Goal: Task Accomplishment & Management: Use online tool/utility

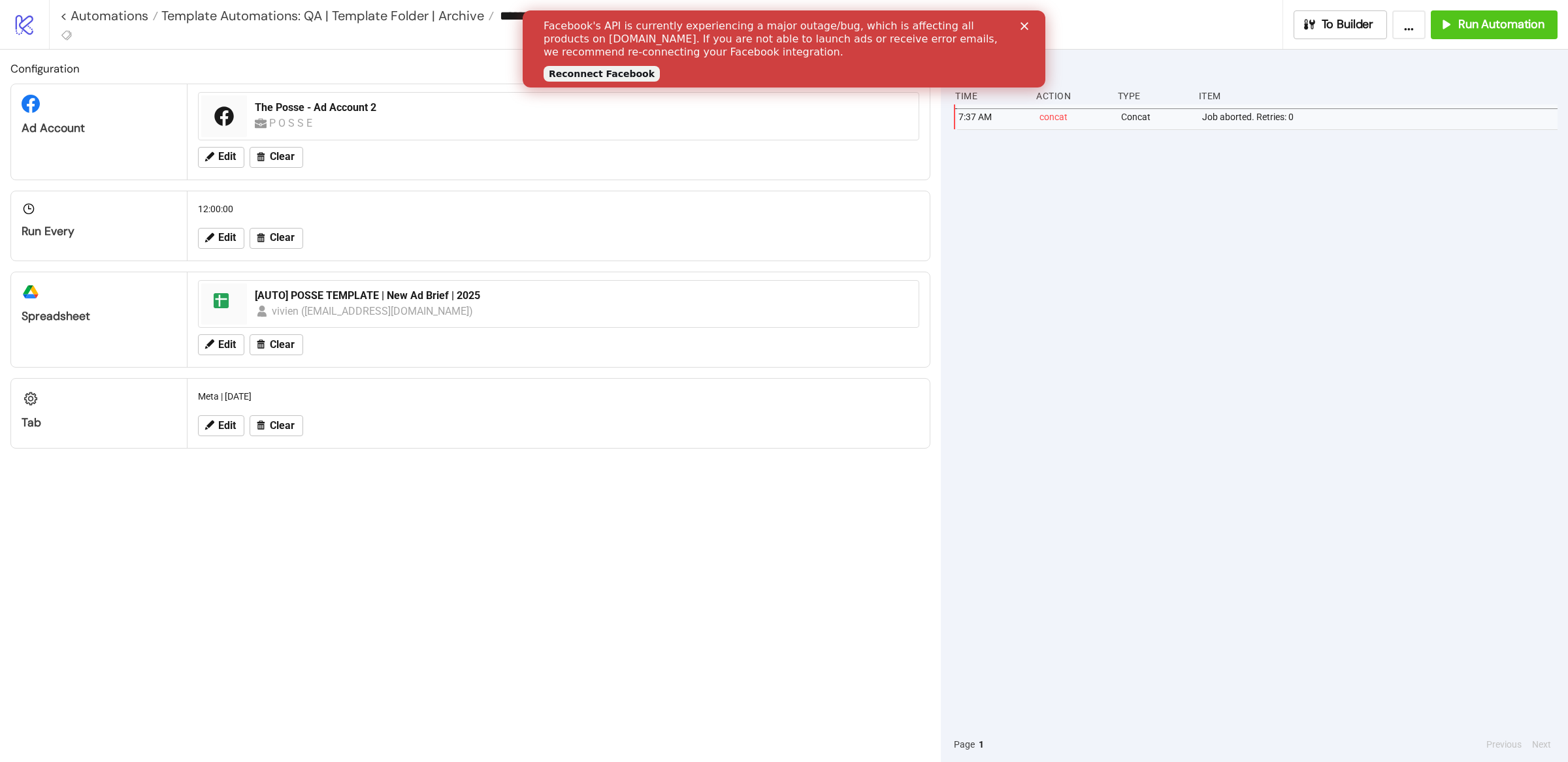
click at [1024, 24] on icon "Close" at bounding box center [1024, 26] width 8 height 8
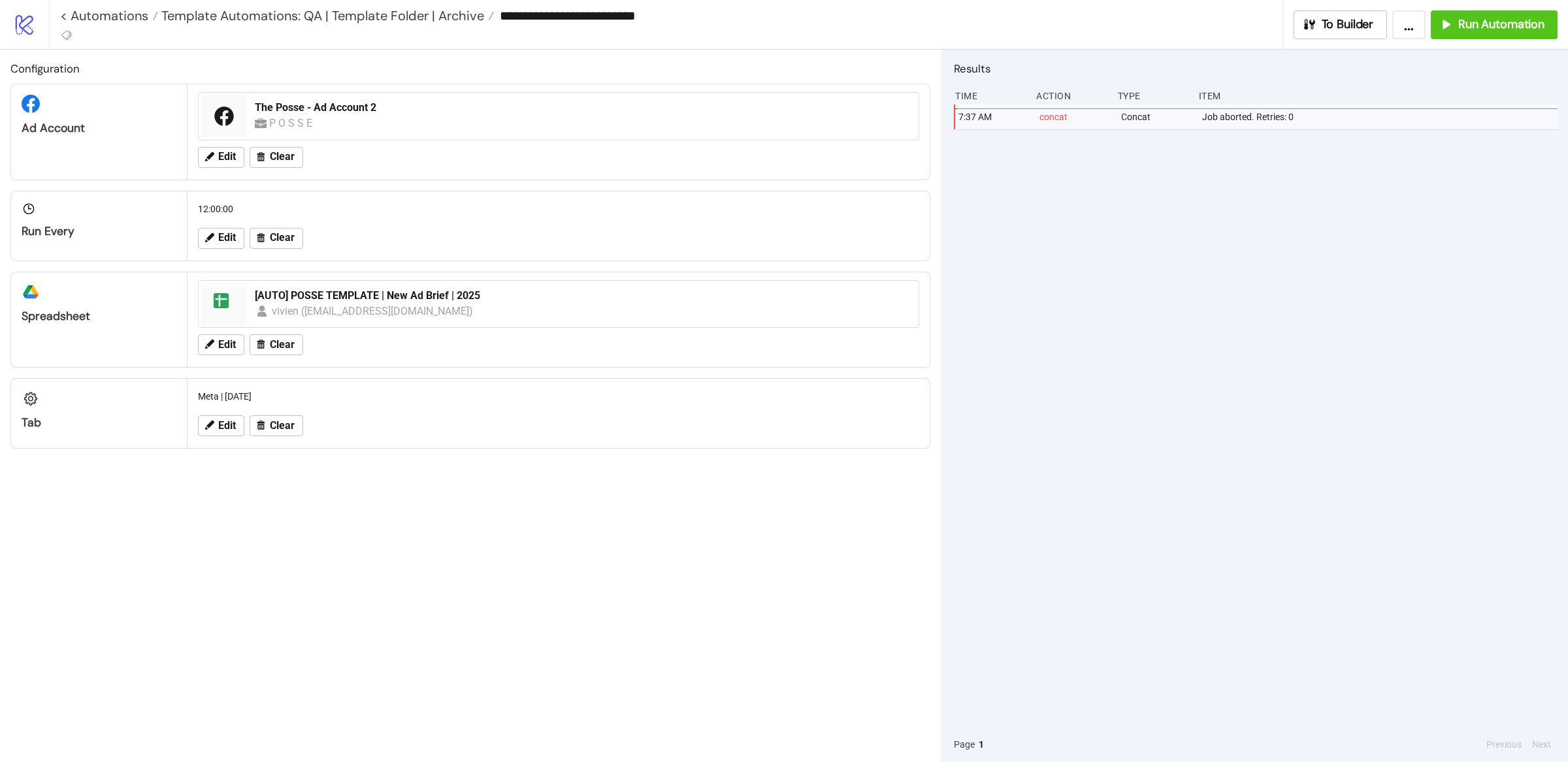
click at [1191, 328] on div "7:37 AM concat Concat Job aborted. Retries: 0" at bounding box center [1256, 415] width 604 height 622
click at [1218, 331] on div "7:37 AM concat Concat Job aborted. Retries: 0" at bounding box center [1256, 415] width 604 height 622
click at [594, 556] on div "Configuration Ad Account The Posse - Ad Account 2 P O S S E Edit Clear Run Ever…" at bounding box center [470, 405] width 941 height 712
click at [131, 18] on link "< Automations" at bounding box center [109, 16] width 98 height 13
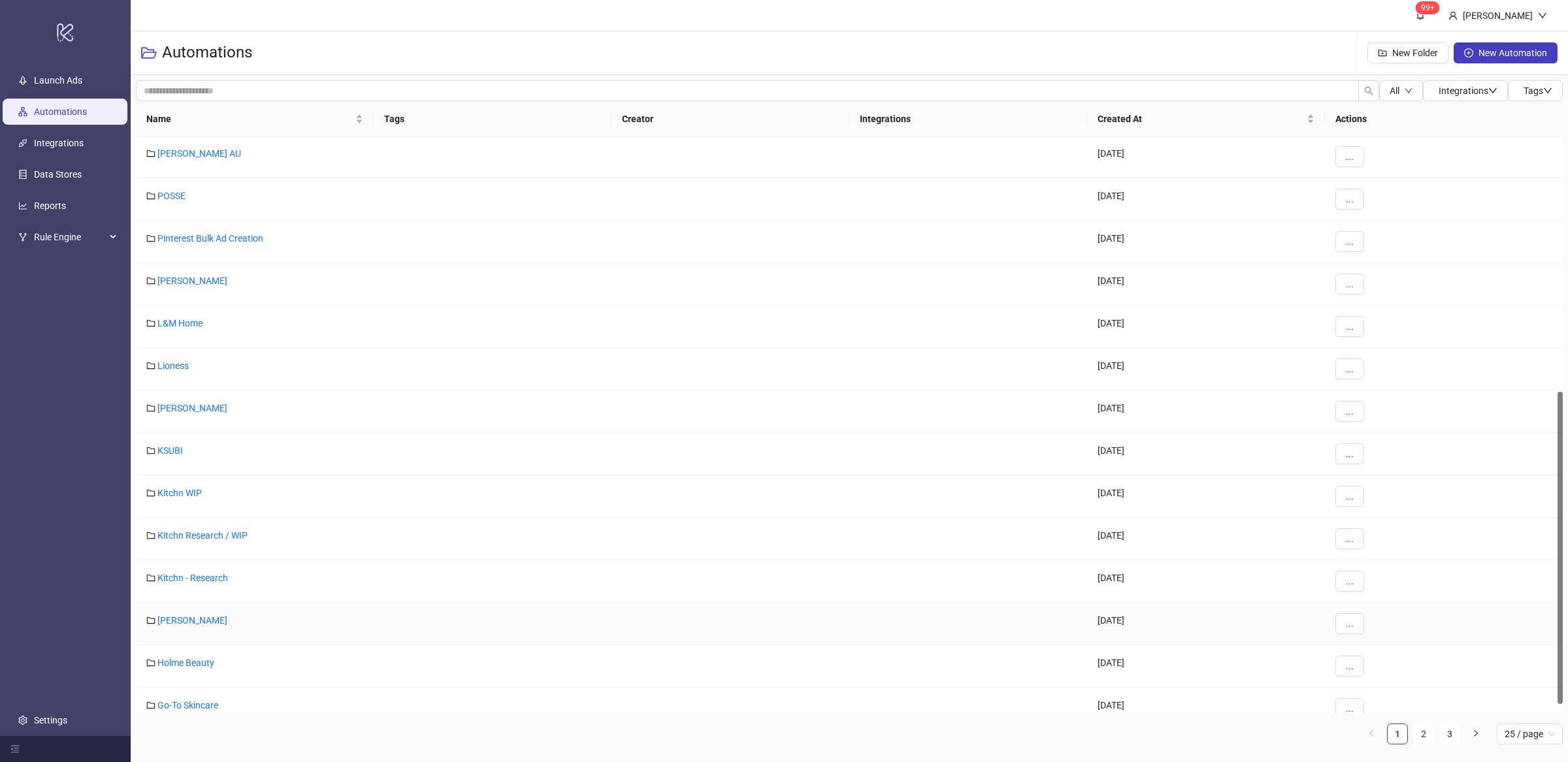
scroll to position [484, 0]
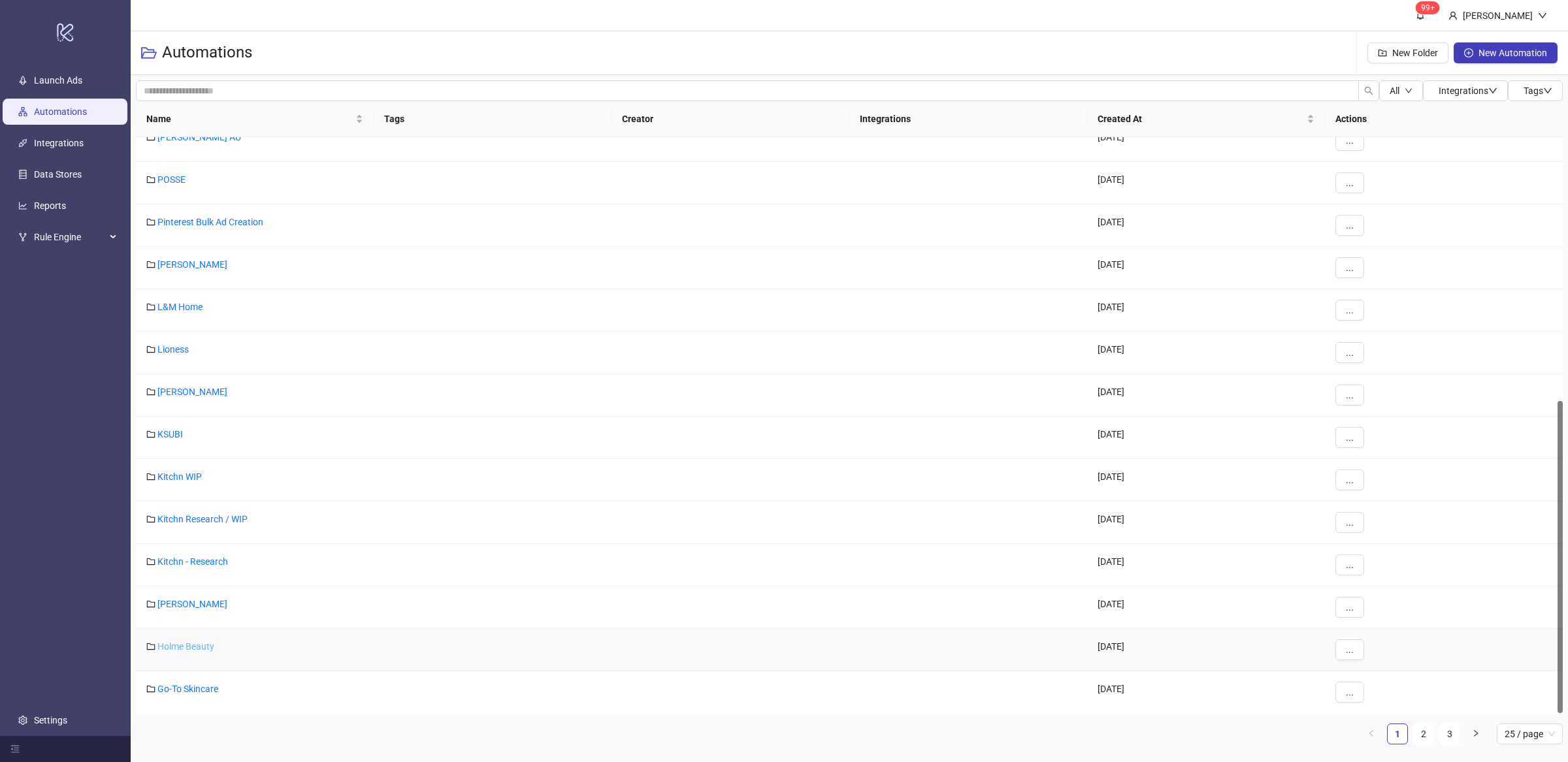
click at [177, 648] on link "Holme Beauty" at bounding box center [186, 646] width 57 height 10
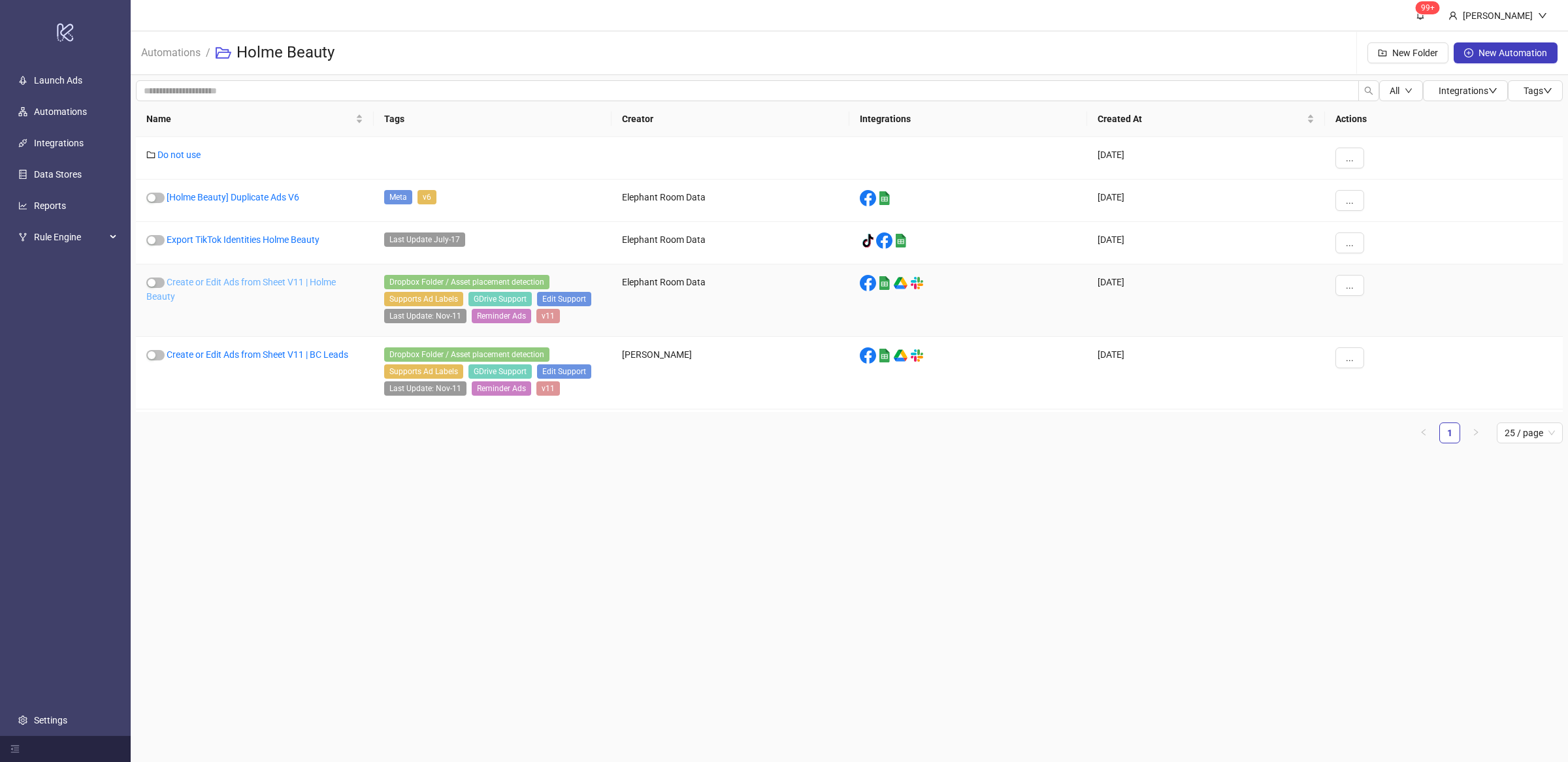
click at [297, 282] on link "Create or Edit Ads from Sheet V11 | Holme Beauty" at bounding box center [241, 289] width 189 height 24
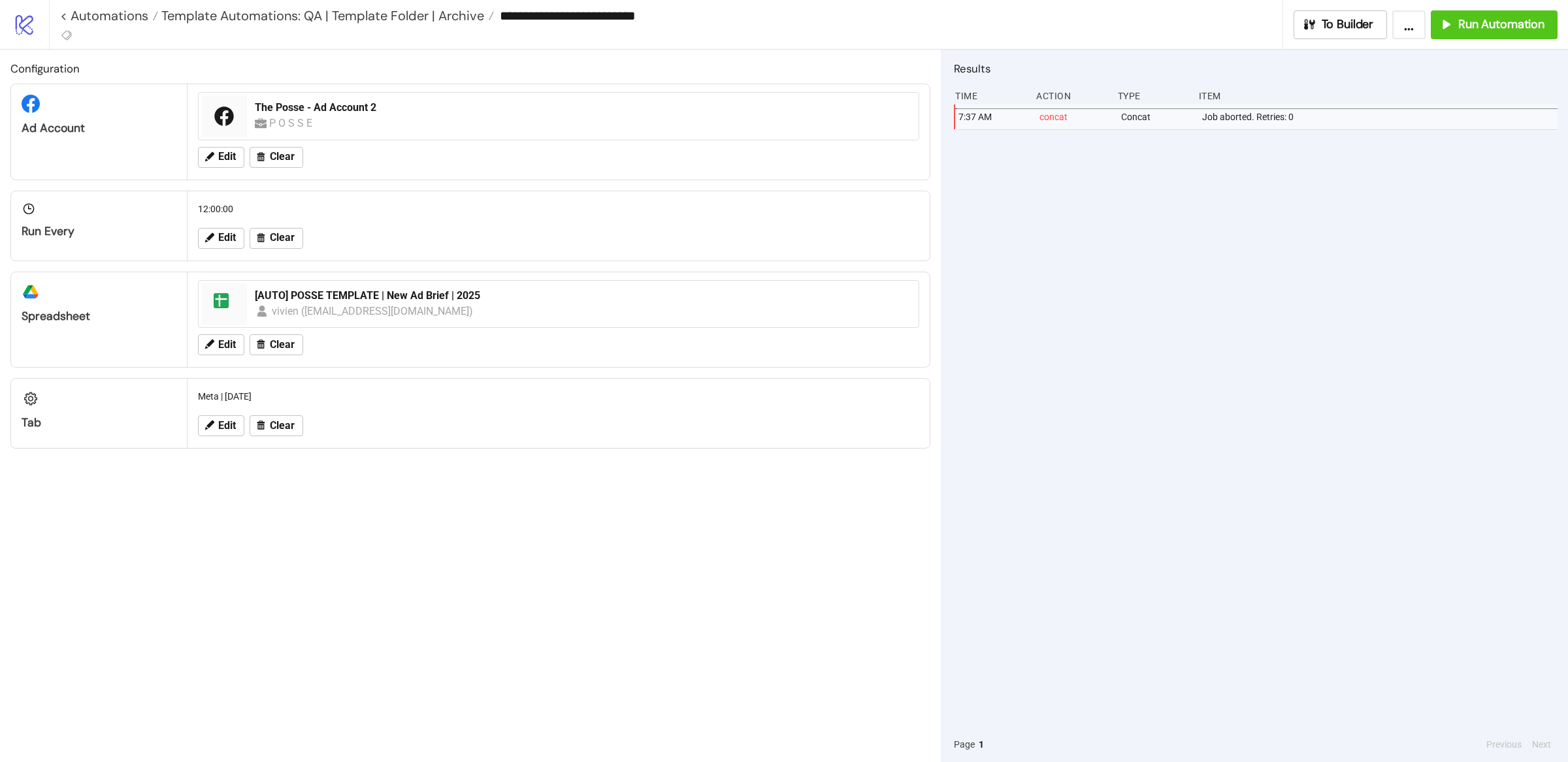
click at [1221, 295] on div "7:37 AM concat Concat Job aborted. Retries: 0" at bounding box center [1256, 415] width 604 height 622
type input "**********"
click at [1234, 265] on div "7:37 AM concat Concat Job aborted. Retries: 0" at bounding box center [1256, 415] width 604 height 622
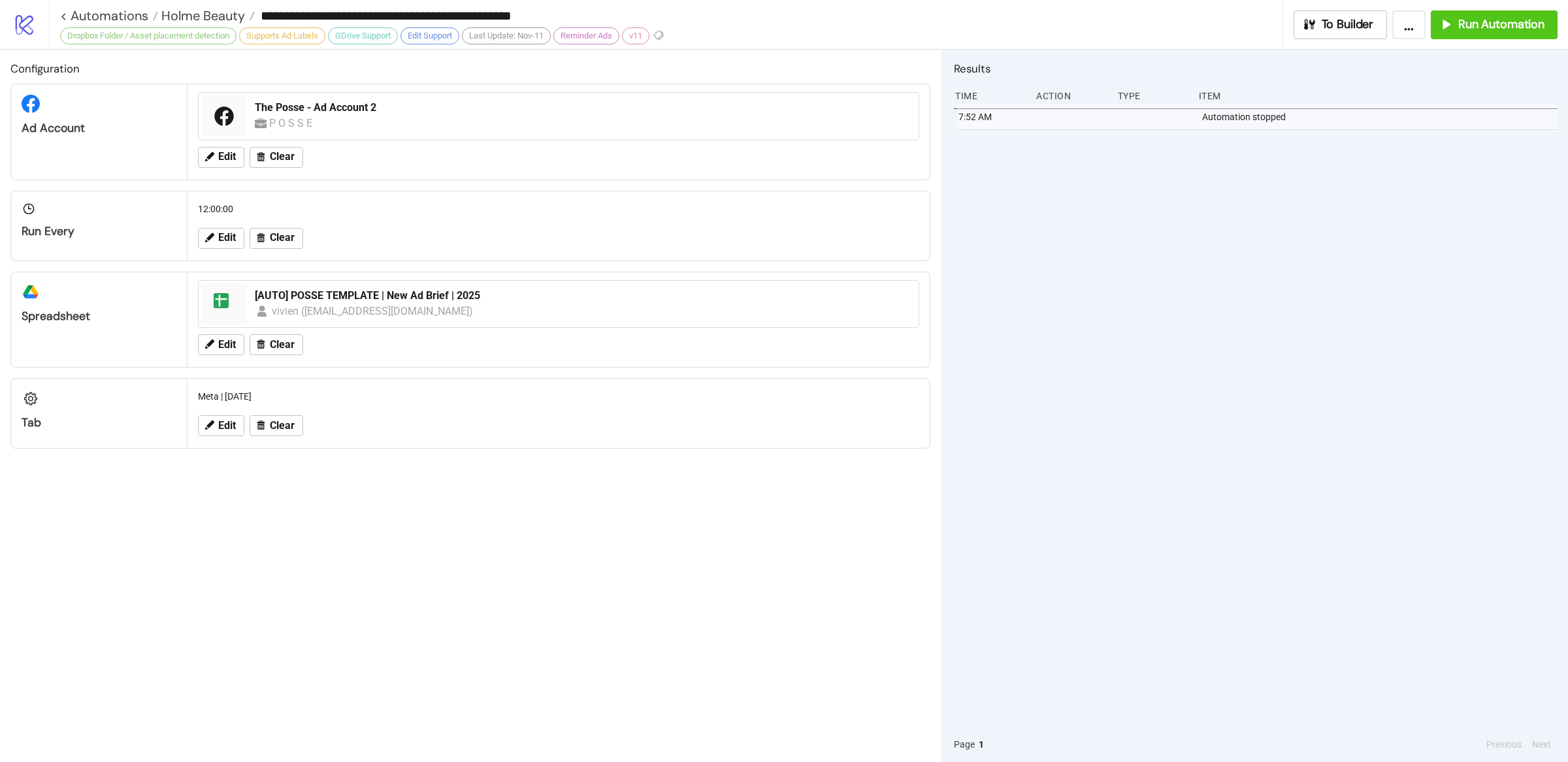
click at [1210, 290] on div "7:52 AM Automation stopped" at bounding box center [1256, 415] width 604 height 622
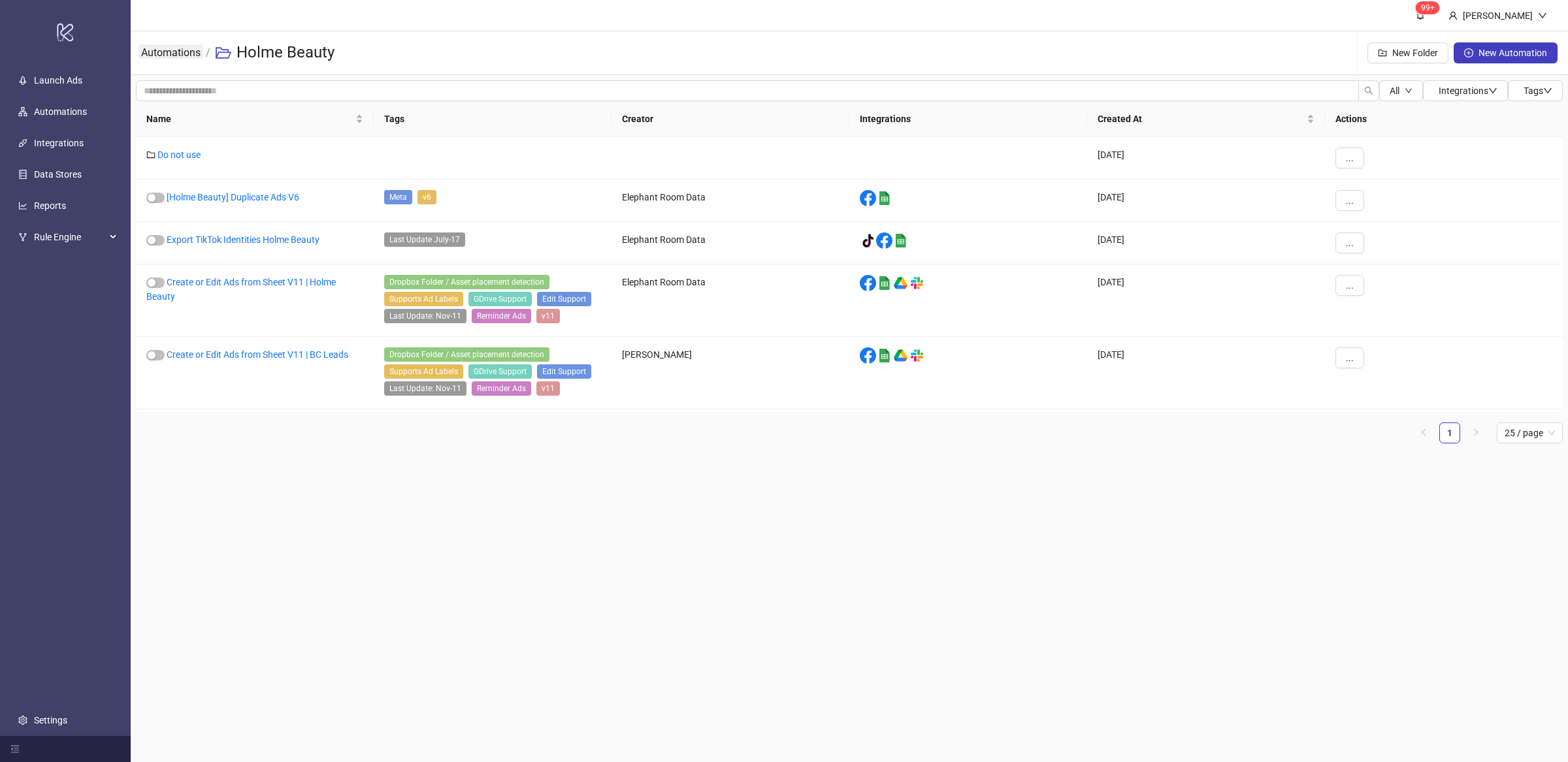
click at [184, 52] on link "Automations" at bounding box center [171, 51] width 65 height 14
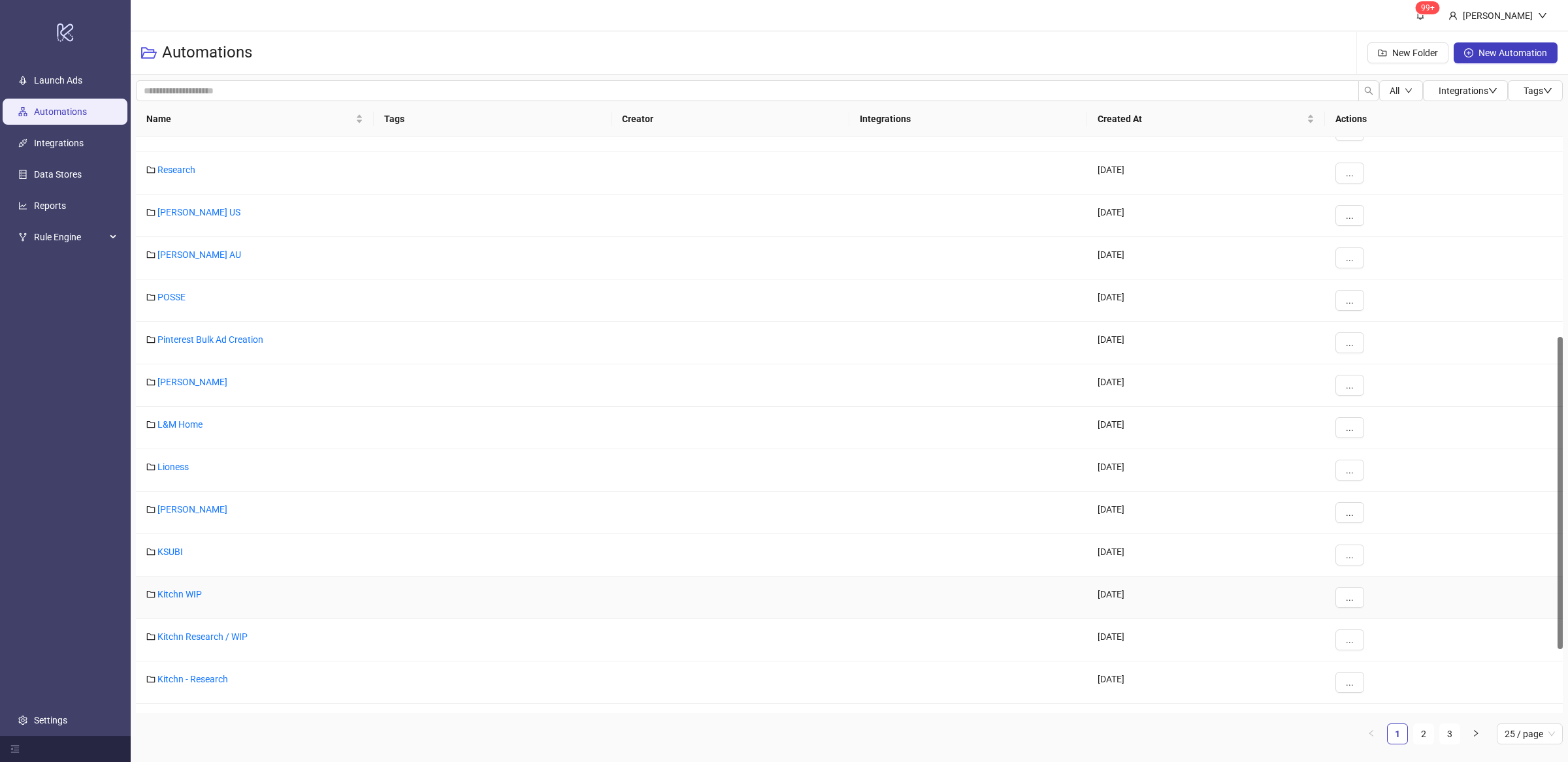
scroll to position [484, 0]
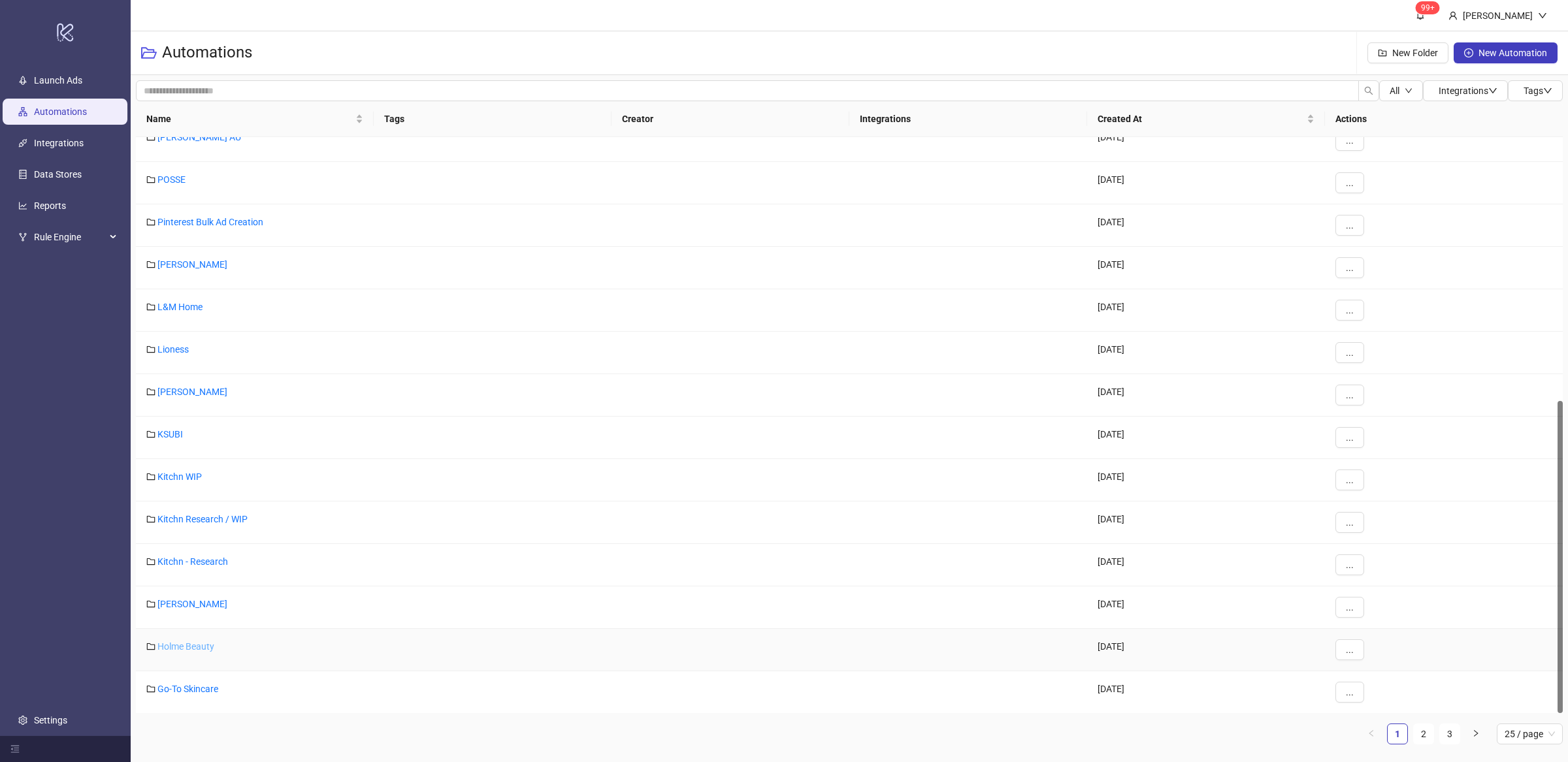
click at [206, 648] on link "Holme Beauty" at bounding box center [186, 646] width 57 height 10
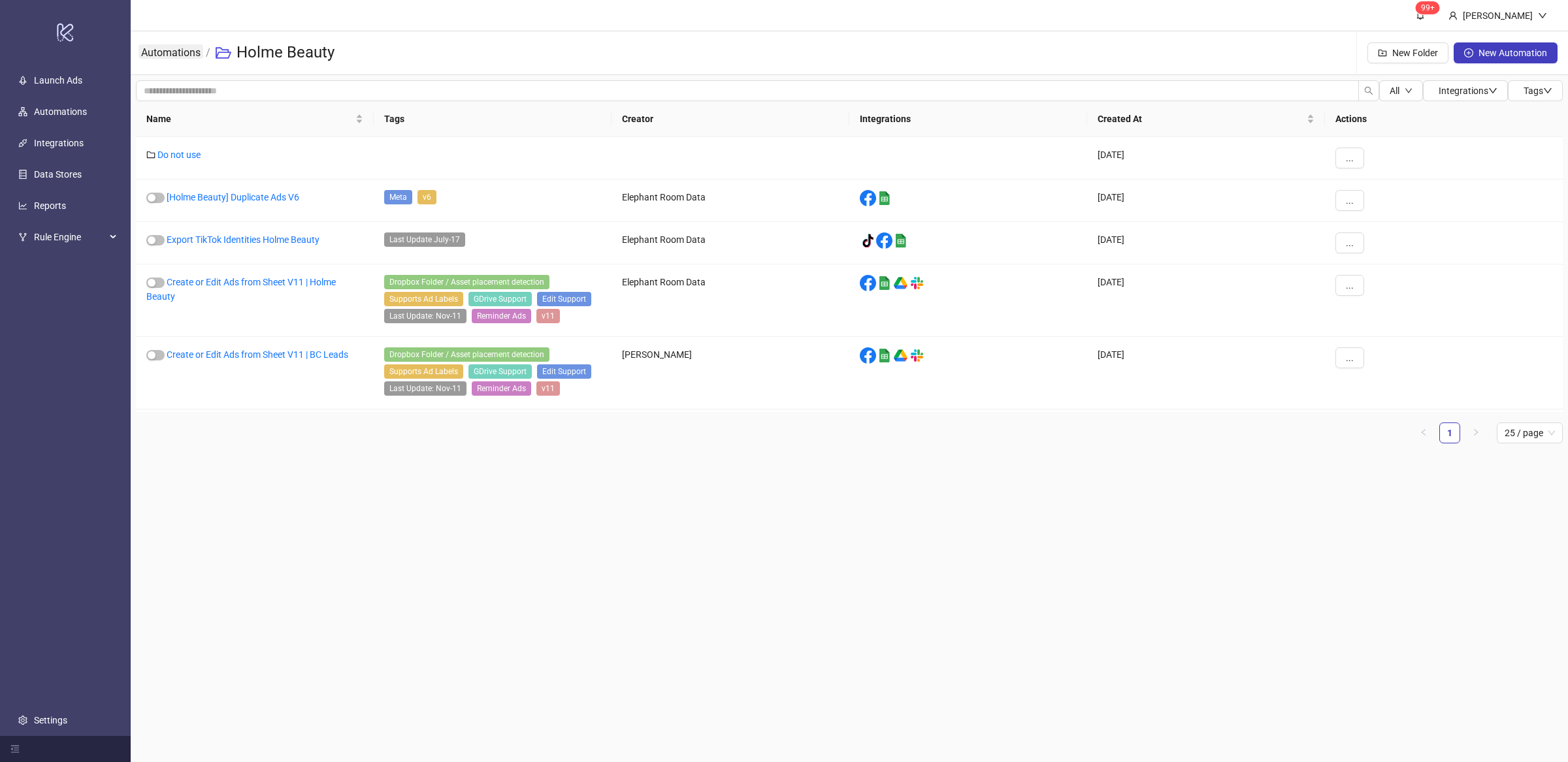
click at [184, 55] on link "Automations" at bounding box center [171, 51] width 65 height 14
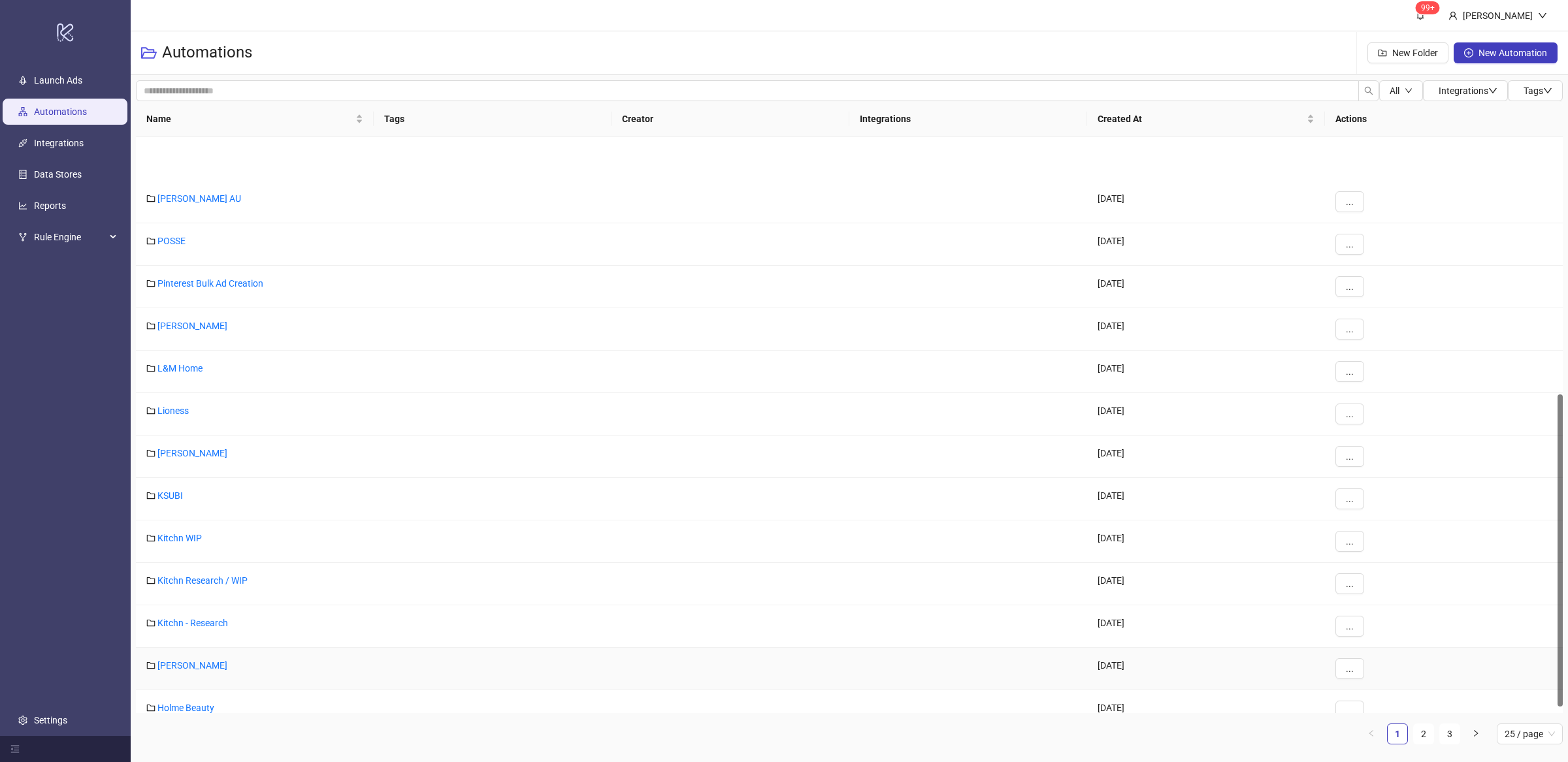
scroll to position [484, 0]
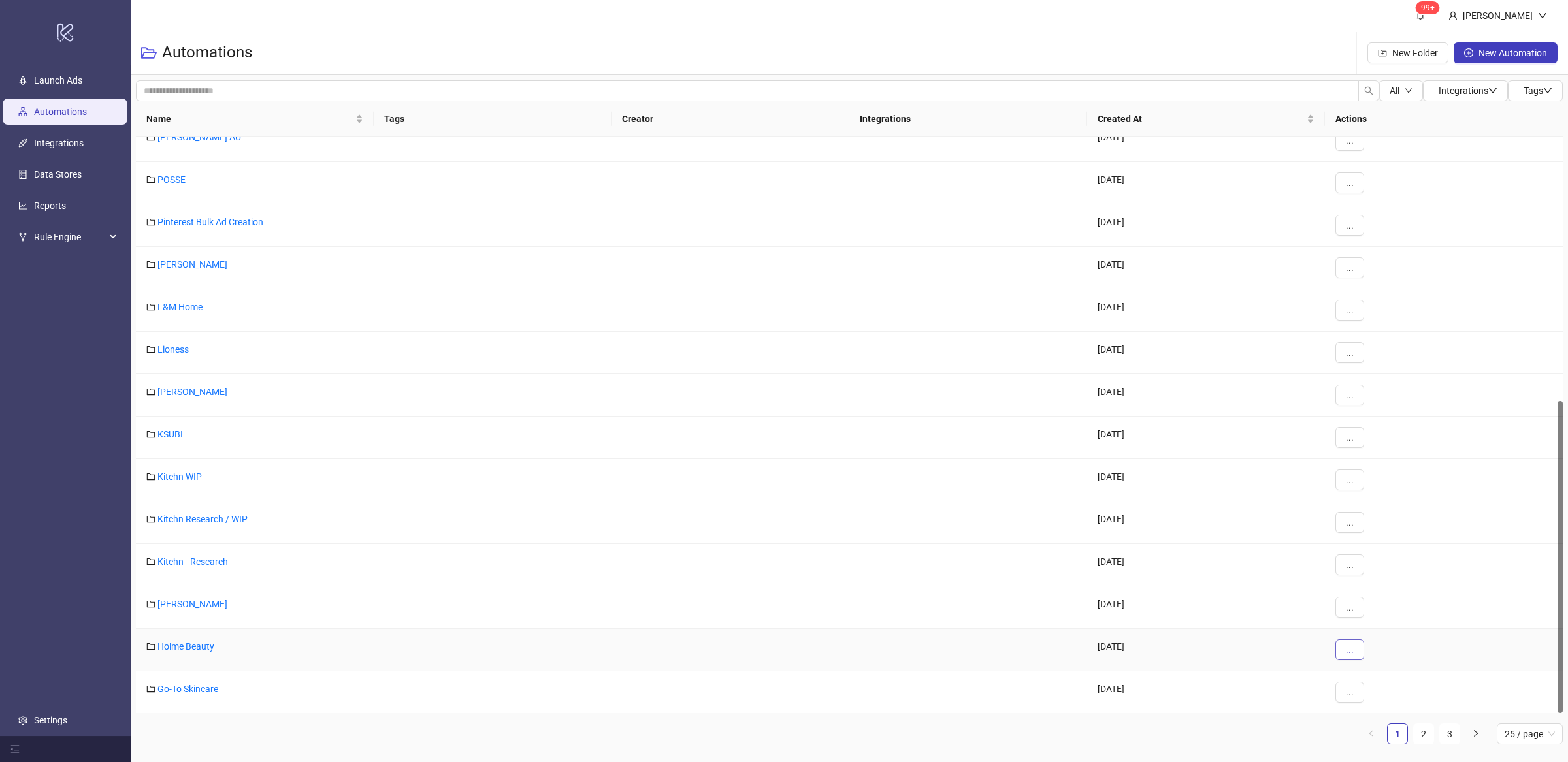
click at [1348, 655] on span "..." at bounding box center [1350, 649] width 8 height 10
click at [1383, 723] on span "Duplicate" at bounding box center [1379, 719] width 38 height 14
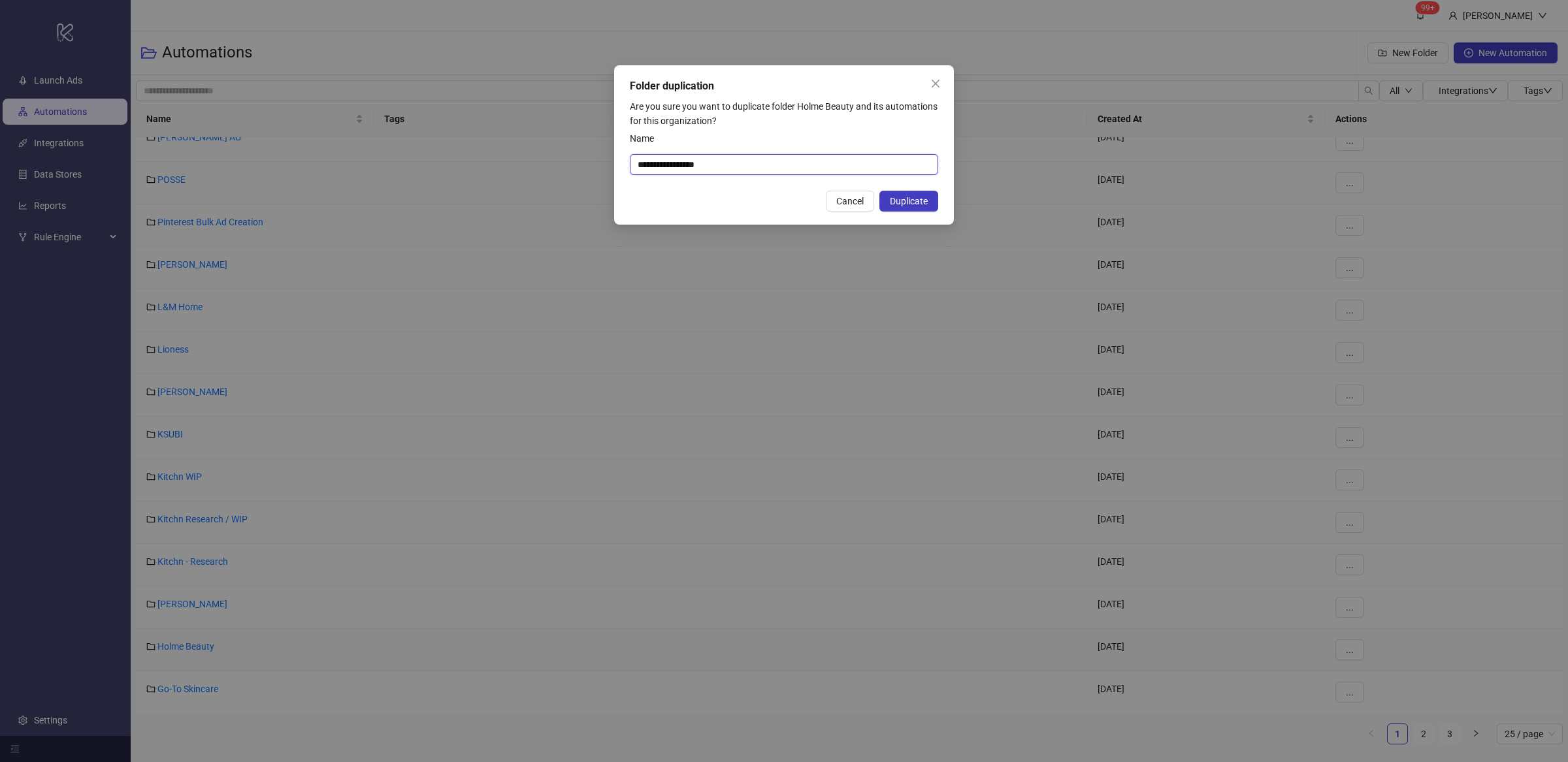
click at [735, 163] on input "**********" at bounding box center [784, 164] width 309 height 21
drag, startPoint x: 788, startPoint y: 162, endPoint x: 593, endPoint y: 157, distance: 195.1
click at [593, 157] on div "**********" at bounding box center [784, 381] width 1568 height 762
click at [743, 172] on input "**********" at bounding box center [784, 164] width 309 height 21
drag, startPoint x: 754, startPoint y: 163, endPoint x: 589, endPoint y: 150, distance: 165.5
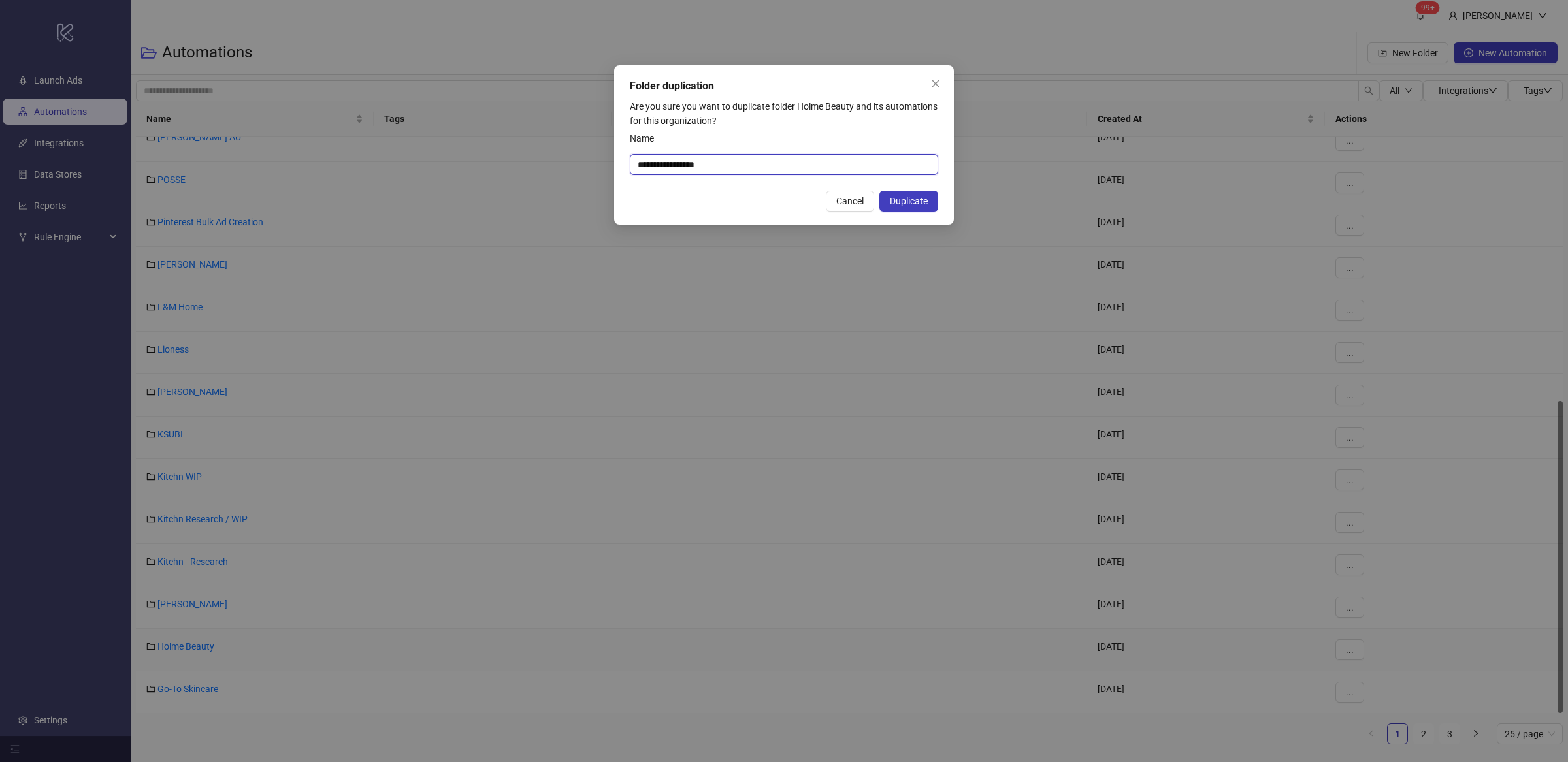
click at [589, 150] on div "**********" at bounding box center [784, 381] width 1568 height 762
type input "*****"
click at [917, 200] on span "Duplicate" at bounding box center [909, 200] width 38 height 10
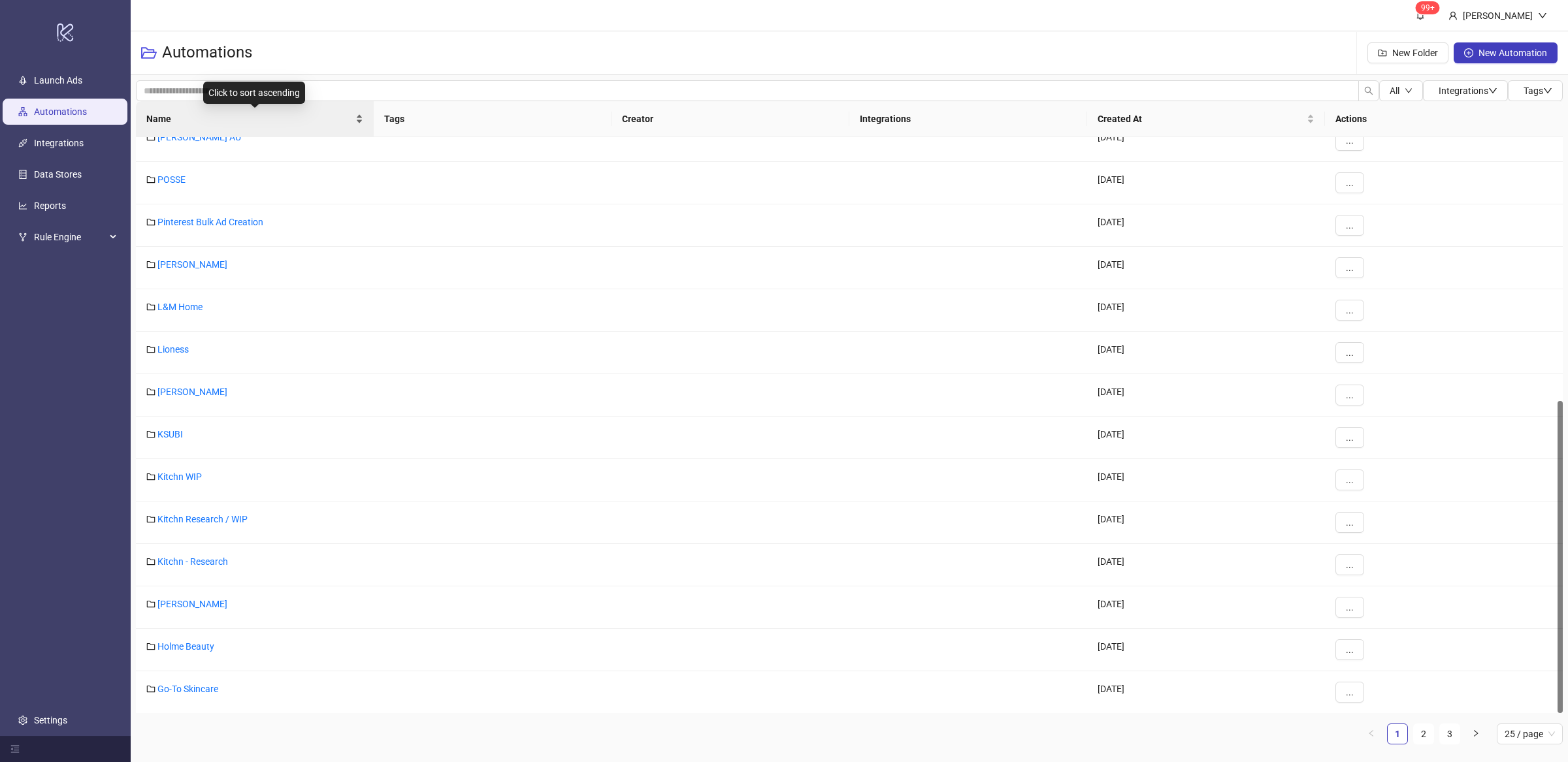
click at [358, 125] on div "Name" at bounding box center [254, 119] width 217 height 14
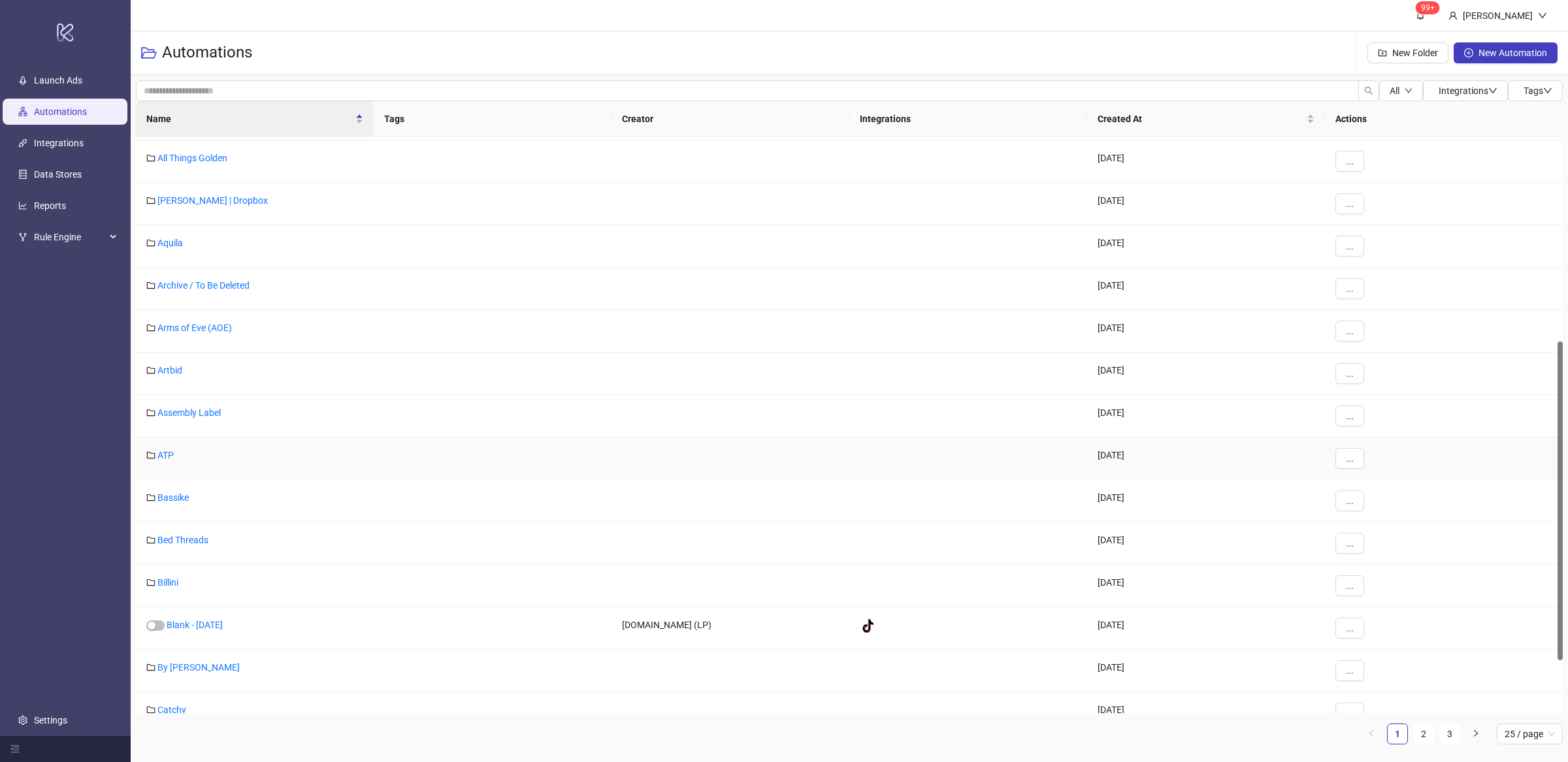
scroll to position [406, 0]
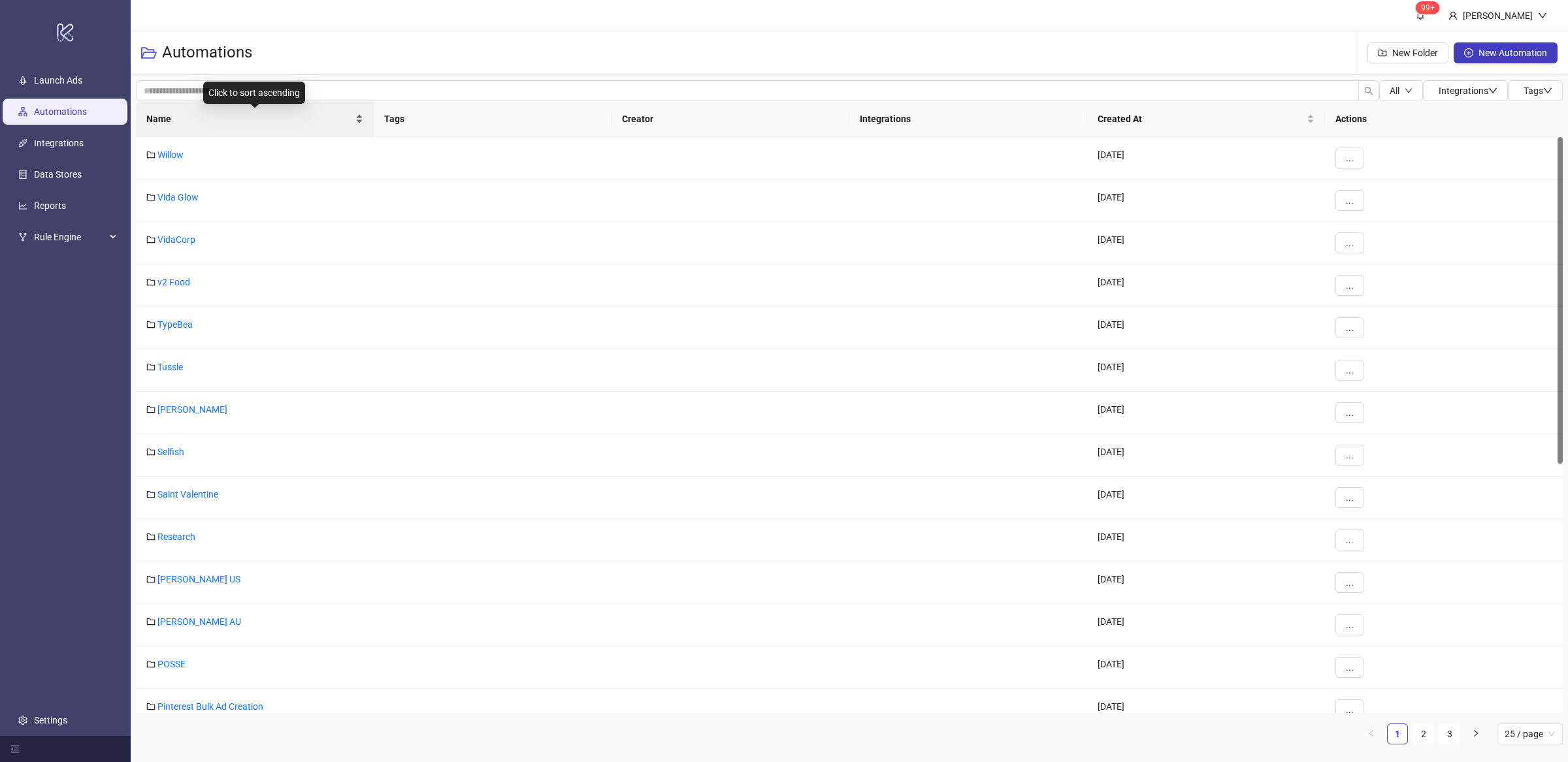
click at [356, 126] on div "Name" at bounding box center [254, 119] width 217 height 14
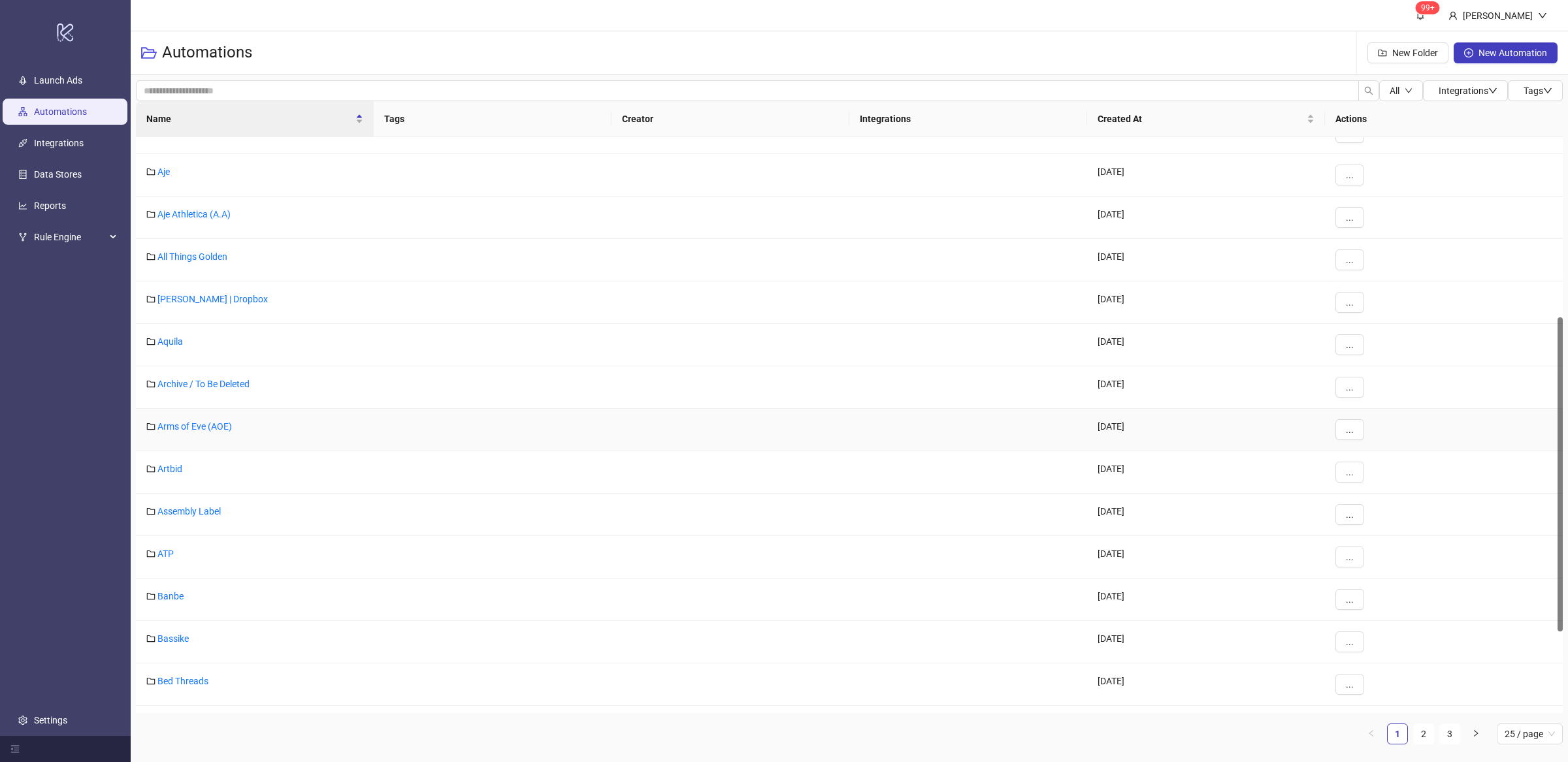
scroll to position [375, 0]
click at [177, 553] on link "Banbe" at bounding box center [170, 551] width 26 height 10
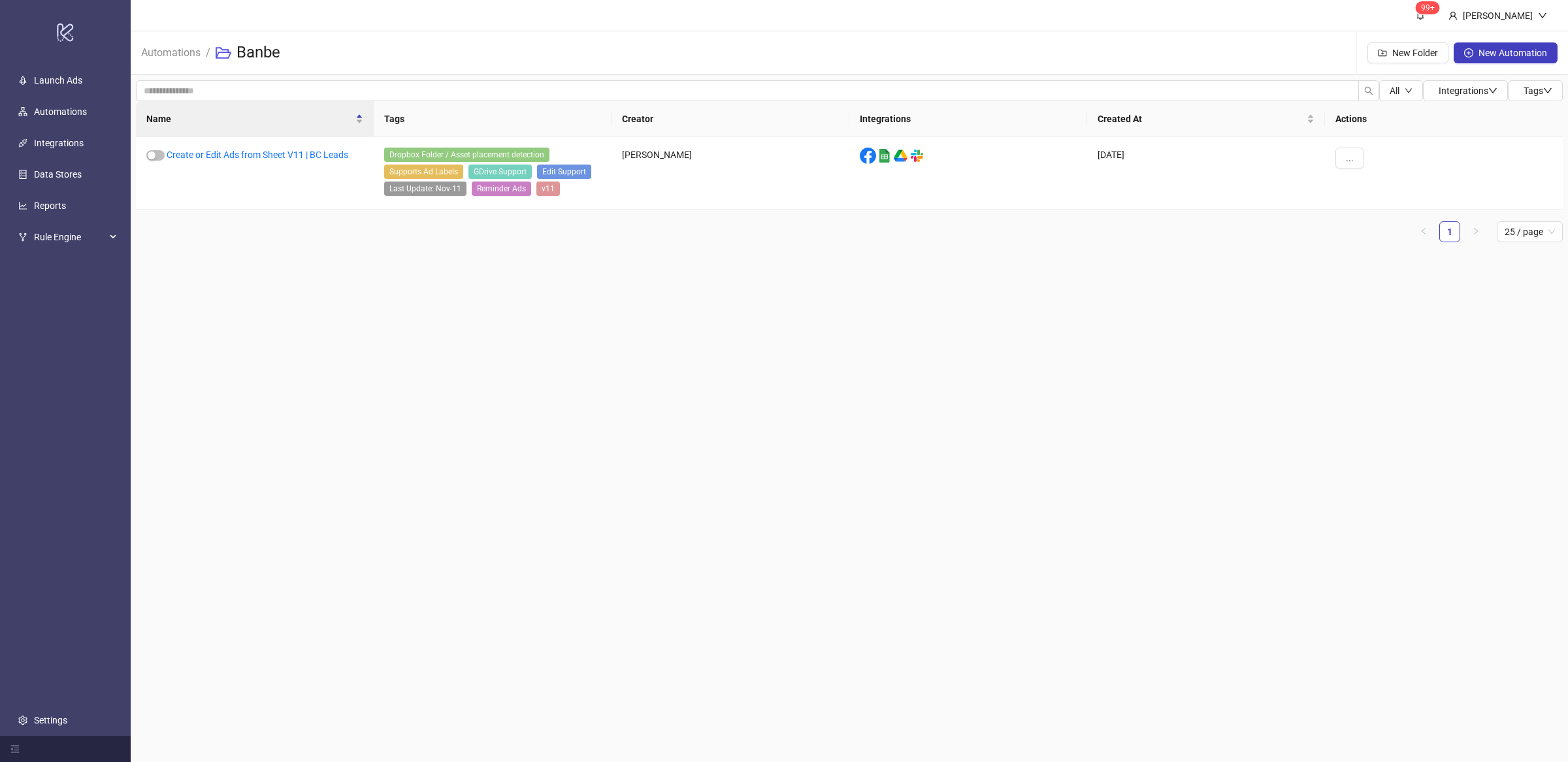
click at [444, 368] on main "99+ Villy Aparicio Automations / Banbe New Folder New Automation All Integratio…" at bounding box center [850, 381] width 1438 height 762
click at [480, 412] on main "99+ Villy Aparicio Automations / Banbe New Folder New Automation All Integratio…" at bounding box center [850, 381] width 1438 height 762
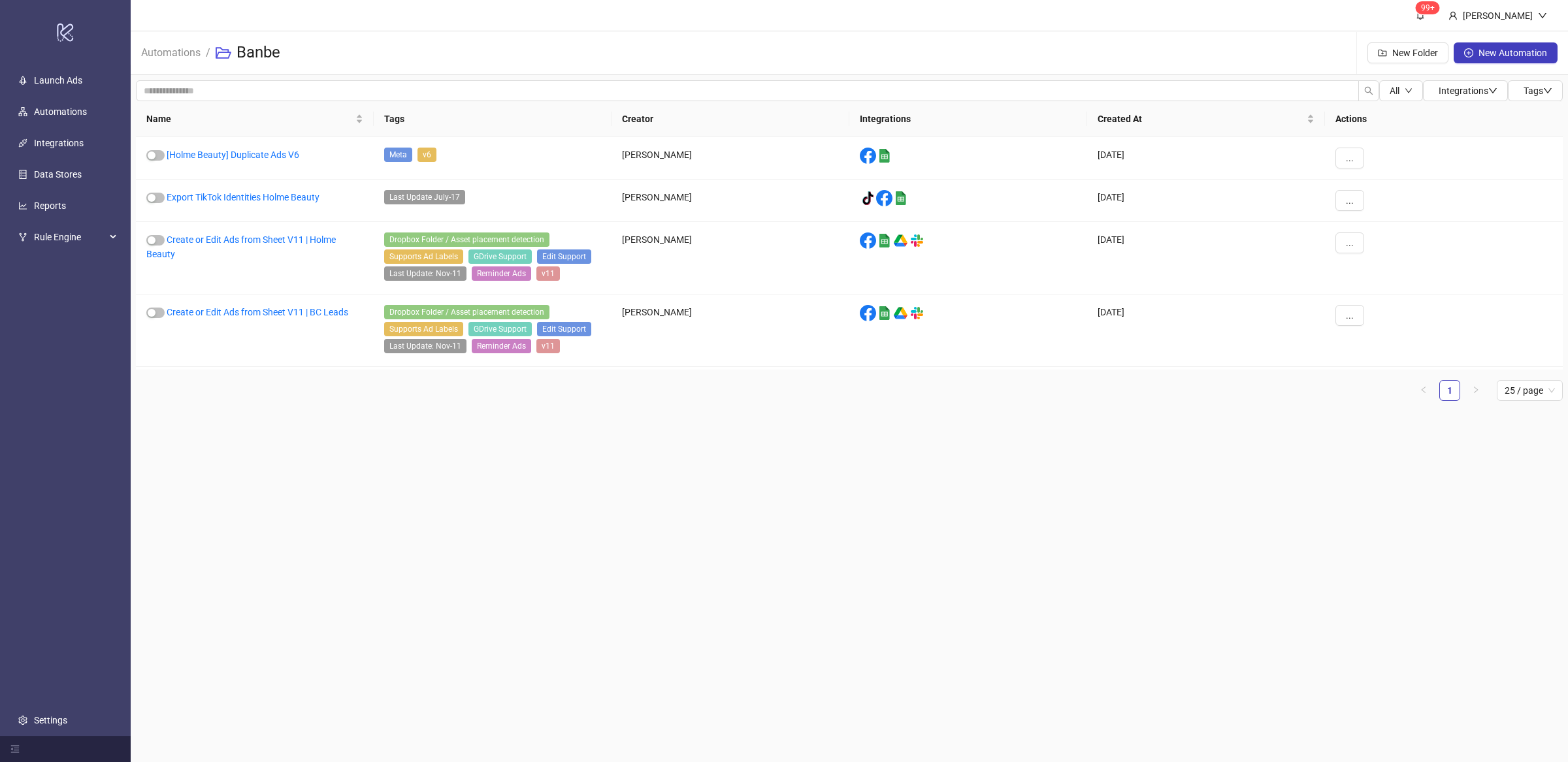
click at [671, 485] on main "99+ Villy Aparicio Automations / Banbe New Folder New Automation All Integratio…" at bounding box center [850, 381] width 1438 height 762
click at [359, 487] on main "99+ Villy Aparicio Automations / Banbe New Folder New Automation All Integratio…" at bounding box center [850, 381] width 1438 height 762
click at [435, 501] on main "99+ Villy Aparicio Automations / Banbe New Folder New Automation All Integratio…" at bounding box center [850, 381] width 1438 height 762
click at [436, 503] on main "99+ Villy Aparicio Automations / Banbe New Folder New Automation All Integratio…" at bounding box center [850, 381] width 1438 height 762
click at [439, 504] on main "99+ Villy Aparicio Automations / Banbe New Folder New Automation All Integratio…" at bounding box center [850, 381] width 1438 height 762
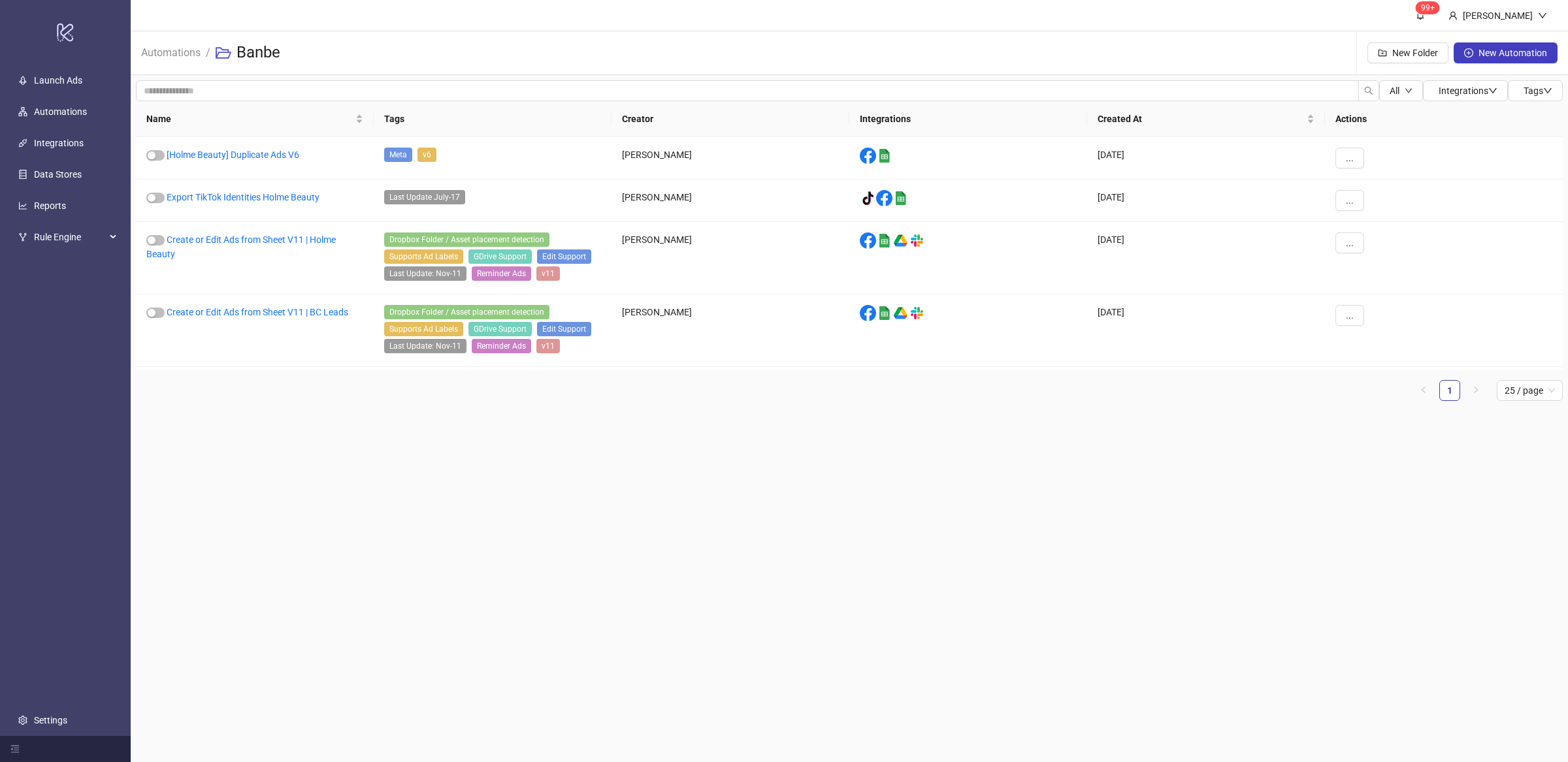
click at [439, 504] on main "99+ Villy Aparicio Automations / Banbe New Folder New Automation All Integratio…" at bounding box center [850, 381] width 1438 height 762
click at [1340, 154] on button "..." at bounding box center [1349, 158] width 28 height 21
click at [1383, 226] on span "Edit" at bounding box center [1379, 226] width 38 height 14
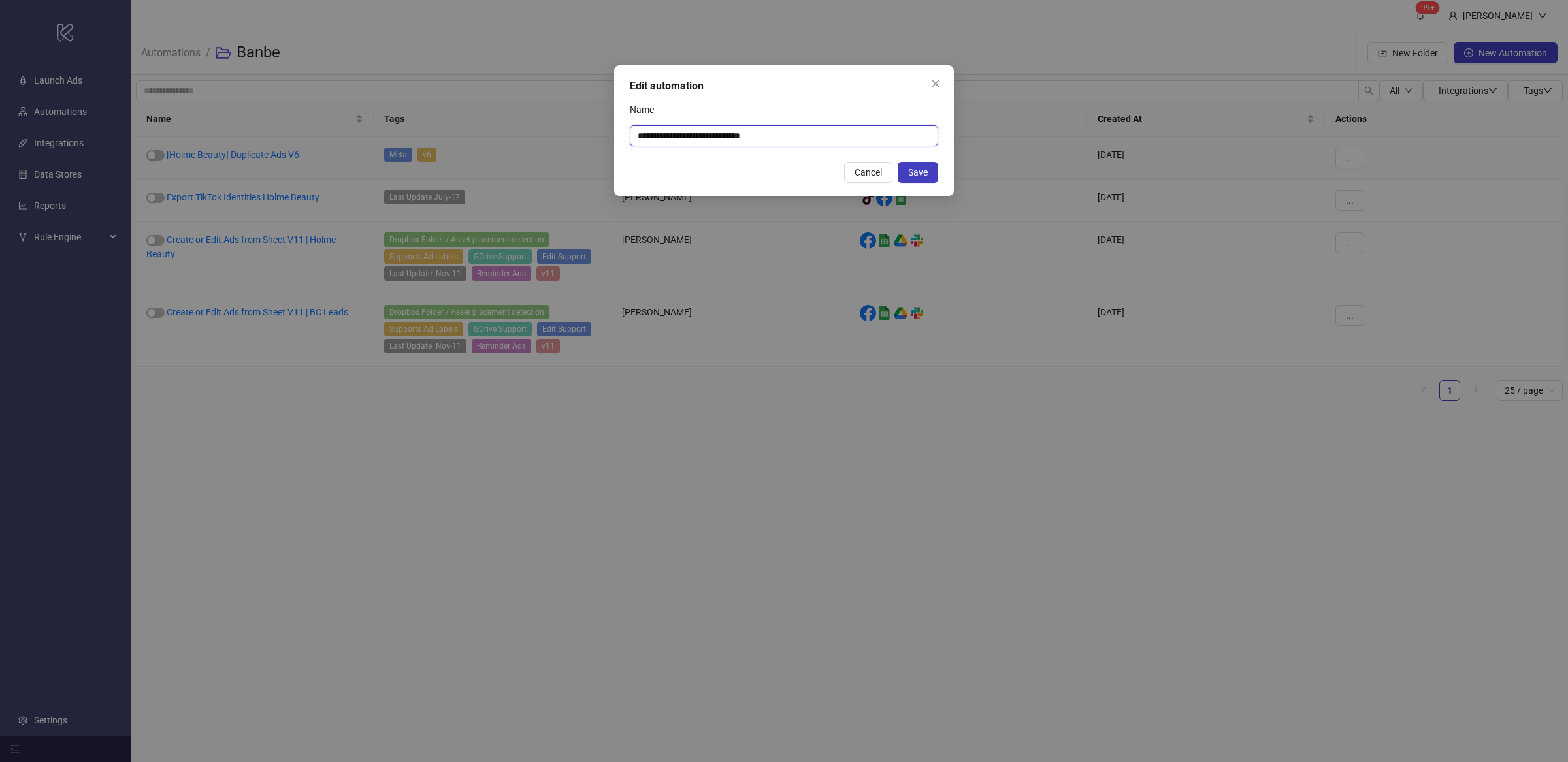
click at [698, 135] on input "**********" at bounding box center [784, 136] width 309 height 21
type input "**********"
click at [918, 174] on span "Save" at bounding box center [918, 172] width 20 height 10
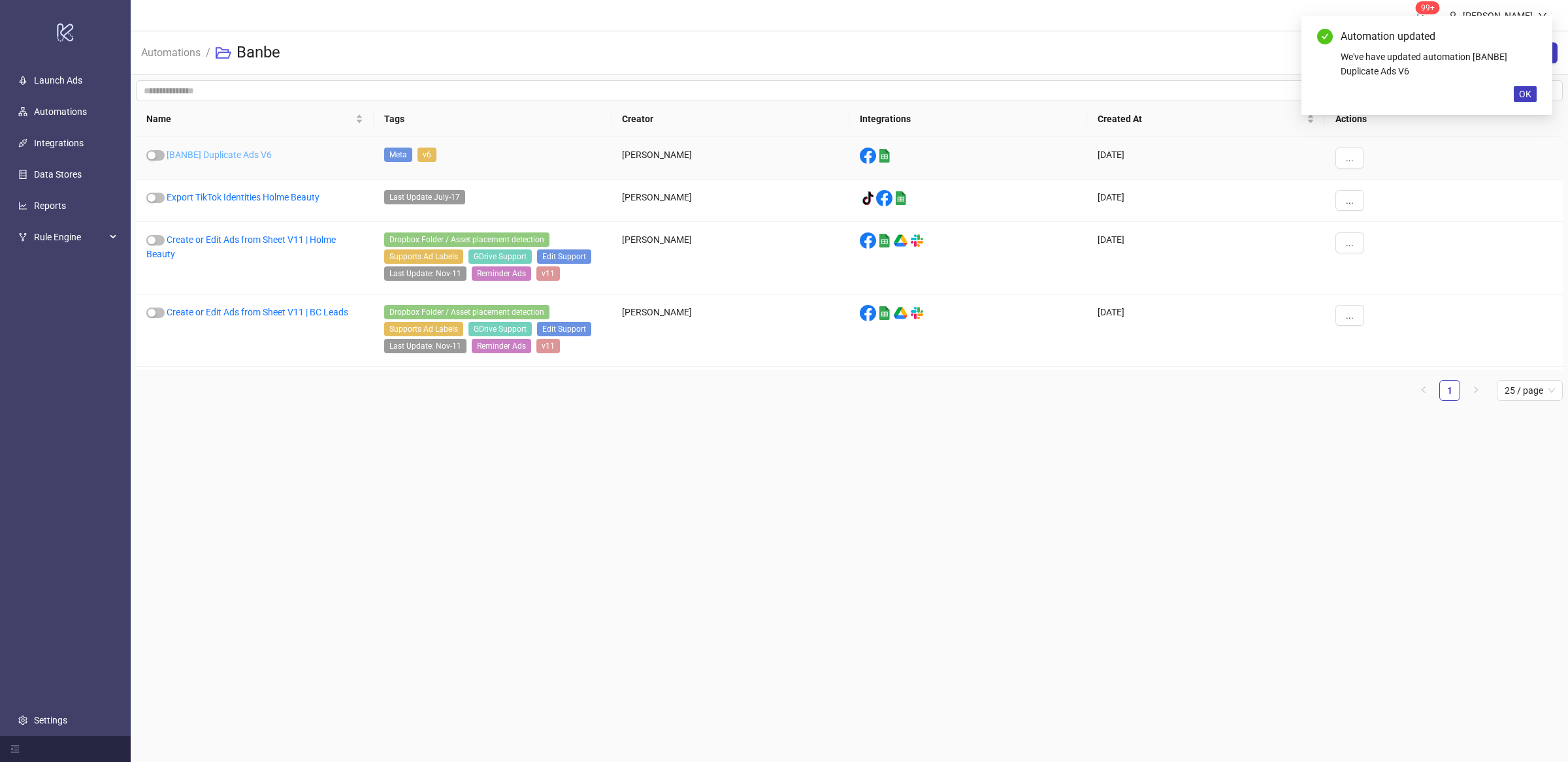
click at [235, 158] on link "[BANBE] Duplicate Ads V6" at bounding box center [219, 155] width 105 height 10
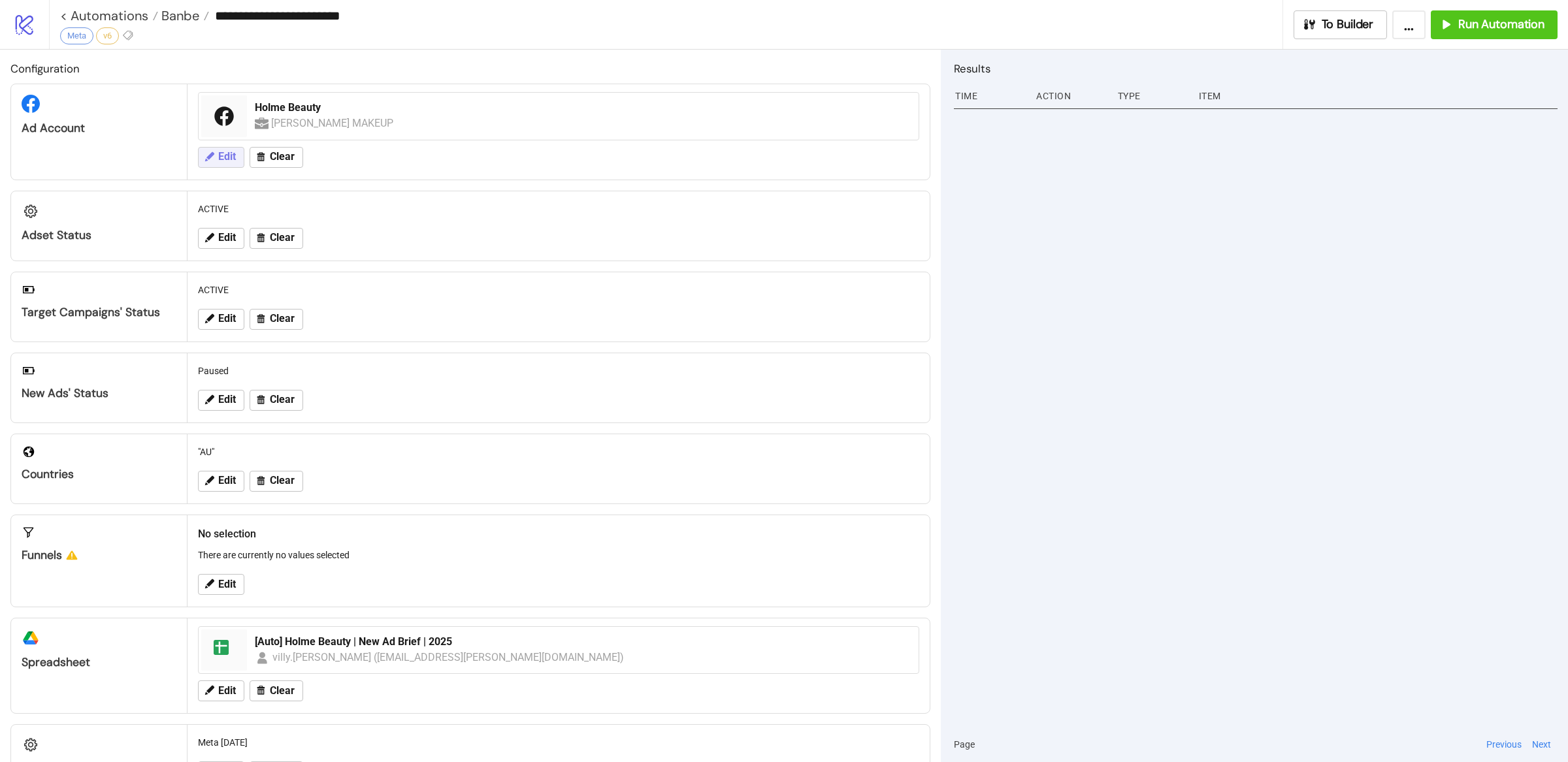
click at [233, 155] on span "Edit" at bounding box center [227, 156] width 17 height 12
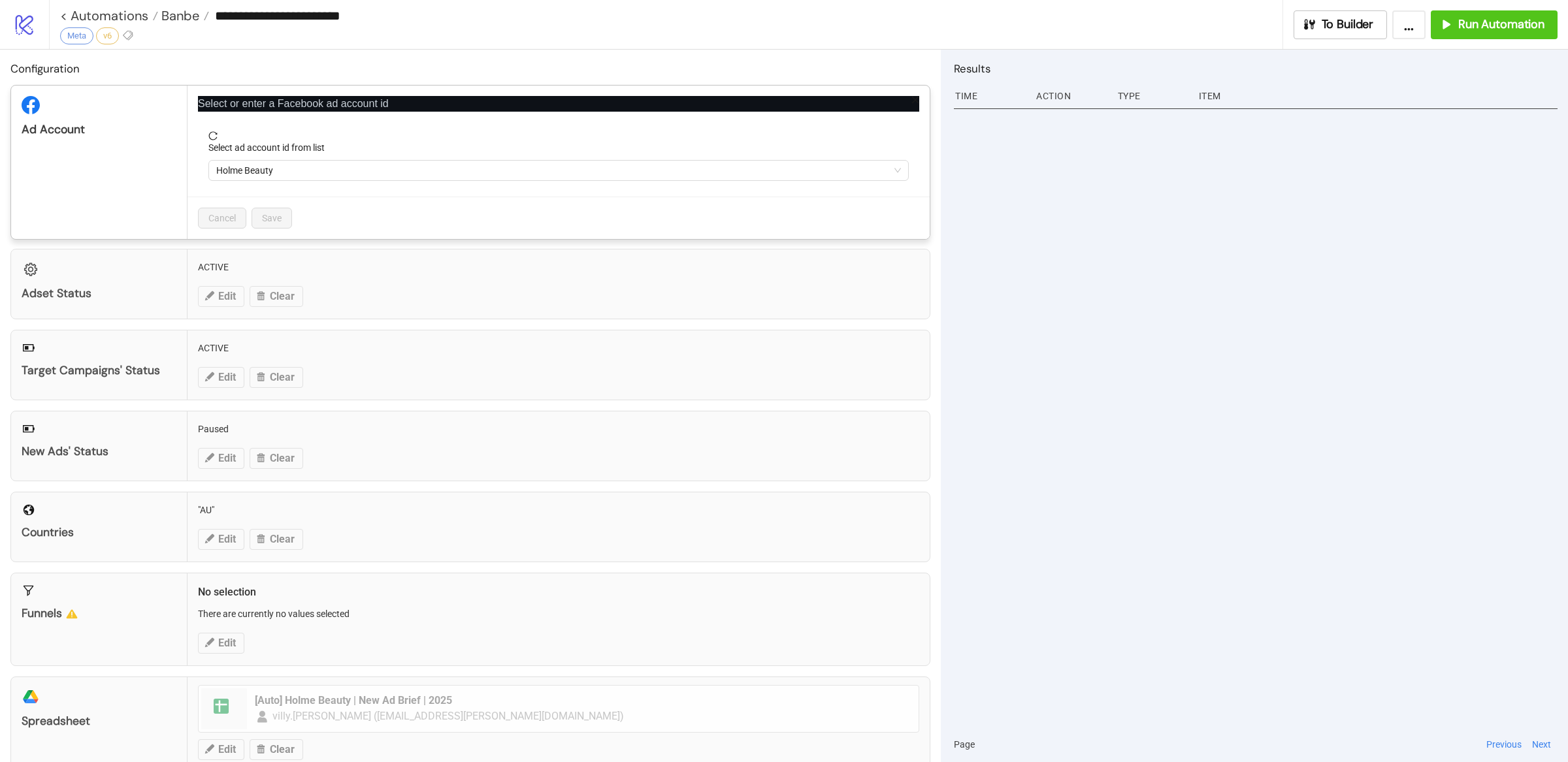
click at [416, 176] on span "Holme Beauty" at bounding box center [559, 170] width 685 height 20
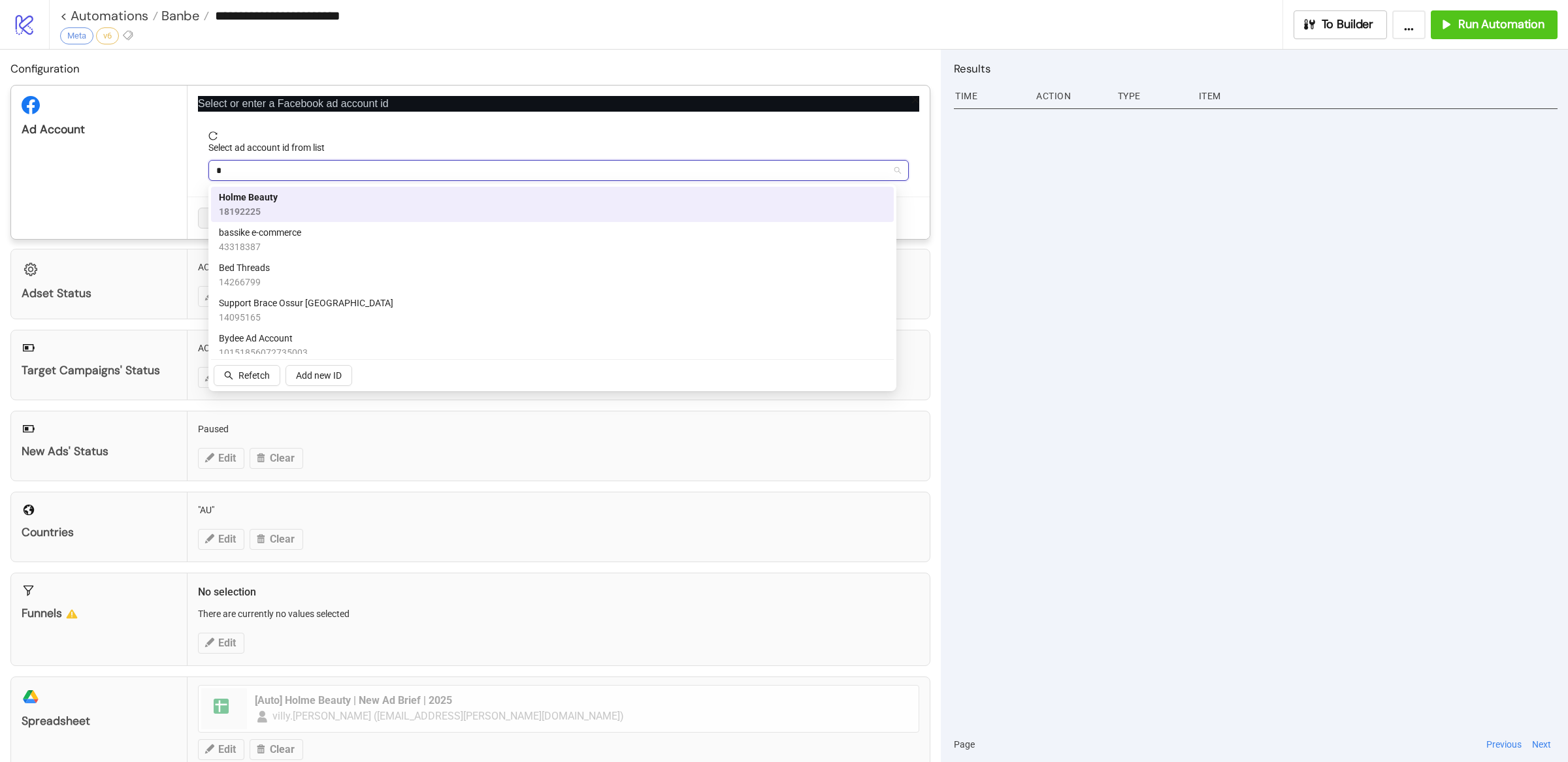
type input "*"
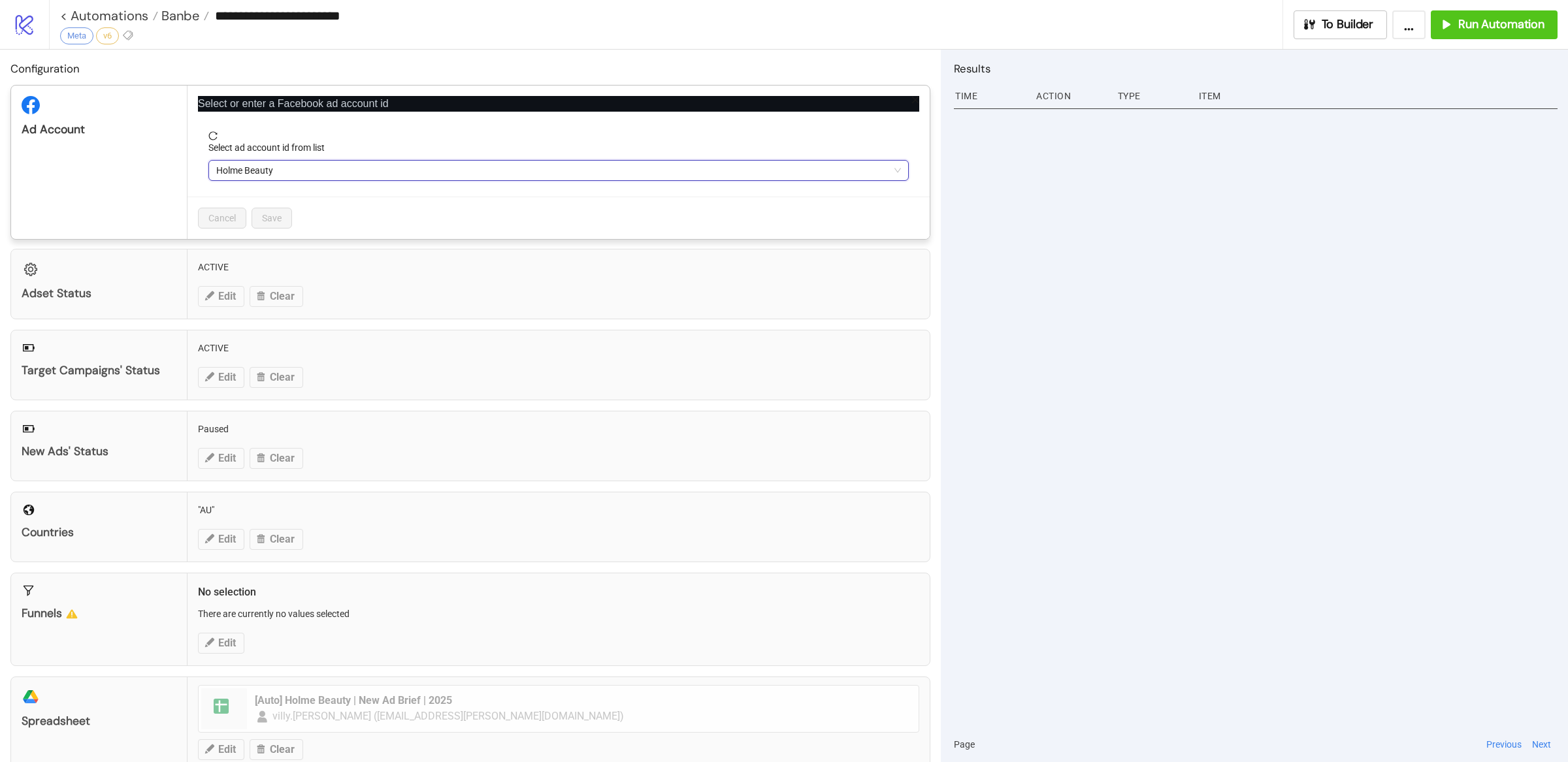
click at [1114, 230] on div at bounding box center [1256, 415] width 604 height 622
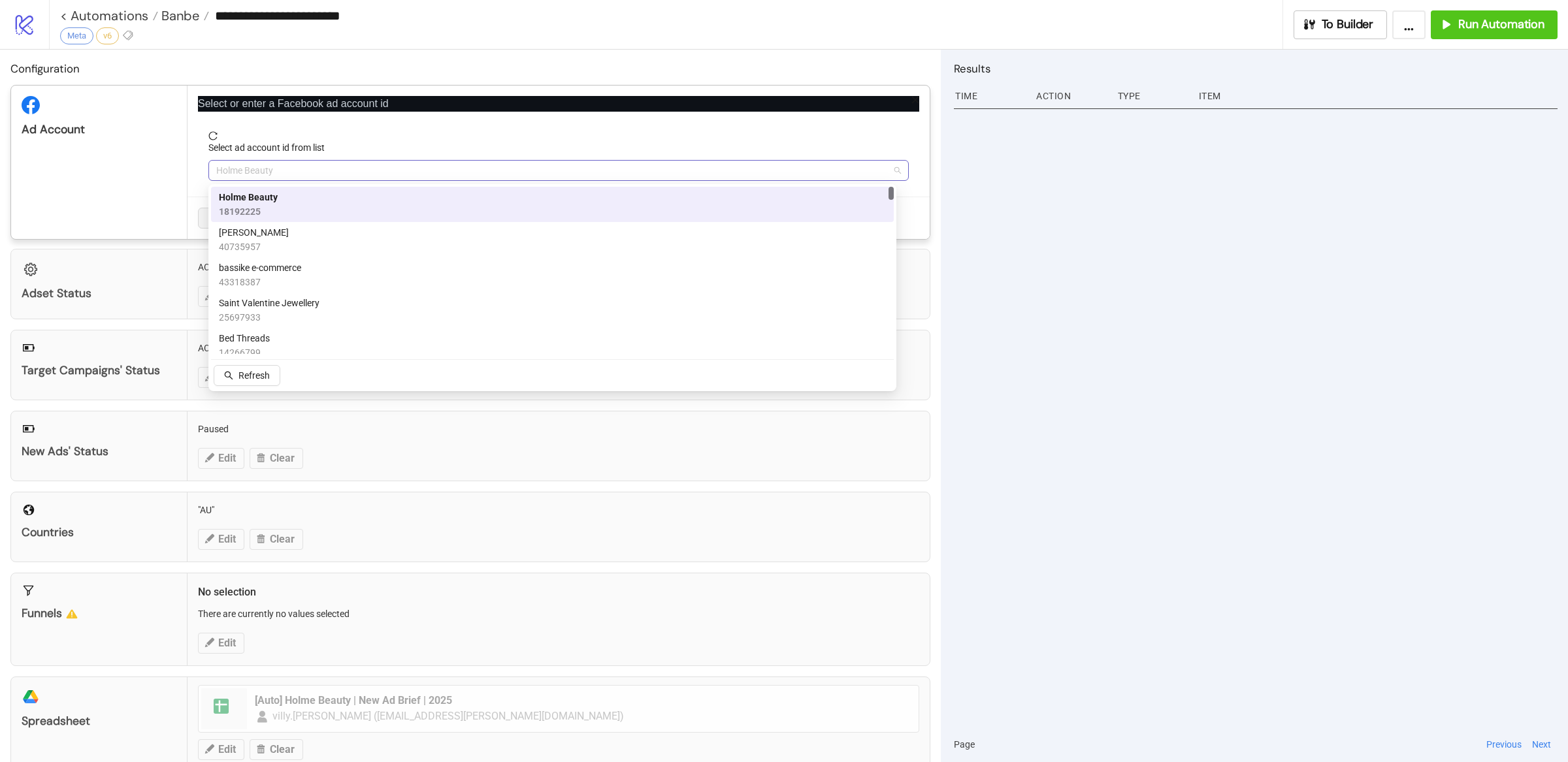
click at [883, 175] on span "Holme Beauty" at bounding box center [559, 170] width 685 height 20
click at [369, 173] on span "Holme Beauty" at bounding box center [559, 170] width 685 height 20
paste input "**********"
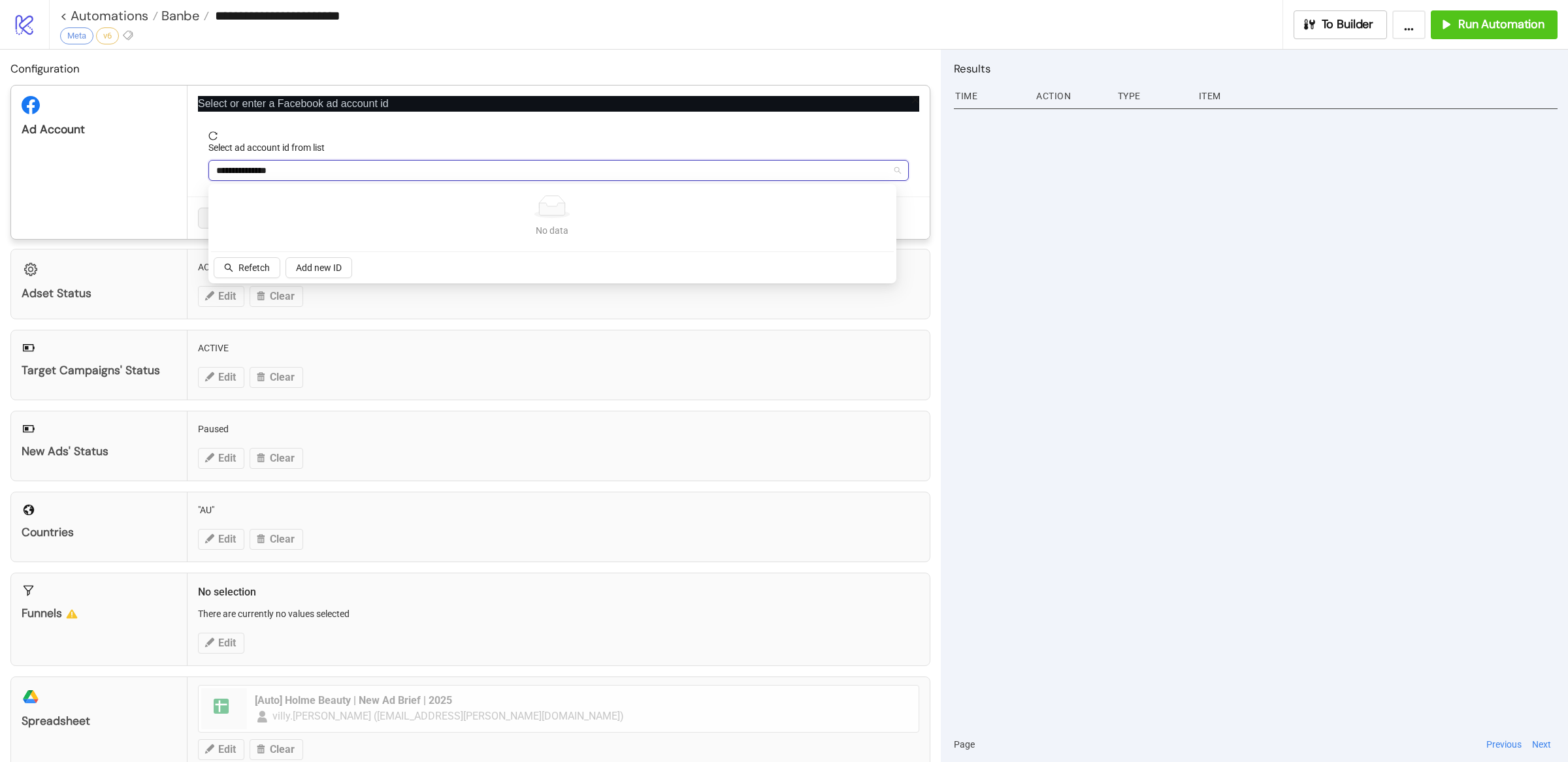
type input "**********"
click at [1081, 196] on div at bounding box center [1256, 415] width 604 height 622
click at [617, 172] on span "Holme Beauty" at bounding box center [559, 170] width 685 height 20
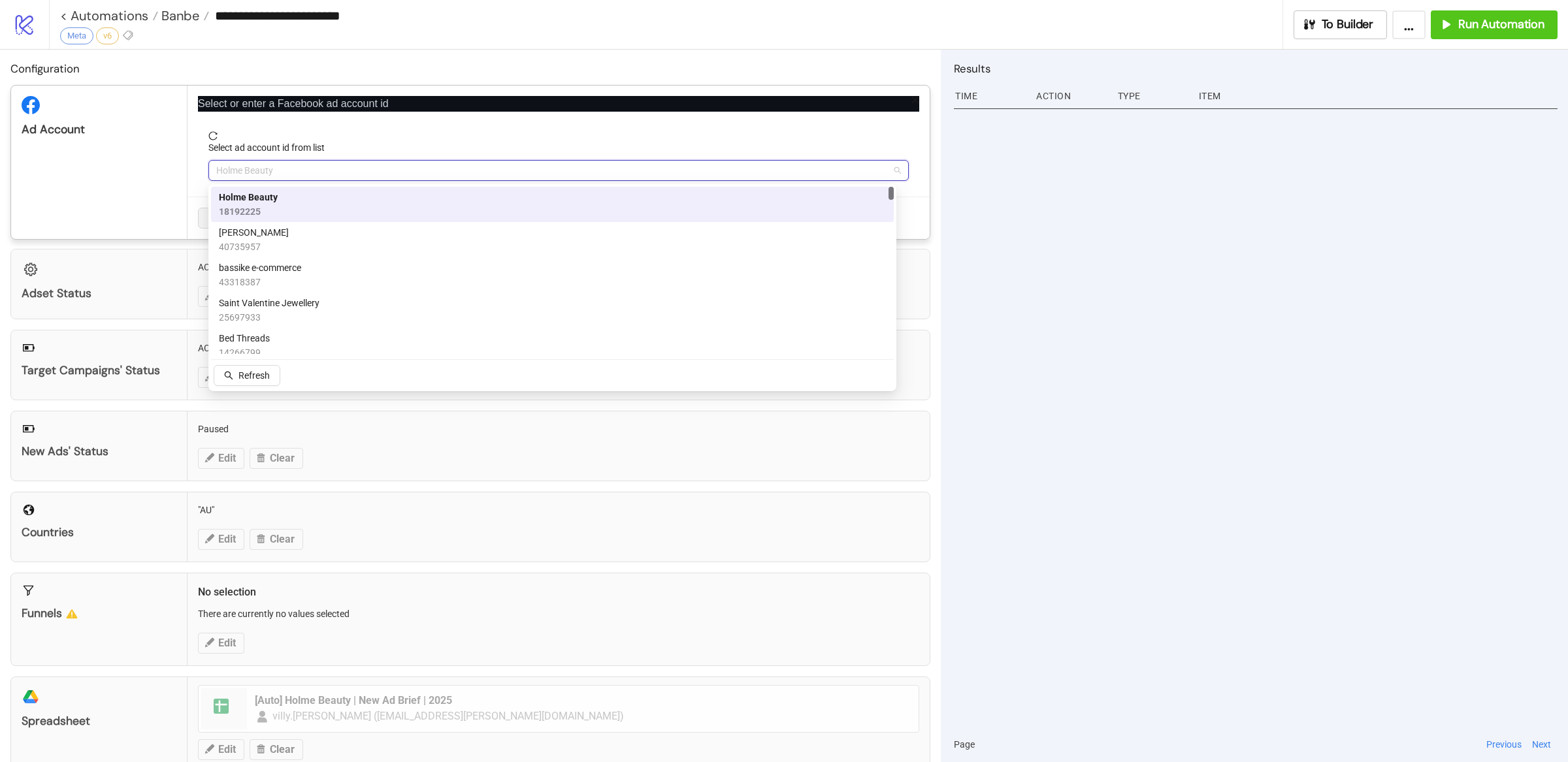
click at [309, 175] on span "Holme Beauty" at bounding box center [559, 170] width 685 height 20
paste input "**********"
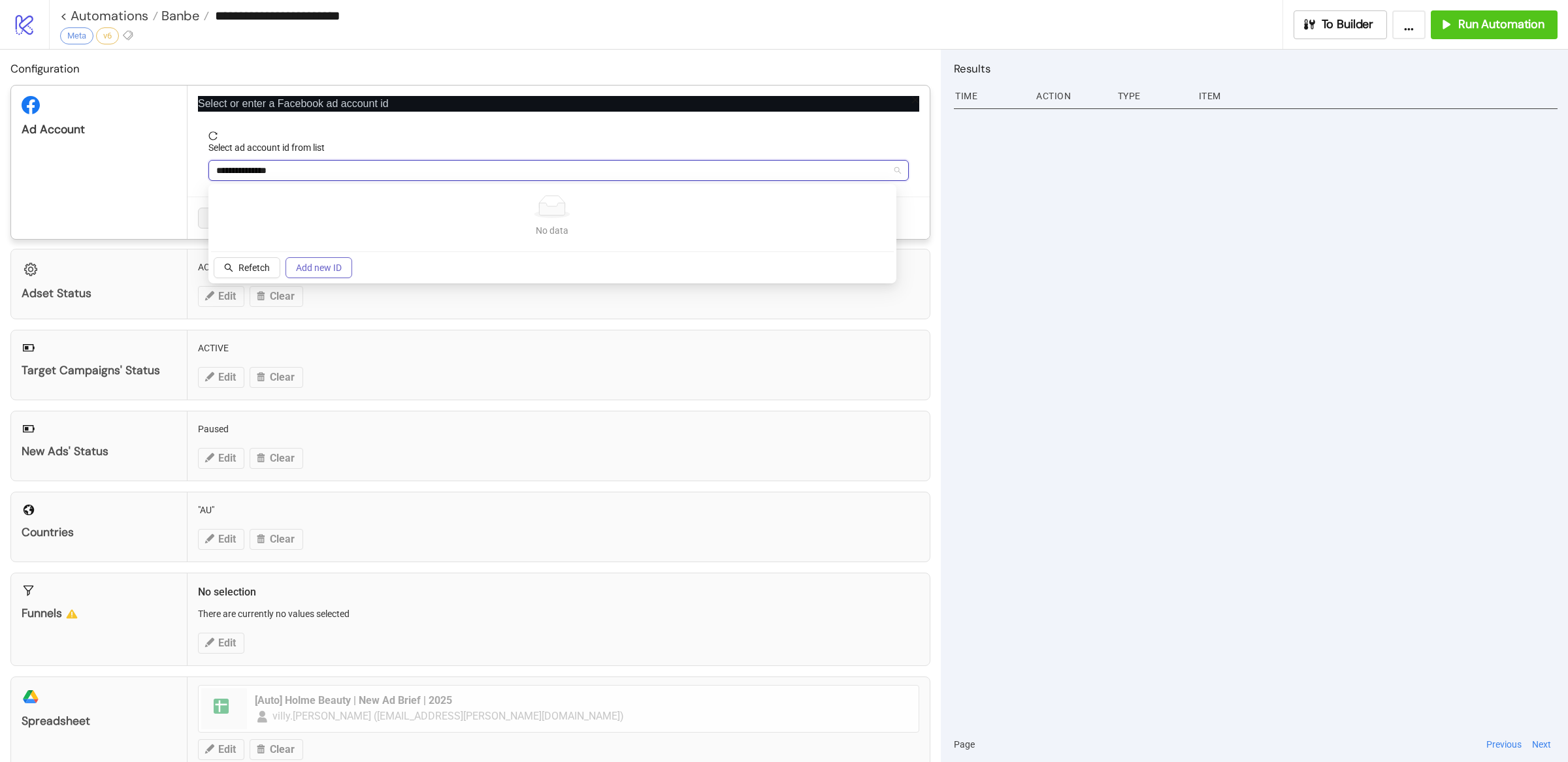
type input "**********"
click at [337, 269] on span "Add new ID" at bounding box center [319, 267] width 46 height 10
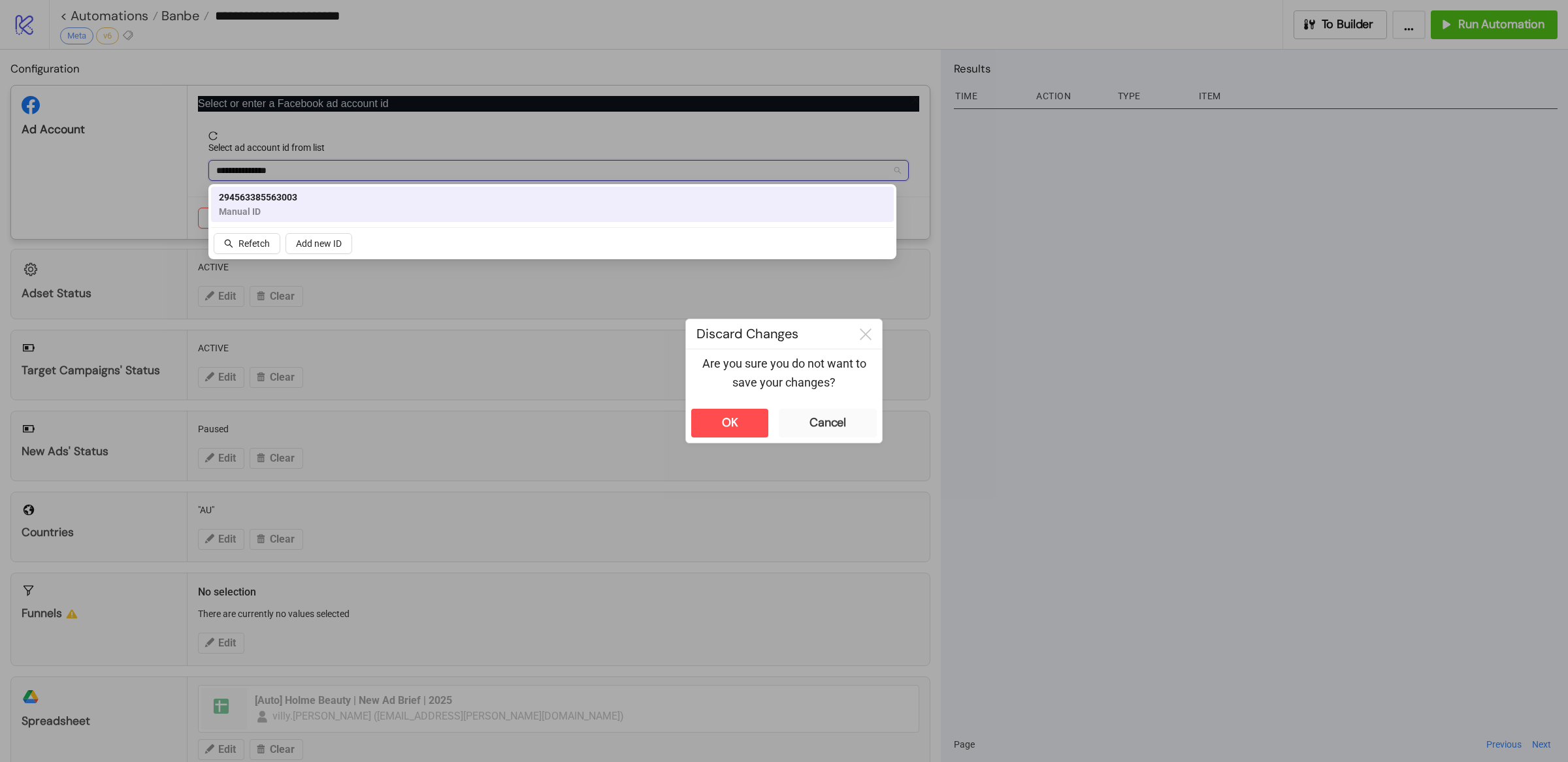
click at [305, 198] on div "294563385563003 Manual ID" at bounding box center [552, 204] width 667 height 28
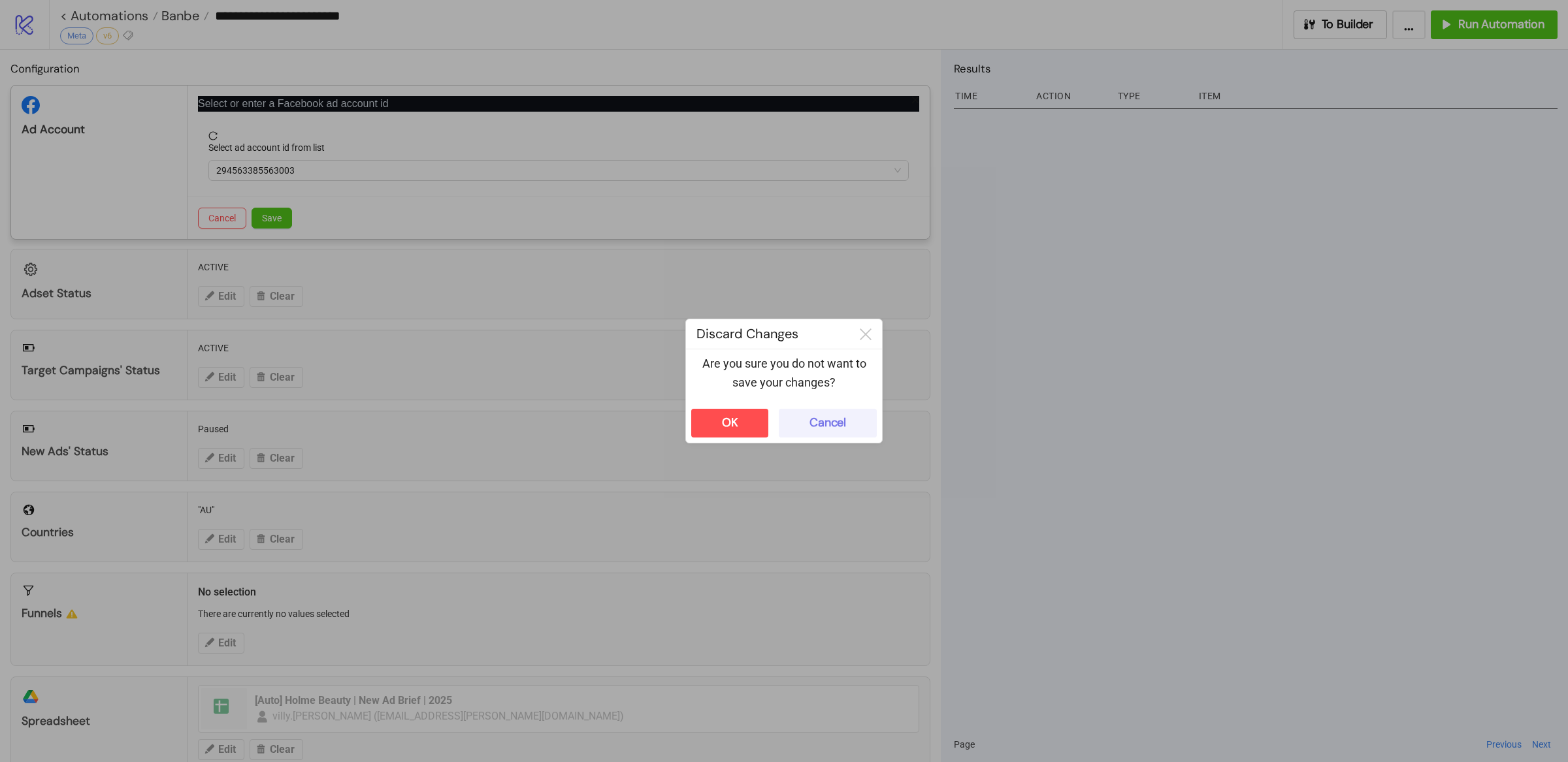
click at [815, 420] on div "Cancel" at bounding box center [828, 423] width 36 height 15
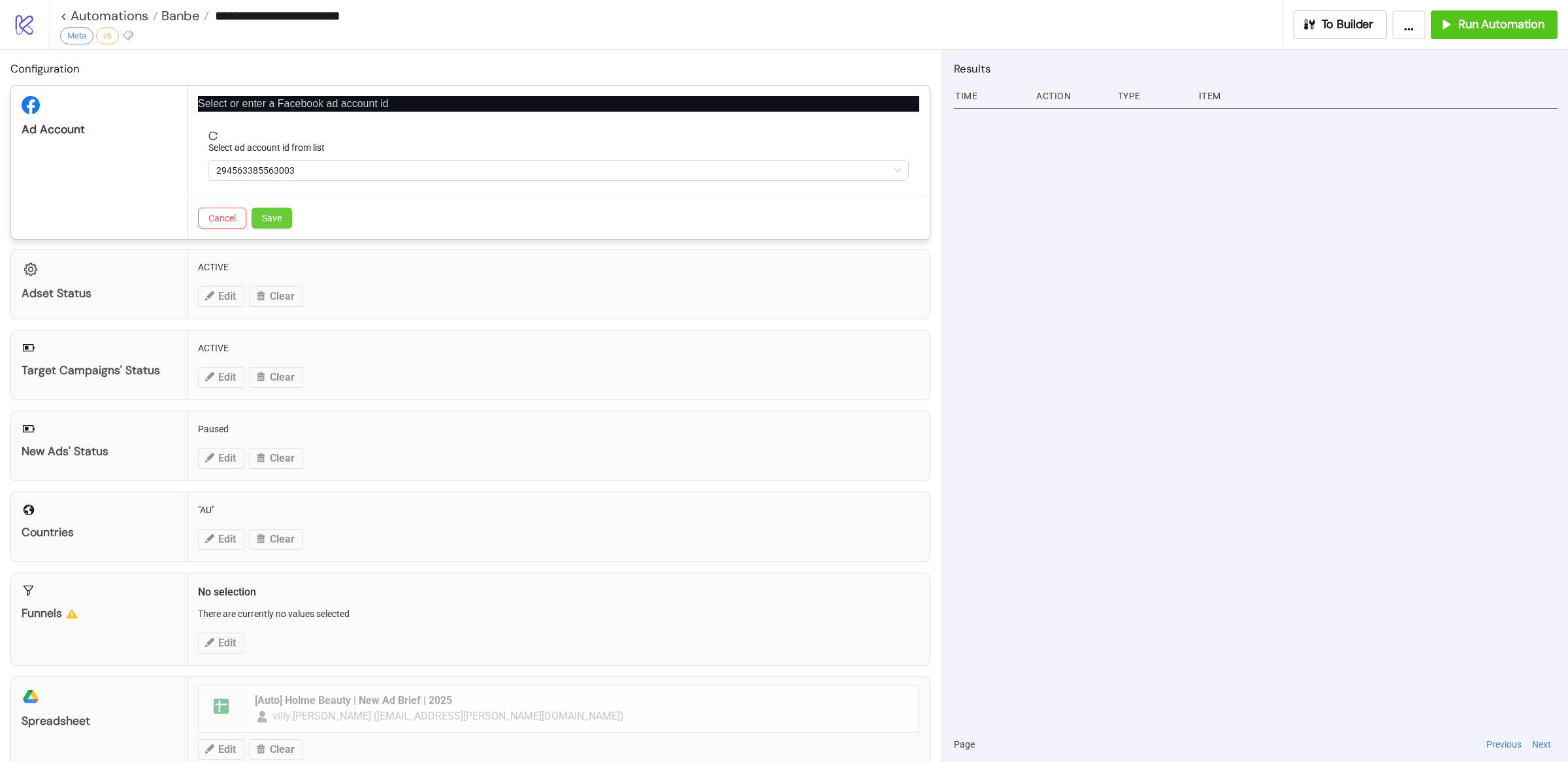
click at [283, 219] on button "Save" at bounding box center [271, 218] width 40 height 21
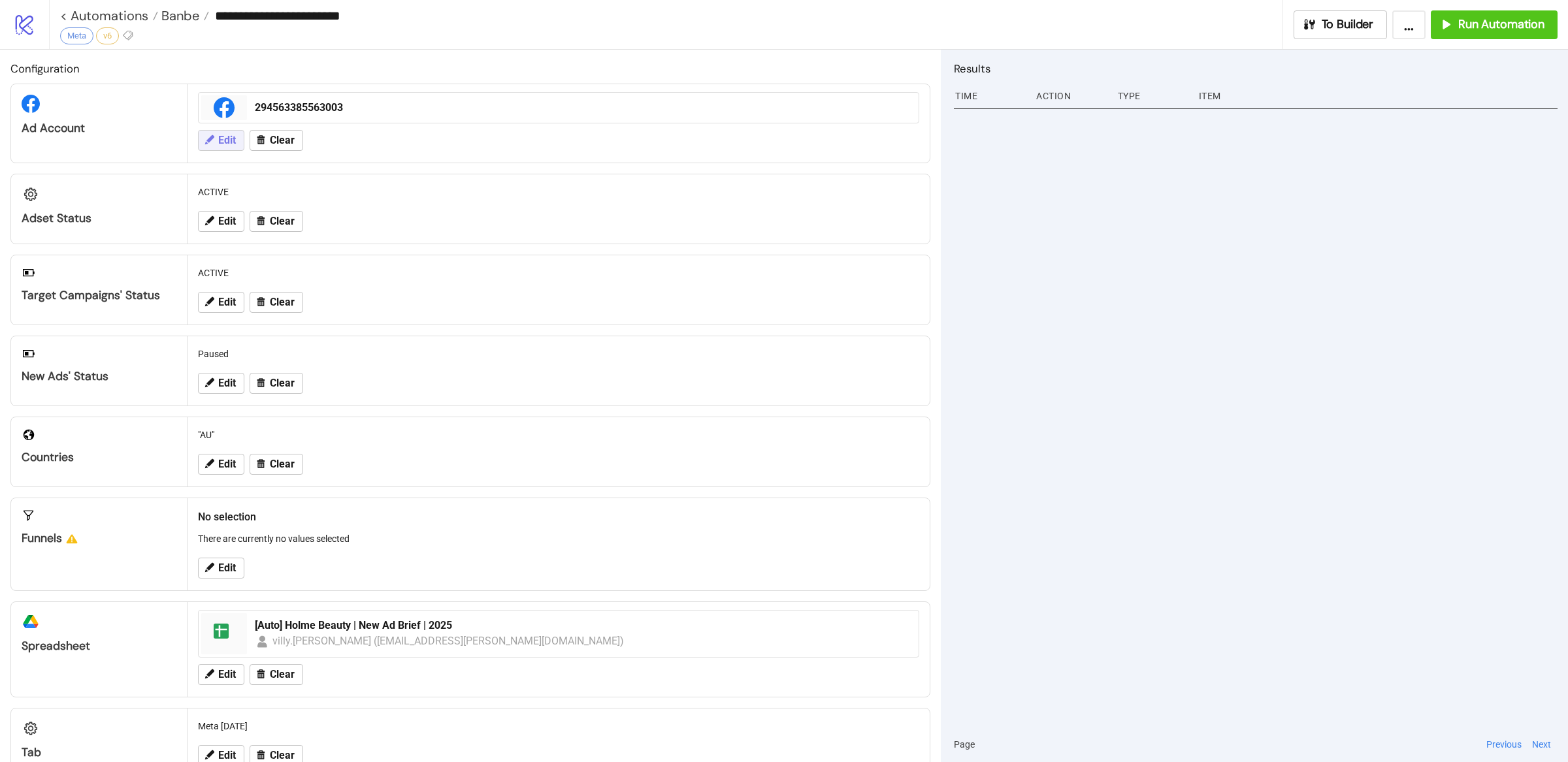
click at [230, 141] on span "Edit" at bounding box center [227, 140] width 17 height 12
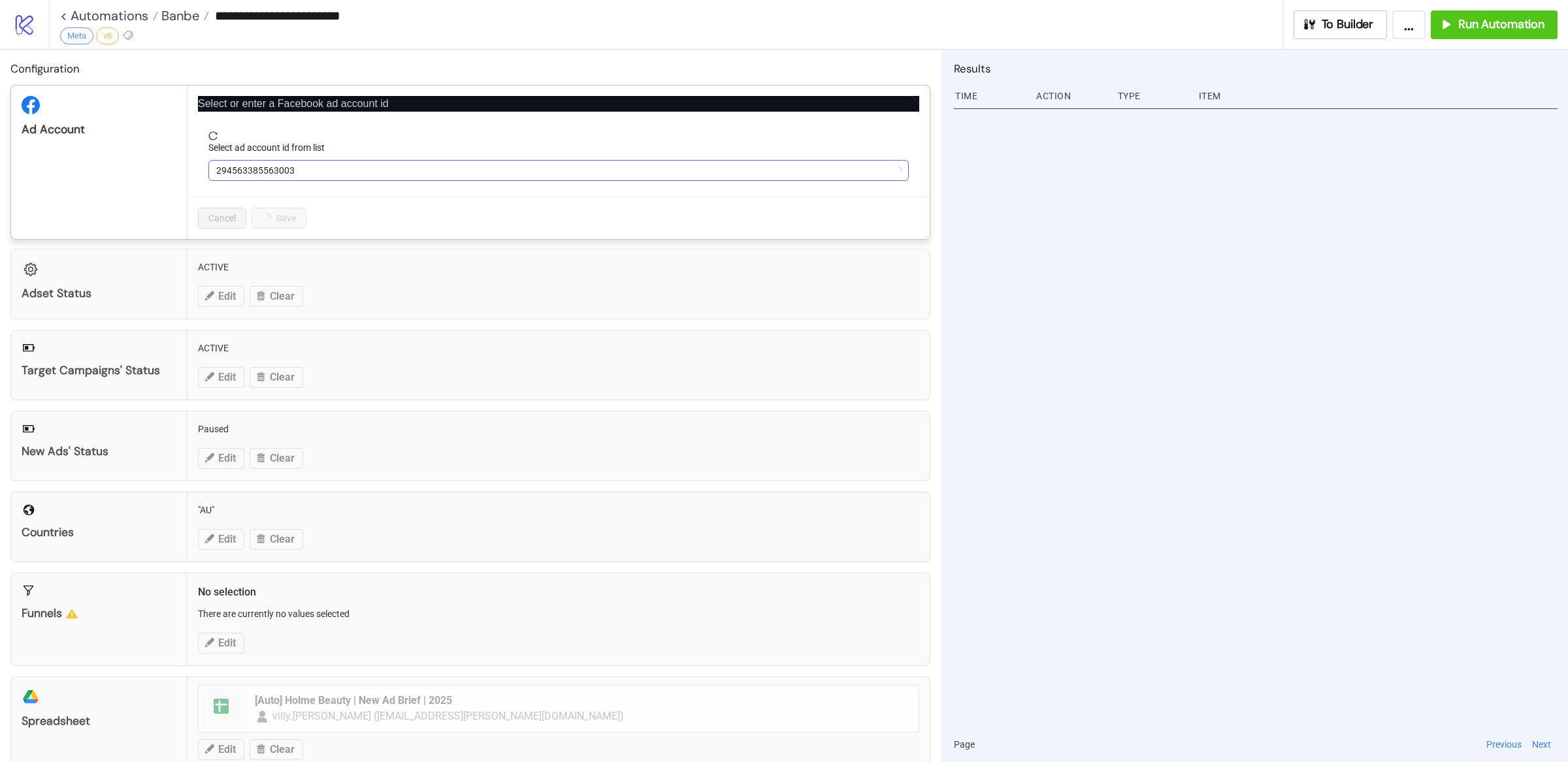
click at [367, 166] on span "294563385563003" at bounding box center [559, 170] width 685 height 20
click at [364, 169] on span "294563385563003" at bounding box center [559, 170] width 685 height 20
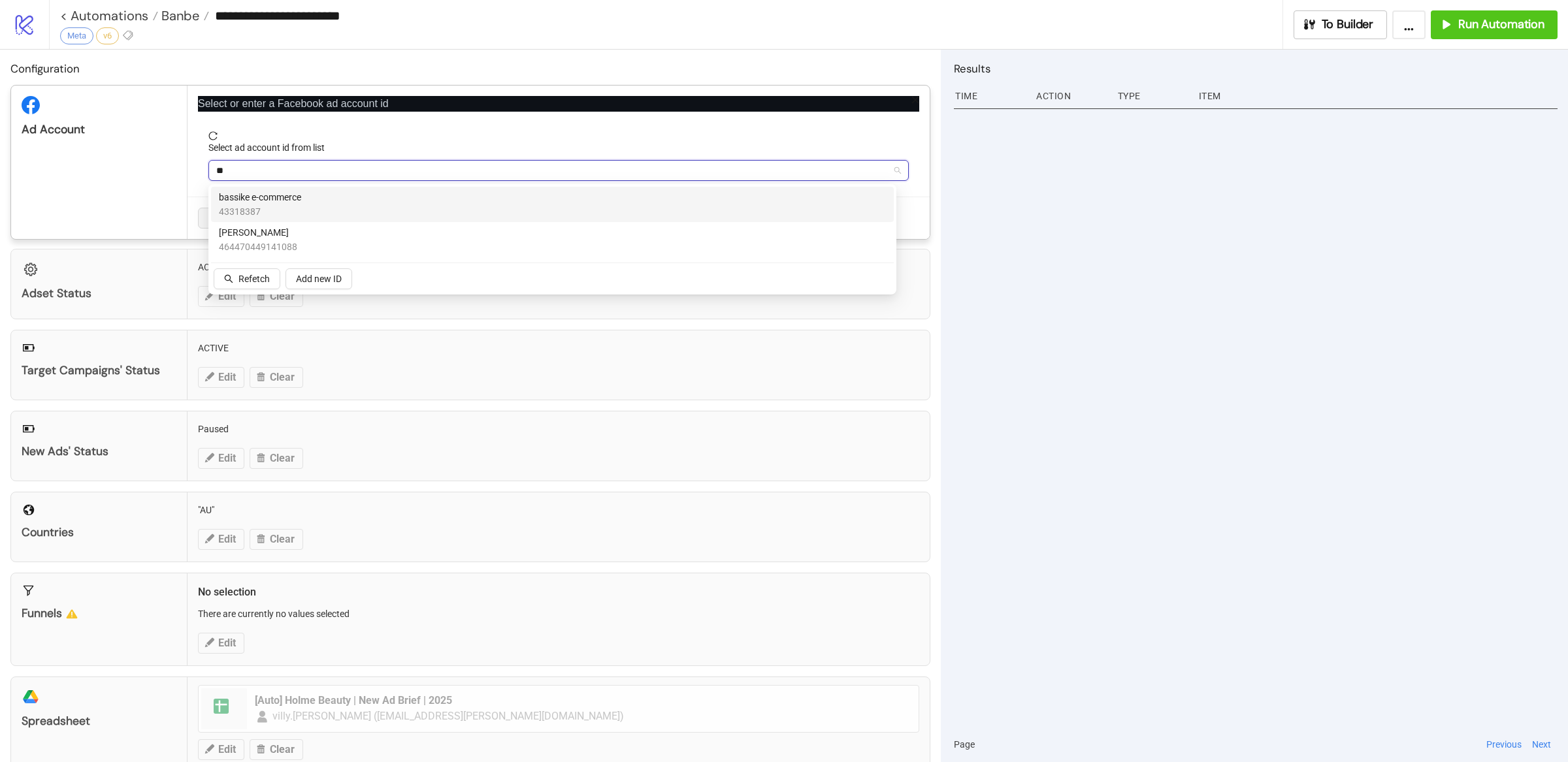
type input "*"
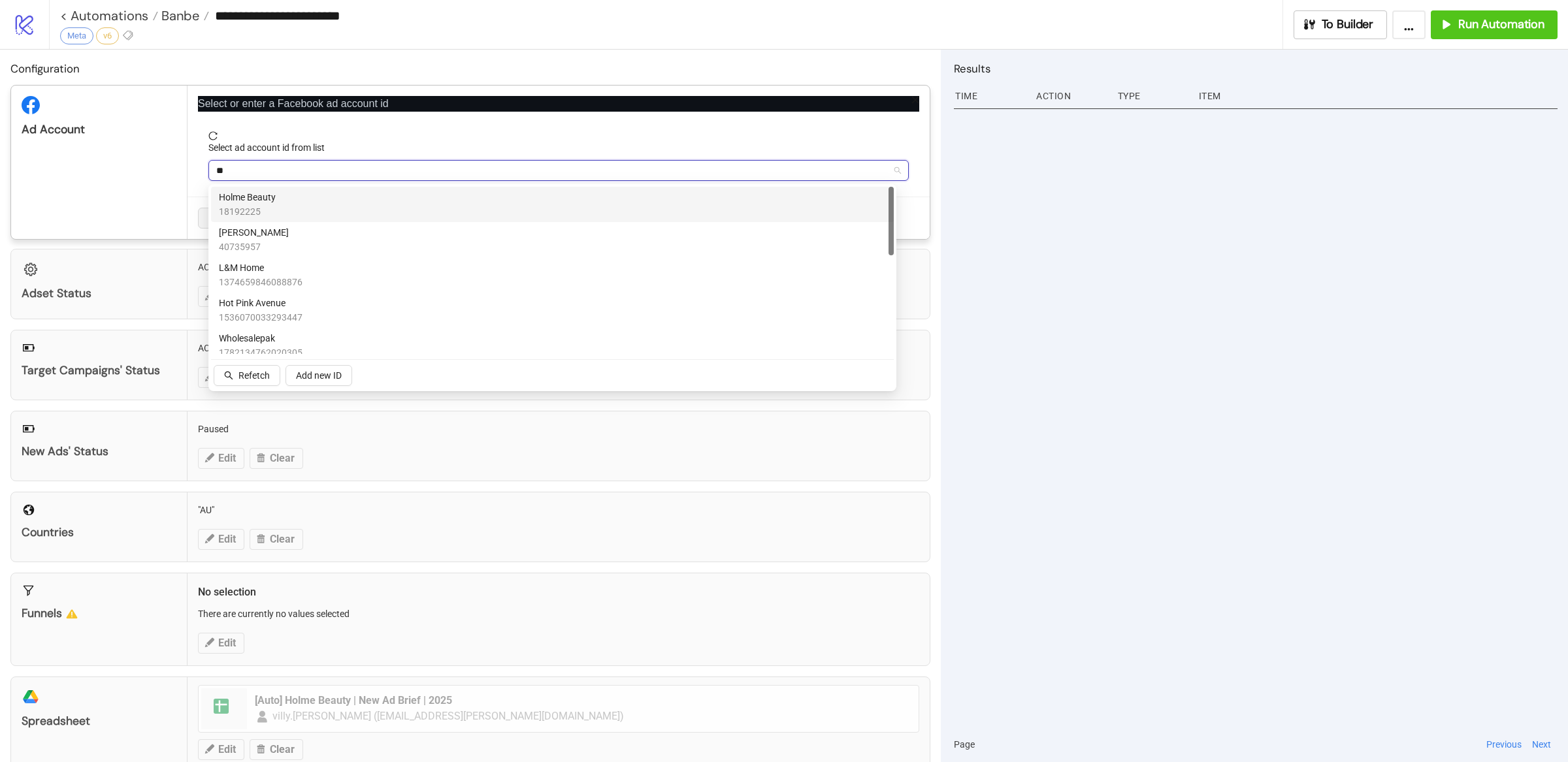
type input "*"
click at [301, 204] on div "294563385563003 Manual ID" at bounding box center [552, 204] width 667 height 28
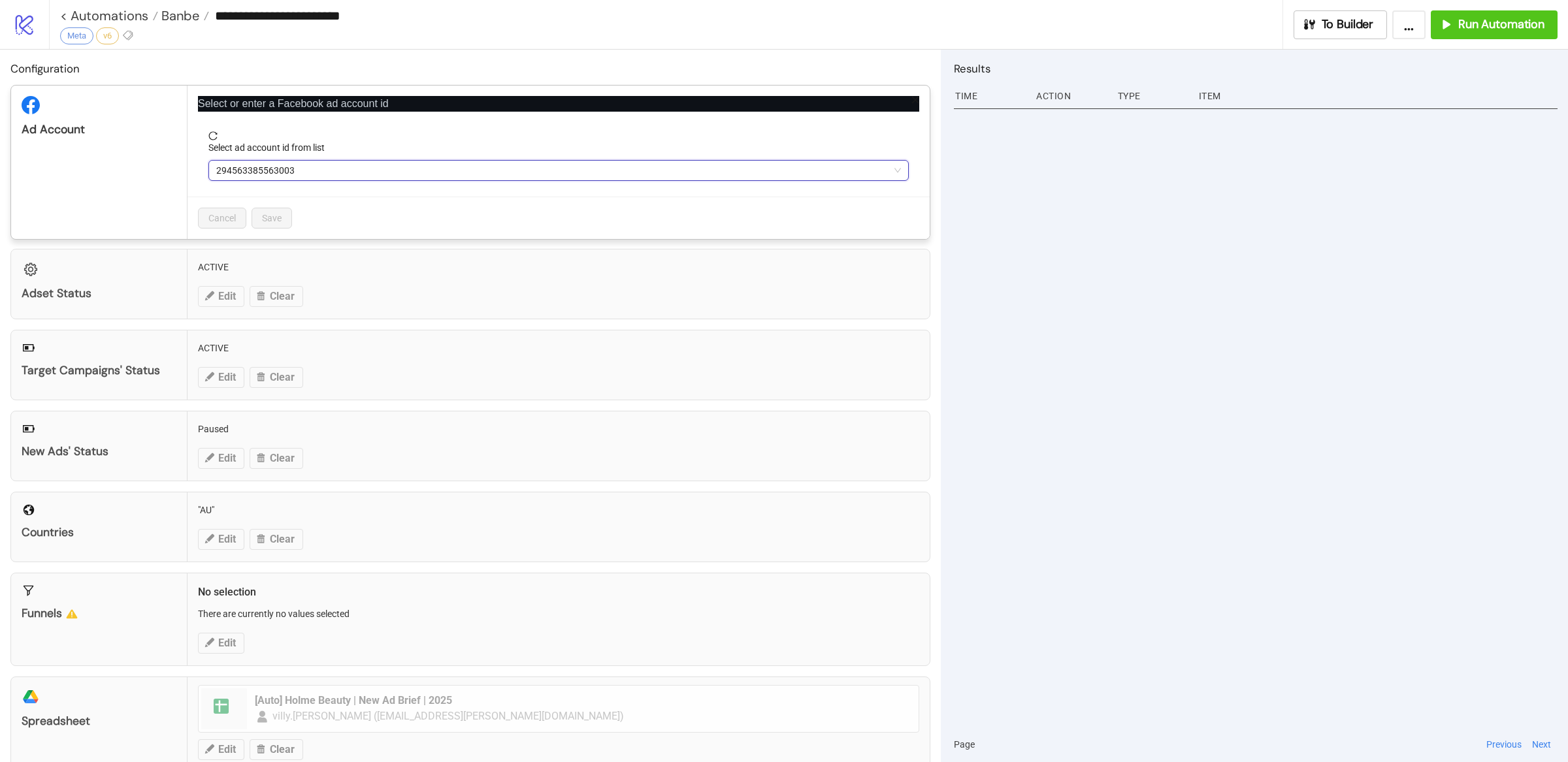
click at [1070, 267] on div at bounding box center [1256, 415] width 604 height 622
click at [1111, 317] on div "**********" at bounding box center [784, 381] width 1568 height 762
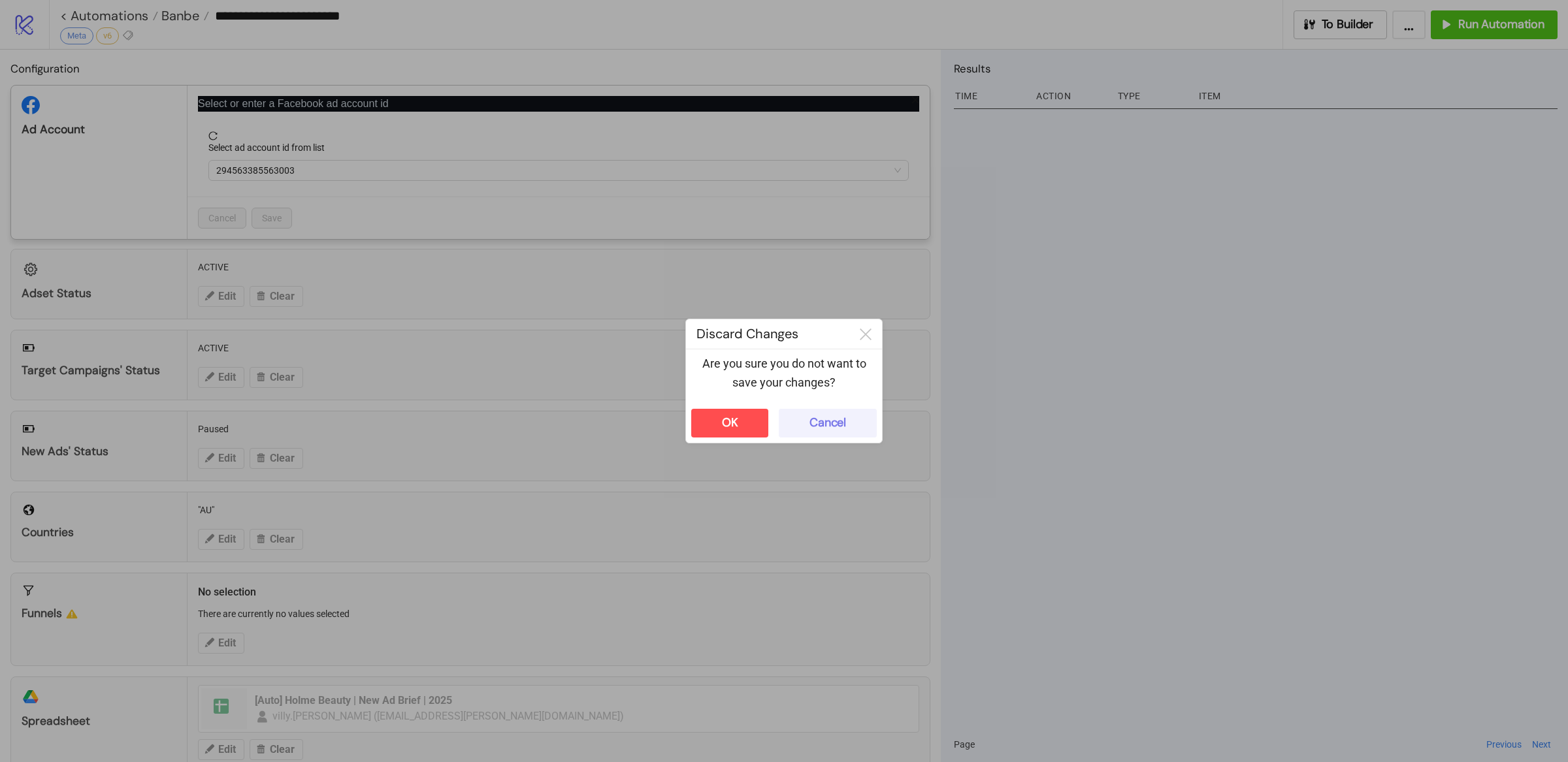
click at [847, 422] on button "Cancel" at bounding box center [828, 423] width 98 height 28
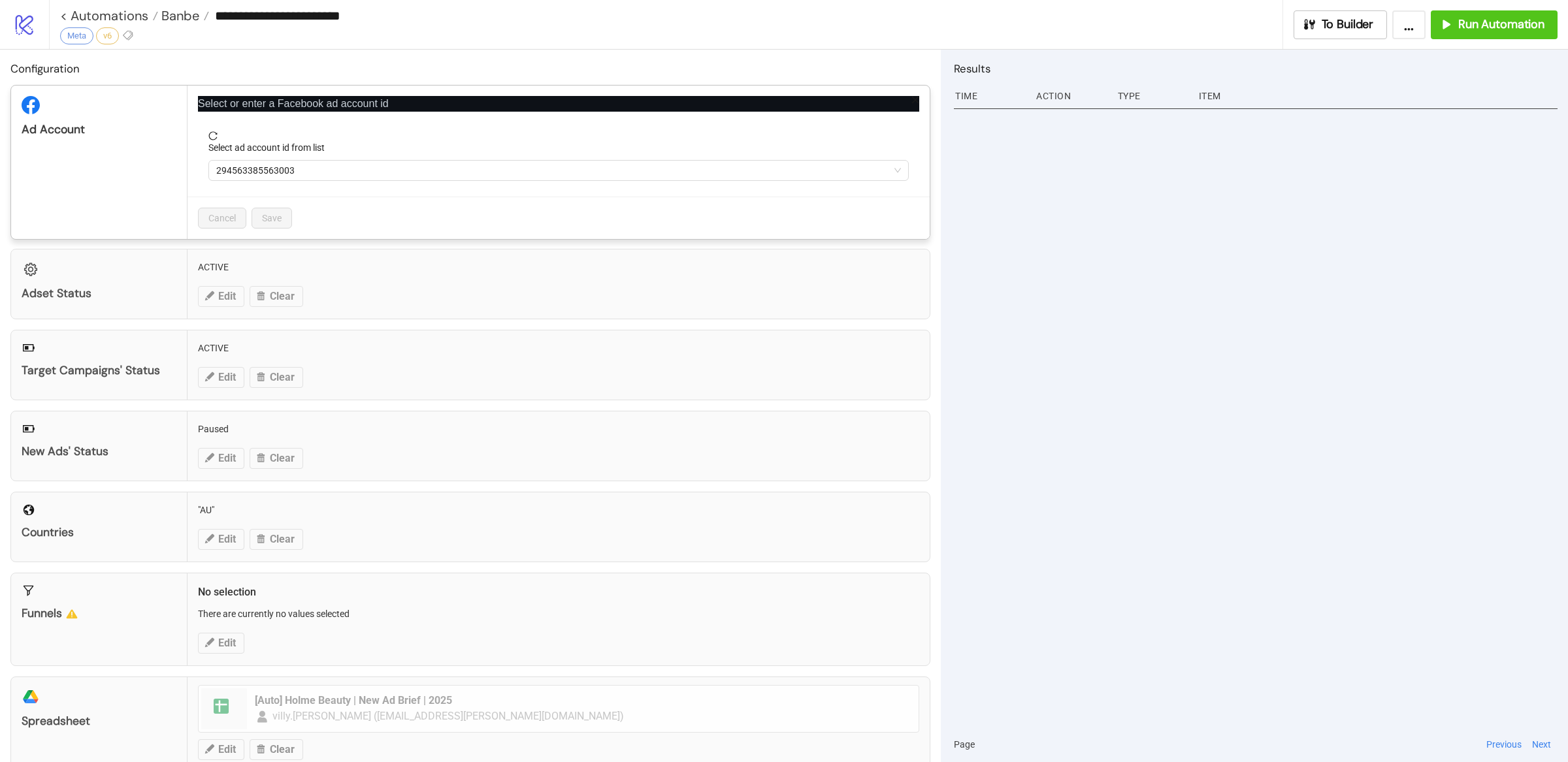
click at [1018, 177] on div "**********" at bounding box center [784, 381] width 1568 height 762
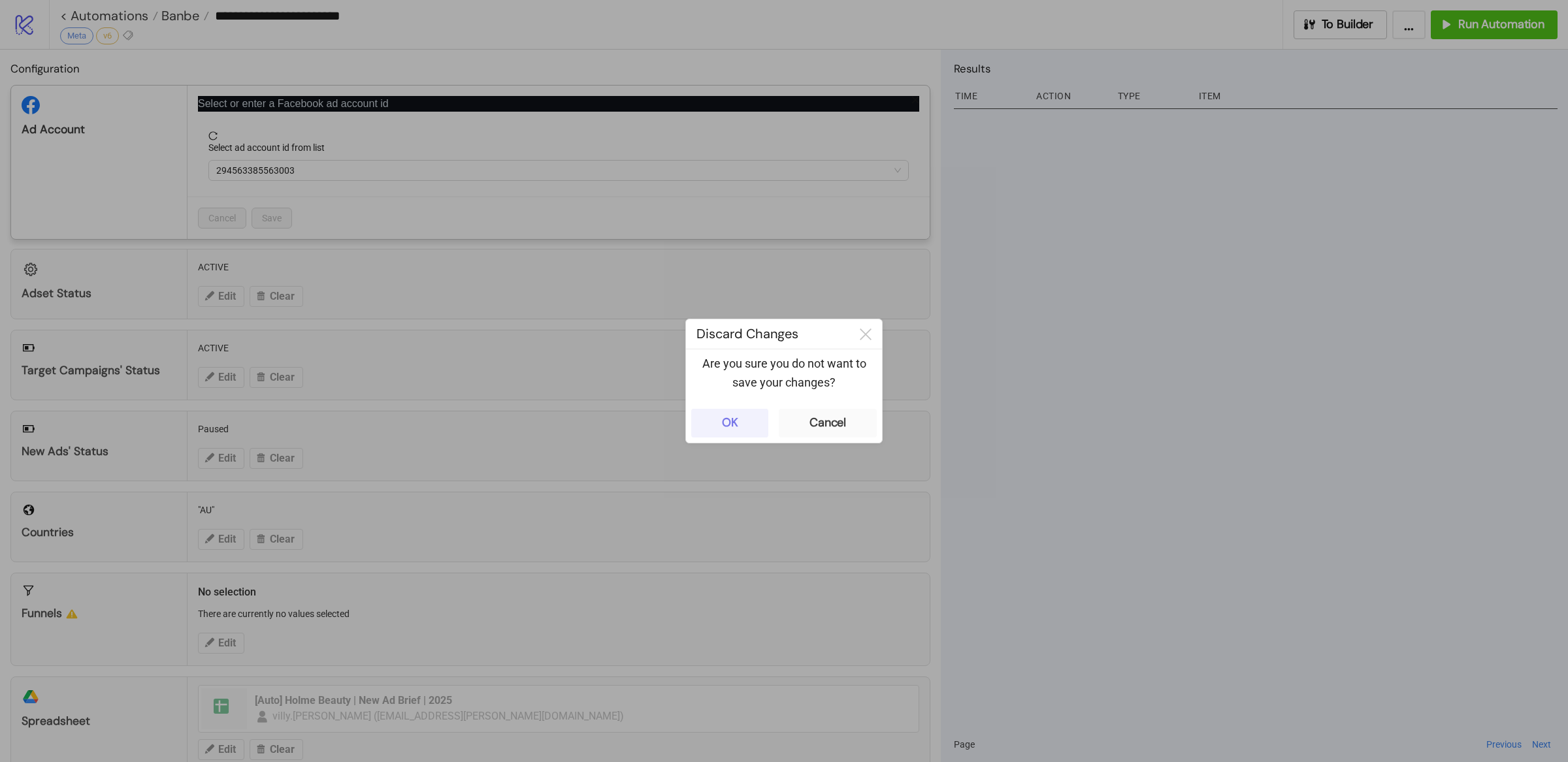
click at [762, 424] on button "OK" at bounding box center [730, 423] width 77 height 28
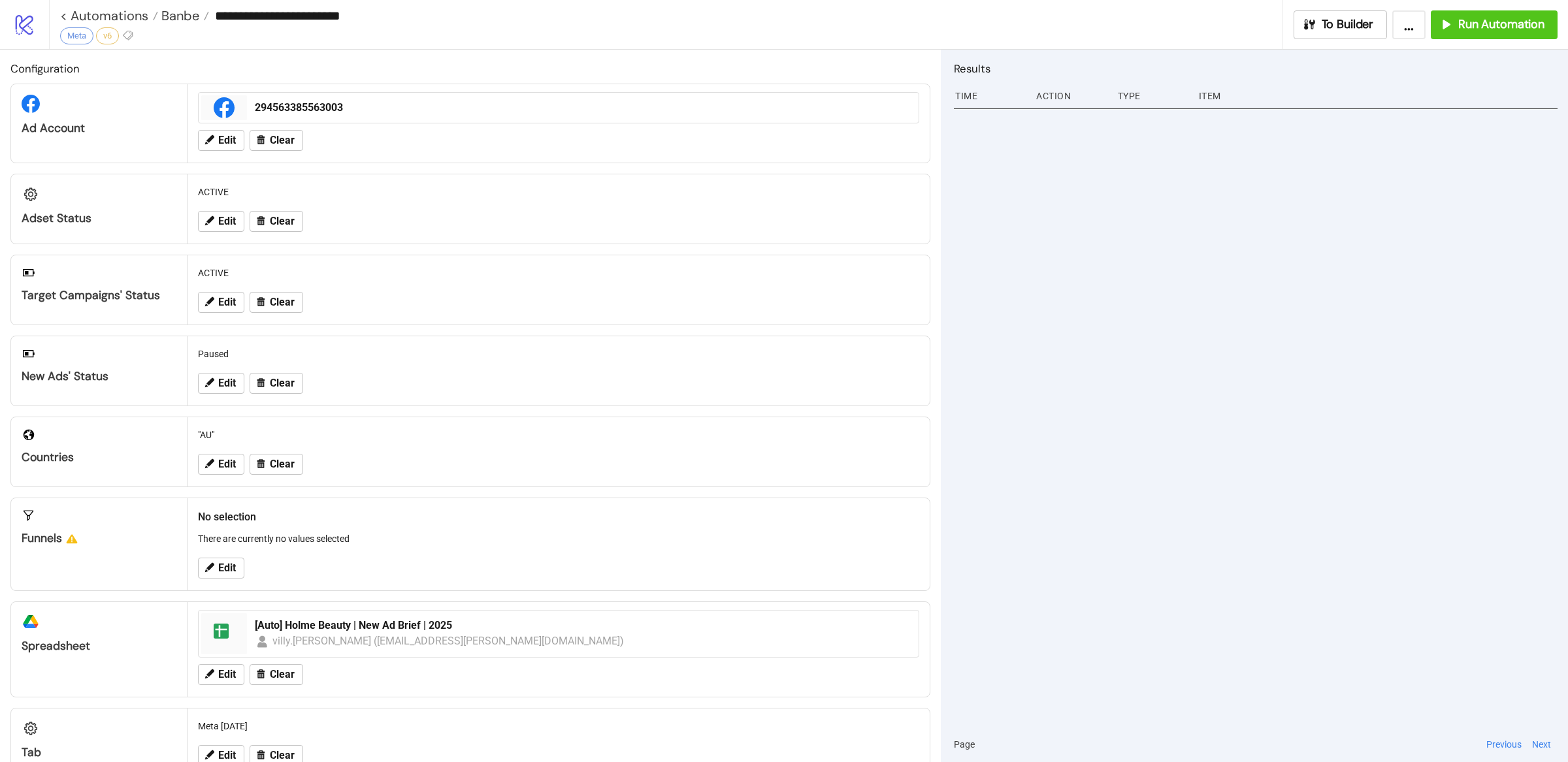
drag, startPoint x: 1125, startPoint y: 387, endPoint x: 1003, endPoint y: 391, distance: 122.1
click at [1125, 386] on div at bounding box center [1256, 415] width 604 height 622
click at [282, 141] on span "Clear" at bounding box center [282, 140] width 24 height 12
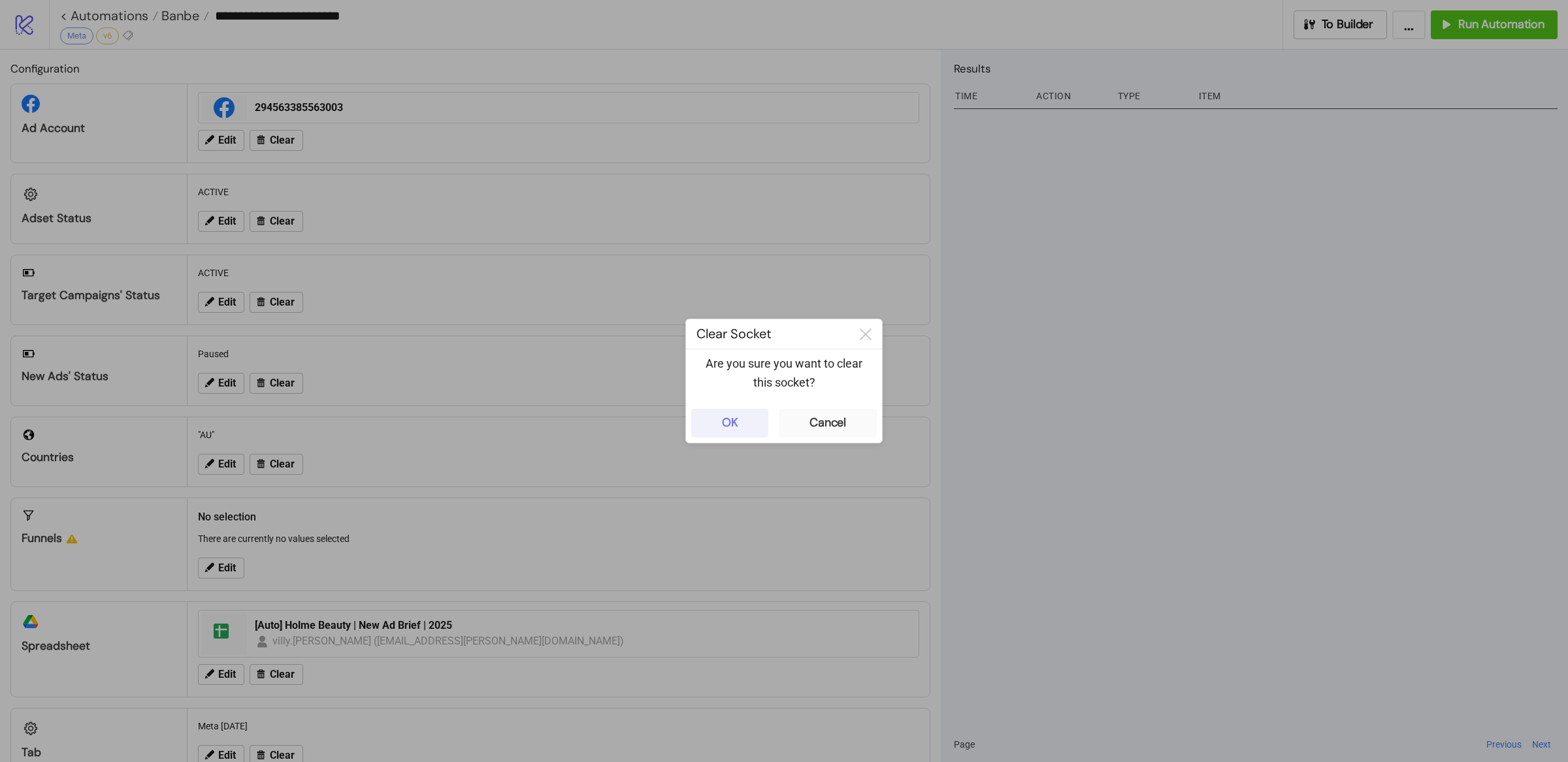
click at [730, 423] on div "OK" at bounding box center [730, 423] width 17 height 15
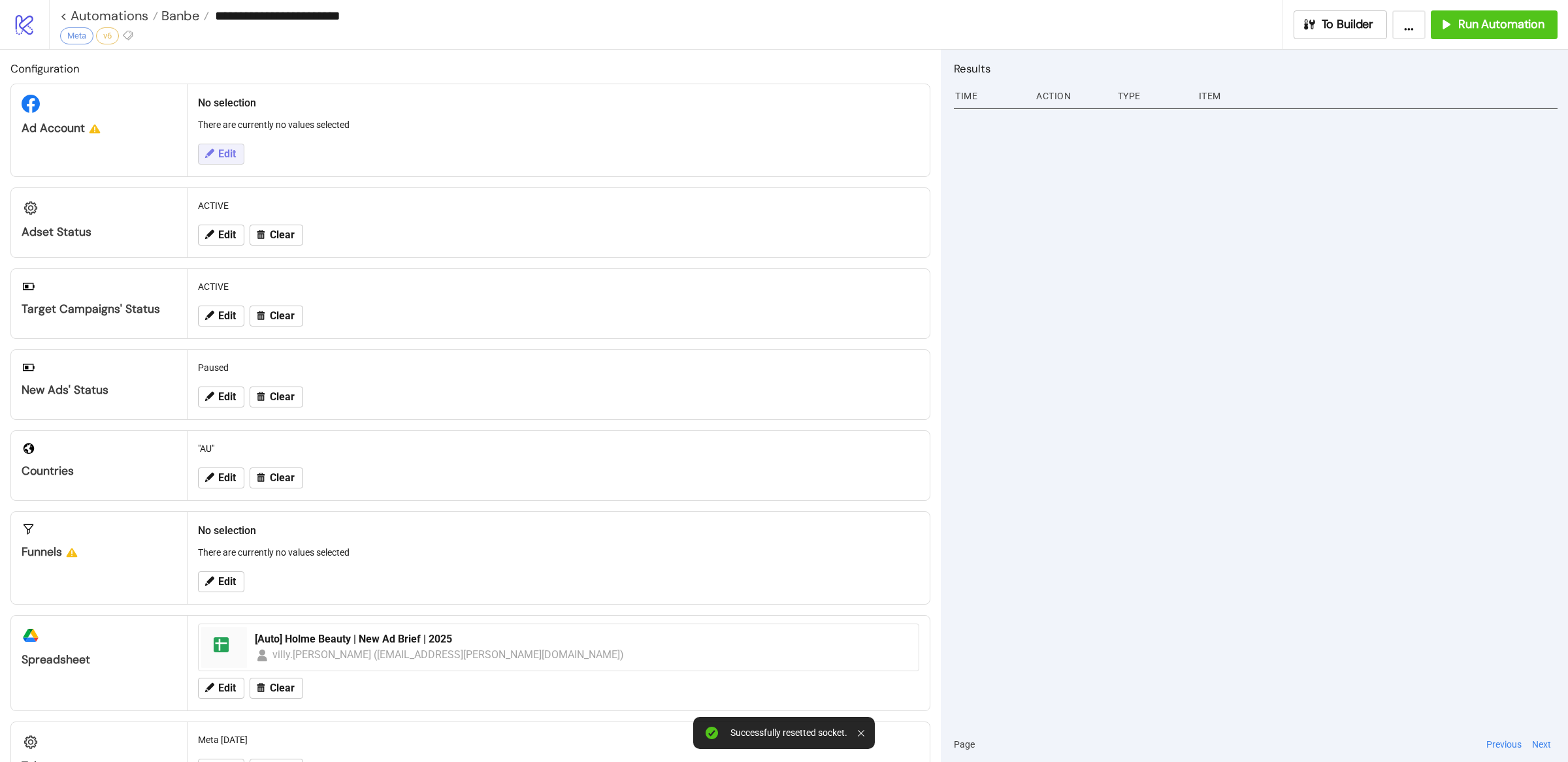
click at [220, 144] on button "Edit" at bounding box center [221, 154] width 47 height 21
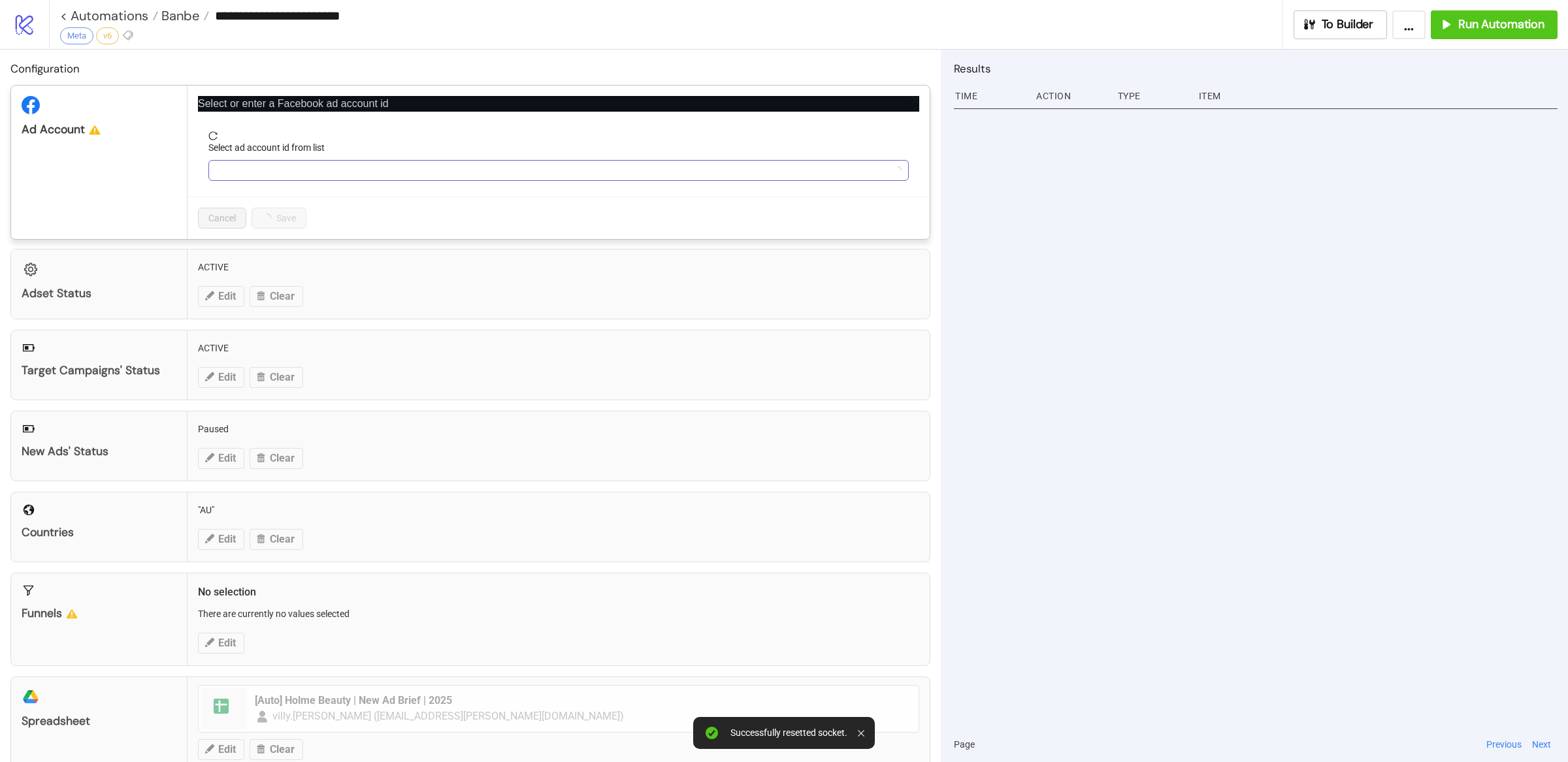
click at [301, 166] on input "Select ad account id from list" at bounding box center [552, 170] width 673 height 20
click at [225, 222] on span "Cancel" at bounding box center [222, 218] width 28 height 10
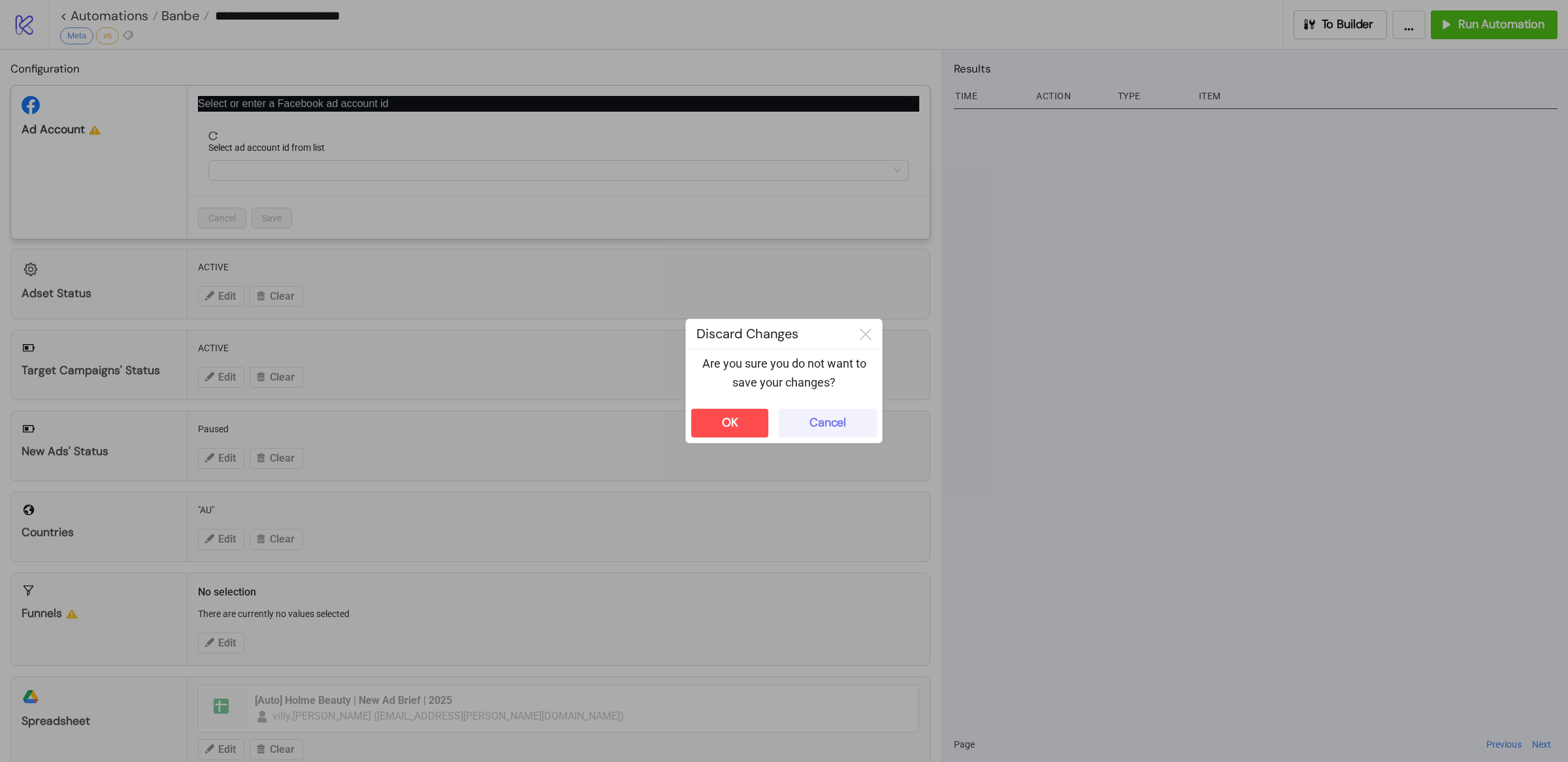
click at [845, 420] on div "Cancel" at bounding box center [828, 423] width 36 height 15
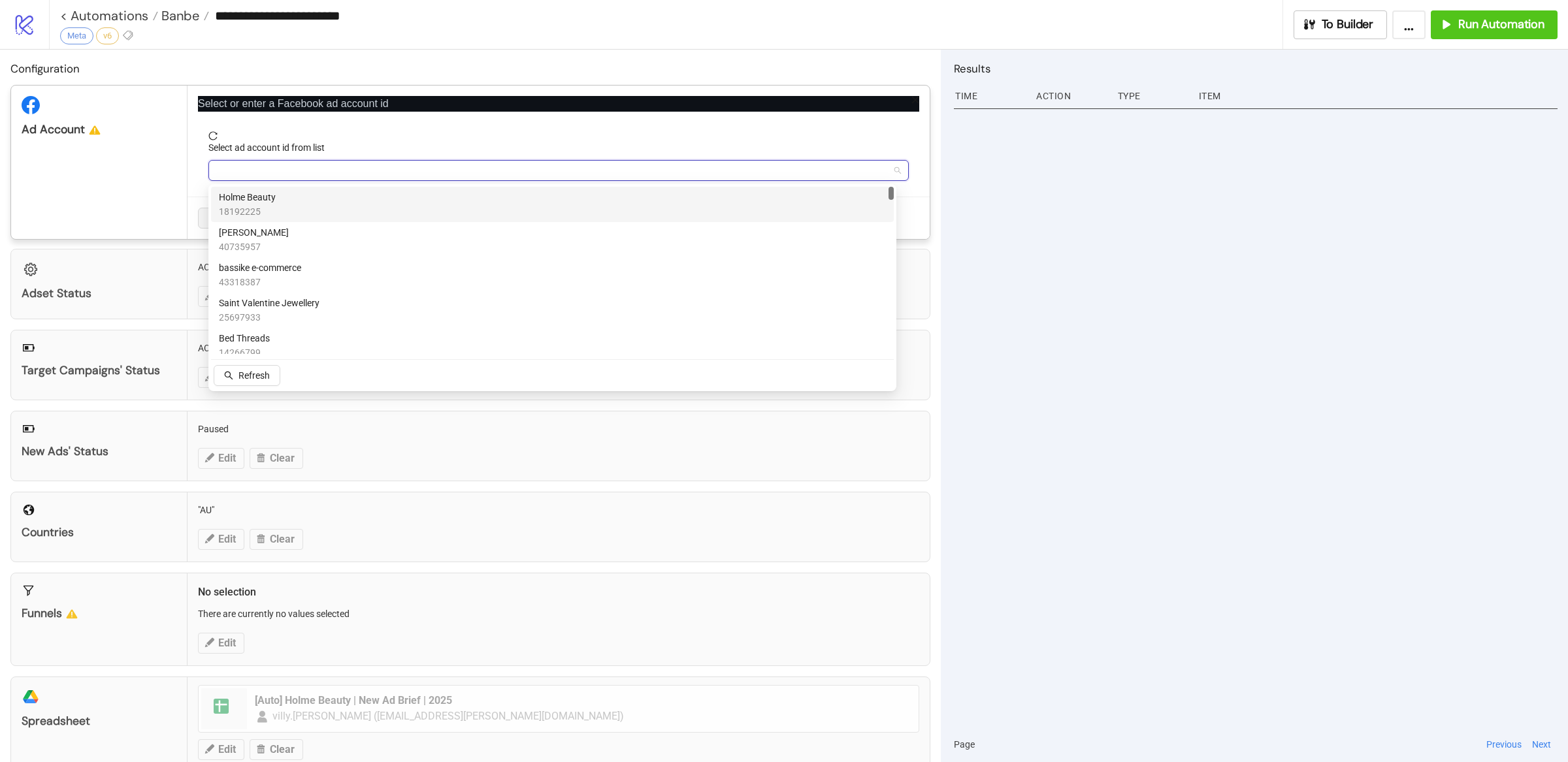
click at [279, 169] on input "Select ad account id from list" at bounding box center [552, 170] width 673 height 20
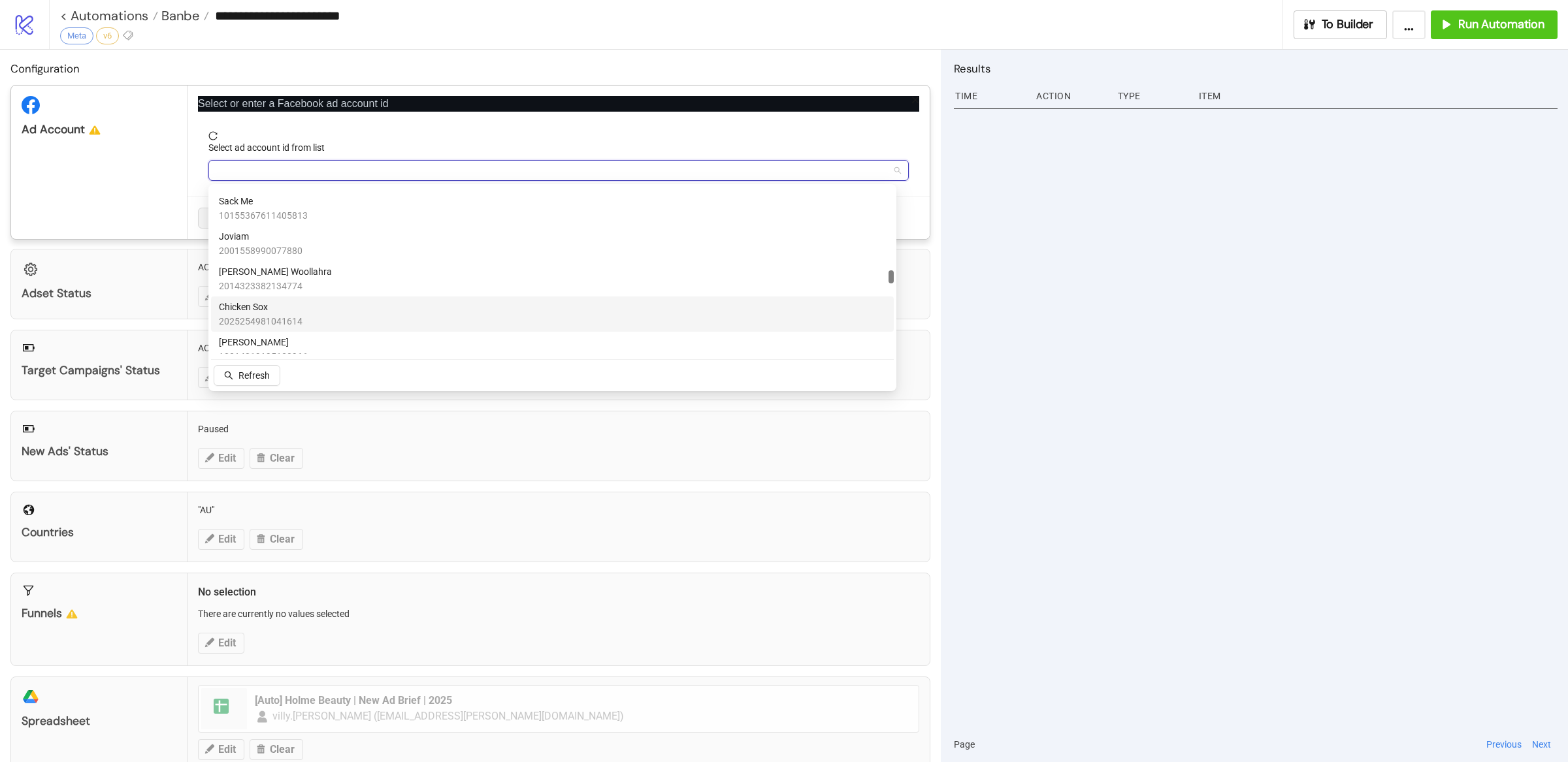
scroll to position [2718, 0]
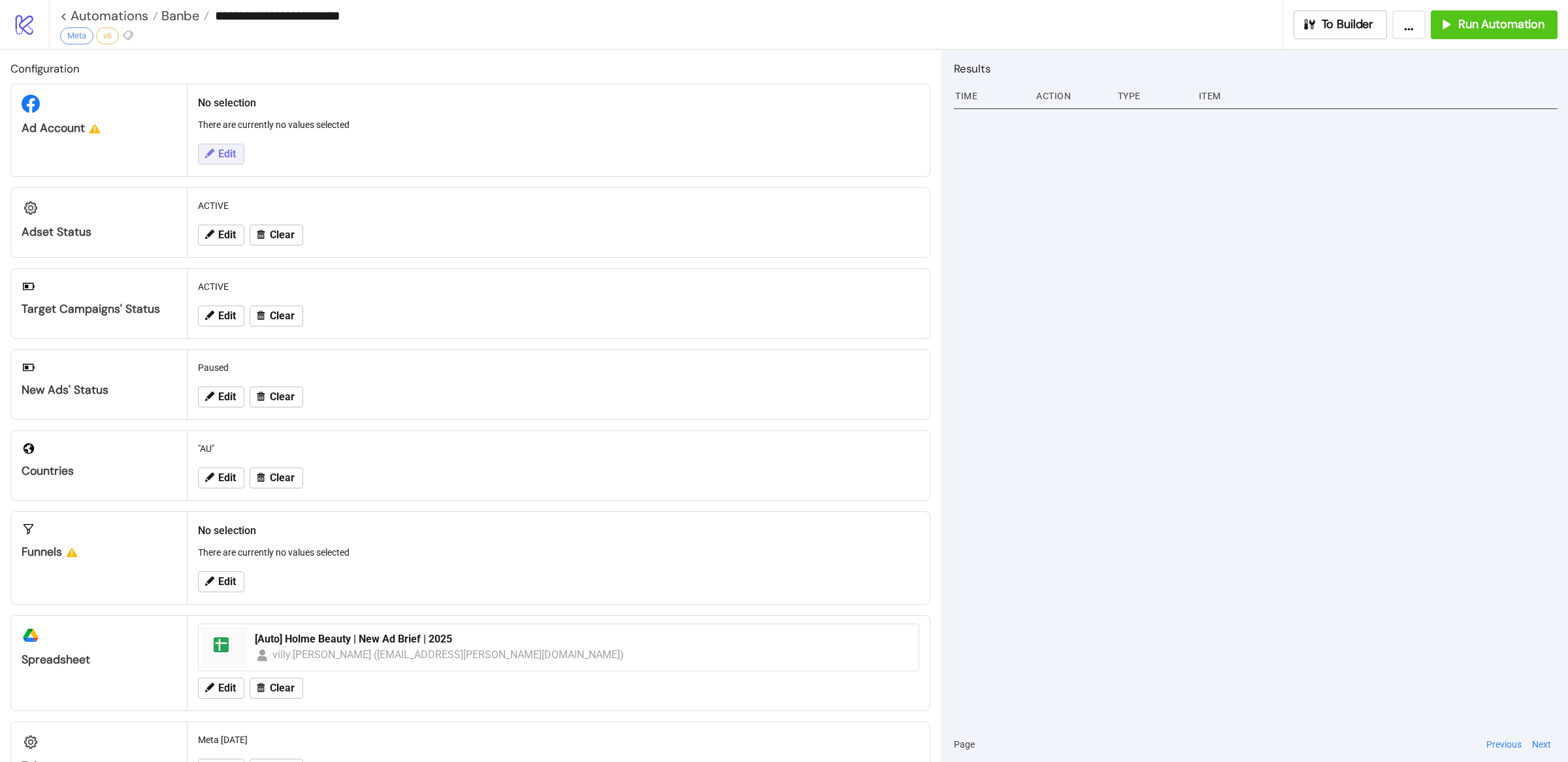
click at [226, 161] on button "Edit" at bounding box center [221, 154] width 47 height 21
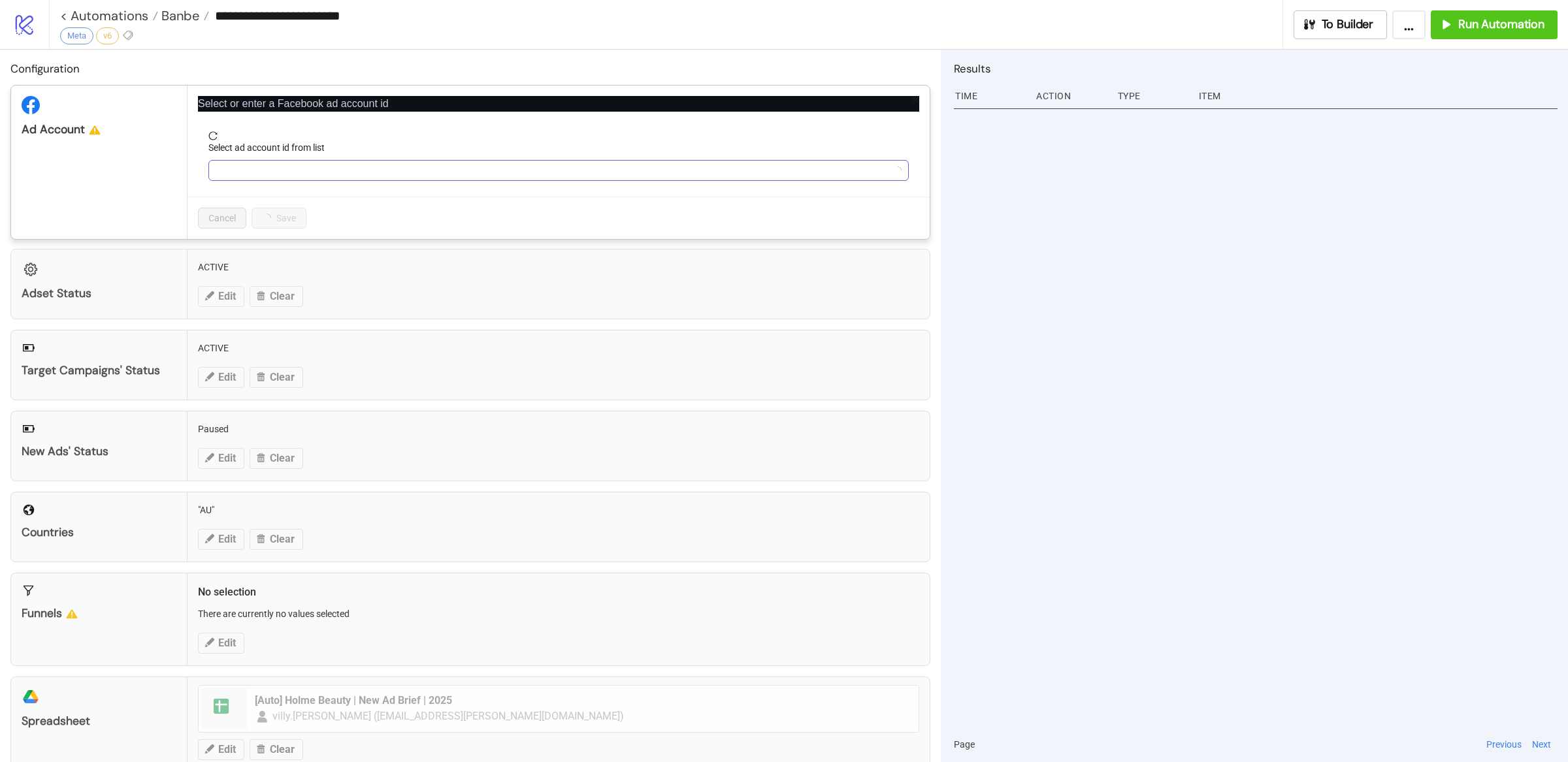
click at [256, 166] on input "Select ad account id from list" at bounding box center [552, 170] width 673 height 20
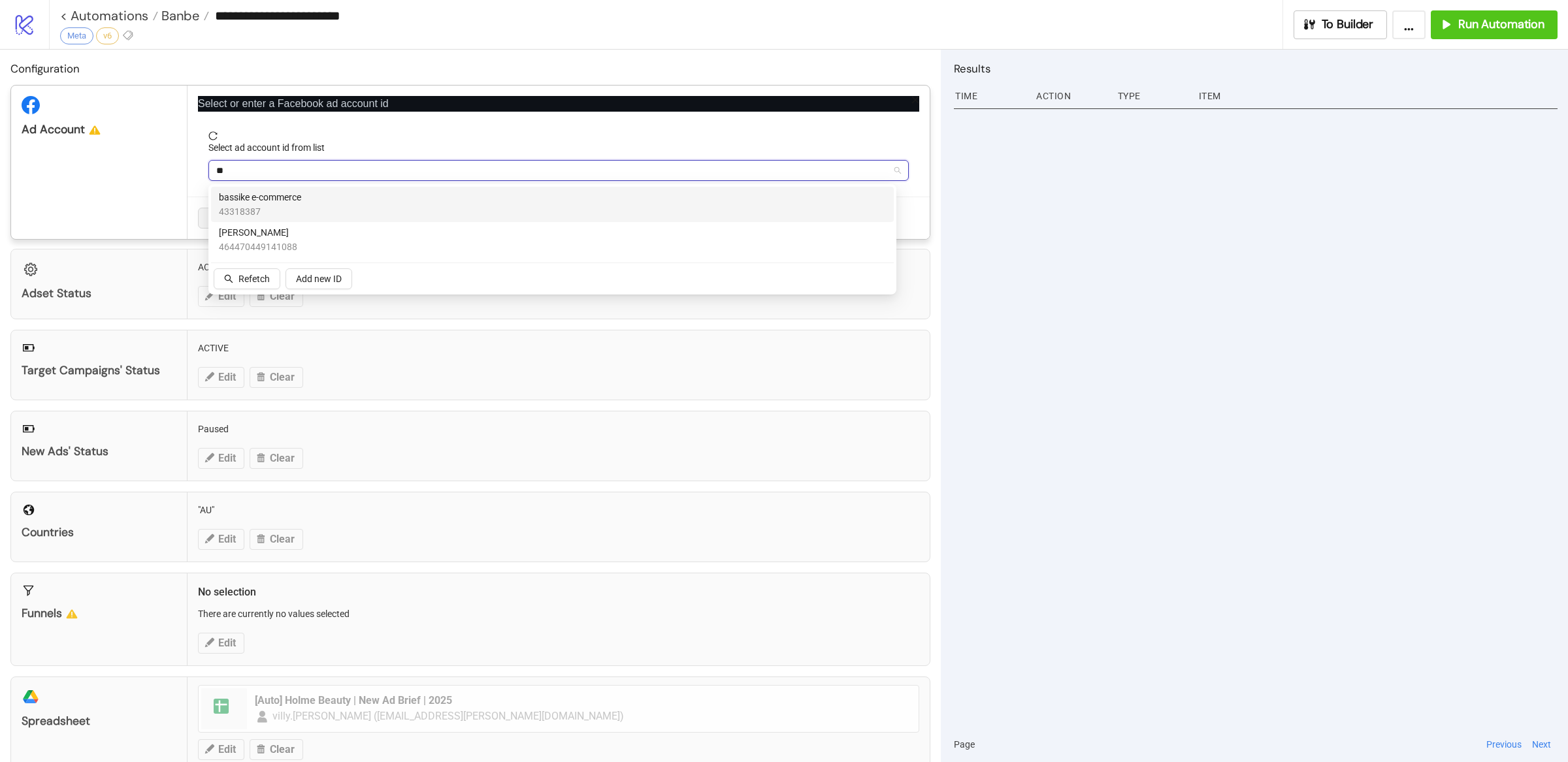
type input "*"
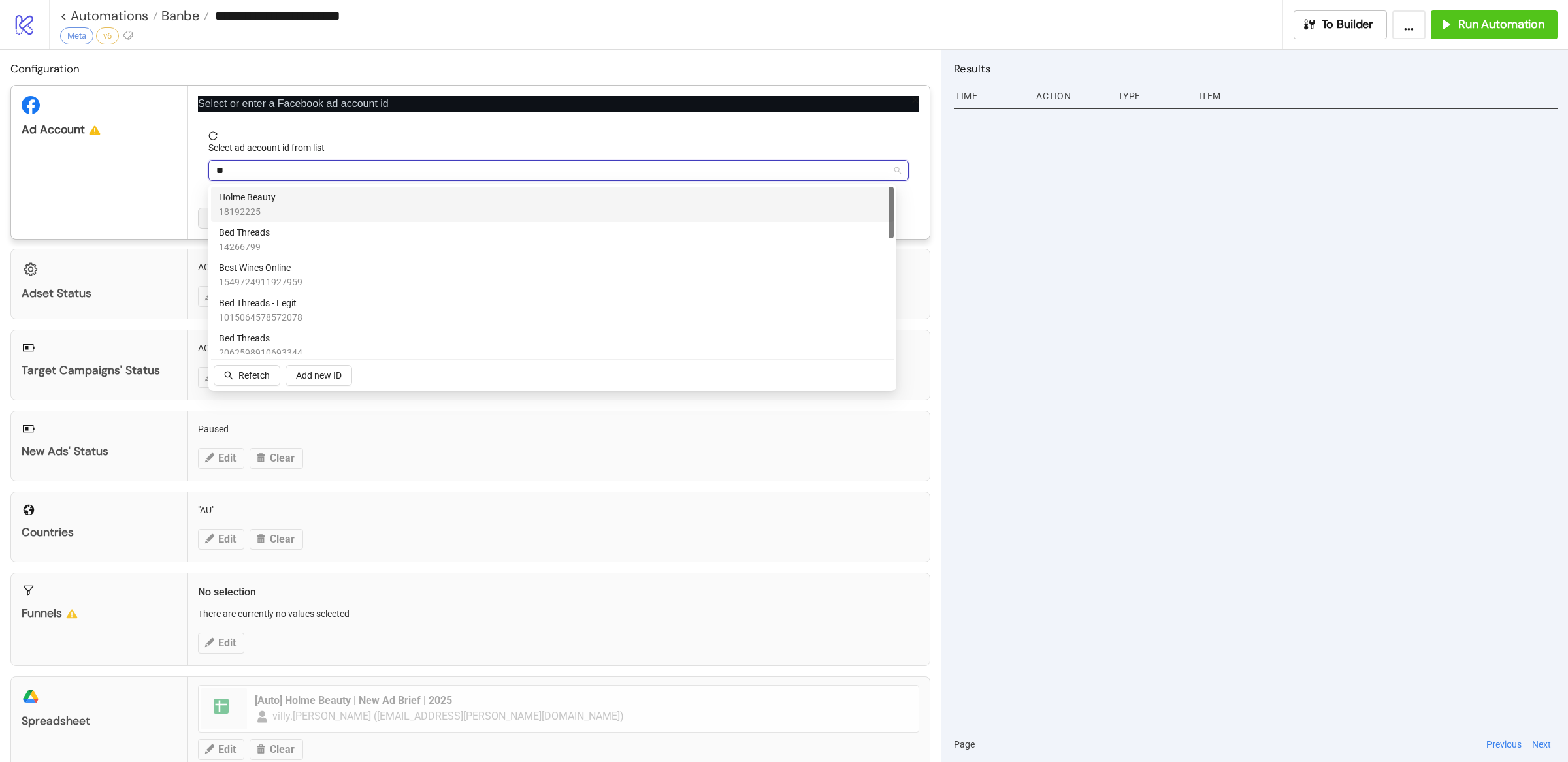
type input "*"
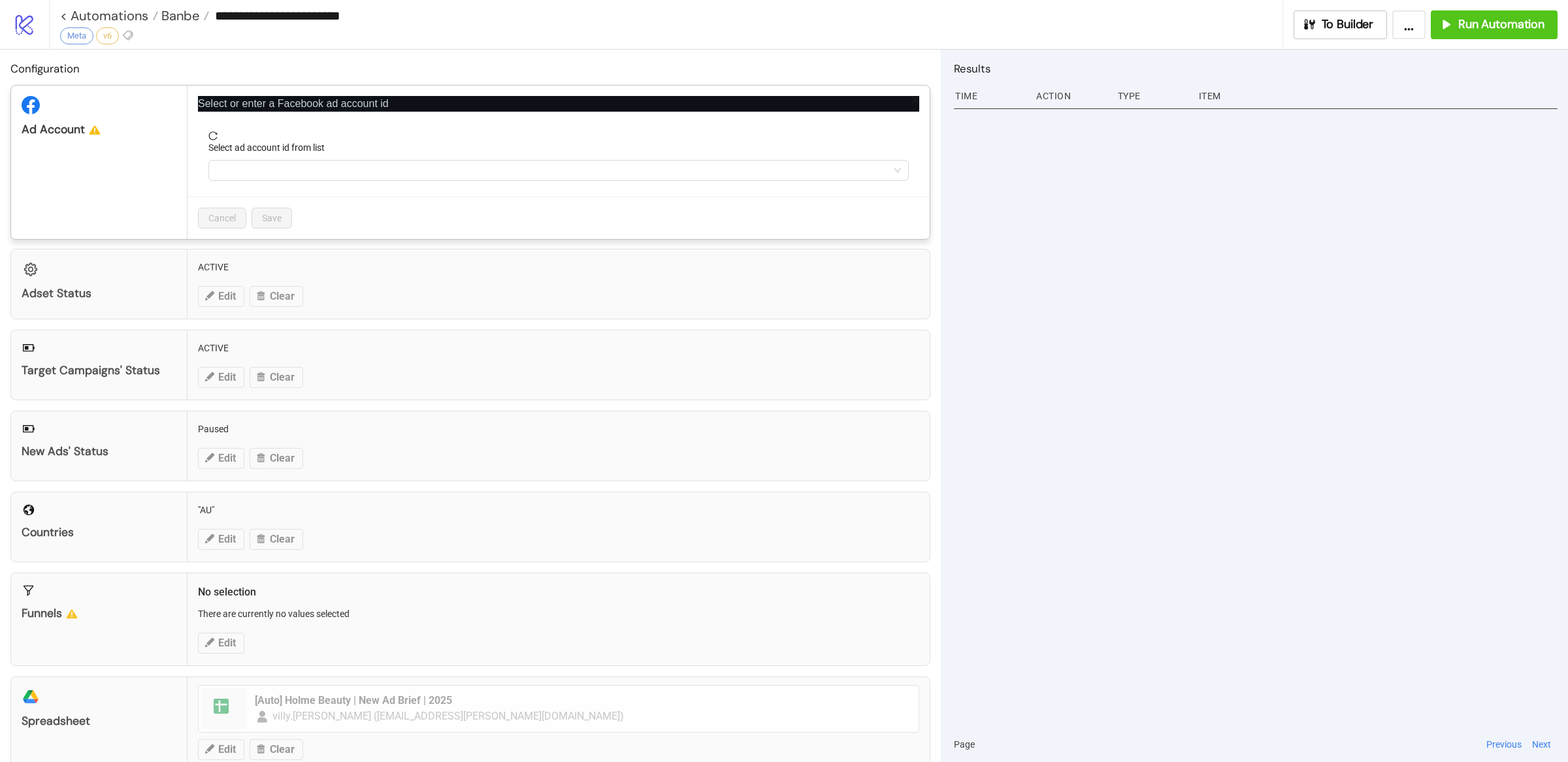
click at [1093, 249] on div at bounding box center [1256, 415] width 604 height 622
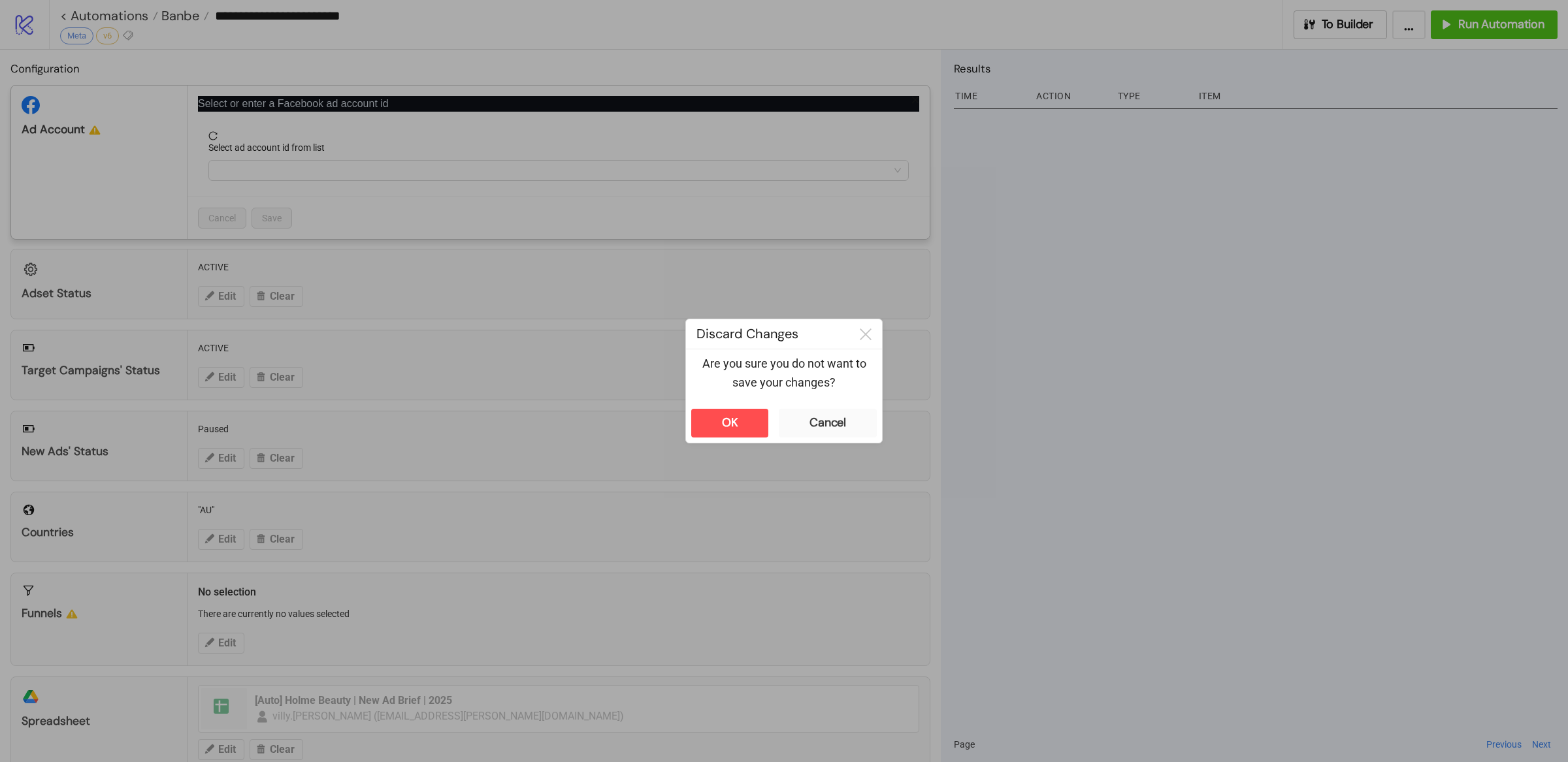
click at [1125, 262] on div "**********" at bounding box center [784, 381] width 1568 height 762
click at [851, 415] on button "Cancel" at bounding box center [828, 423] width 98 height 28
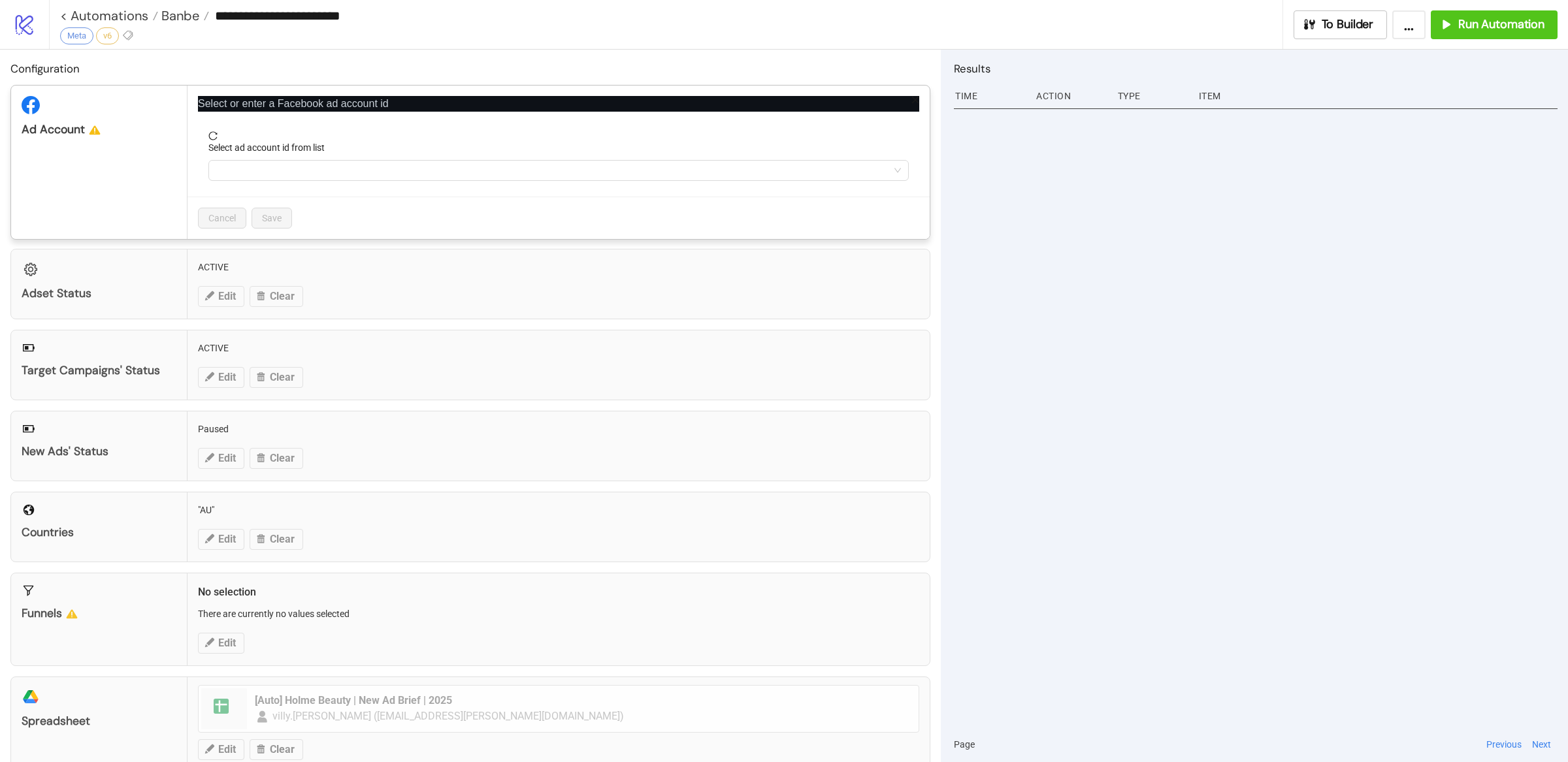
click at [1117, 409] on div "**********" at bounding box center [784, 381] width 1568 height 762
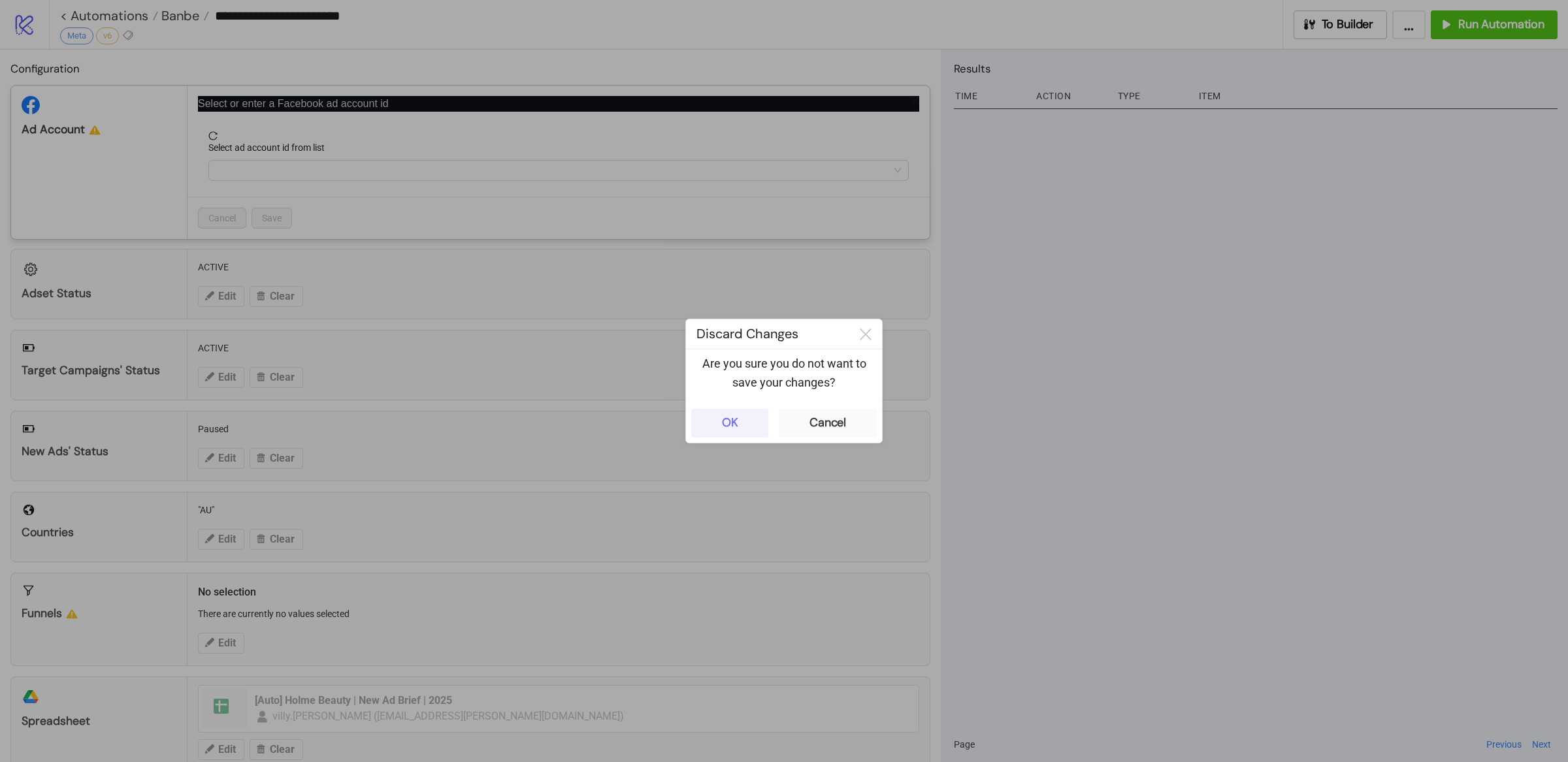
click at [734, 424] on div "OK" at bounding box center [730, 423] width 17 height 15
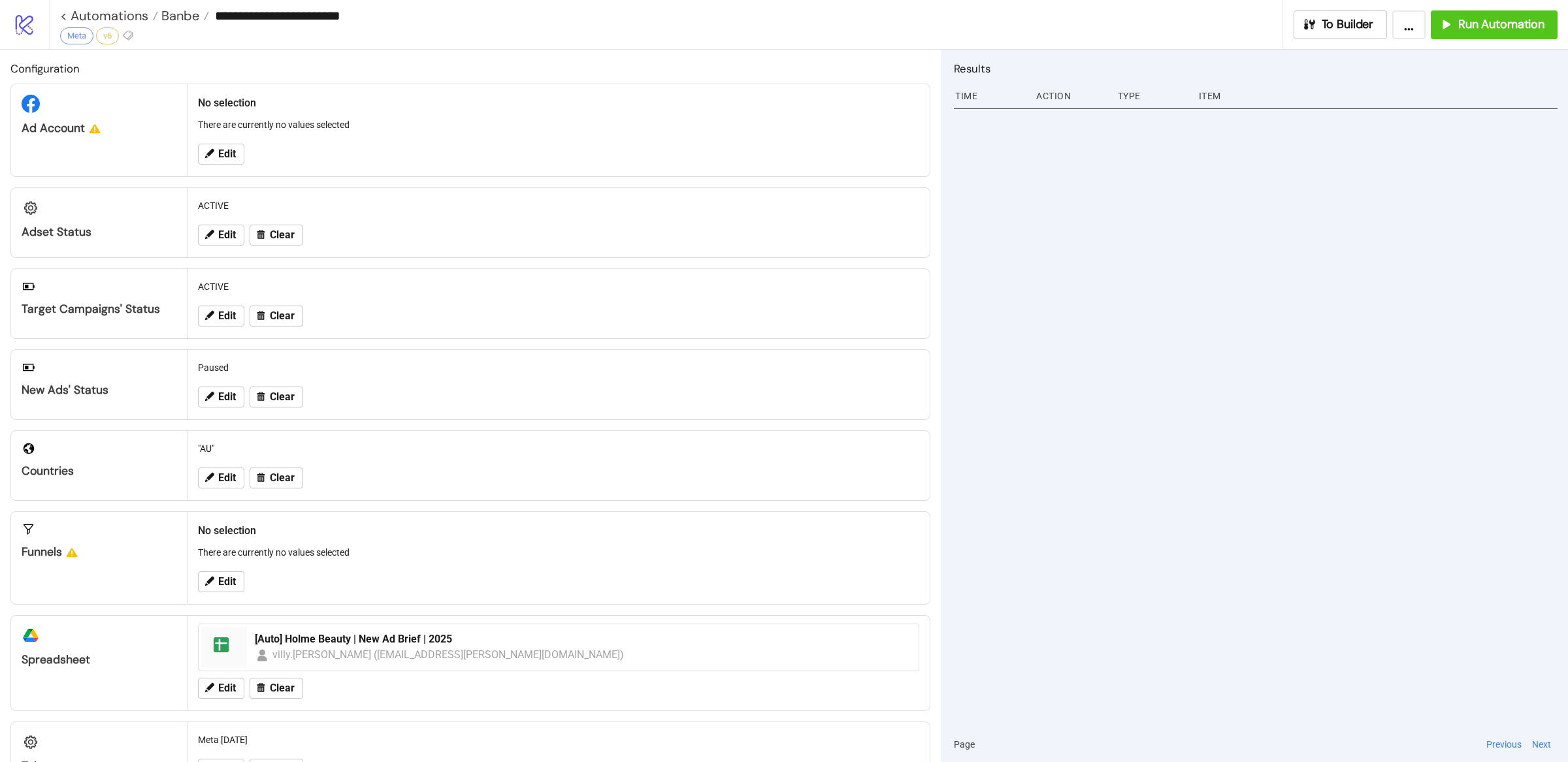
click at [1088, 419] on div at bounding box center [1256, 415] width 604 height 622
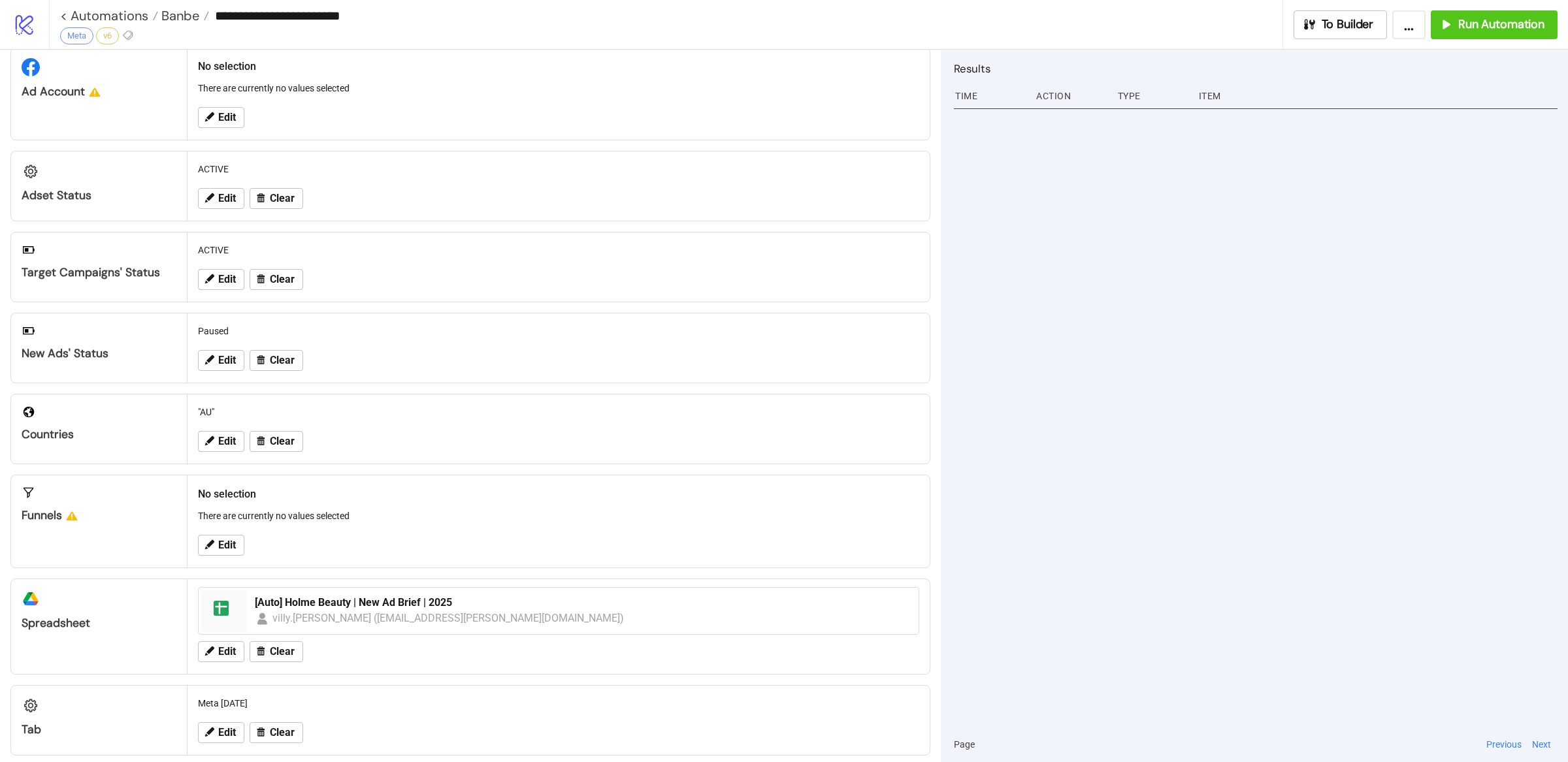
scroll to position [53, 0]
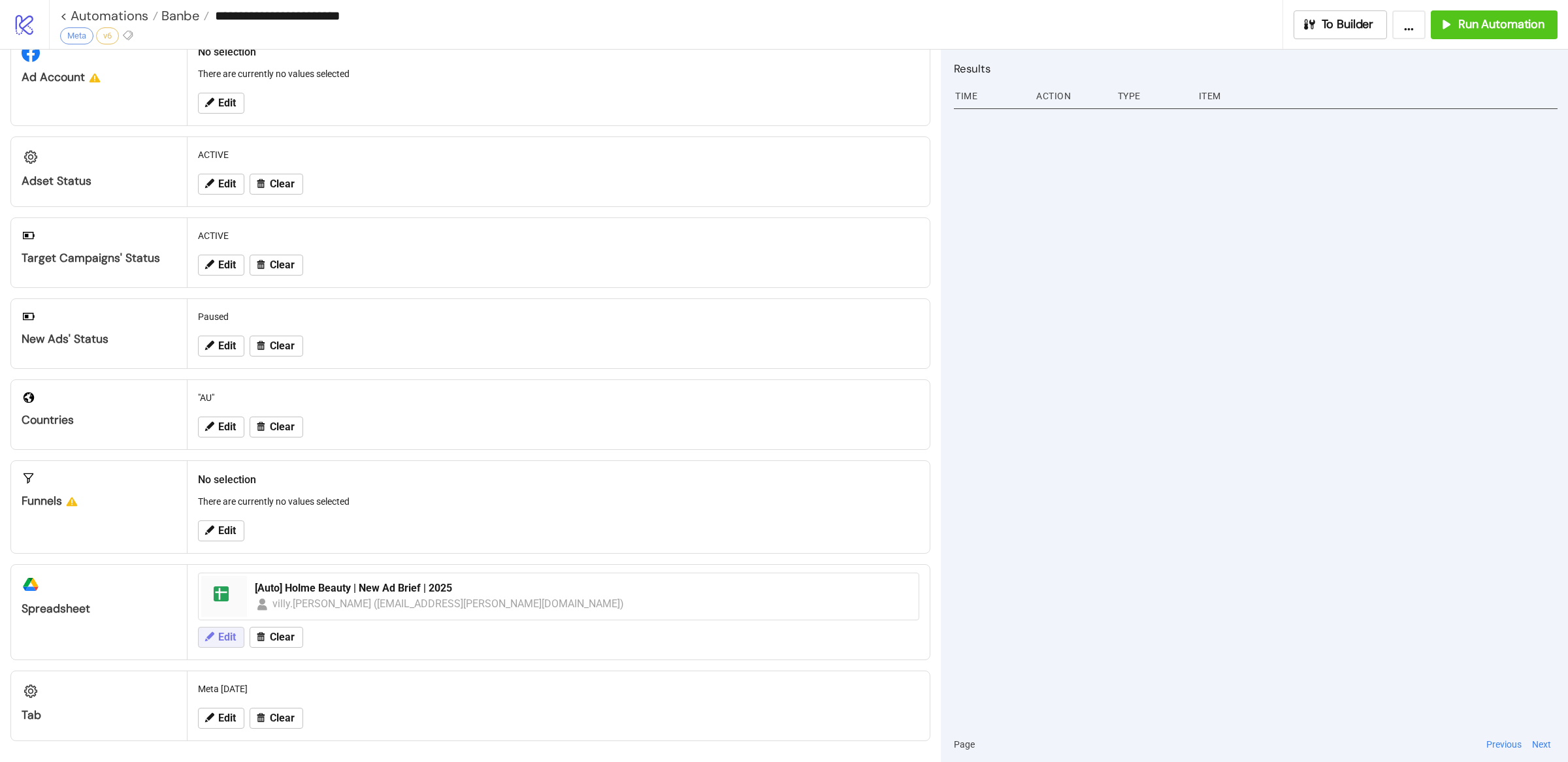
click at [223, 637] on span "Edit" at bounding box center [227, 637] width 17 height 12
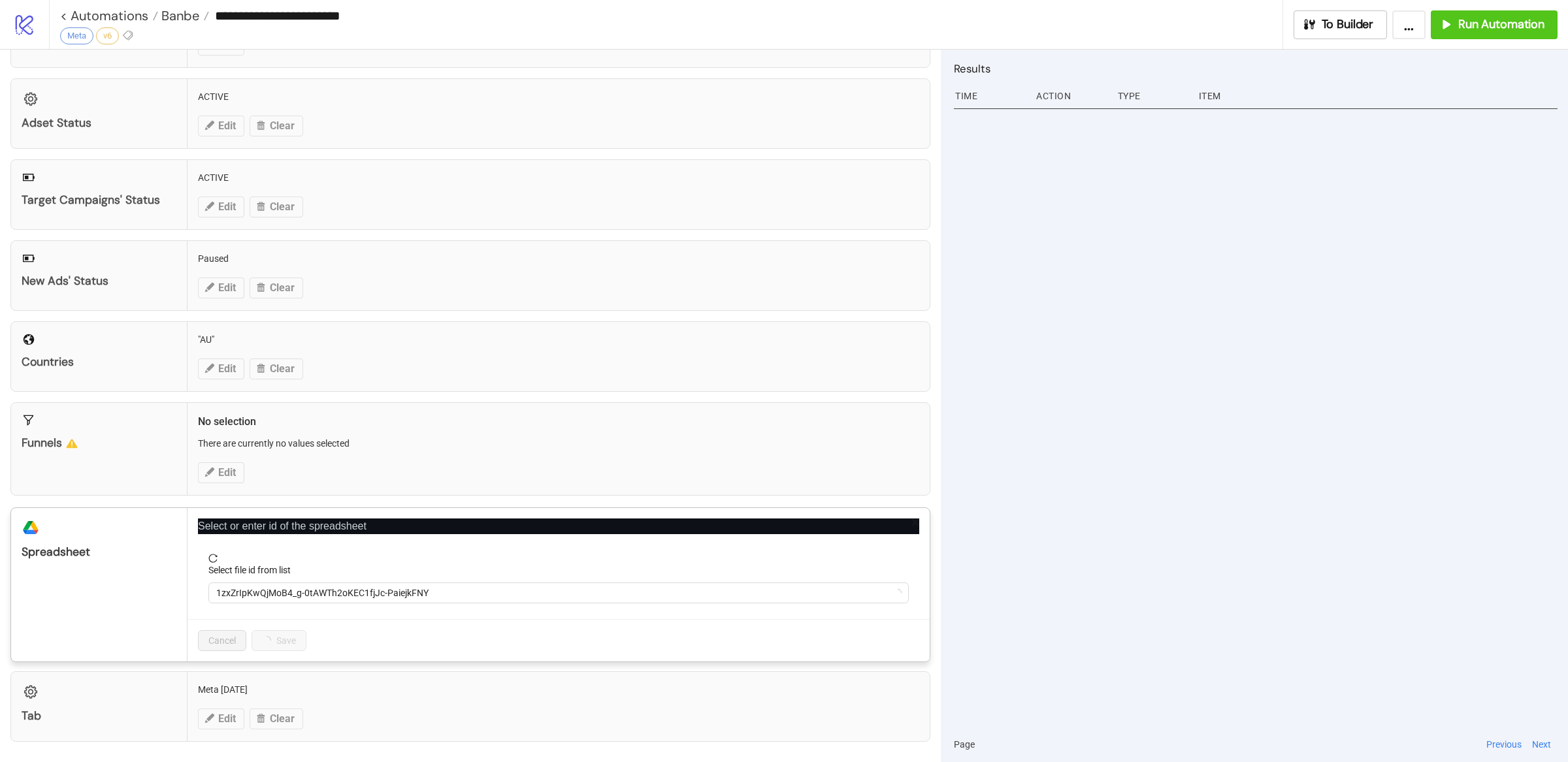
scroll to position [112, 0]
click at [462, 590] on span "1zxZrIpKwQjMoB4_g-0tAWTh2oKEC1fjJc-PaiejkFNY" at bounding box center [559, 592] width 685 height 20
click at [355, 591] on span "1zxZrIpKwQjMoB4_g-0tAWTh2oKEC1fjJc-PaiejkFNY" at bounding box center [559, 592] width 685 height 20
drag, startPoint x: 465, startPoint y: 593, endPoint x: 133, endPoint y: 596, distance: 332.0
click at [133, 596] on div "platform/google_drive Spreadsheet Select or enter id of the spreadsheet Select …" at bounding box center [470, 585] width 920 height 155
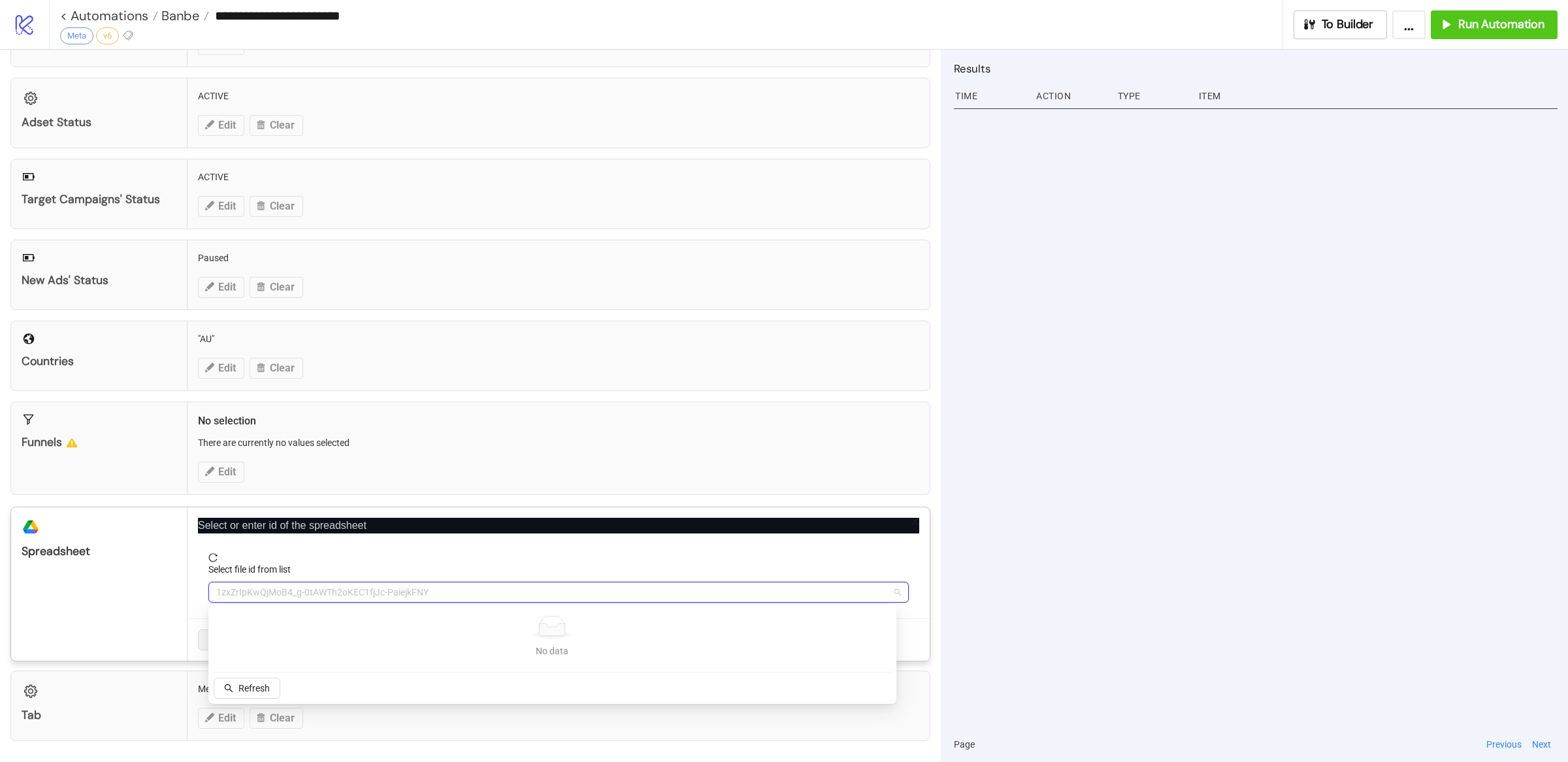
paste input "**********"
type input "**********"
click at [317, 686] on span "Add new ID" at bounding box center [319, 688] width 46 height 10
click at [328, 694] on button "Add new ID" at bounding box center [319, 688] width 66 height 21
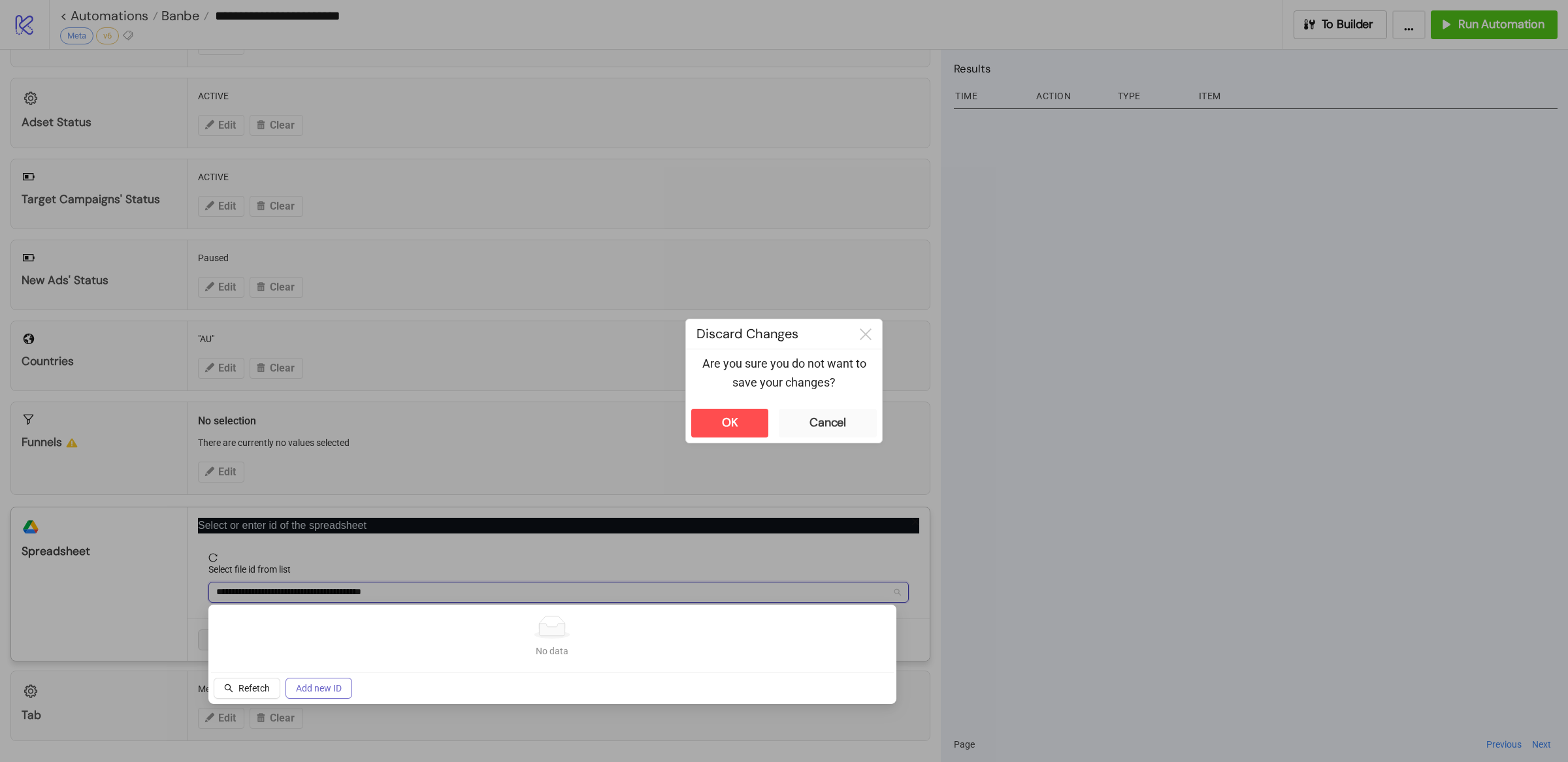
click at [328, 694] on button "Add new ID" at bounding box center [319, 688] width 66 height 21
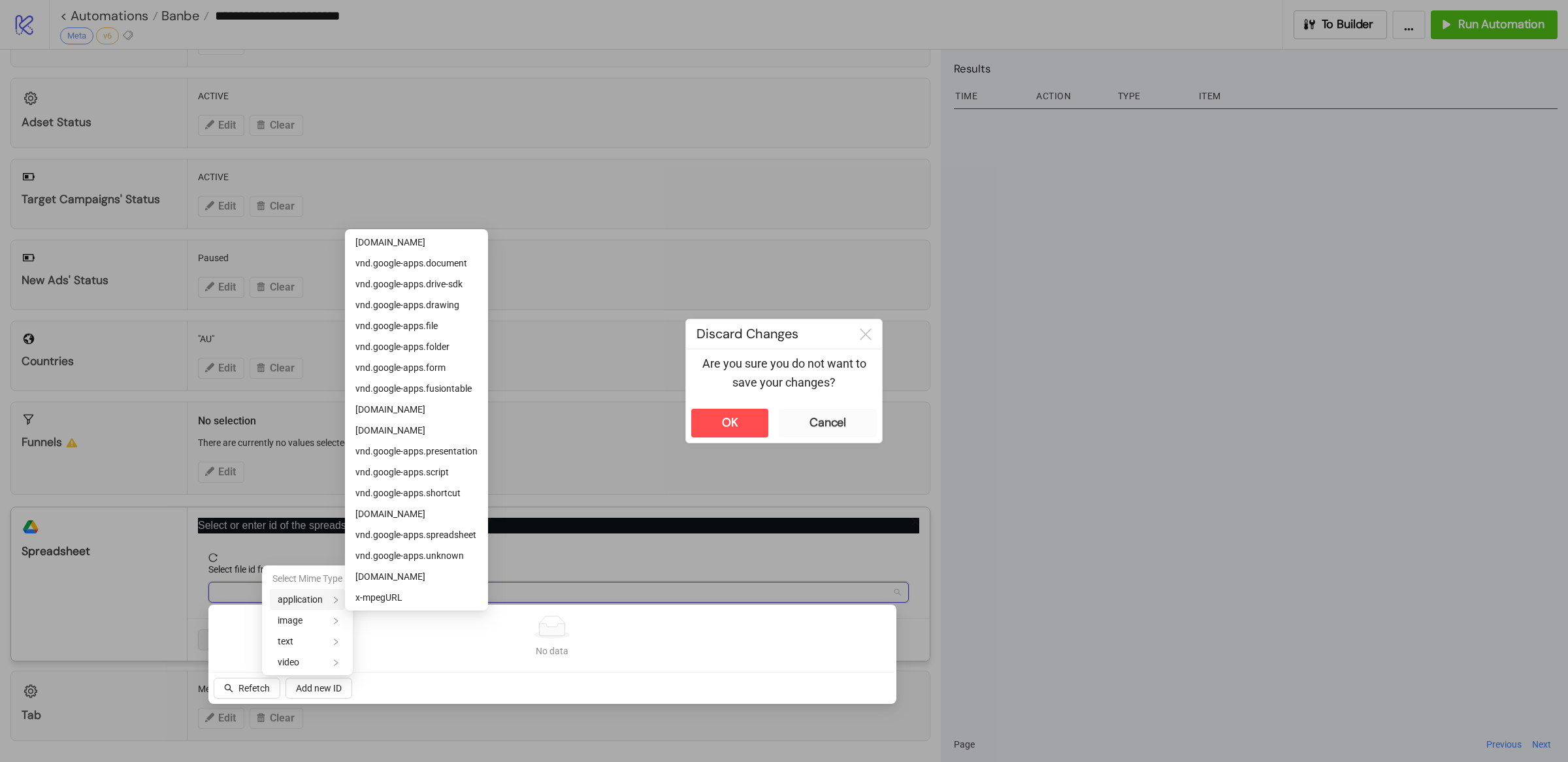
click at [339, 602] on icon "right" at bounding box center [336, 600] width 8 height 8
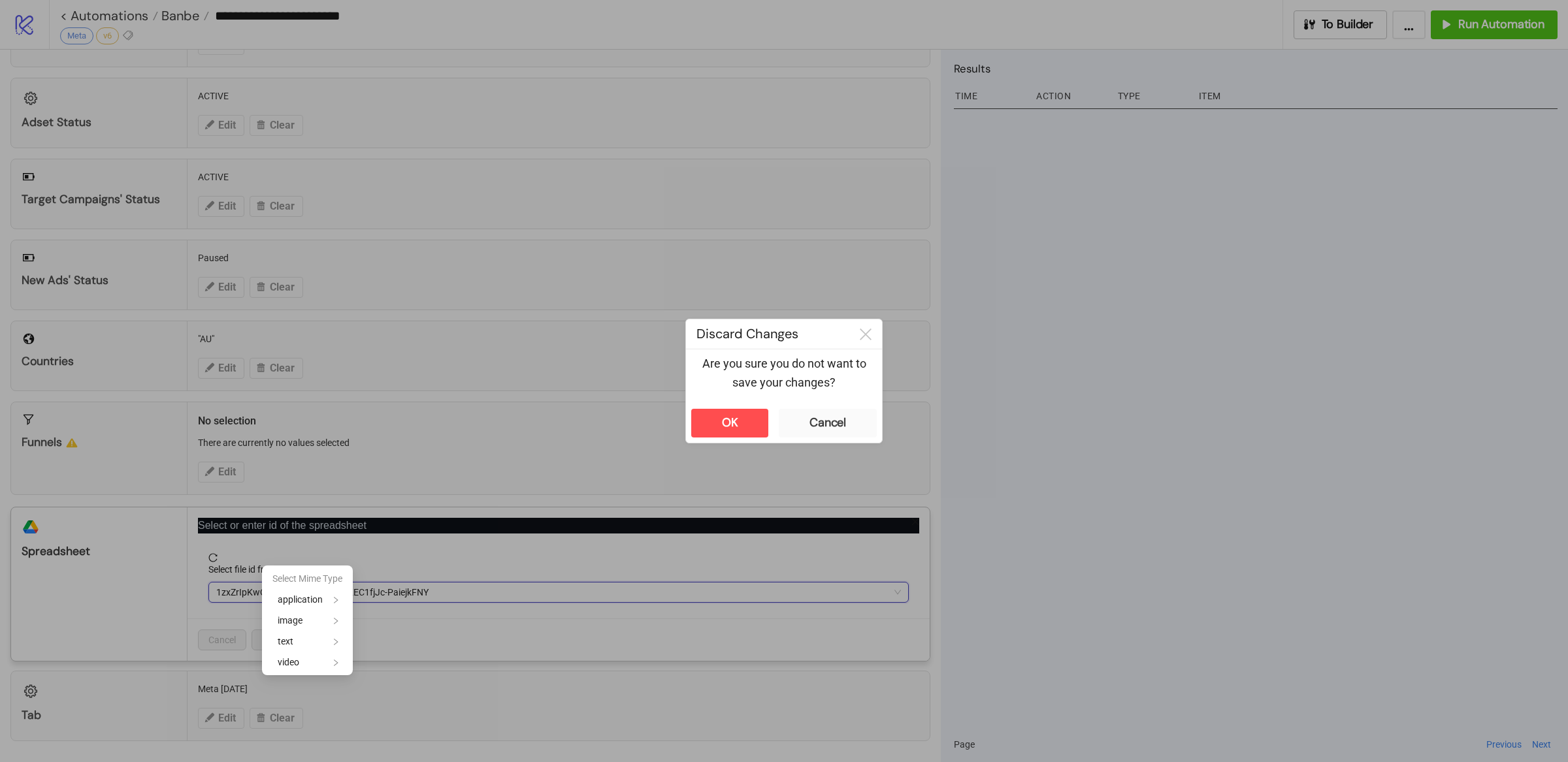
drag, startPoint x: 1131, startPoint y: 529, endPoint x: 1074, endPoint y: 547, distance: 59.8
click at [1130, 529] on div at bounding box center [784, 381] width 1568 height 762
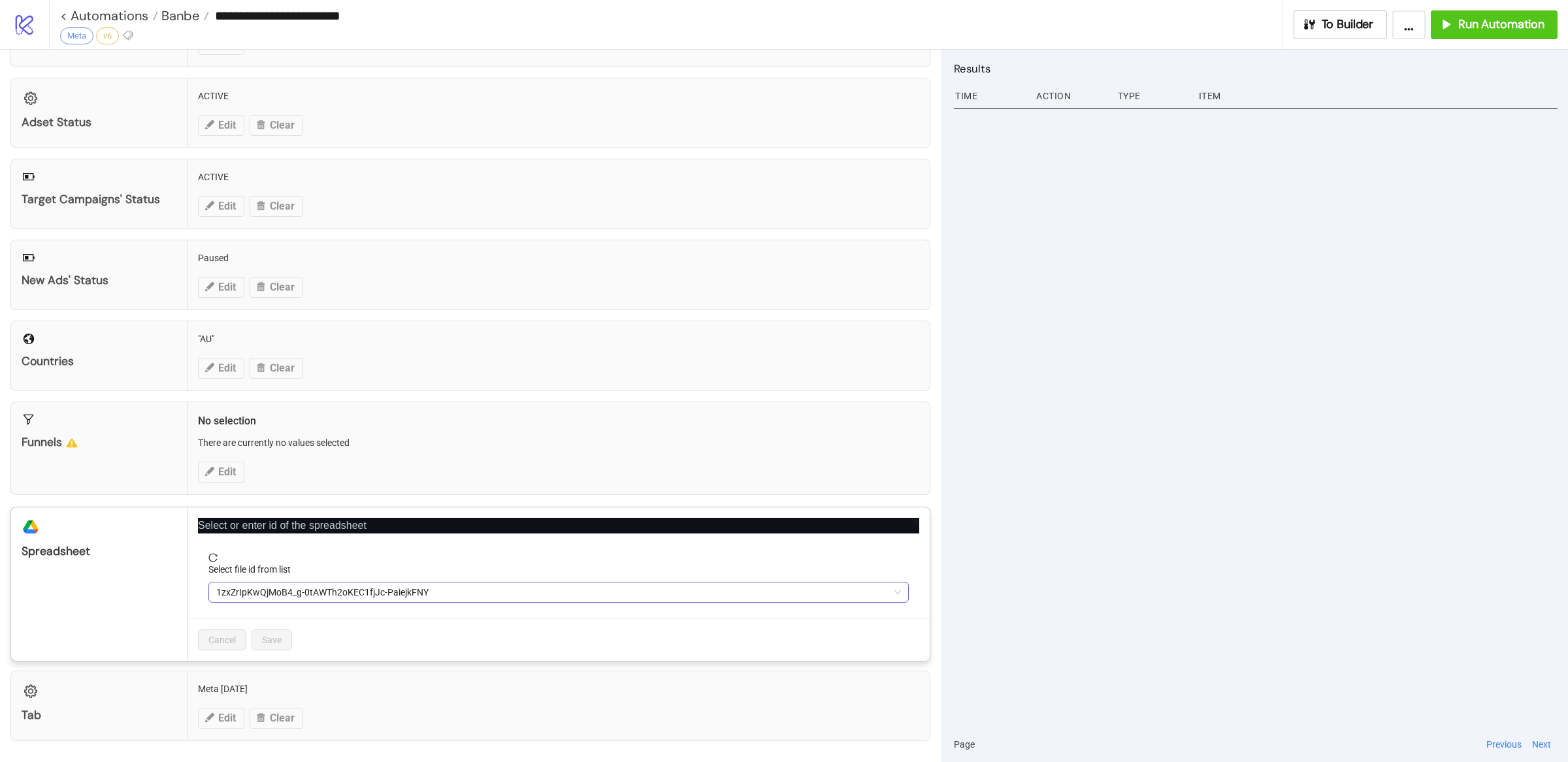
click at [466, 596] on span "1zxZrIpKwQjMoB4_g-0tAWTh2oKEC1fjJc-PaiejkFNY" at bounding box center [559, 592] width 685 height 20
click at [1085, 566] on div at bounding box center [1256, 415] width 604 height 622
click at [1093, 566] on div "**********" at bounding box center [784, 381] width 1568 height 762
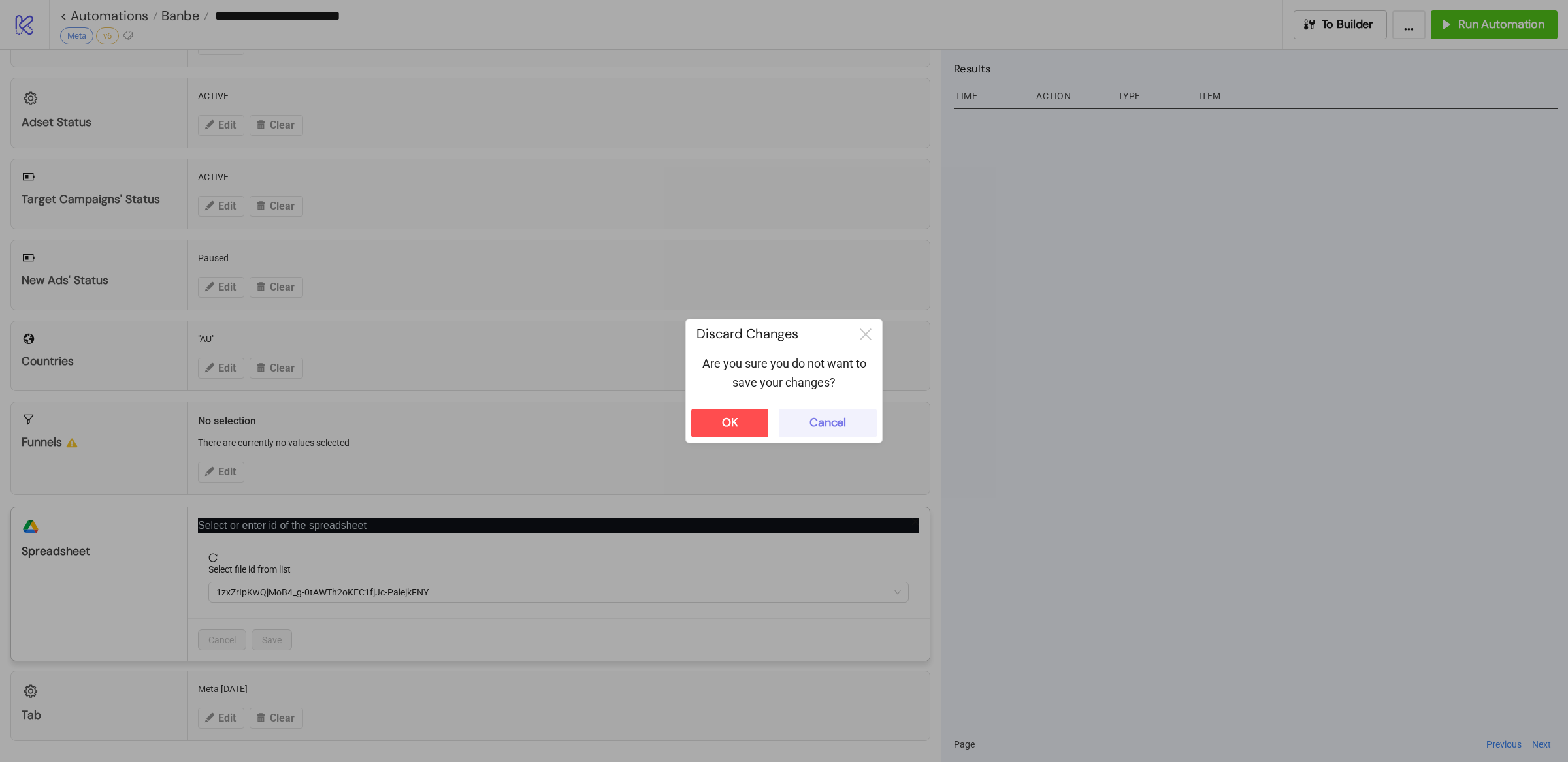
click at [840, 430] on div "Cancel" at bounding box center [828, 423] width 36 height 15
click at [1126, 507] on div "**********" at bounding box center [784, 381] width 1568 height 762
click at [739, 421] on button "OK" at bounding box center [730, 423] width 77 height 28
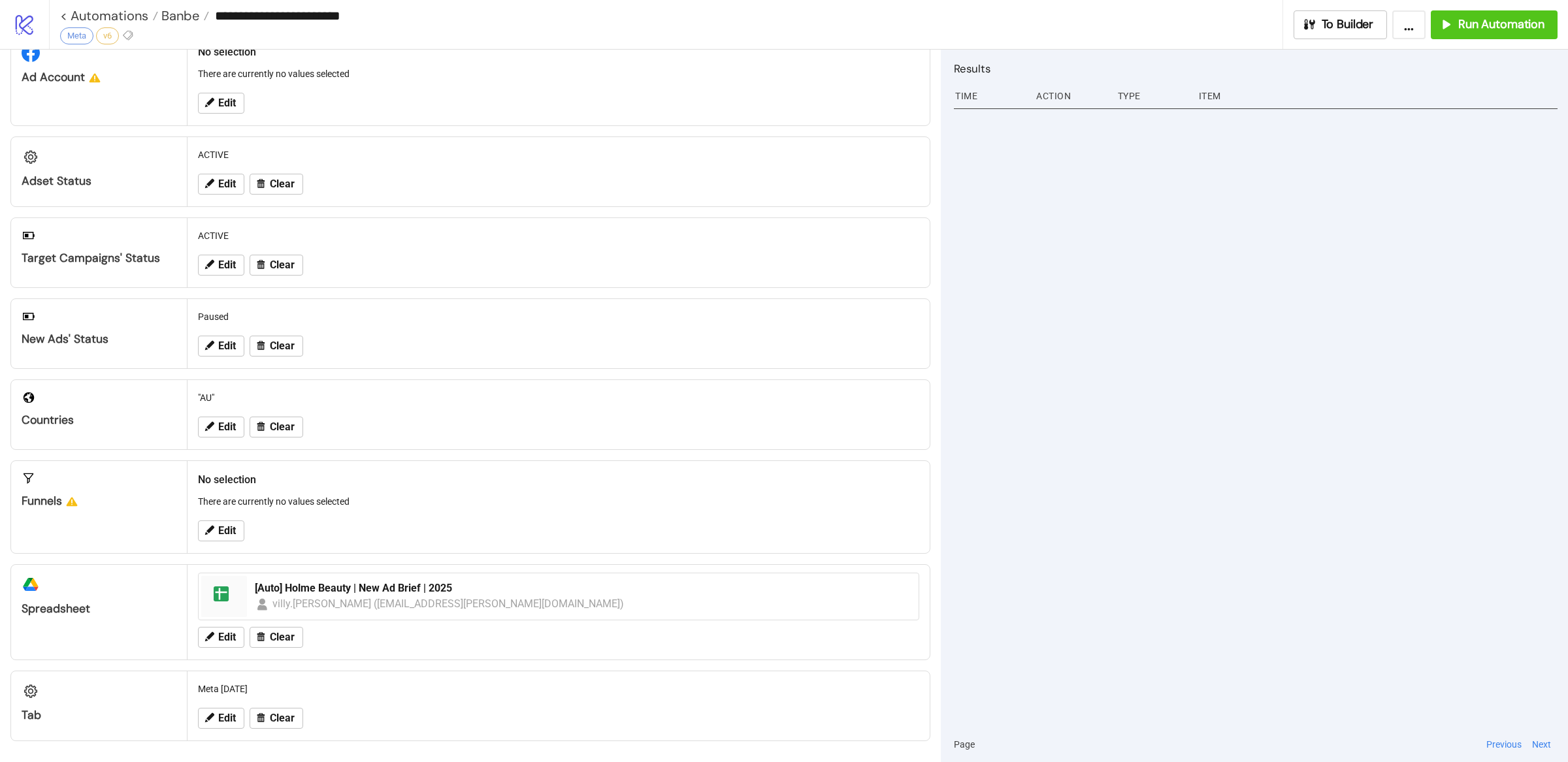
scroll to position [53, 0]
click at [325, 594] on div "[Auto] Holme Beauty | New Ad Brief | 2025" at bounding box center [582, 588] width 656 height 14
click at [486, 603] on div "villy.aparicio (villy.aparicio@elephantroom.com.au)" at bounding box center [448, 603] width 352 height 17
click at [223, 633] on span "Edit" at bounding box center [227, 637] width 17 height 12
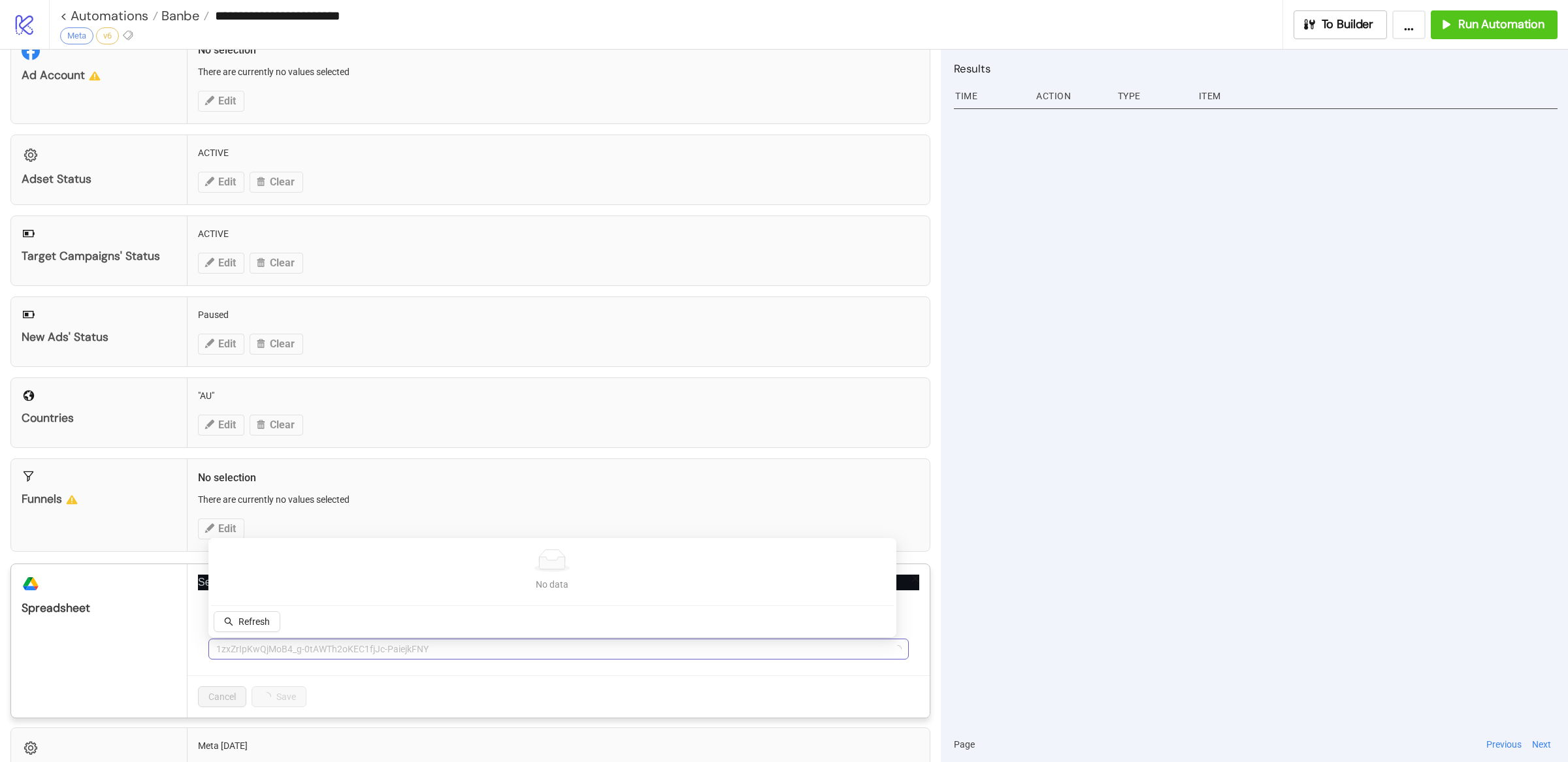
click at [470, 656] on span "1zxZrIpKwQjMoB4_g-0tAWTh2oKEC1fjJc-PaiejkFNY" at bounding box center [559, 649] width 685 height 20
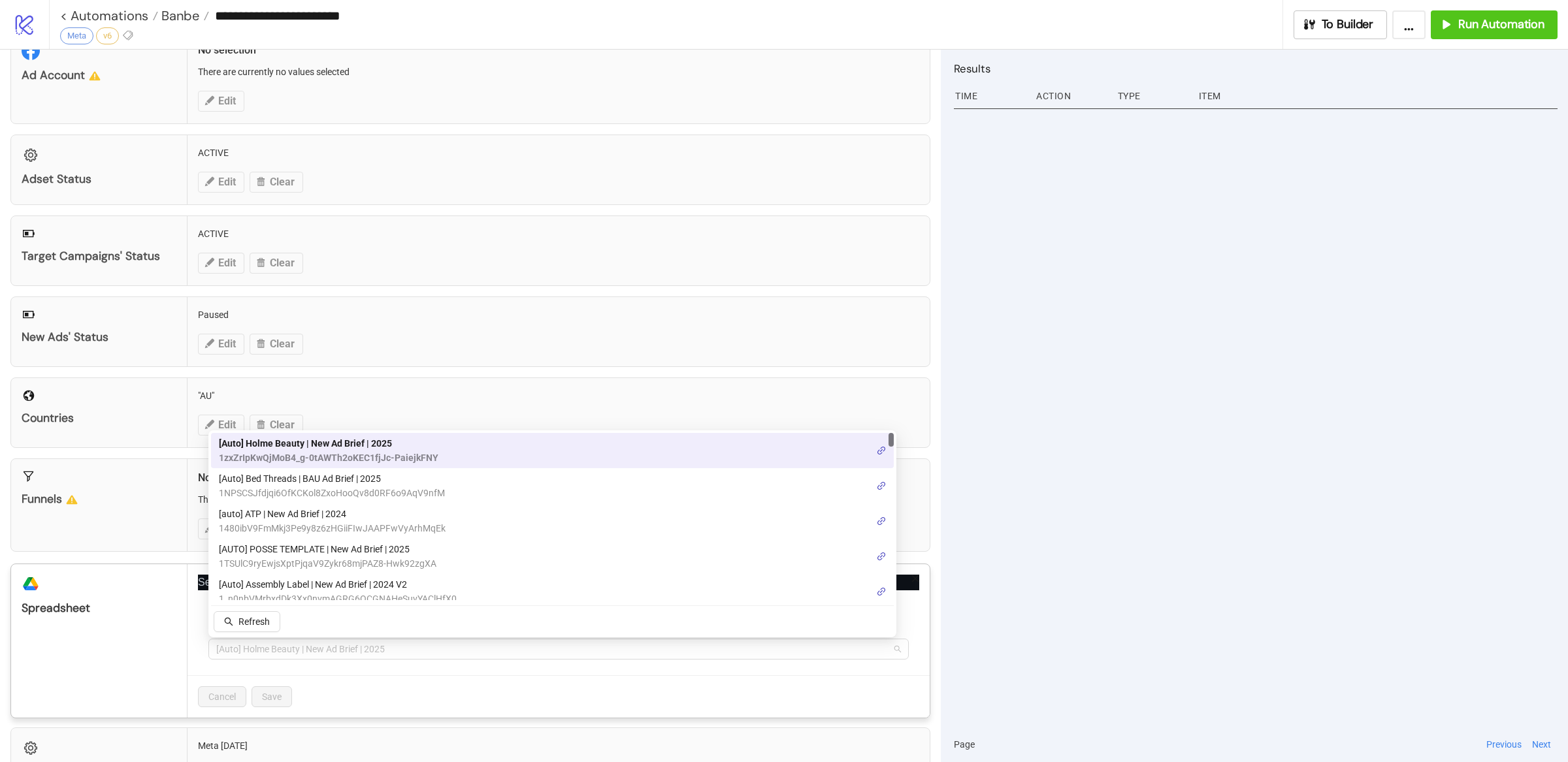
click at [470, 656] on span "[Auto] Holme Beauty | New Ad Brief | 2025" at bounding box center [559, 649] width 685 height 20
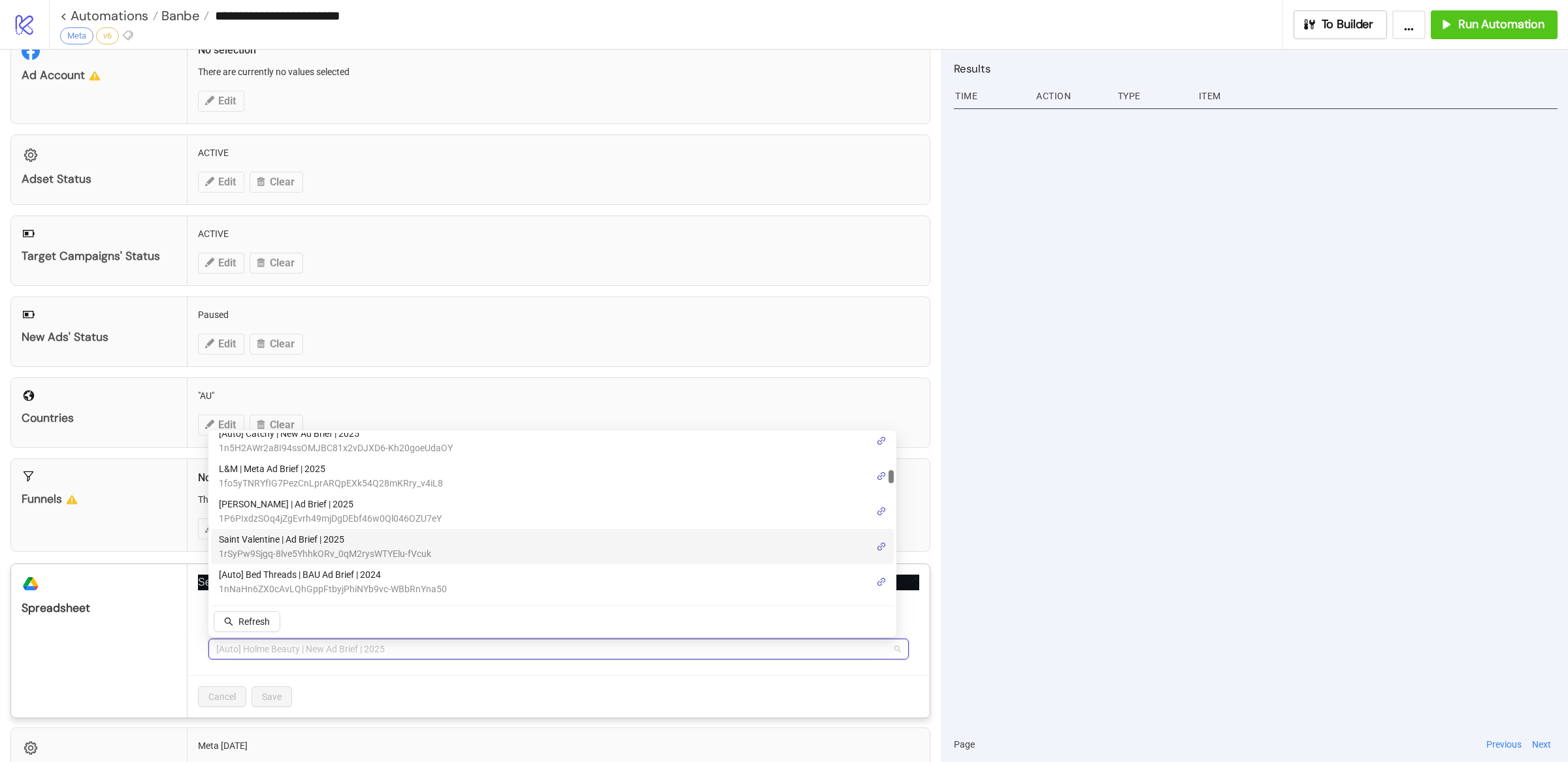
scroll to position [480, 0]
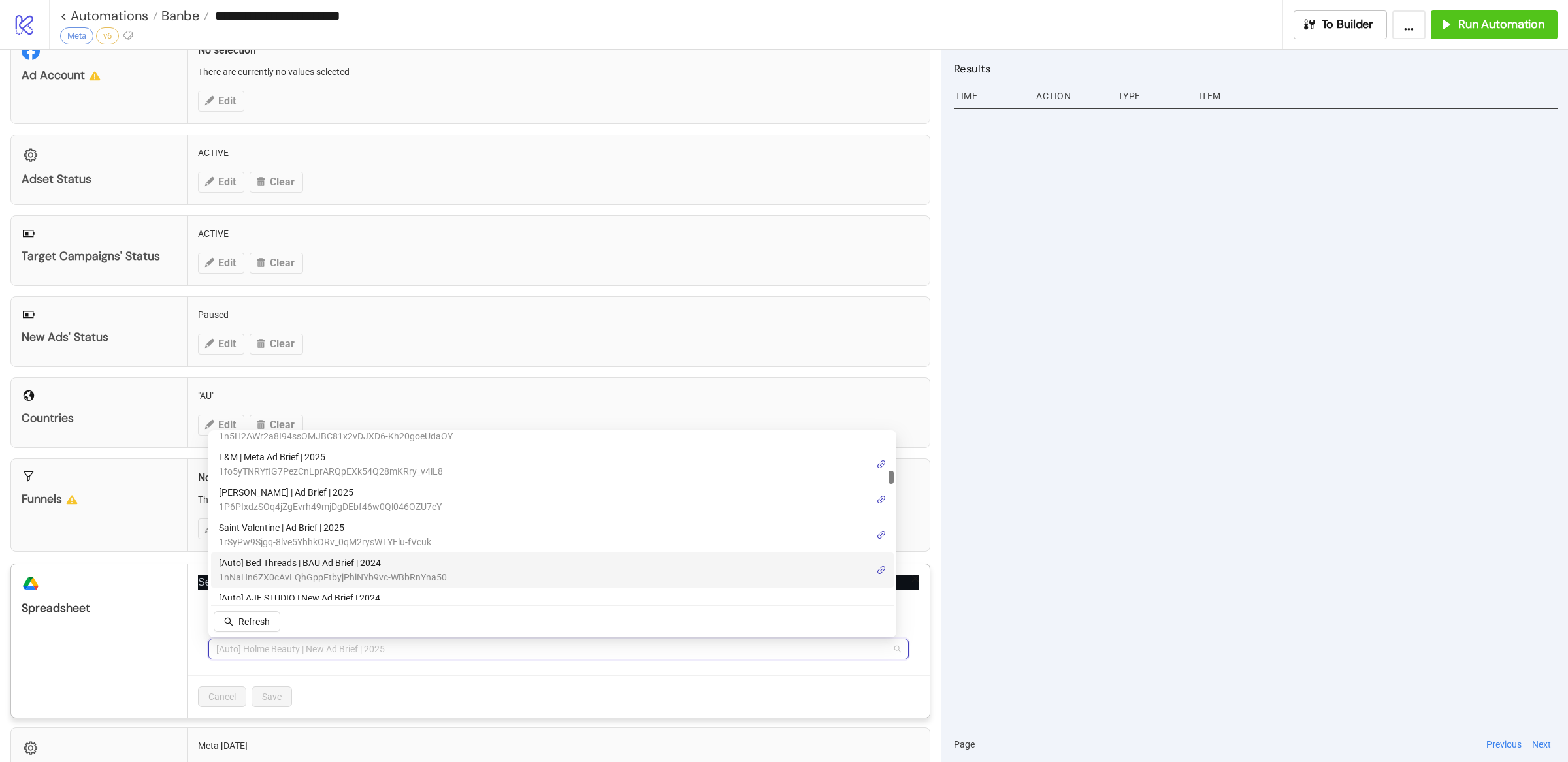
click at [376, 567] on span "[Auto] Bed Threads | BAU Ad Brief | 2024" at bounding box center [332, 563] width 228 height 14
click at [400, 654] on span "[Auto] Bed Threads | BAU Ad Brief | 2024" at bounding box center [559, 649] width 685 height 20
click at [255, 617] on span "Refresh" at bounding box center [254, 622] width 32 height 10
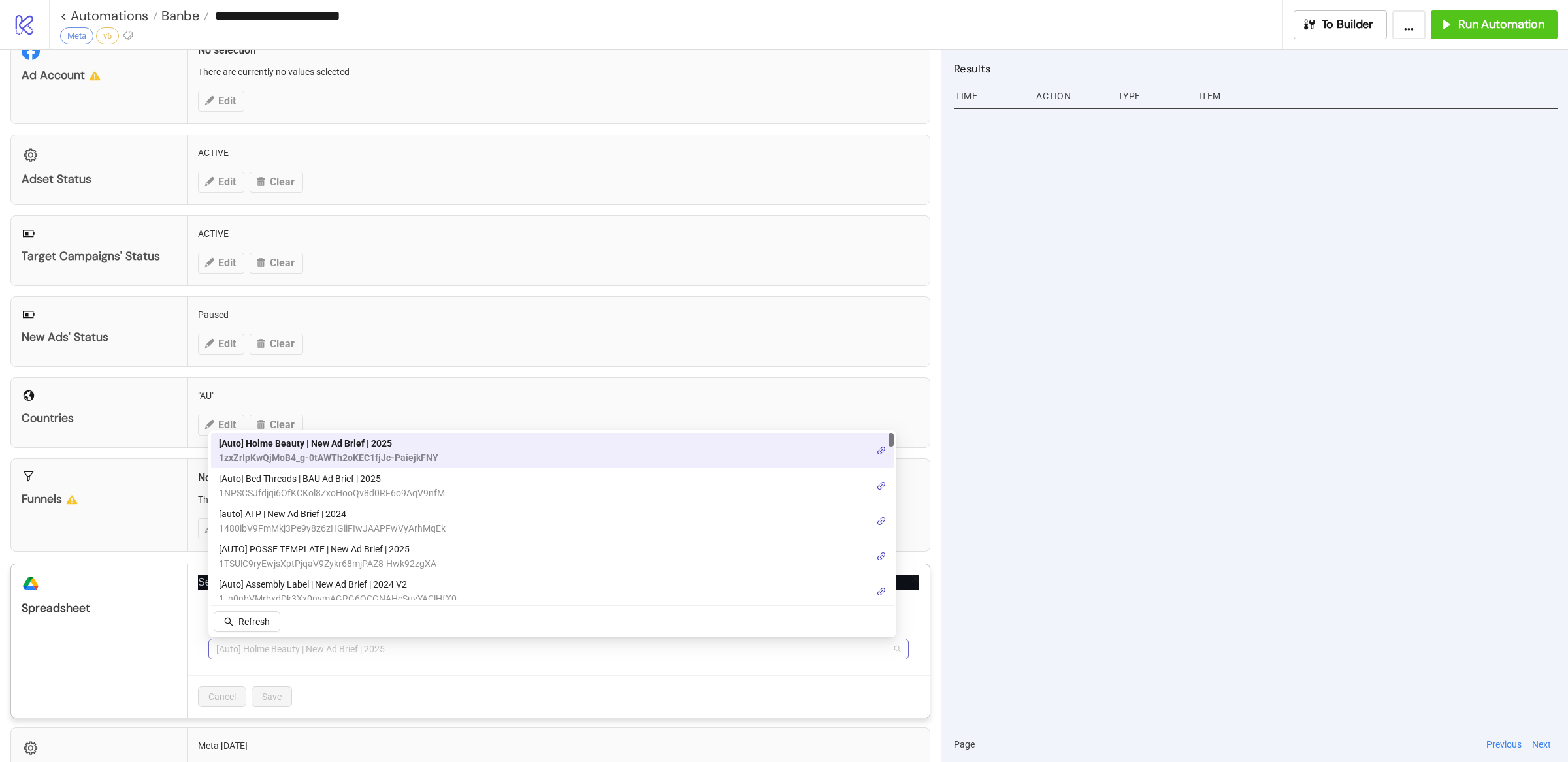
click at [436, 646] on span "[Auto] Holme Beauty | New Ad Brief | 2025" at bounding box center [559, 649] width 685 height 20
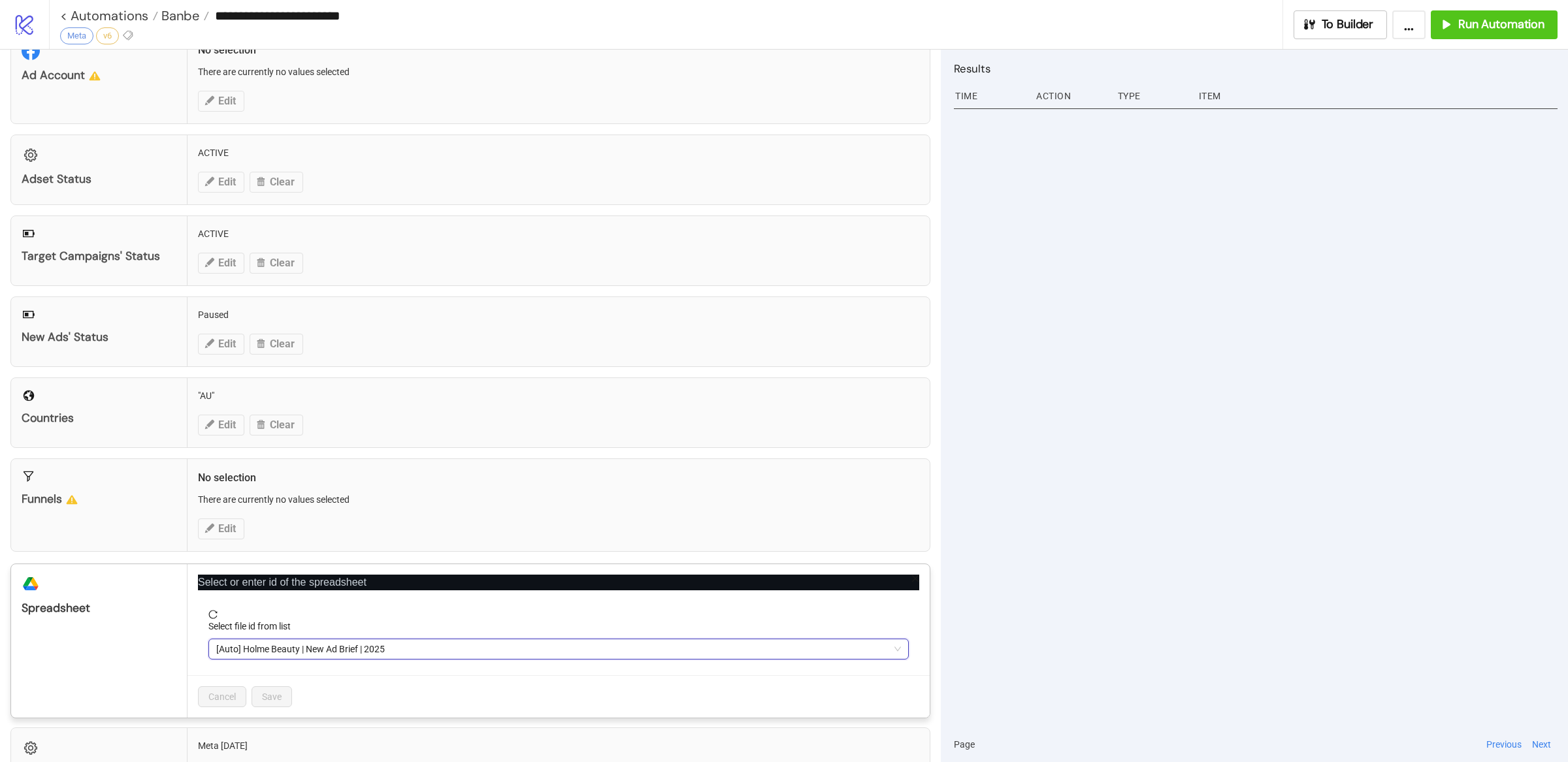
click at [317, 651] on span "[Auto] Holme Beauty | New Ad Brief | 2025" at bounding box center [559, 649] width 685 height 20
paste input "**********"
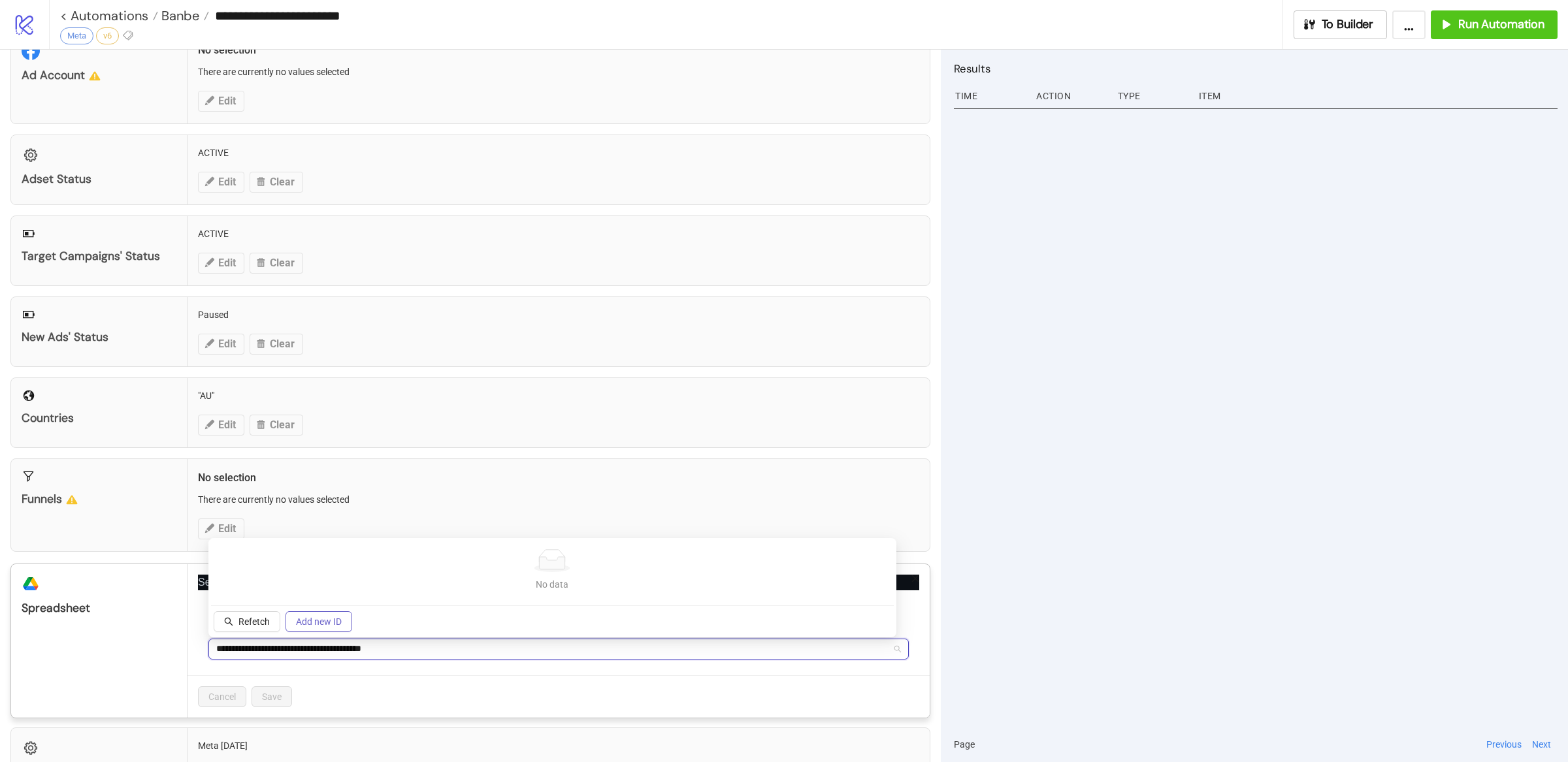
type input "**********"
click at [318, 623] on span "Add new ID" at bounding box center [319, 622] width 46 height 10
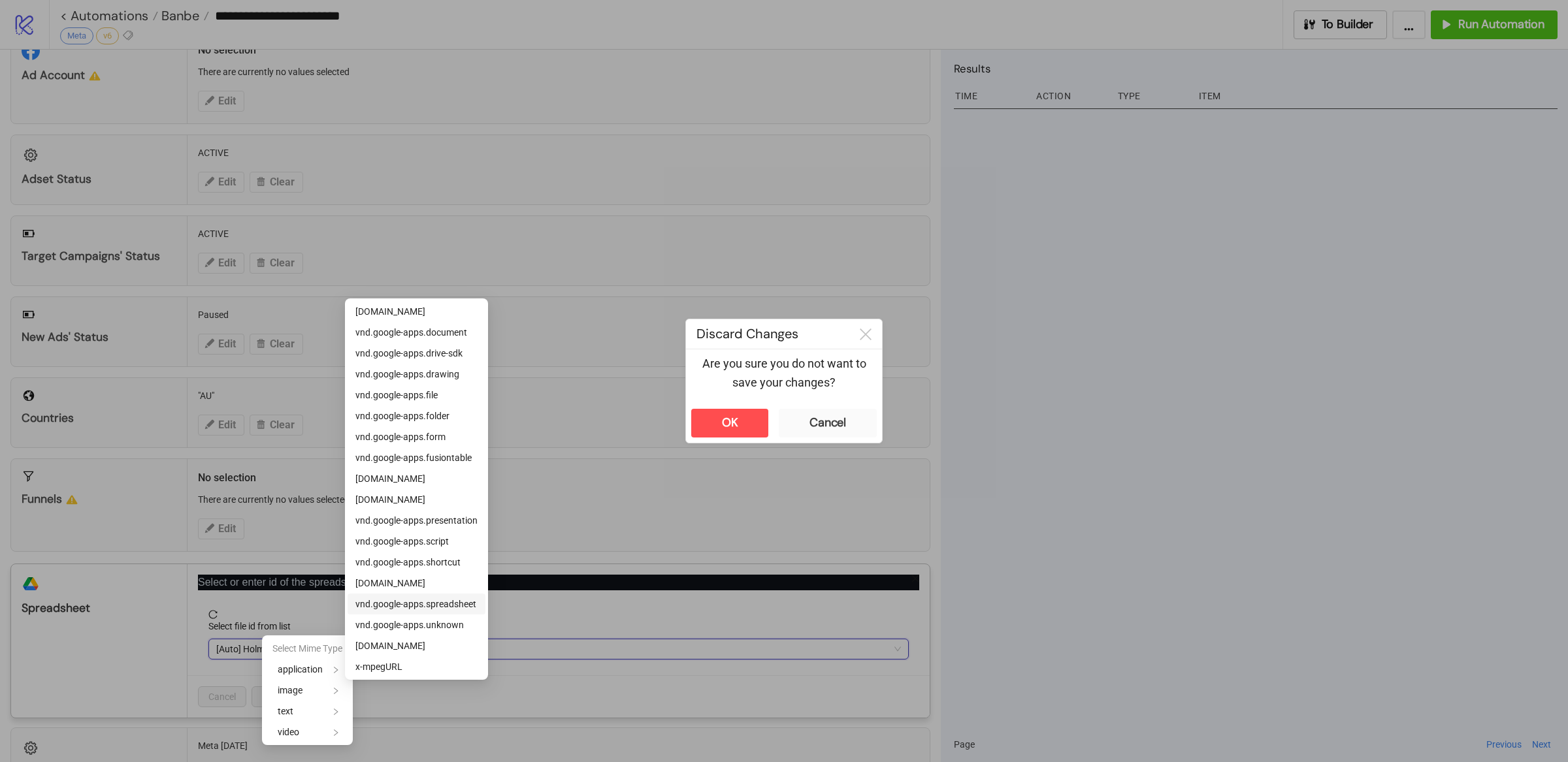
click at [463, 600] on span "vnd.google-apps.spreadsheet" at bounding box center [415, 603] width 121 height 10
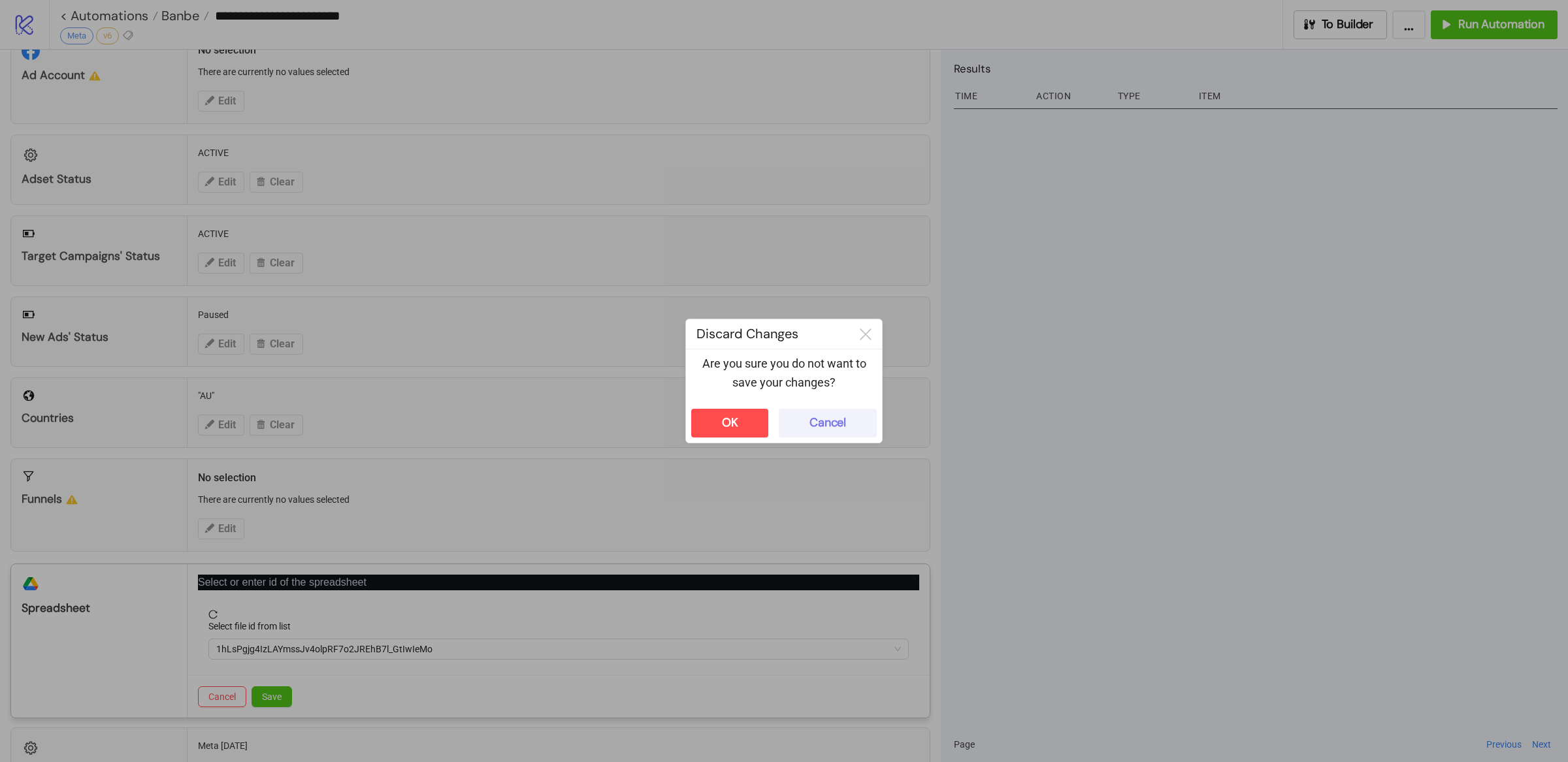
click at [817, 417] on div "Cancel" at bounding box center [828, 423] width 36 height 15
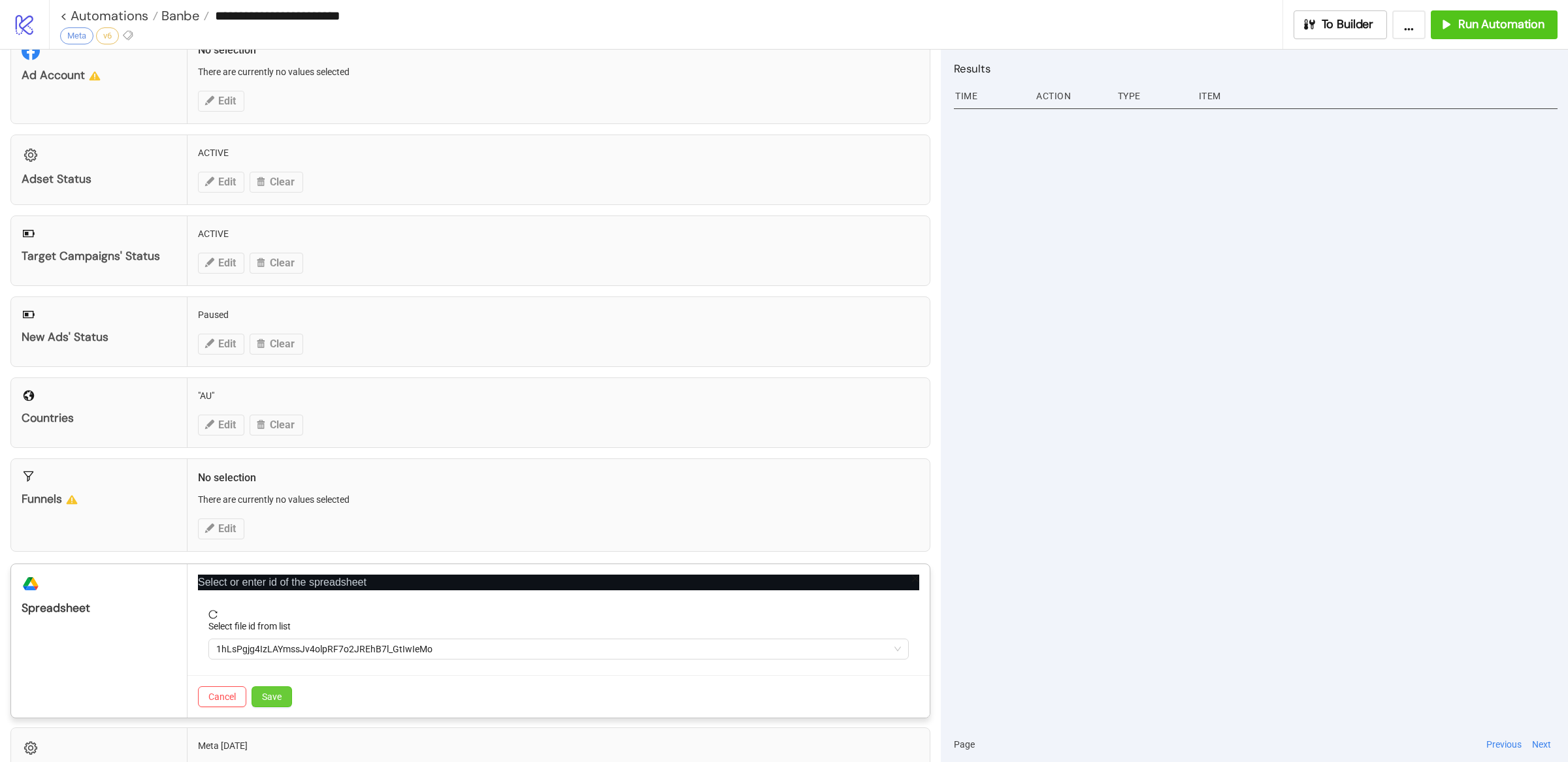
click at [279, 700] on span "Save" at bounding box center [271, 697] width 20 height 10
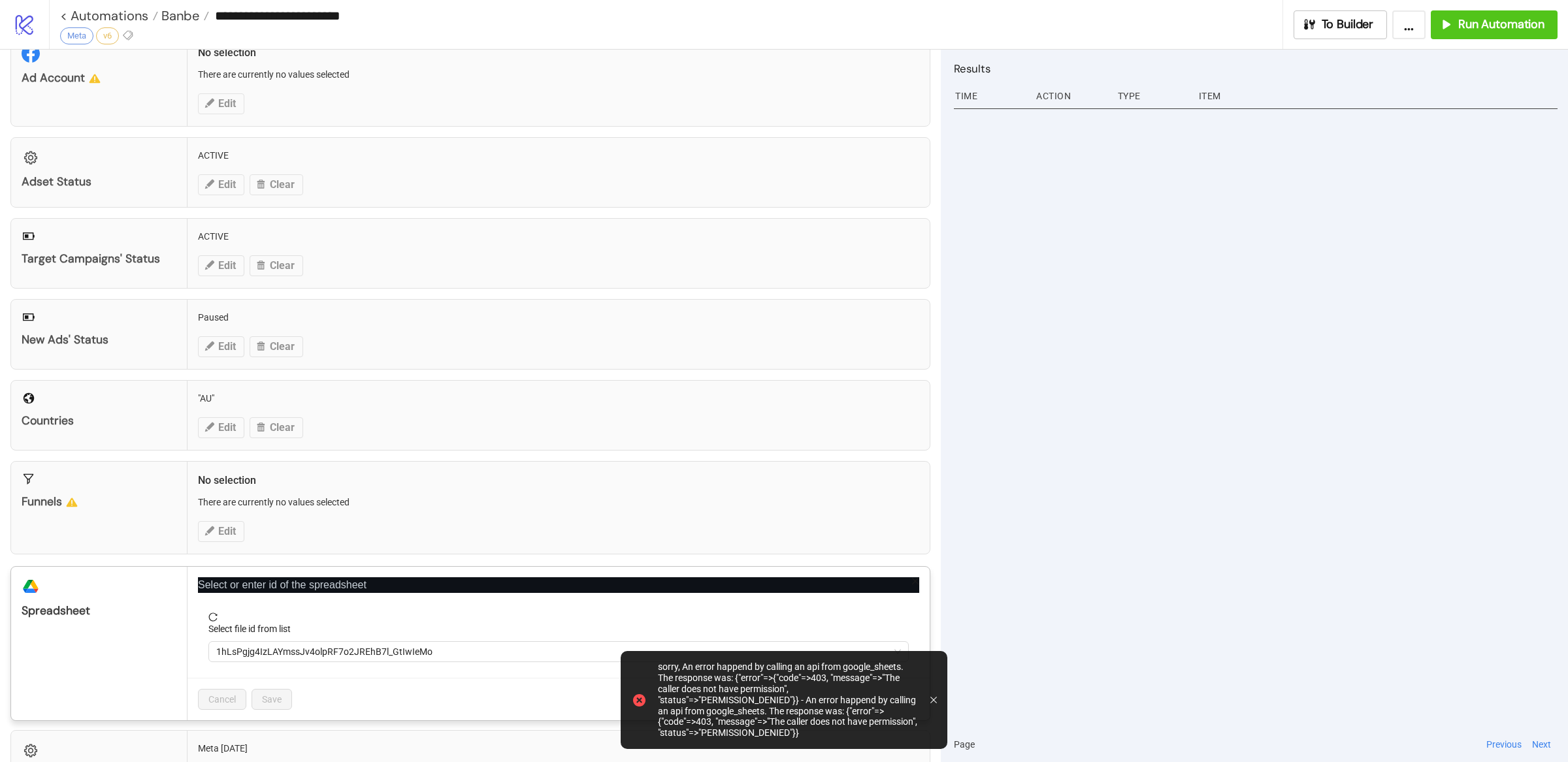
scroll to position [65, 0]
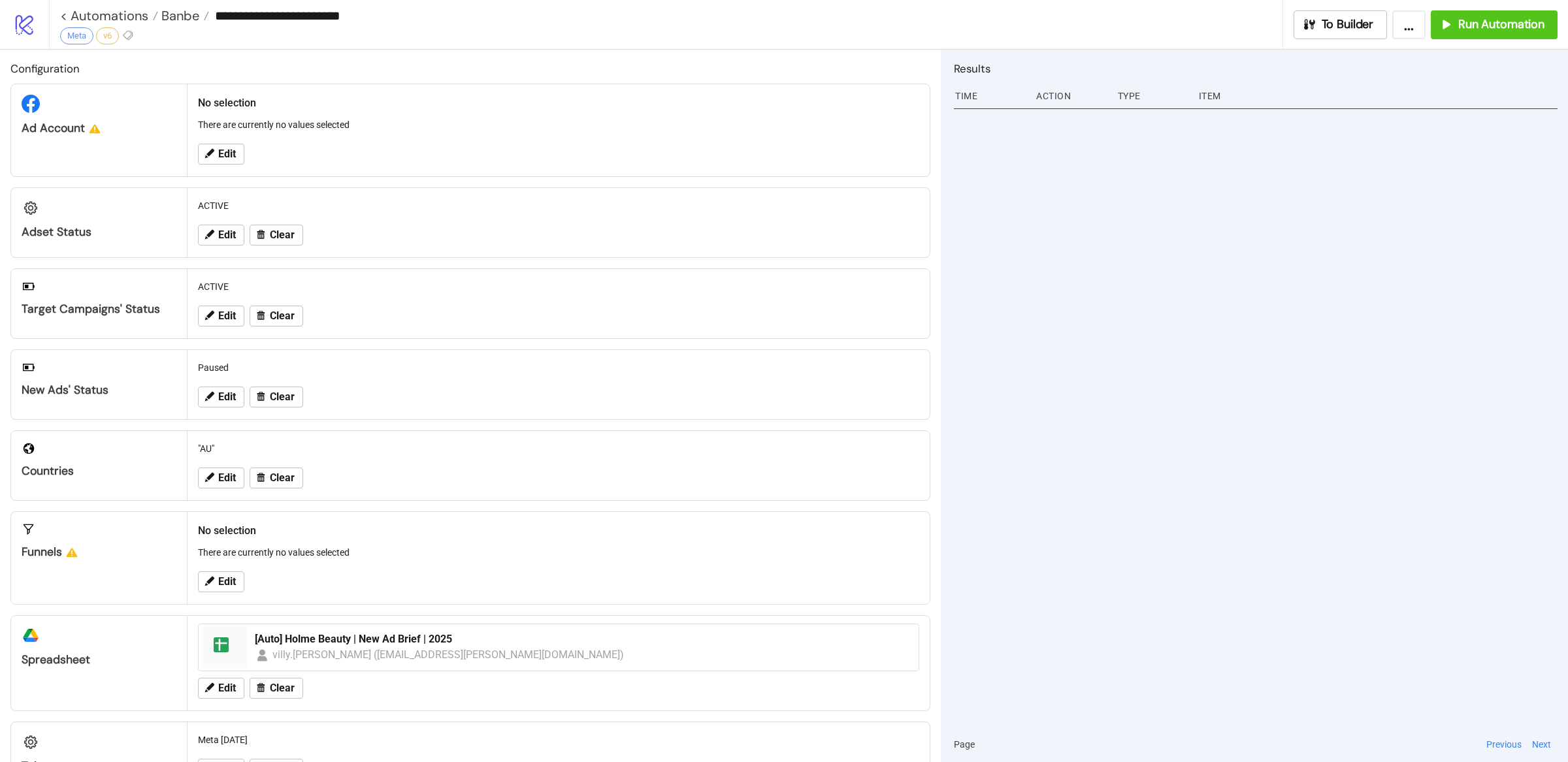
click at [455, 650] on div "villy.[PERSON_NAME] ([EMAIL_ADDRESS][PERSON_NAME][DOMAIN_NAME])" at bounding box center [448, 655] width 352 height 17
click at [225, 689] on span "Edit" at bounding box center [227, 688] width 17 height 12
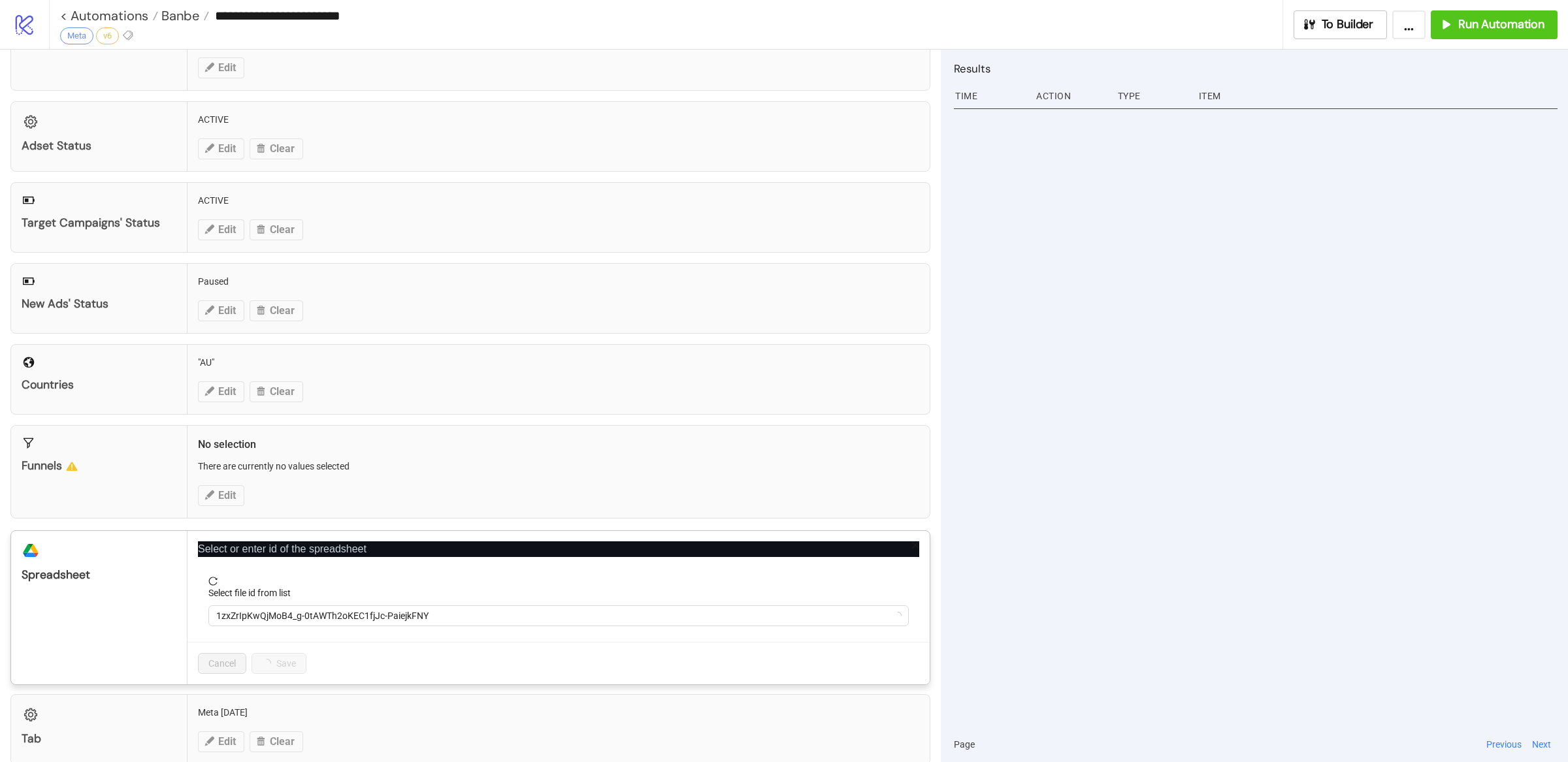
scroll to position [112, 0]
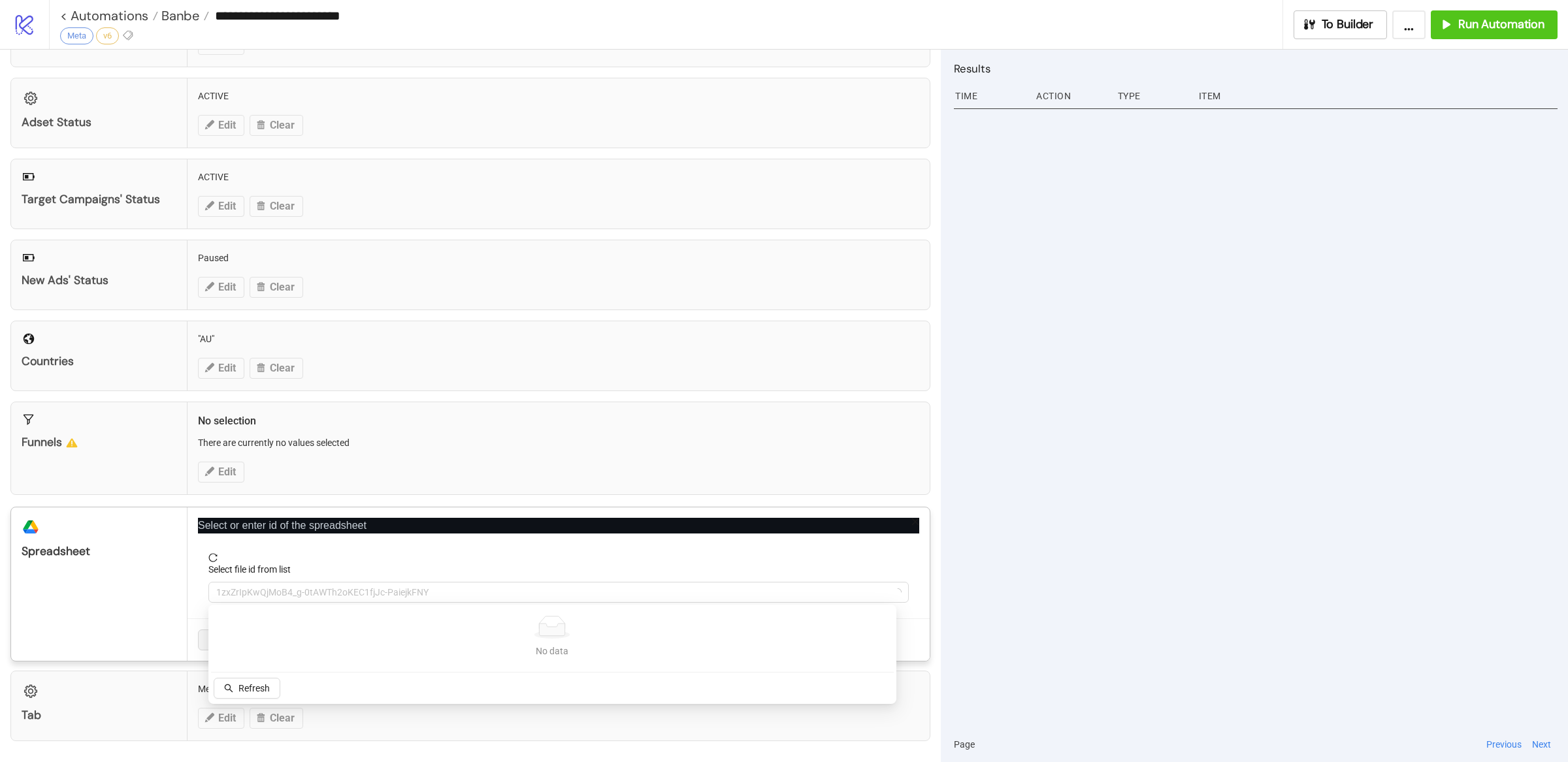
drag, startPoint x: 451, startPoint y: 594, endPoint x: 148, endPoint y: 599, distance: 303.0
click at [148, 599] on div "platform/google_drive Spreadsheet Select or enter id of the spreadsheet Select …" at bounding box center [470, 585] width 920 height 155
click at [286, 596] on span "1zxZrIpKwQjMoB4_g-0tAWTh2oKEC1fjJc-PaiejkFNY" at bounding box center [559, 592] width 685 height 20
click at [286, 596] on span "[Auto] Holme Beauty | New Ad Brief | 2025" at bounding box center [559, 592] width 685 height 20
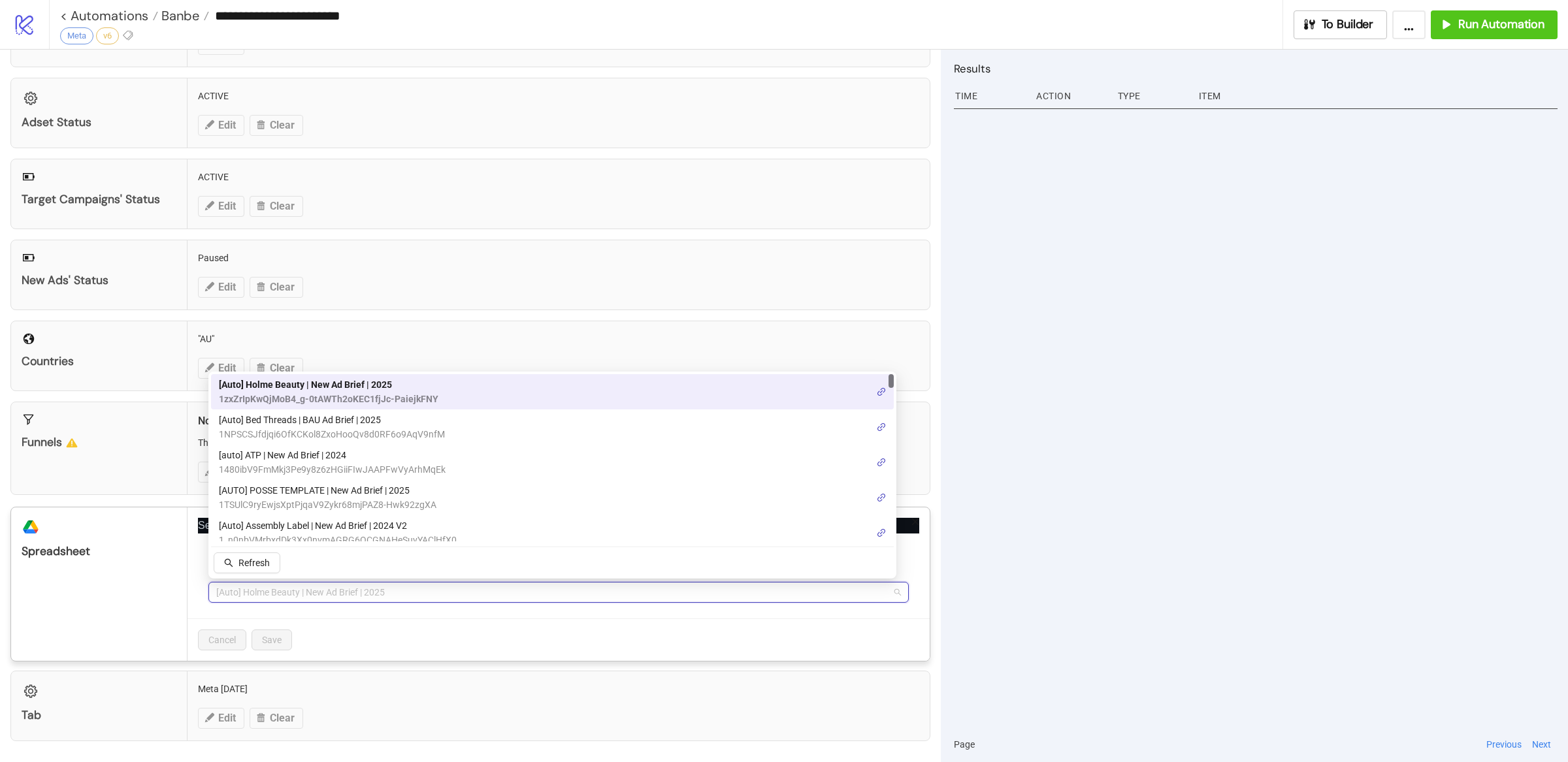
paste input "**********"
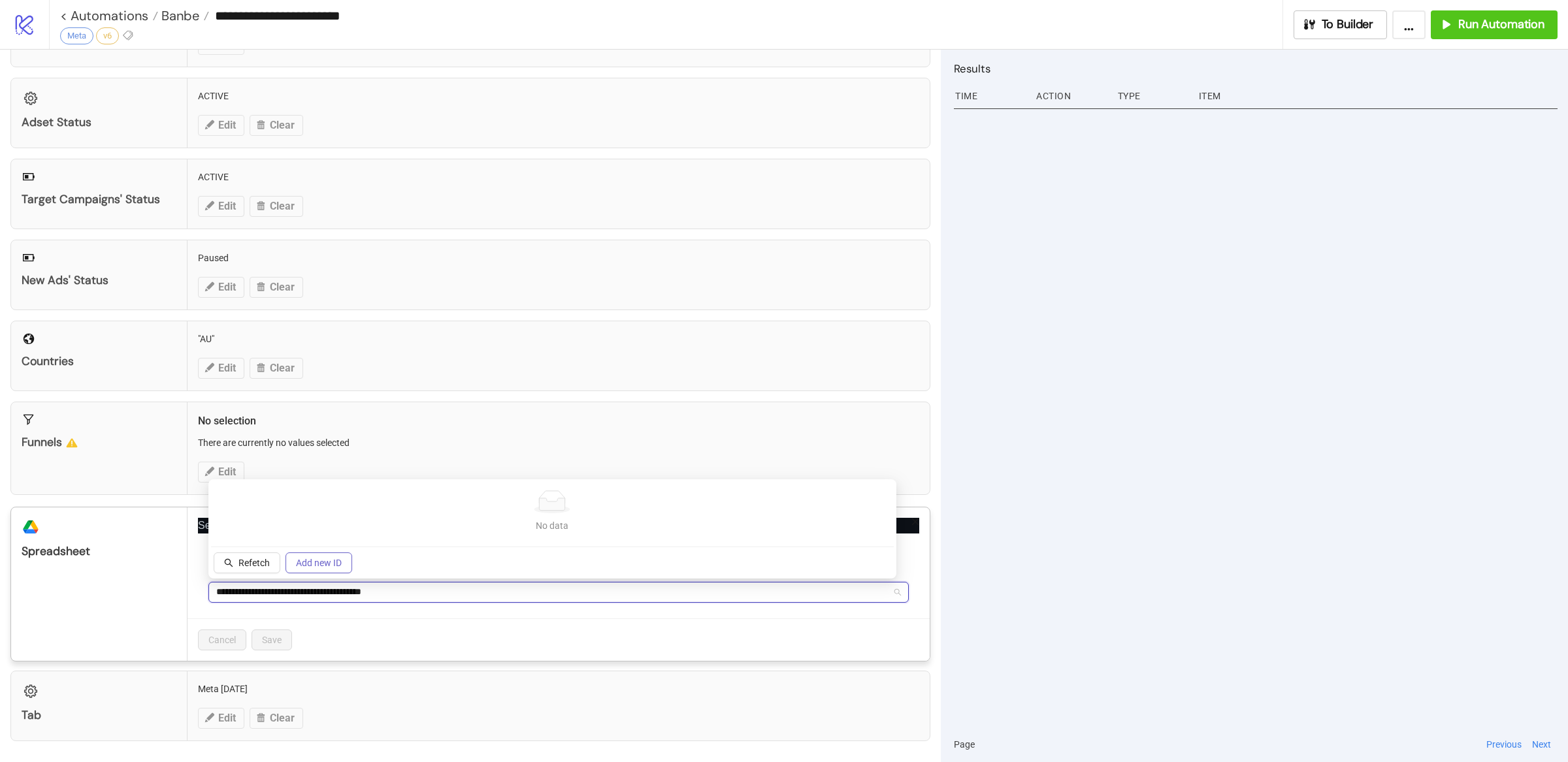
type input "**********"
click at [321, 567] on span "Add new ID" at bounding box center [319, 562] width 46 height 10
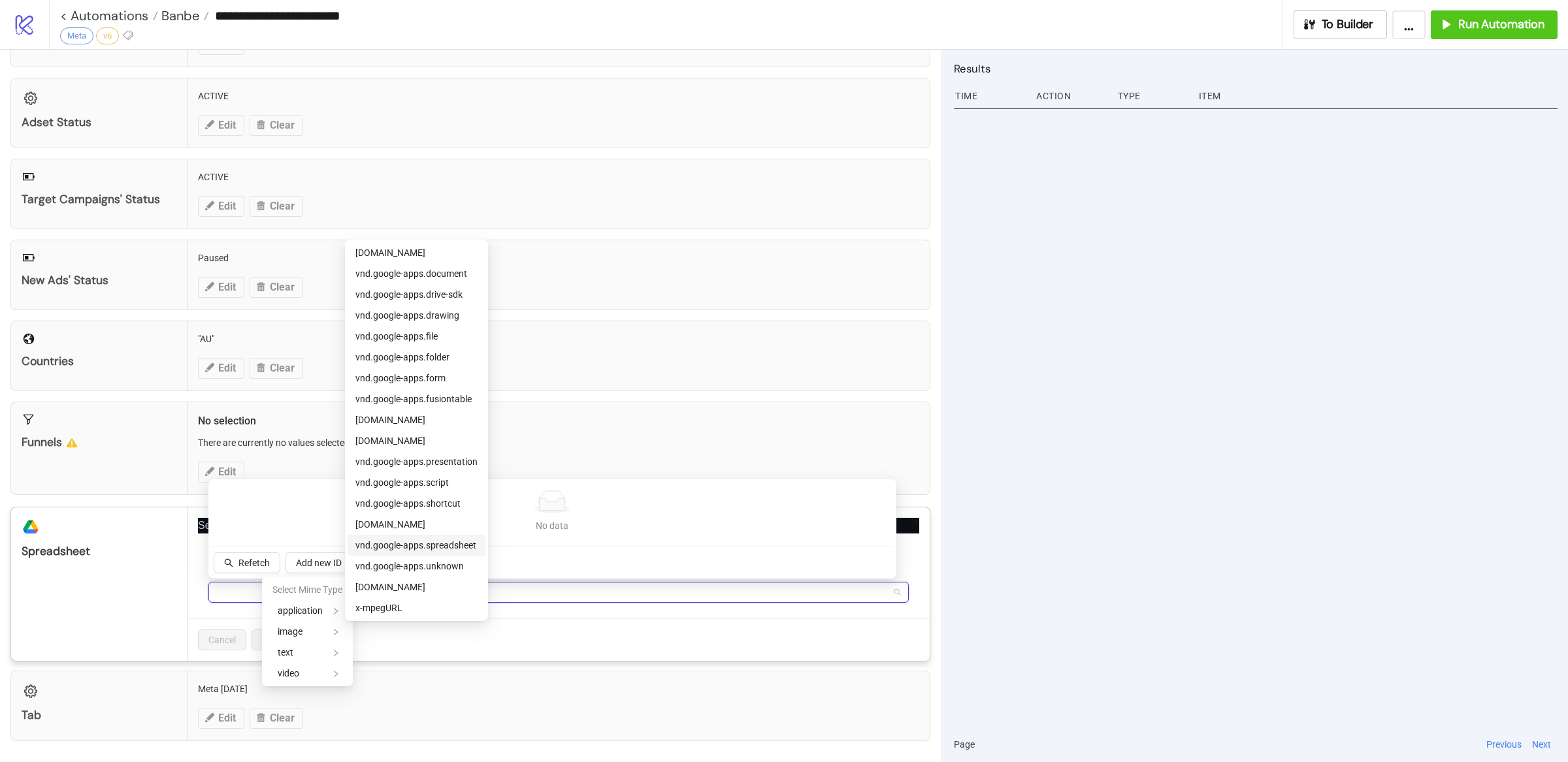
click at [462, 546] on span "vnd.google-apps.spreadsheet" at bounding box center [415, 545] width 121 height 10
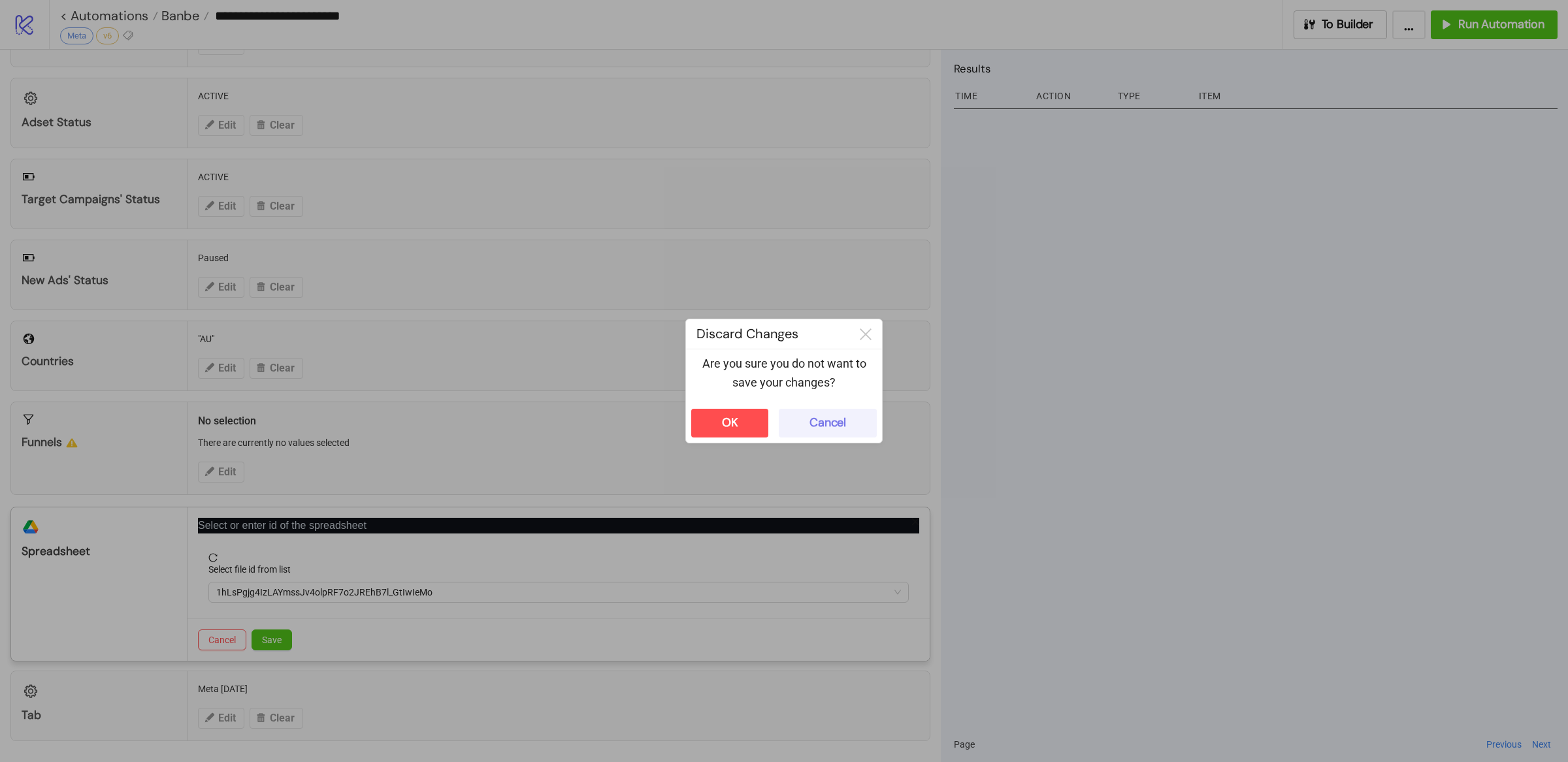
click at [803, 421] on button "Cancel" at bounding box center [828, 423] width 98 height 28
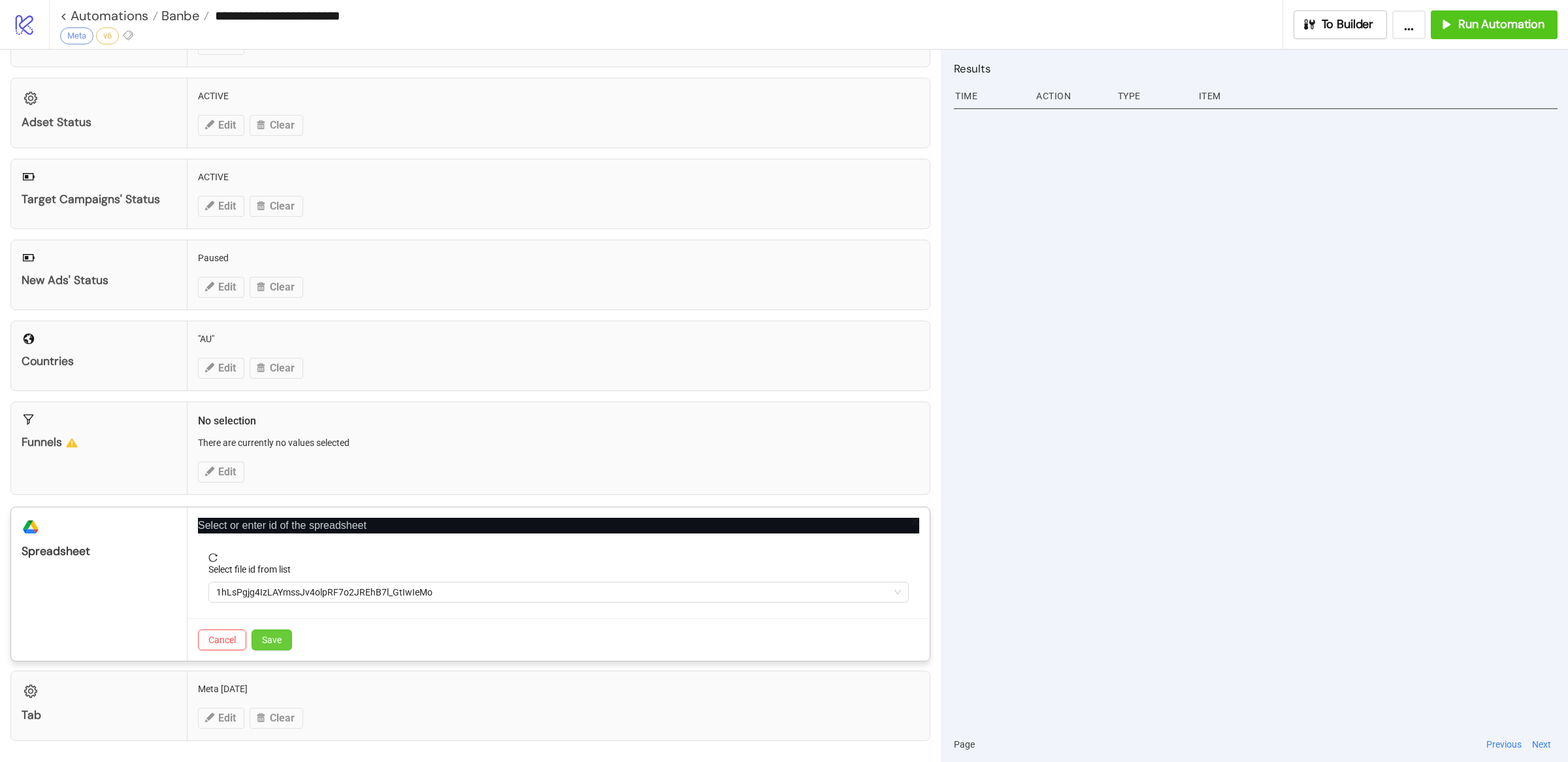
click at [266, 641] on span "Save" at bounding box center [271, 640] width 20 height 10
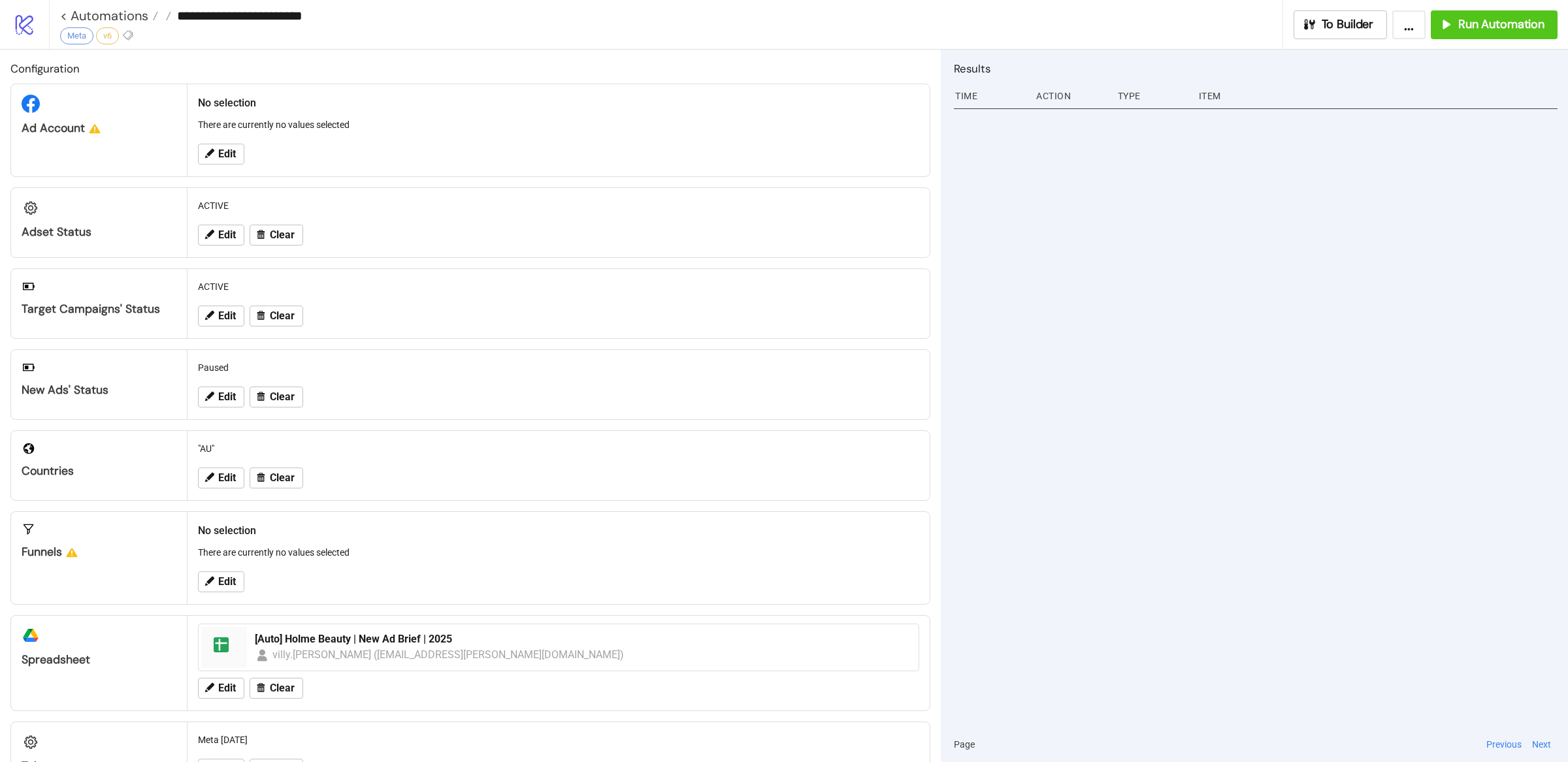
click at [32, 33] on icon at bounding box center [24, 25] width 17 height 21
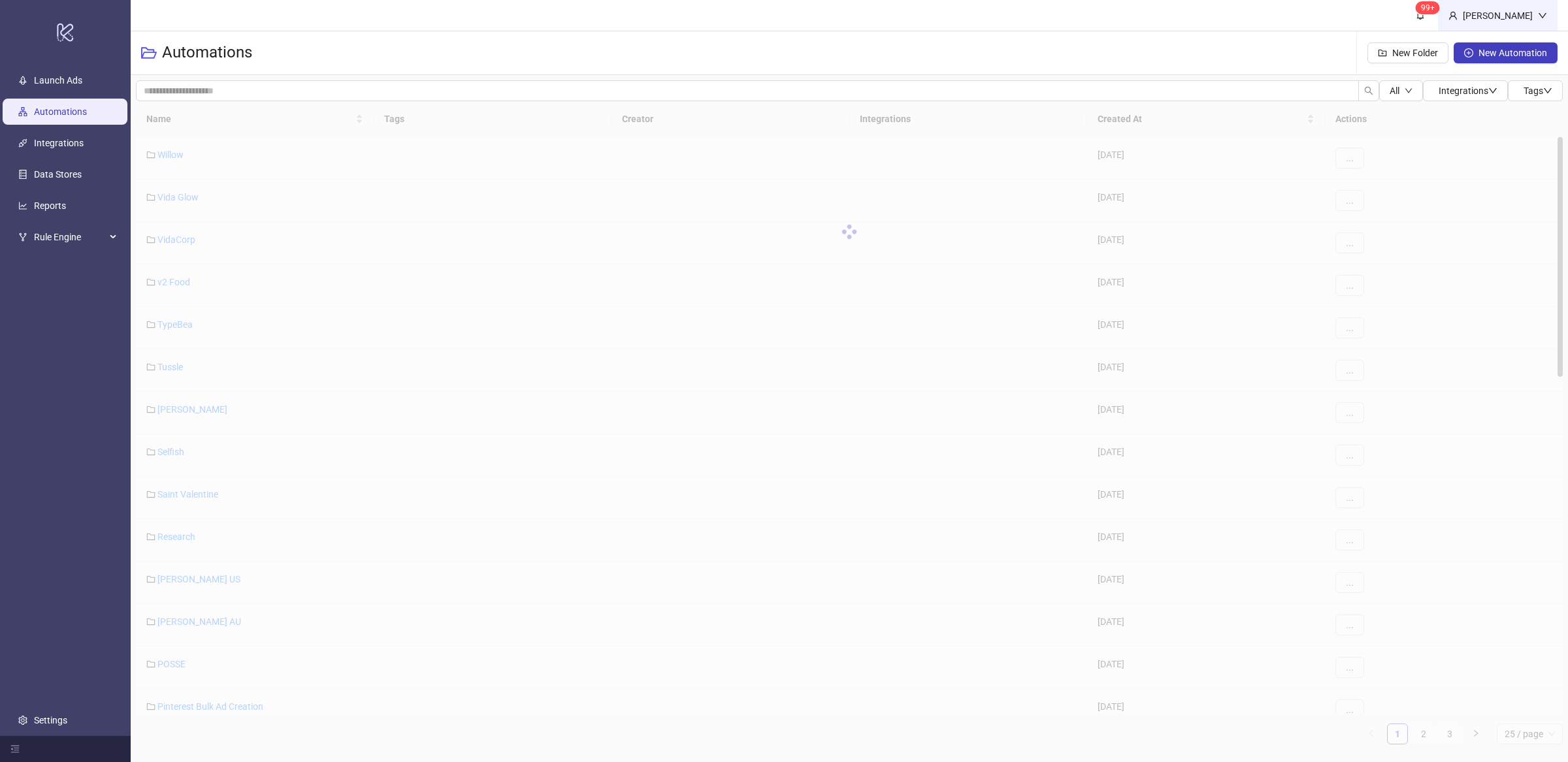
click at [1525, 13] on div "[PERSON_NAME]" at bounding box center [1498, 16] width 80 height 14
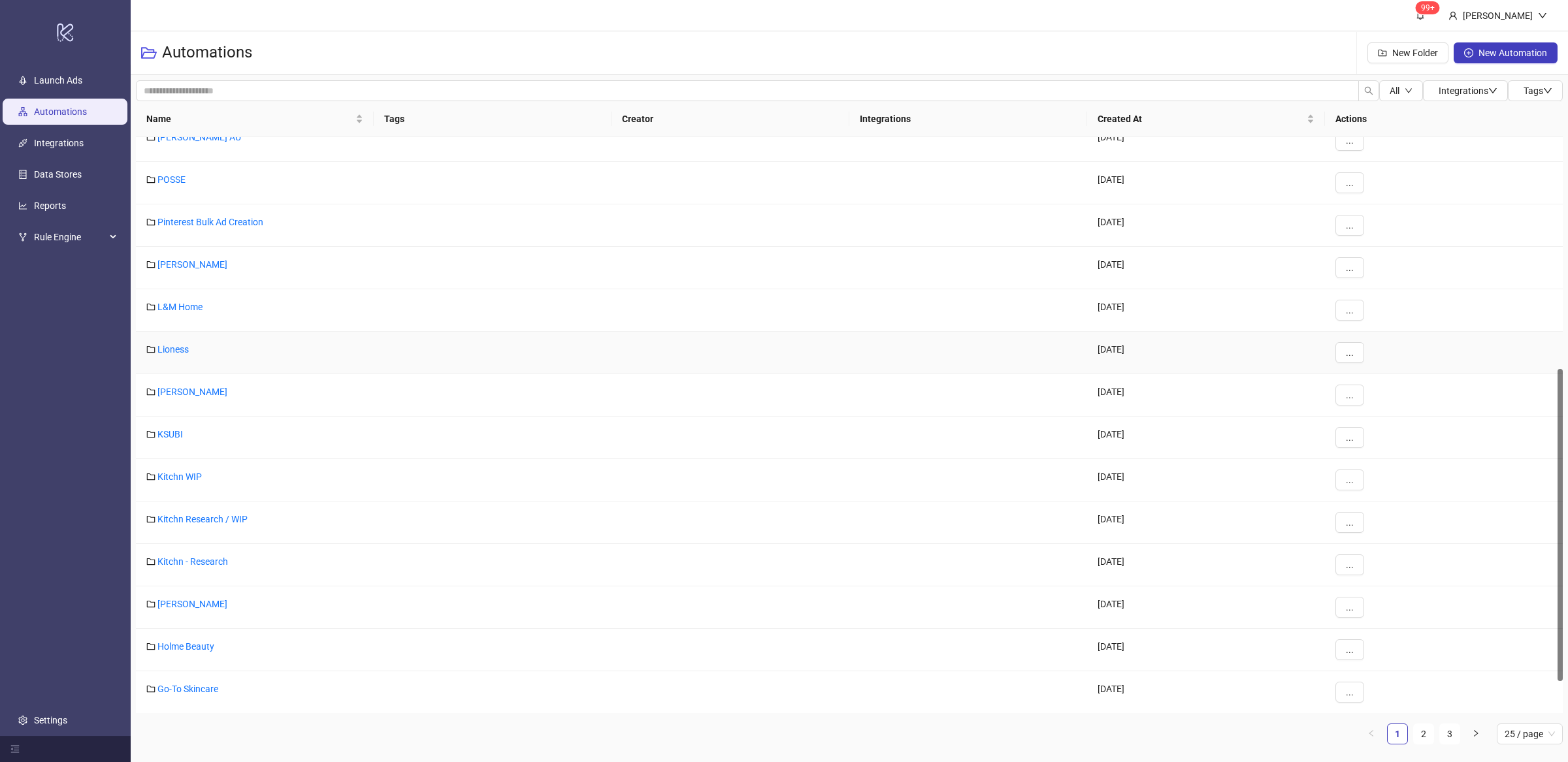
scroll to position [197, 0]
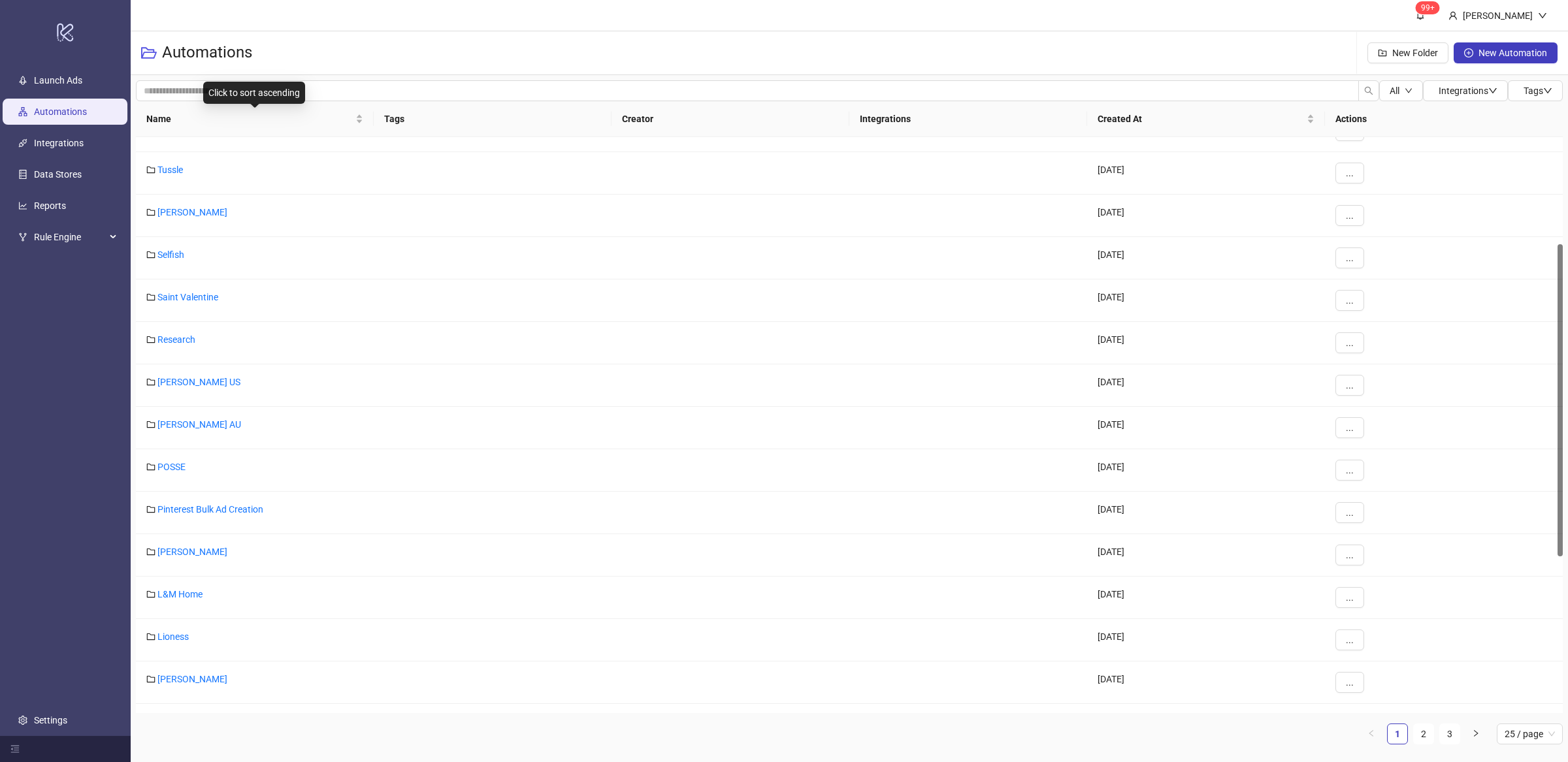
click at [270, 87] on div "Click to sort ascending" at bounding box center [254, 93] width 102 height 22
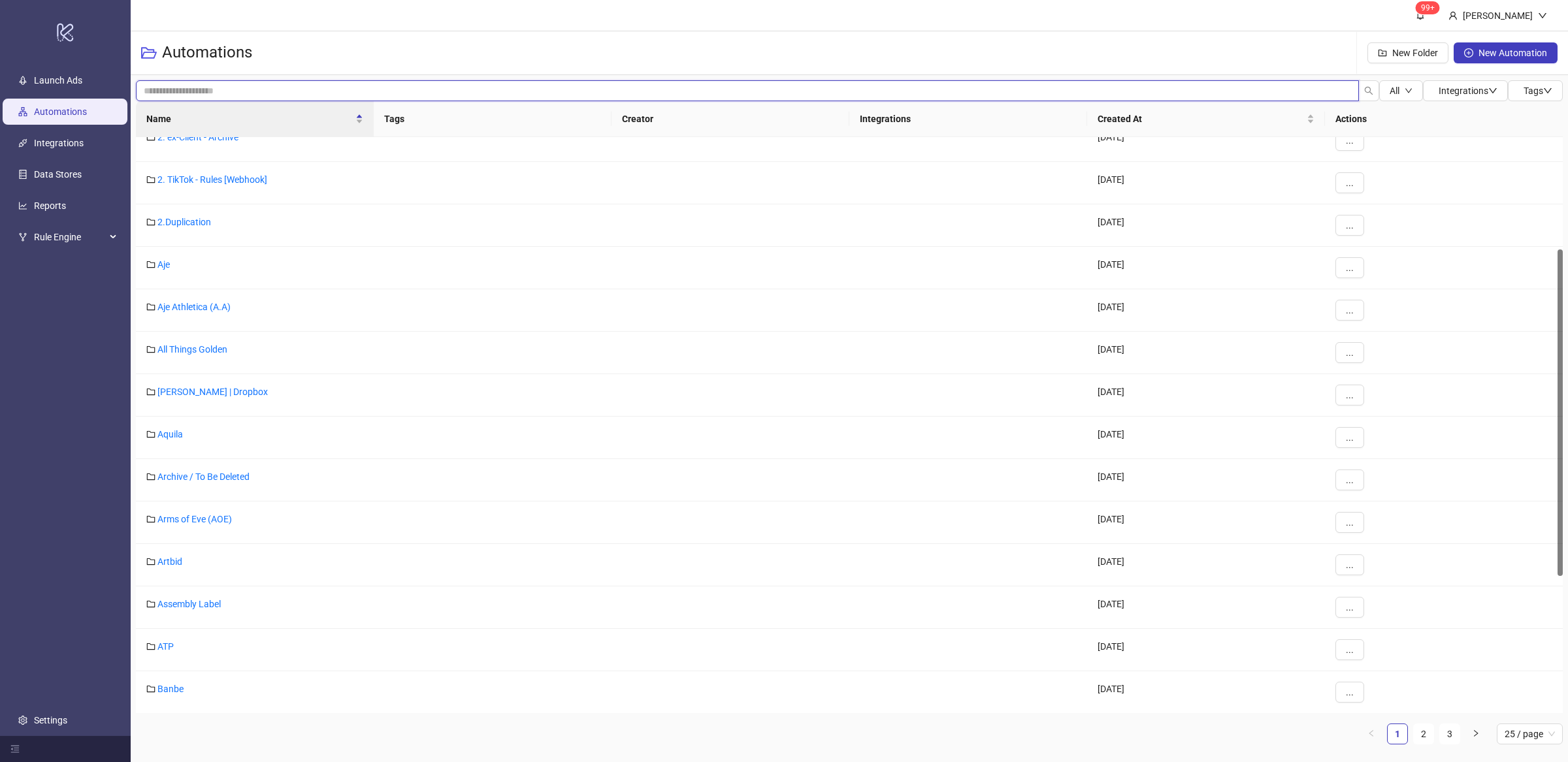
click at [177, 85] on input "search" at bounding box center [747, 91] width 1223 height 21
click at [954, 92] on input "*****" at bounding box center [747, 91] width 1223 height 21
type input "*****"
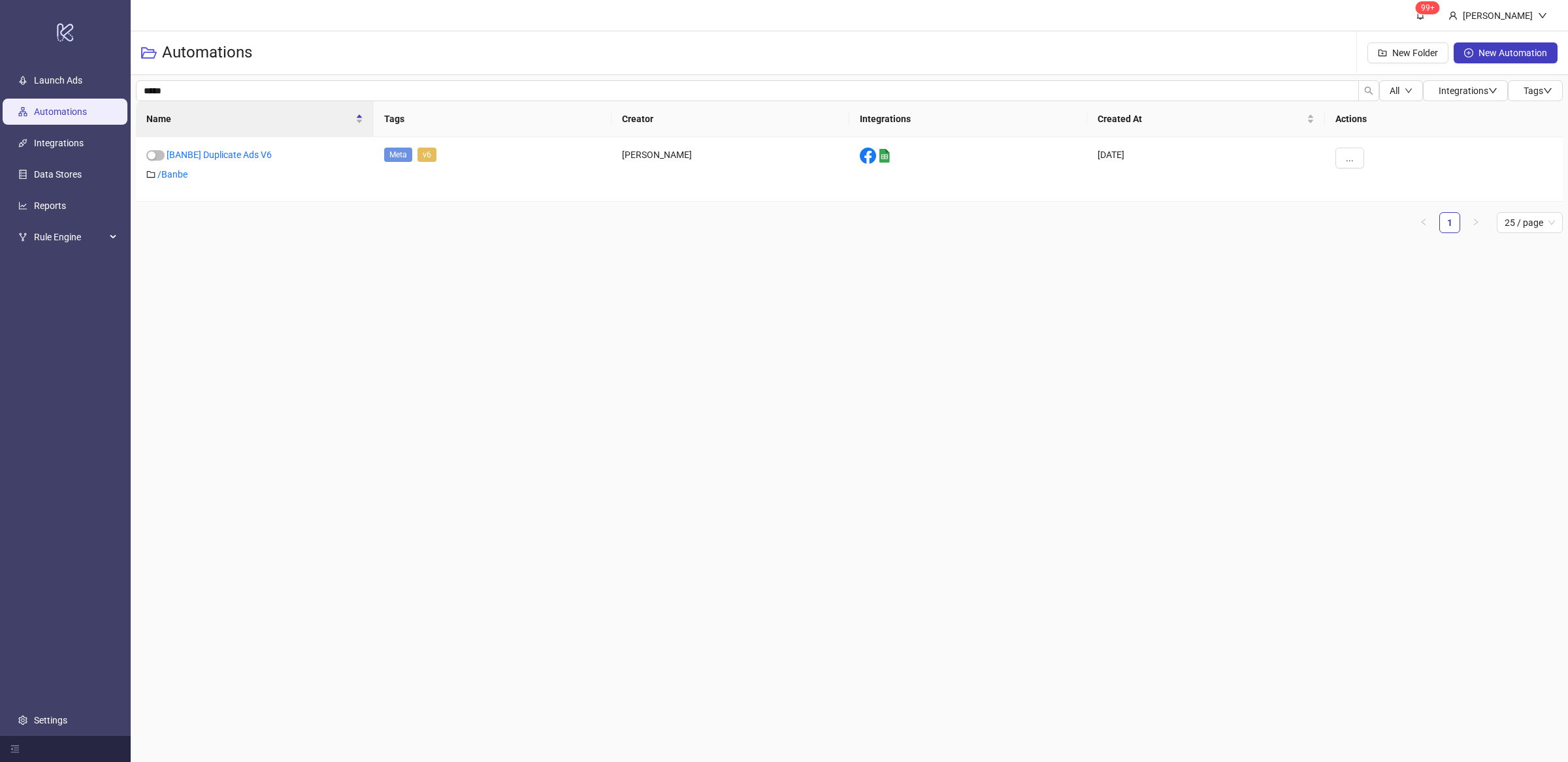
click at [366, 267] on main "99+ Villy Aparicio Automations New Folder New Automation ***** All Integrations…" at bounding box center [850, 381] width 1438 height 762
click at [189, 55] on h3 "Automations" at bounding box center [207, 53] width 90 height 21
click at [173, 175] on link "/ Banbe" at bounding box center [173, 174] width 30 height 10
click at [173, 58] on link "Automations" at bounding box center [171, 51] width 65 height 14
click at [362, 123] on div "Name" at bounding box center [254, 119] width 217 height 14
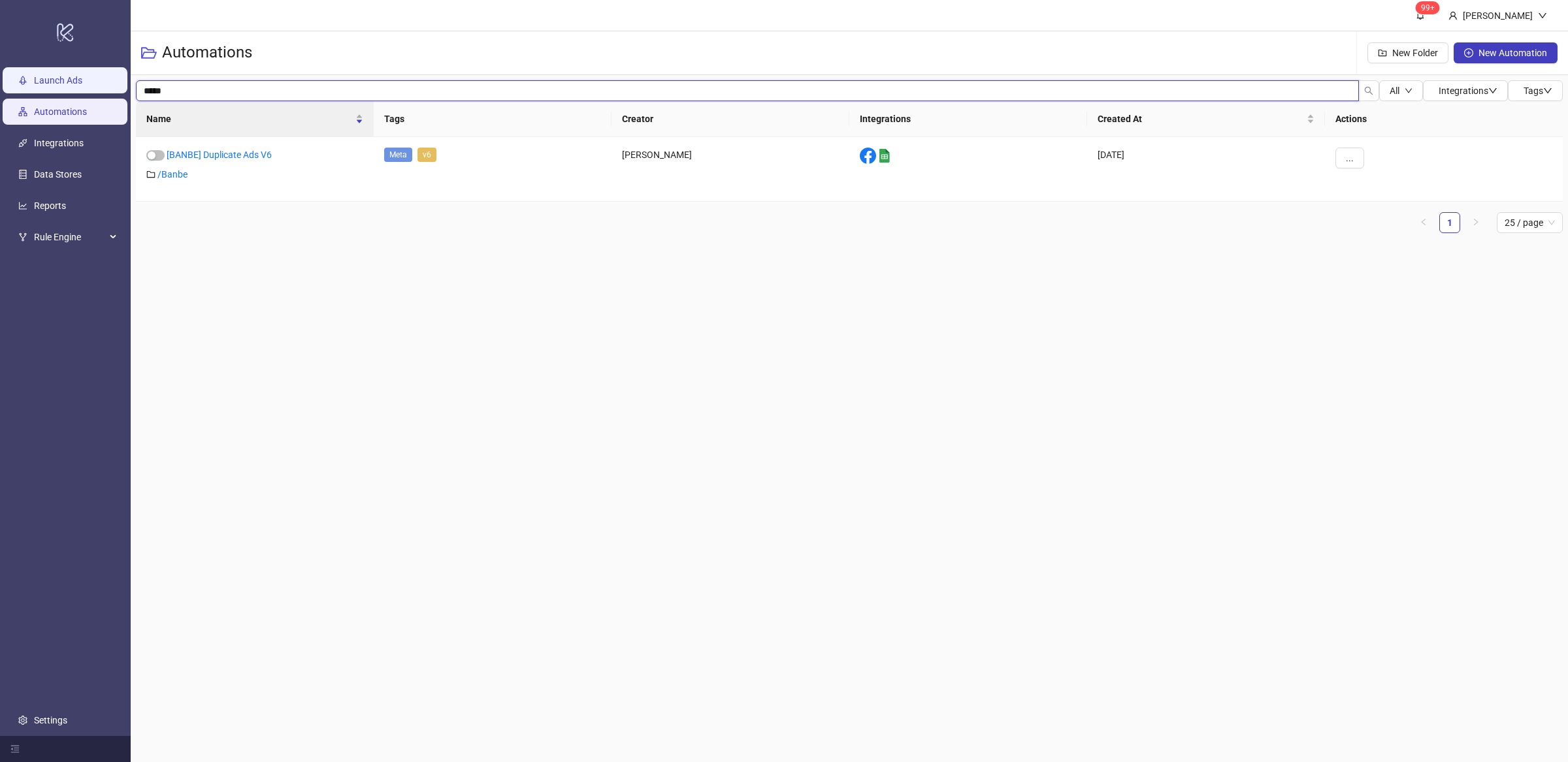
drag, startPoint x: 175, startPoint y: 92, endPoint x: 106, endPoint y: 91, distance: 69.0
click at [106, 91] on div "logo/logo-mobile Launch Ads Automations Integrations Data Stores Reports Rule E…" at bounding box center [784, 381] width 1568 height 762
click at [378, 376] on main "99+ Villy Aparicio Automations New Folder New Automation All Integrations Tags …" at bounding box center [850, 381] width 1438 height 762
click at [76, 106] on link "Automations" at bounding box center [60, 111] width 53 height 10
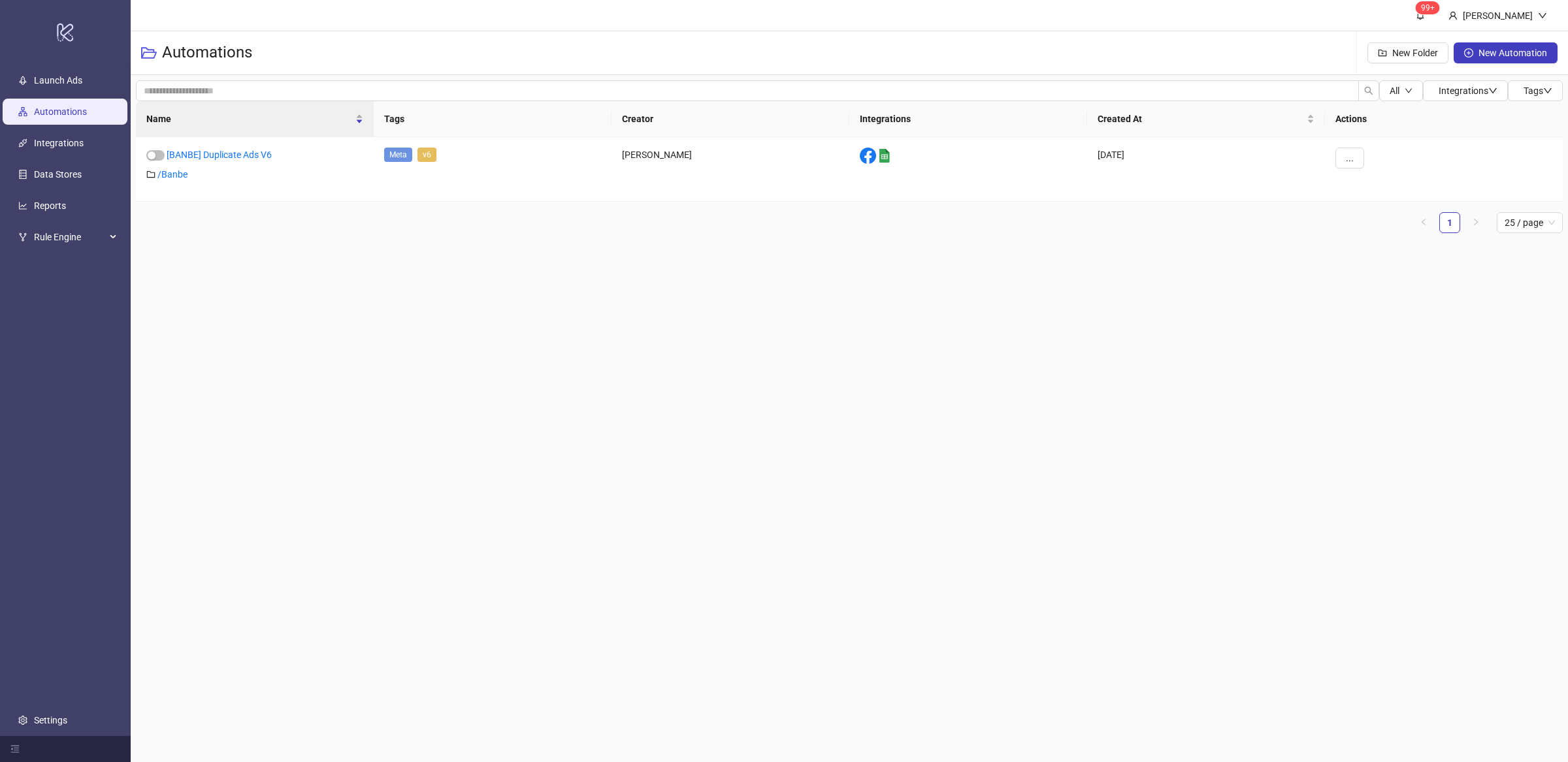
click at [76, 106] on link "Automations" at bounding box center [60, 111] width 53 height 10
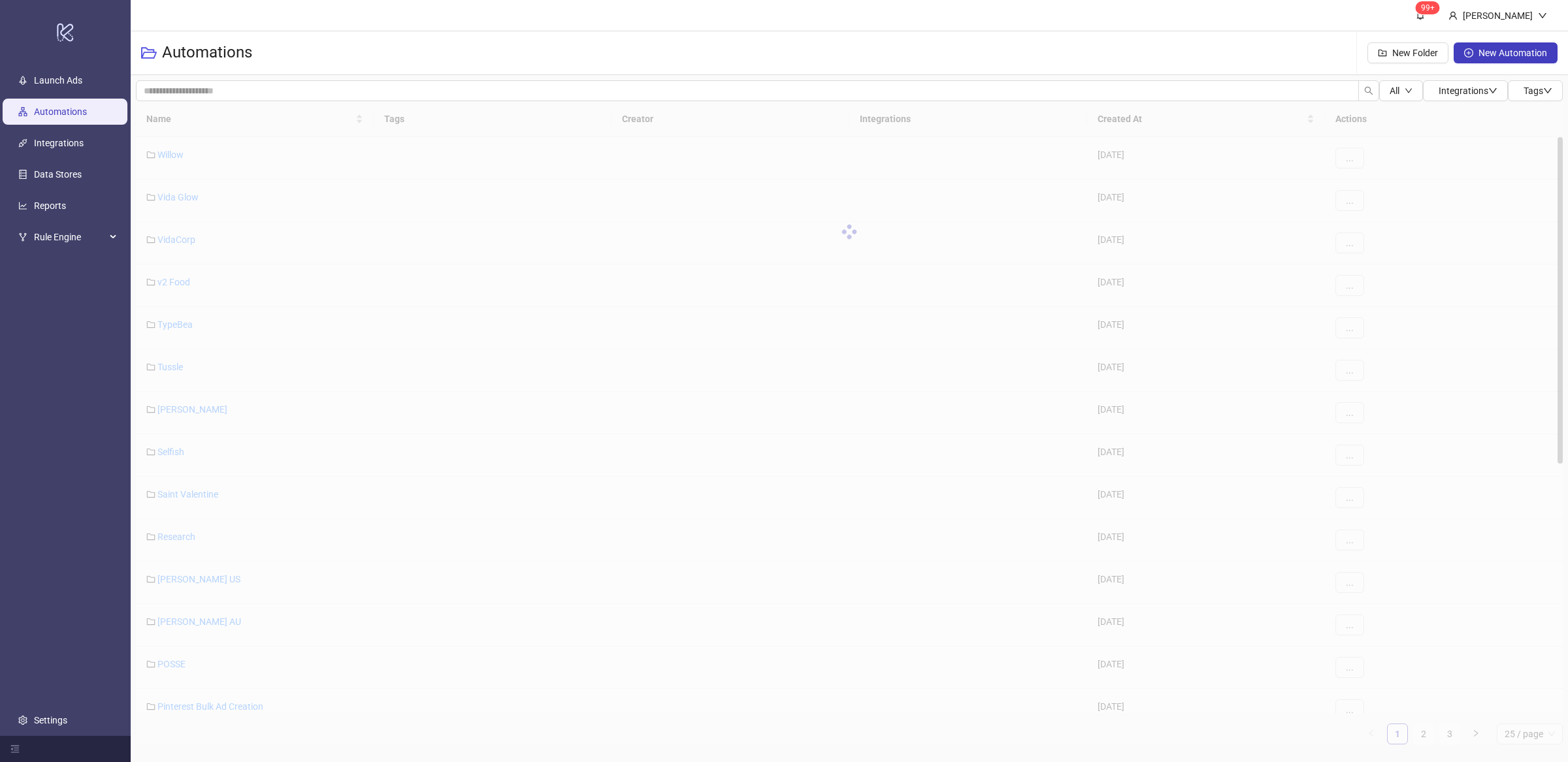
click at [361, 122] on div at bounding box center [849, 231] width 1427 height 261
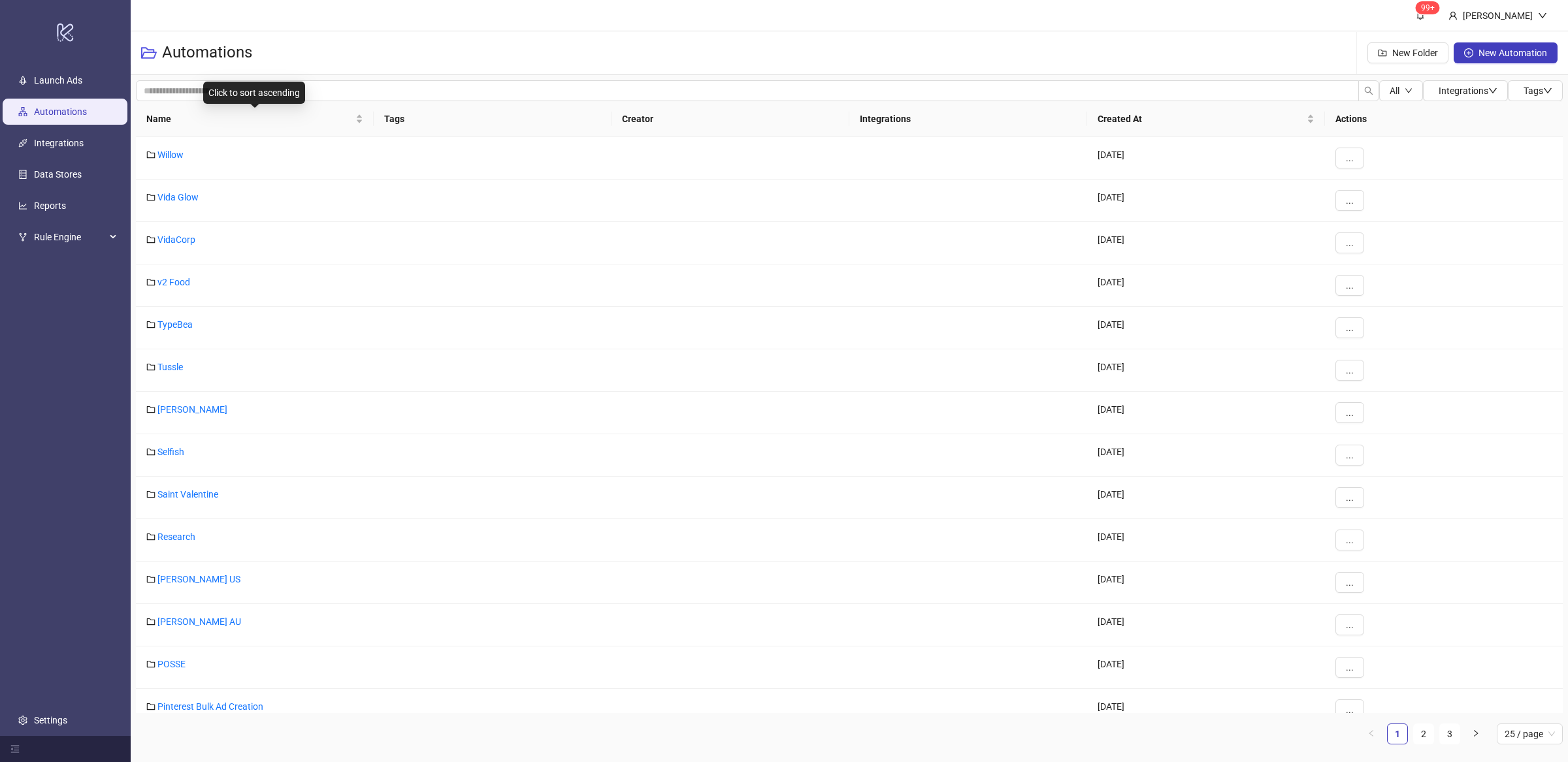
click at [361, 122] on div "Name" at bounding box center [254, 119] width 217 height 14
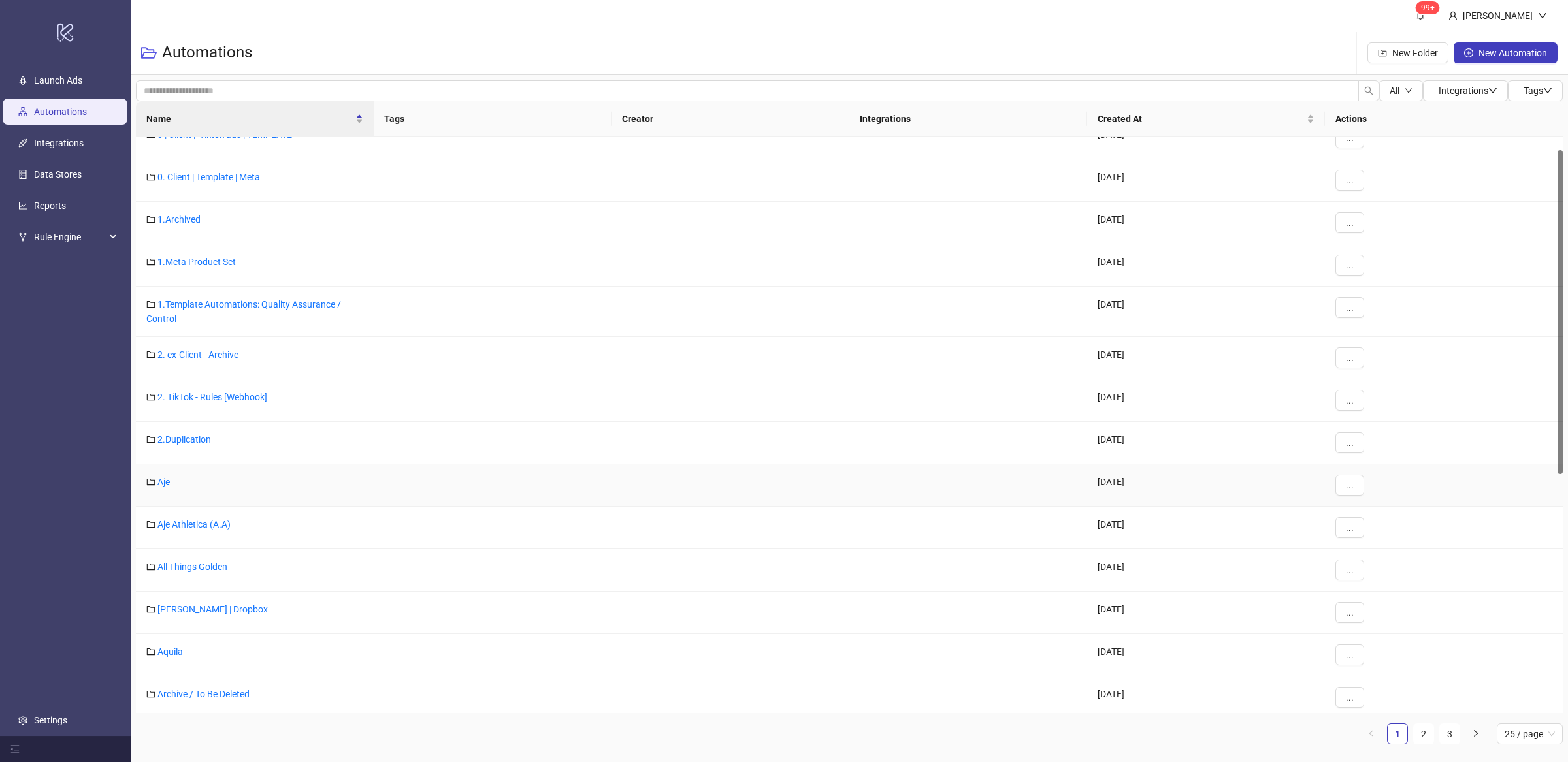
scroll to position [293, 0]
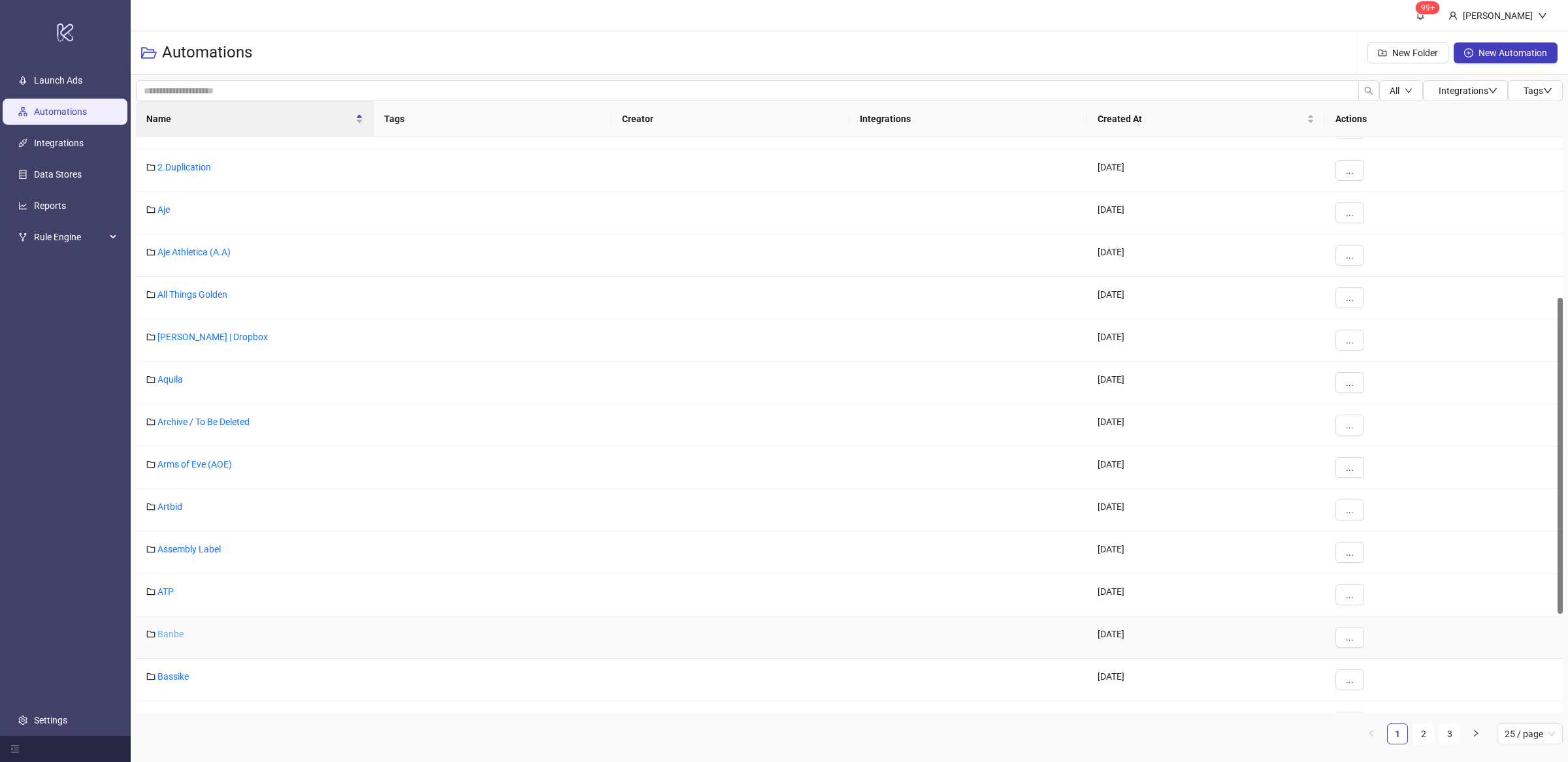
click at [177, 634] on link "Banbe" at bounding box center [170, 633] width 26 height 10
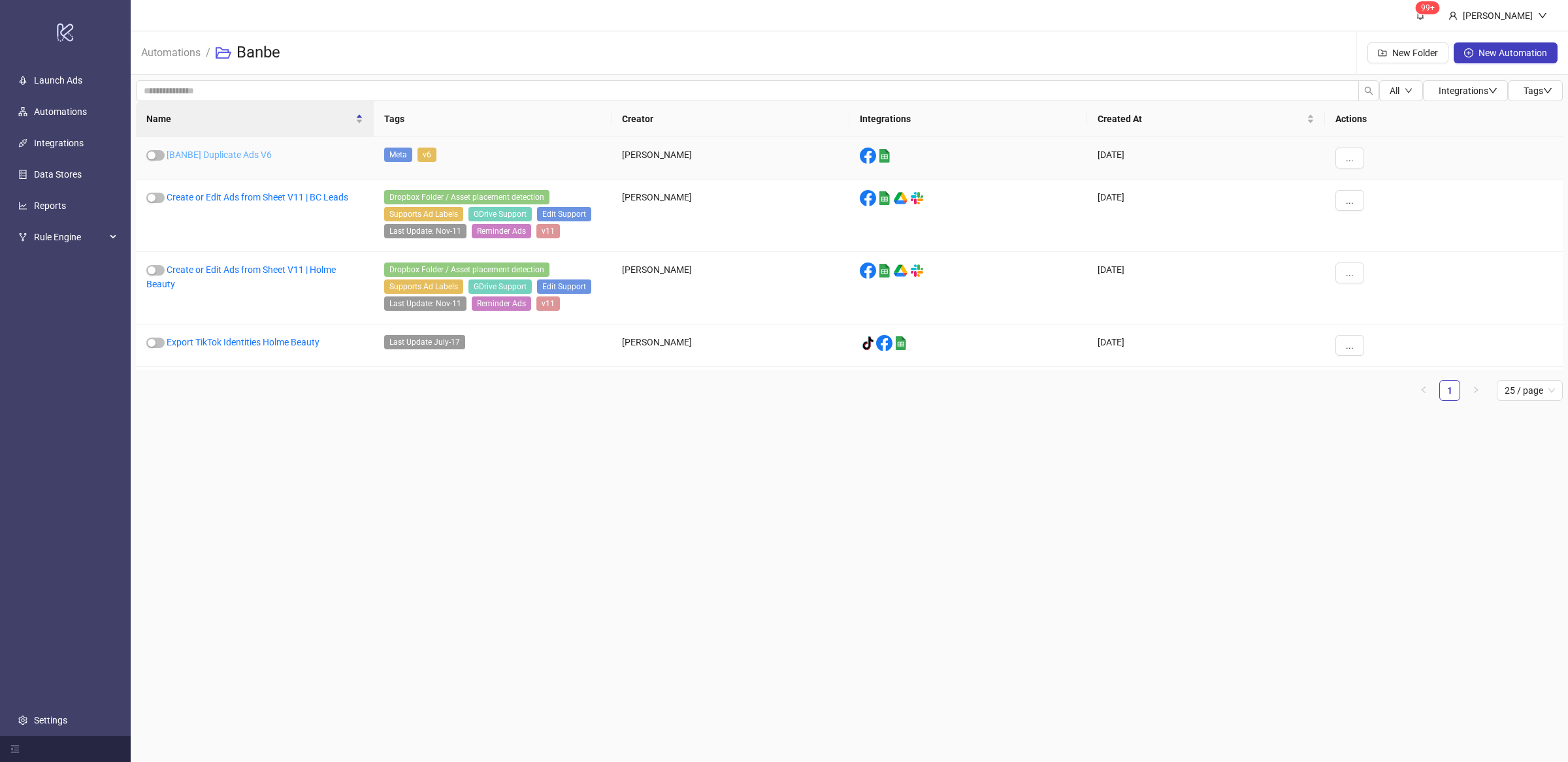
click at [240, 150] on link "[BANBE] Duplicate Ads V6" at bounding box center [219, 155] width 105 height 10
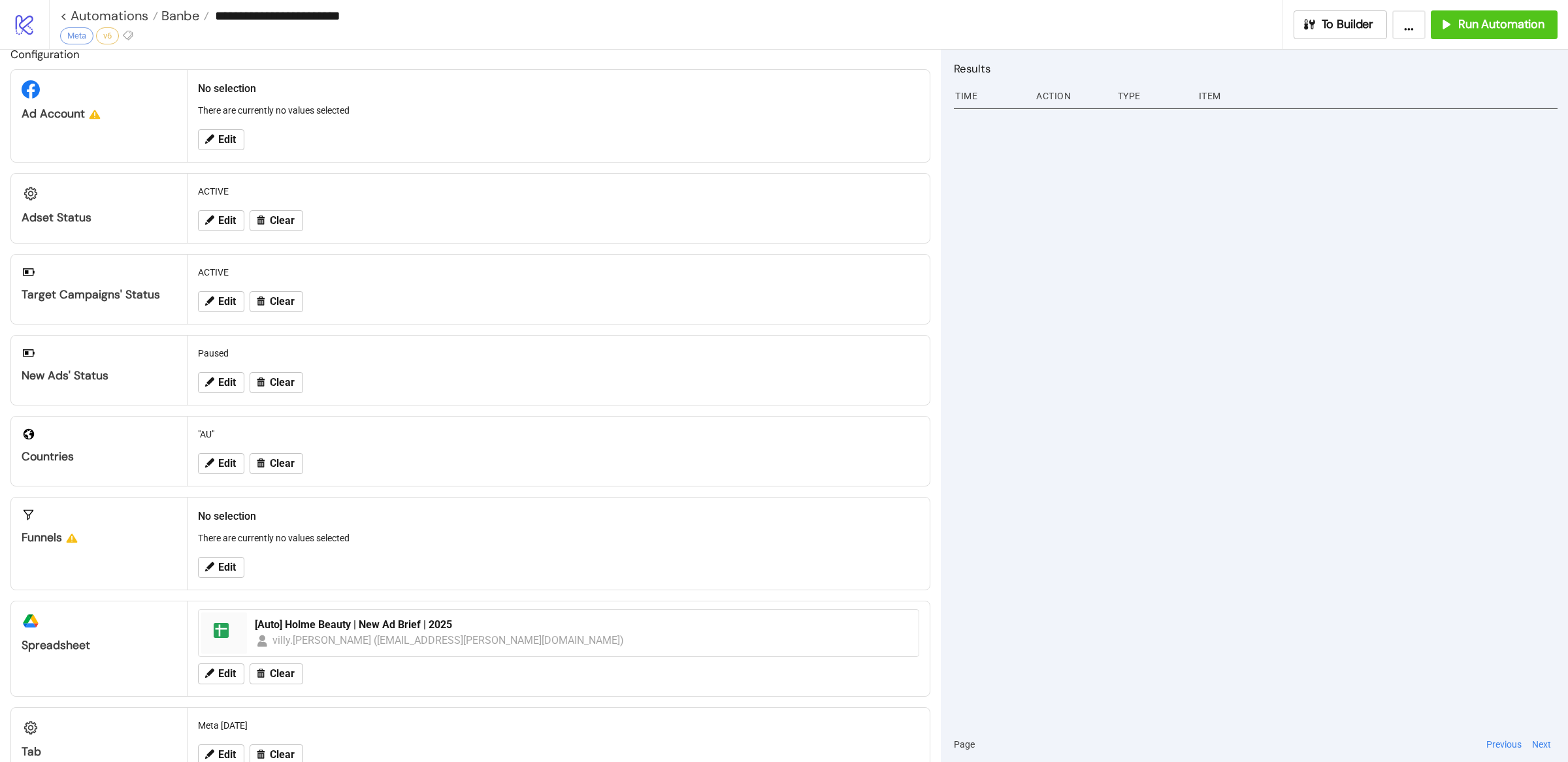
scroll to position [53, 0]
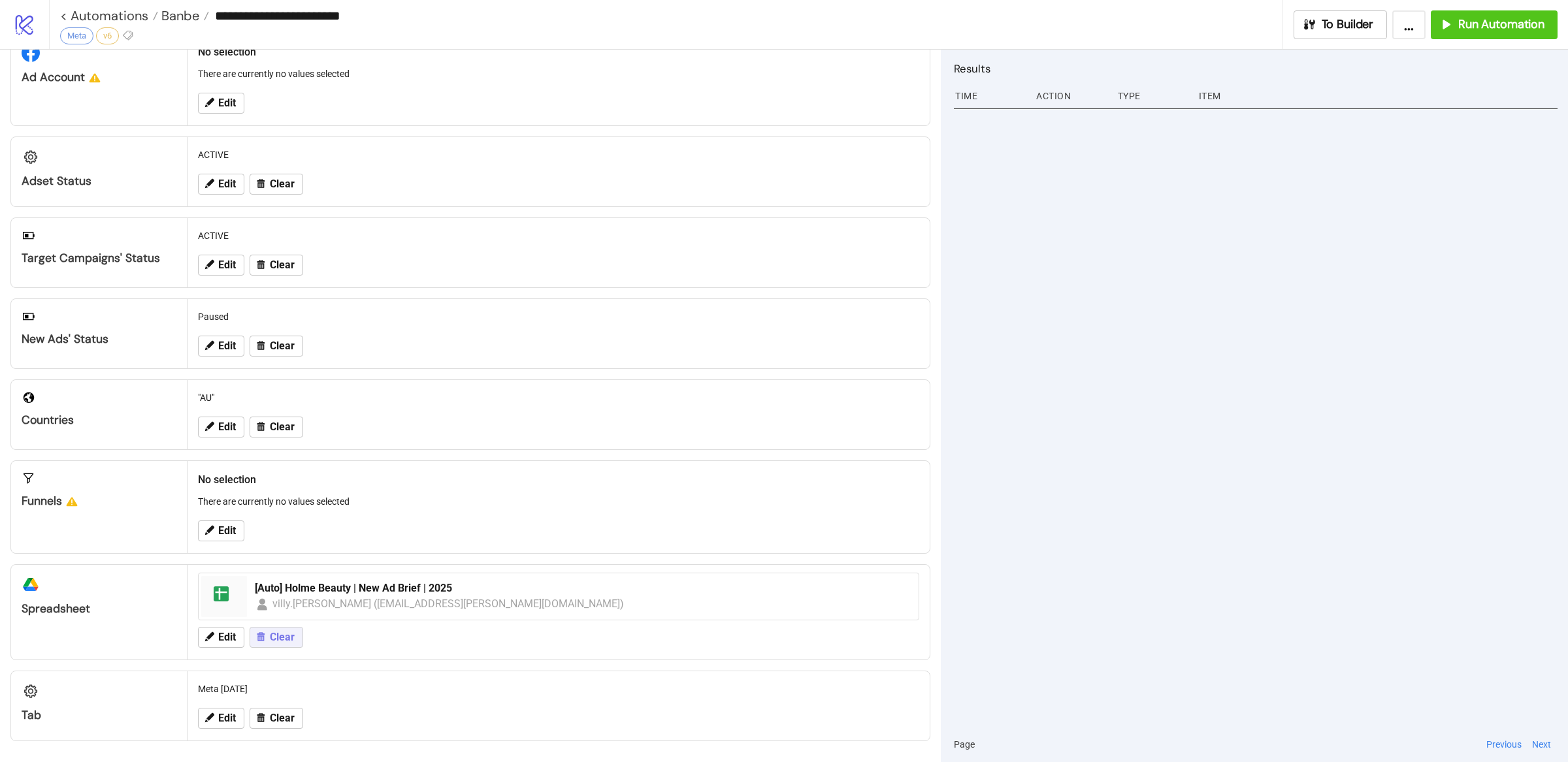
click at [278, 641] on span "Clear" at bounding box center [282, 637] width 24 height 12
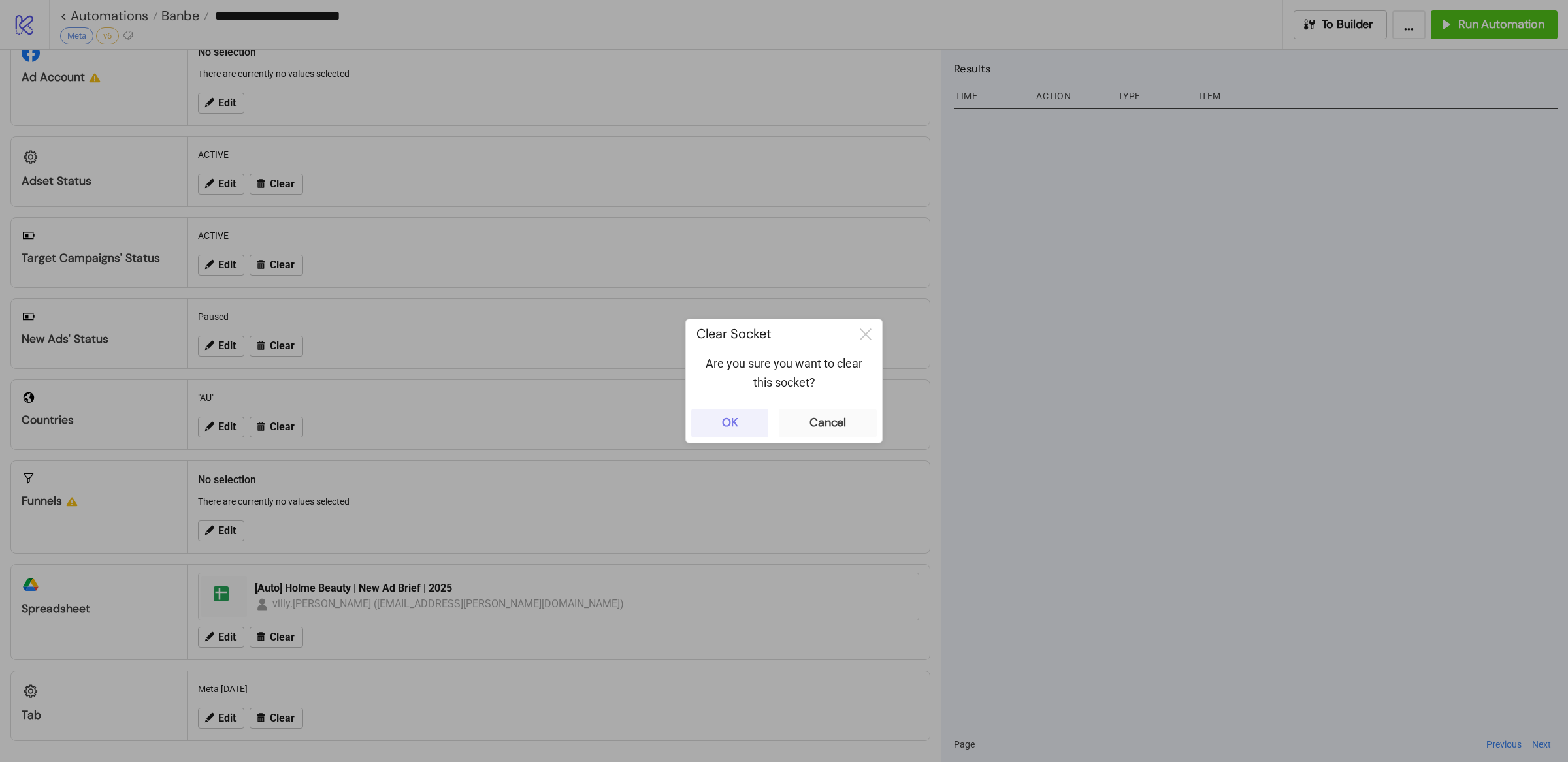
click at [743, 415] on button "OK" at bounding box center [730, 423] width 77 height 28
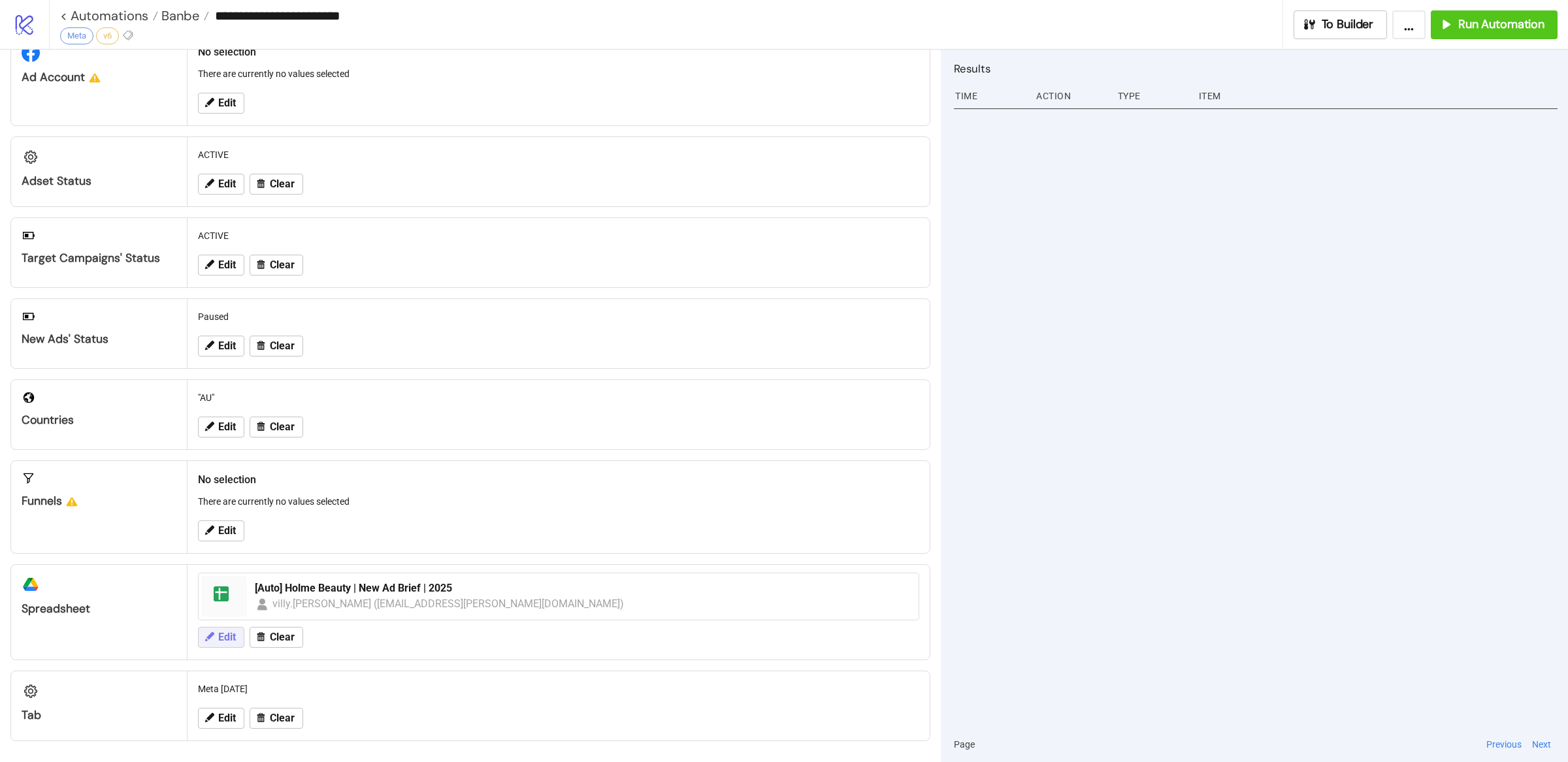
scroll to position [50, 0]
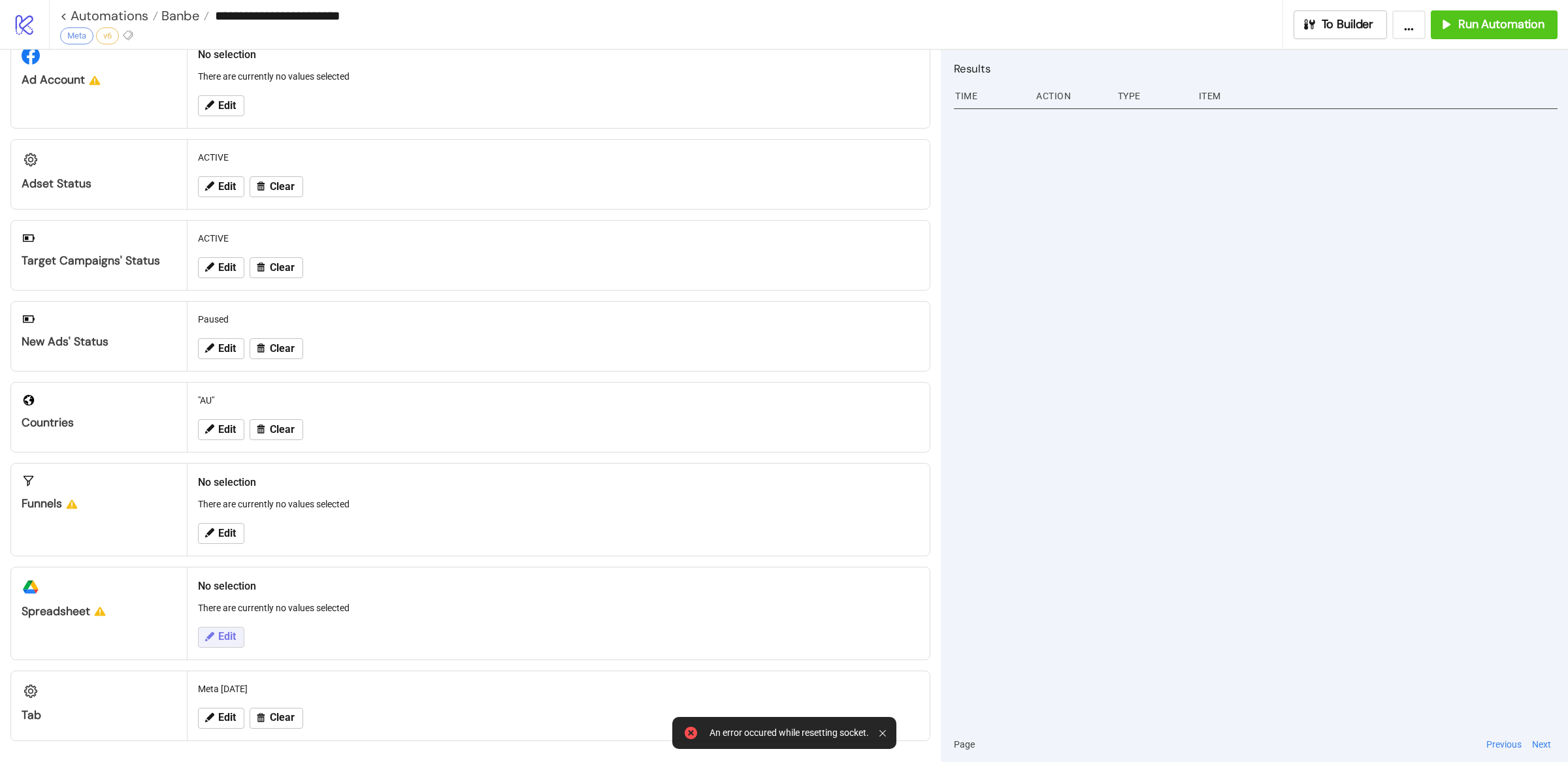
click at [233, 641] on span "Edit" at bounding box center [227, 637] width 17 height 12
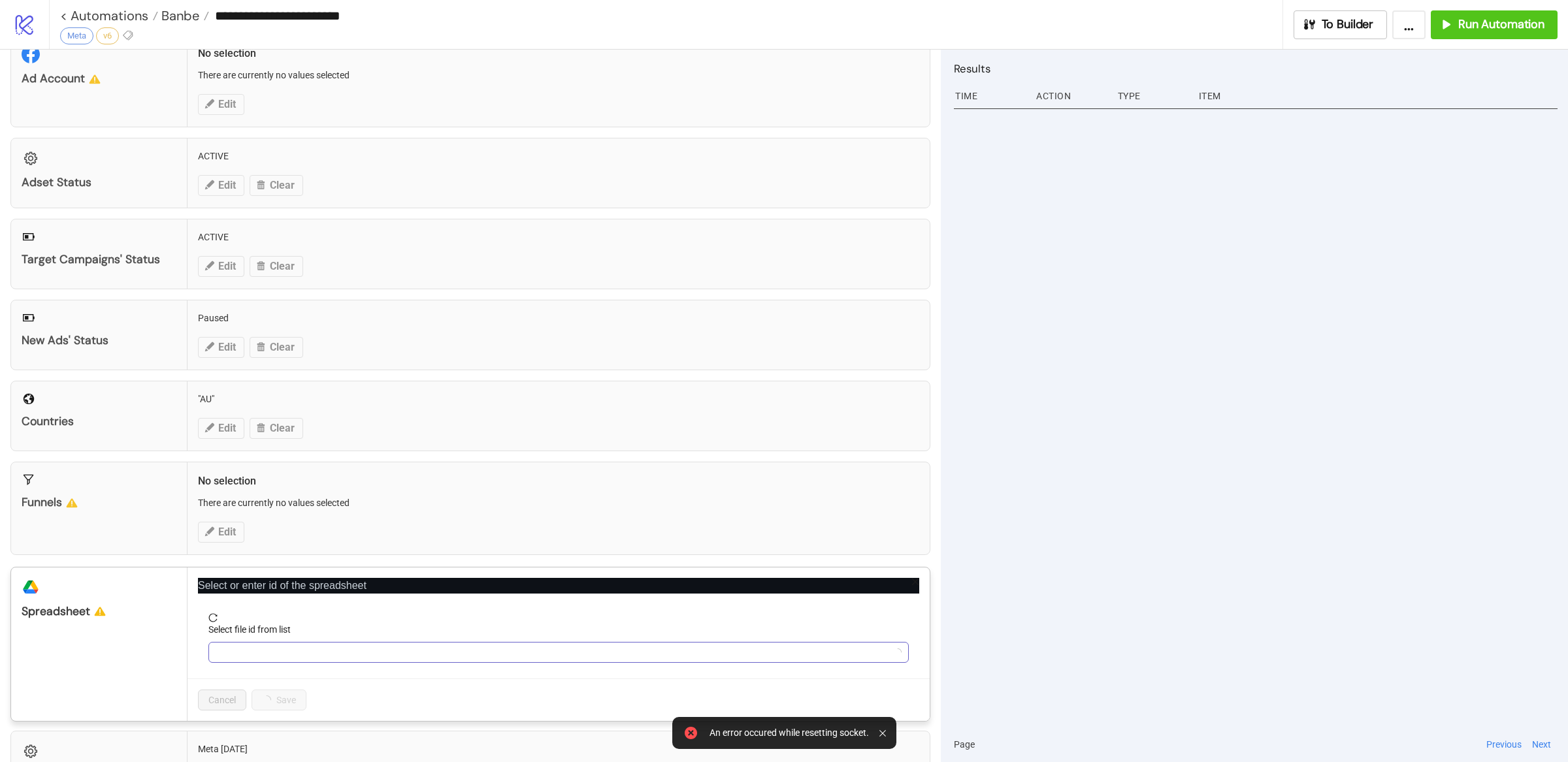
click at [310, 648] on input "Select file id from list" at bounding box center [552, 652] width 673 height 20
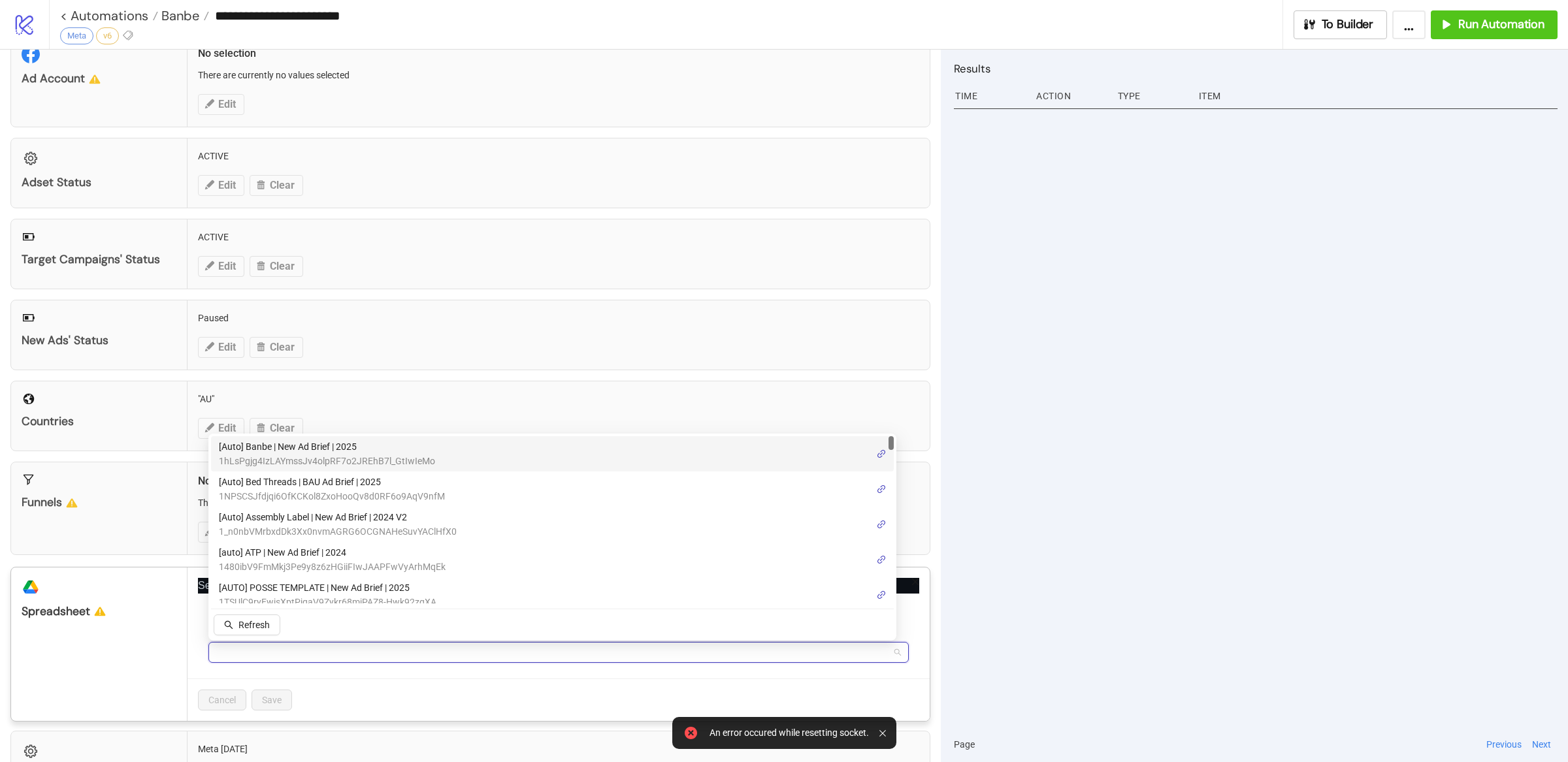
click at [346, 454] on span "1hLsPgjg4IzLAYmssJv4olpRF7o2JREhB7l_GtIwIeMo" at bounding box center [327, 461] width 216 height 14
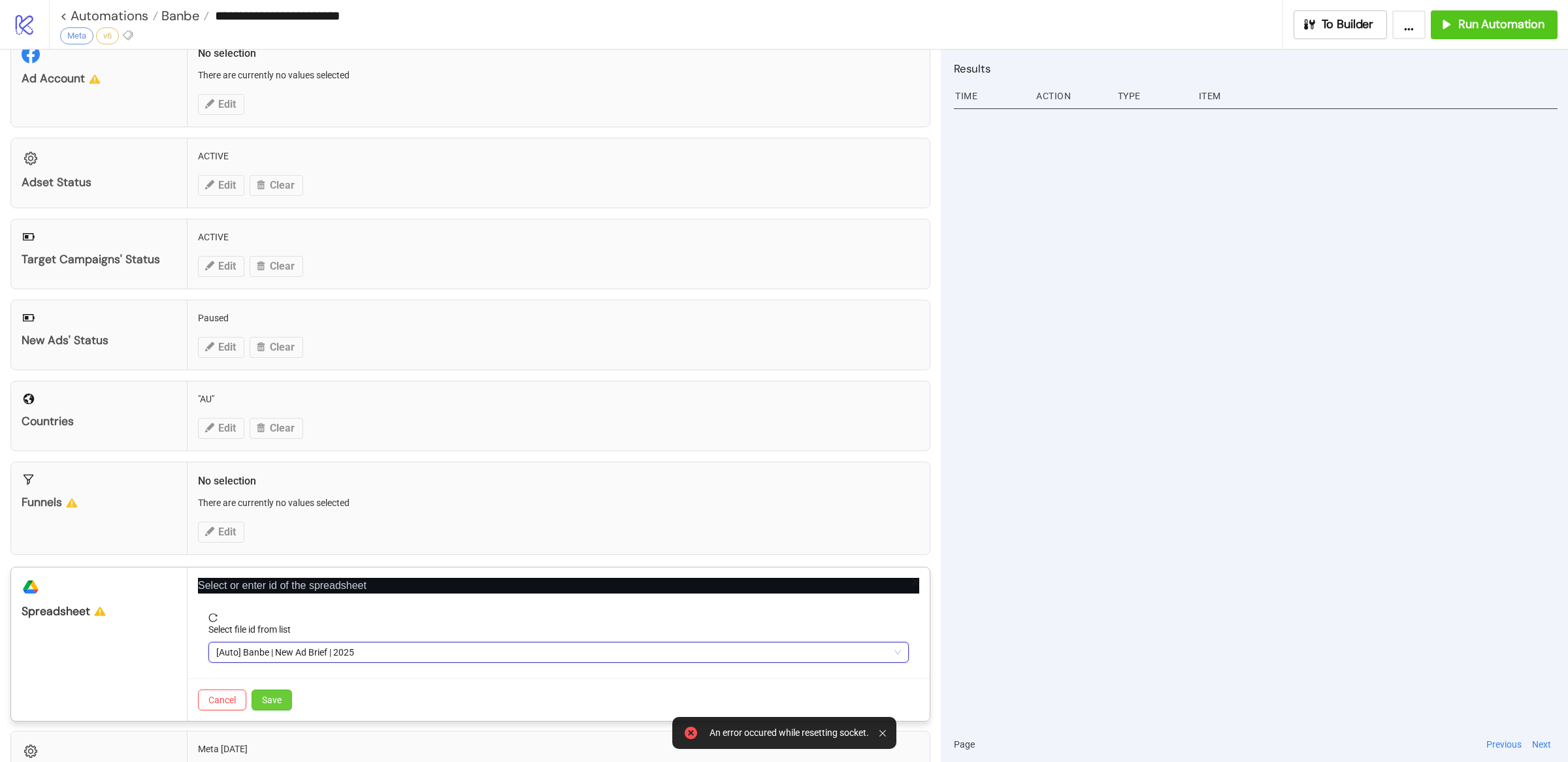
click at [271, 701] on span "Save" at bounding box center [271, 700] width 20 height 10
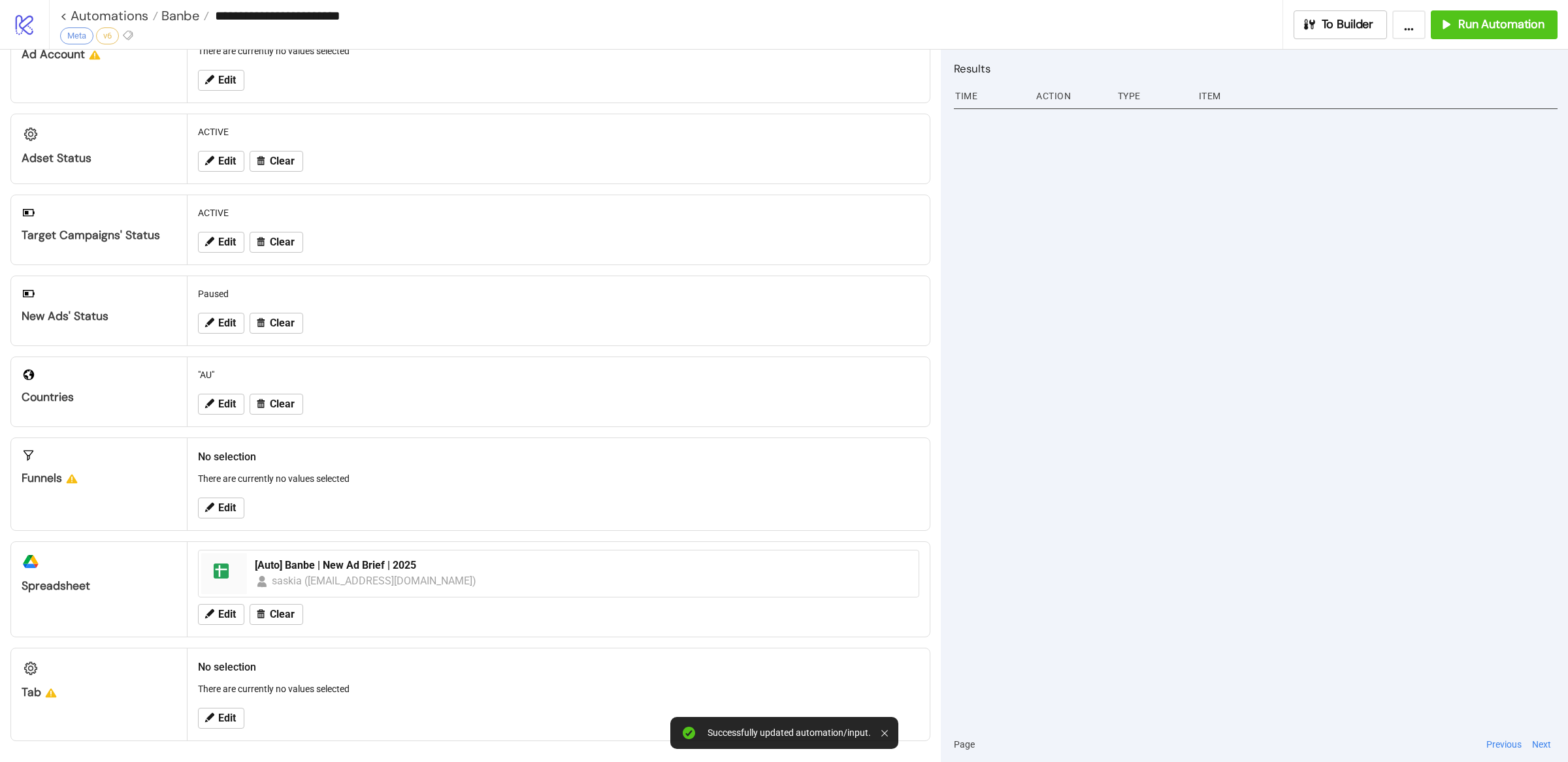
scroll to position [76, 0]
click at [234, 712] on span "Edit" at bounding box center [227, 718] width 17 height 12
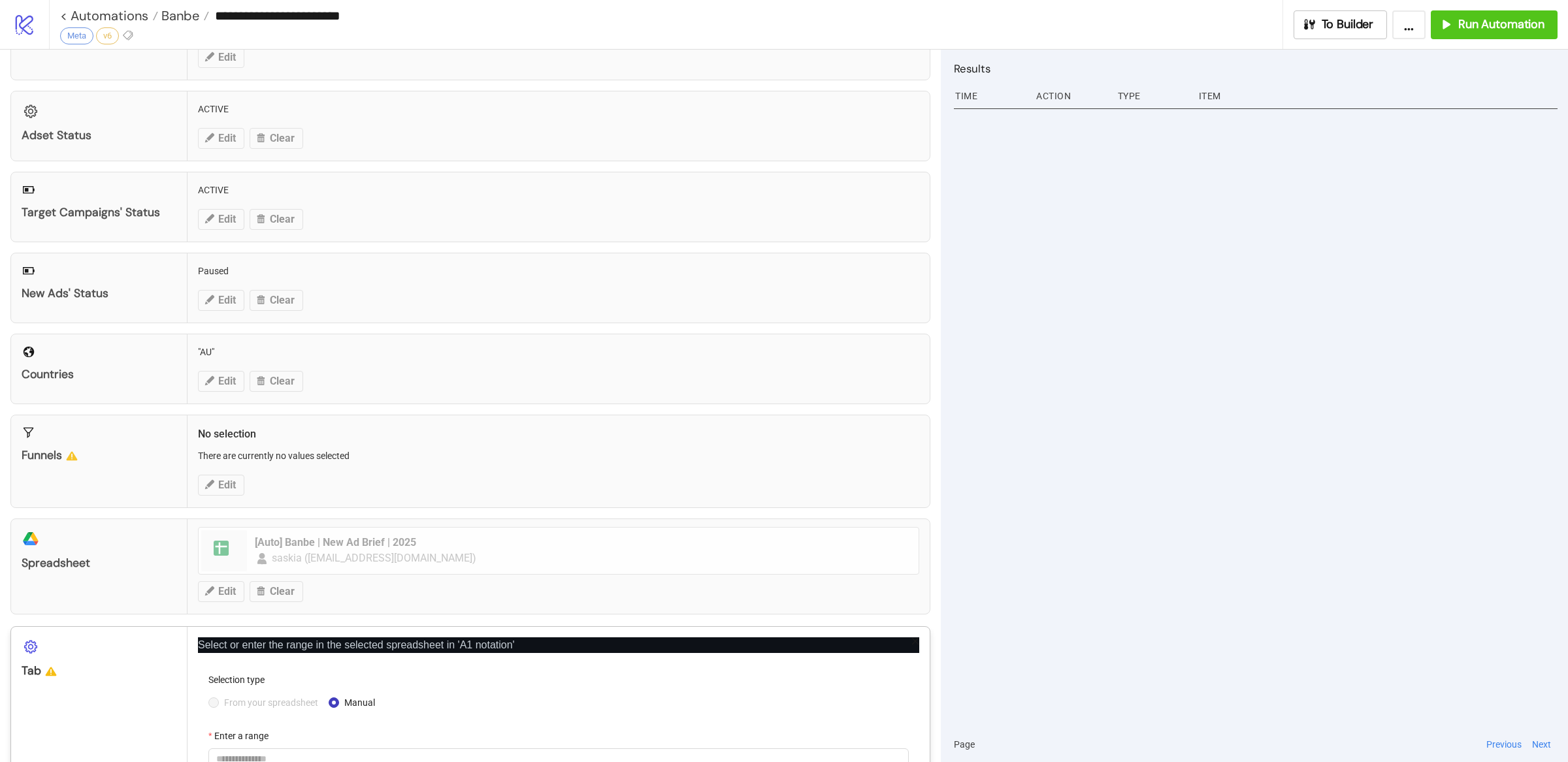
scroll to position [185, 0]
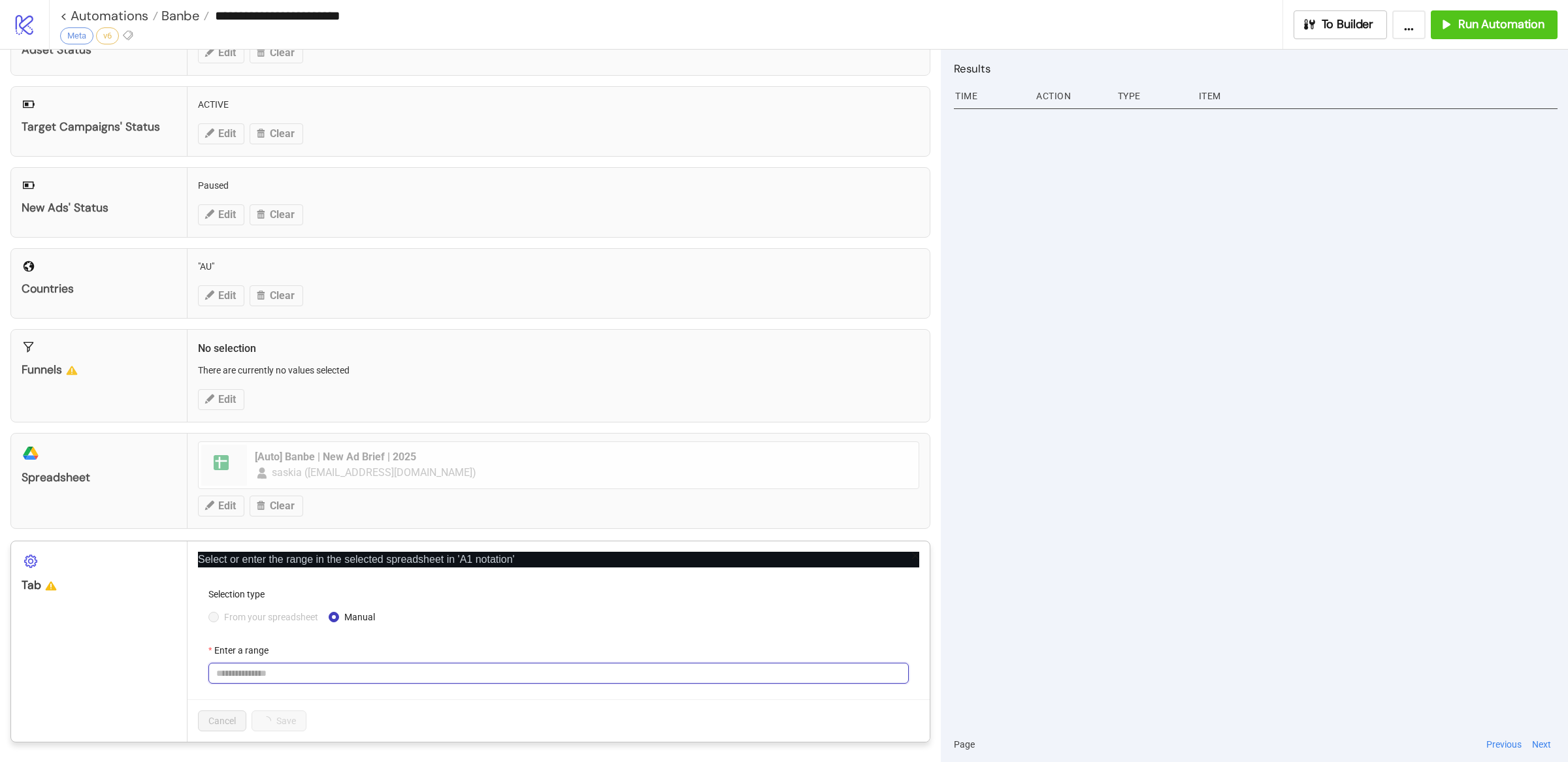
click at [257, 670] on input "Enter a range" at bounding box center [559, 673] width 701 height 21
paste input "**********"
type input "**********"
click at [219, 617] on span "From your spreadsheet" at bounding box center [271, 617] width 104 height 14
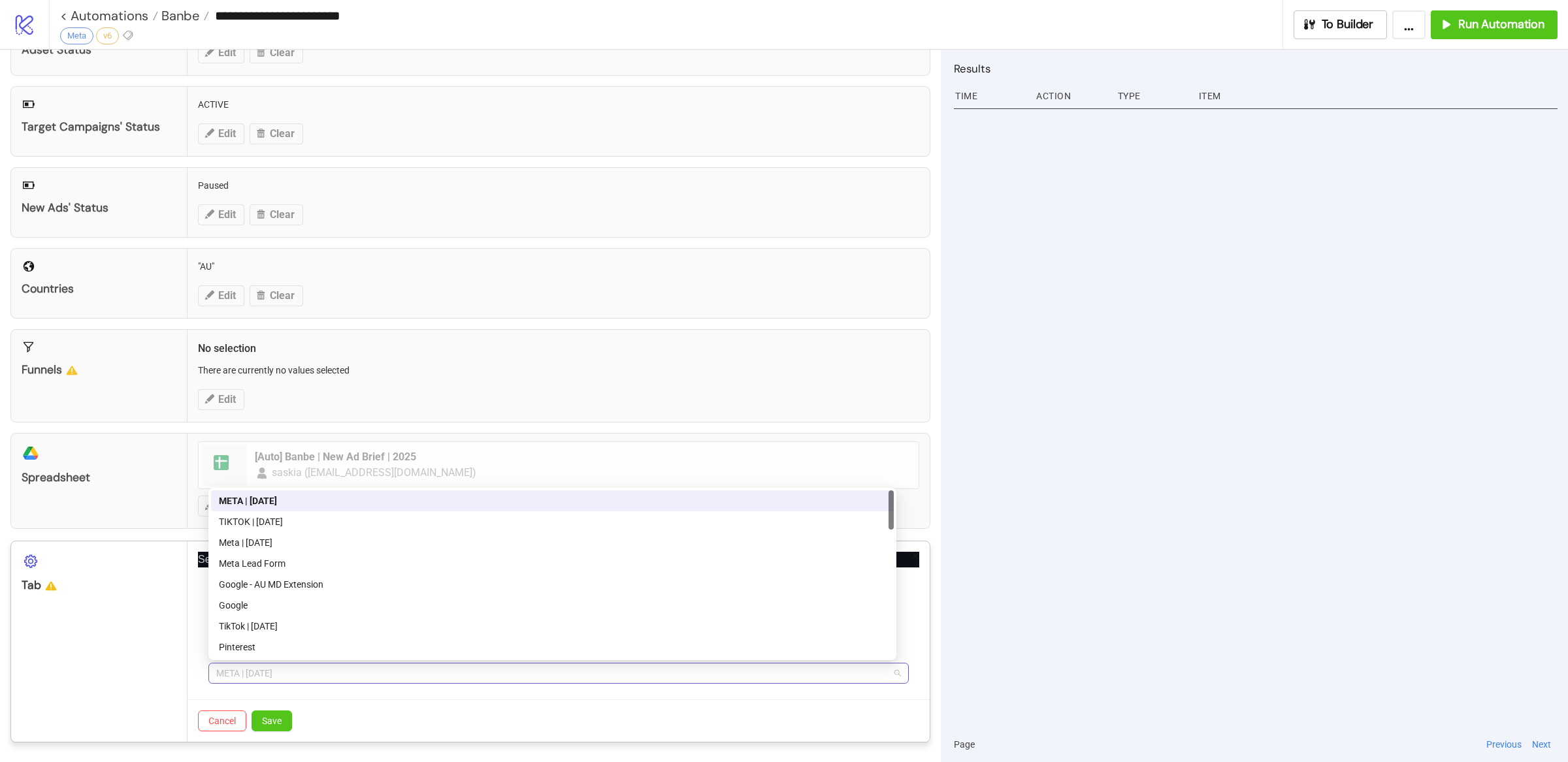
click at [331, 678] on span "META | AUGUST 2025" at bounding box center [559, 673] width 685 height 20
click at [308, 503] on div "META | AUGUST 2025" at bounding box center [552, 501] width 667 height 14
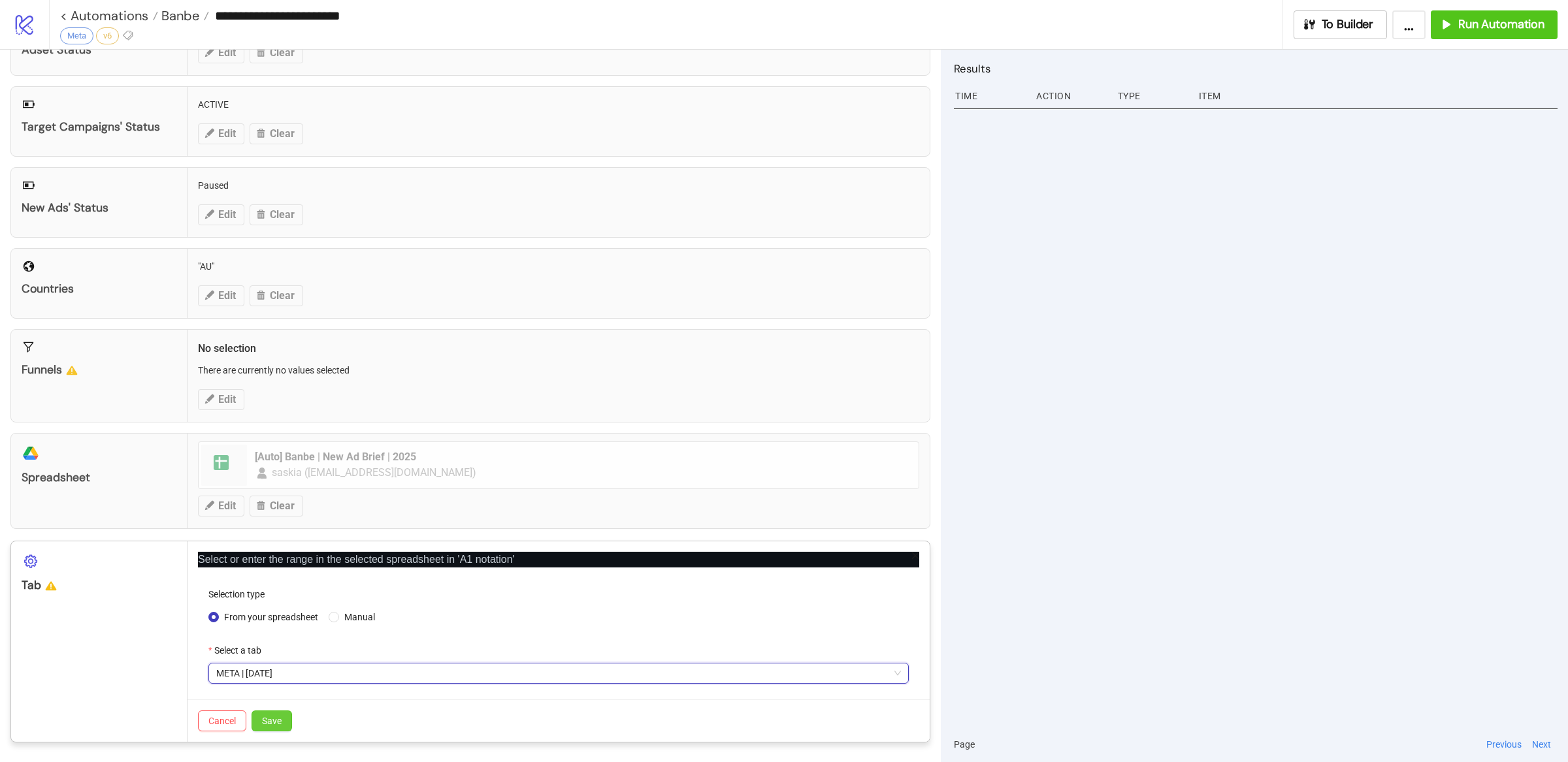
click at [281, 716] on span "Save" at bounding box center [271, 721] width 20 height 10
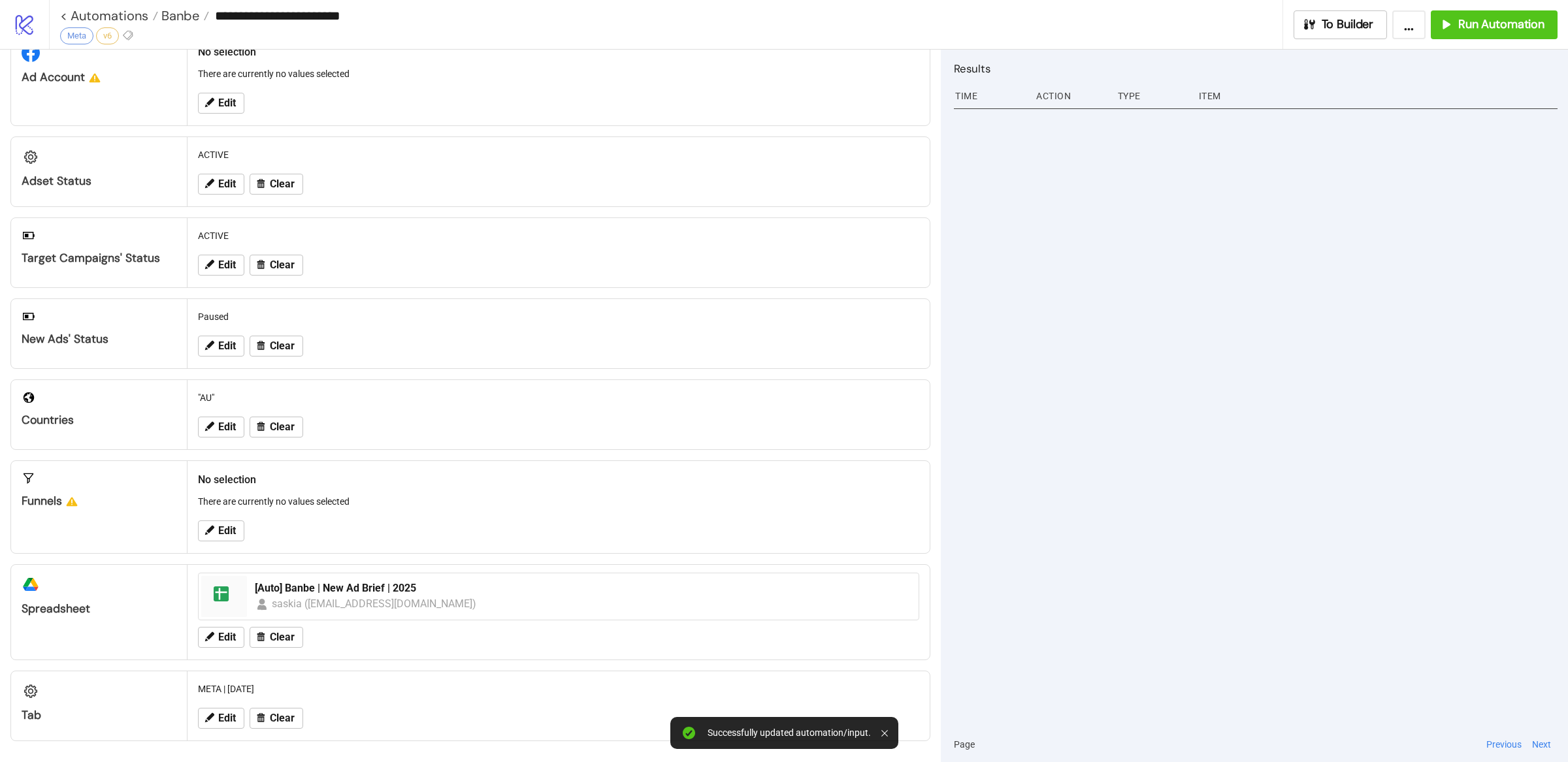
drag, startPoint x: 1143, startPoint y: 544, endPoint x: 1083, endPoint y: 539, distance: 60.2
click at [1143, 543] on div at bounding box center [1256, 415] width 604 height 622
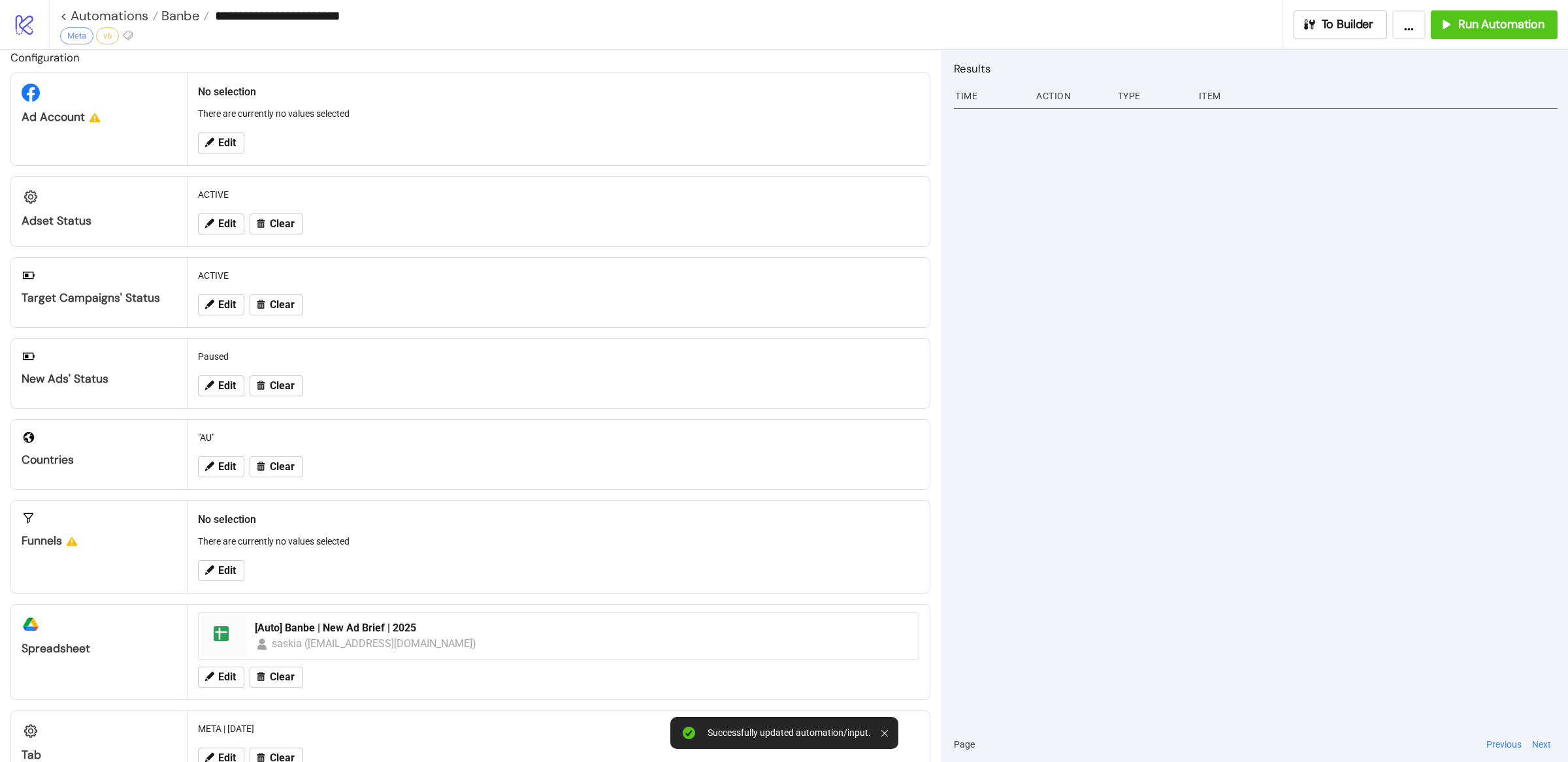
scroll to position [0, 0]
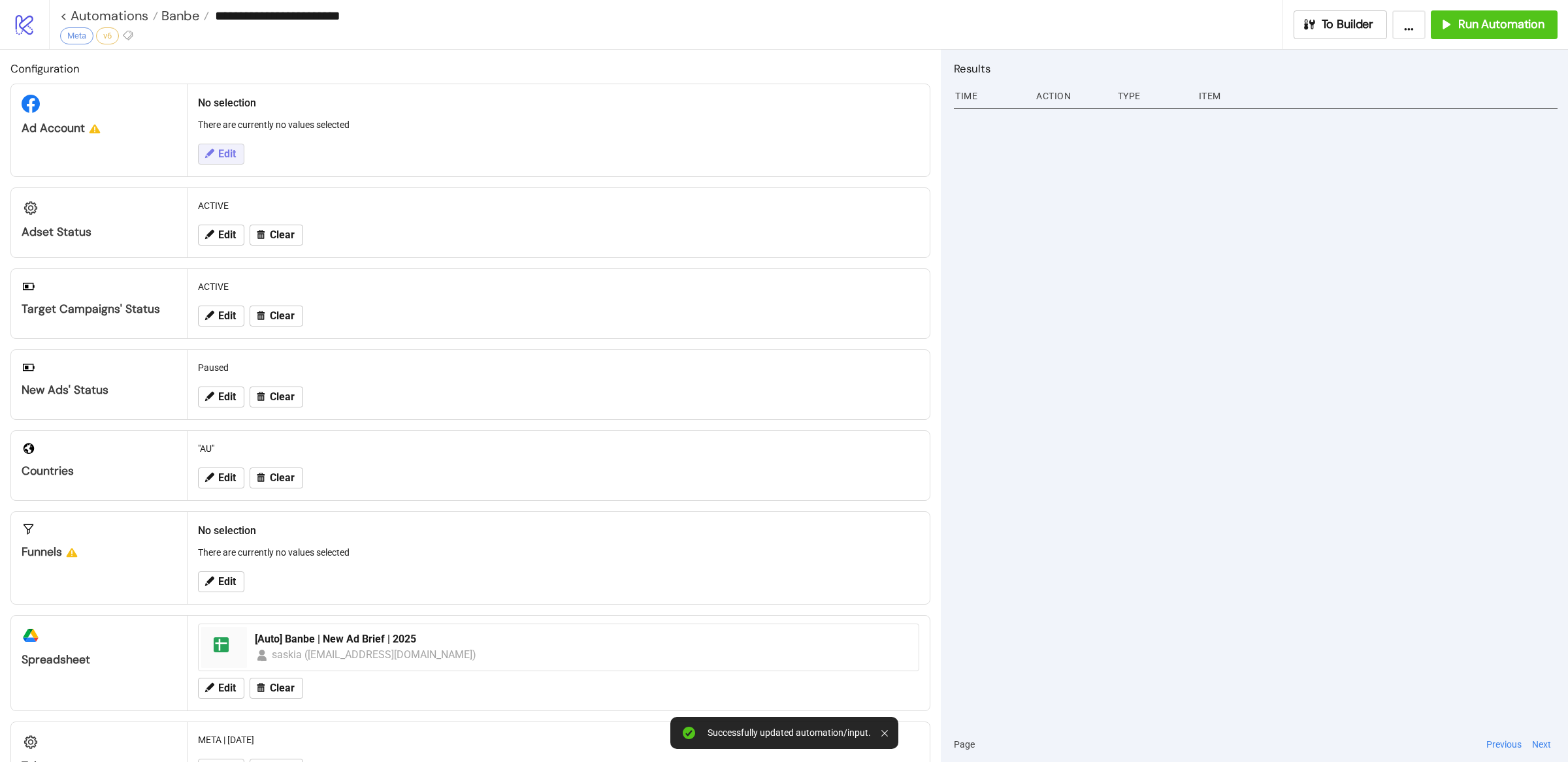
click at [230, 149] on span "Edit" at bounding box center [227, 154] width 17 height 12
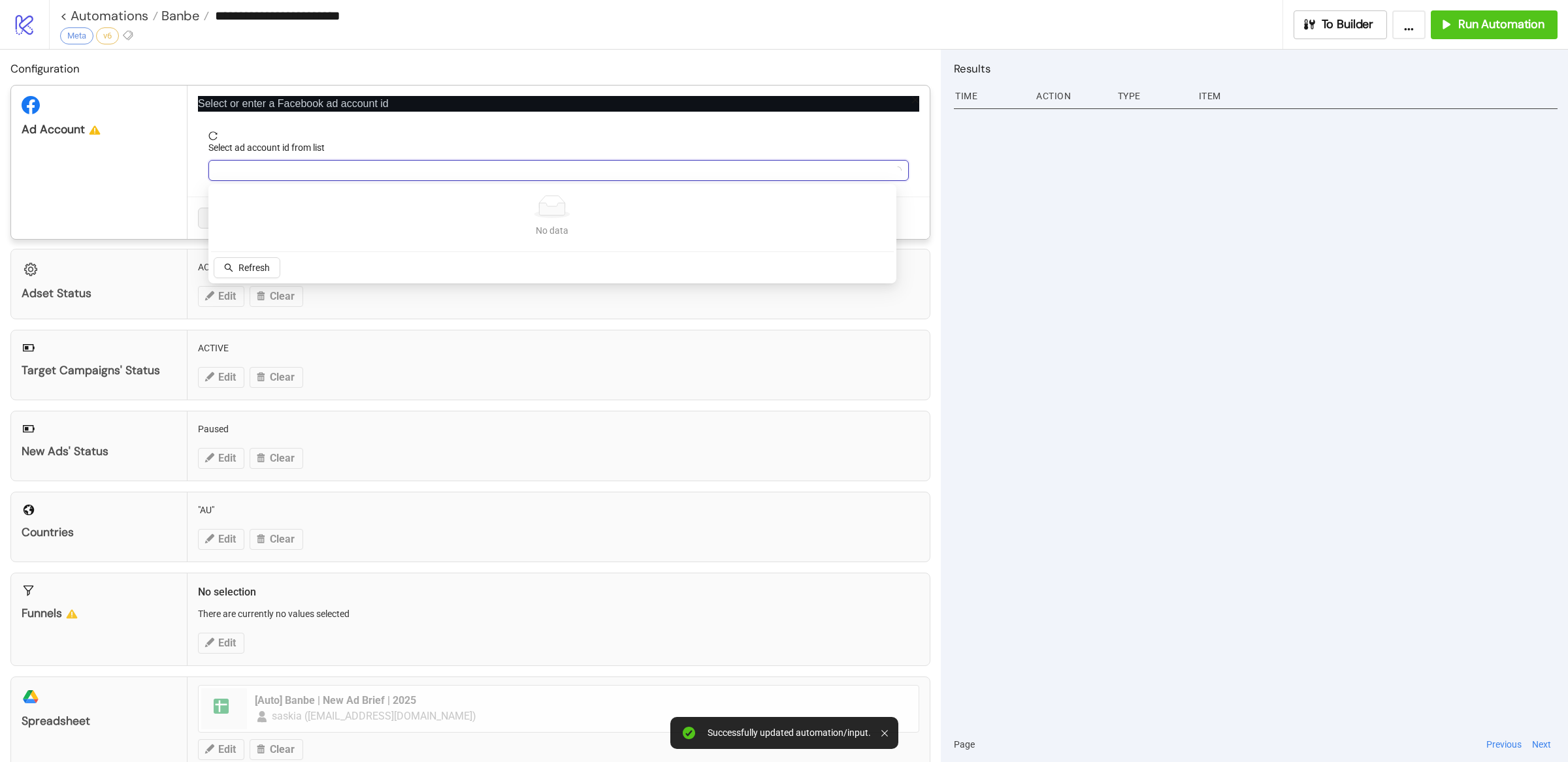
click at [282, 162] on input "Select ad account id from list" at bounding box center [552, 170] width 673 height 20
click at [320, 162] on input "Select ad account id from list" at bounding box center [552, 170] width 673 height 20
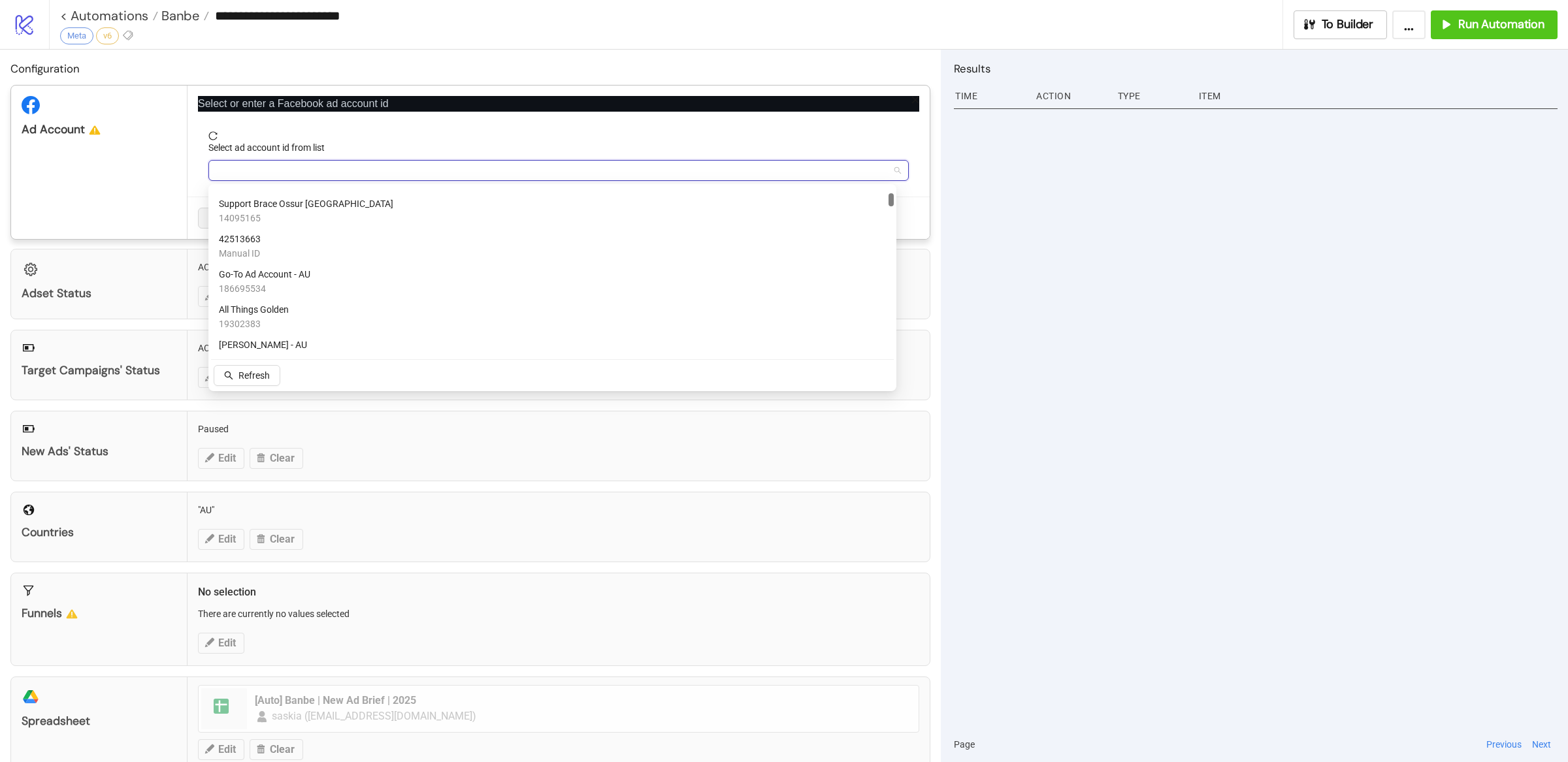
scroll to position [293, 0]
click at [376, 177] on input "Select ad account id from list" at bounding box center [552, 170] width 673 height 20
paste input "**********"
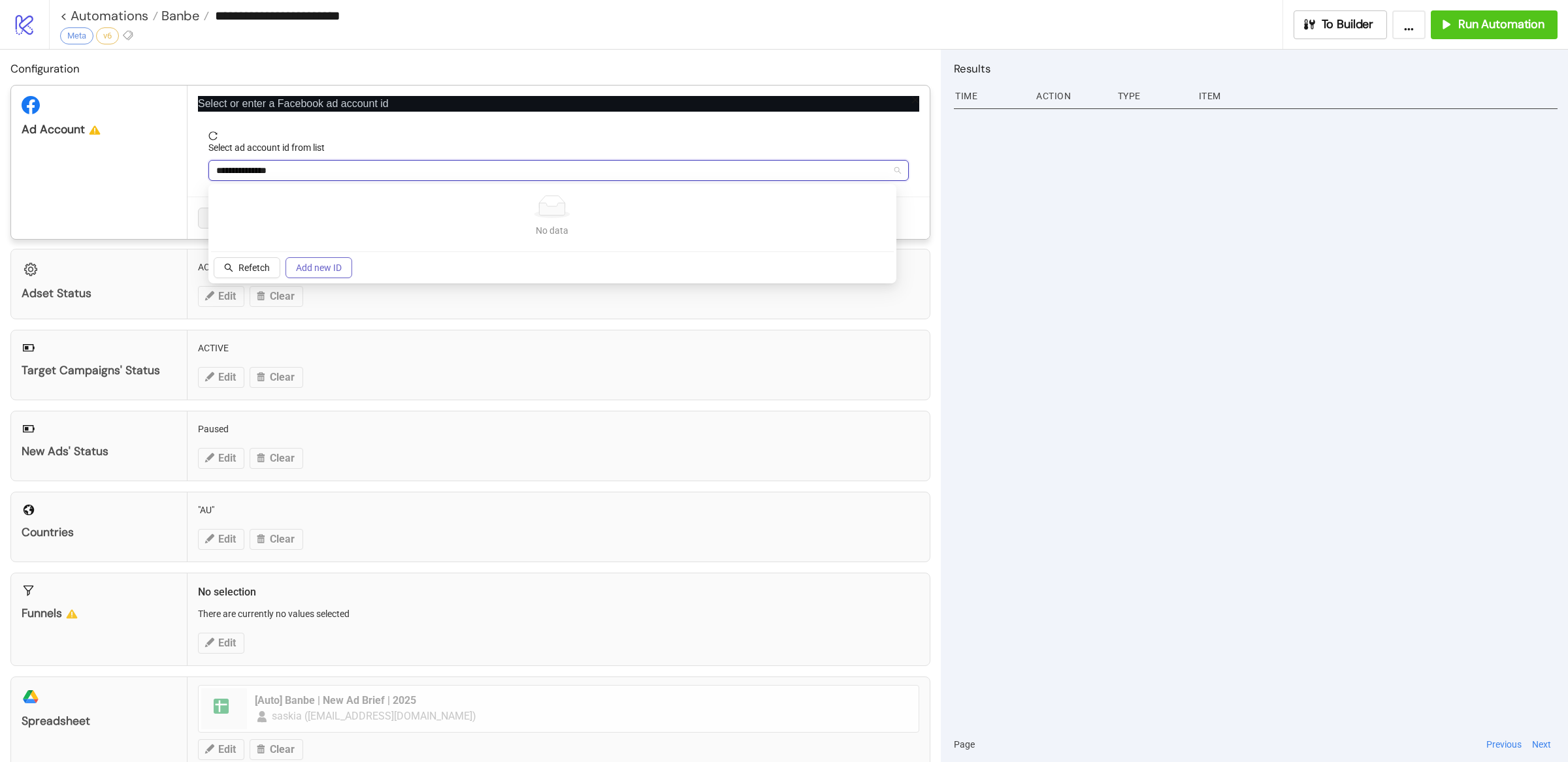
type input "**********"
click at [332, 268] on span "Add new ID" at bounding box center [319, 267] width 46 height 10
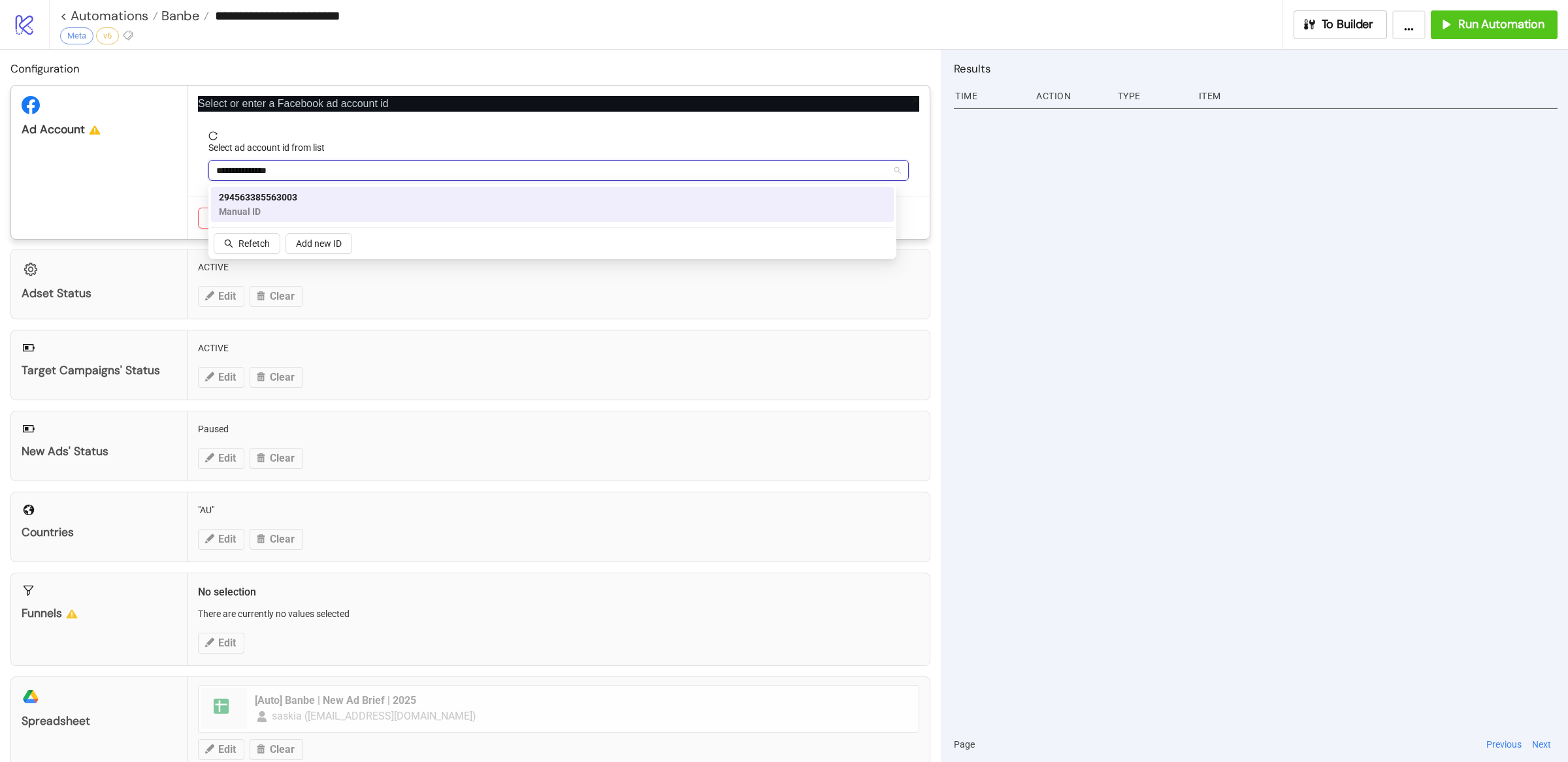
click at [305, 207] on div "294563385563003 Manual ID" at bounding box center [552, 204] width 667 height 28
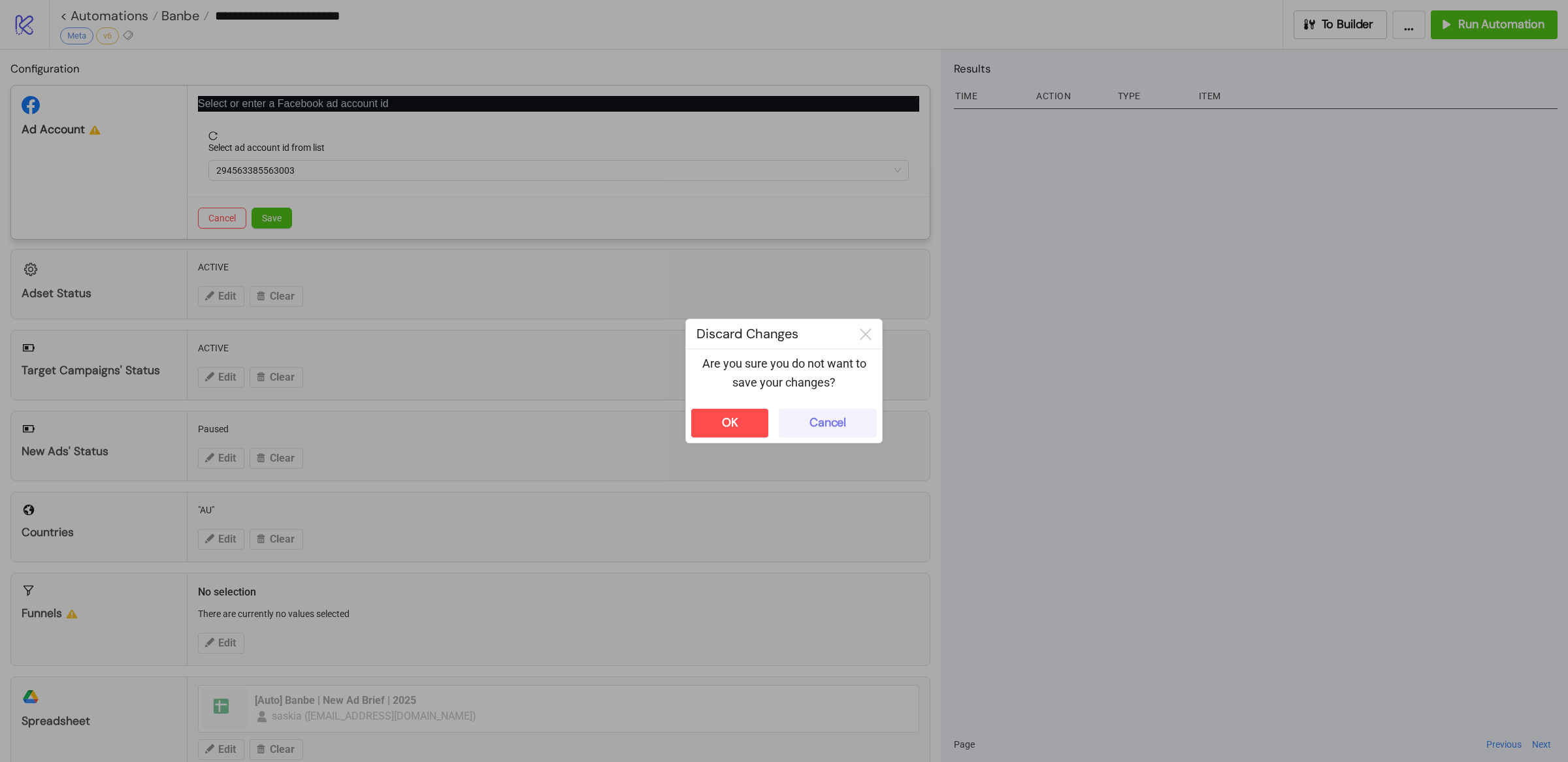
click at [830, 420] on div "Cancel" at bounding box center [828, 423] width 36 height 15
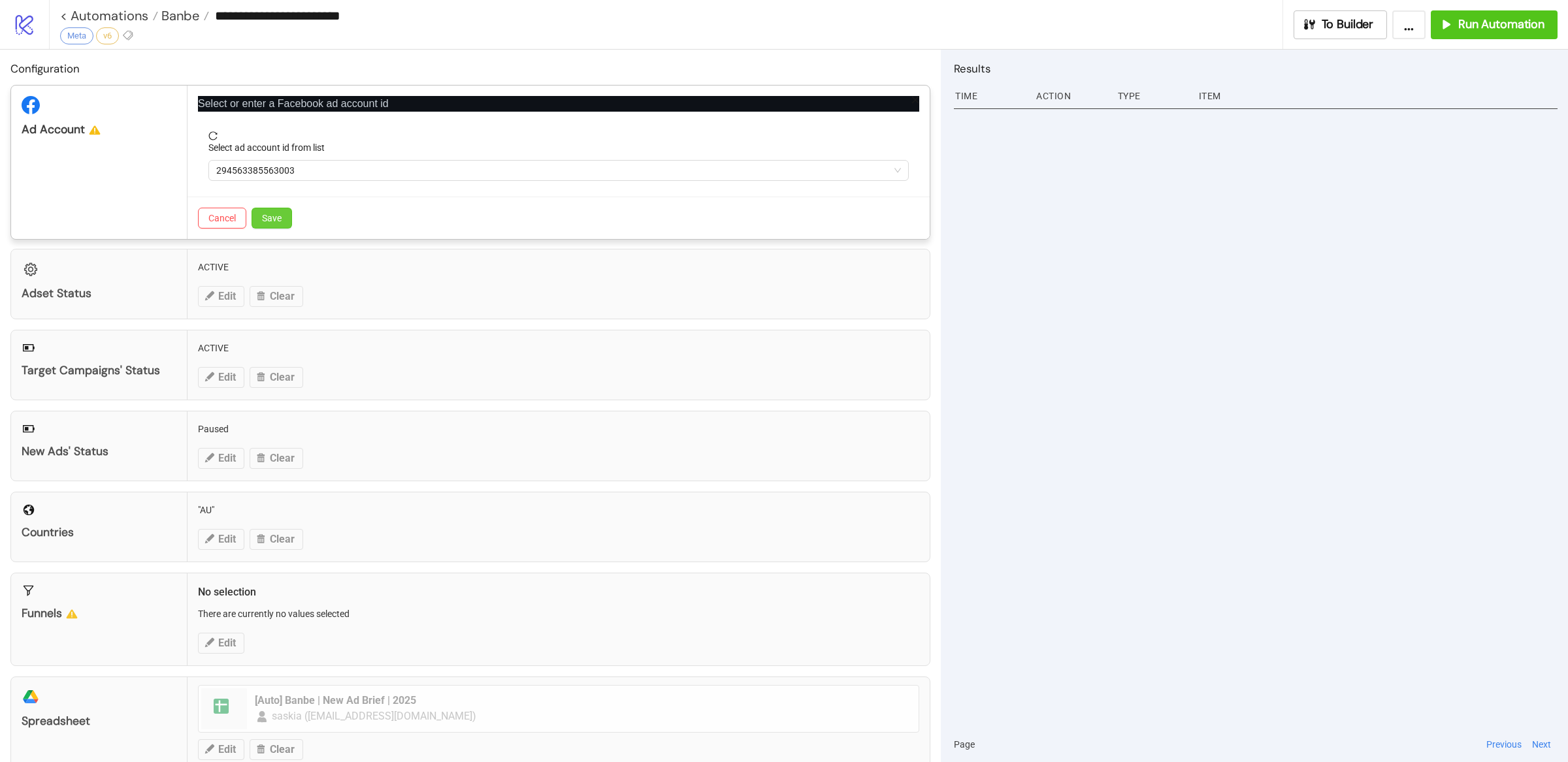
click at [255, 218] on button "Save" at bounding box center [271, 218] width 40 height 21
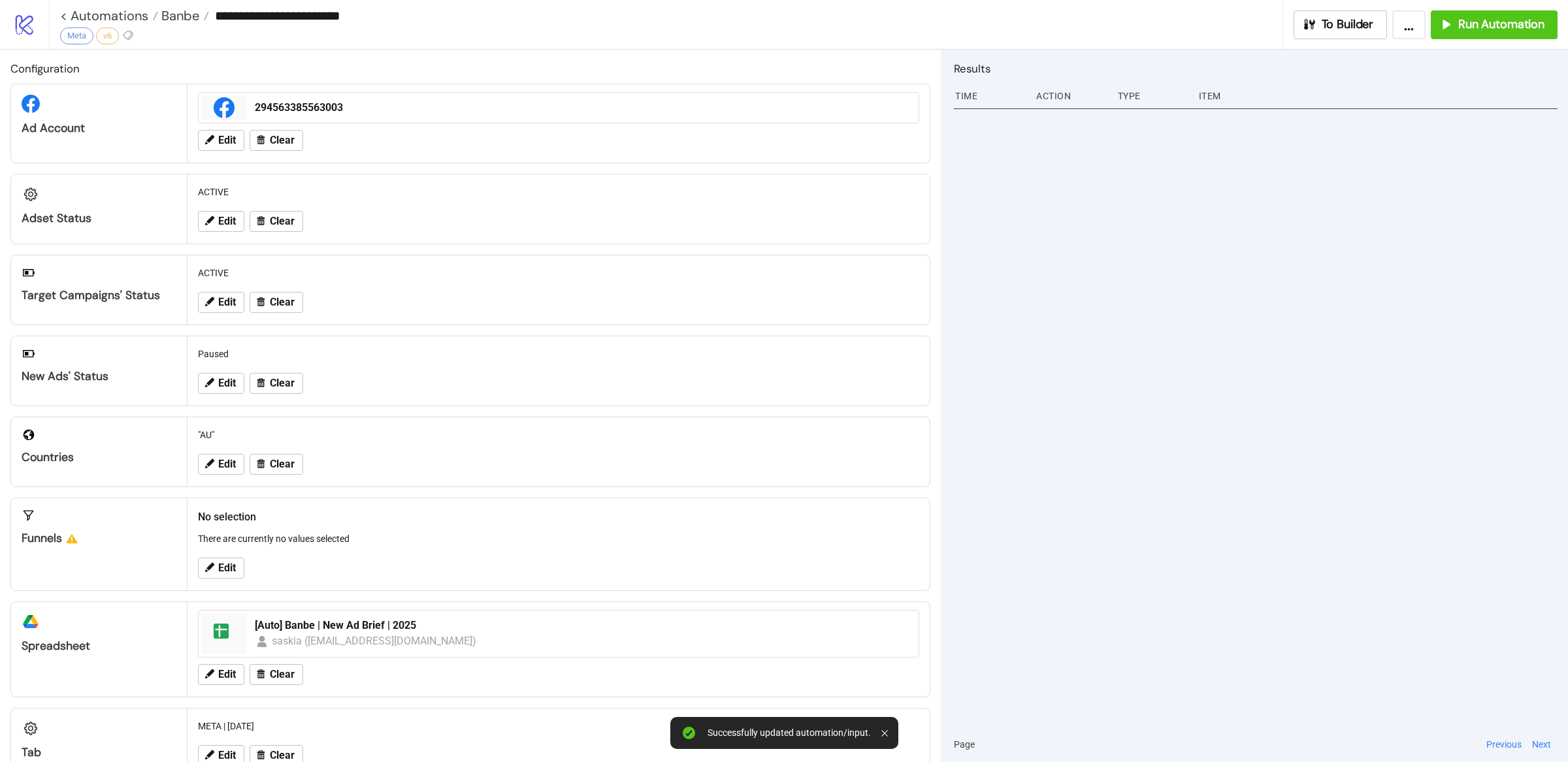
click at [1036, 293] on div at bounding box center [1256, 415] width 604 height 622
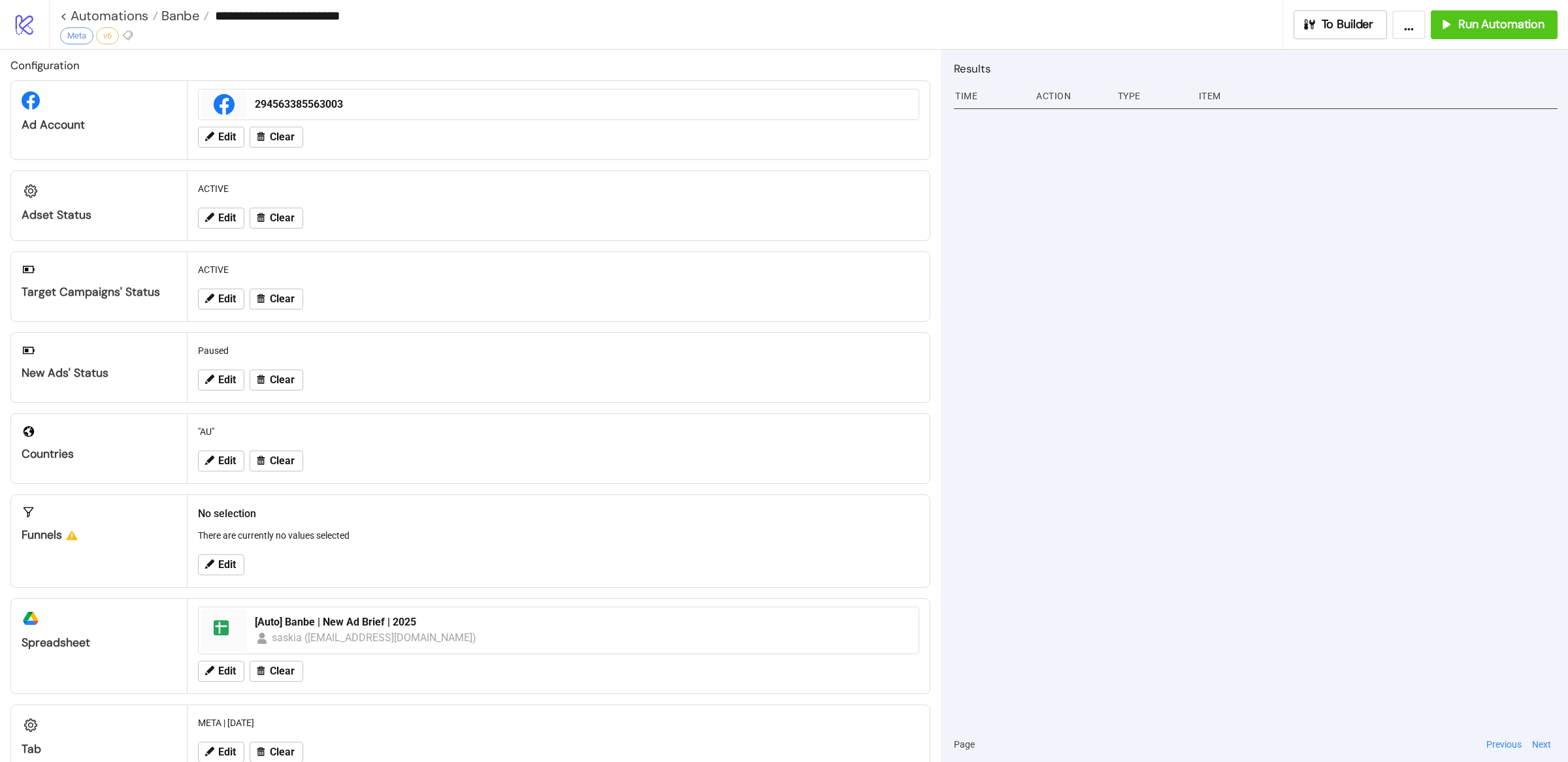
scroll to position [0, 0]
click at [274, 13] on input "**********" at bounding box center [746, 15] width 1073 height 20
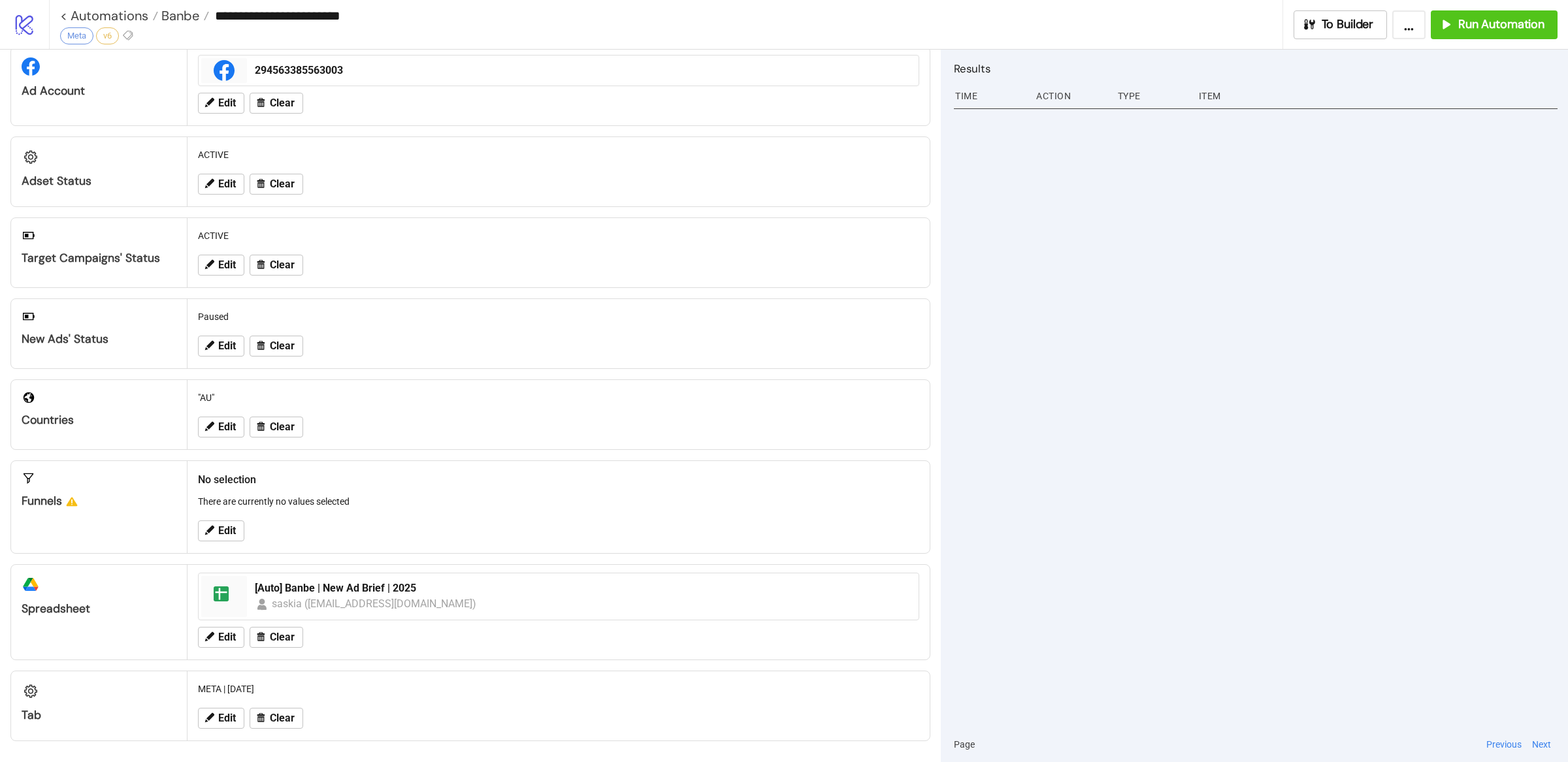
scroll to position [40, 0]
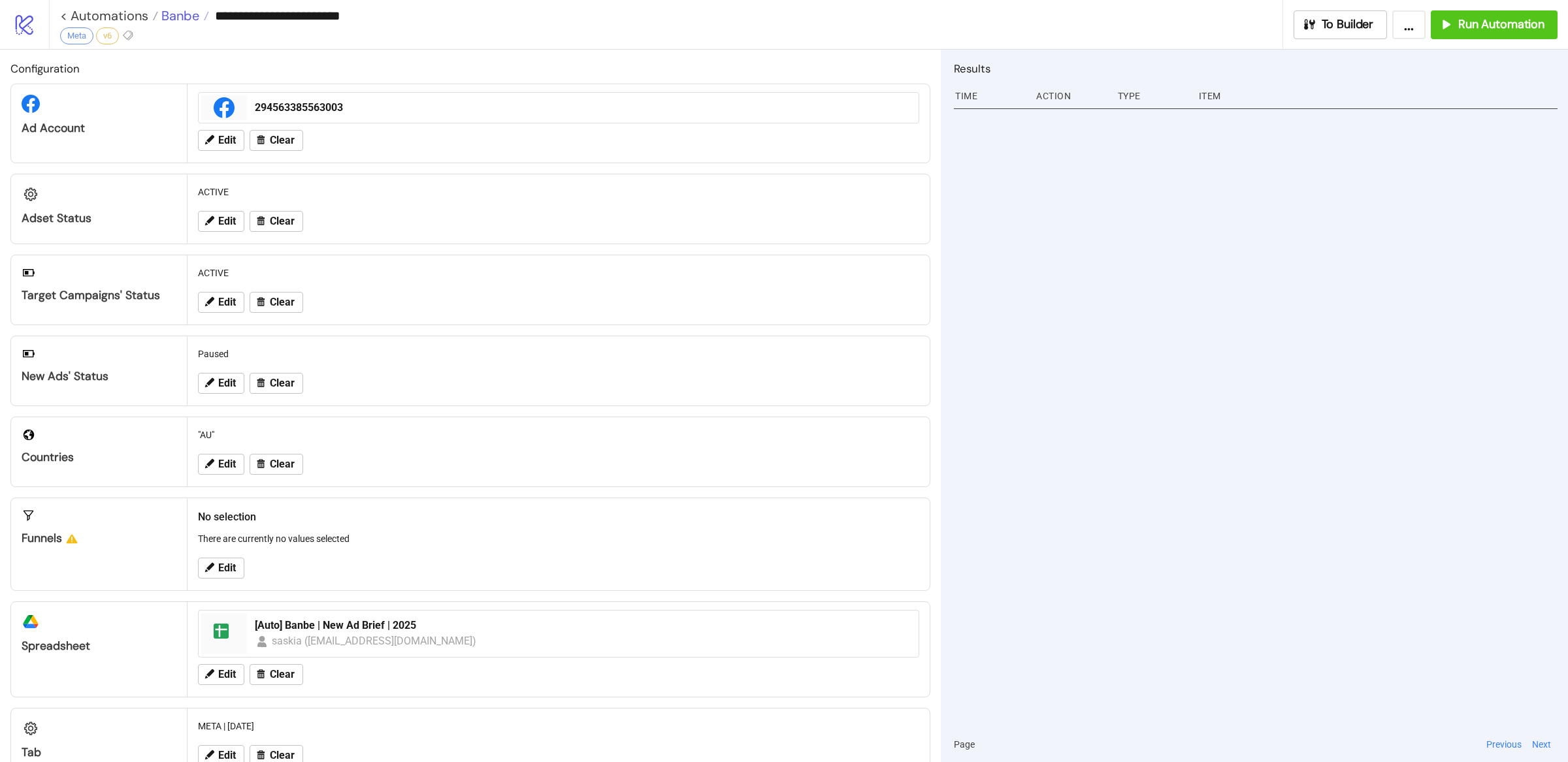
click at [174, 17] on span "Banbe" at bounding box center [178, 16] width 41 height 17
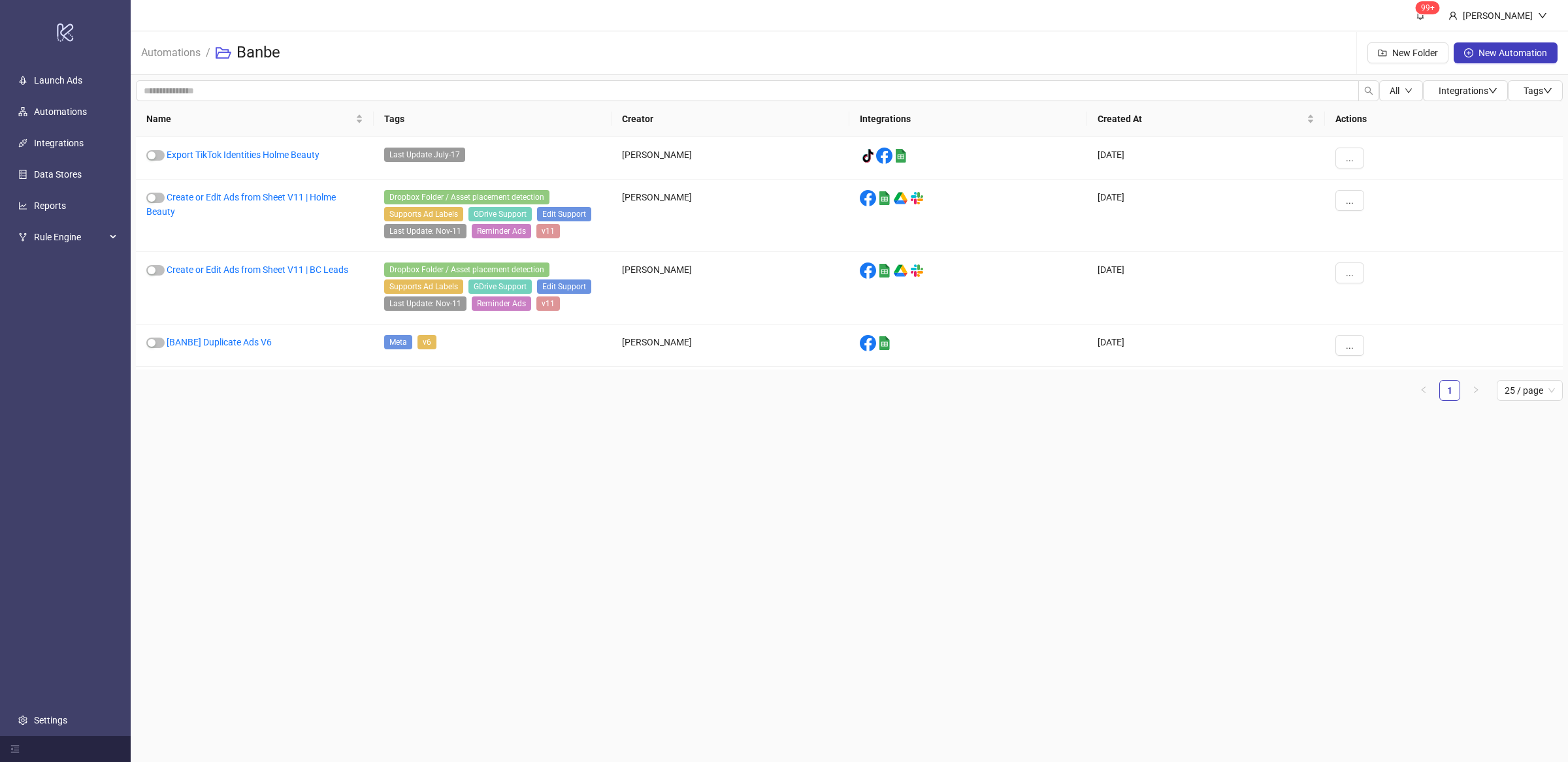
click at [821, 602] on main "99+ [PERSON_NAME] Automations / Banbe New Folder New Automation All Integration…" at bounding box center [850, 381] width 1438 height 762
click at [1397, 49] on span "New Folder" at bounding box center [1415, 52] width 46 height 10
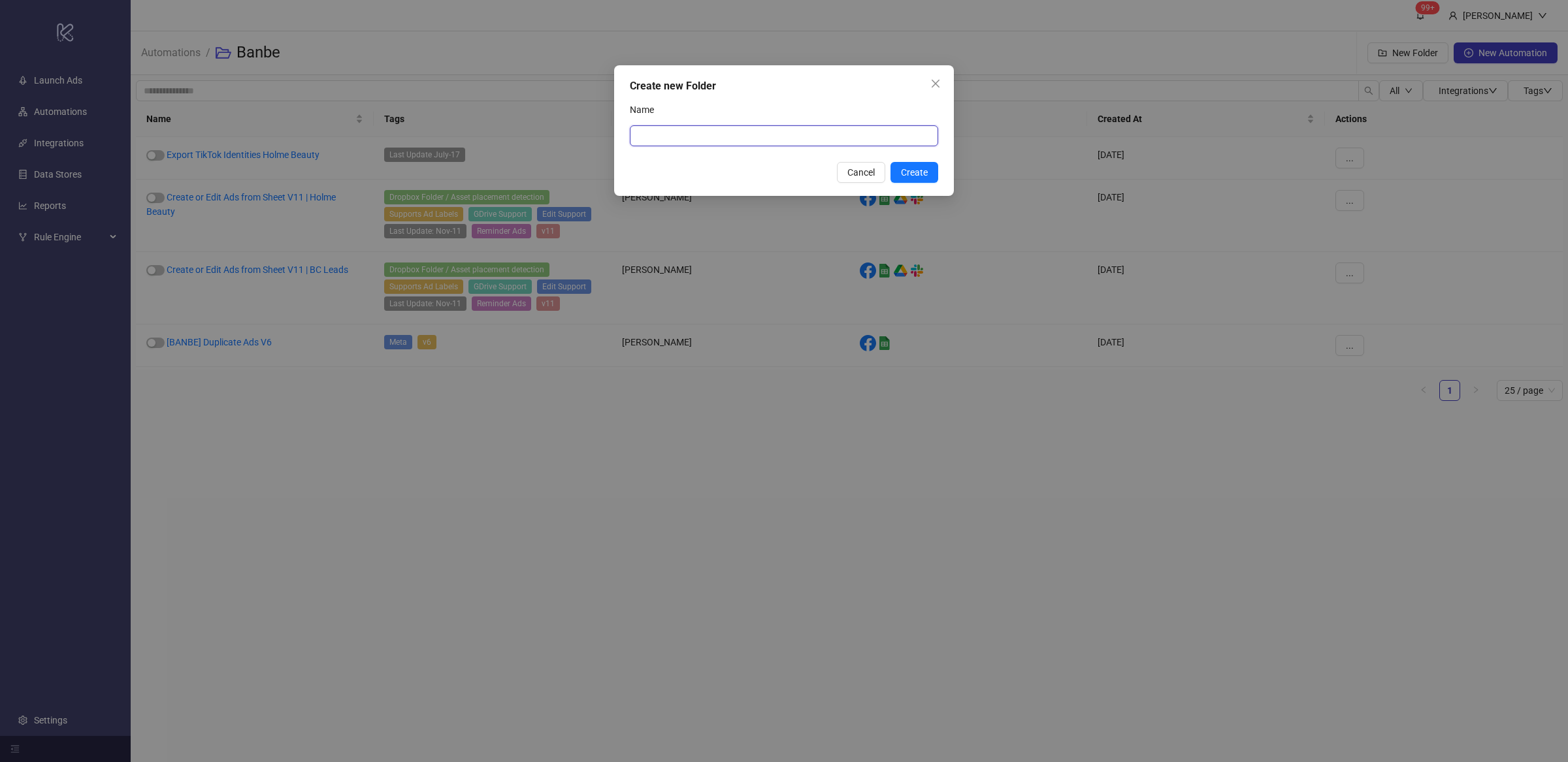
click at [671, 125] on input "Name" at bounding box center [784, 136] width 309 height 21
type input "**"
click at [913, 177] on span "Create" at bounding box center [915, 172] width 27 height 10
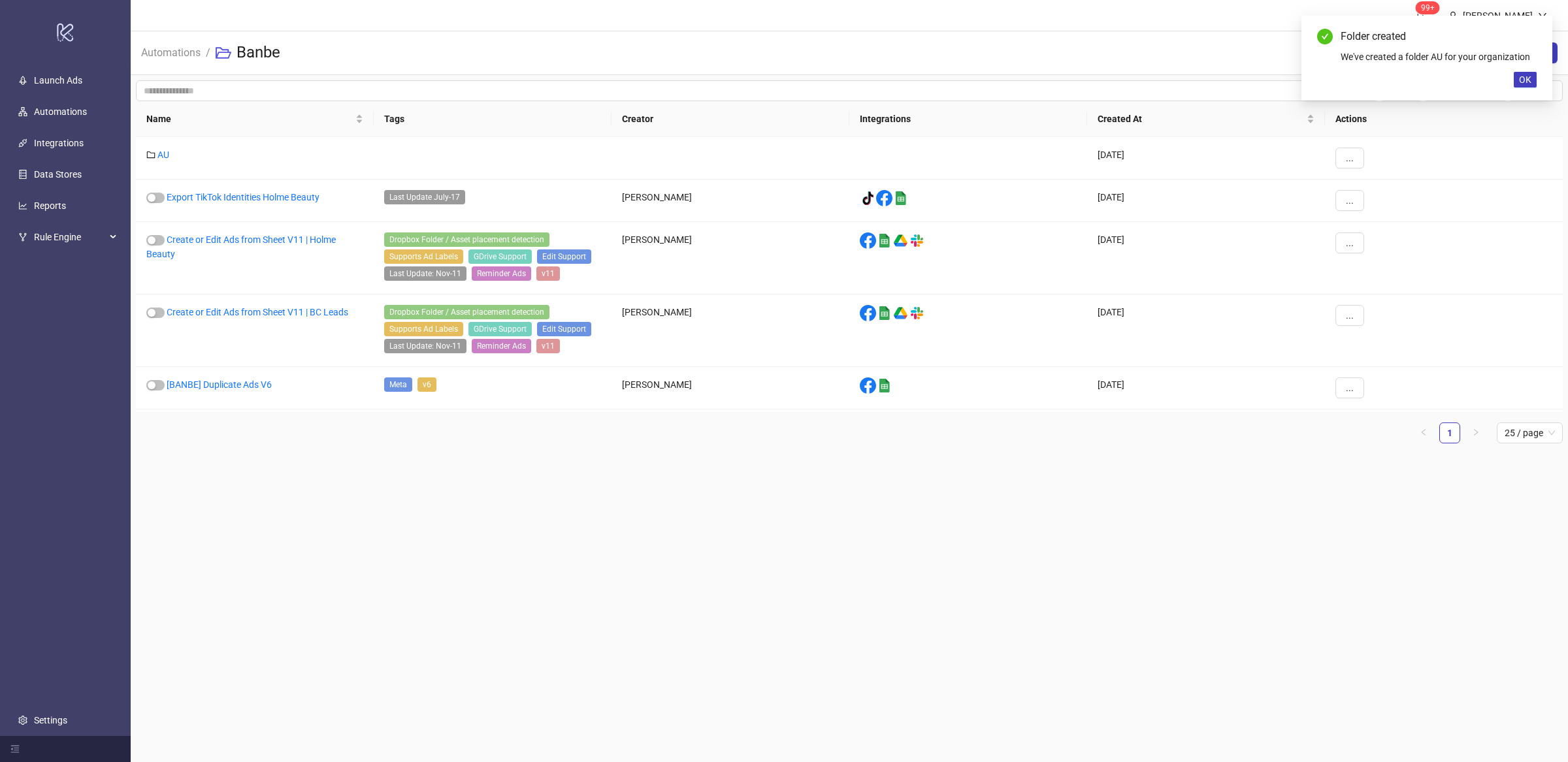
click at [264, 496] on main "99+ [PERSON_NAME] Automations / Banbe New Folder New Automation All Integration…" at bounding box center [850, 381] width 1438 height 762
click at [558, 538] on main "99+ [PERSON_NAME] Automations / Banbe New Folder New Automation All Integration…" at bounding box center [850, 381] width 1438 height 762
click at [430, 537] on main "99+ [PERSON_NAME] Automations / Banbe New Folder New Automation All Integration…" at bounding box center [850, 381] width 1438 height 762
click at [1343, 196] on button "..." at bounding box center [1349, 200] width 28 height 21
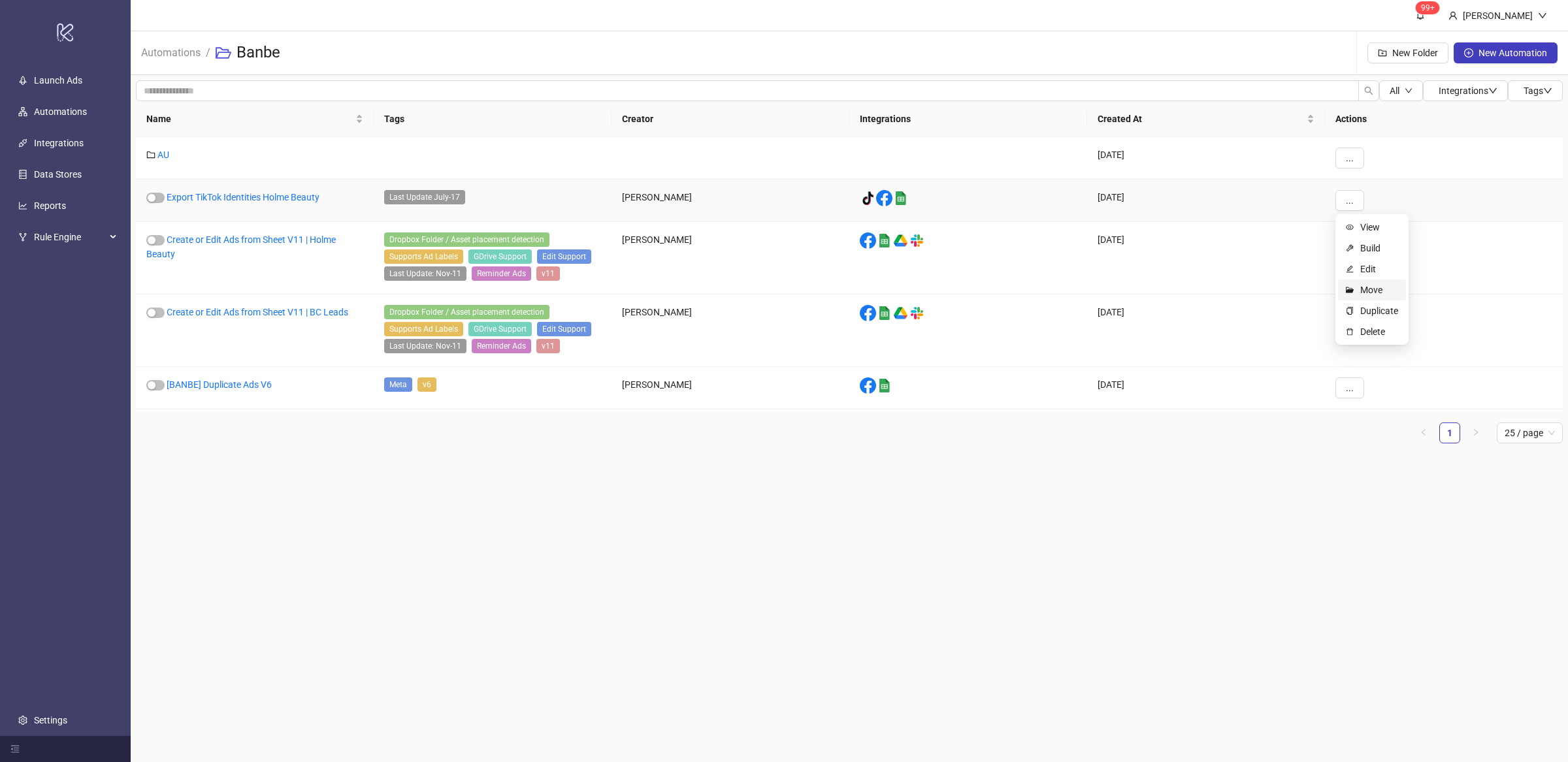
click at [1385, 292] on span "Move" at bounding box center [1379, 290] width 38 height 14
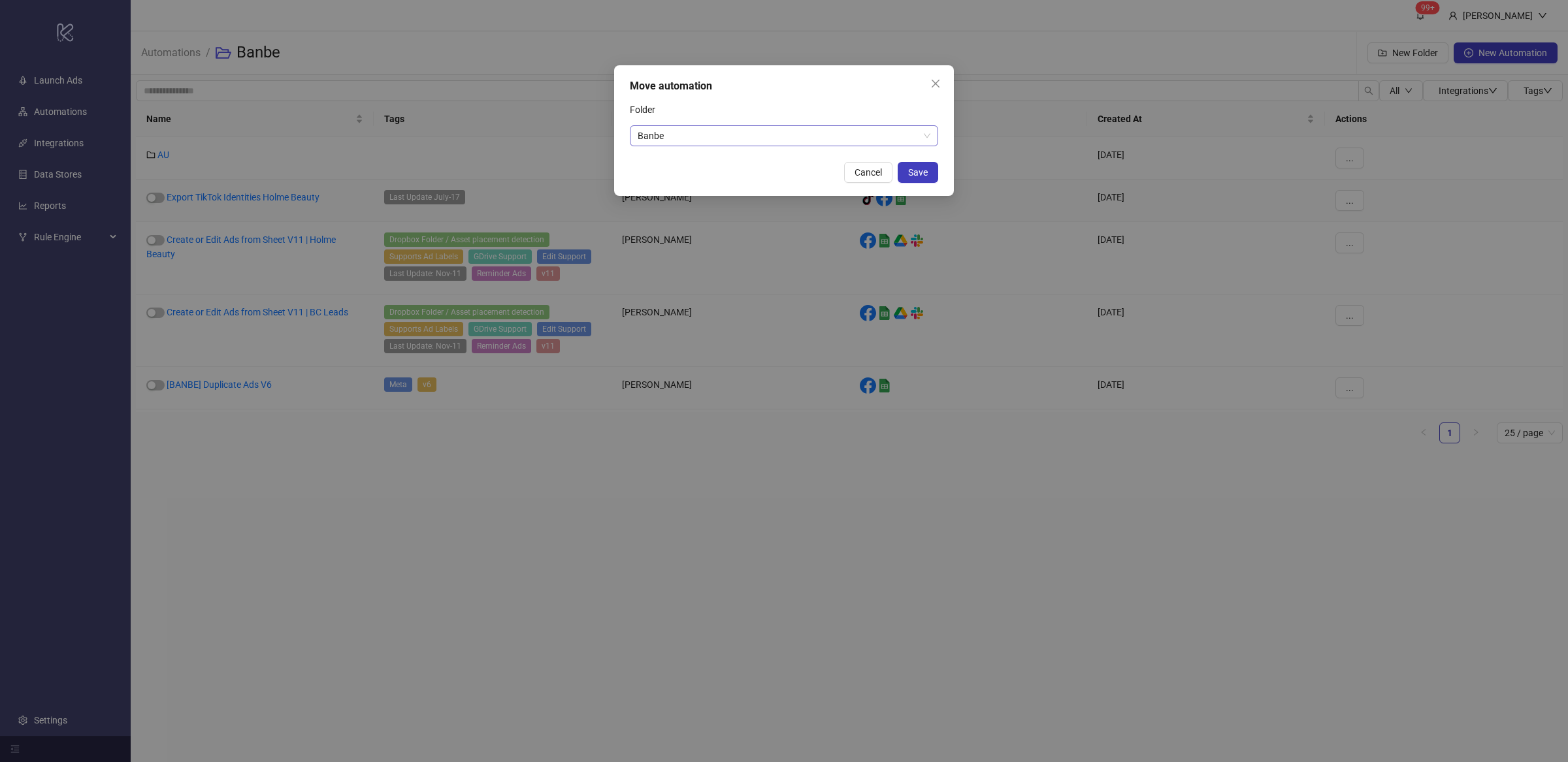
click at [929, 136] on span "Banbe" at bounding box center [784, 136] width 293 height 20
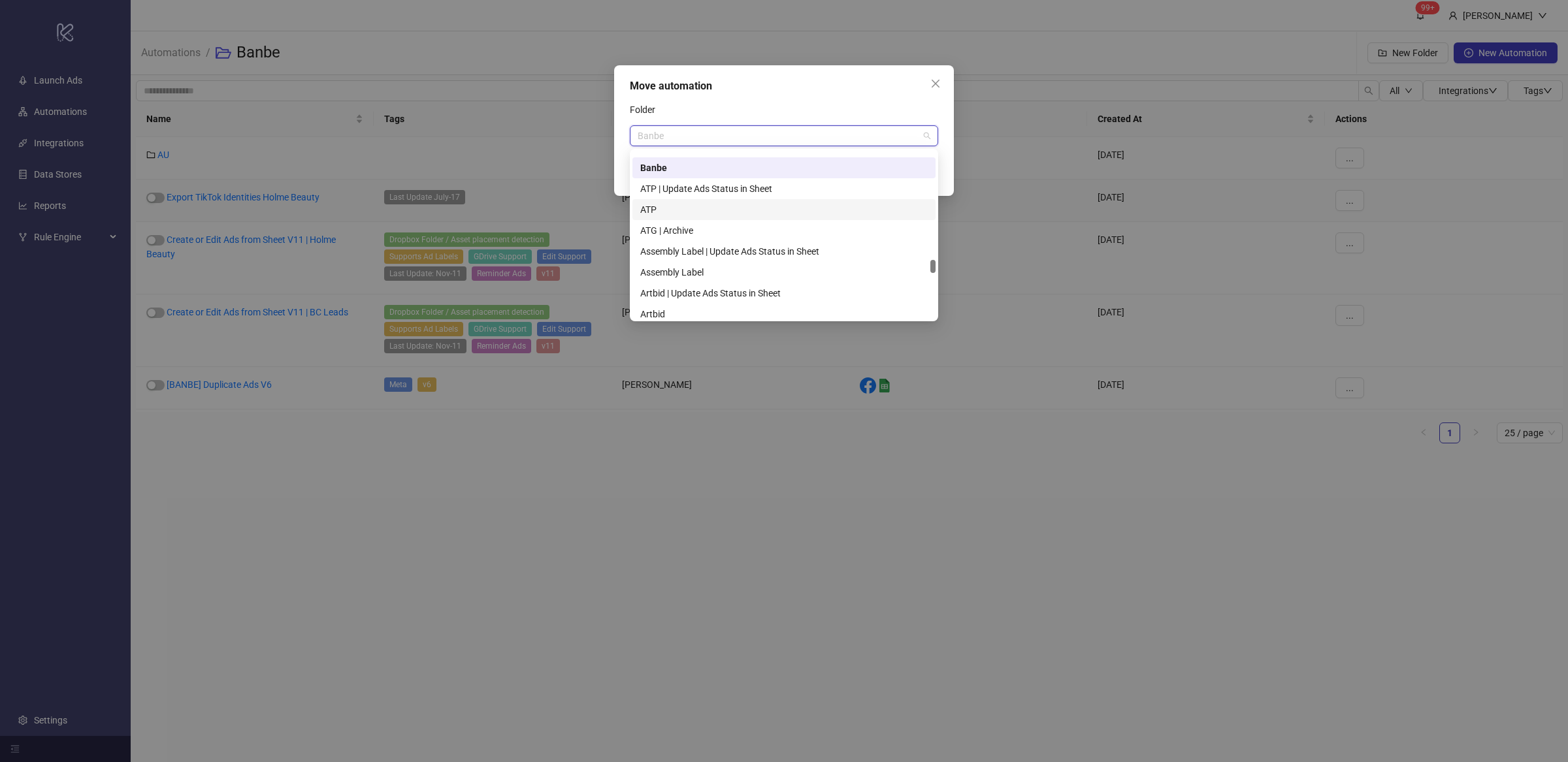
scroll to position [3610, 0]
click at [663, 206] on div "Banbe" at bounding box center [784, 210] width 287 height 14
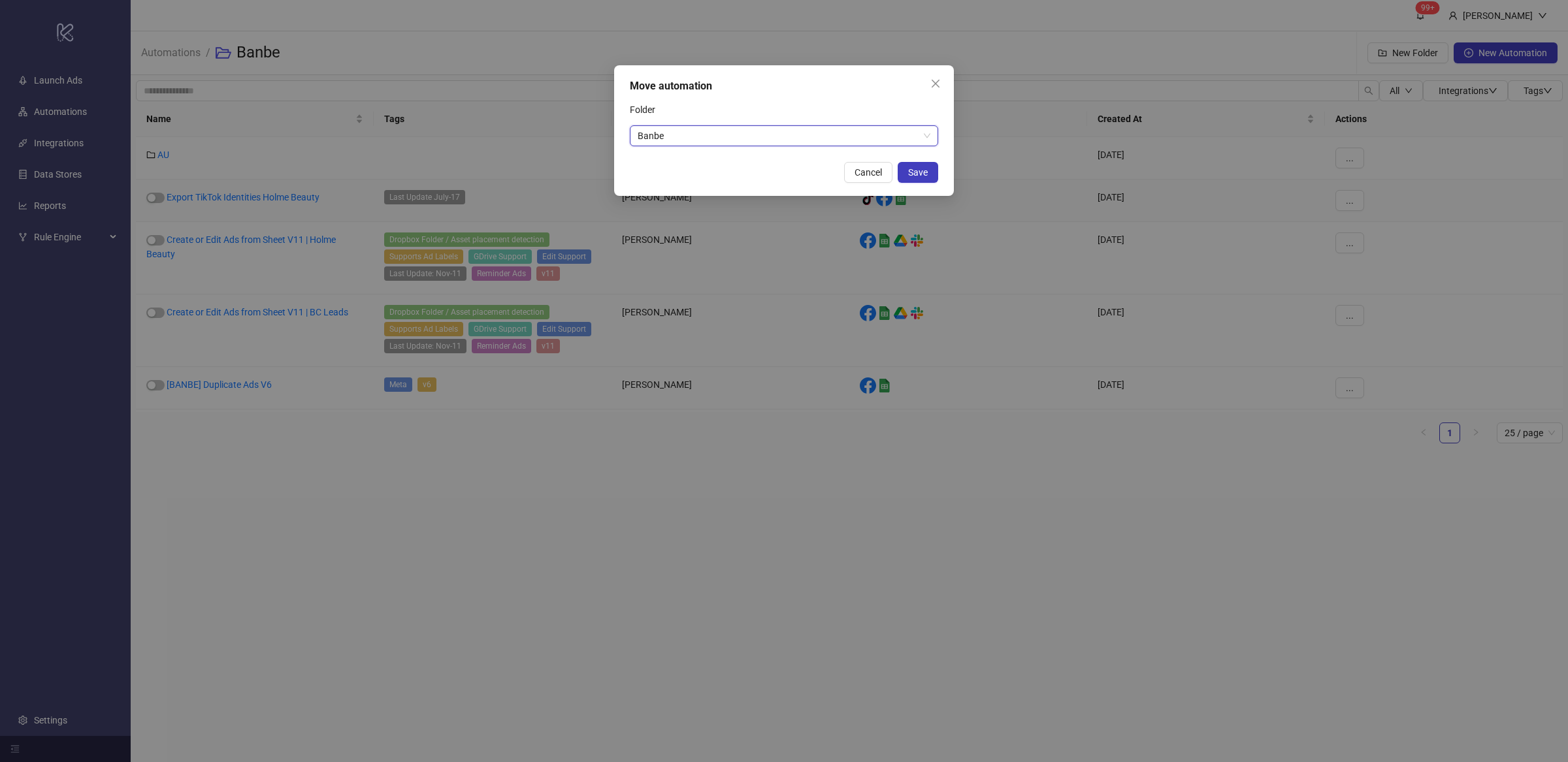
click at [745, 167] on div "Cancel Save" at bounding box center [784, 172] width 309 height 21
click at [868, 170] on span "Cancel" at bounding box center [868, 172] width 28 height 10
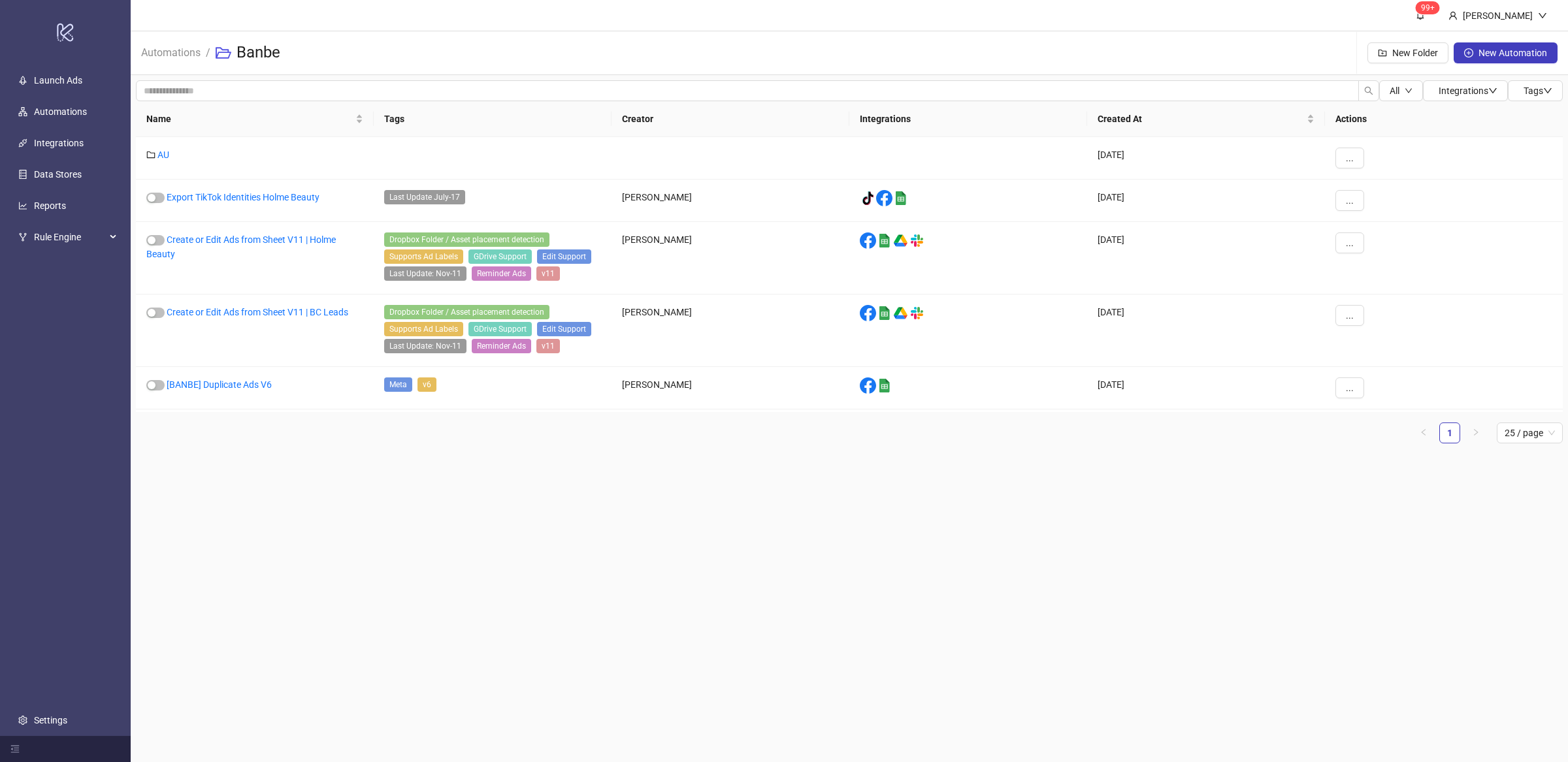
click at [330, 503] on main "99+ [PERSON_NAME] Automations / Banbe New Folder New Automation All Integration…" at bounding box center [850, 381] width 1438 height 762
click at [1341, 200] on button "..." at bounding box center [1349, 200] width 28 height 21
click at [645, 497] on main "99+ [PERSON_NAME] Automations / Banbe New Folder New Automation All Integration…" at bounding box center [850, 381] width 1438 height 762
click at [743, 525] on main "99+ [PERSON_NAME] Automations / Banbe New Folder New Automation All Integration…" at bounding box center [850, 381] width 1438 height 762
click at [1353, 393] on span "..." at bounding box center [1350, 387] width 8 height 10
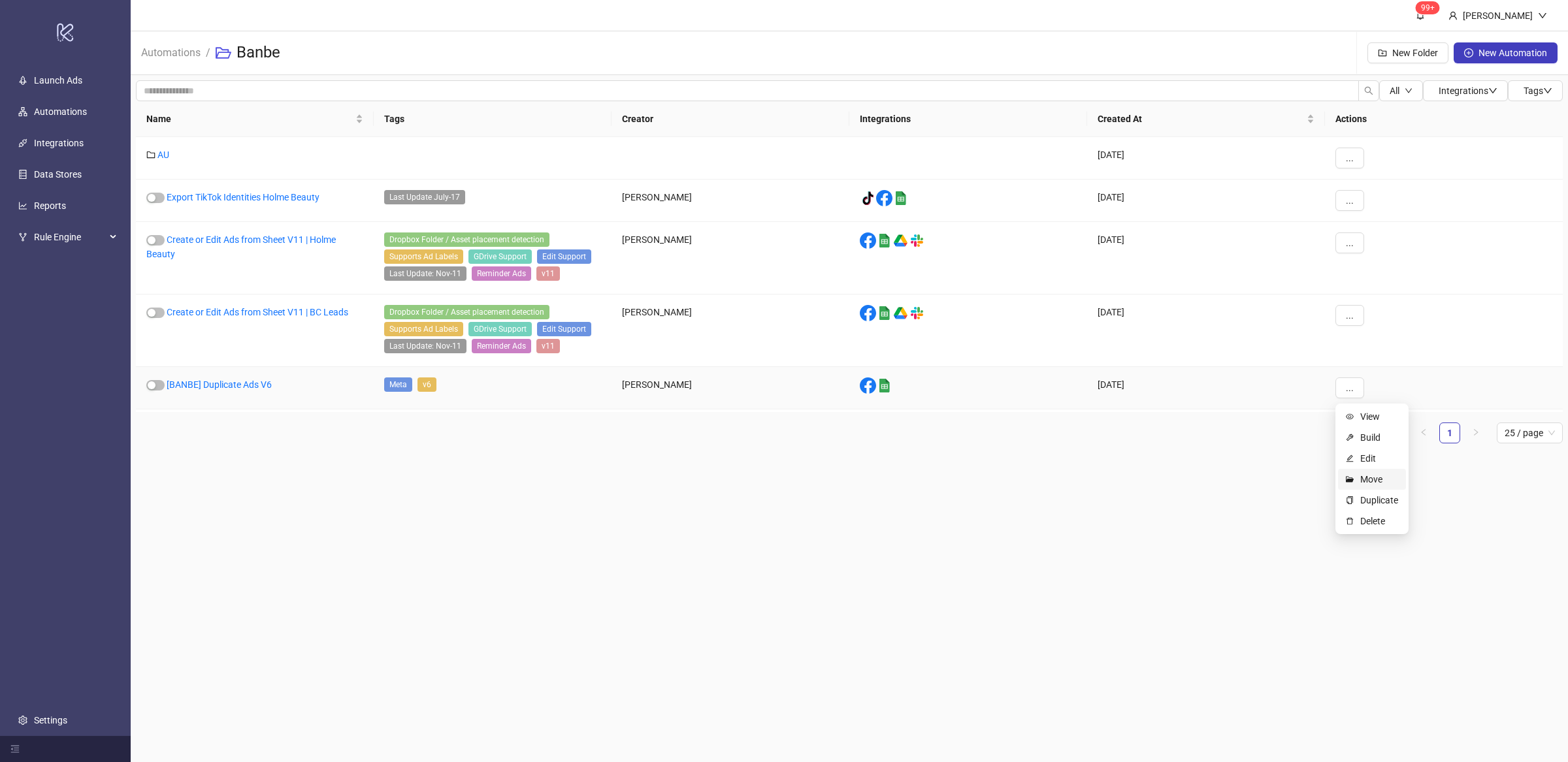
click at [1381, 484] on span "Move" at bounding box center [1379, 480] width 38 height 14
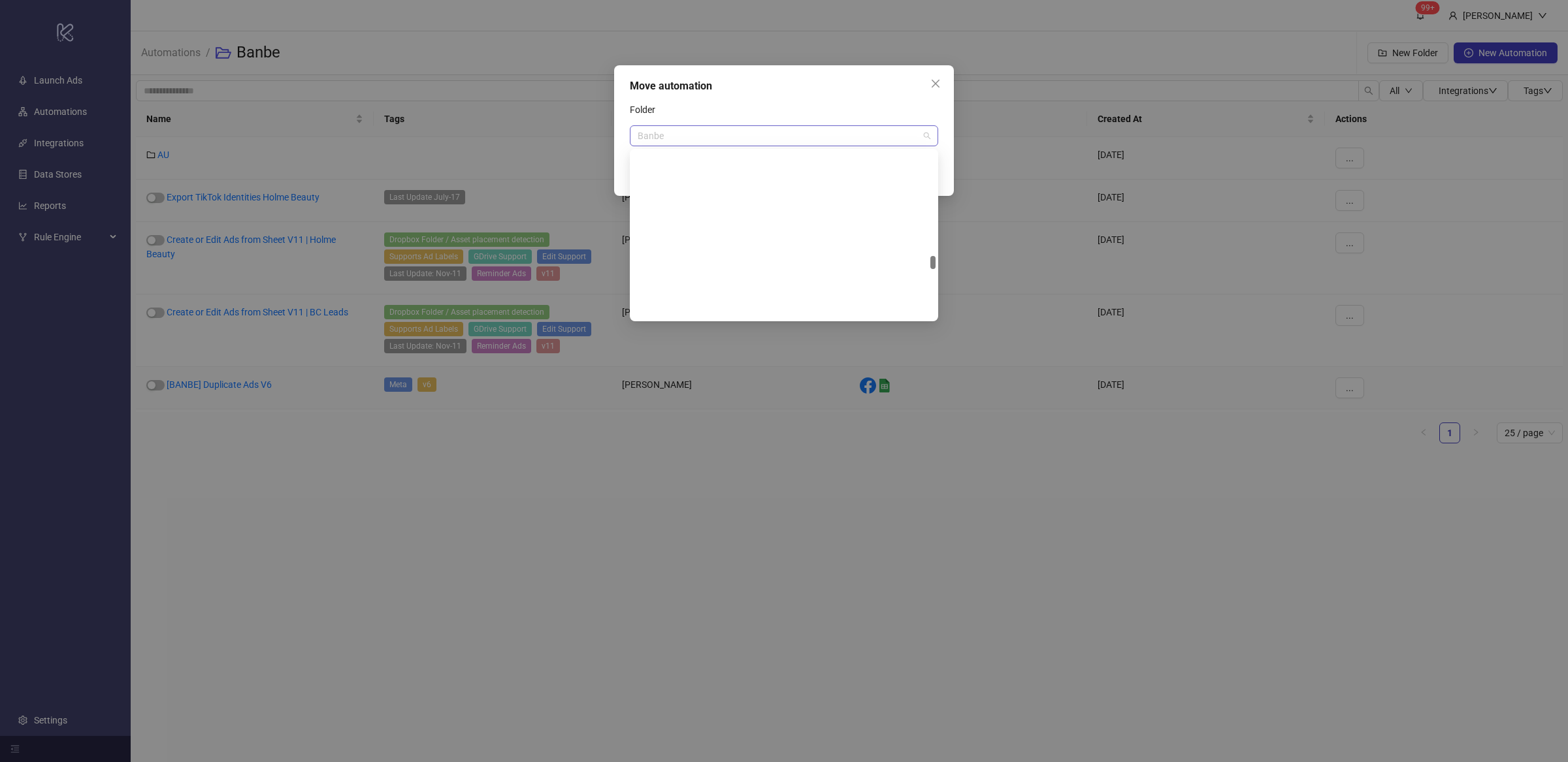
click at [748, 141] on span "Banbe" at bounding box center [784, 136] width 293 height 20
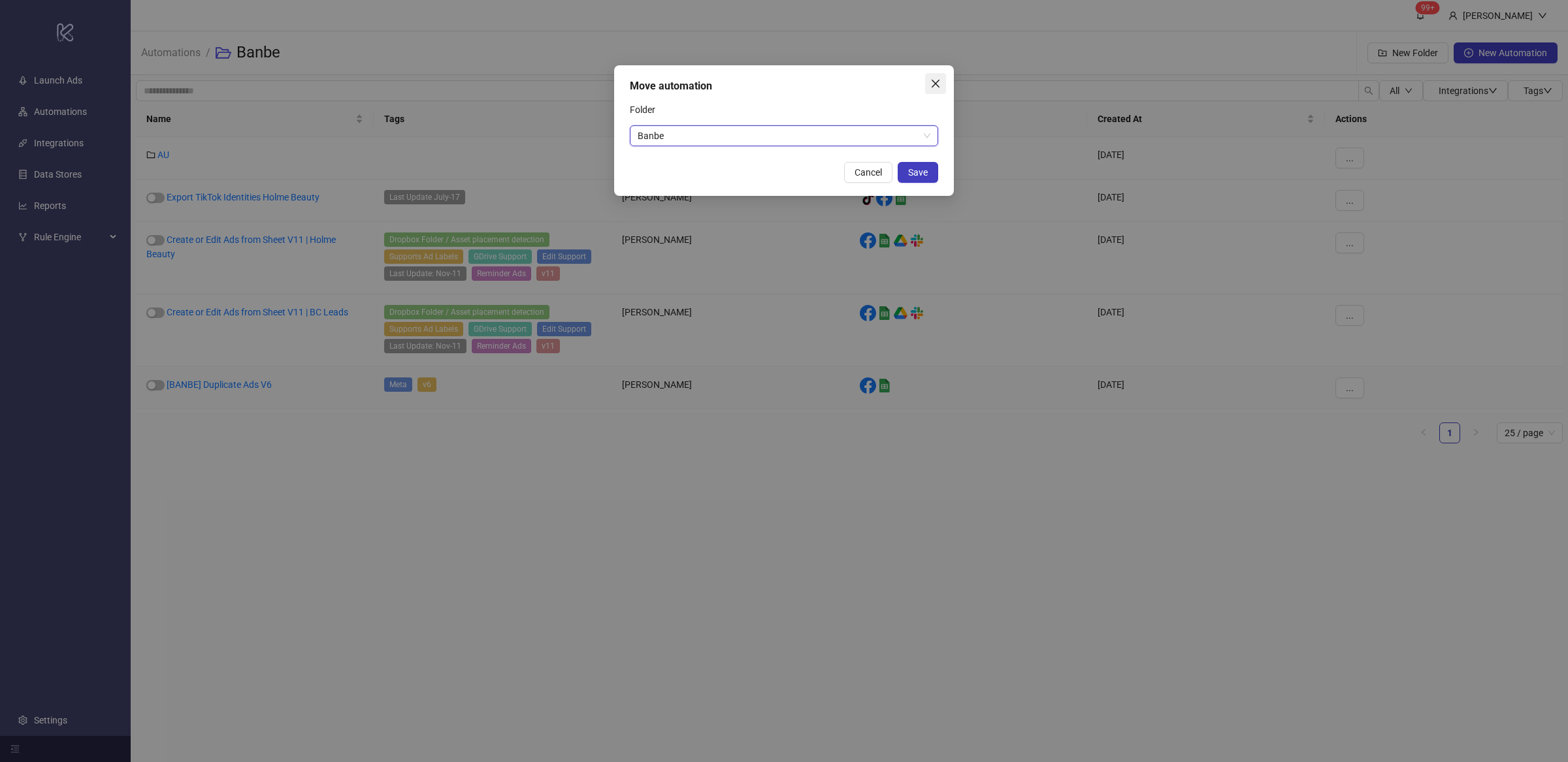
click at [940, 82] on icon "close" at bounding box center [935, 83] width 10 height 10
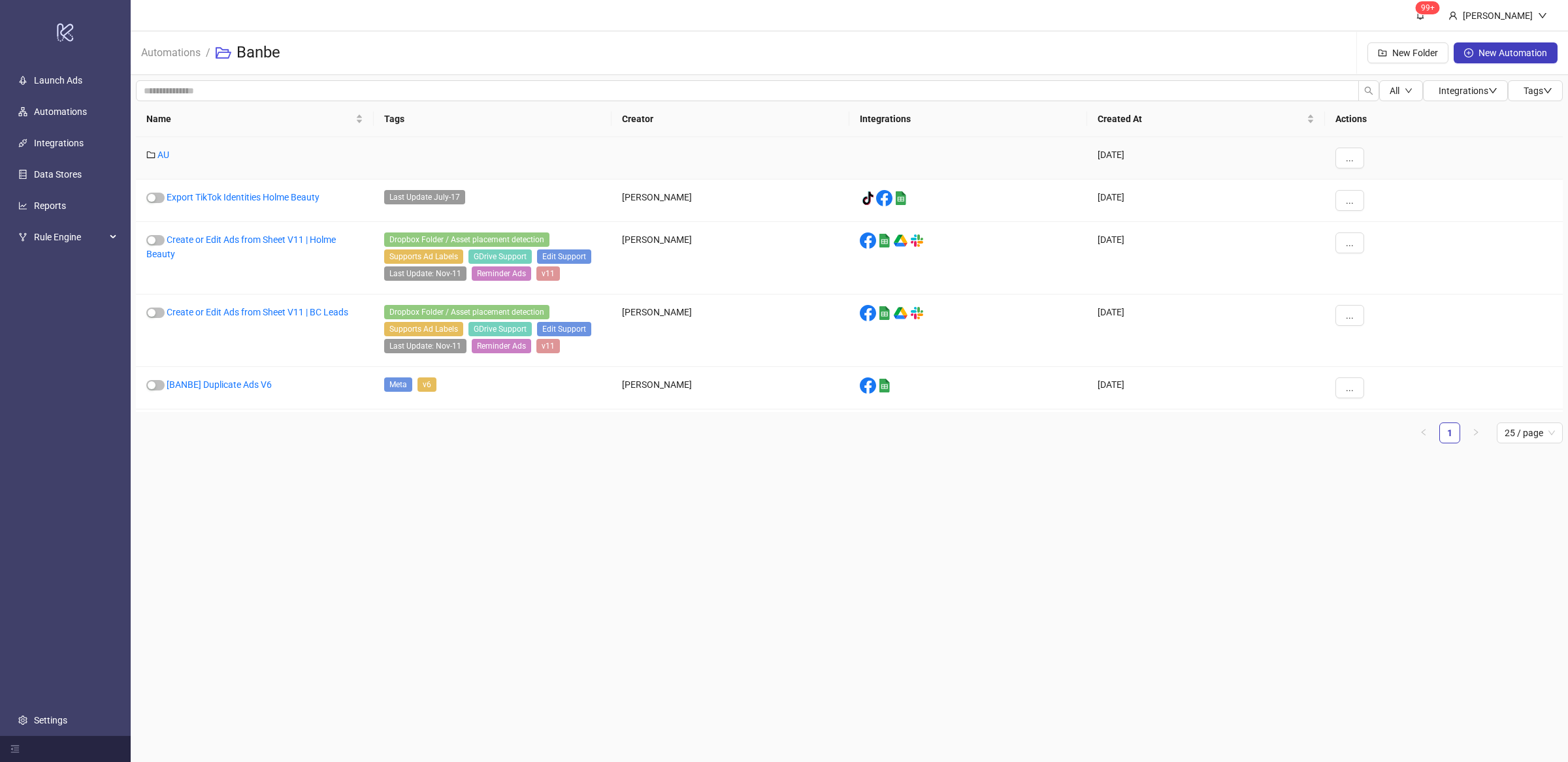
click at [220, 155] on div "AU" at bounding box center [254, 159] width 238 height 43
click at [1353, 148] on button "..." at bounding box center [1349, 158] width 28 height 21
click at [1375, 184] on span "Edit" at bounding box center [1379, 185] width 38 height 14
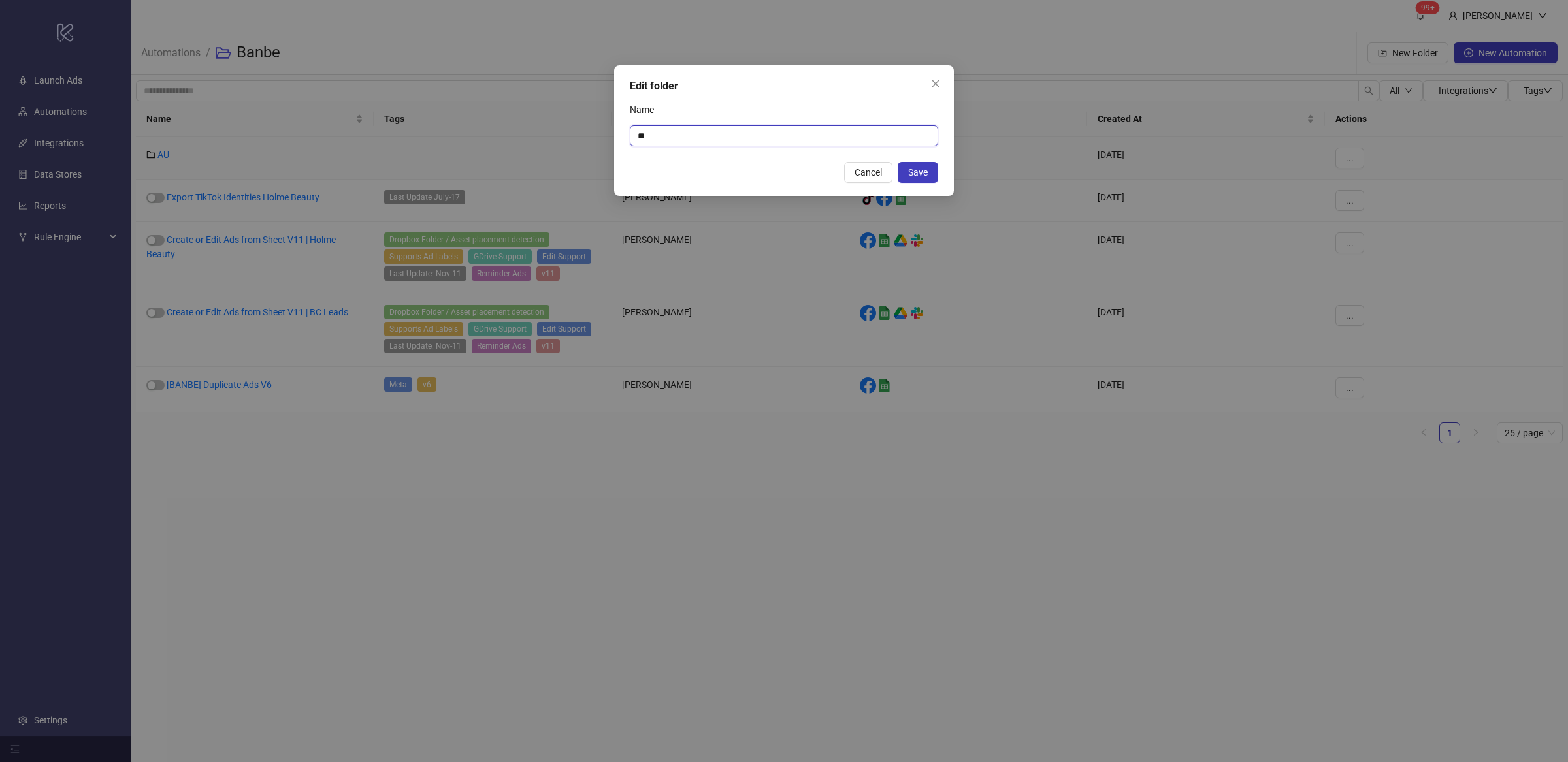
click at [676, 138] on input "**" at bounding box center [784, 136] width 309 height 21
type input "**********"
click at [917, 169] on span "Save" at bounding box center [918, 172] width 20 height 10
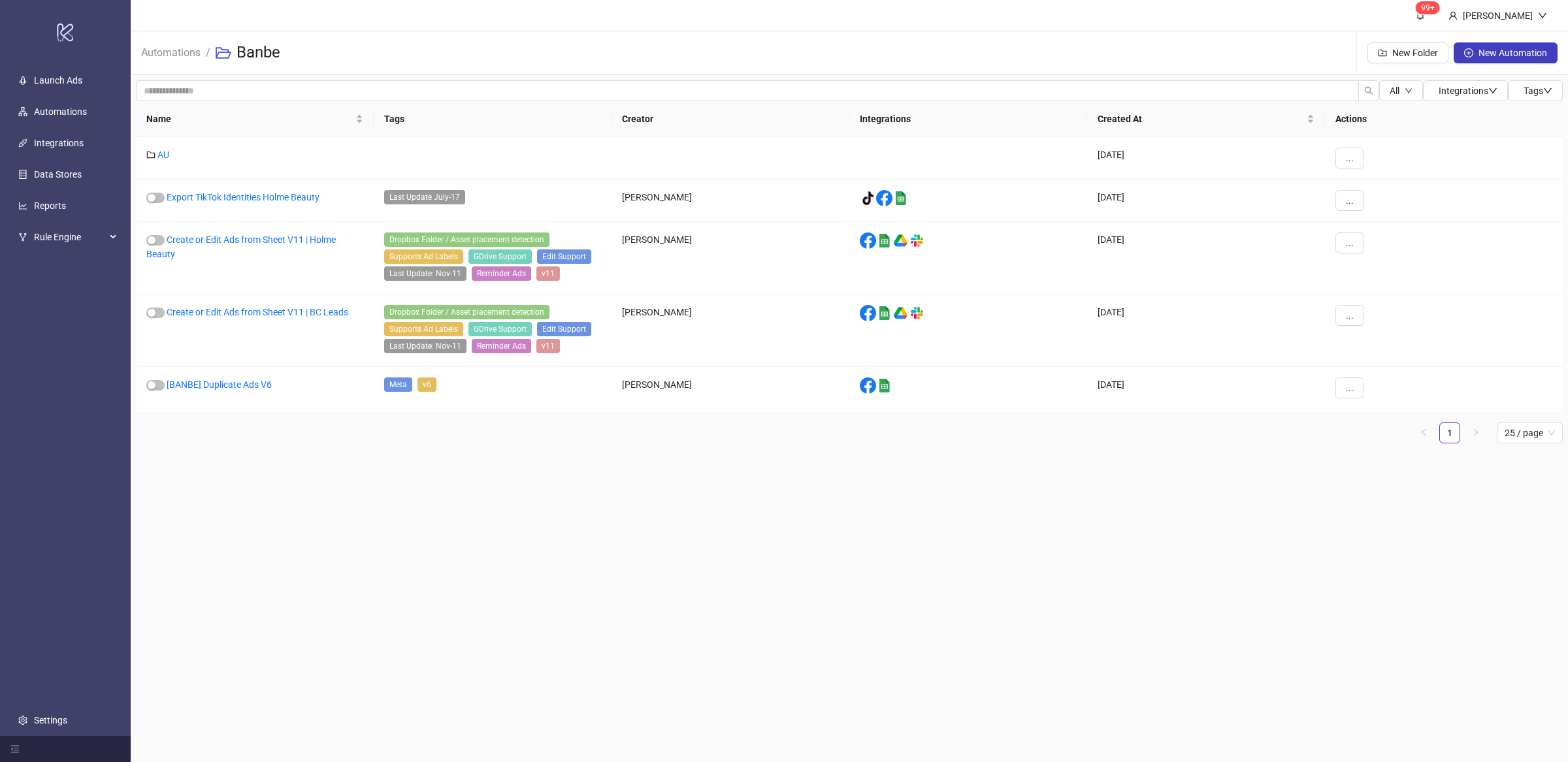
click at [569, 484] on main "99+ Villy Aparicio Automations / Banbe New Folder New Automation All Integratio…" at bounding box center [850, 381] width 1438 height 762
click at [1357, 389] on button "..." at bounding box center [1349, 388] width 28 height 21
click at [1378, 482] on span "Move" at bounding box center [1379, 480] width 38 height 14
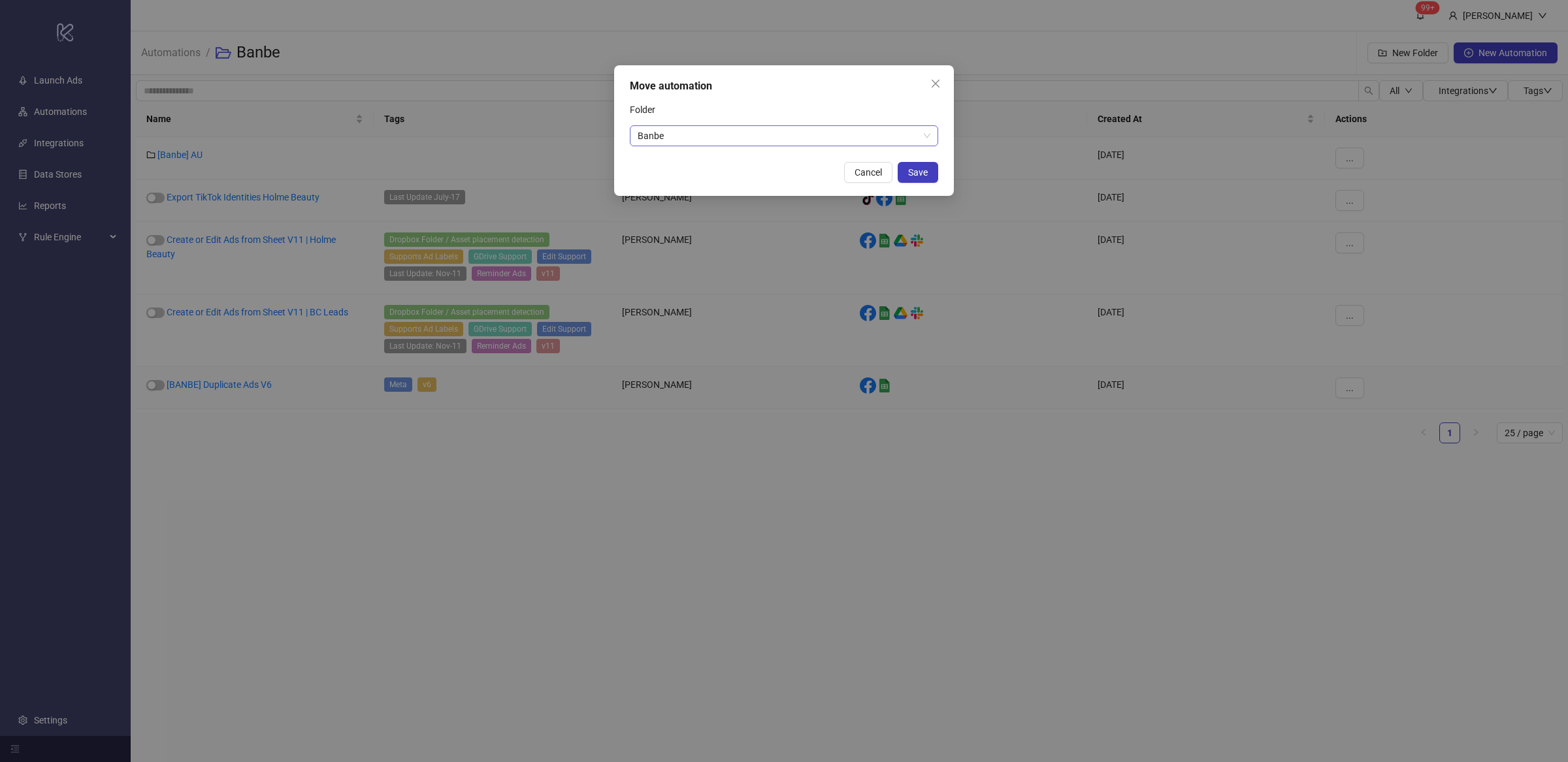
click at [918, 135] on span "Banbe" at bounding box center [784, 136] width 293 height 20
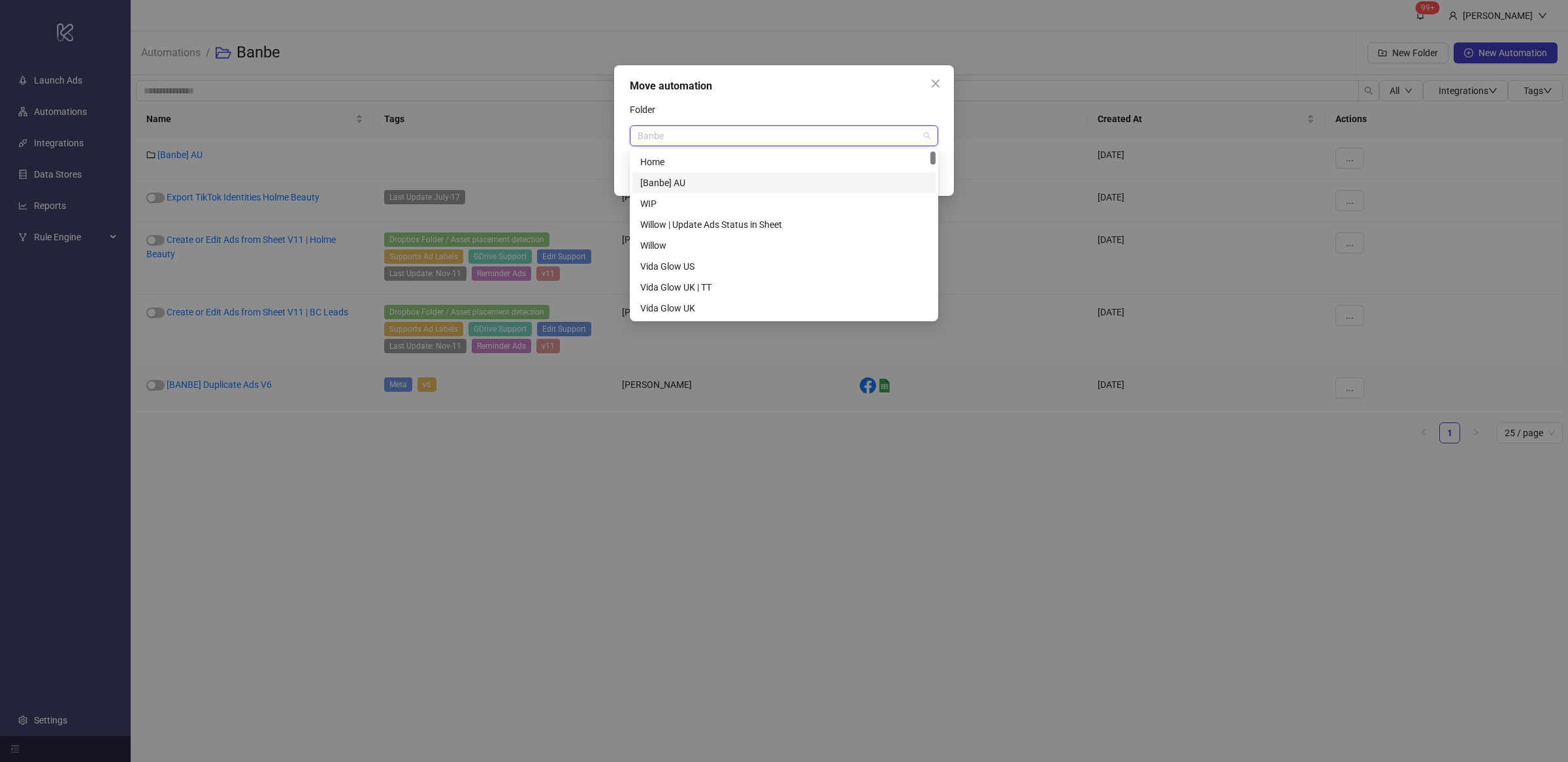
click at [682, 181] on div "[Banbe] AU" at bounding box center [784, 183] width 287 height 14
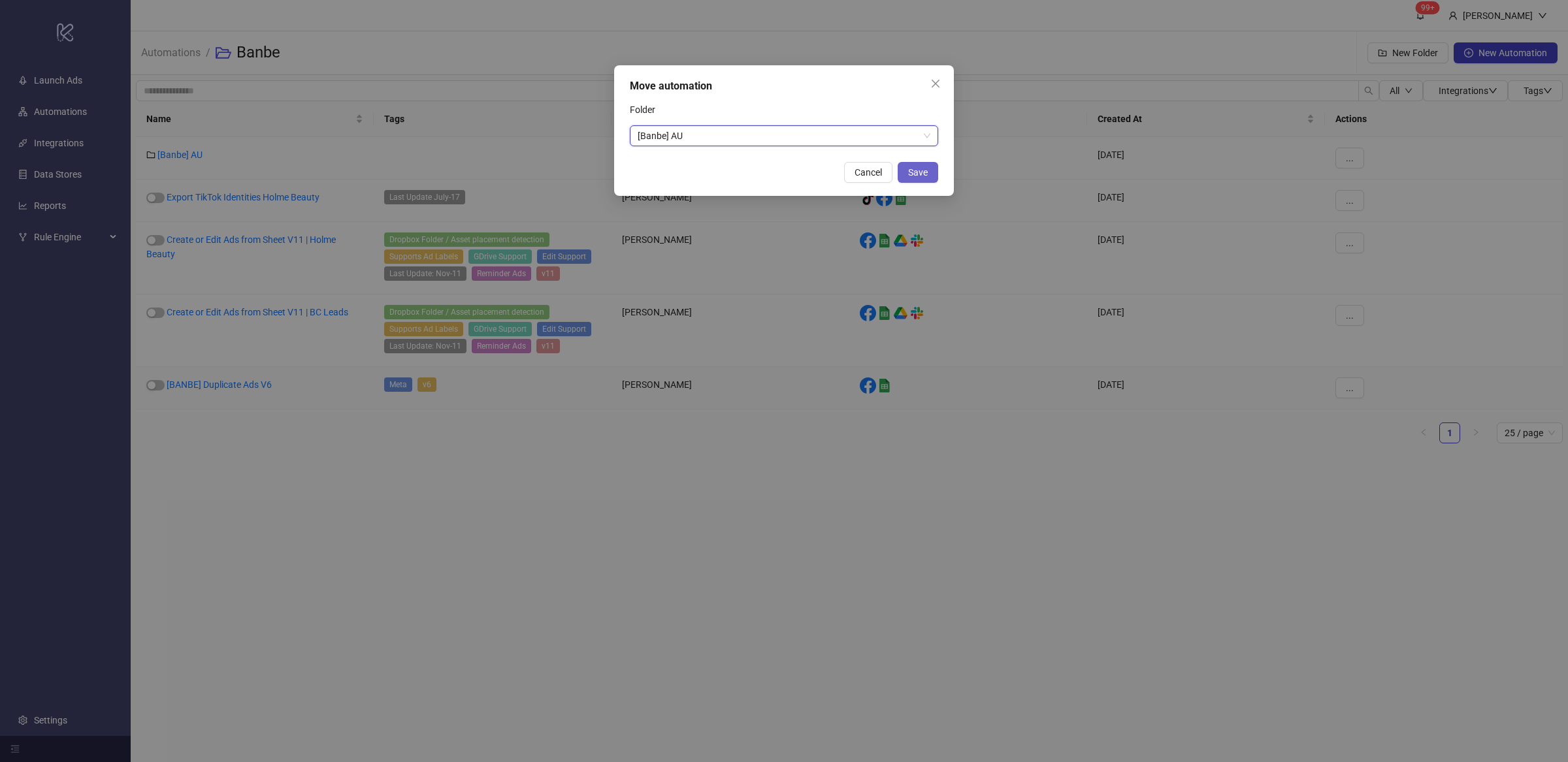
click at [921, 171] on span "Save" at bounding box center [918, 172] width 20 height 10
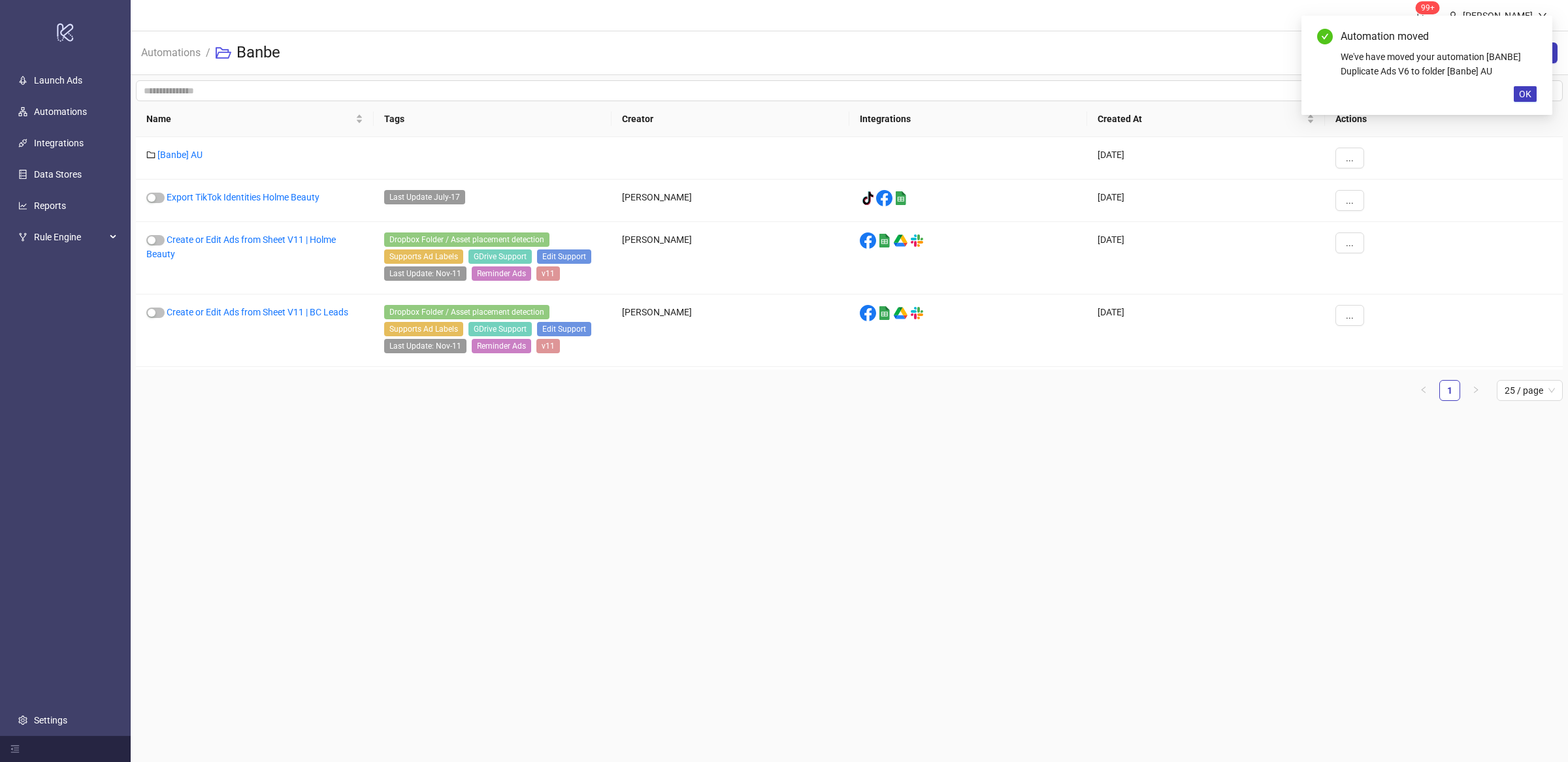
click at [579, 503] on main "99+ Villy Aparicio Automations / Banbe New Folder New Automation All Integratio…" at bounding box center [850, 381] width 1438 height 762
click at [380, 478] on main "99+ Villy Aparicio Automations / Banbe New Folder New Automation All Integratio…" at bounding box center [850, 381] width 1438 height 762
click at [1349, 241] on span "..." at bounding box center [1350, 242] width 8 height 10
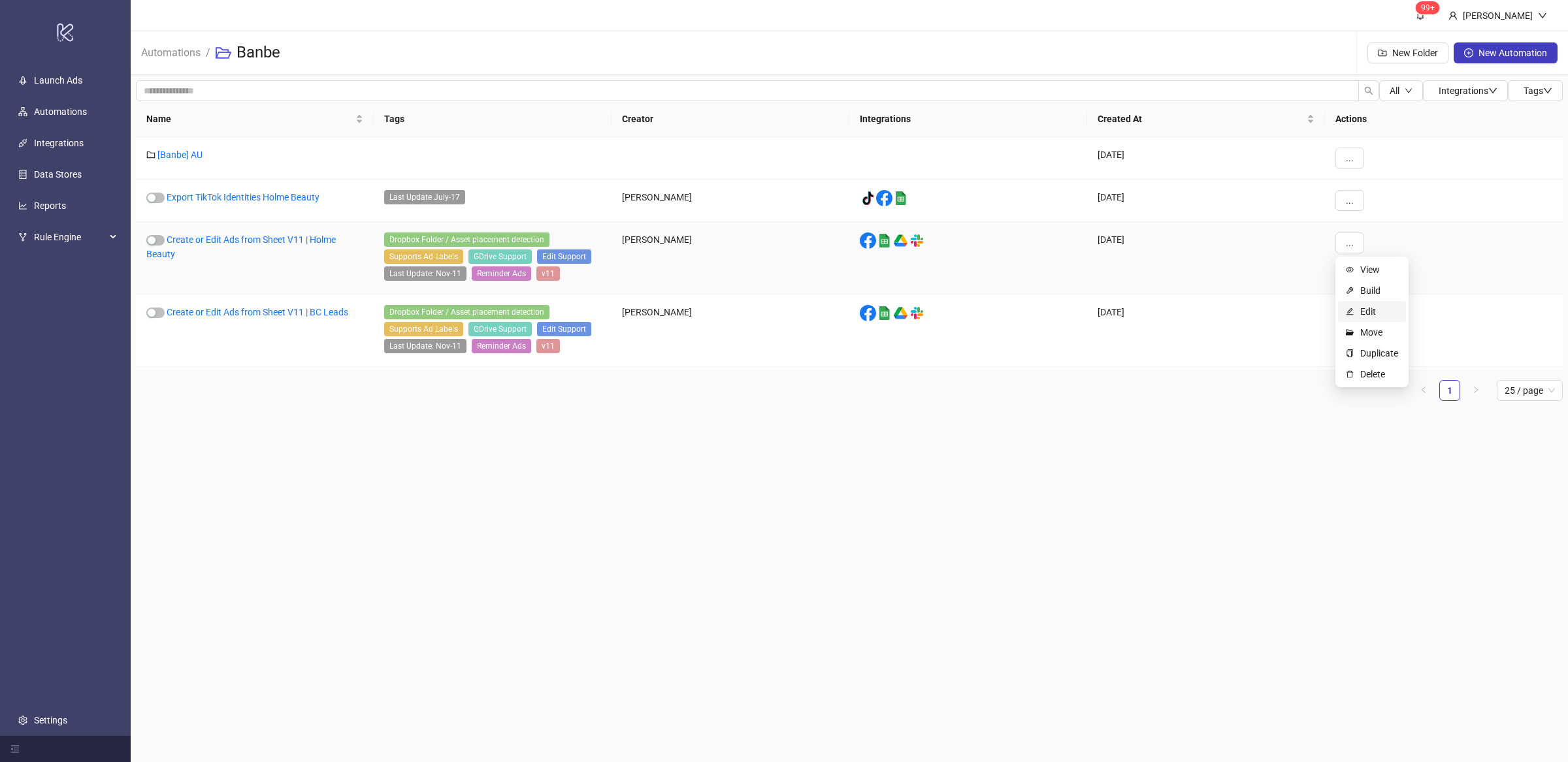
click at [1380, 306] on span "Edit" at bounding box center [1379, 312] width 38 height 14
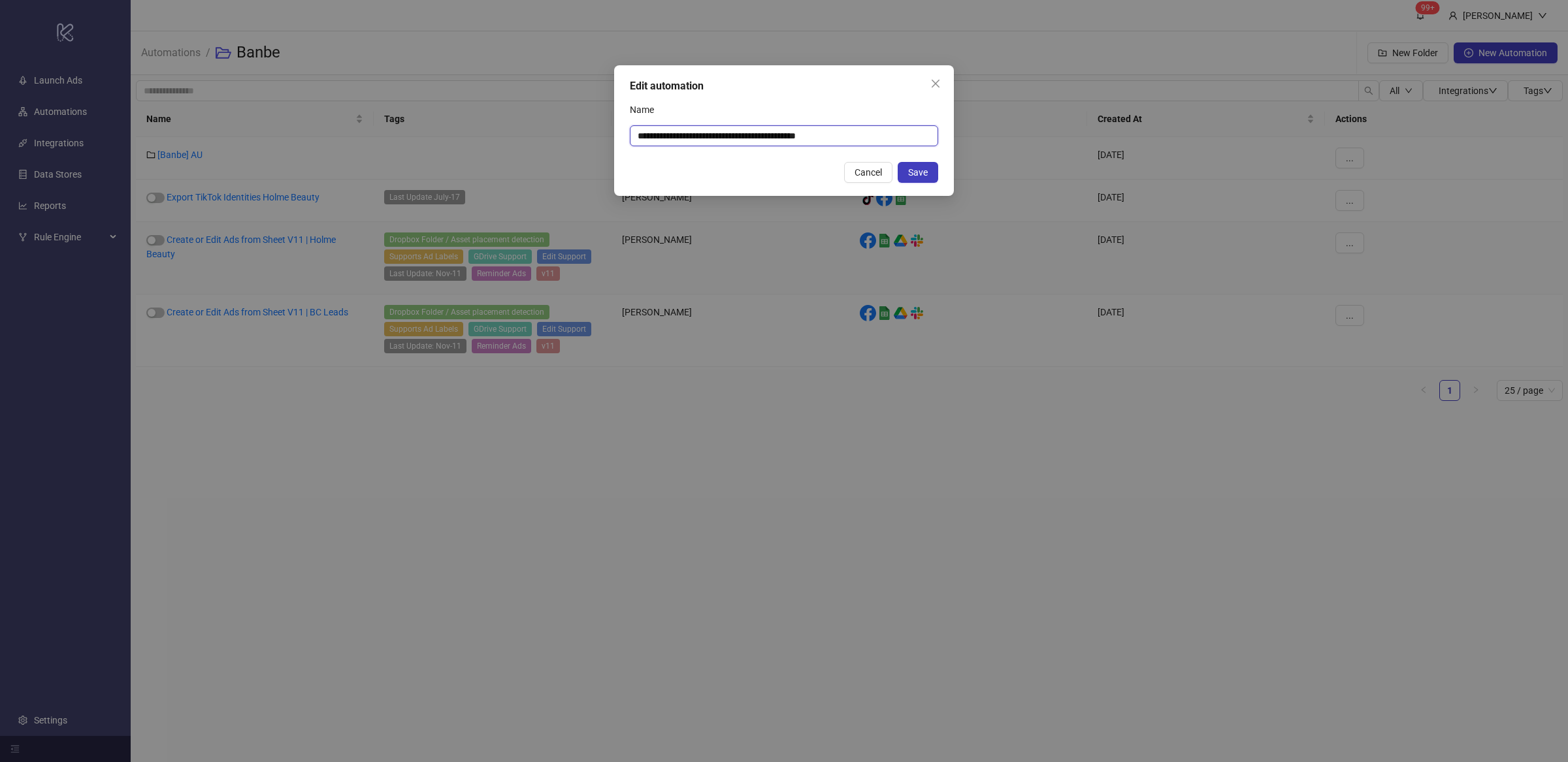
click at [796, 135] on input "**********" at bounding box center [784, 136] width 309 height 21
drag, startPoint x: 861, startPoint y: 141, endPoint x: 784, endPoint y: 135, distance: 77.2
click at [784, 135] on input "**********" at bounding box center [784, 136] width 309 height 21
type input "**********"
click at [926, 171] on span "Save" at bounding box center [918, 172] width 20 height 10
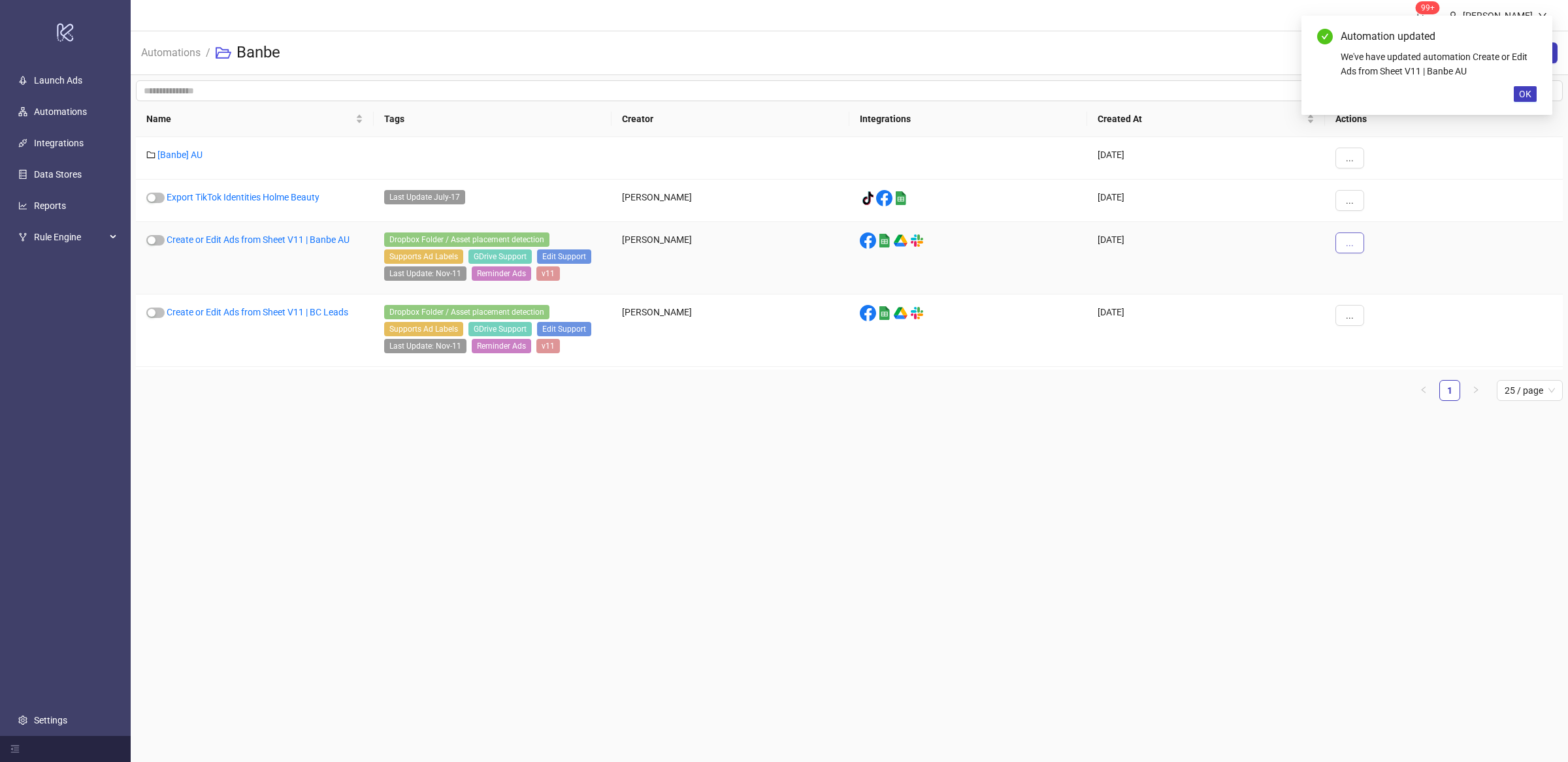
click at [1351, 248] on span "..." at bounding box center [1350, 242] width 8 height 10
click at [1378, 333] on span "Move" at bounding box center [1379, 332] width 38 height 14
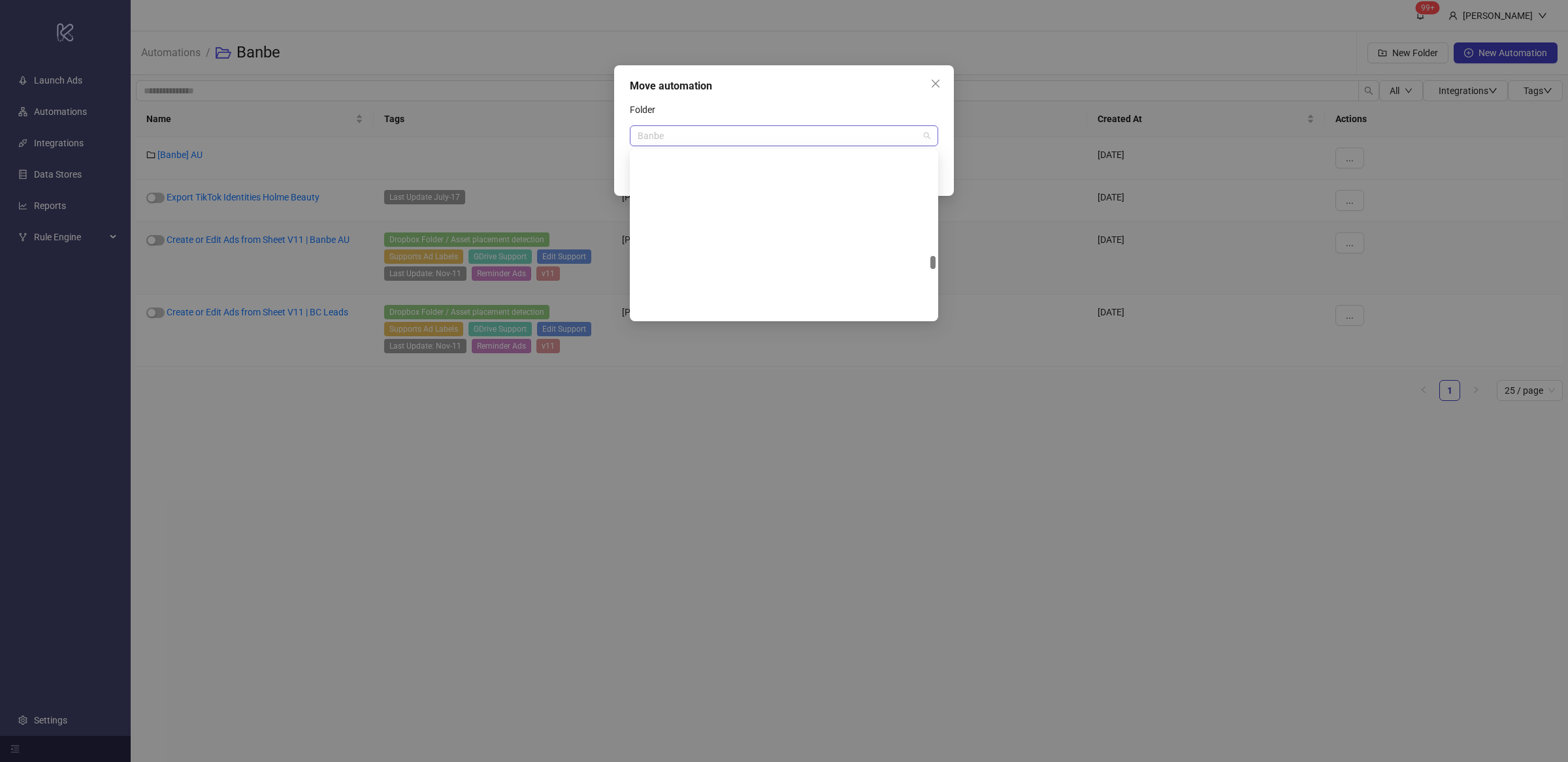
click at [925, 129] on span "Banbe" at bounding box center [784, 136] width 293 height 20
click at [700, 182] on div "[Banbe] AU" at bounding box center [784, 183] width 287 height 14
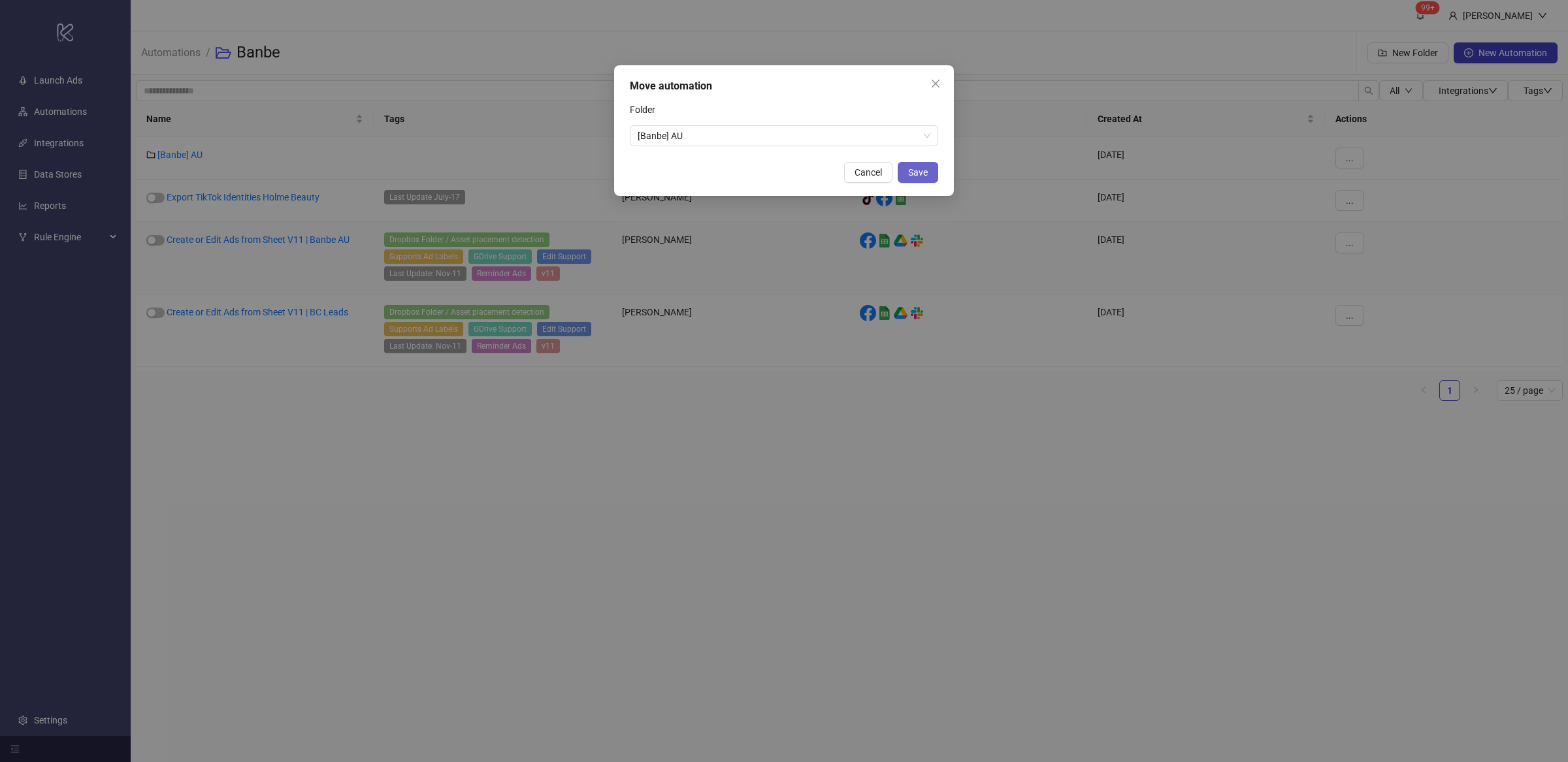
click at [921, 174] on span "Save" at bounding box center [918, 172] width 20 height 10
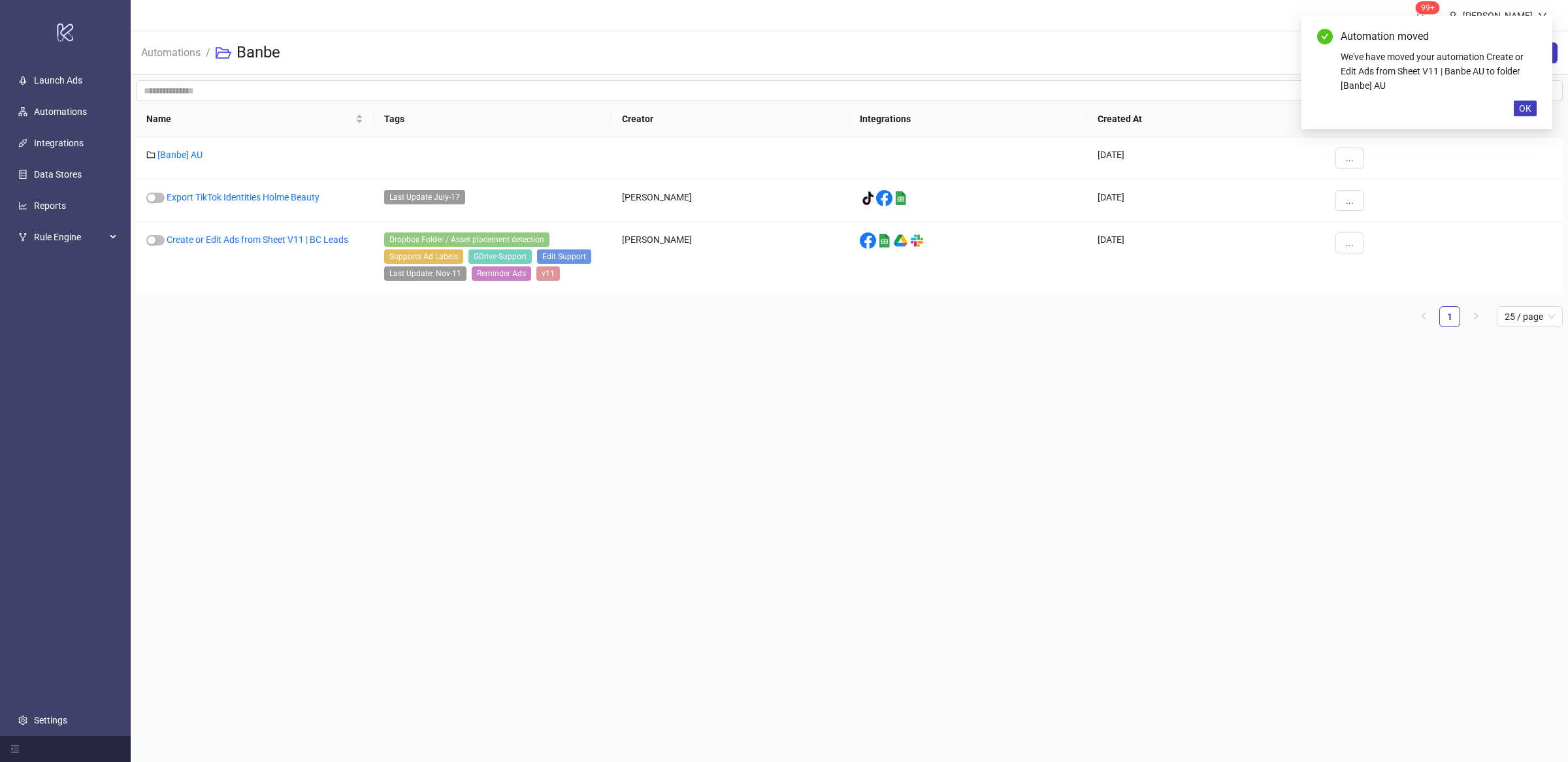
drag, startPoint x: 540, startPoint y: 524, endPoint x: 375, endPoint y: 354, distance: 236.9
click at [540, 523] on main "99+ Villy Aparicio Automations / Banbe New Folder New Automation All Integratio…" at bounding box center [850, 381] width 1438 height 762
click at [321, 348] on main "99+ Villy Aparicio Automations / Banbe New Folder New Automation All Integratio…" at bounding box center [850, 381] width 1438 height 762
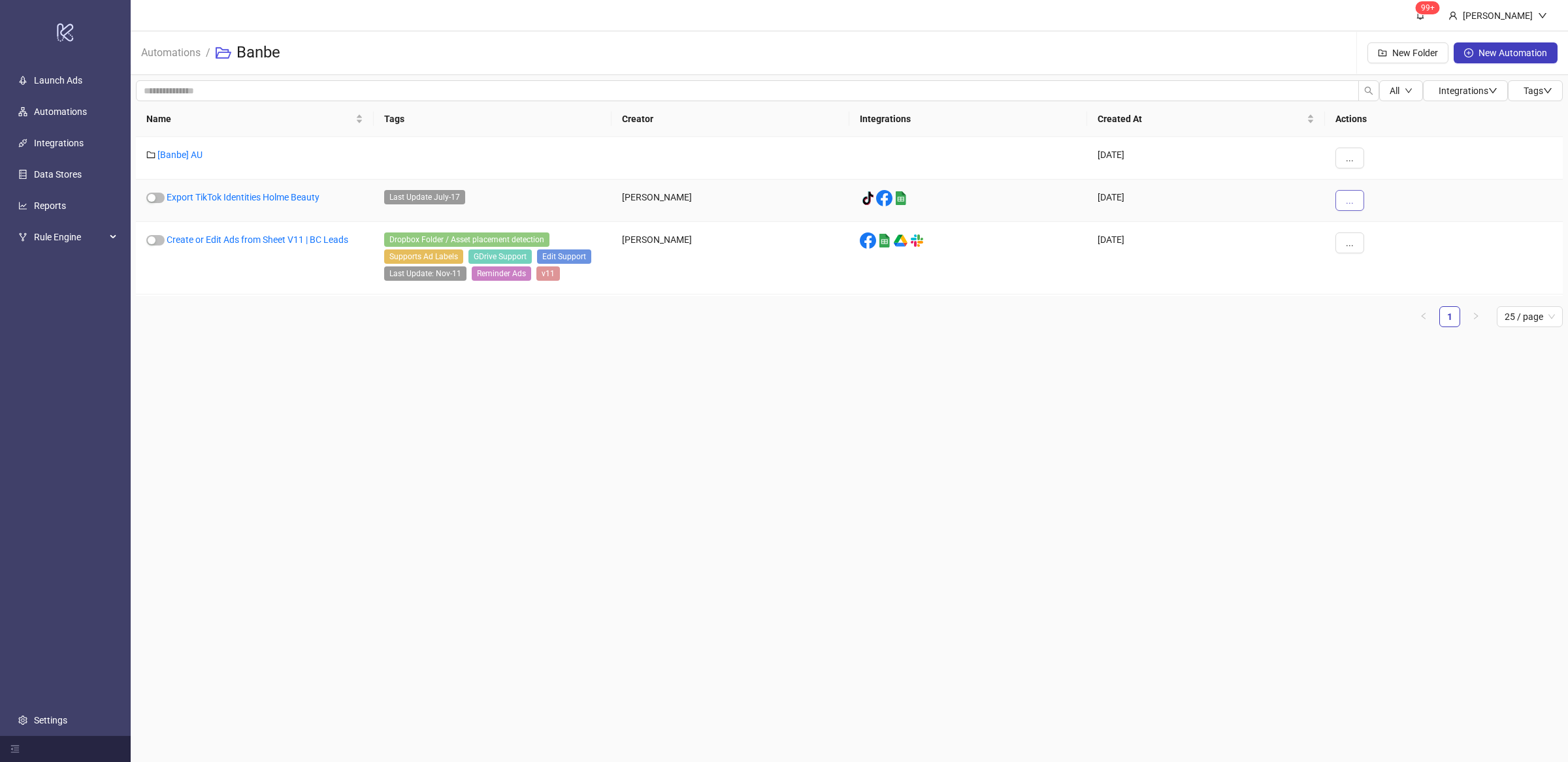
click at [1356, 200] on button "..." at bounding box center [1349, 200] width 28 height 21
click at [1386, 330] on span "Delete" at bounding box center [1379, 332] width 38 height 14
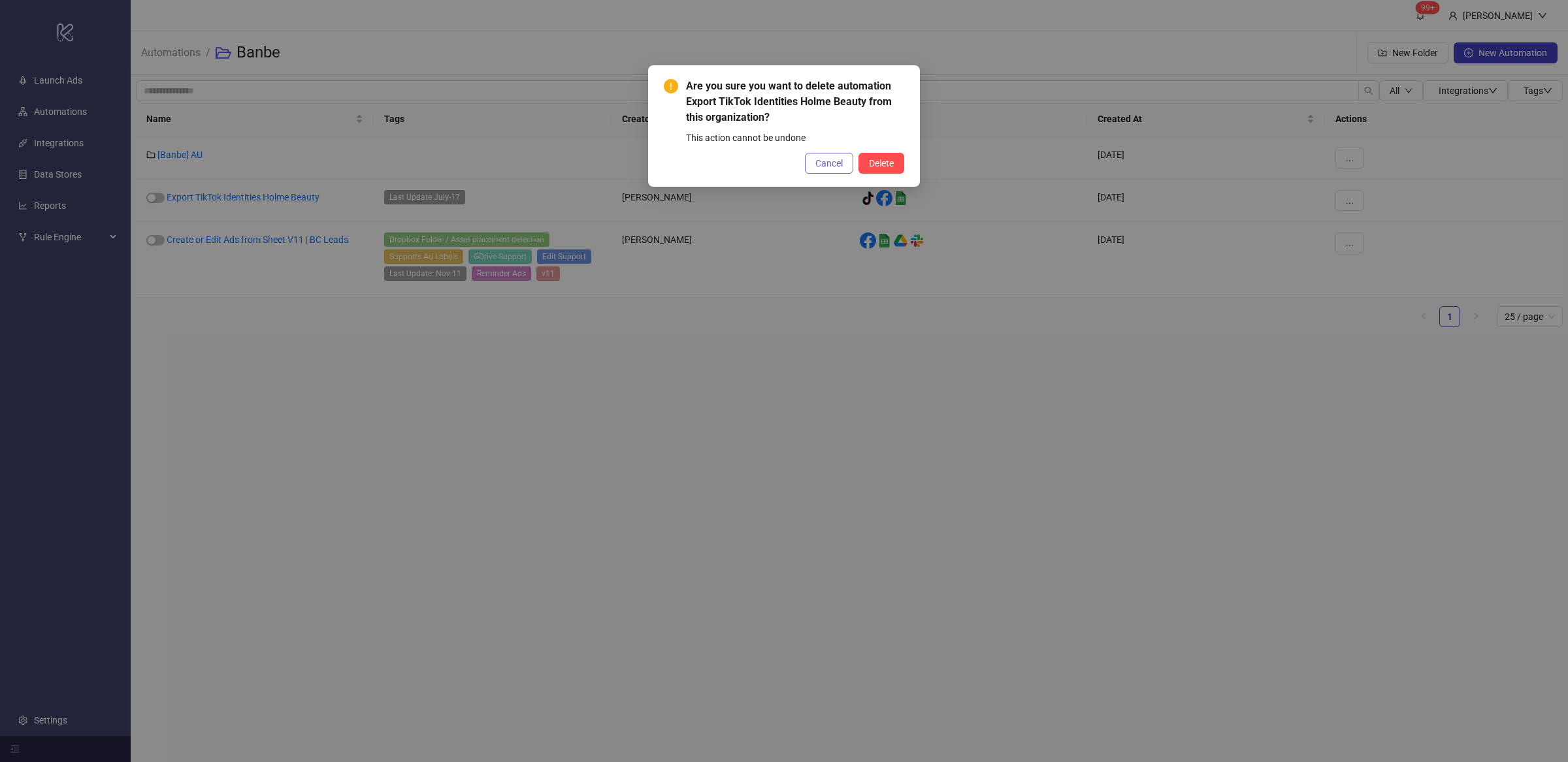
click at [835, 160] on span "Cancel" at bounding box center [829, 162] width 28 height 10
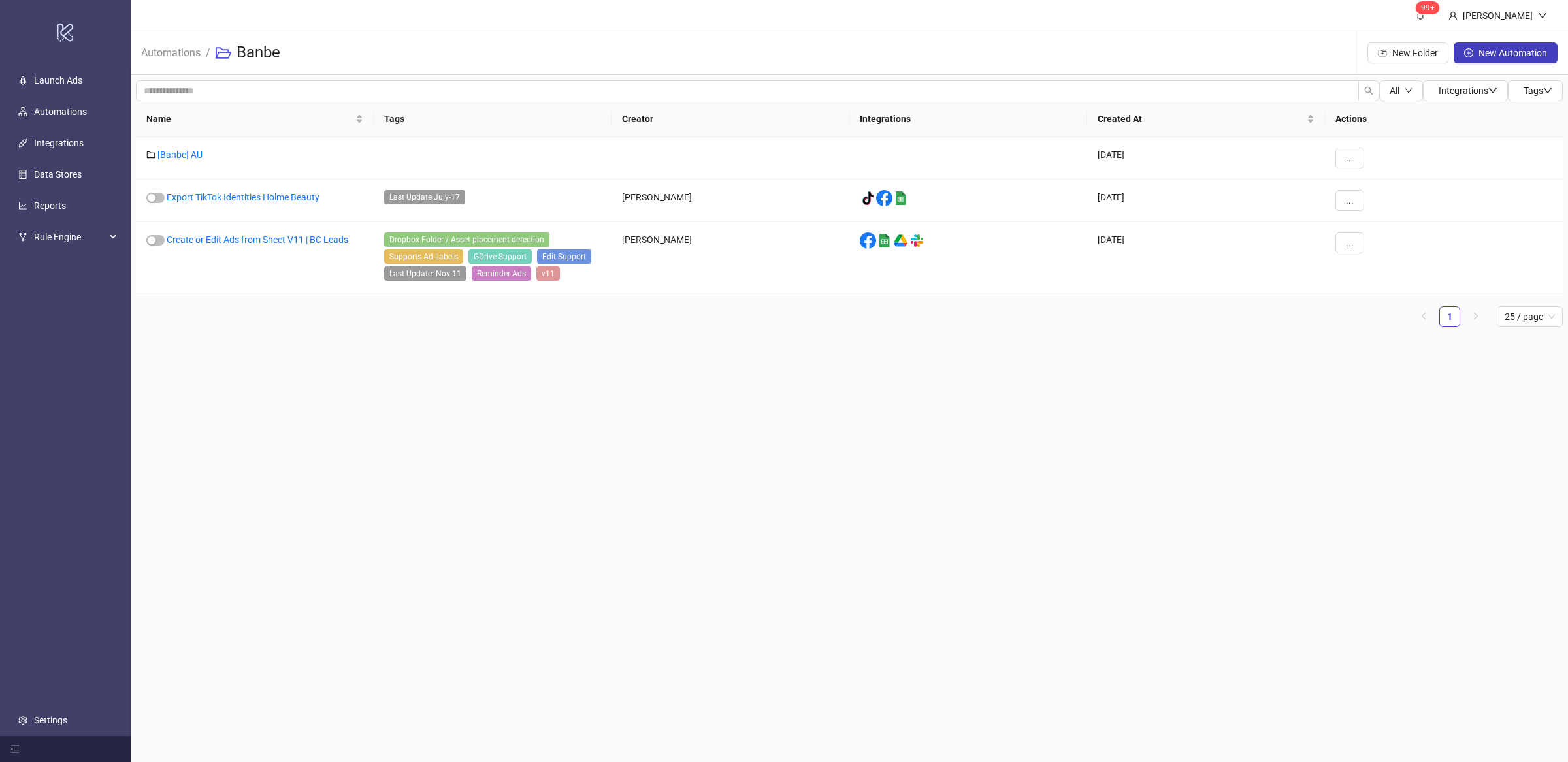
click at [313, 318] on ul "1 25 / page" at bounding box center [849, 316] width 1427 height 21
click at [1346, 246] on span "..." at bounding box center [1350, 242] width 8 height 10
click at [1380, 331] on span "Move" at bounding box center [1379, 332] width 38 height 14
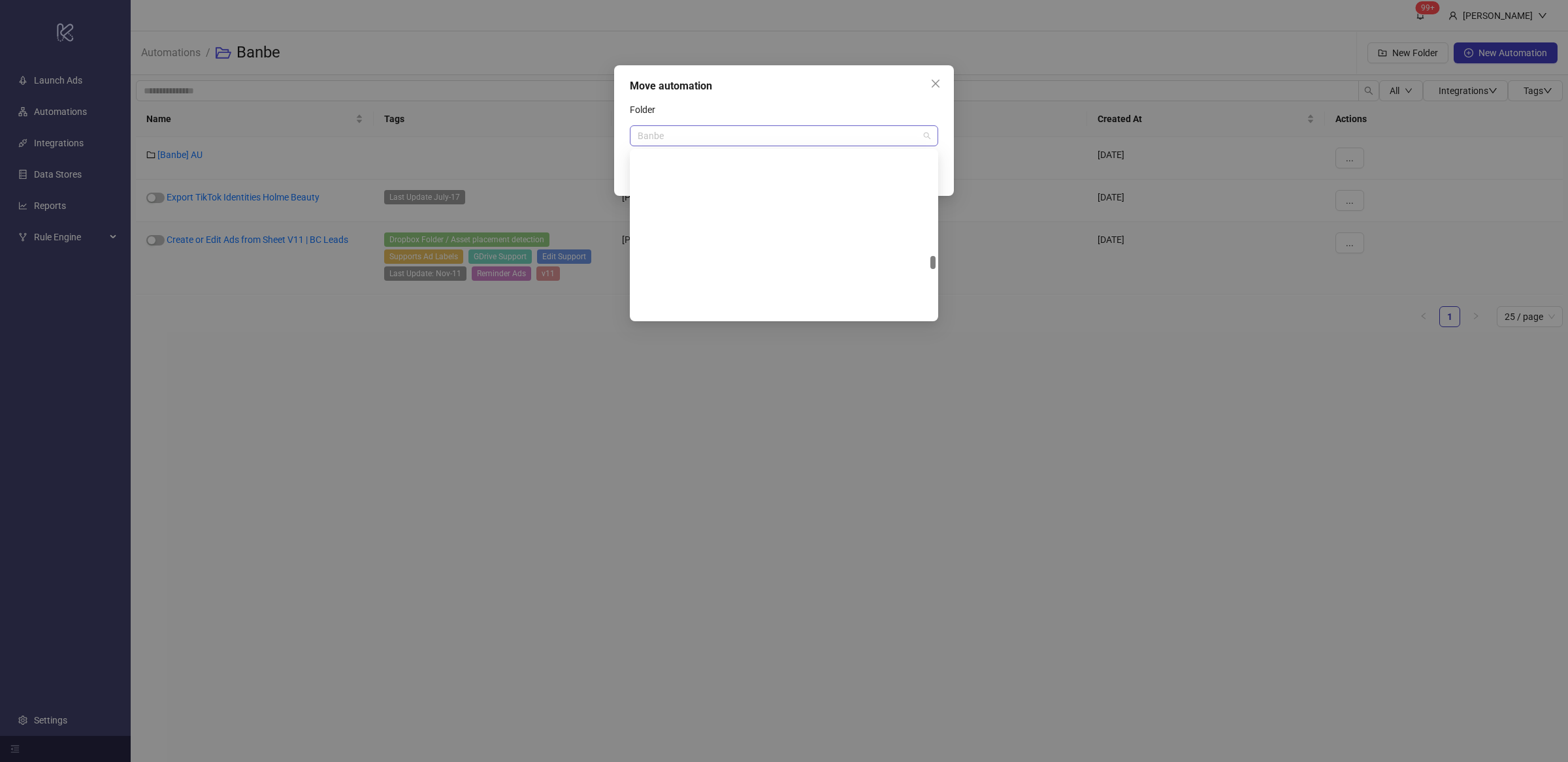
click at [925, 135] on span "Banbe" at bounding box center [784, 136] width 293 height 20
click at [683, 181] on div "[Banbe] AU" at bounding box center [784, 183] width 287 height 14
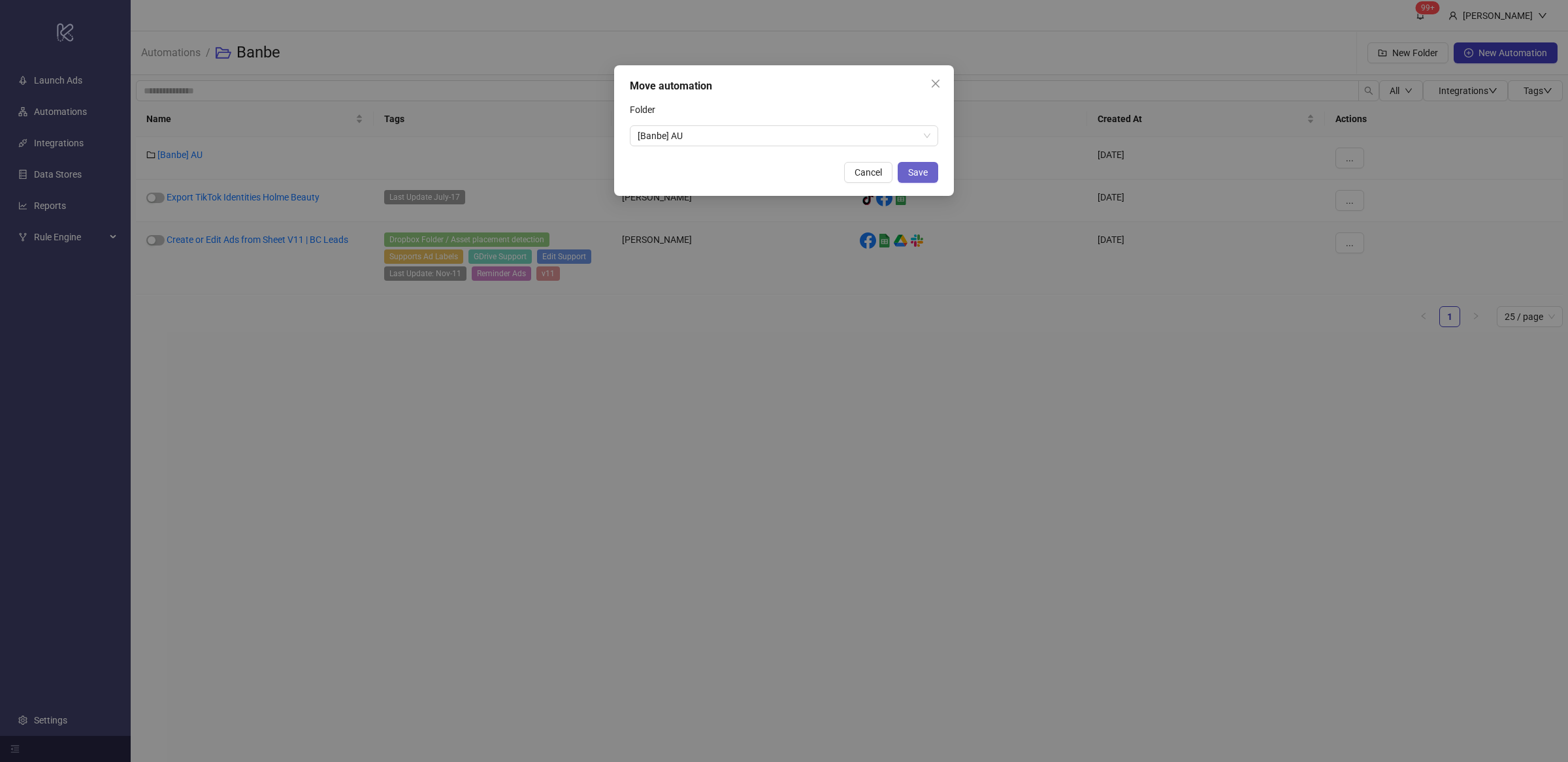
click at [926, 171] on span "Save" at bounding box center [918, 172] width 20 height 10
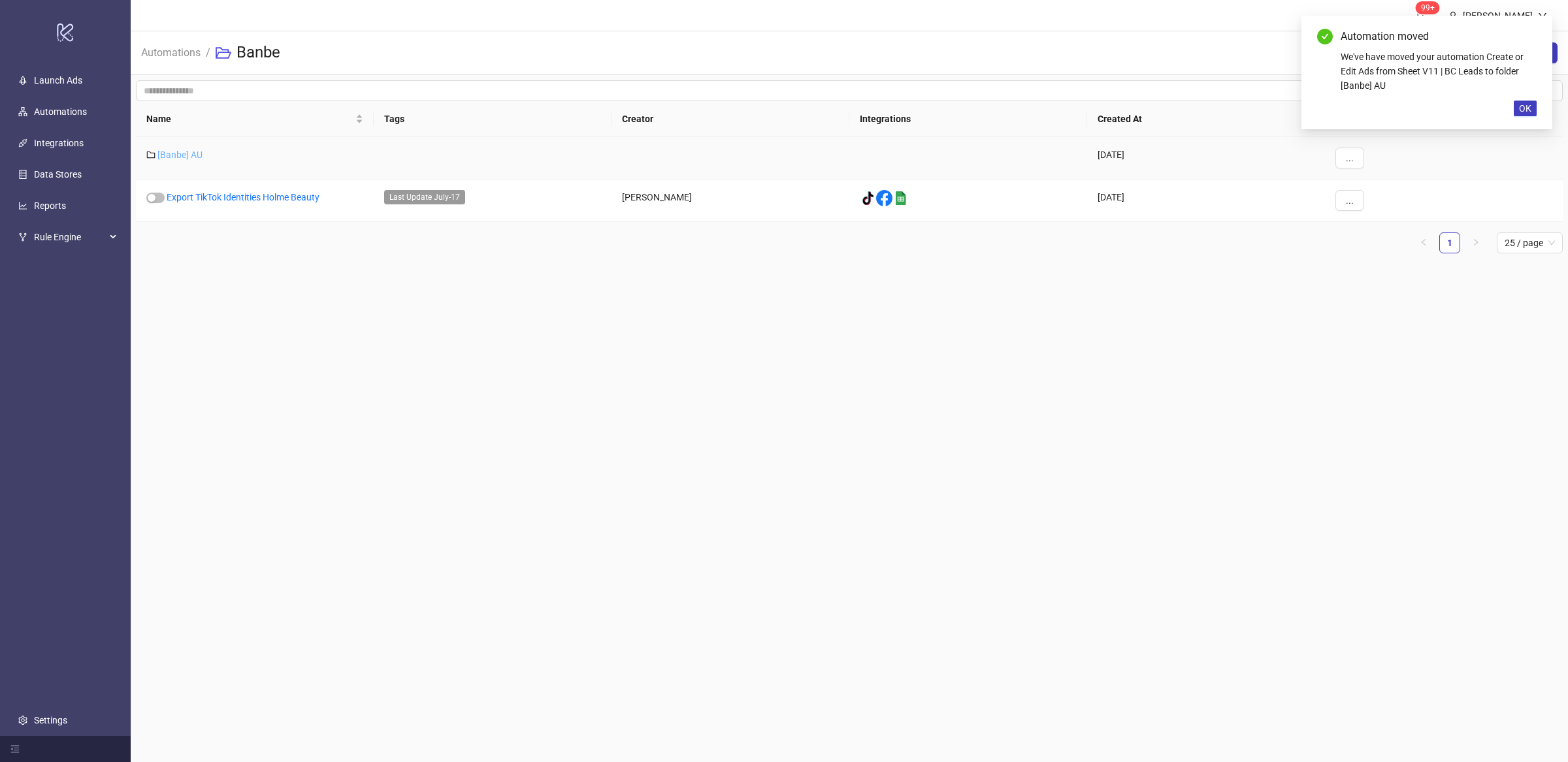
click at [181, 154] on link "[Banbe] AU" at bounding box center [180, 155] width 45 height 10
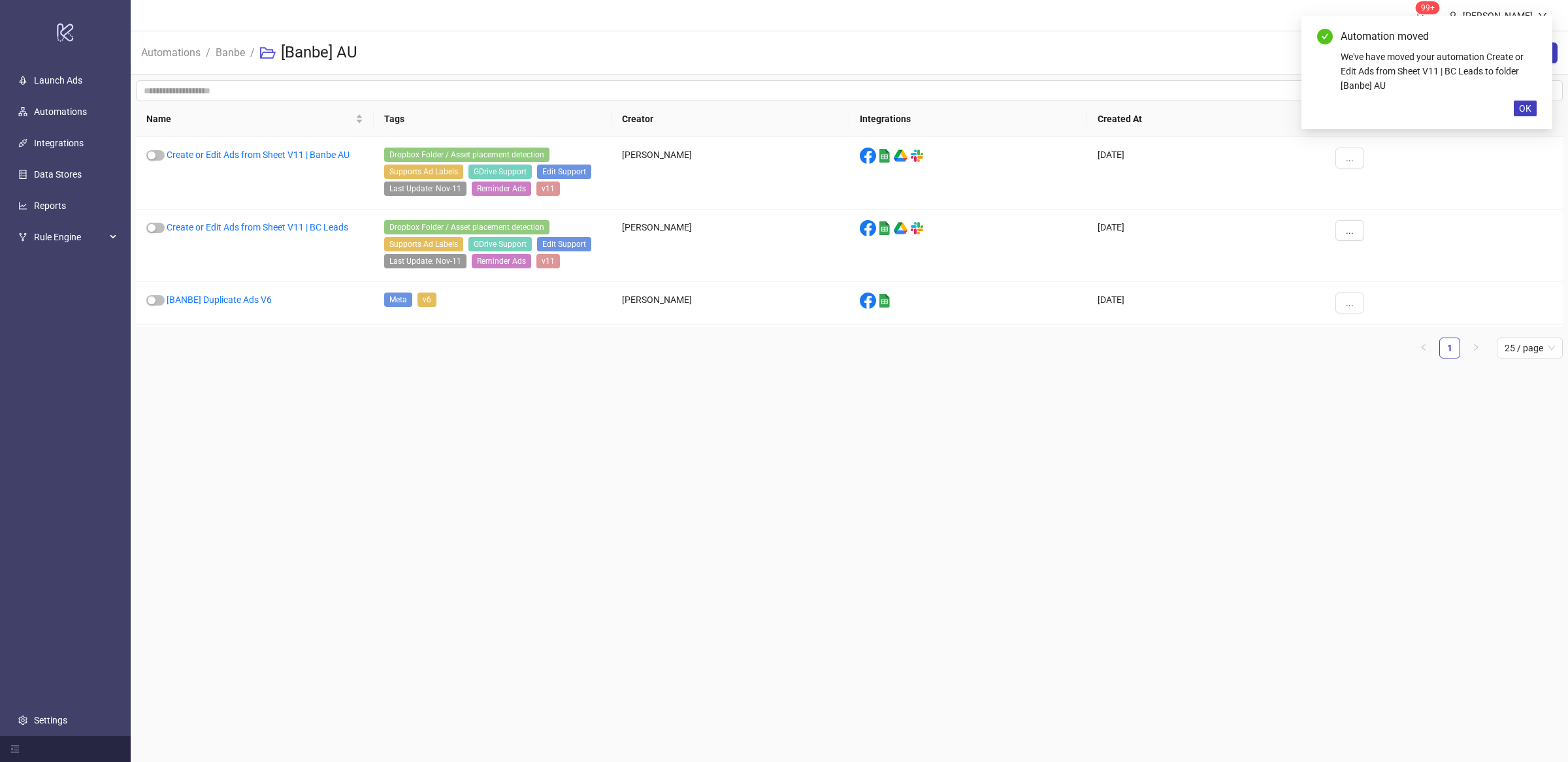
click at [369, 424] on main "99+ Villy Aparicio Automations / Banbe / [Banbe] AU New Folder New Automation A…" at bounding box center [850, 381] width 1438 height 762
click at [1352, 164] on button "..." at bounding box center [1349, 158] width 28 height 21
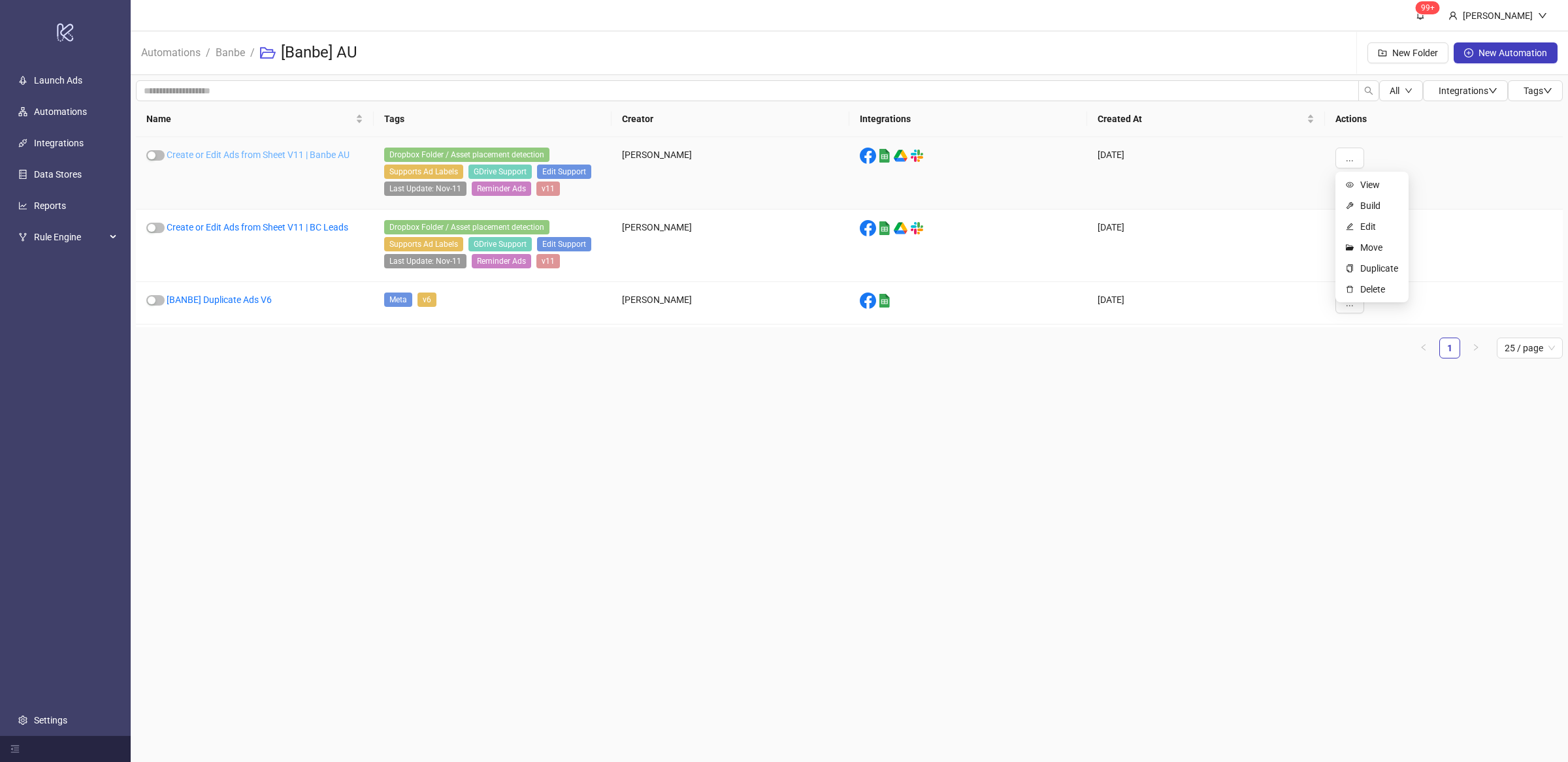
click at [292, 155] on link "Create or Edit Ads from Sheet V11 | Banbe AU" at bounding box center [258, 155] width 183 height 10
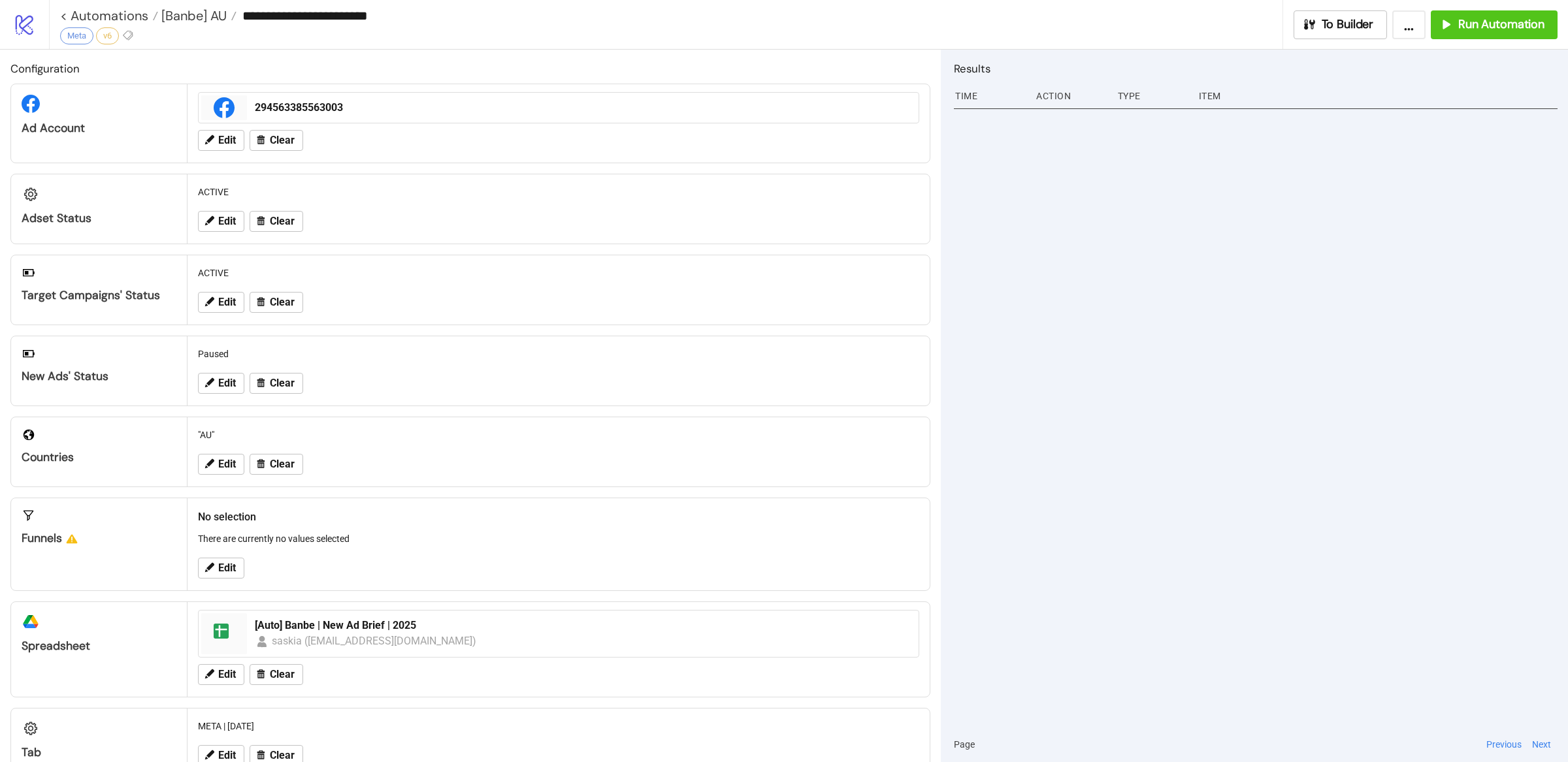
type input "**********"
click at [1138, 309] on div at bounding box center [1256, 415] width 604 height 622
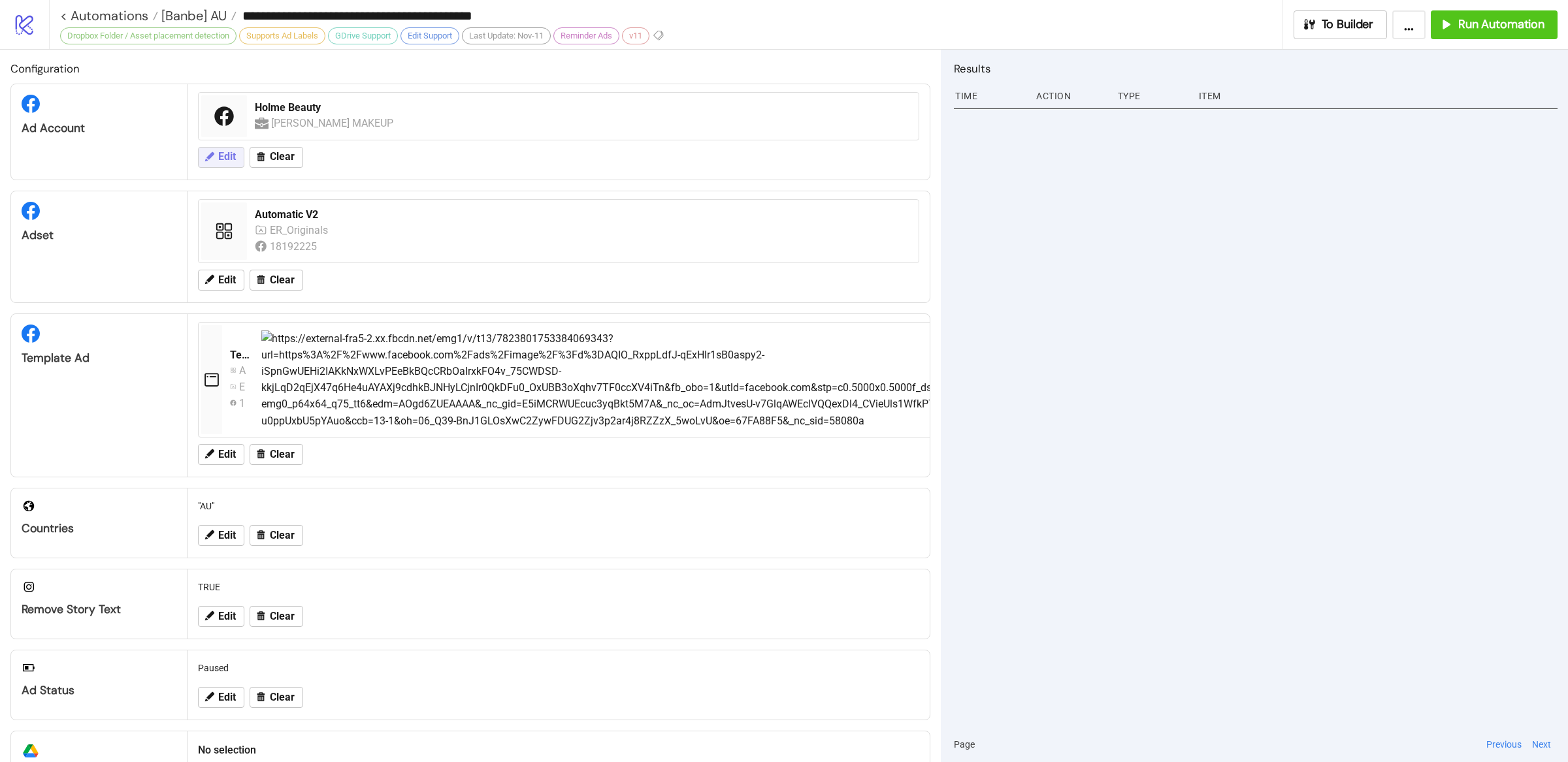
click at [227, 156] on span "Edit" at bounding box center [227, 156] width 17 height 12
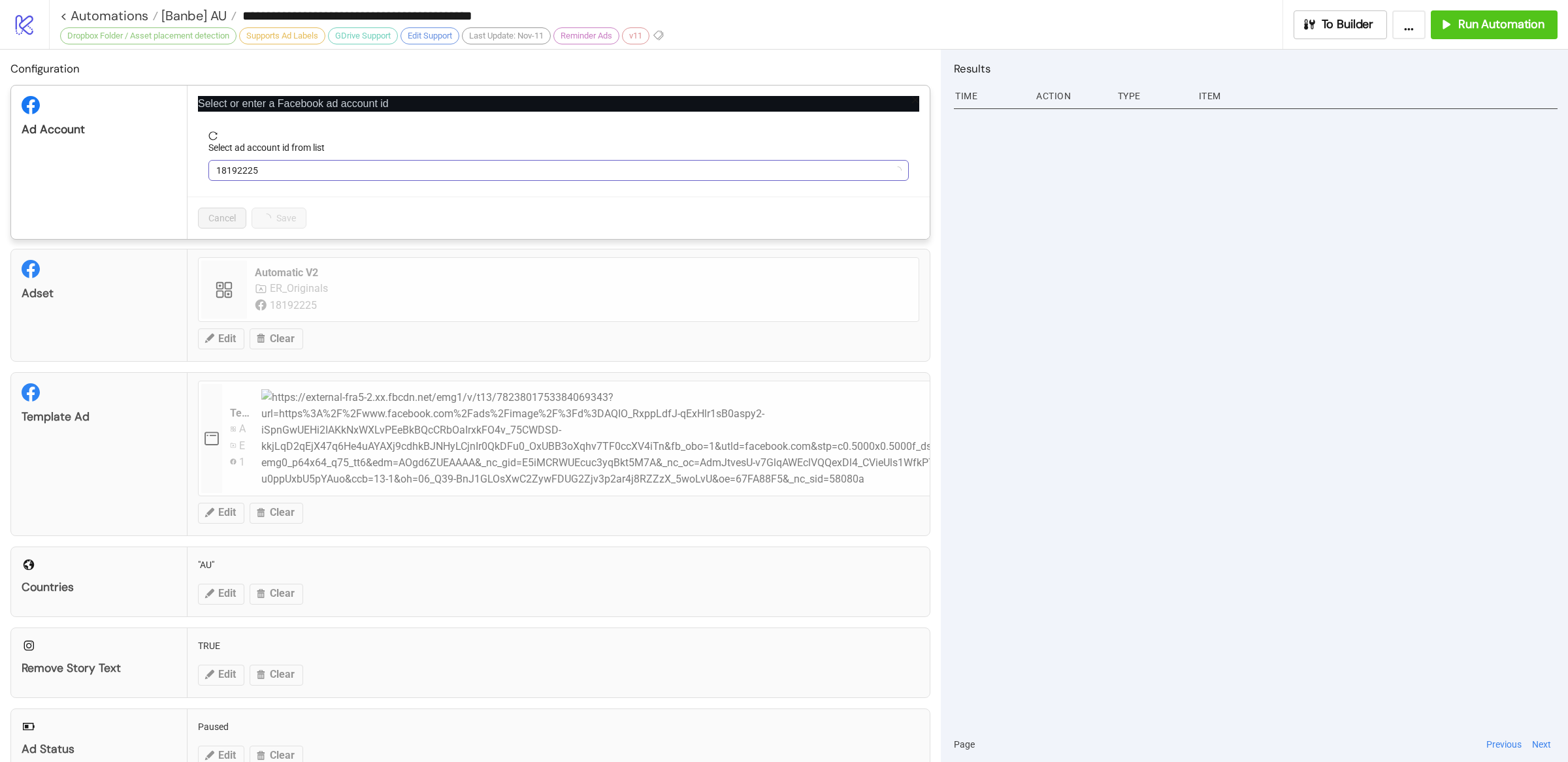
click at [322, 177] on span "18192225" at bounding box center [559, 170] width 685 height 20
click at [305, 172] on span "Holme Beauty" at bounding box center [559, 170] width 685 height 20
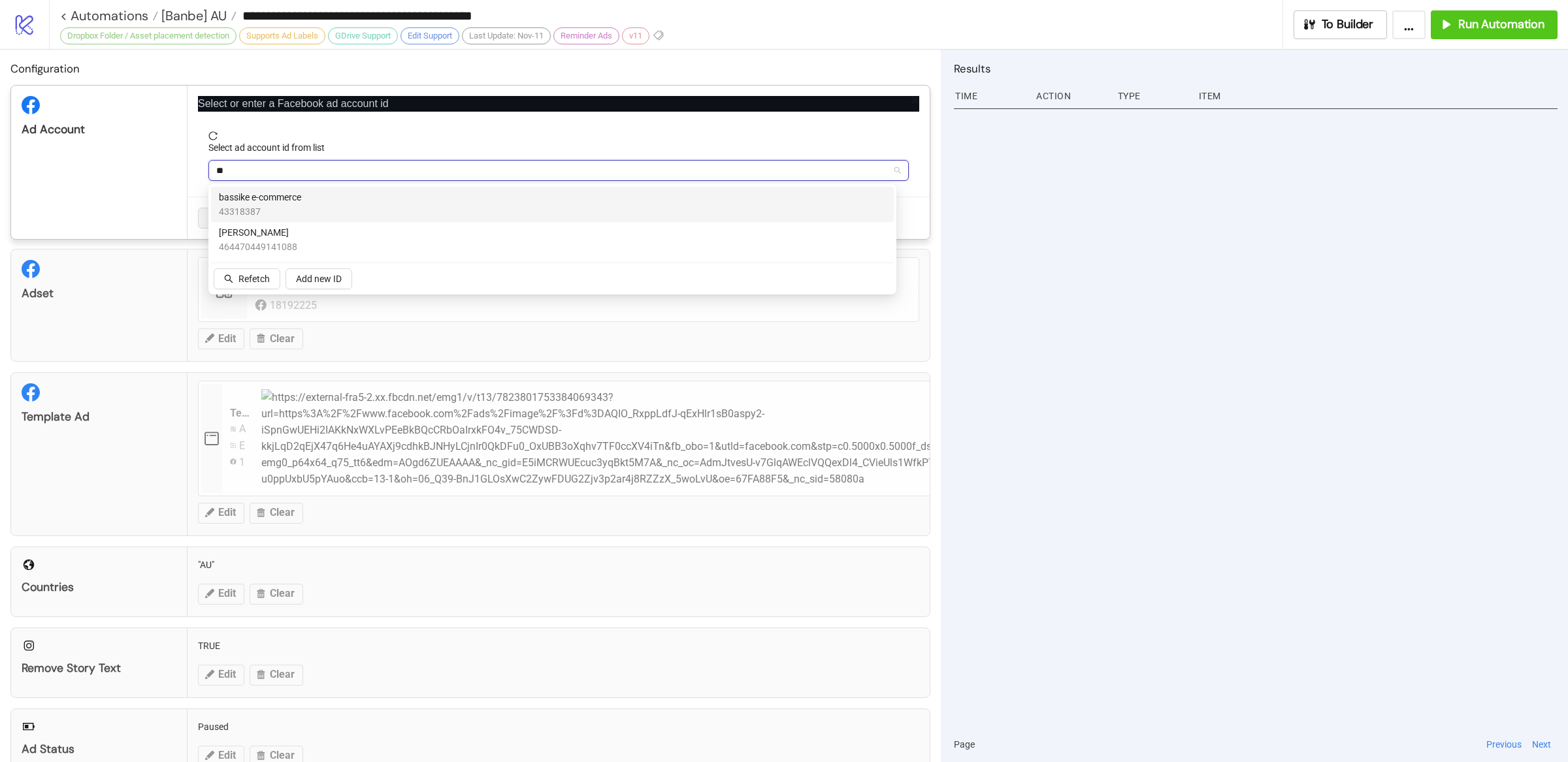
type input "*"
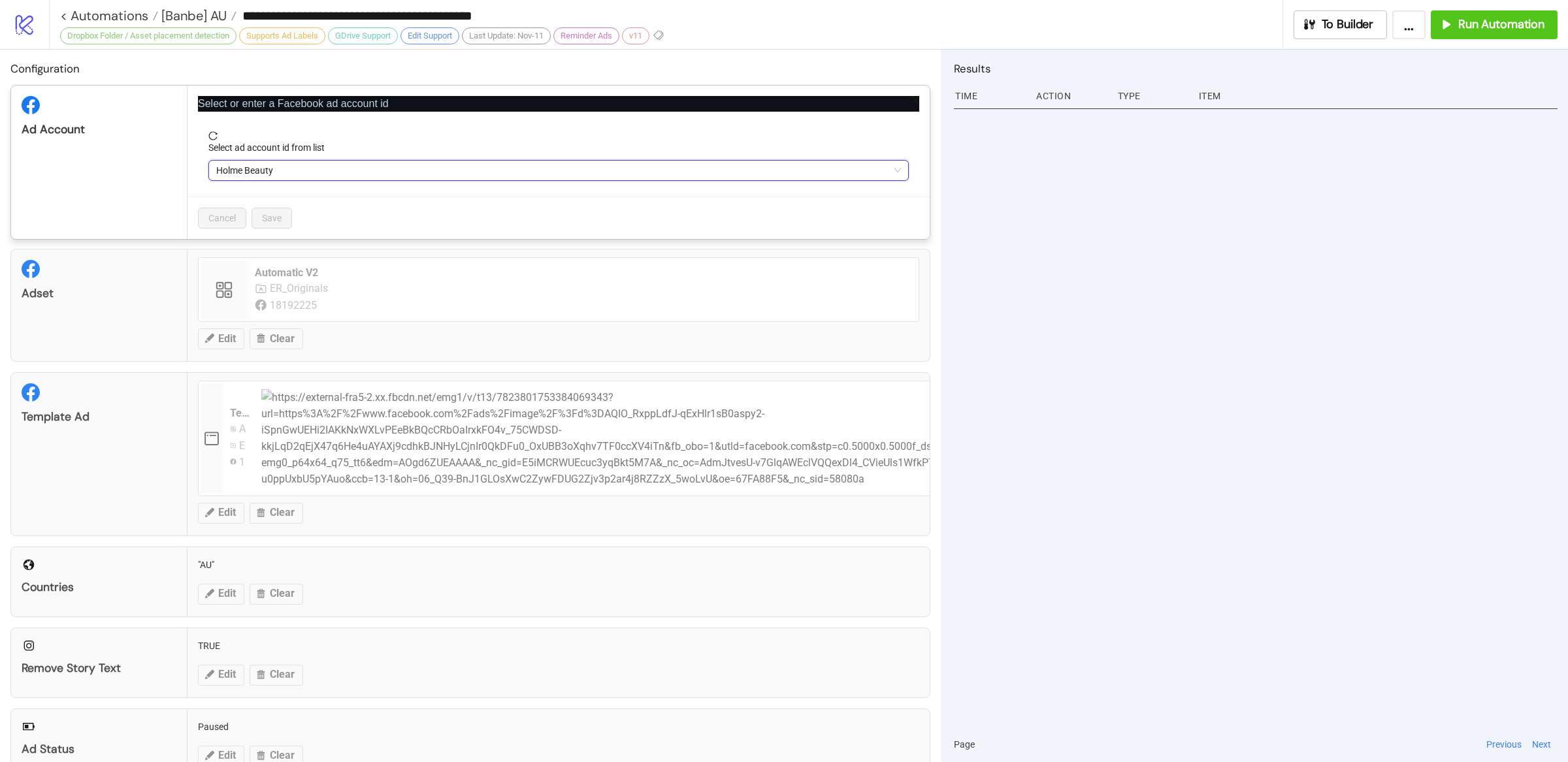
click at [312, 162] on span "Holme Beauty" at bounding box center [559, 170] width 685 height 20
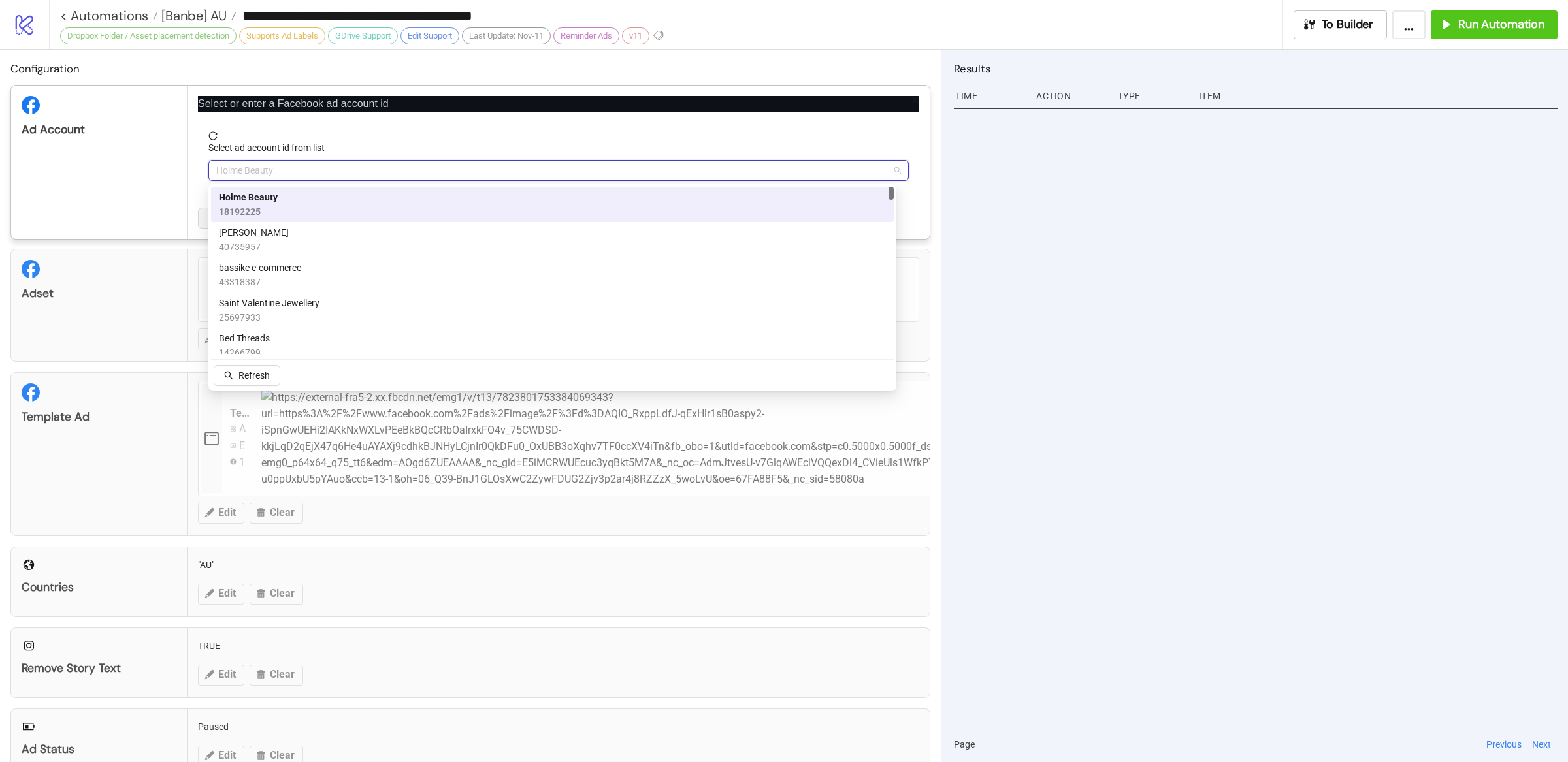
paste input "**********"
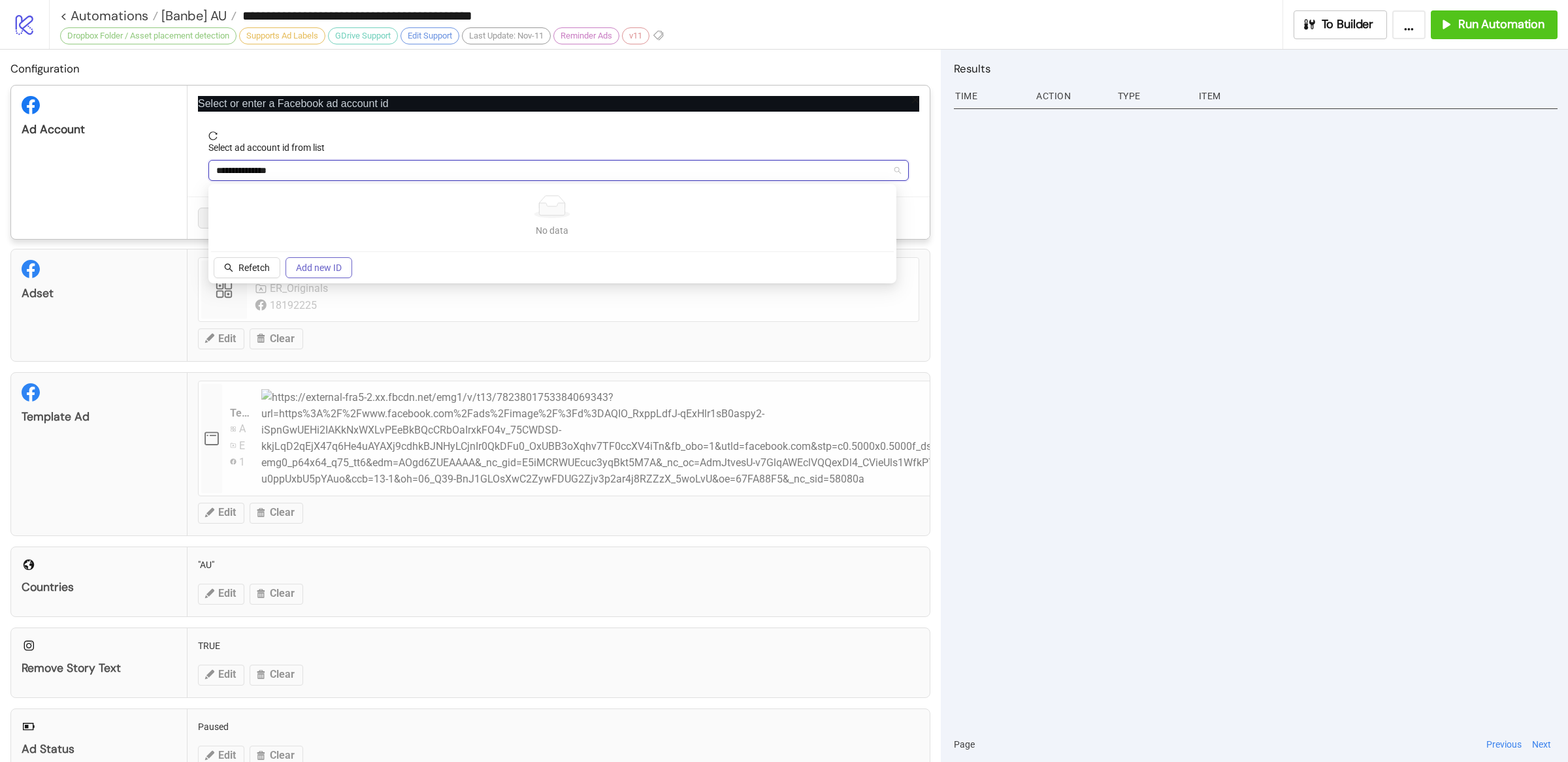
type input "**********"
click at [322, 264] on span "Add new ID" at bounding box center [319, 267] width 46 height 10
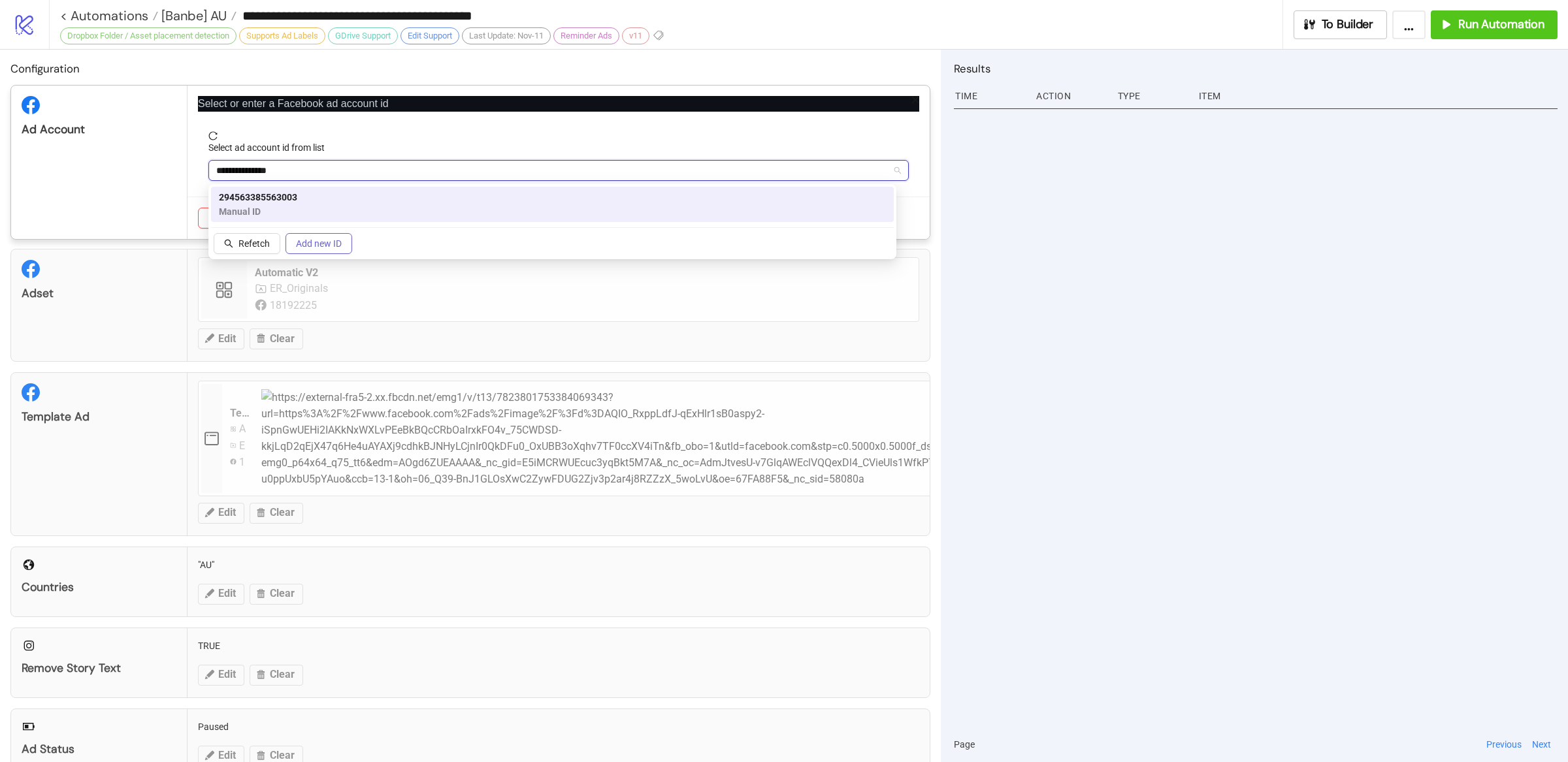
click at [317, 241] on span "Add new ID" at bounding box center [319, 243] width 46 height 10
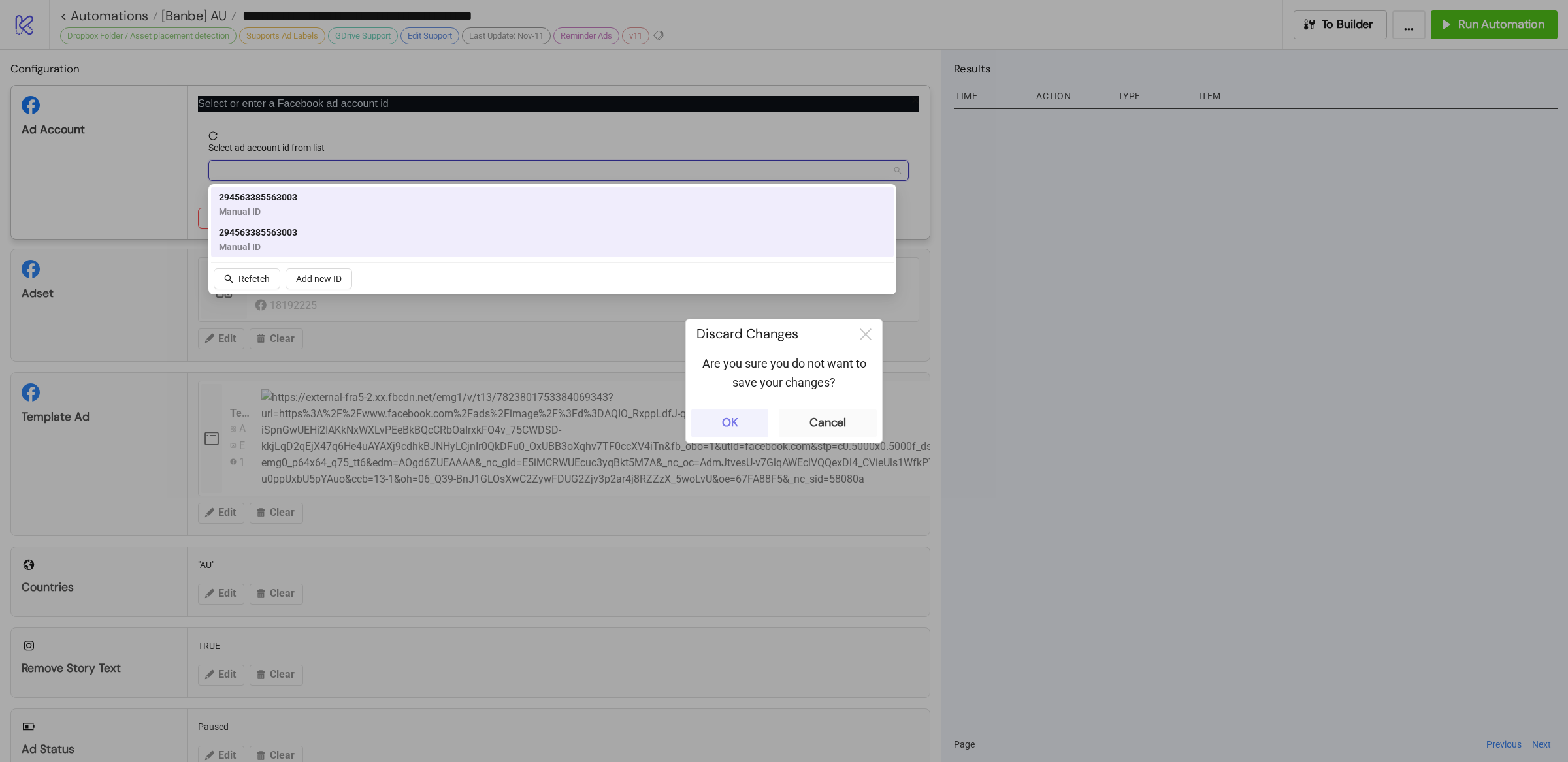
click at [749, 416] on button "OK" at bounding box center [730, 423] width 77 height 28
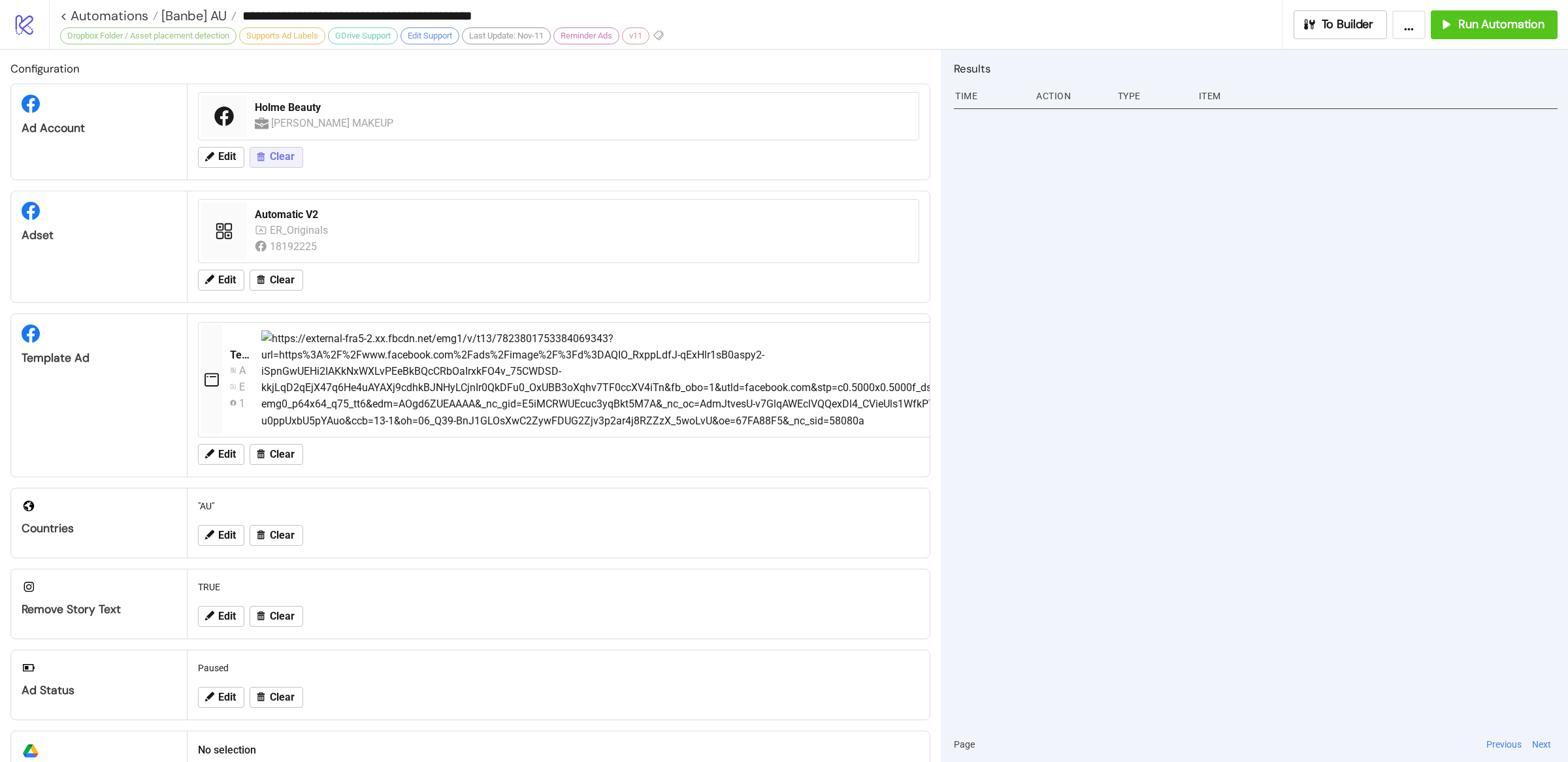
click at [287, 154] on span "Clear" at bounding box center [282, 156] width 24 height 12
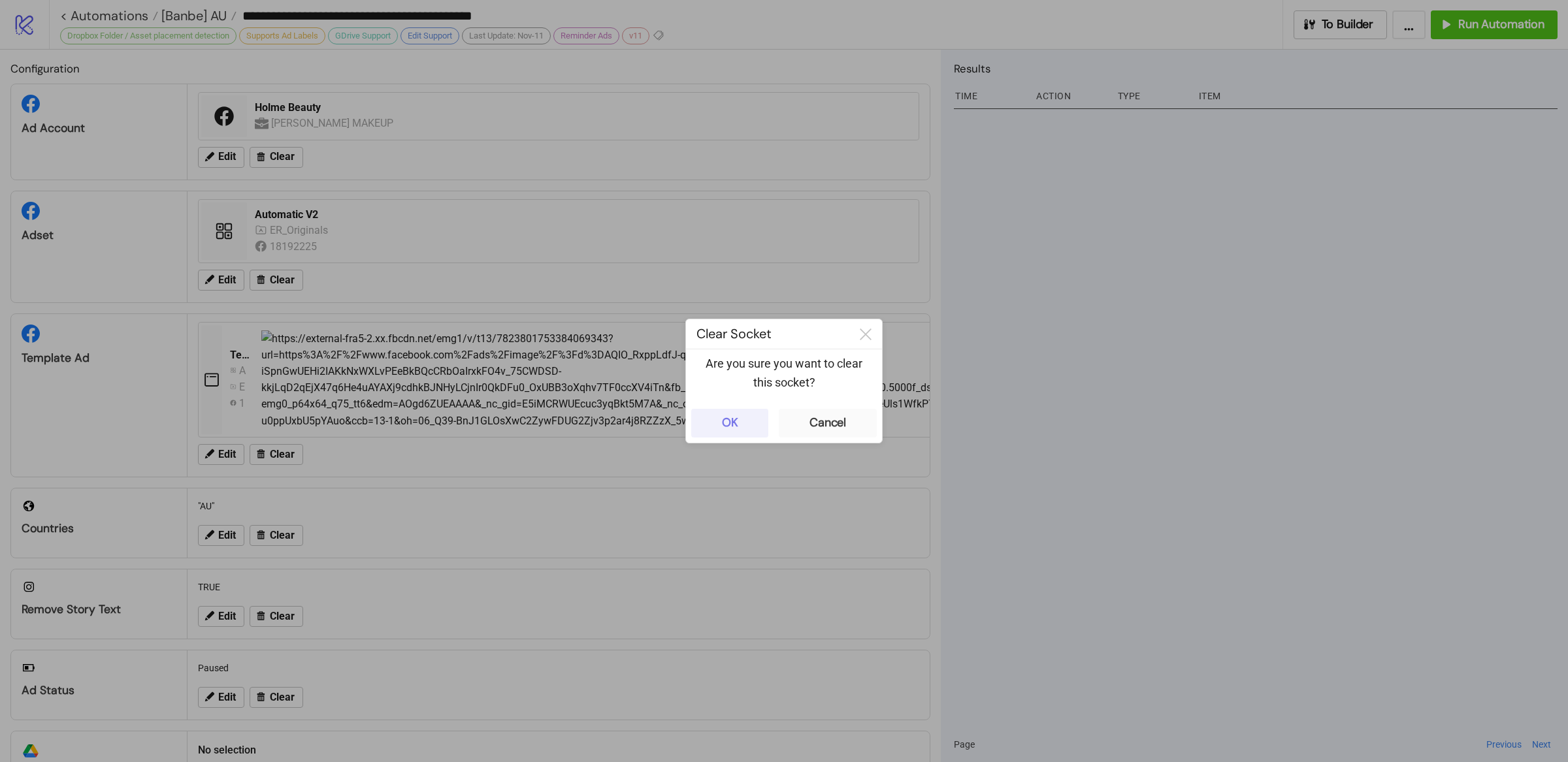
click at [732, 420] on div "OK" at bounding box center [730, 423] width 17 height 15
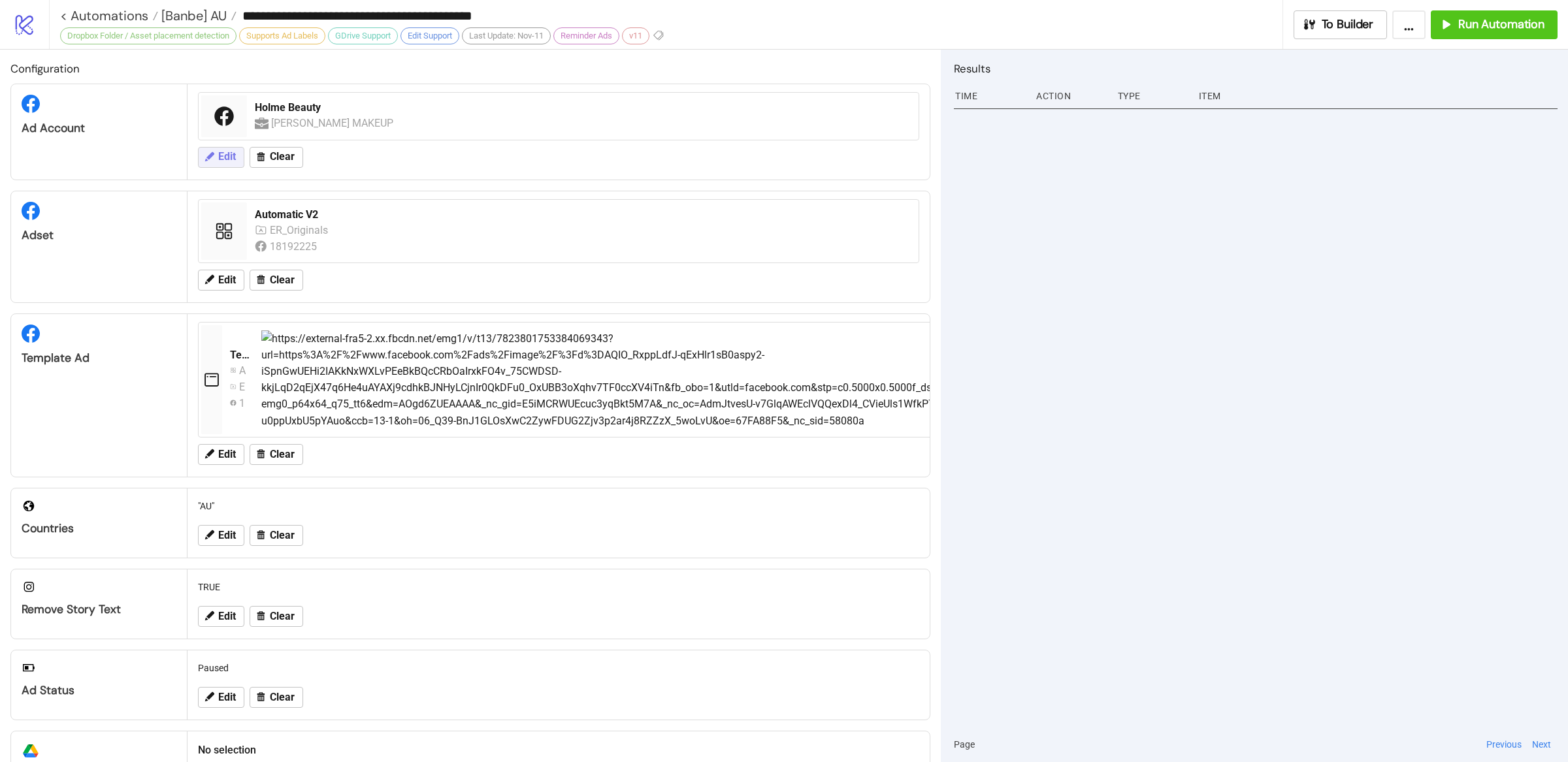
click at [223, 158] on span "Edit" at bounding box center [227, 156] width 17 height 12
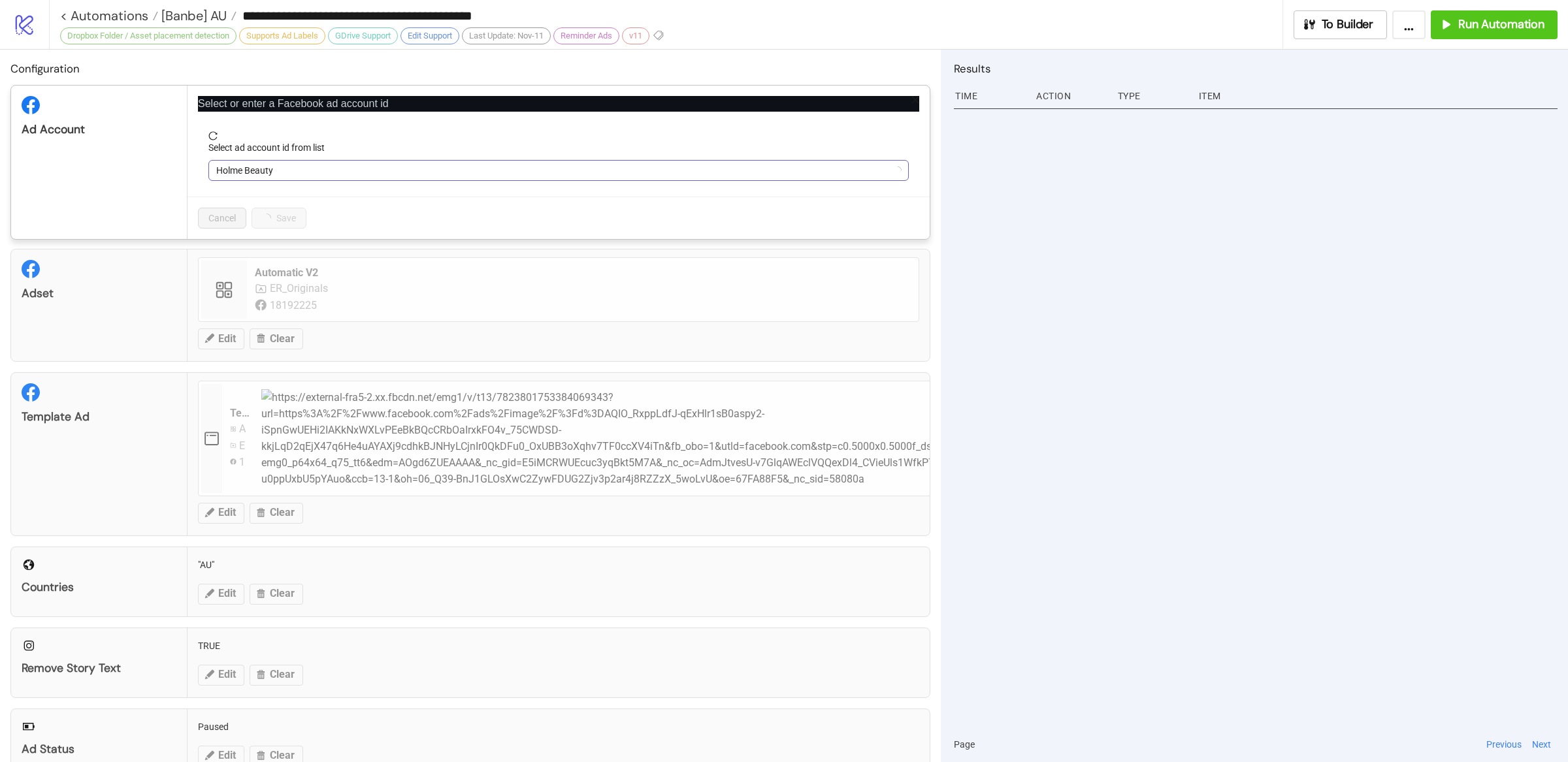
click at [260, 171] on span "Holme Beauty" at bounding box center [559, 170] width 685 height 20
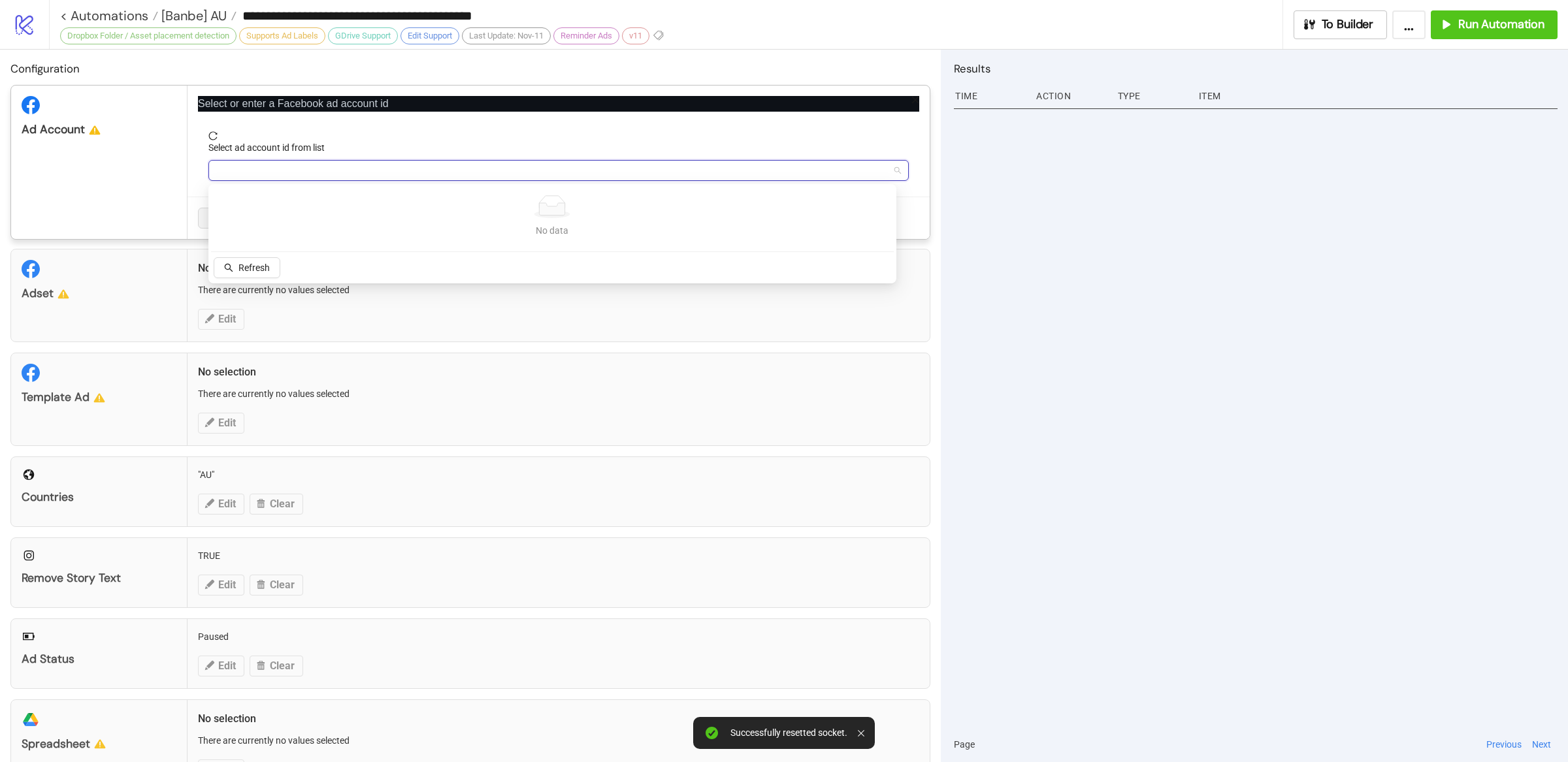
click at [324, 173] on input "Select ad account id from list" at bounding box center [552, 170] width 673 height 20
paste input "**********"
type input "**********"
click at [319, 266] on span "Add new ID" at bounding box center [319, 267] width 46 height 10
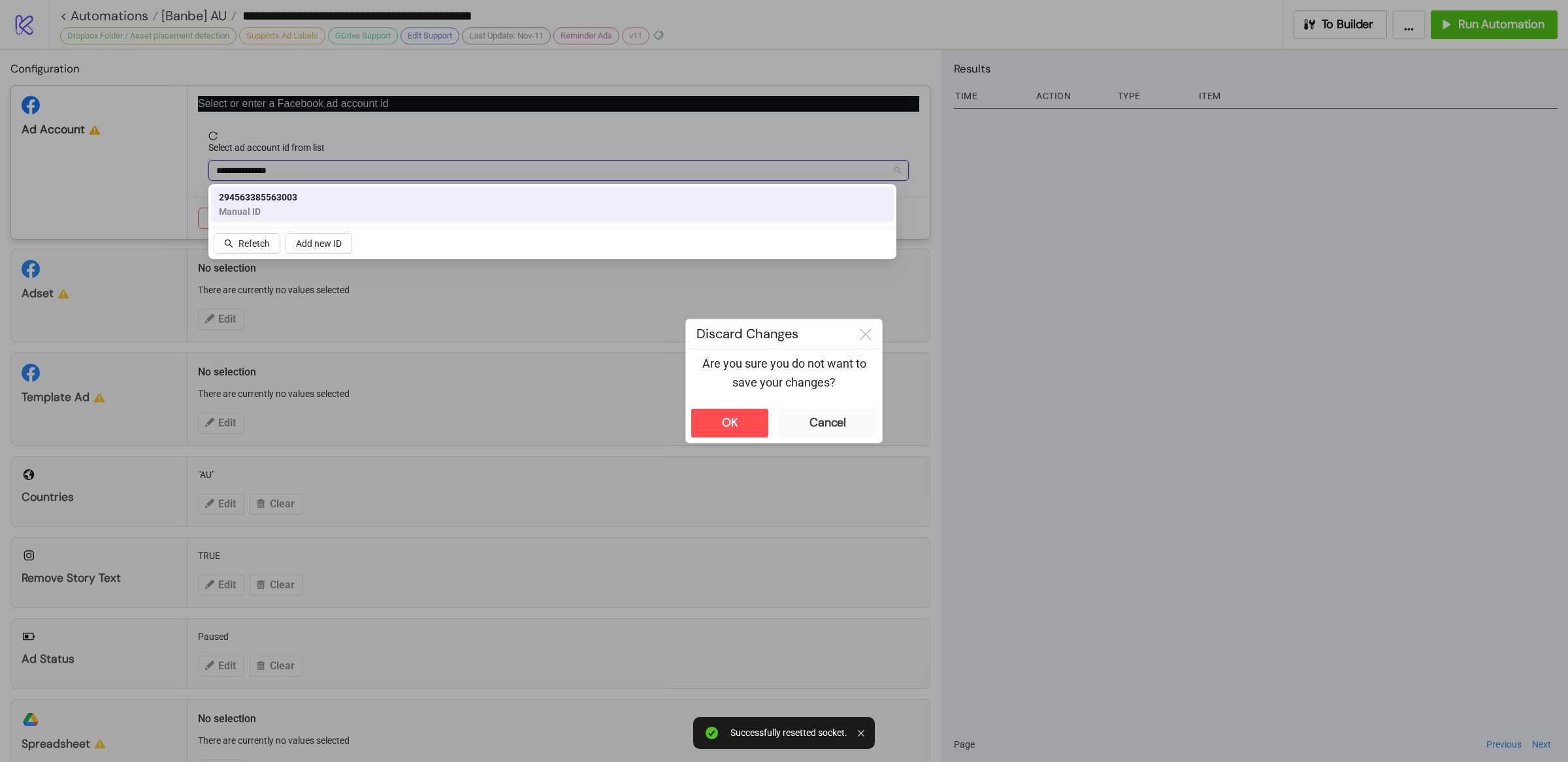
click at [292, 205] on span "Manual ID" at bounding box center [257, 211] width 78 height 14
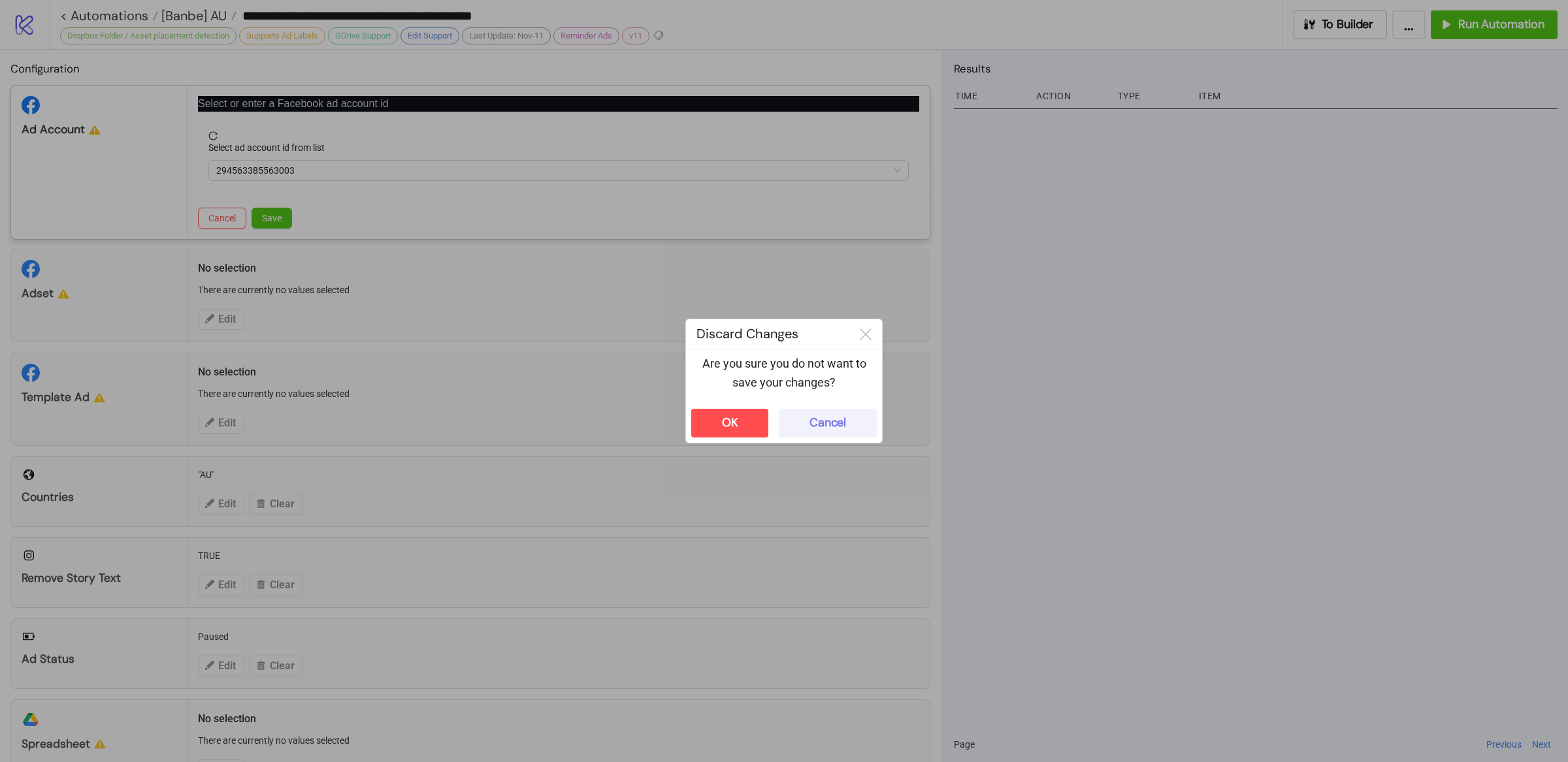
click at [851, 428] on button "Cancel" at bounding box center [828, 423] width 98 height 28
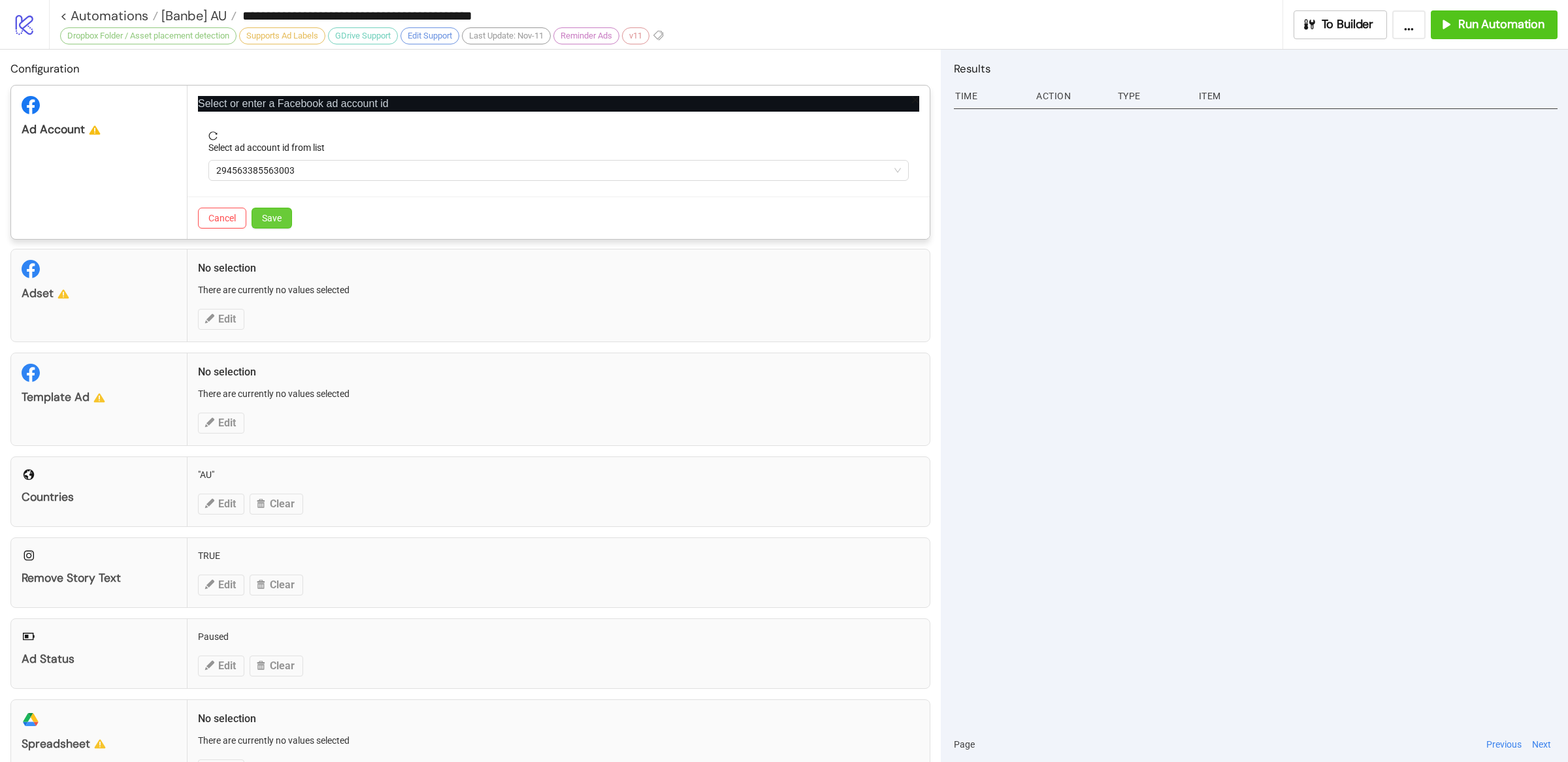
click at [269, 220] on span "Save" at bounding box center [271, 218] width 20 height 10
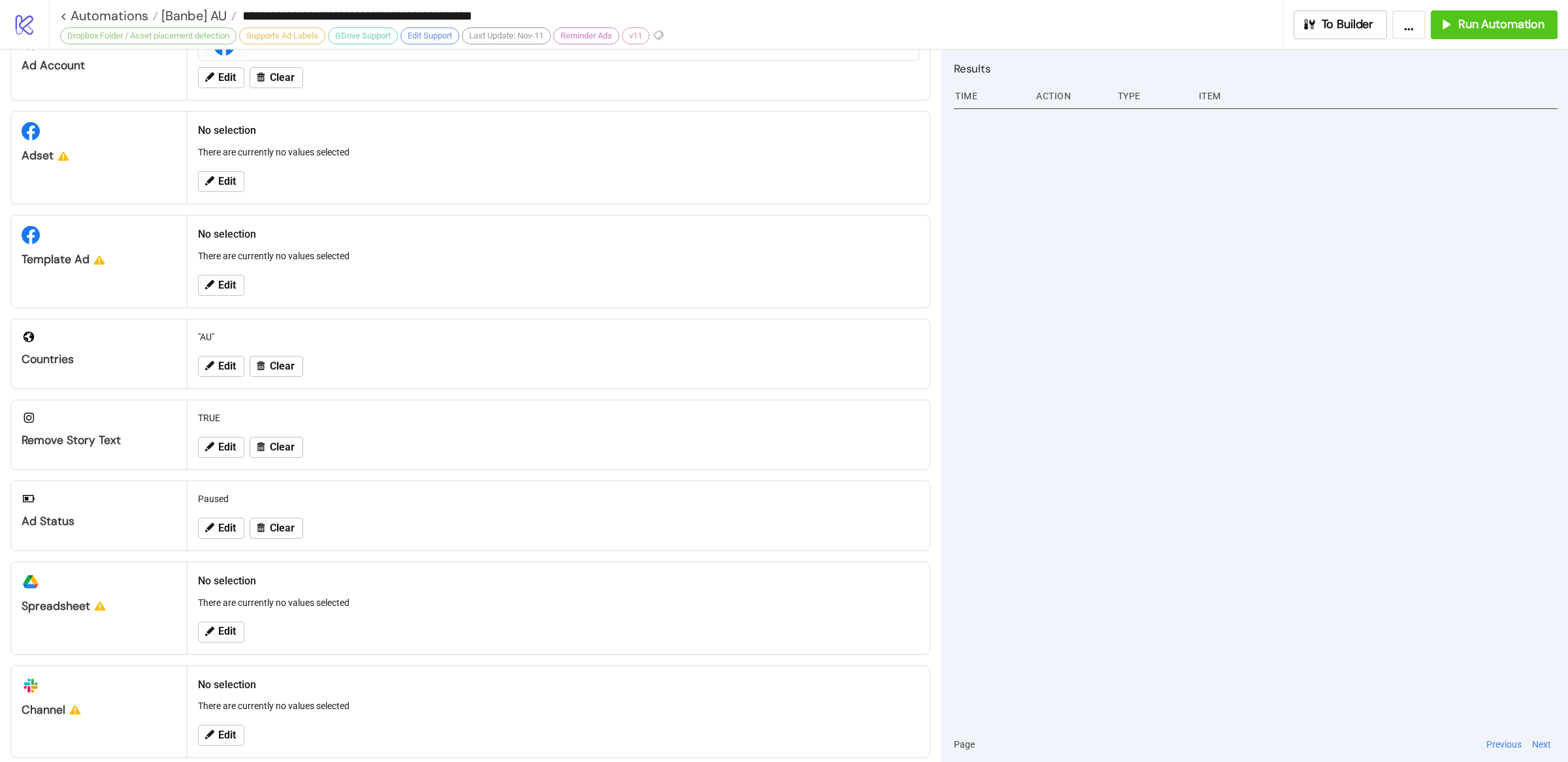
scroll to position [186, 0]
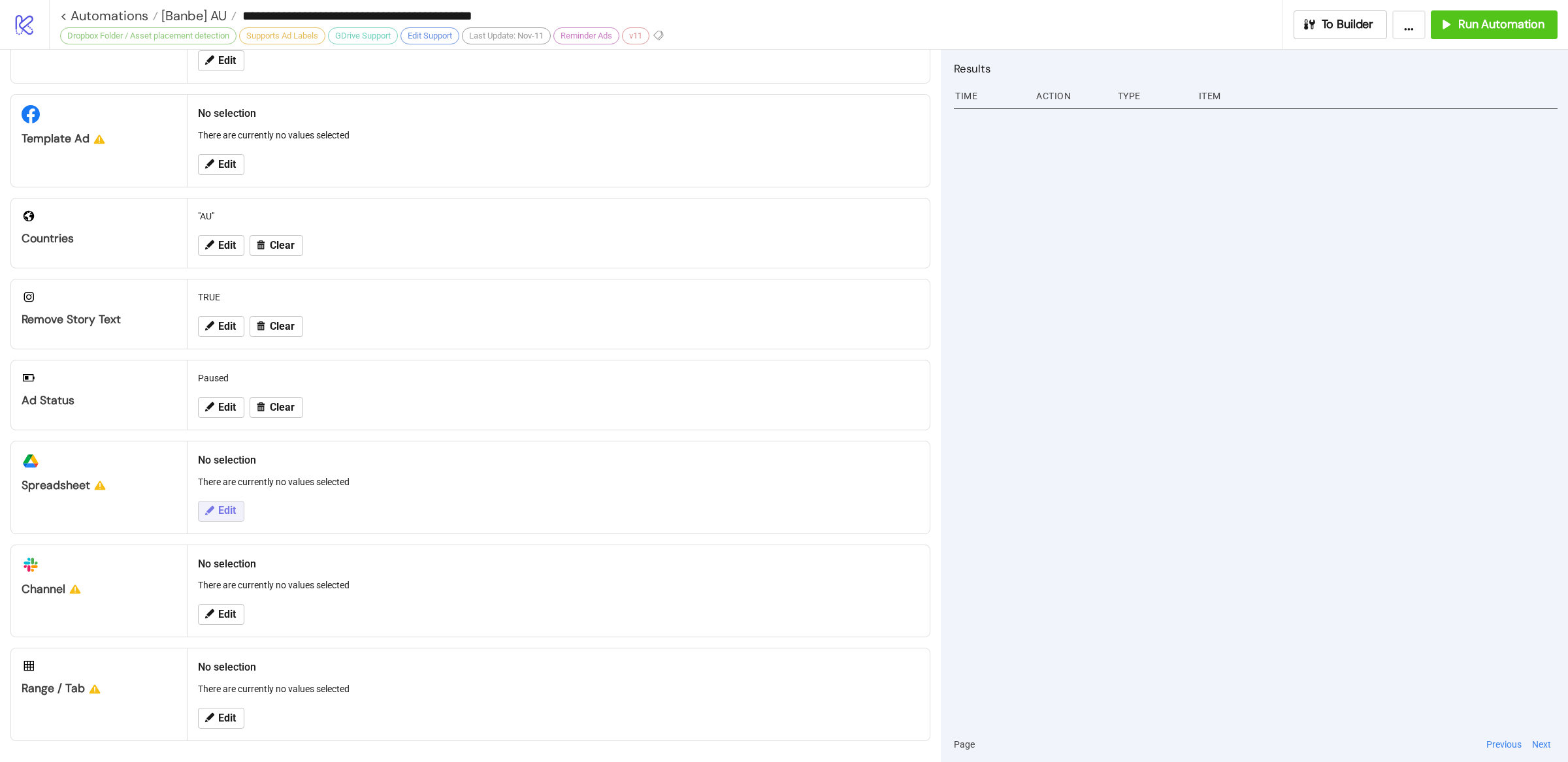
click at [223, 515] on span "Edit" at bounding box center [227, 510] width 17 height 12
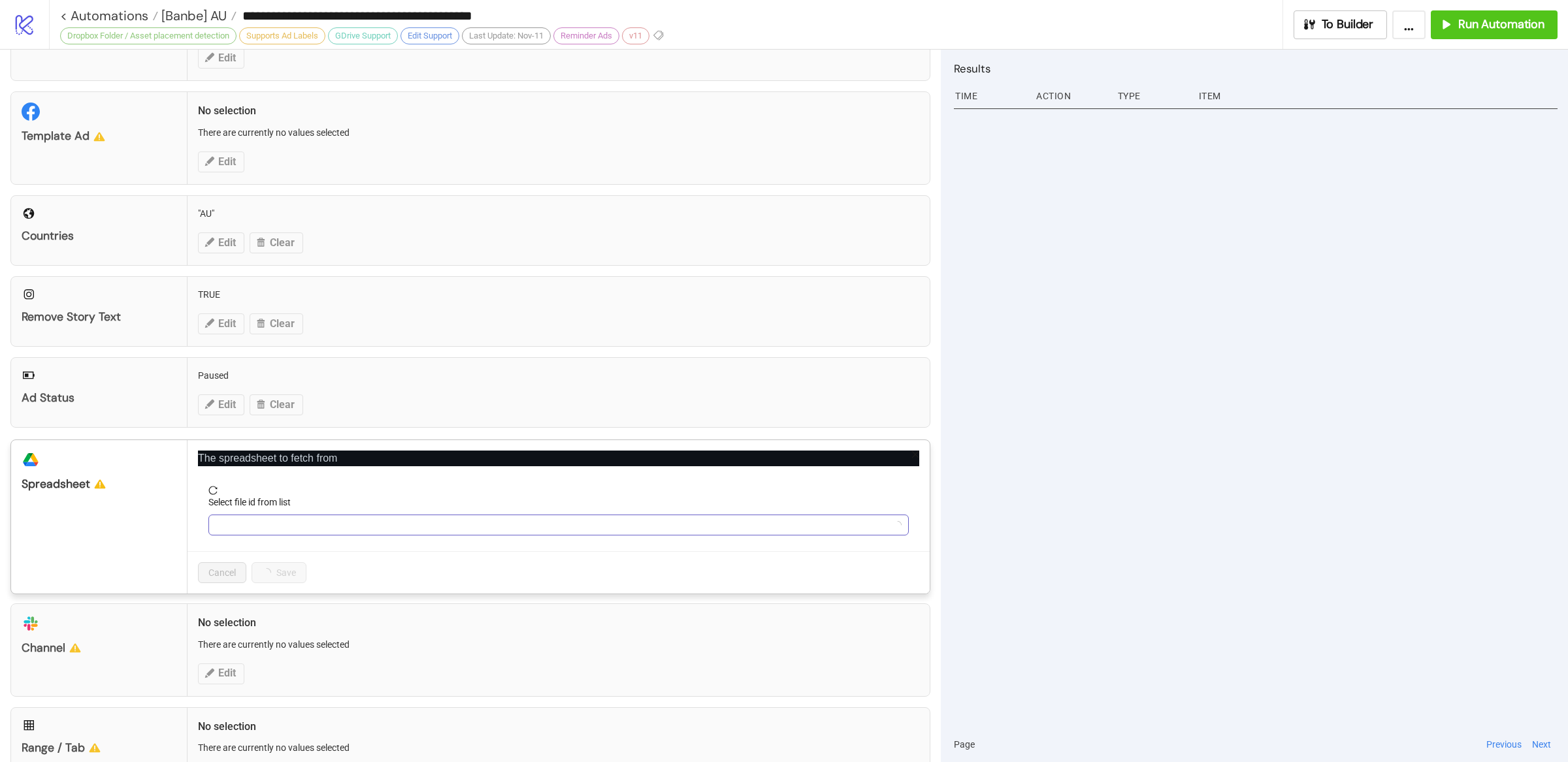
click at [264, 527] on input "Select file id from list" at bounding box center [552, 525] width 673 height 20
click at [302, 526] on input "Select file id from list" at bounding box center [552, 525] width 673 height 20
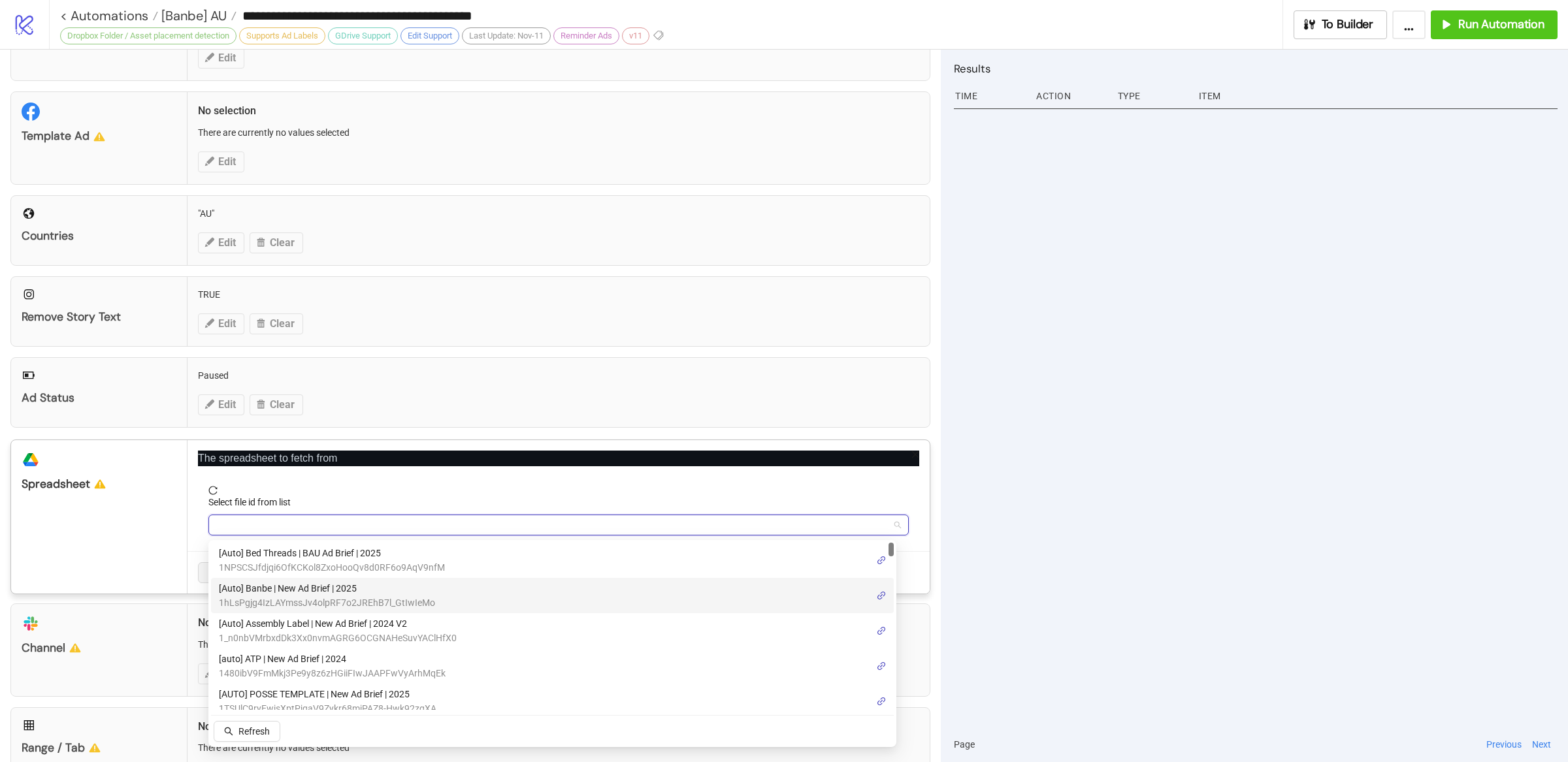
click at [333, 596] on span "1hLsPgjg4IzLAYmssJv4olpRF7o2JREhB7l_GtIwIeMo" at bounding box center [327, 603] width 216 height 14
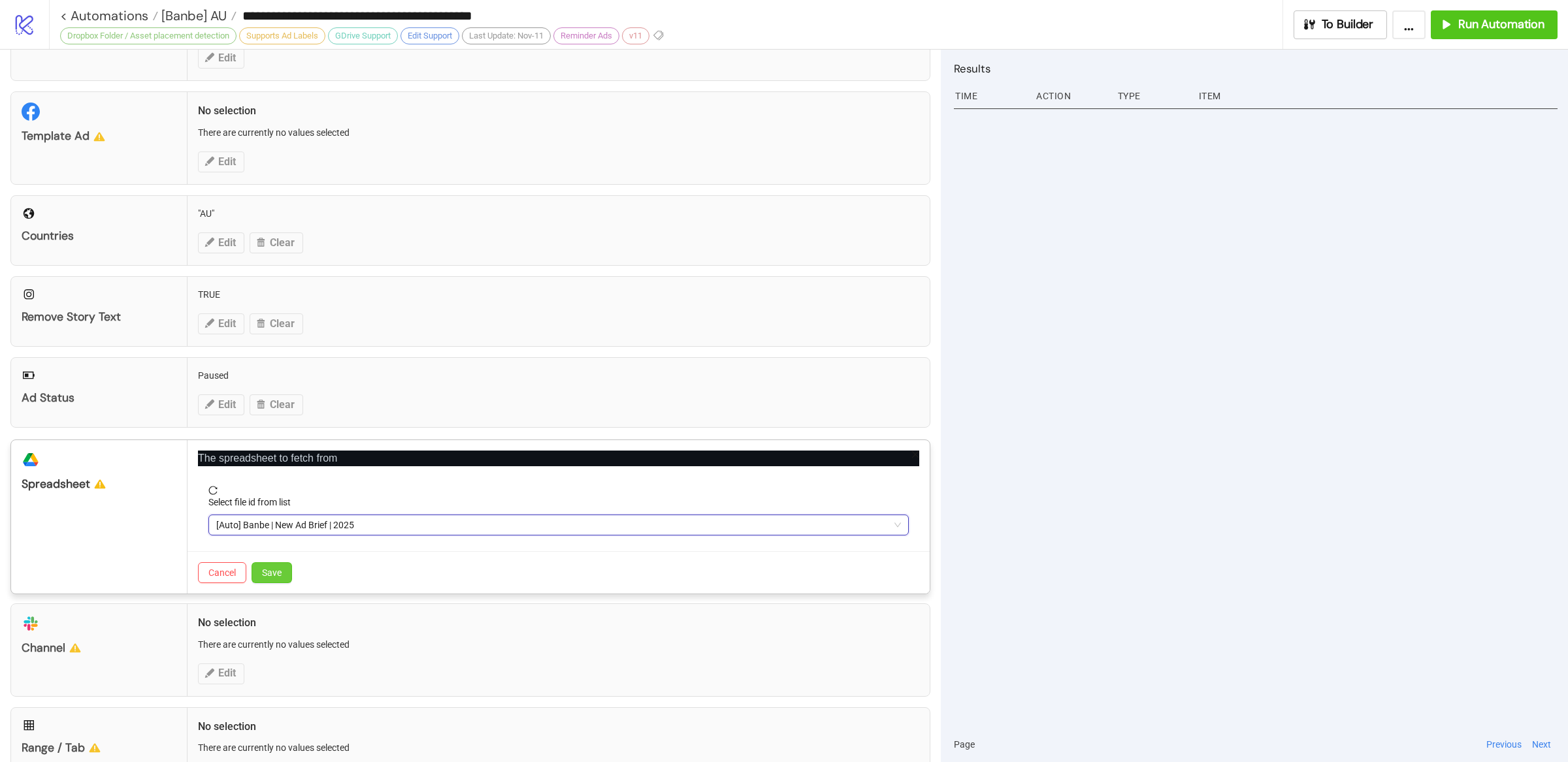
click at [278, 569] on span "Save" at bounding box center [271, 573] width 20 height 10
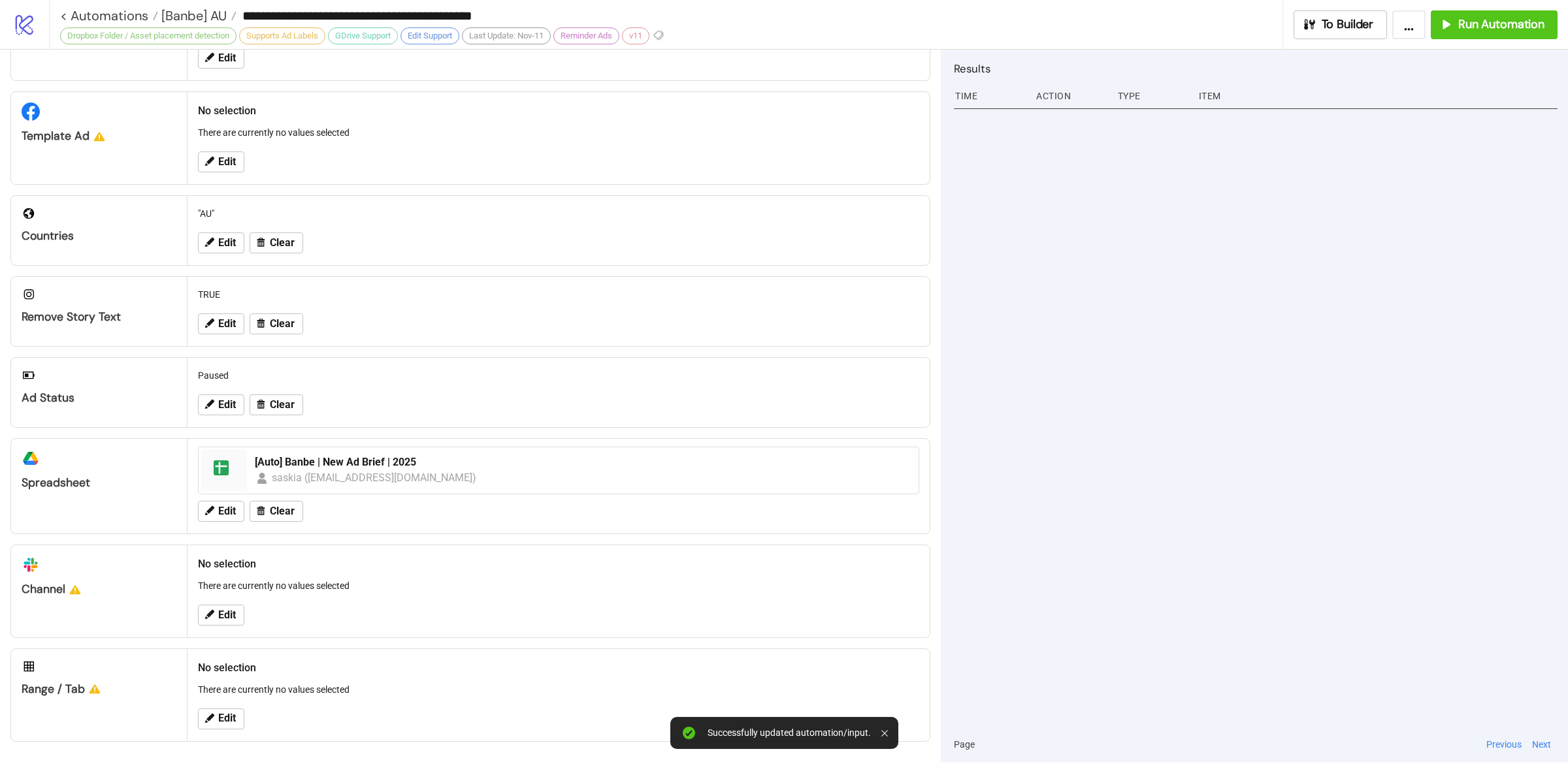
scroll to position [189, 0]
click at [220, 719] on span "Edit" at bounding box center [227, 718] width 17 height 12
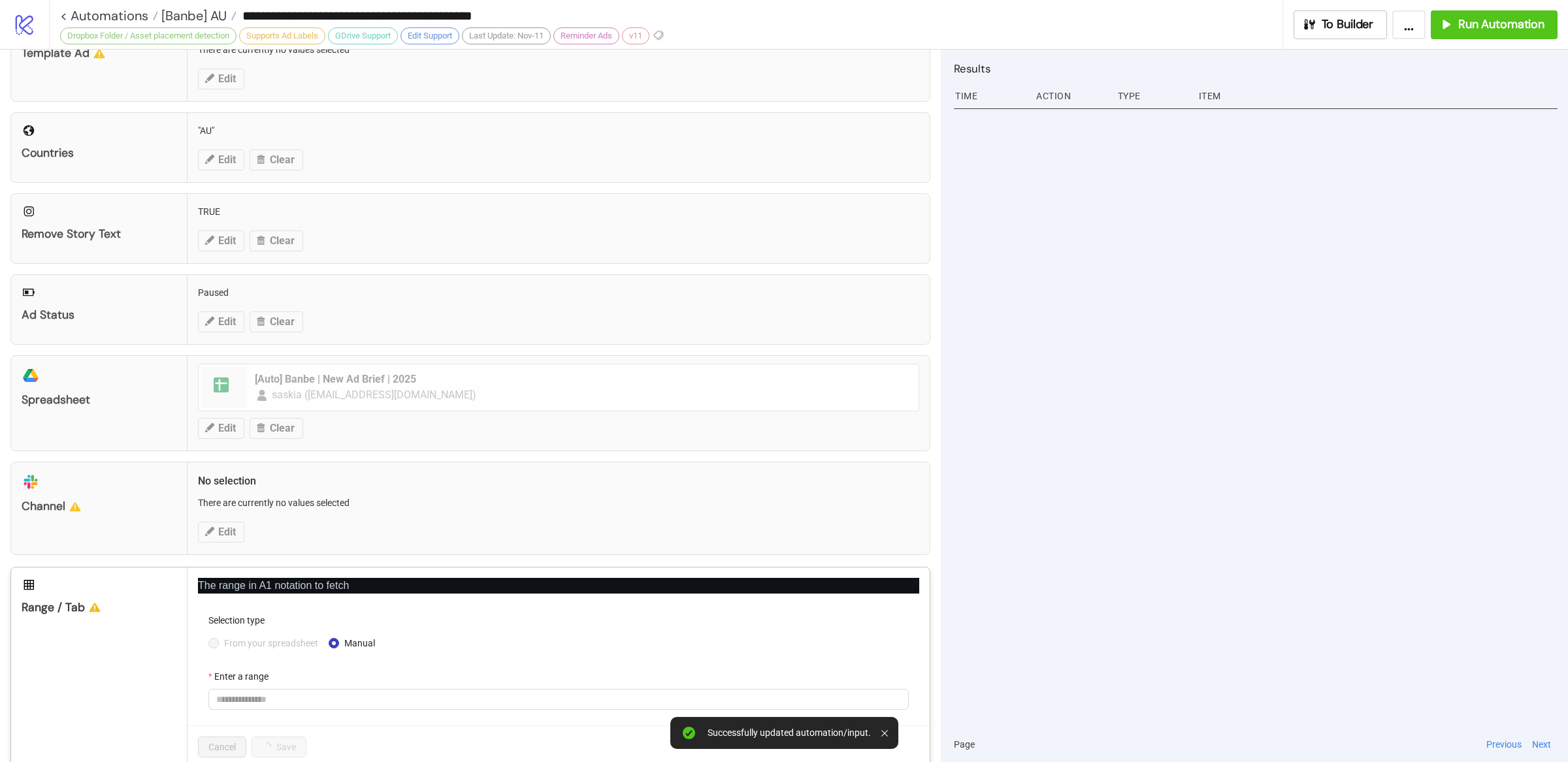
scroll to position [298, 0]
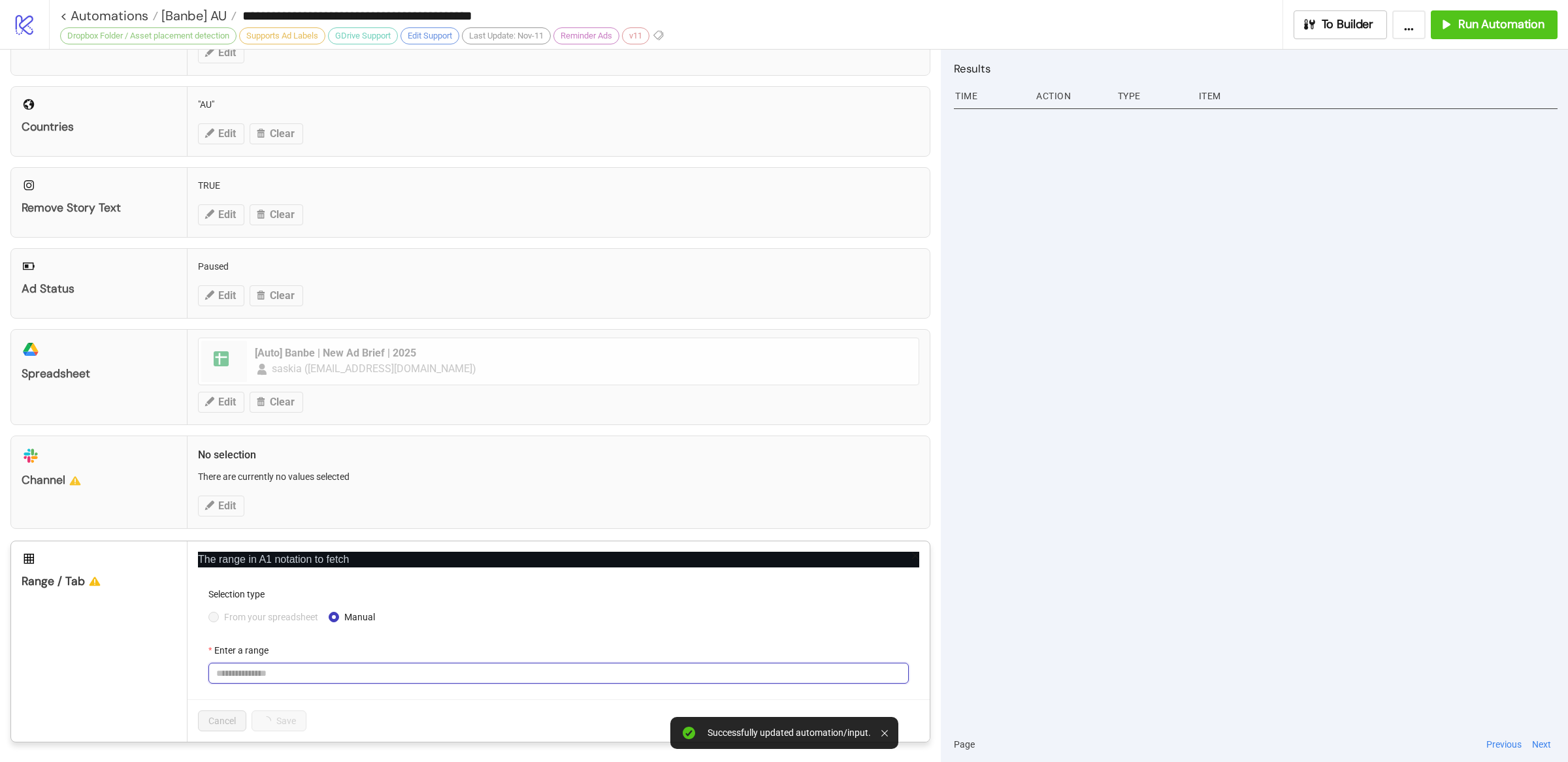
click at [346, 672] on input "Enter a range" at bounding box center [559, 673] width 701 height 21
click at [350, 671] on input "Enter a range" at bounding box center [559, 673] width 701 height 21
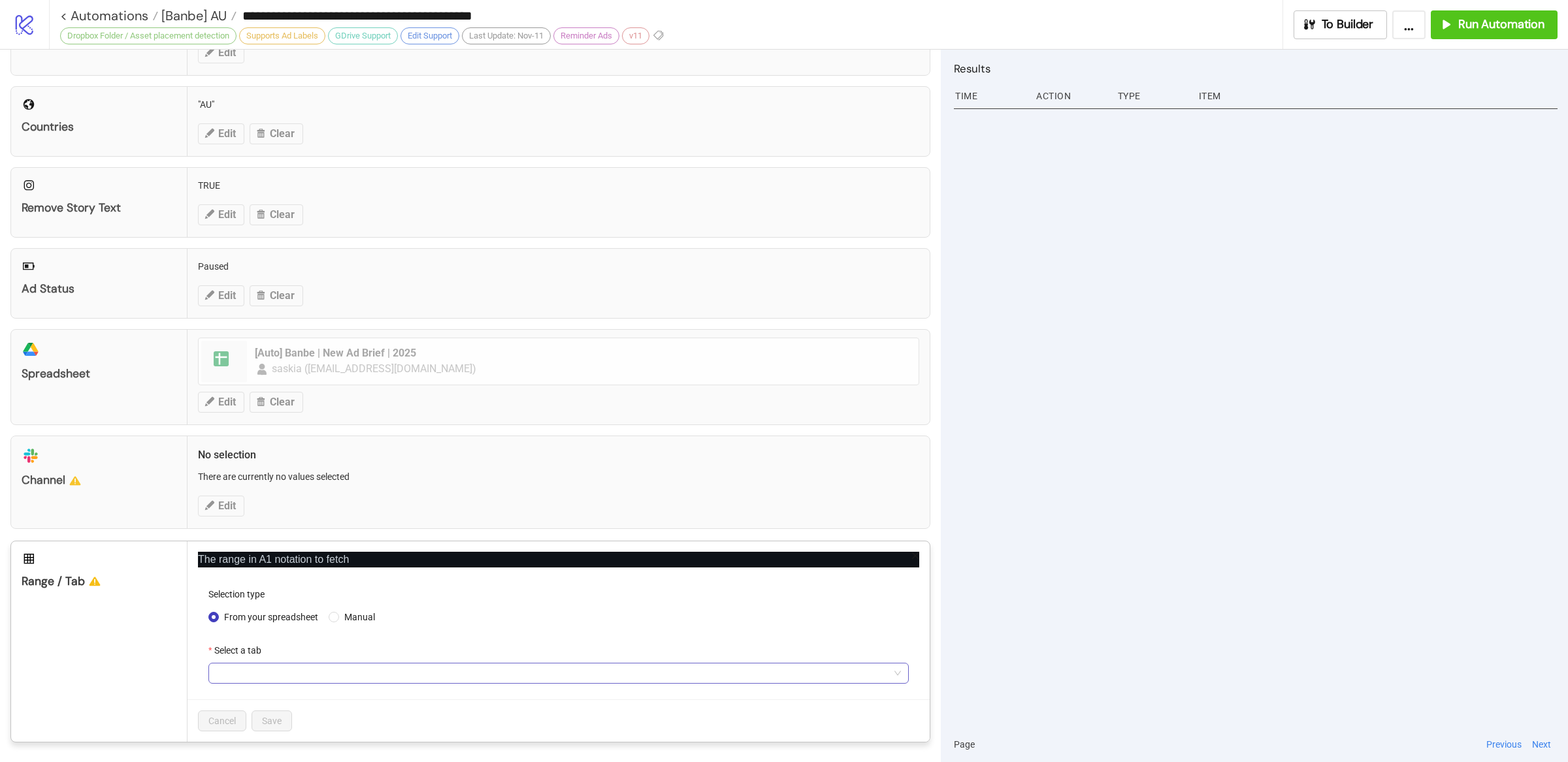
click at [282, 678] on span at bounding box center [559, 673] width 685 height 20
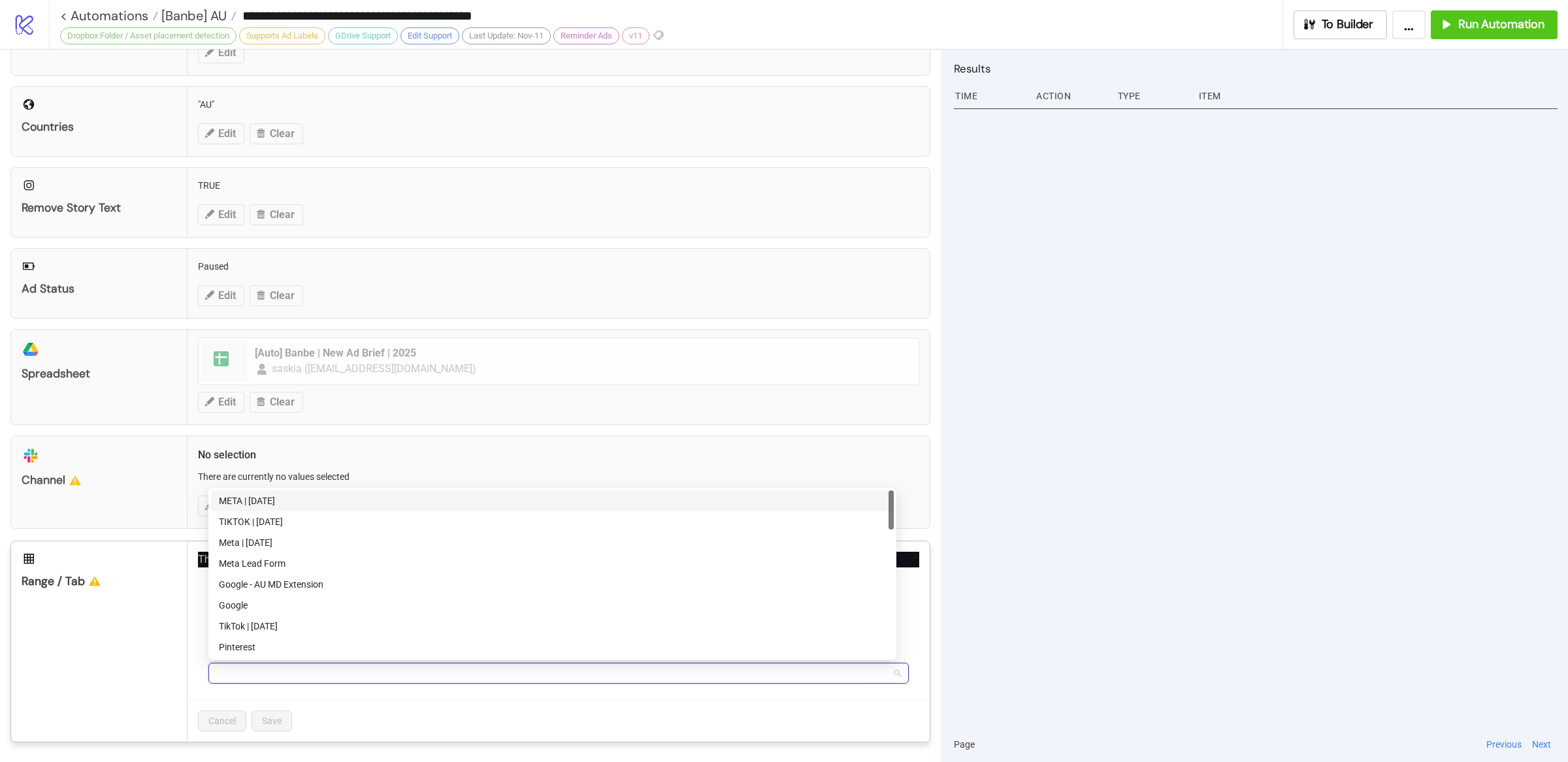
click at [316, 499] on div "META | [DATE]" at bounding box center [552, 501] width 667 height 14
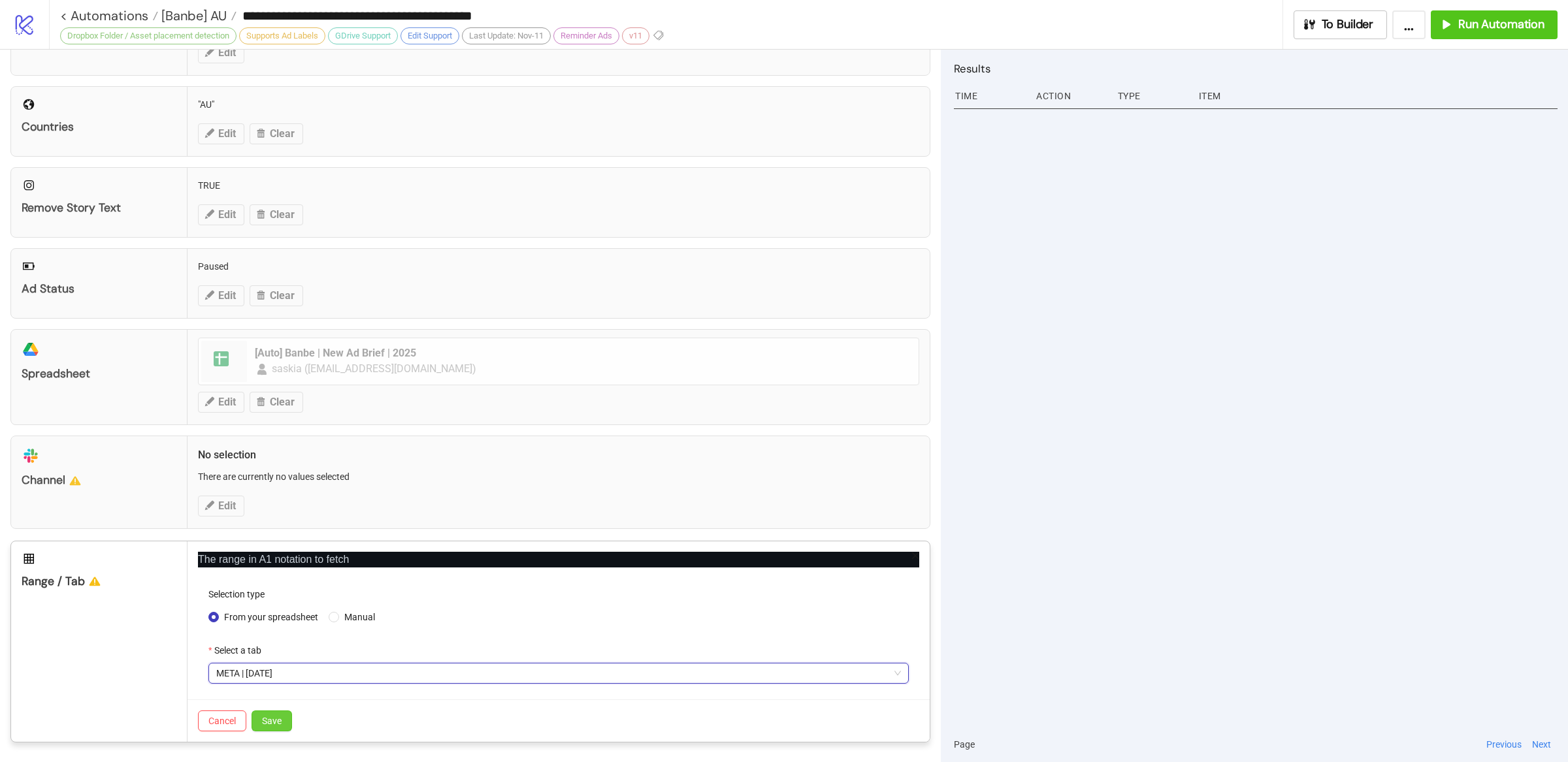
click at [279, 720] on span "Save" at bounding box center [271, 721] width 20 height 10
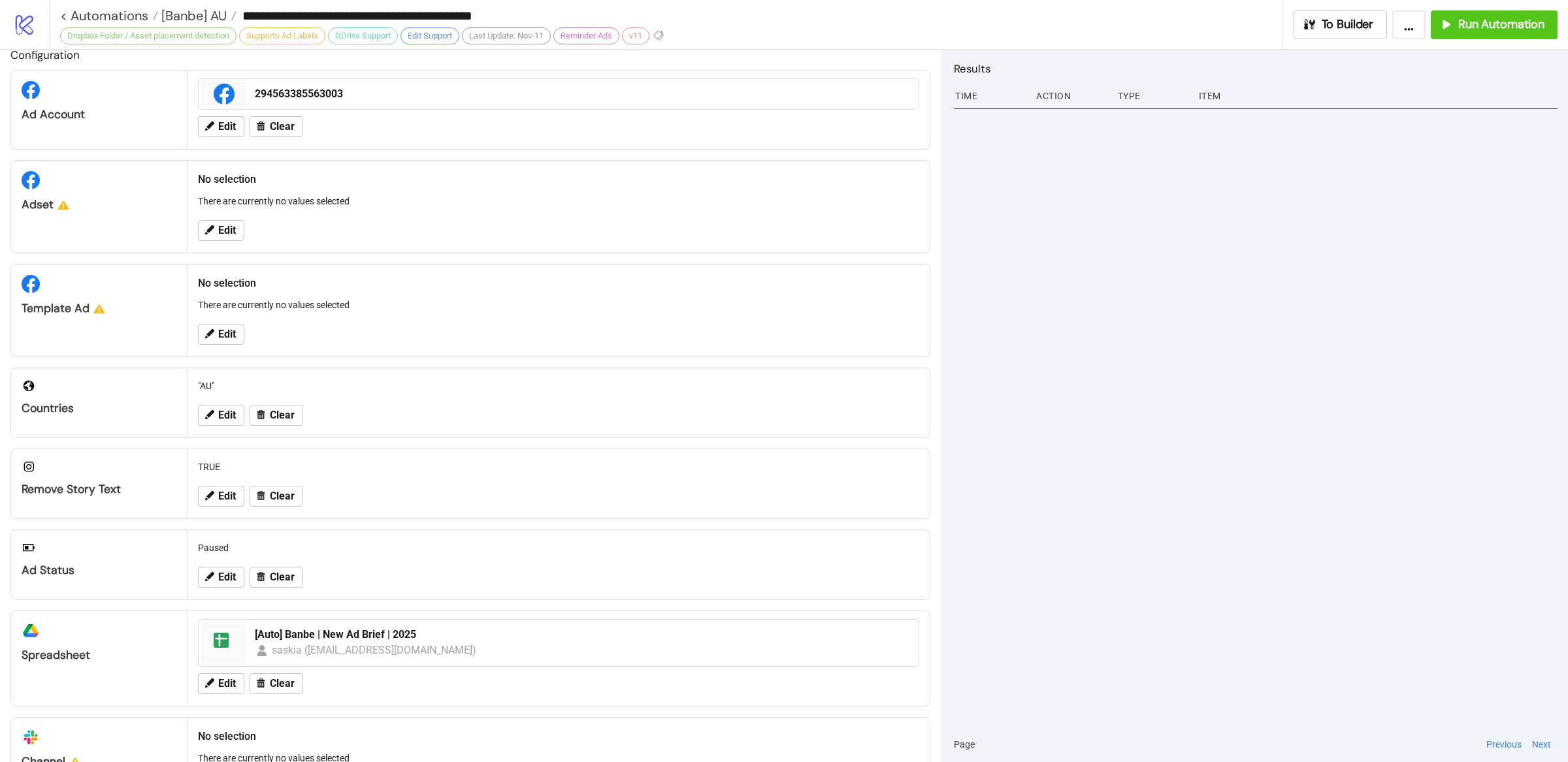
scroll to position [0, 0]
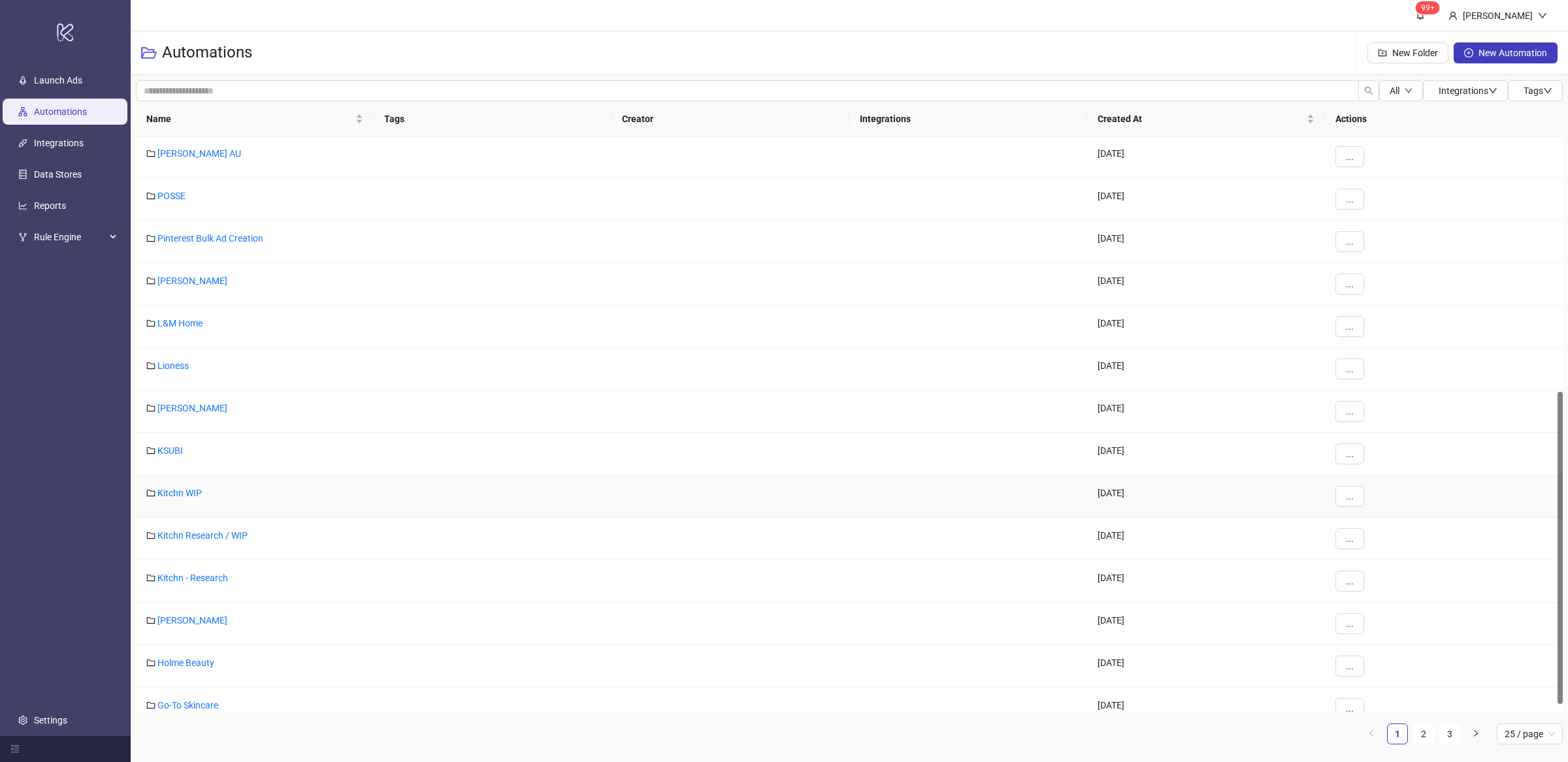
scroll to position [484, 0]
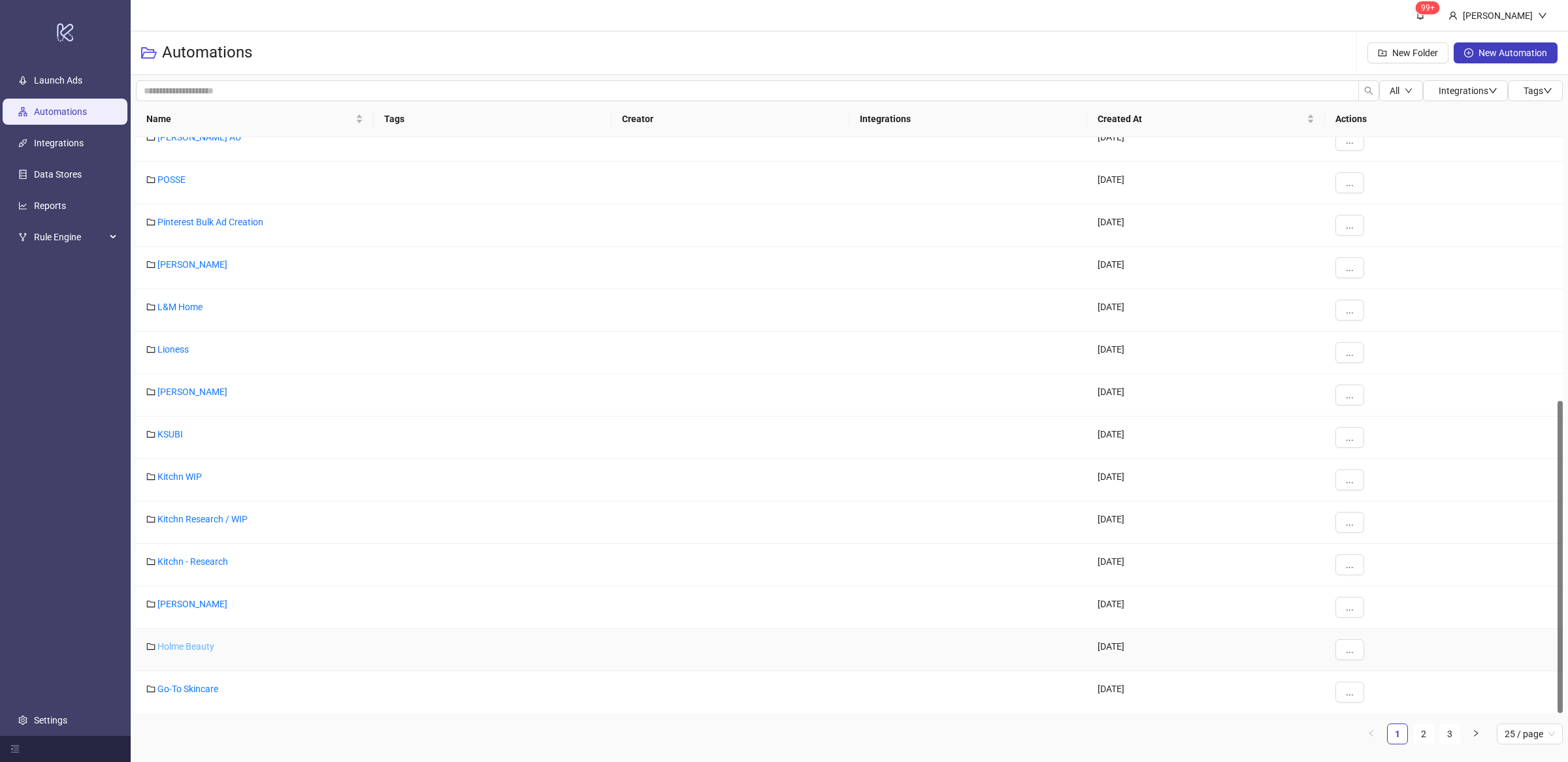
click at [201, 652] on link "Holme Beauty" at bounding box center [186, 646] width 57 height 10
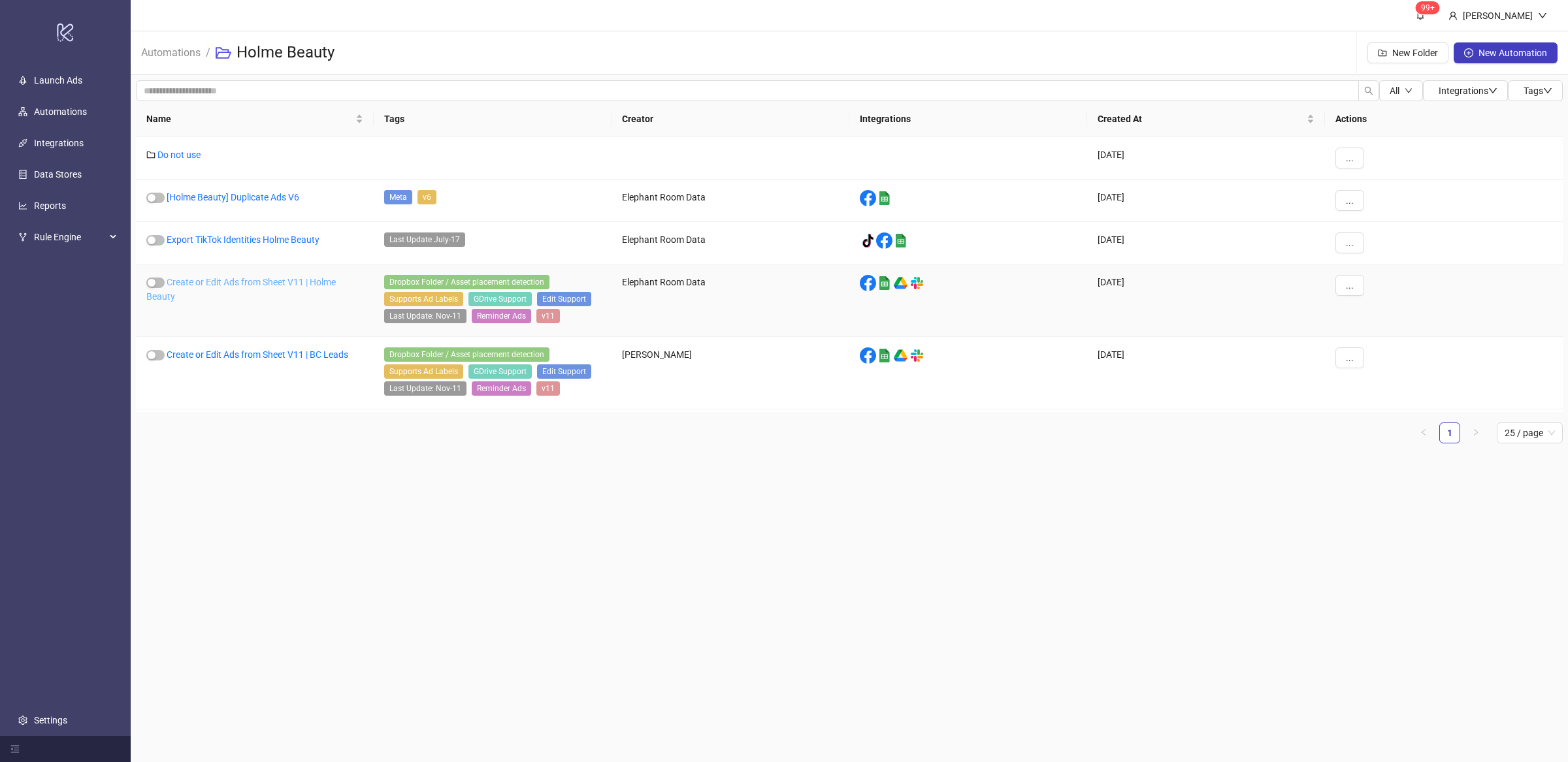
click at [275, 285] on link "Create or Edit Ads from Sheet V11 | Holme Beauty" at bounding box center [241, 289] width 189 height 24
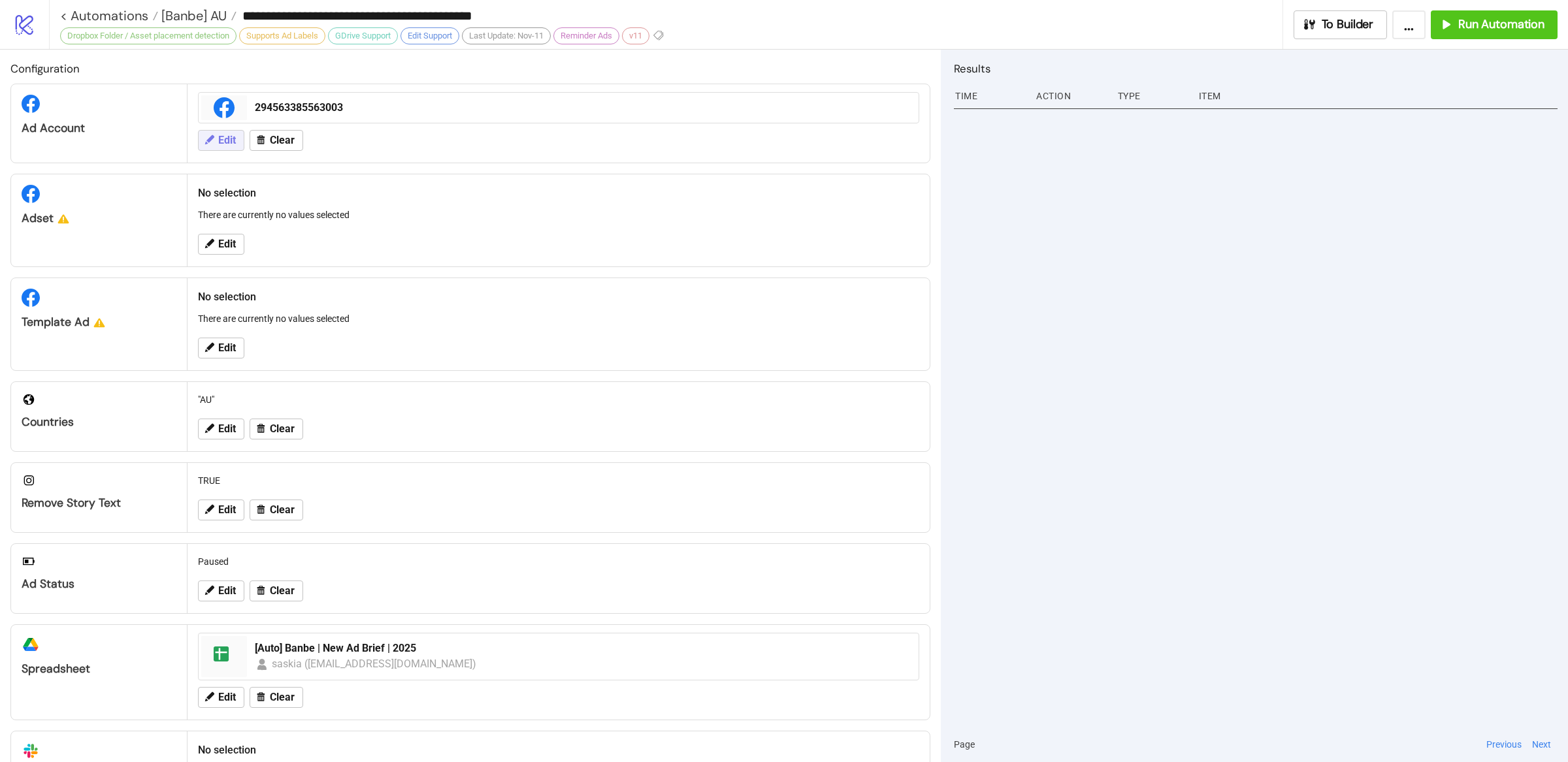
click at [223, 142] on span "Edit" at bounding box center [227, 140] width 17 height 12
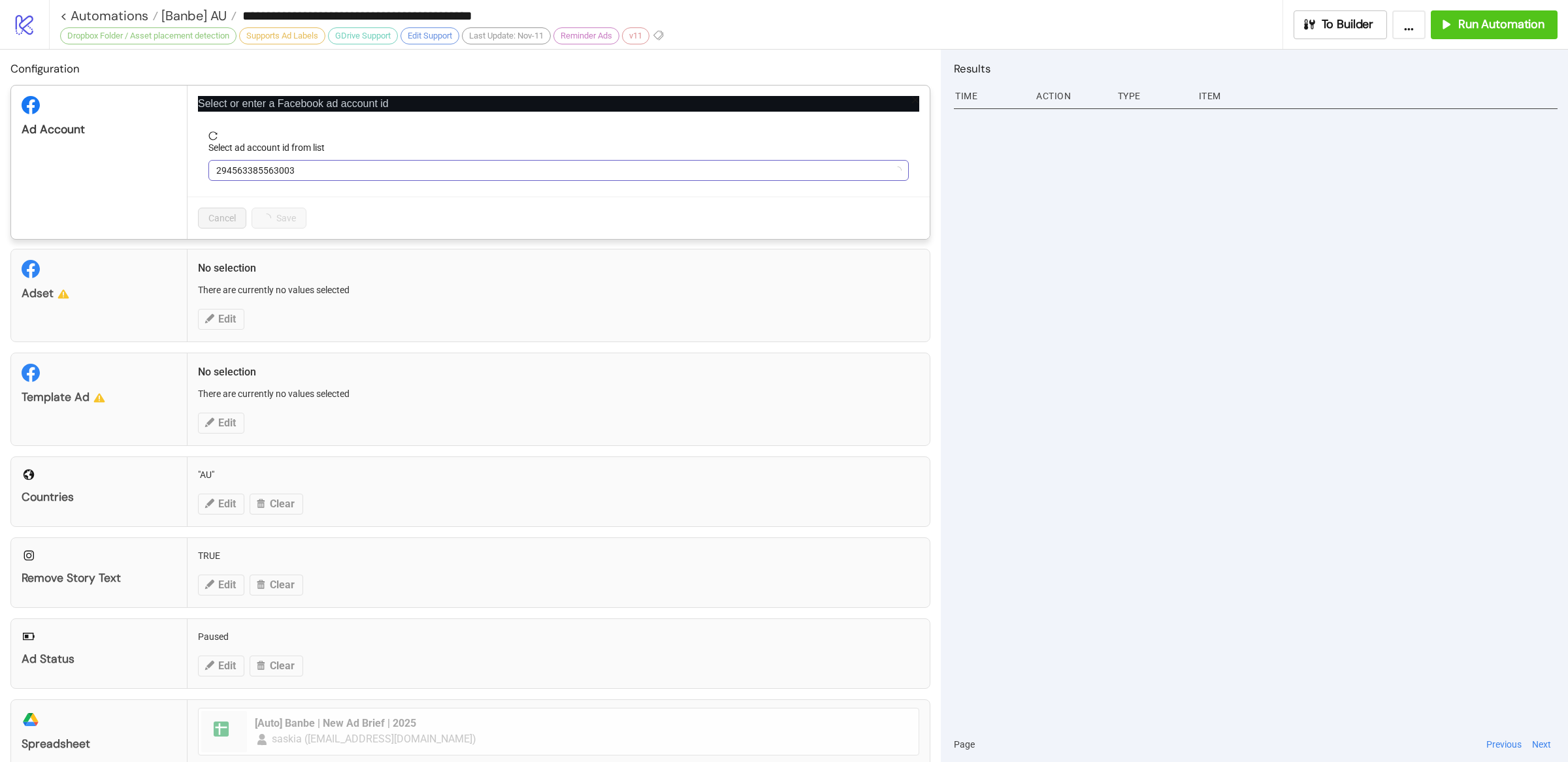
click at [370, 173] on span "294563385563003" at bounding box center [559, 170] width 685 height 20
click at [1098, 276] on div "**********" at bounding box center [784, 381] width 1568 height 762
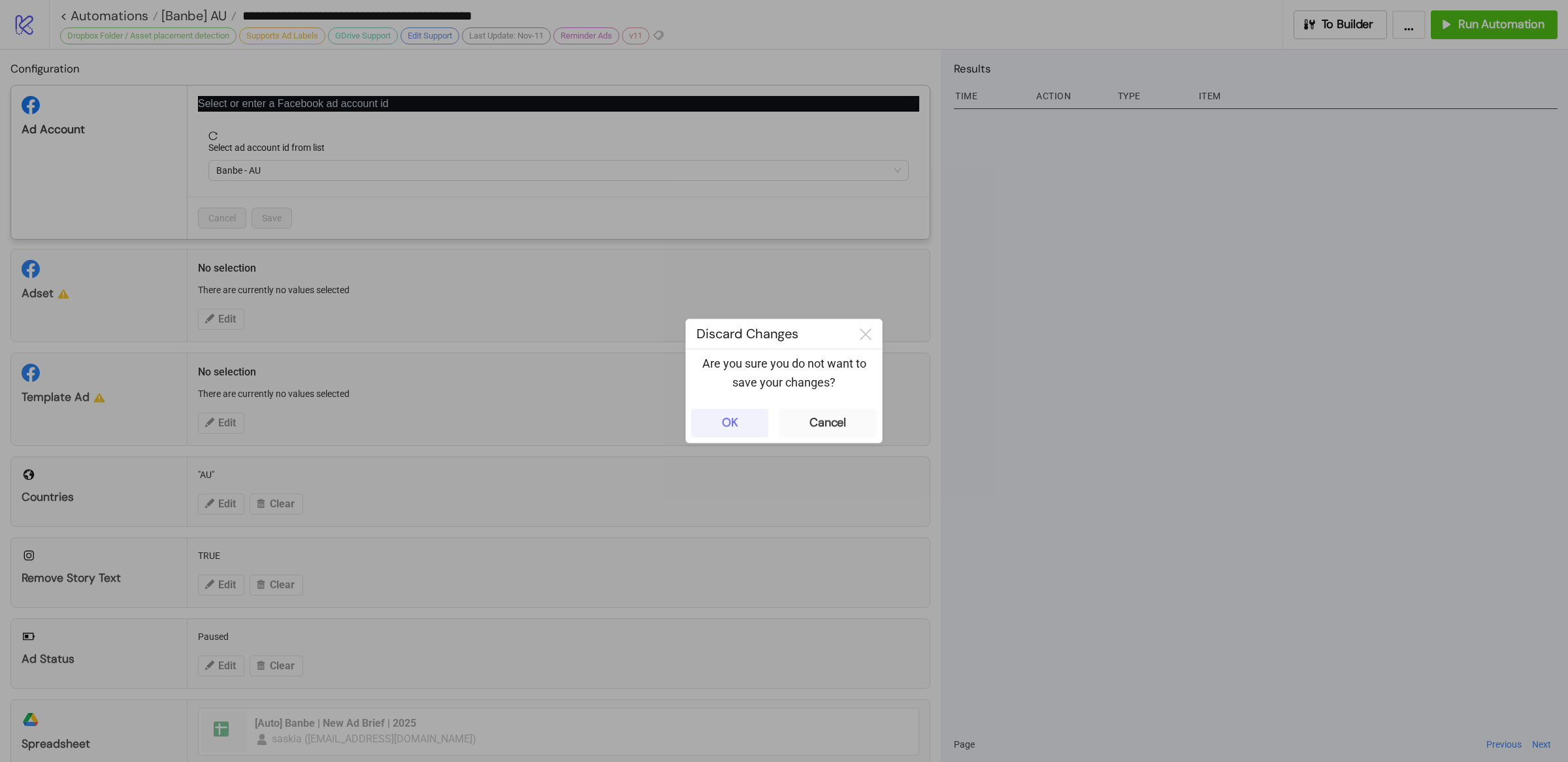
click at [751, 426] on button "OK" at bounding box center [730, 423] width 77 height 28
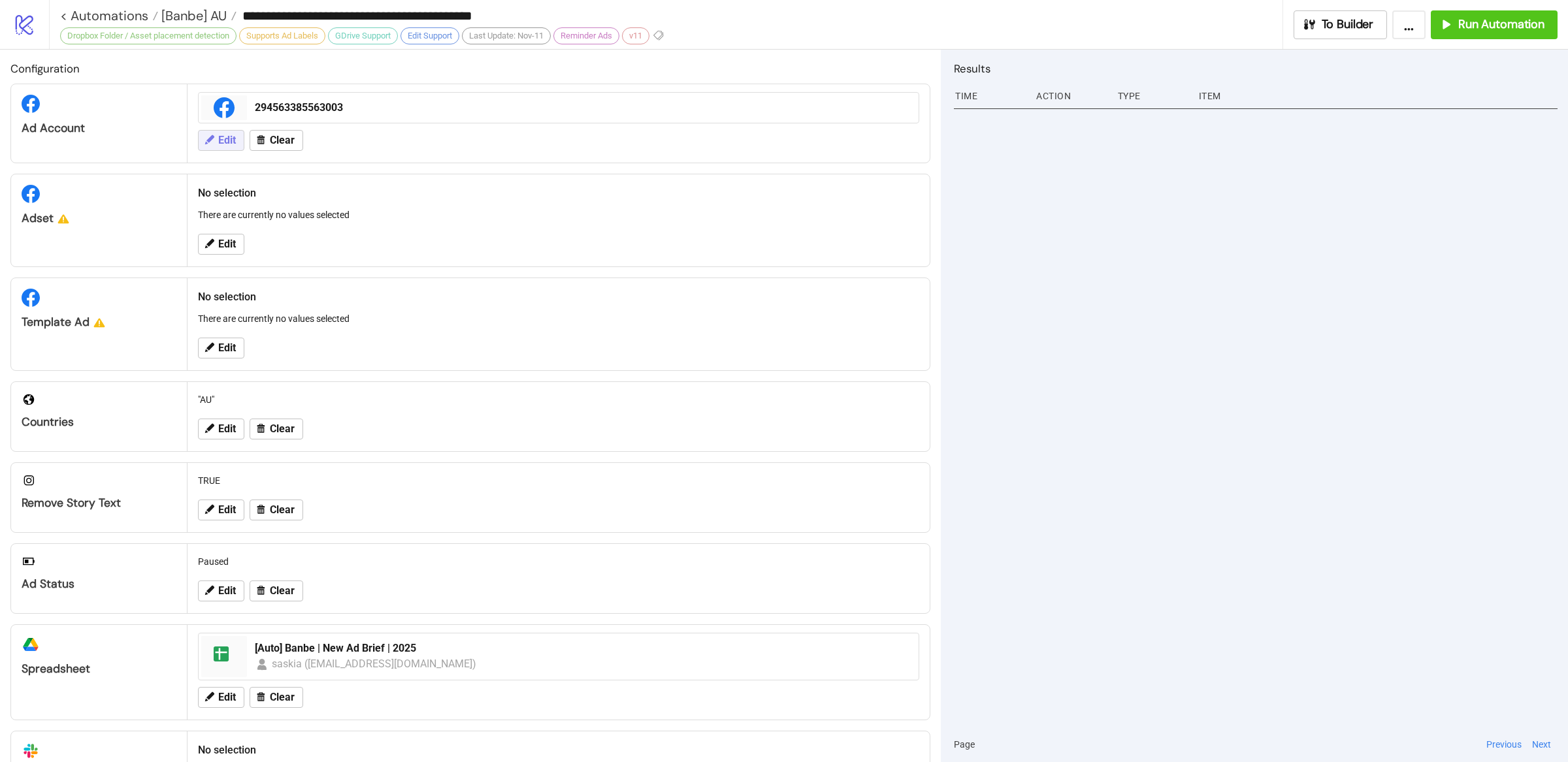
click at [215, 141] on icon at bounding box center [209, 140] width 12 height 12
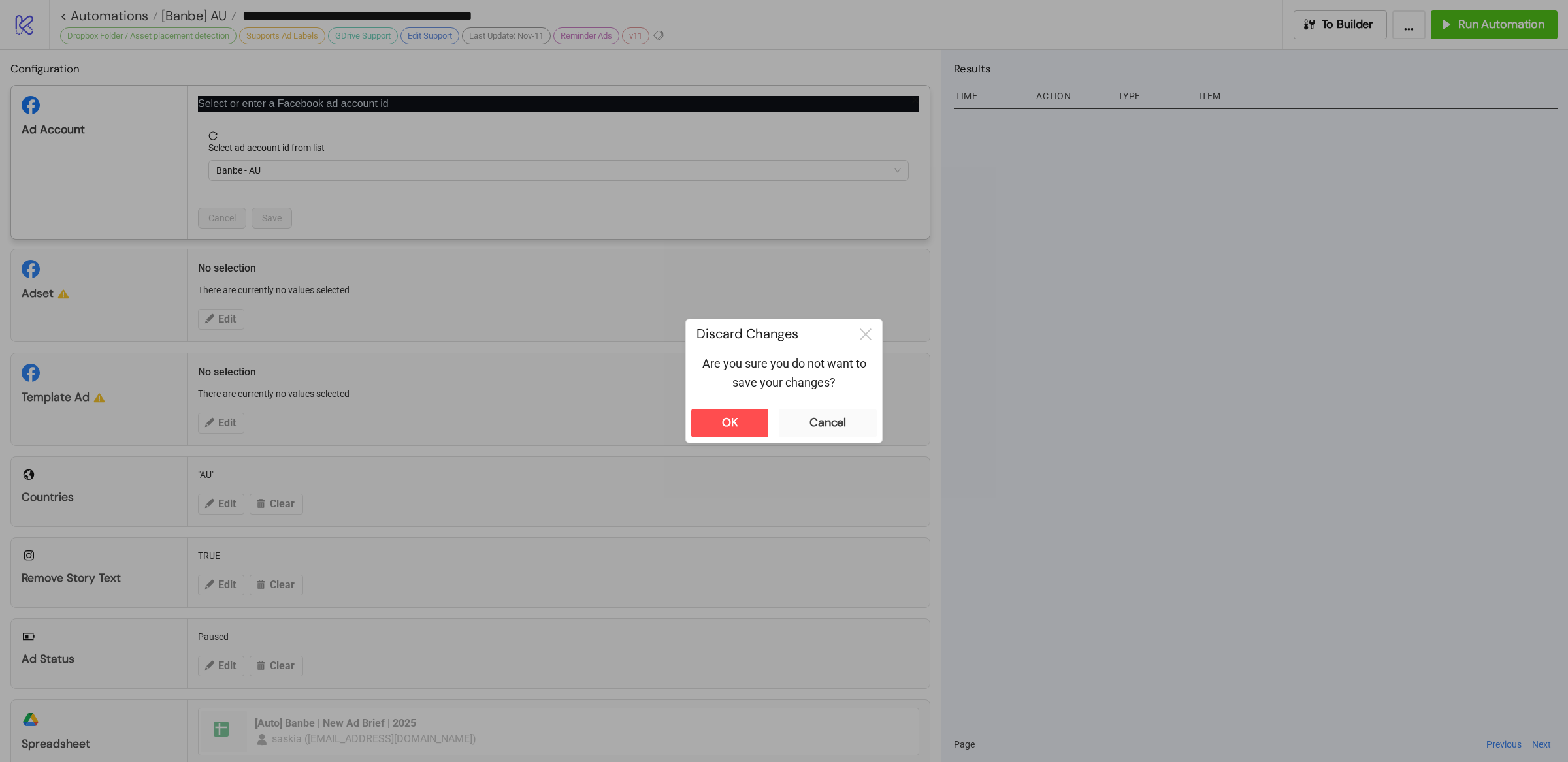
click at [1122, 182] on div "**********" at bounding box center [784, 381] width 1568 height 762
click at [759, 428] on button "OK" at bounding box center [730, 423] width 77 height 28
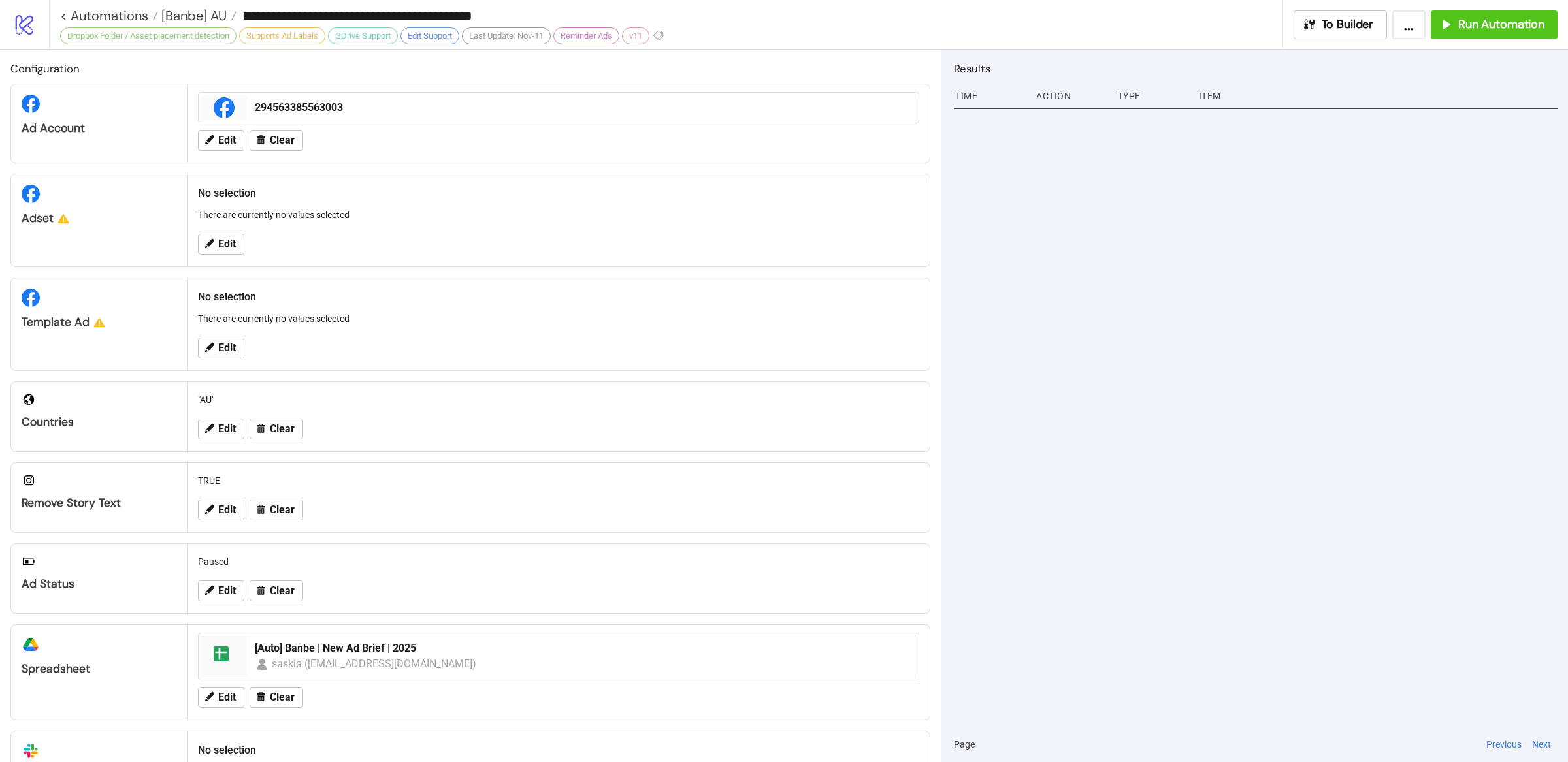
click at [1100, 380] on div at bounding box center [1256, 415] width 604 height 622
click at [234, 248] on span "Edit" at bounding box center [227, 244] width 17 height 12
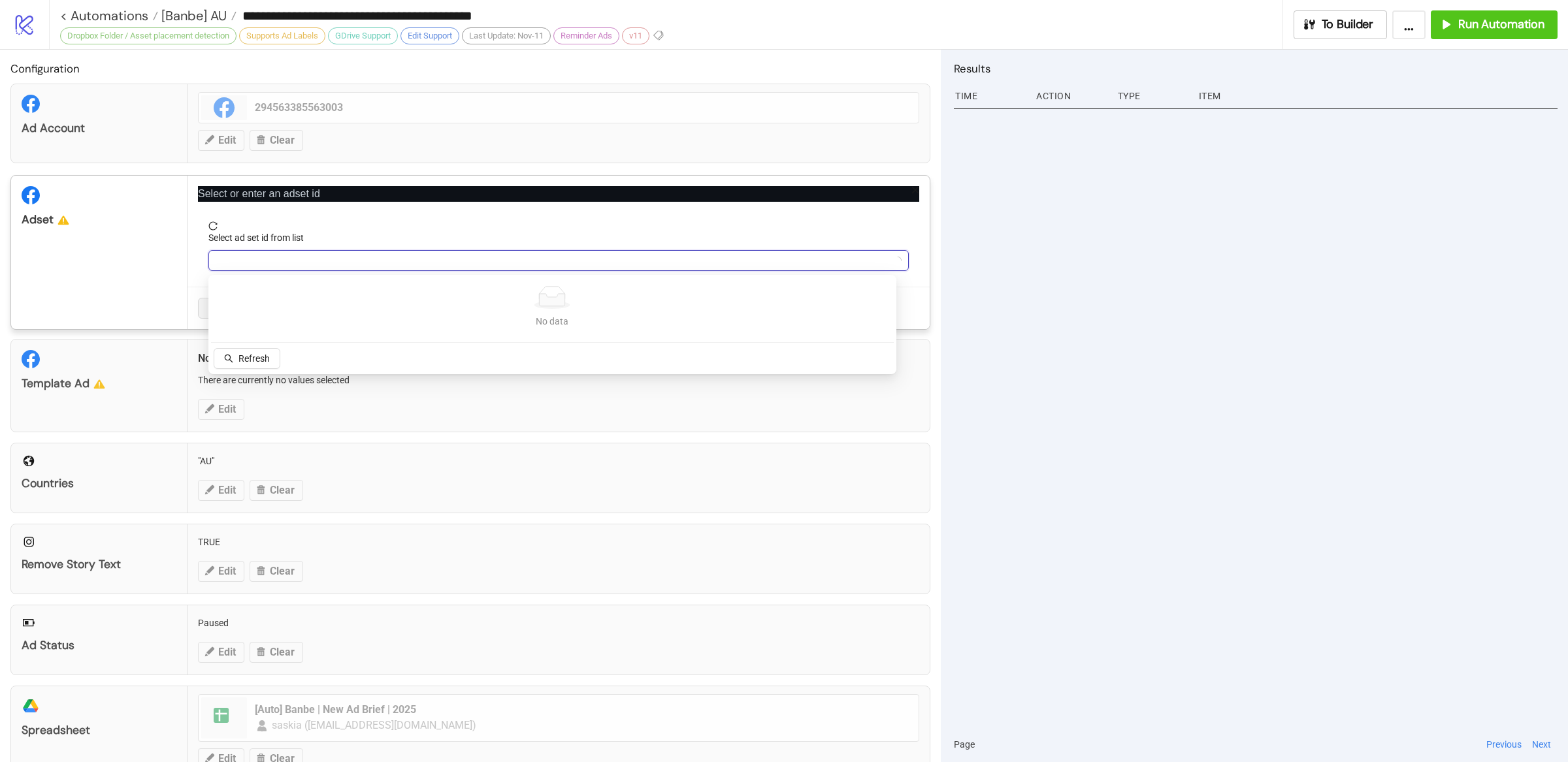
click at [397, 260] on input "Select ad set id from list" at bounding box center [552, 260] width 673 height 20
click at [349, 251] on div at bounding box center [559, 260] width 701 height 21
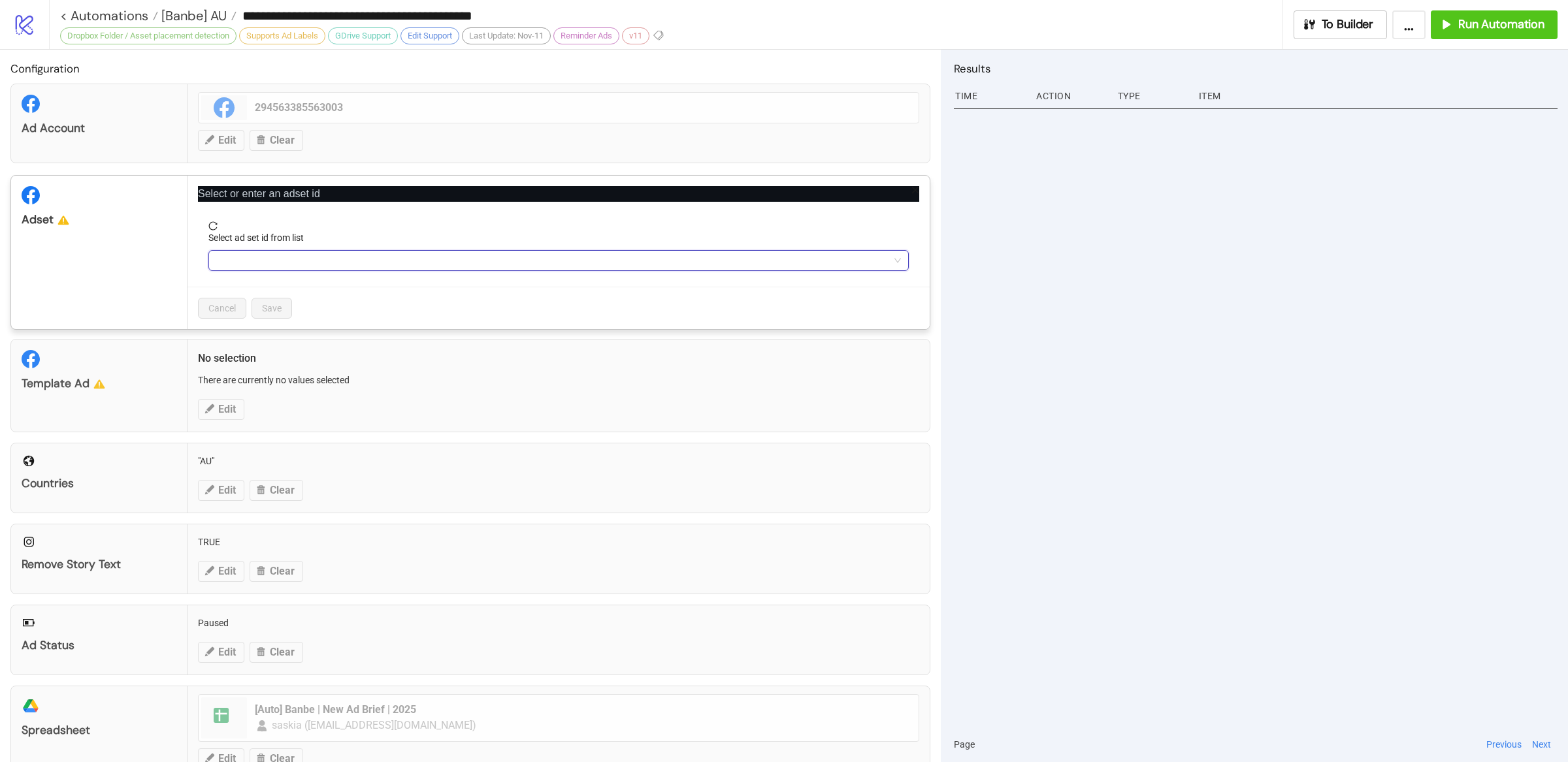
click at [346, 260] on input "Select ad set id from list" at bounding box center [552, 260] width 673 height 20
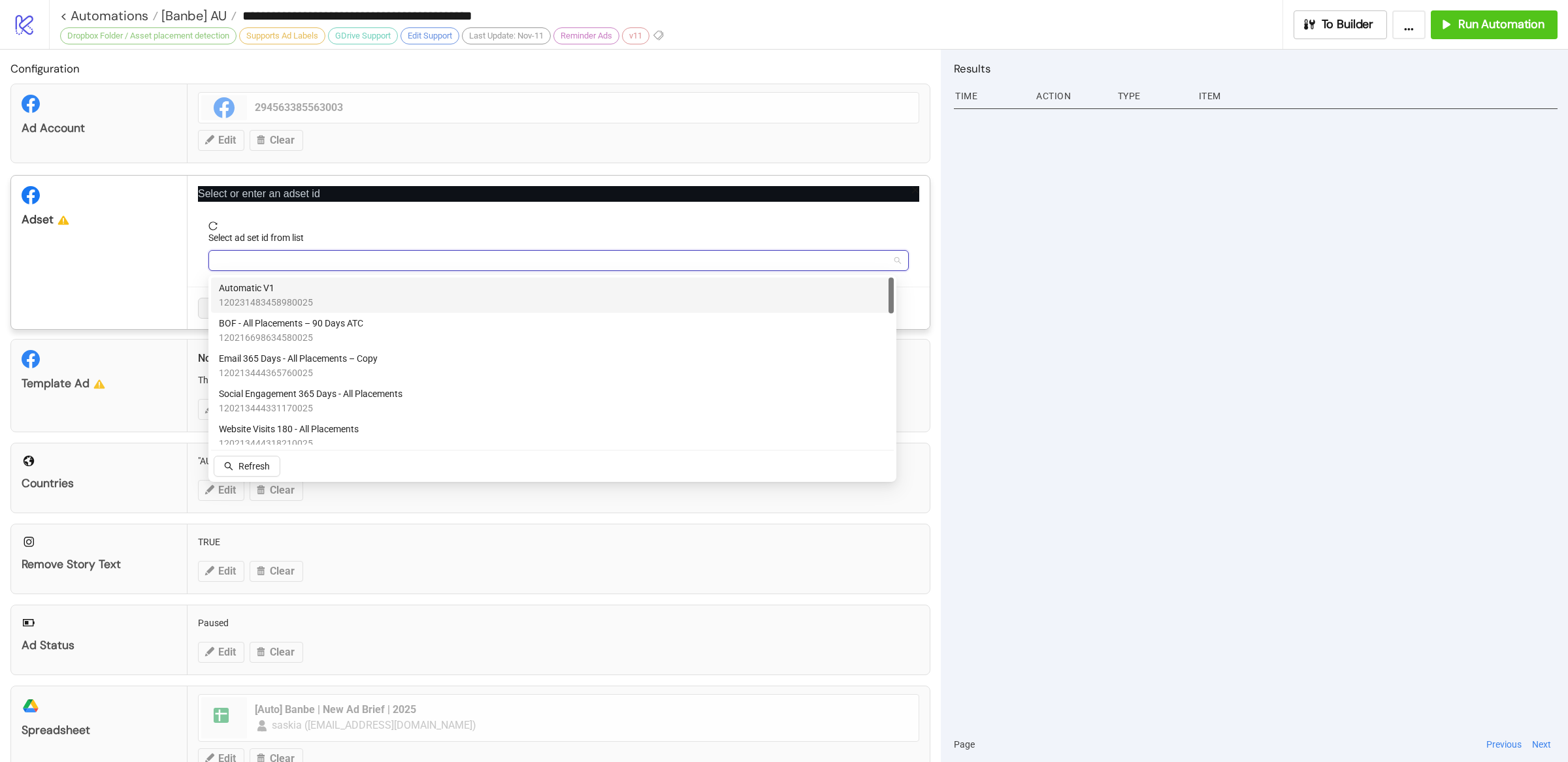
click at [346, 293] on div "Automatic V1 120231483458980025" at bounding box center [552, 295] width 667 height 28
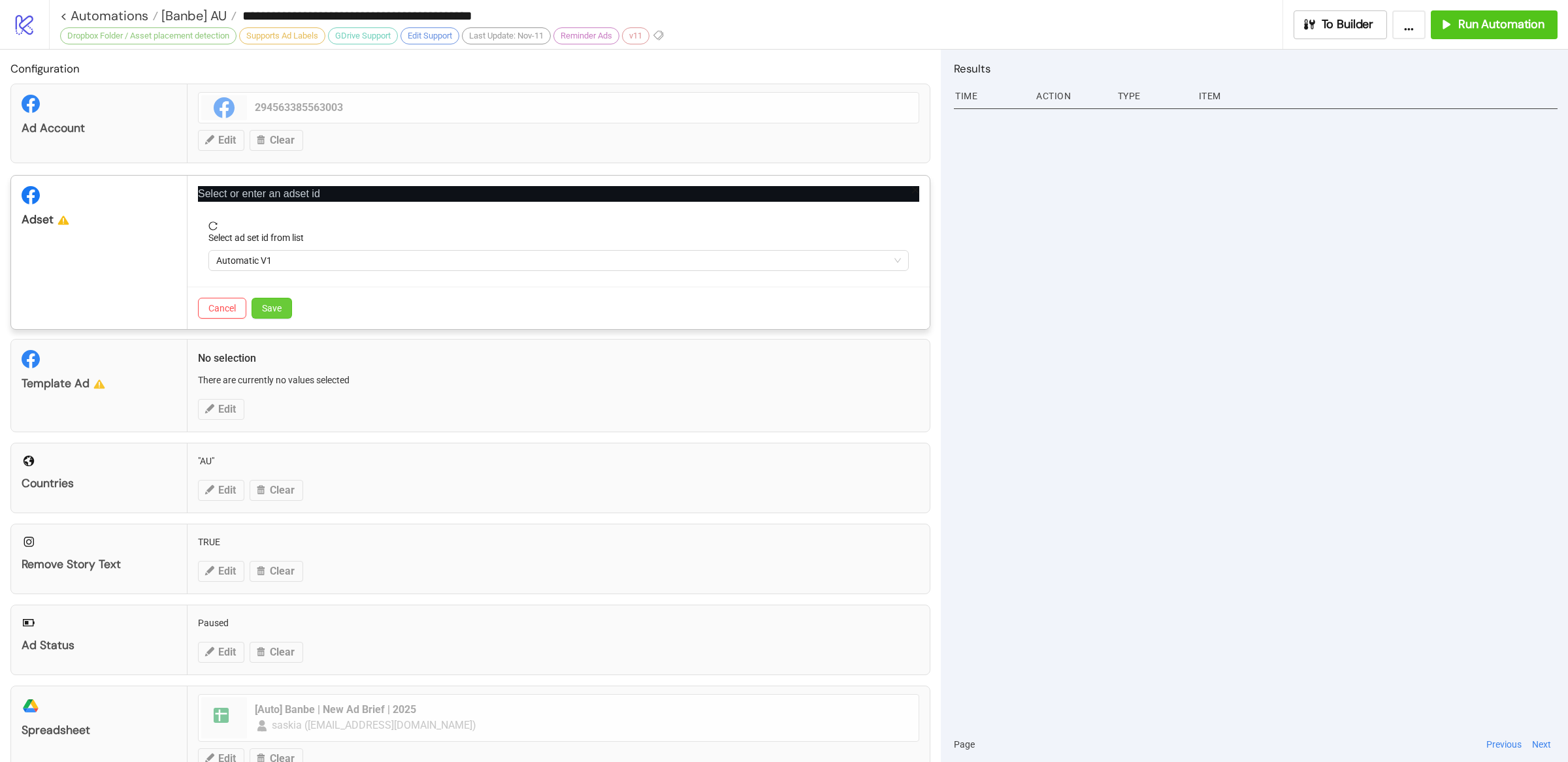
click at [271, 313] on span "Save" at bounding box center [271, 308] width 20 height 10
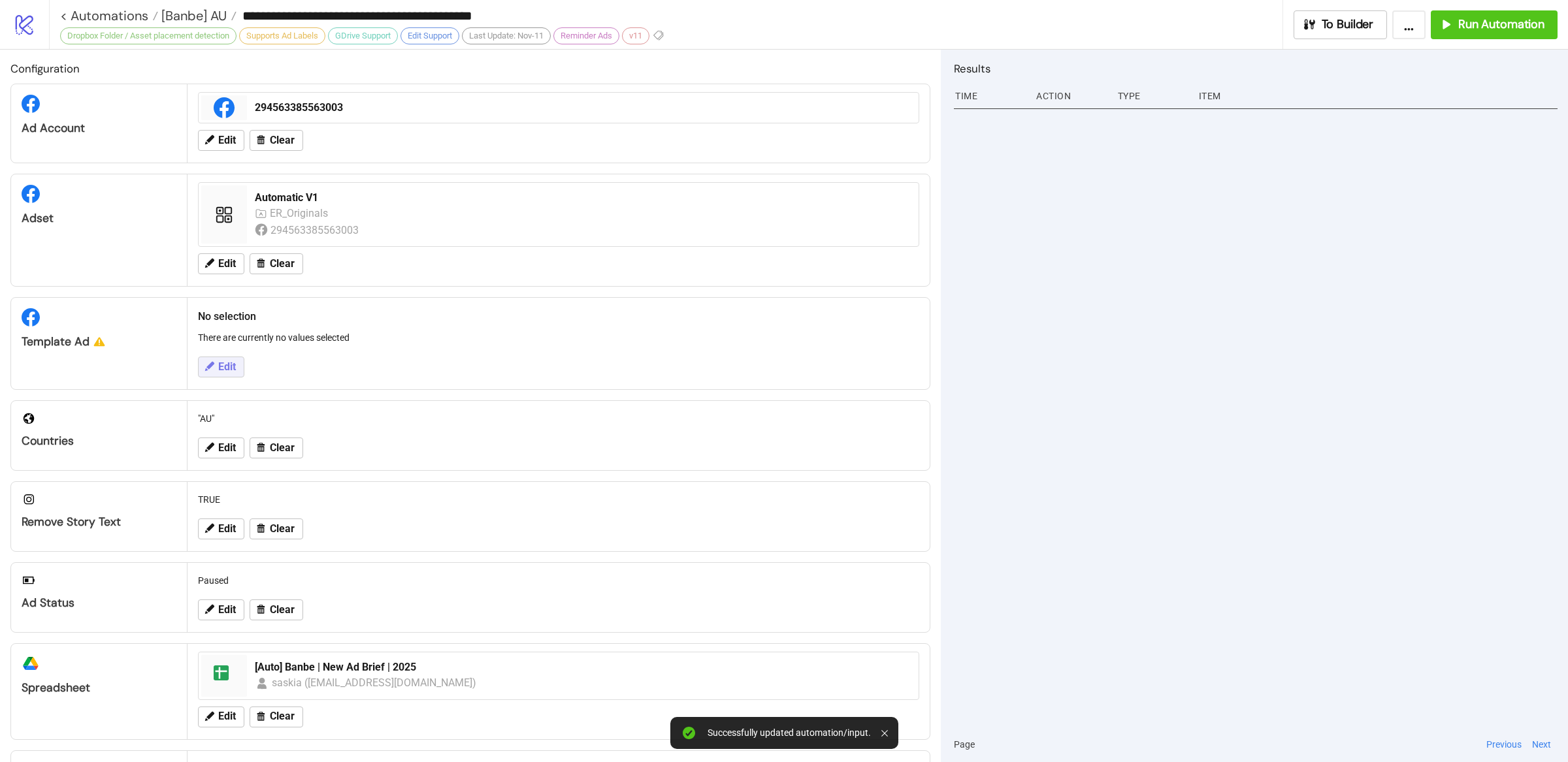
click at [230, 366] on span "Edit" at bounding box center [227, 367] width 17 height 12
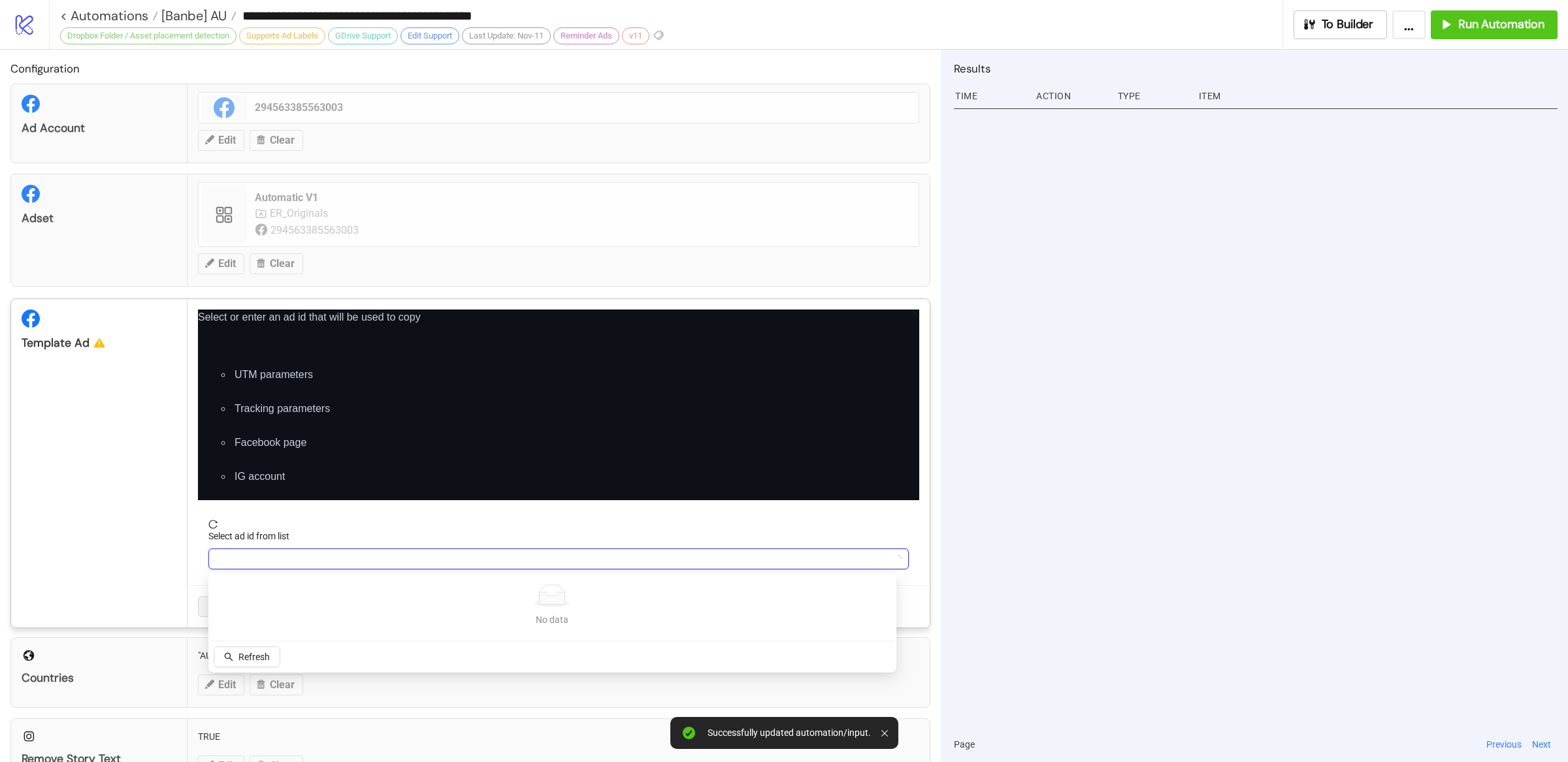
click at [320, 553] on input "Select ad id from list" at bounding box center [552, 558] width 673 height 20
click at [335, 559] on input "Select ad id from list" at bounding box center [552, 558] width 673 height 20
click at [335, 559] on input "Select ad id from list" at bounding box center [552, 558] width 673 height 20
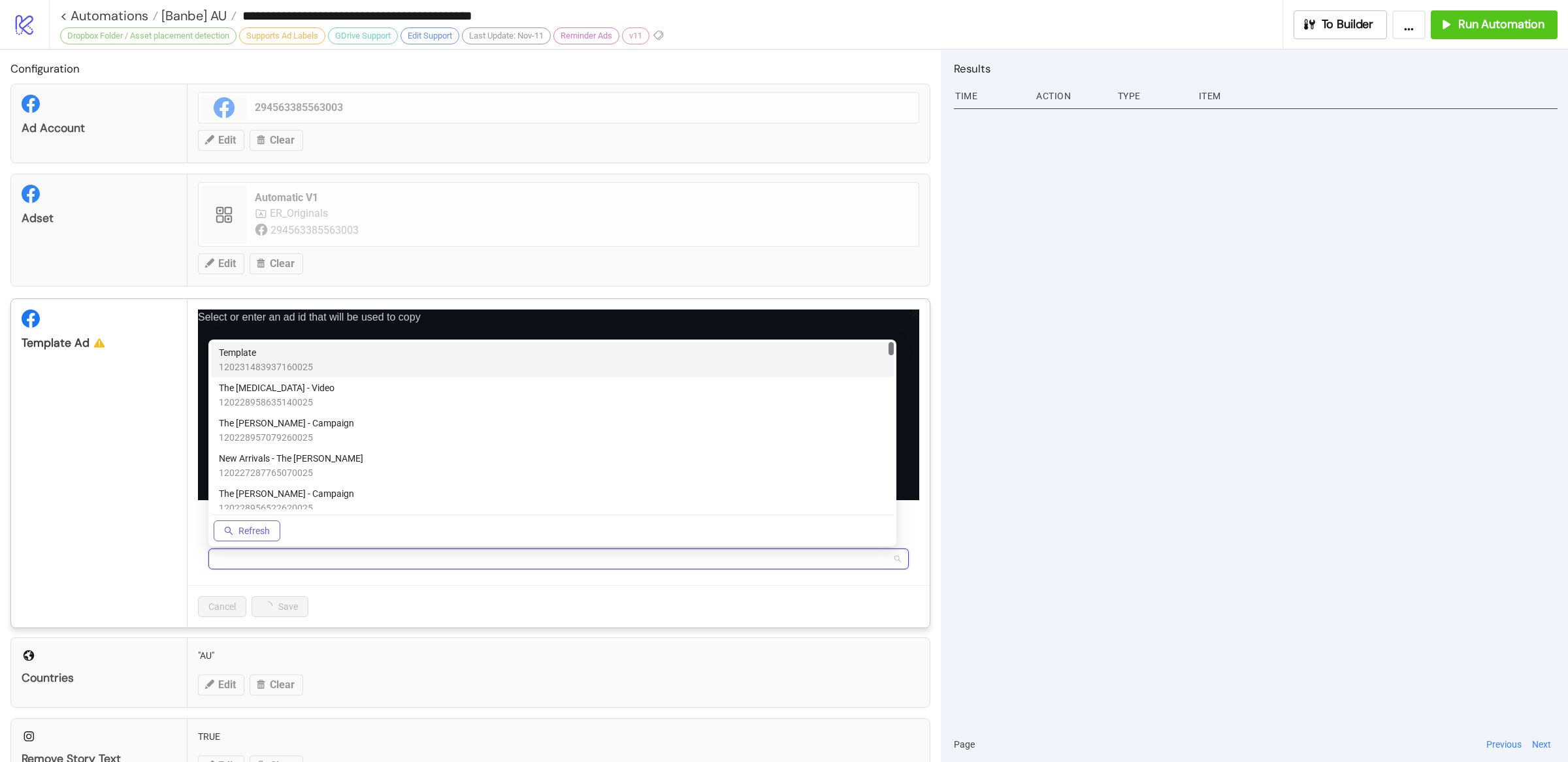
click at [252, 653] on body "**********" at bounding box center [784, 381] width 1568 height 762
click at [282, 360] on span "120231483937160025" at bounding box center [265, 367] width 94 height 14
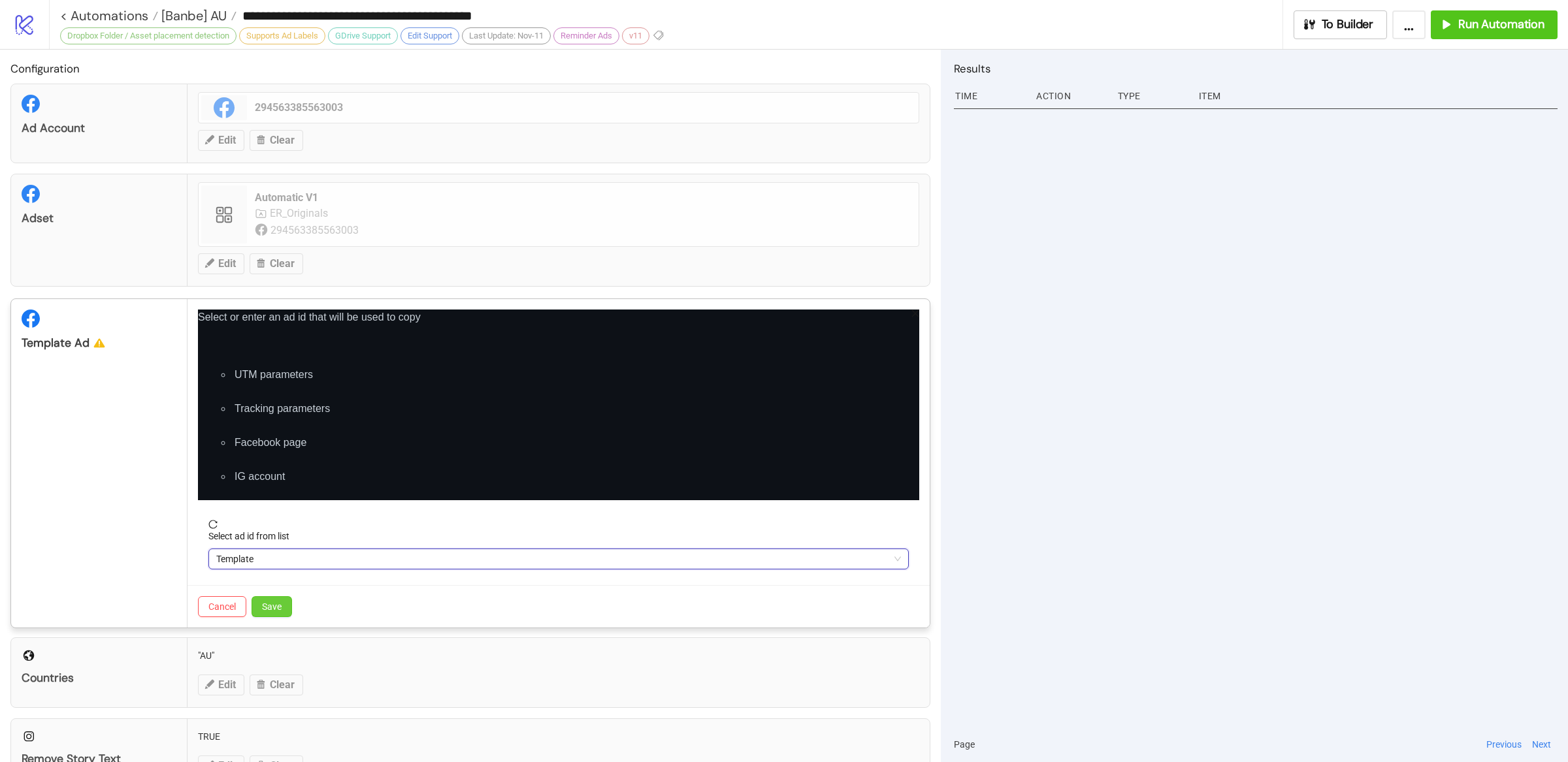
click at [272, 603] on span "Save" at bounding box center [271, 607] width 20 height 10
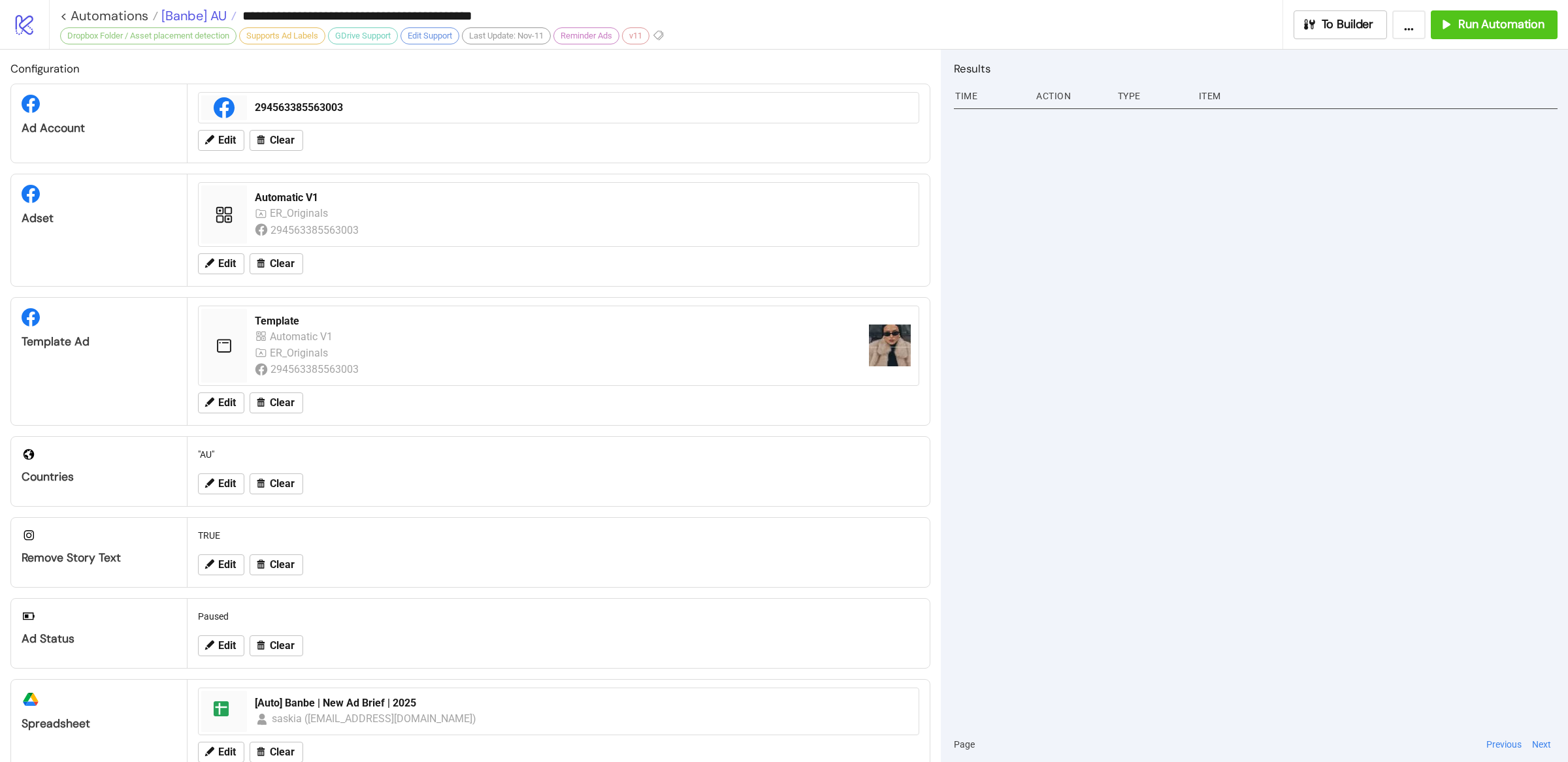
click at [206, 21] on span "[Banbe] AU" at bounding box center [192, 16] width 69 height 17
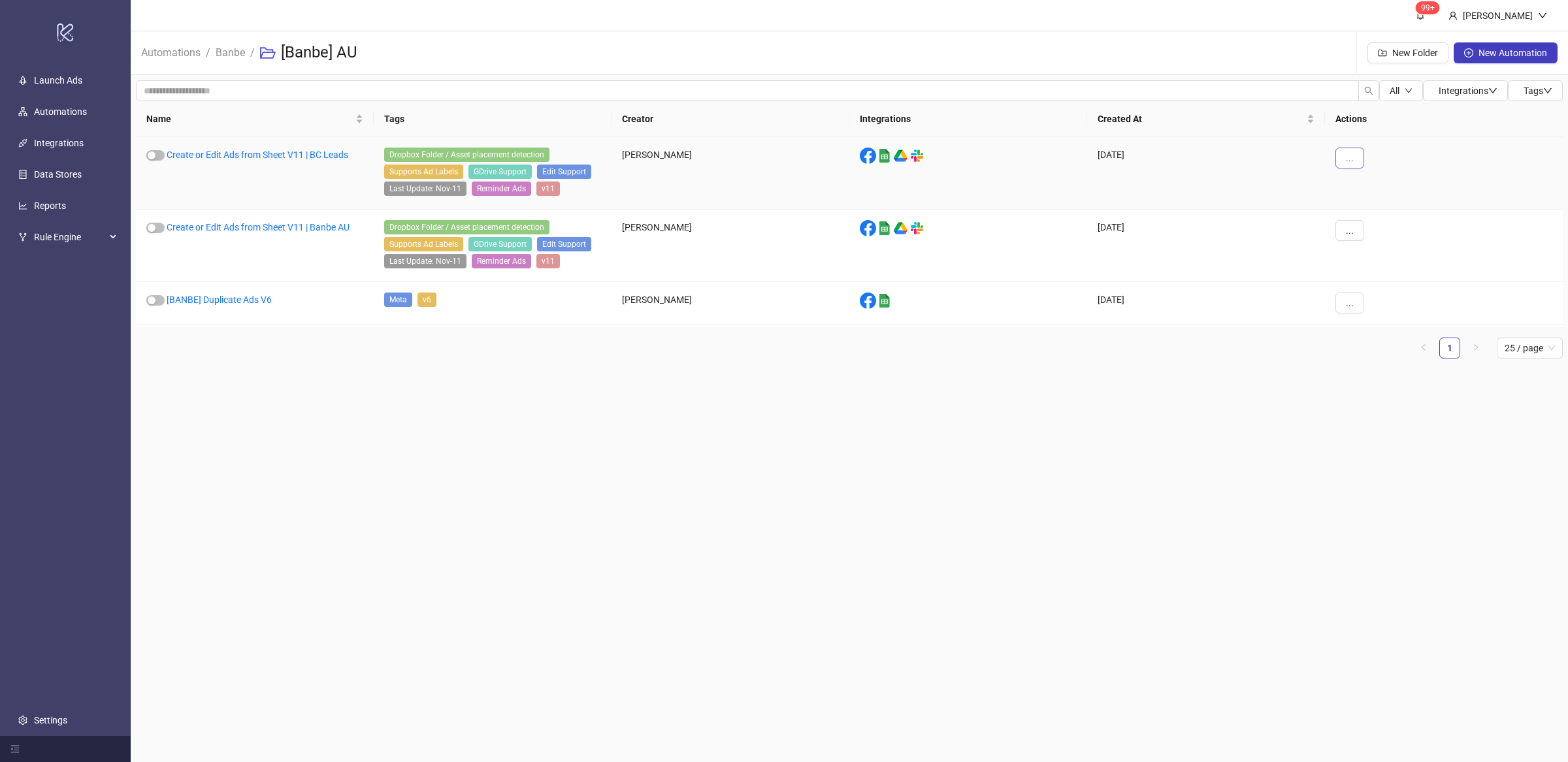
click at [1354, 152] on button "..." at bounding box center [1349, 158] width 28 height 21
click at [1389, 290] on span "Delete" at bounding box center [1379, 289] width 38 height 14
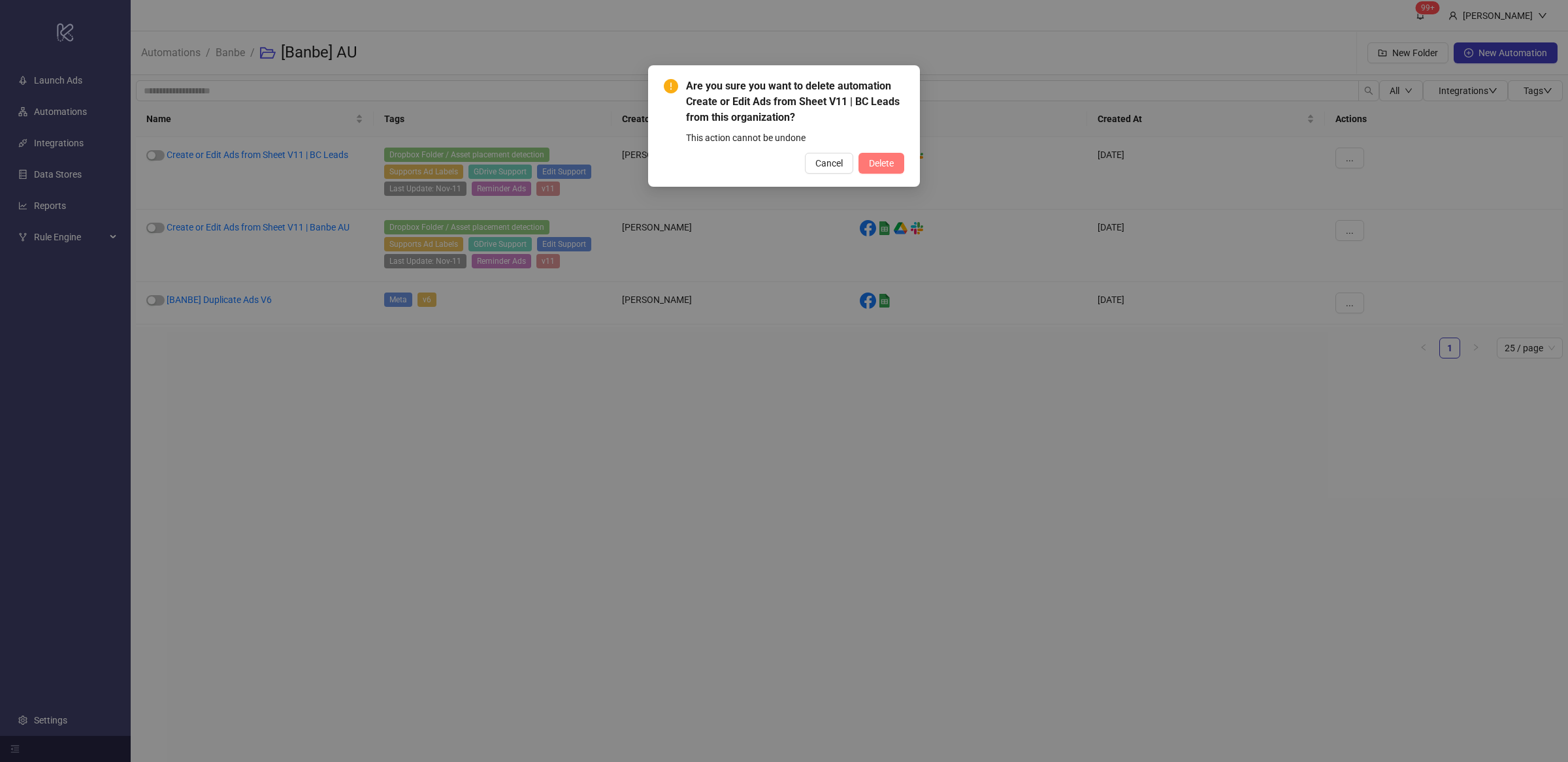
click at [881, 163] on span "Delete" at bounding box center [881, 162] width 24 height 10
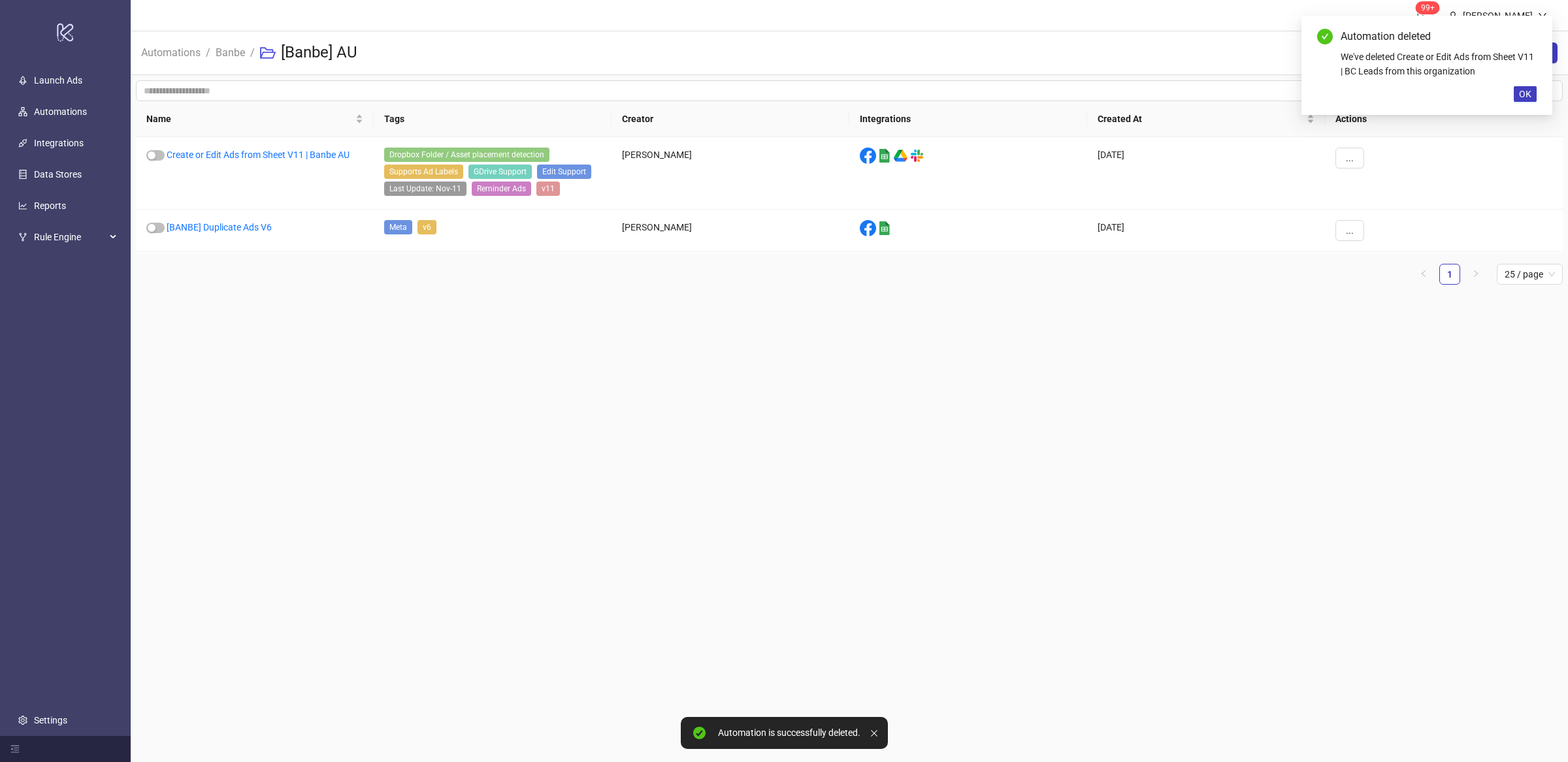
click at [721, 360] on main "99+ Villy Aparicio Automations / Banbe / [Banbe] AU New Folder New Automation A…" at bounding box center [850, 381] width 1438 height 762
click at [652, 373] on main "99+ Villy Aparicio Automations / Banbe / [Banbe] AU New Folder New Automation A…" at bounding box center [850, 381] width 1438 height 762
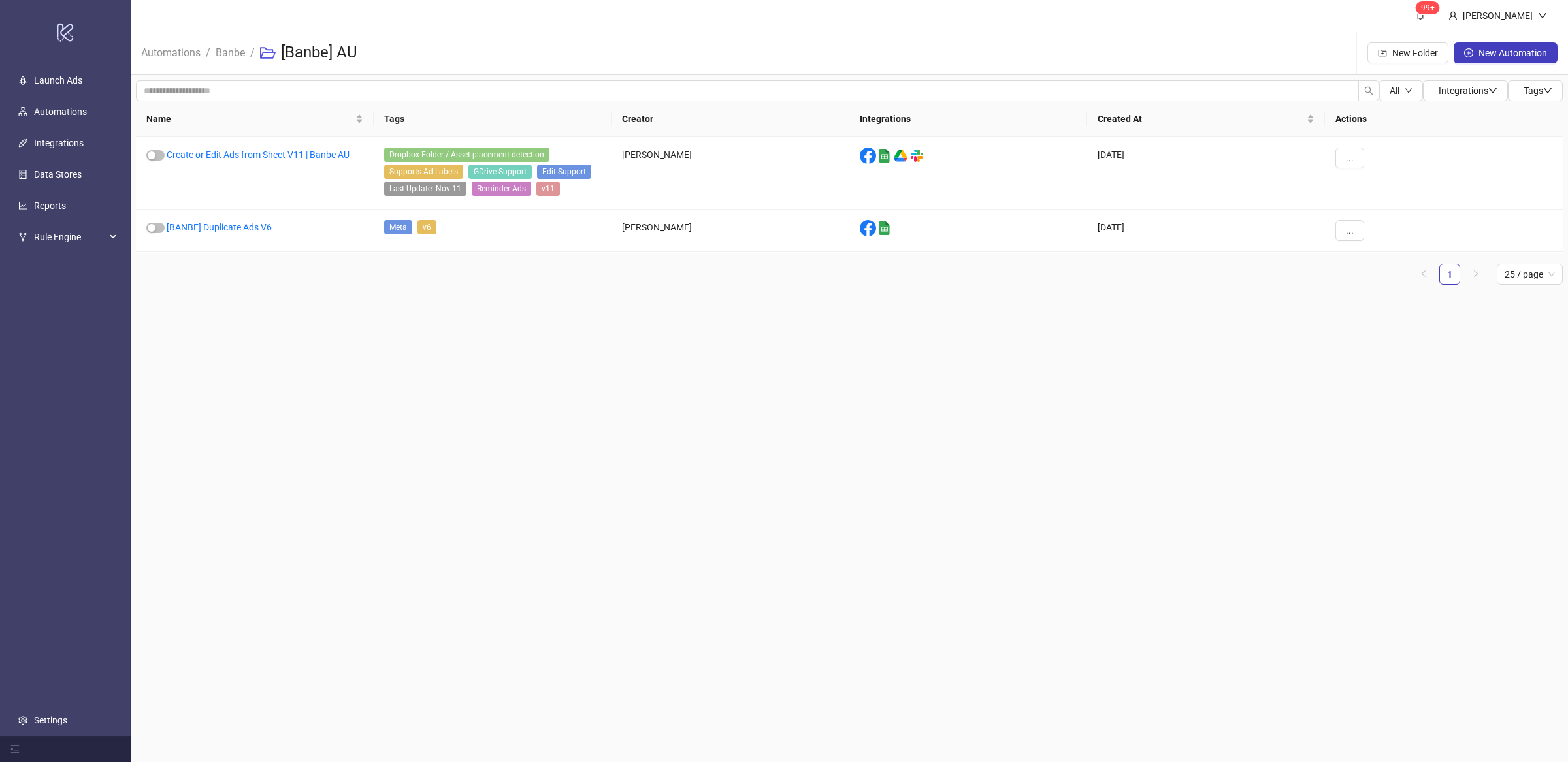
click at [651, 367] on main "99+ Villy Aparicio Automations / Banbe / [Banbe] AU New Folder New Automation A…" at bounding box center [850, 381] width 1438 height 762
click at [236, 54] on link "Banbe" at bounding box center [230, 51] width 35 height 14
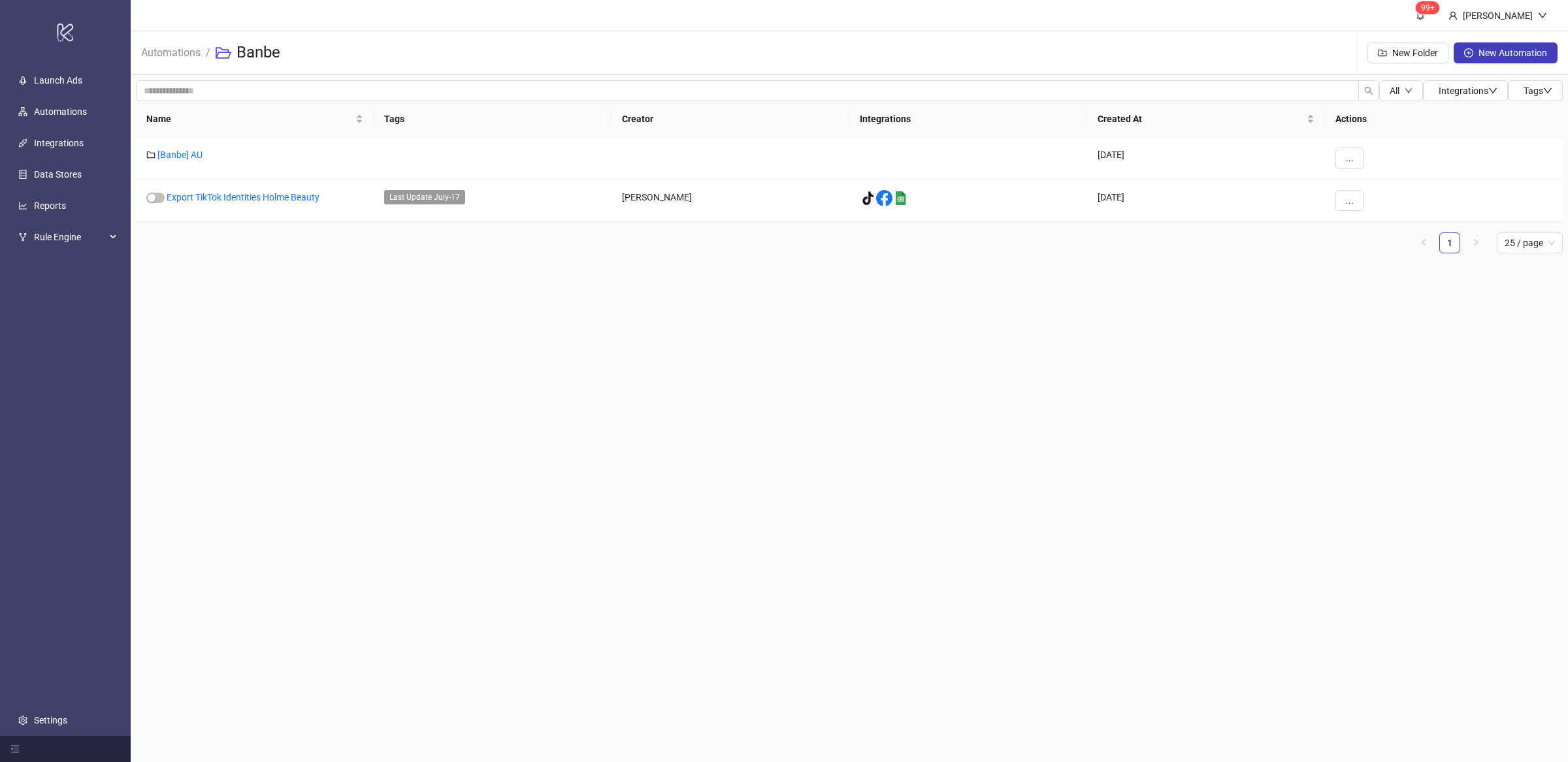
click at [348, 301] on main "99+ Villy Aparicio Automations / Banbe New Folder New Automation All Integratio…" at bounding box center [850, 381] width 1438 height 762
click at [420, 314] on main "99+ Villy Aparicio Automations / Banbe New Folder New Automation All Integratio…" at bounding box center [850, 381] width 1438 height 762
click at [1357, 204] on button "..." at bounding box center [1349, 200] width 28 height 21
click at [1377, 334] on span "Delete" at bounding box center [1379, 332] width 38 height 14
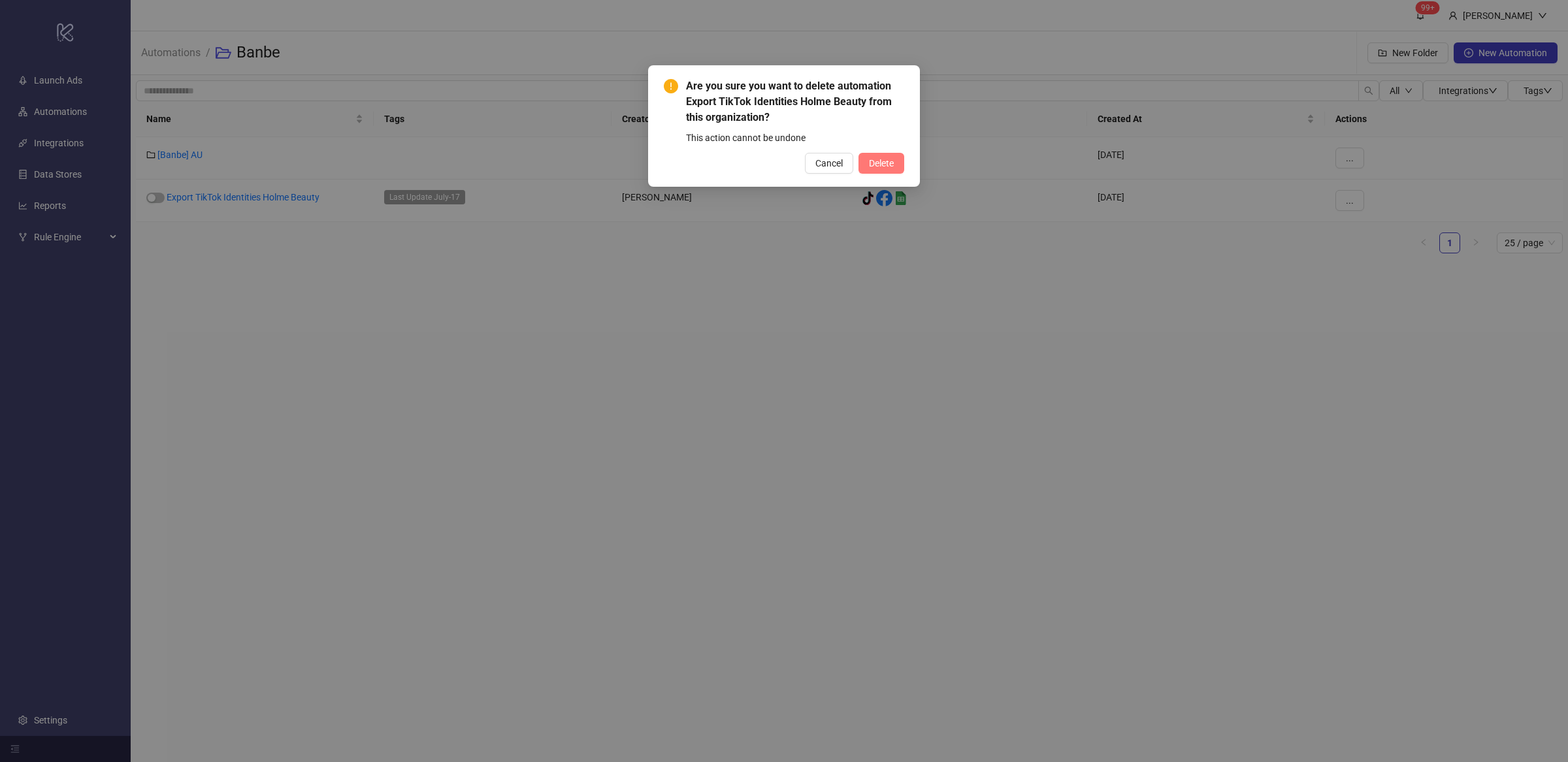
click at [897, 158] on button "Delete" at bounding box center [881, 163] width 46 height 21
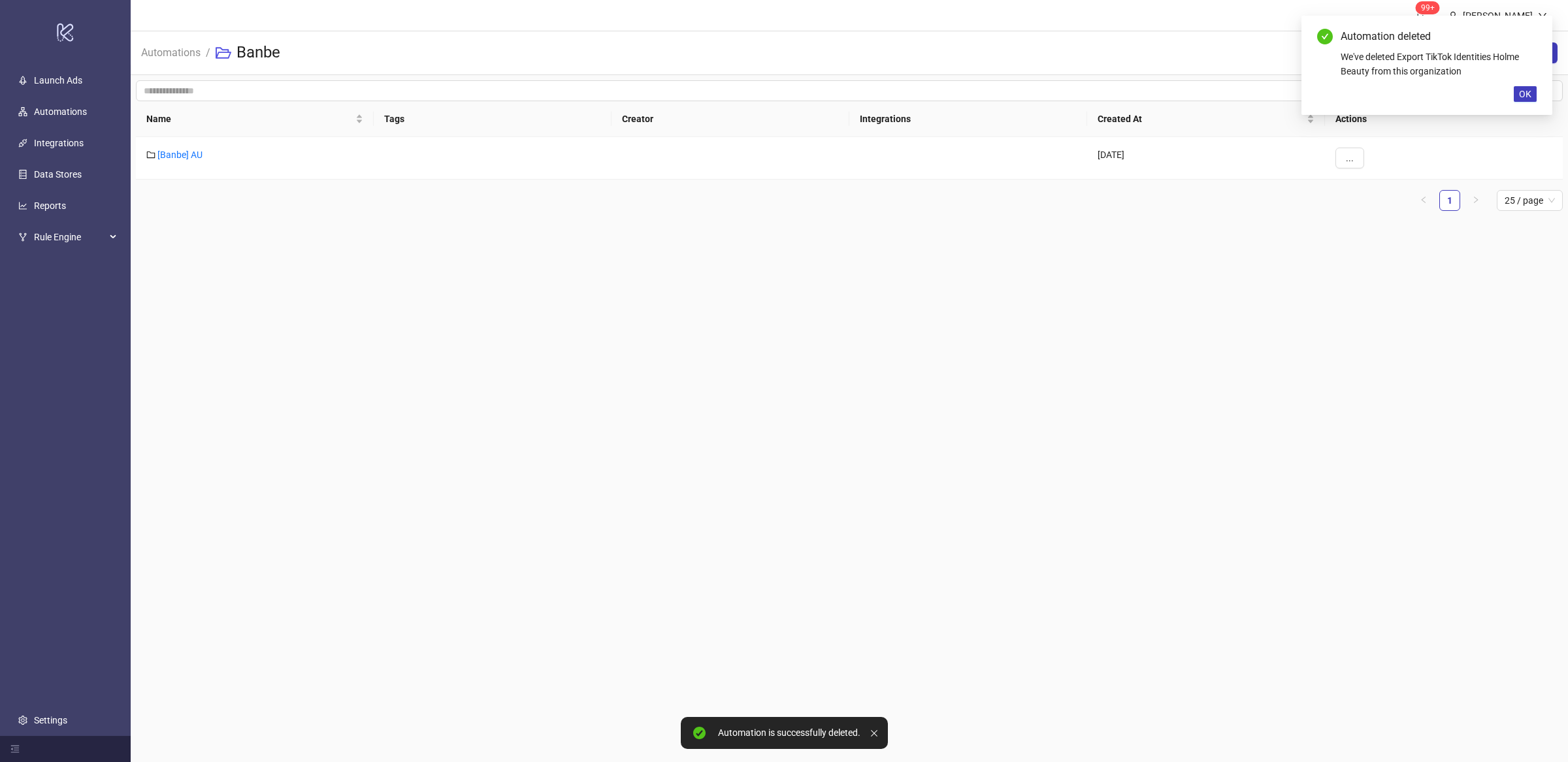
click at [732, 412] on main "99+ Villy Aparicio Automations / Banbe New Folder New Automation All Integratio…" at bounding box center [850, 381] width 1438 height 762
click at [409, 407] on main "99+ Villy Aparicio Automations / Banbe New Folder New Automation All Integratio…" at bounding box center [850, 381] width 1438 height 762
click at [384, 388] on main "99+ Villy Aparicio Automations / Banbe New Folder New Automation All Integratio…" at bounding box center [850, 381] width 1438 height 762
click at [186, 56] on link "Automations" at bounding box center [171, 51] width 65 height 14
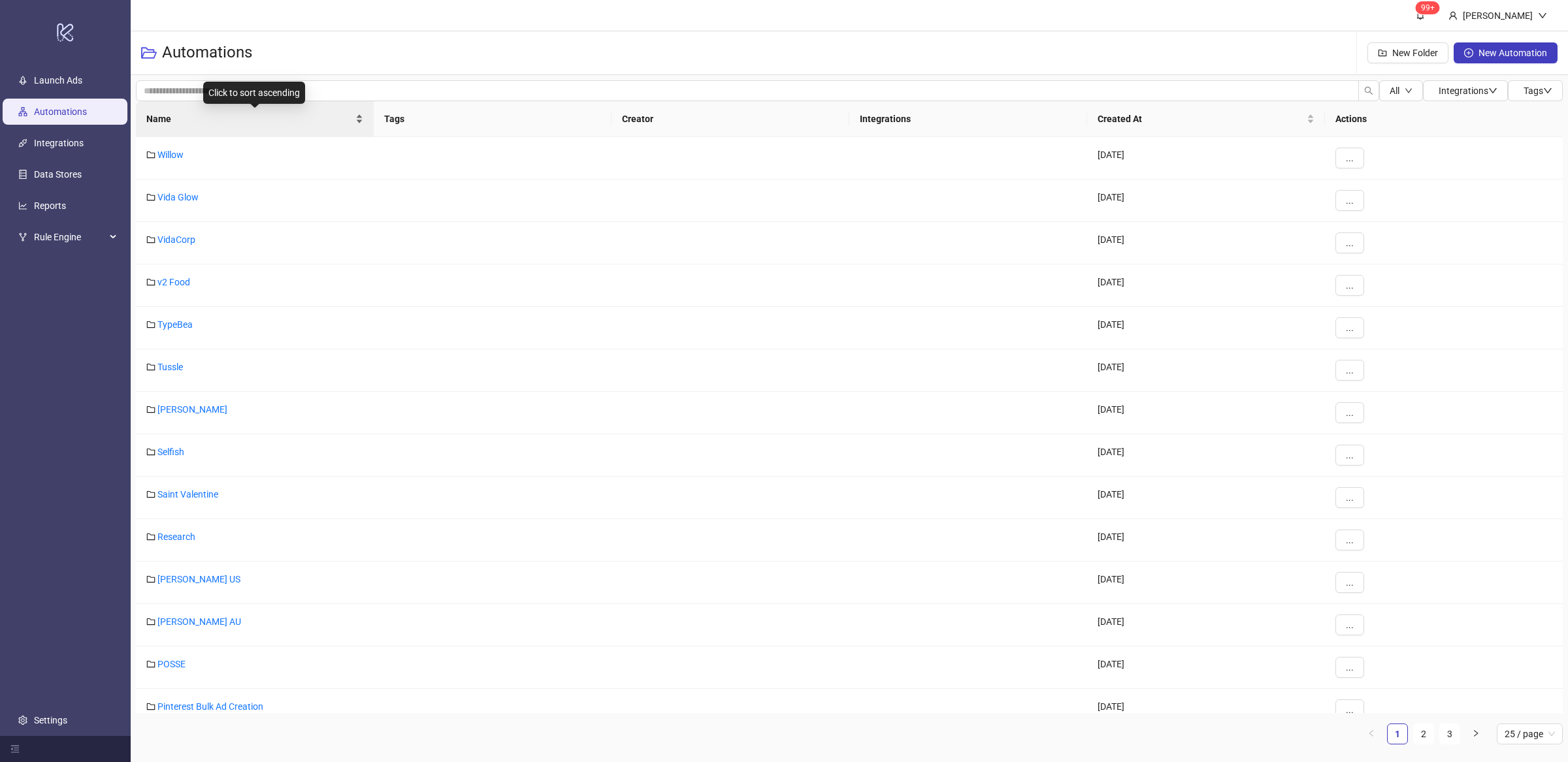
click at [357, 124] on div "Name" at bounding box center [254, 119] width 217 height 14
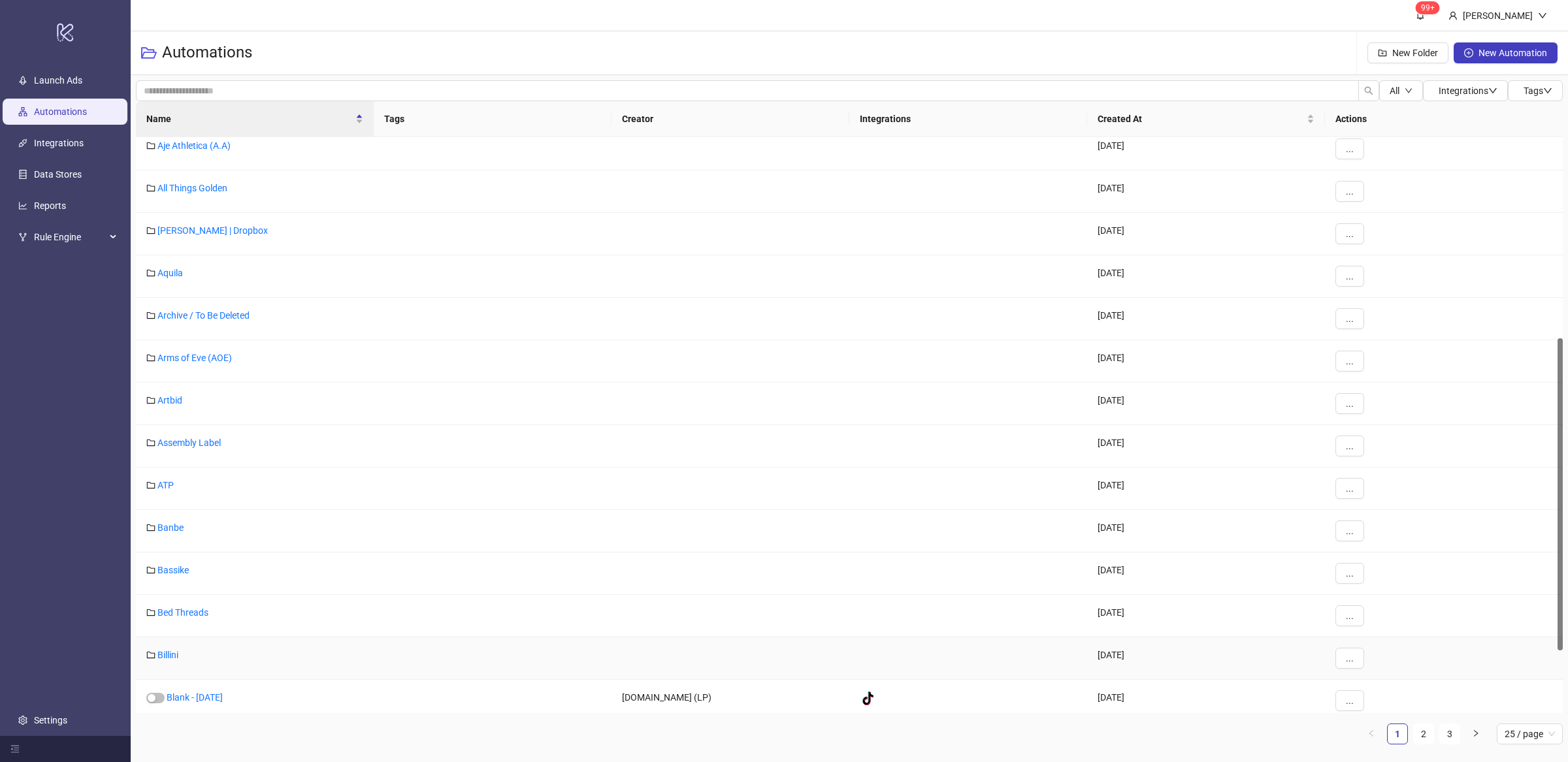
scroll to position [470, 0]
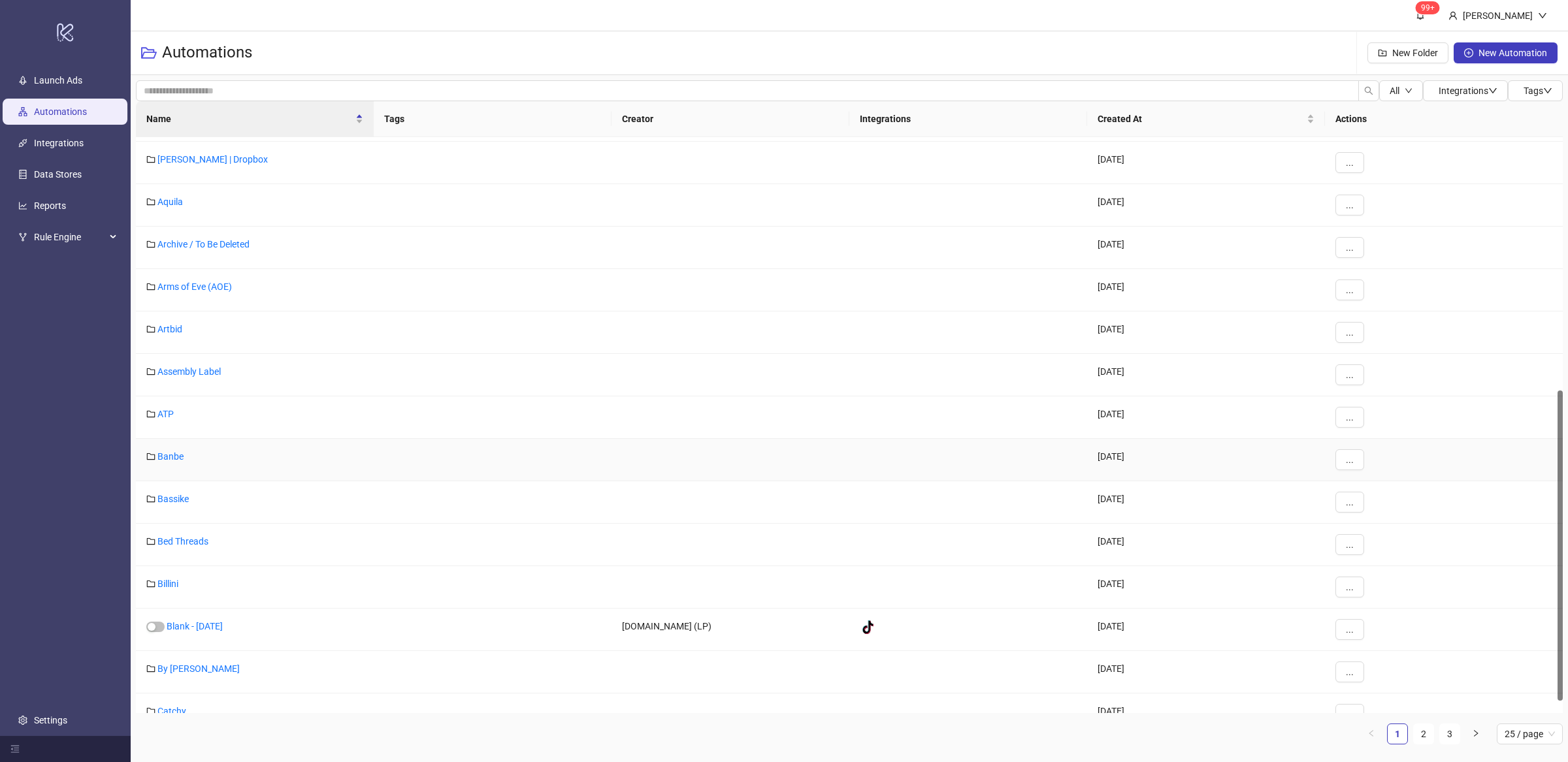
click at [168, 450] on div "Banbe" at bounding box center [254, 460] width 238 height 43
click at [172, 457] on link "Banbe" at bounding box center [170, 456] width 26 height 10
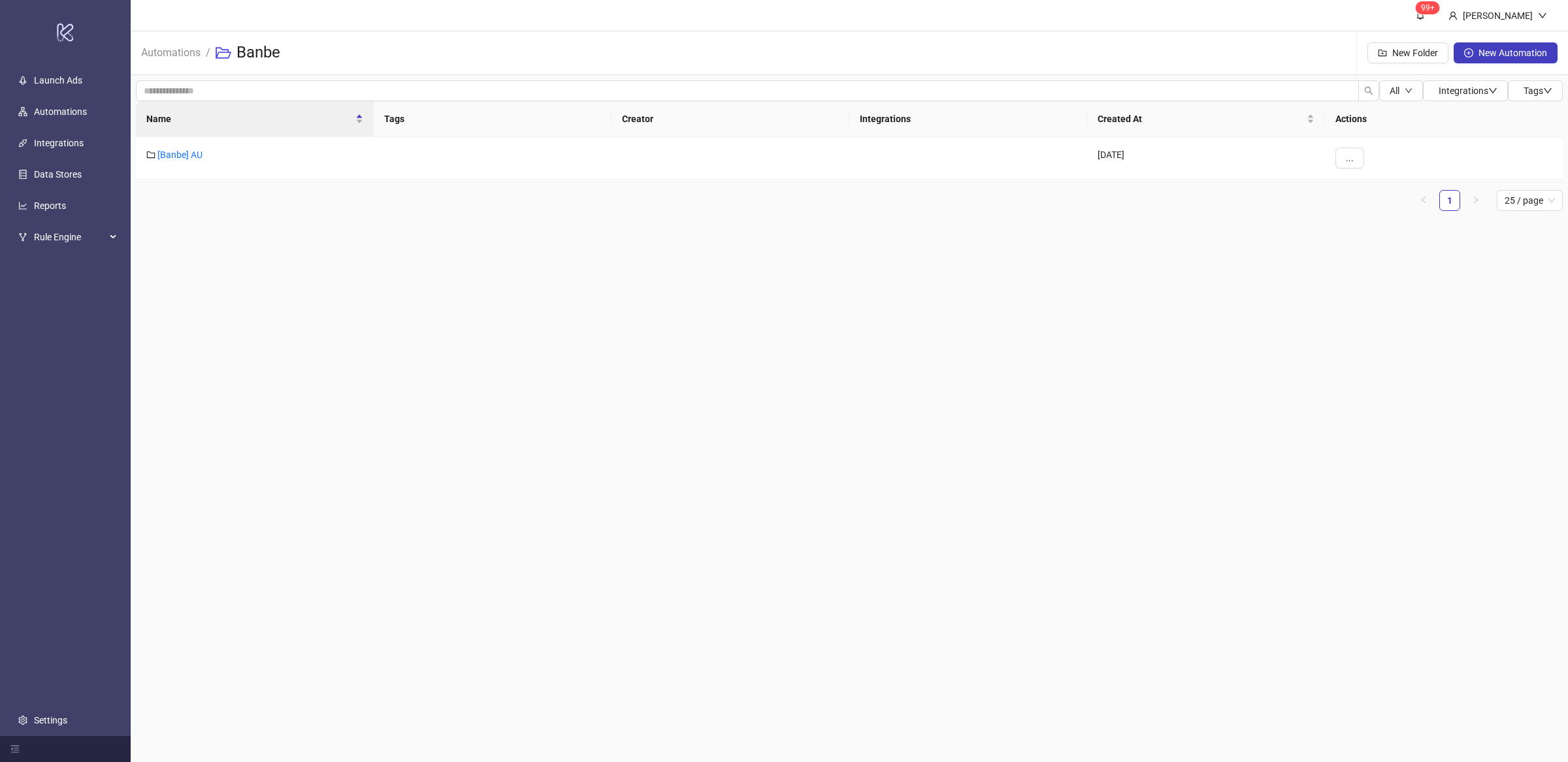
drag, startPoint x: 342, startPoint y: 450, endPoint x: 309, endPoint y: 325, distance: 129.3
click at [342, 447] on main "99+ Villy Aparicio Automations / Banbe New Folder New Automation All Integratio…" at bounding box center [850, 381] width 1438 height 762
click at [1351, 158] on span "..." at bounding box center [1350, 158] width 8 height 10
click at [1396, 228] on span "Duplicate" at bounding box center [1379, 226] width 38 height 14
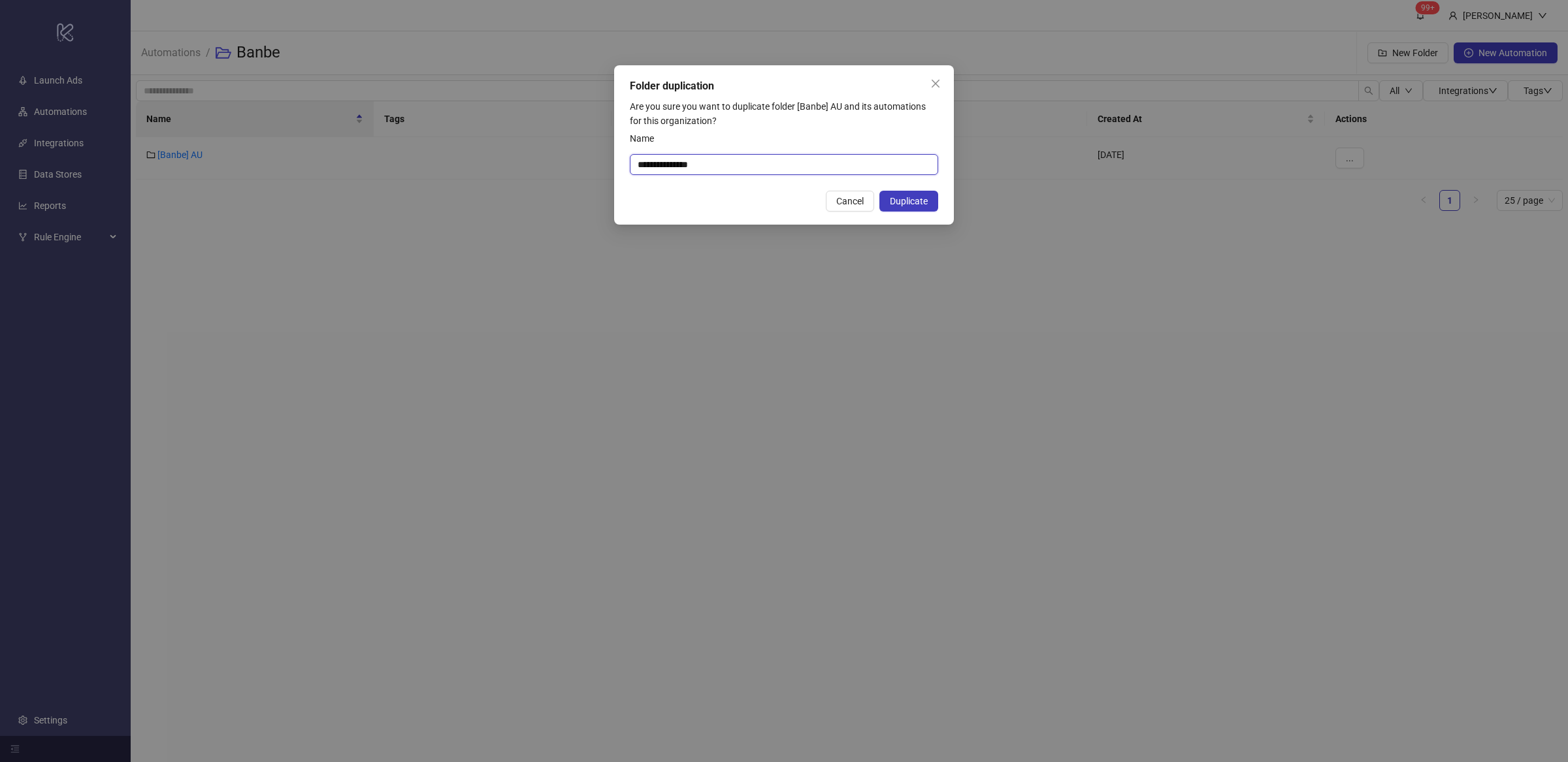
click at [732, 167] on input "**********" at bounding box center [784, 164] width 309 height 21
drag, startPoint x: 672, startPoint y: 166, endPoint x: 753, endPoint y: 174, distance: 81.4
click at [753, 174] on input "**********" at bounding box center [784, 164] width 309 height 21
type input "**********"
click at [899, 207] on button "Duplicate" at bounding box center [909, 201] width 59 height 21
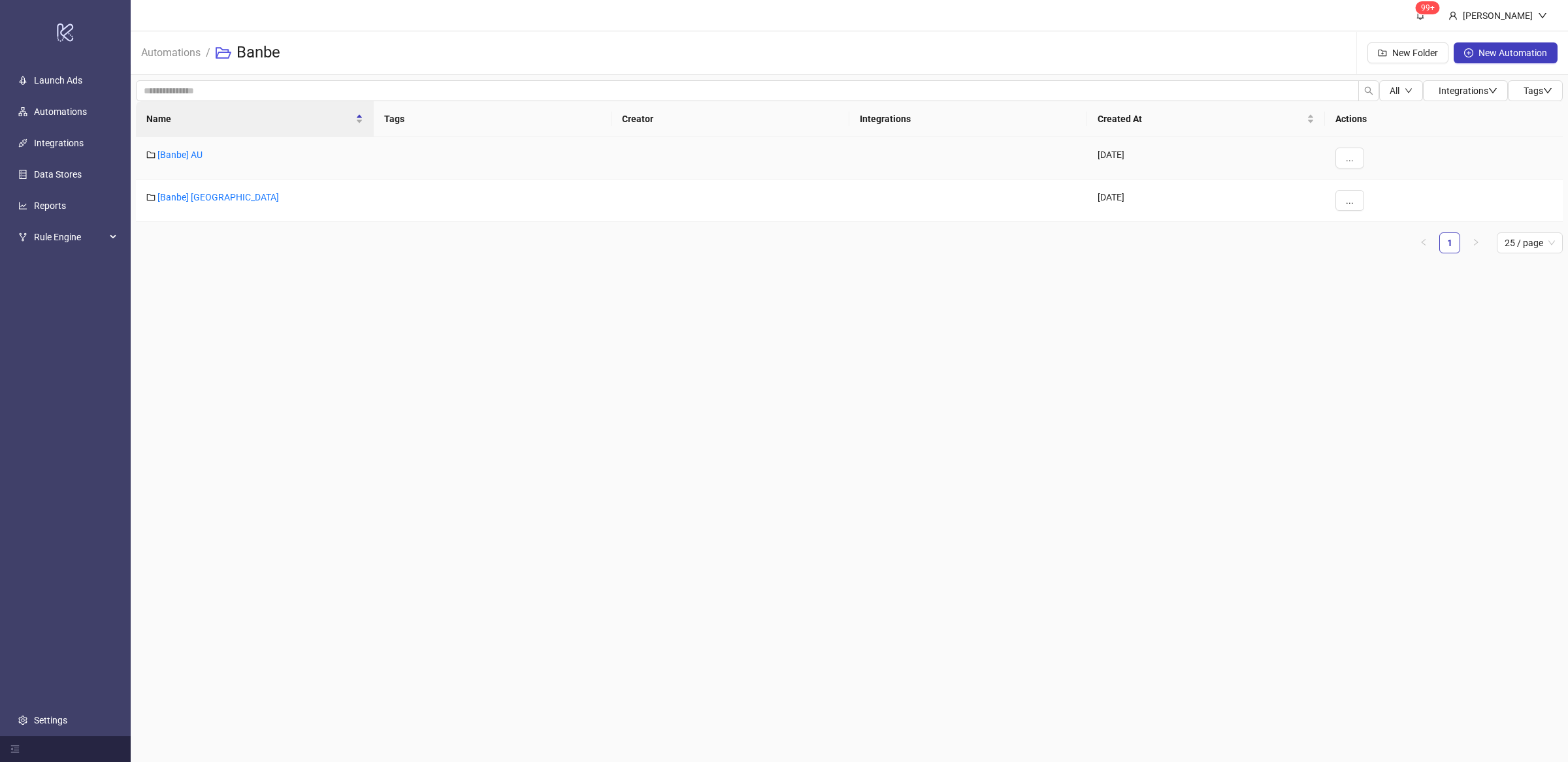
click at [633, 537] on main "99+ Villy Aparicio Automations / Banbe New Folder New Automation All Integratio…" at bounding box center [850, 381] width 1438 height 762
drag, startPoint x: 397, startPoint y: 321, endPoint x: 378, endPoint y: 311, distance: 21.5
click at [397, 321] on main "99+ Villy Aparicio Automations / Banbe New Folder New Automation All Integratio…" at bounding box center [850, 381] width 1438 height 762
click at [188, 196] on link "[Banbe] US" at bounding box center [219, 196] width 122 height 10
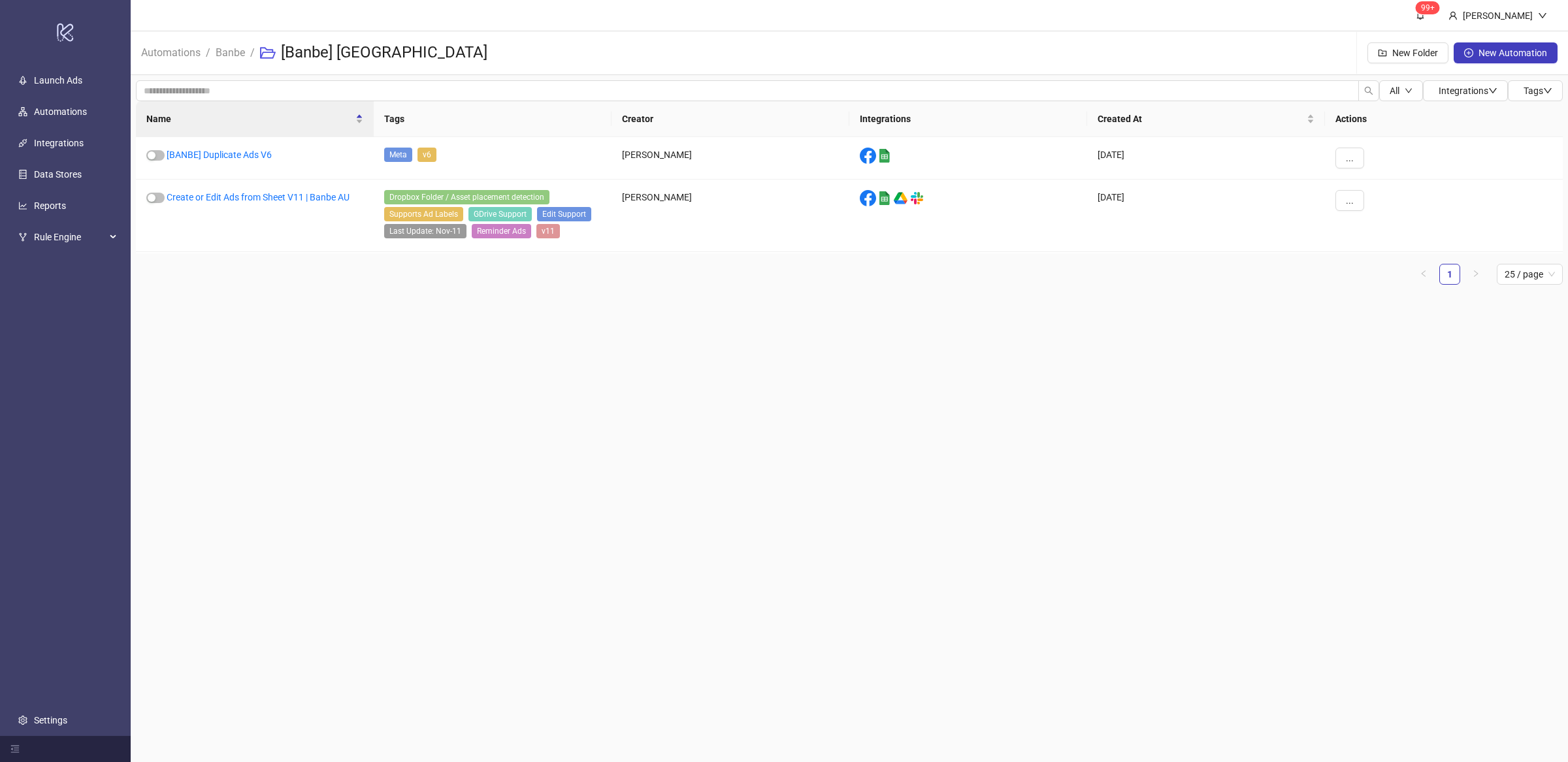
click at [377, 332] on main "99+ Villy Aparicio Automations / Banbe / [Banbe] US New Folder New Automation A…" at bounding box center [850, 381] width 1438 height 762
click at [322, 197] on link "Create or Edit Ads from Sheet V11 | Banbe AU" at bounding box center [258, 196] width 183 height 10
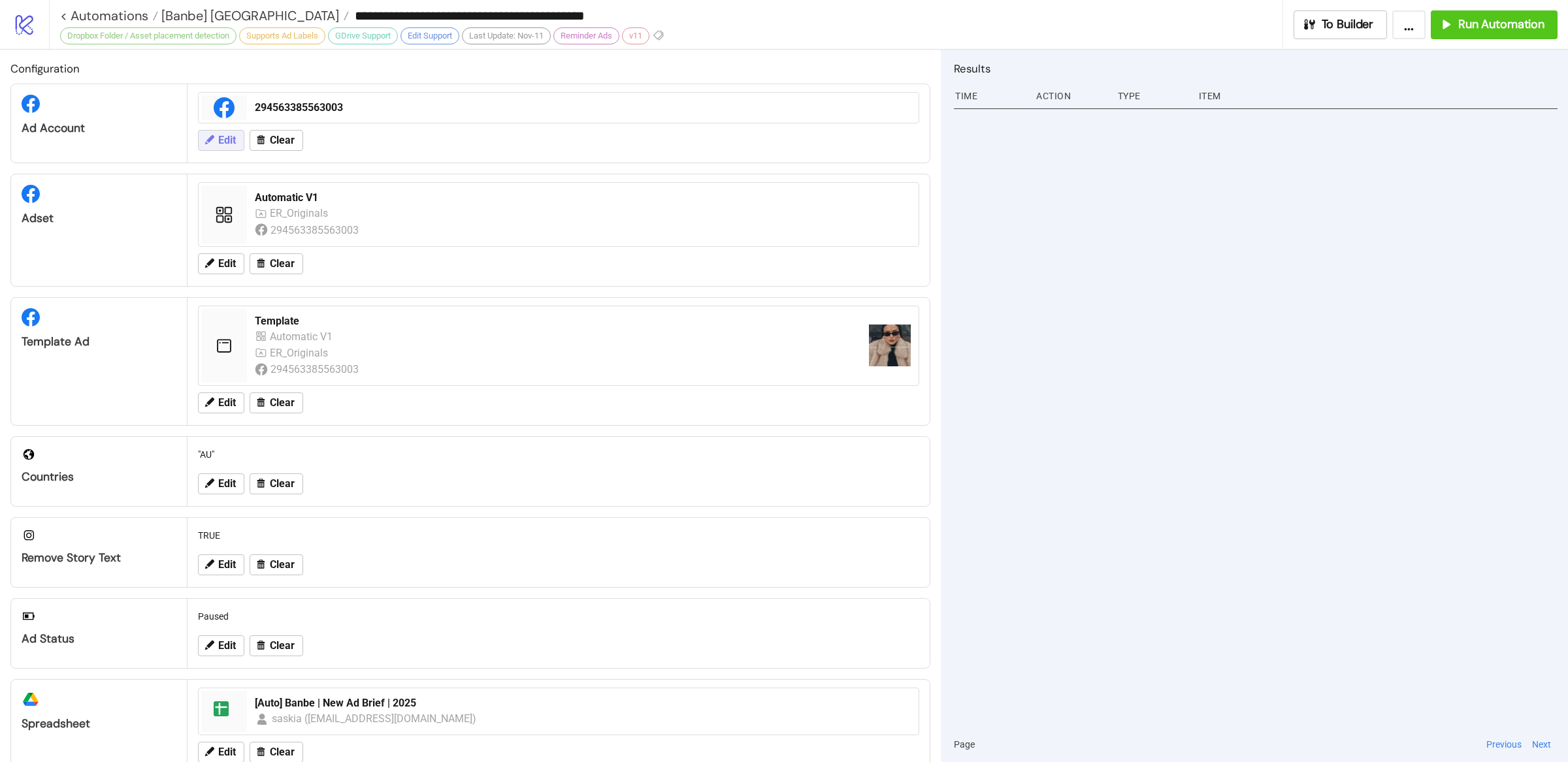
click at [220, 140] on span "Edit" at bounding box center [227, 140] width 17 height 12
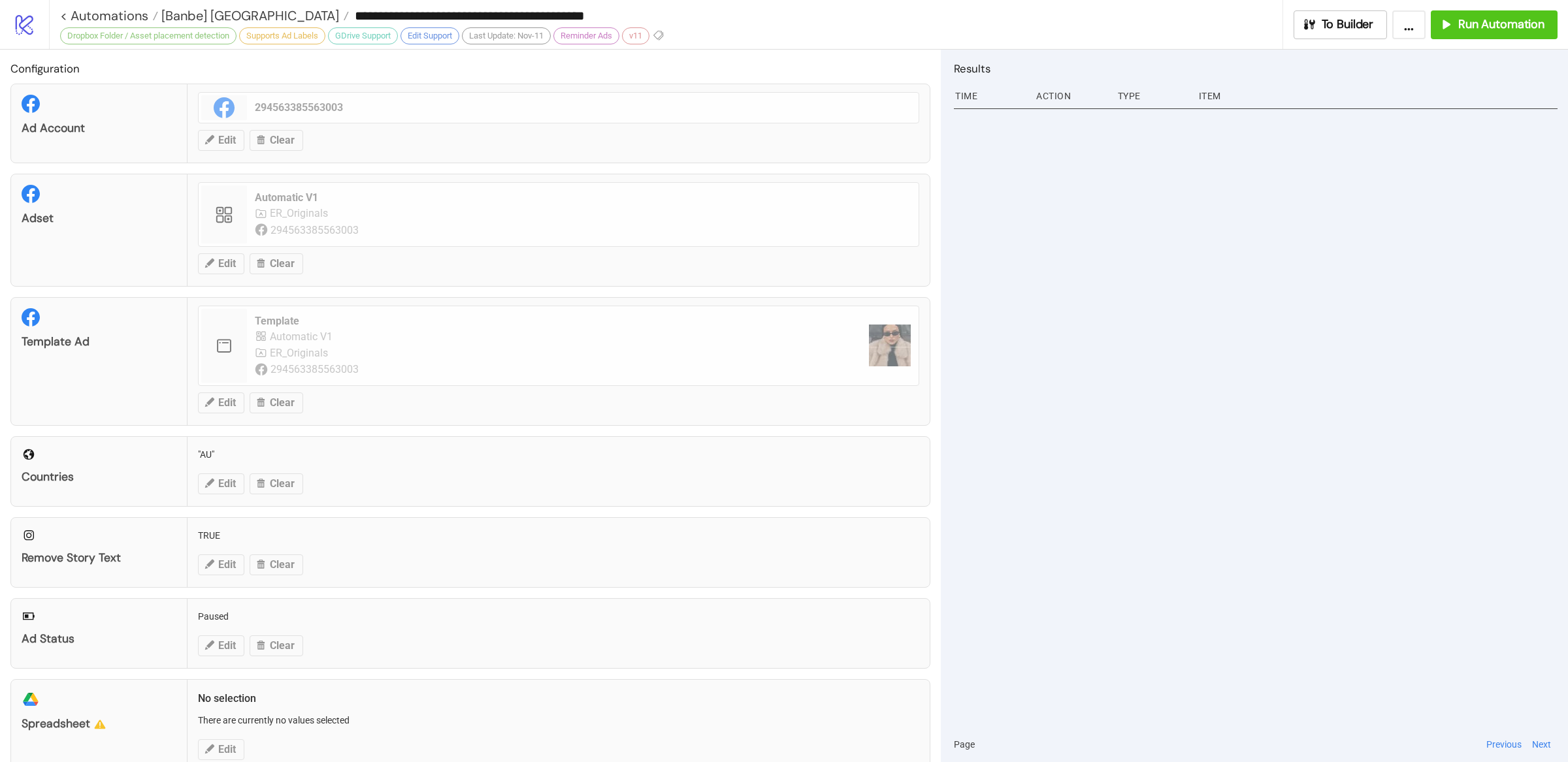
click at [231, 143] on div "Ad Account 294563385563003 Edit Clear" at bounding box center [470, 123] width 920 height 80
click at [427, 139] on div "Ad Account 294563385563003 Edit Clear" at bounding box center [470, 123] width 920 height 80
click at [1046, 316] on div at bounding box center [1256, 415] width 604 height 622
click at [235, 139] on span "Edit" at bounding box center [227, 140] width 17 height 12
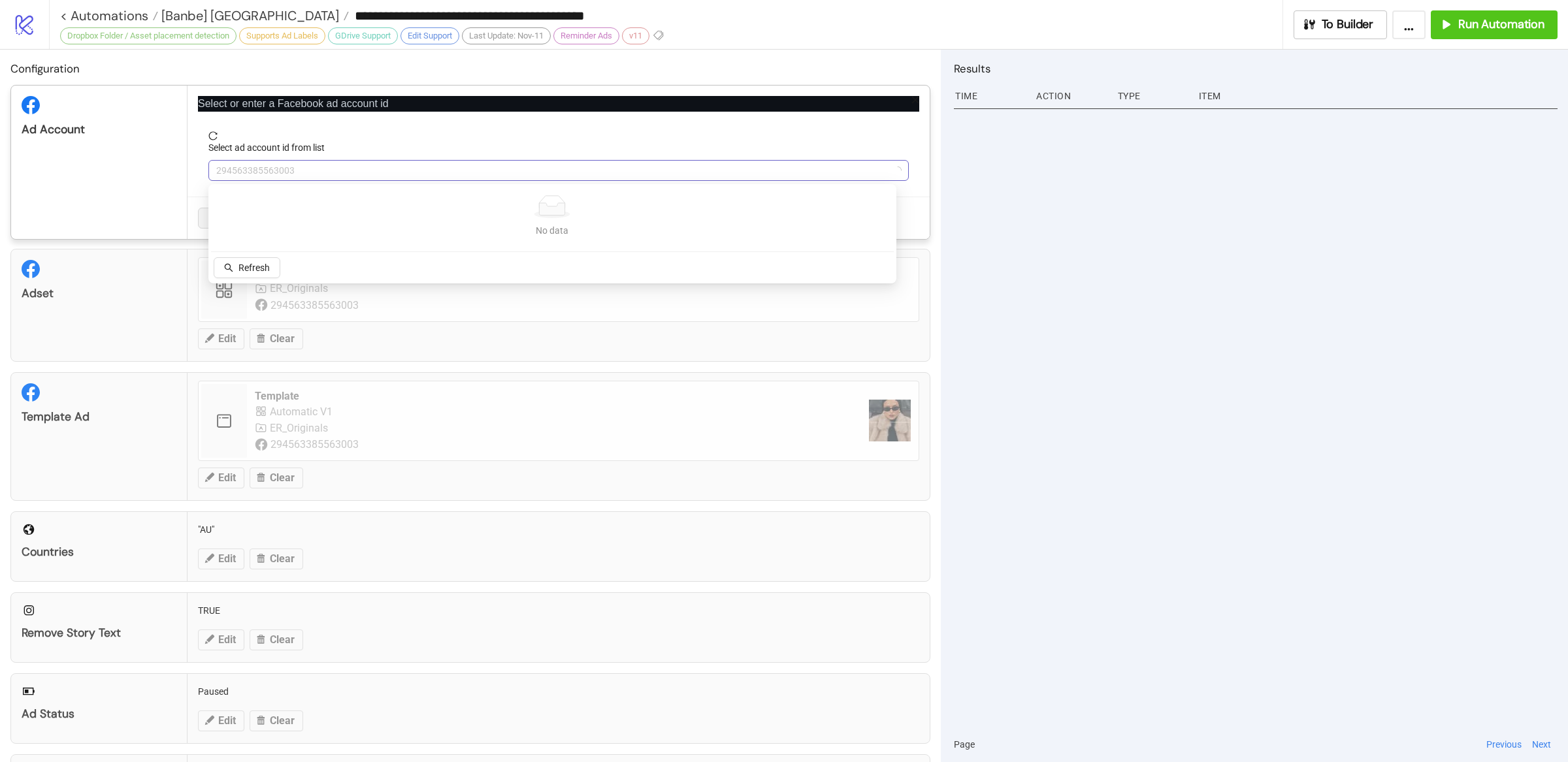
click at [328, 170] on span "294563385563003" at bounding box center [559, 170] width 685 height 20
click at [332, 174] on span "Banbe - AU" at bounding box center [559, 170] width 685 height 20
click at [310, 168] on span "Banbe - AU" at bounding box center [559, 170] width 685 height 20
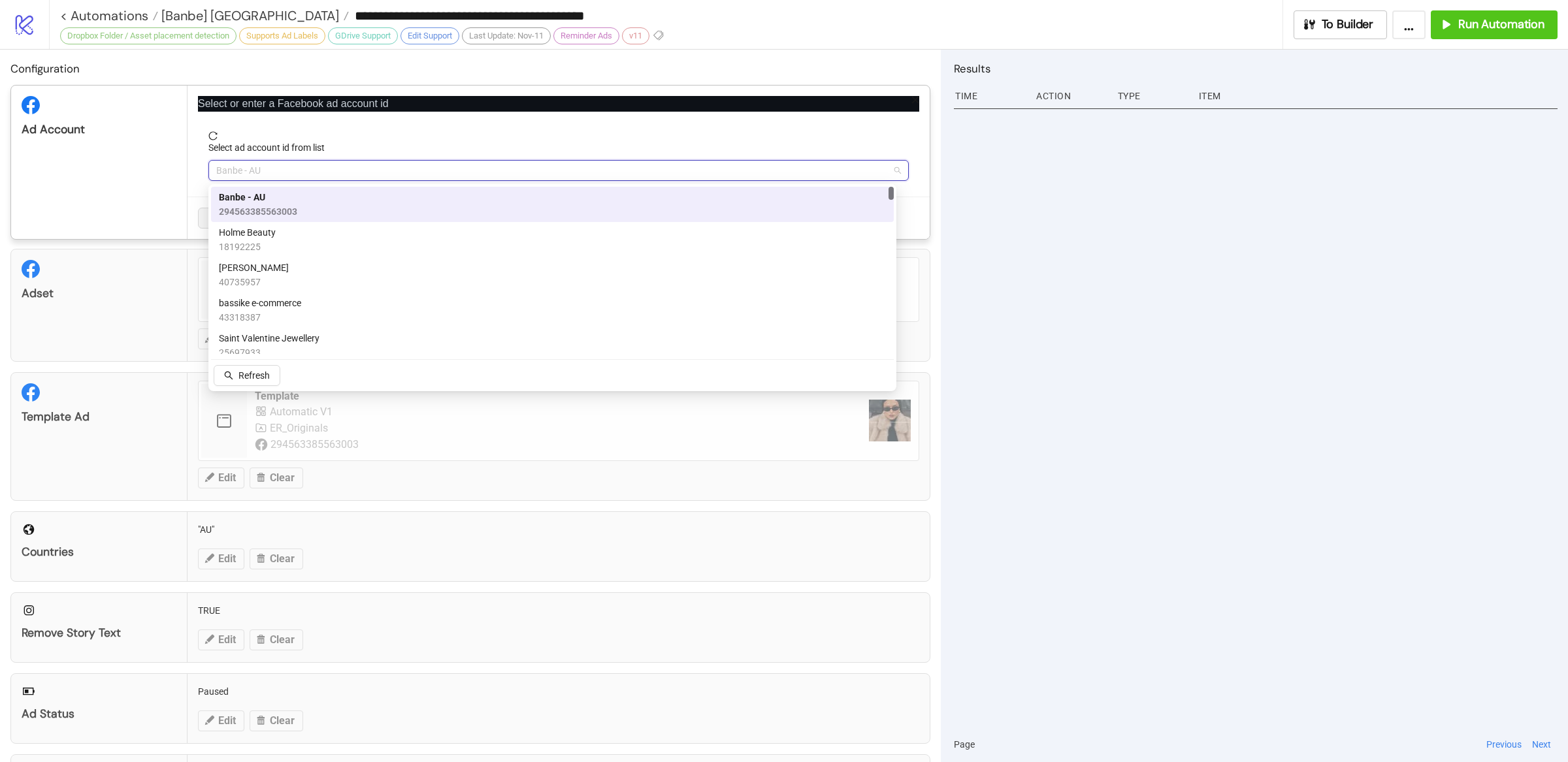
click at [284, 171] on span "Banbe - AU" at bounding box center [559, 170] width 685 height 20
paste input "**********"
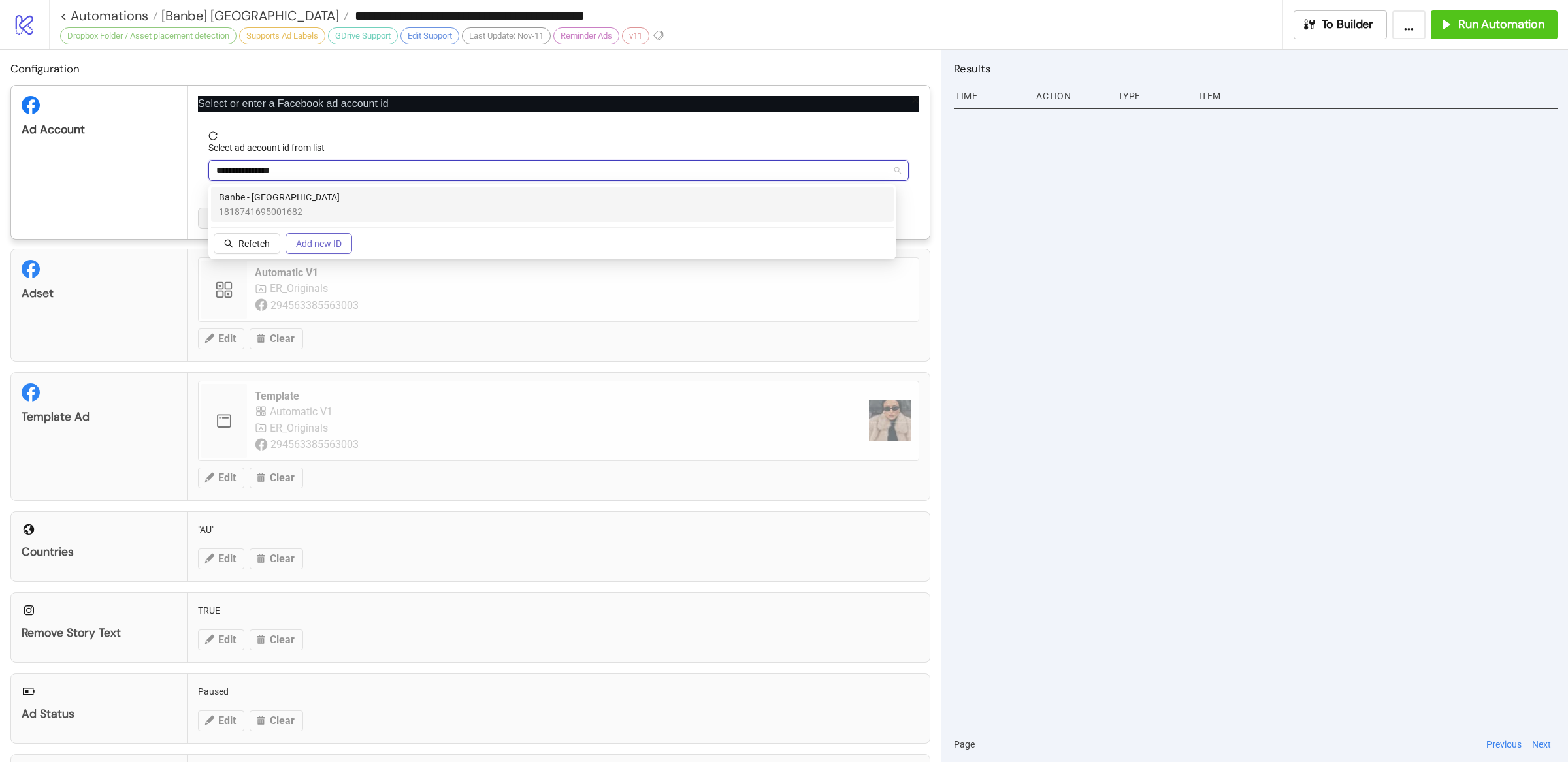
type input "**********"
click at [332, 241] on span "Add new ID" at bounding box center [319, 243] width 46 height 10
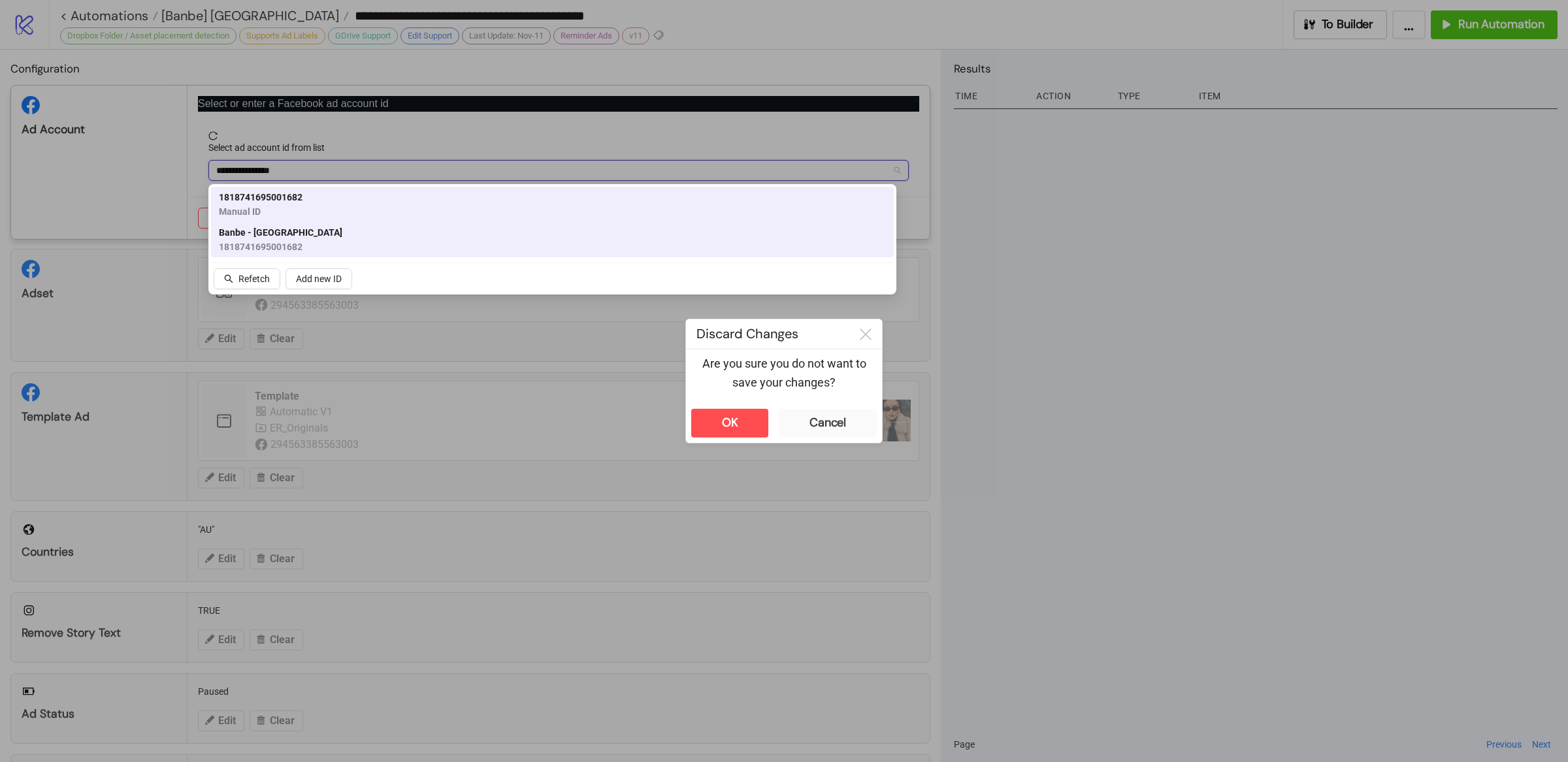
click at [271, 240] on span "1818741695001682" at bounding box center [280, 247] width 123 height 14
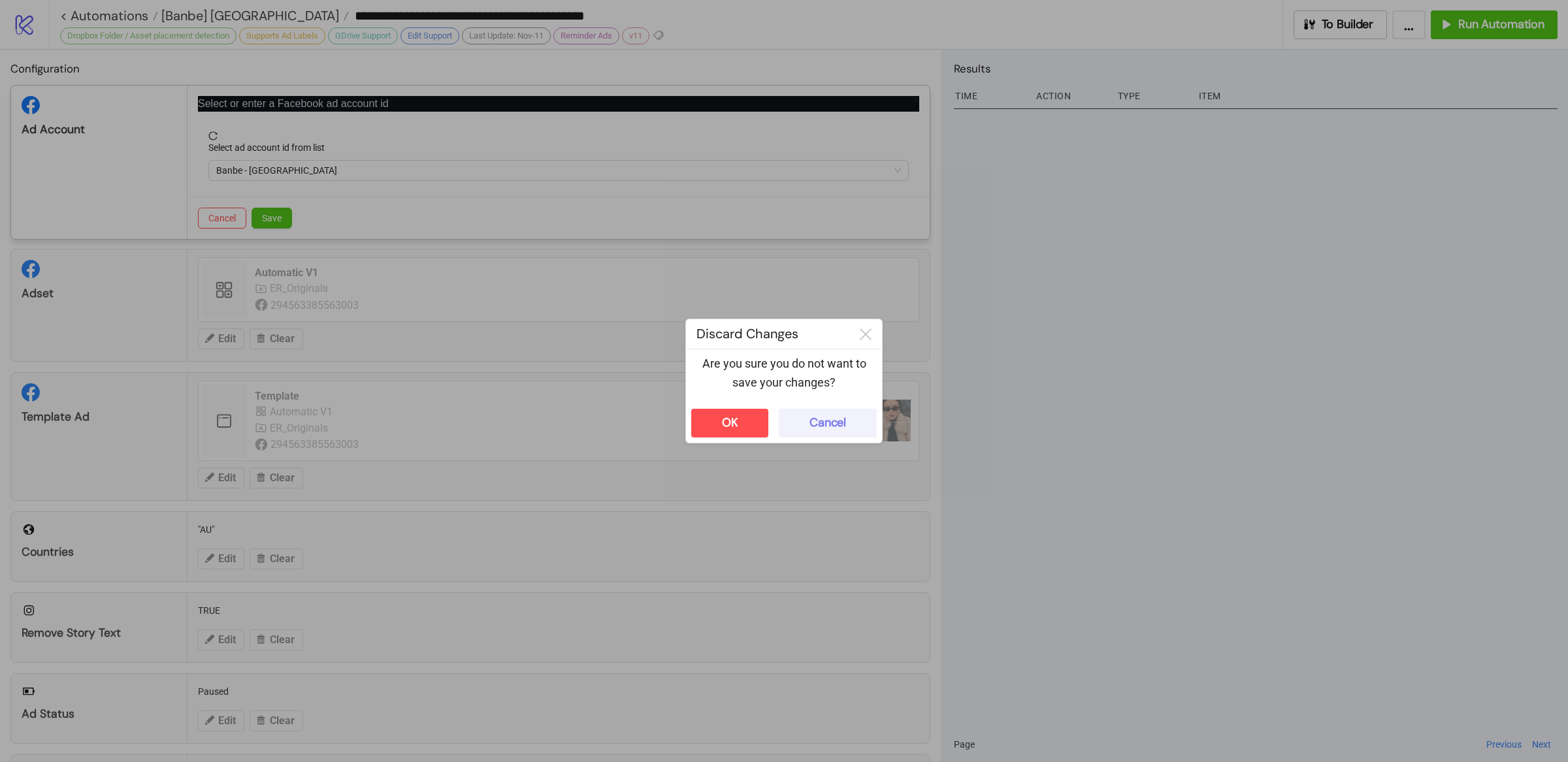
click at [821, 423] on div "Cancel" at bounding box center [828, 423] width 36 height 15
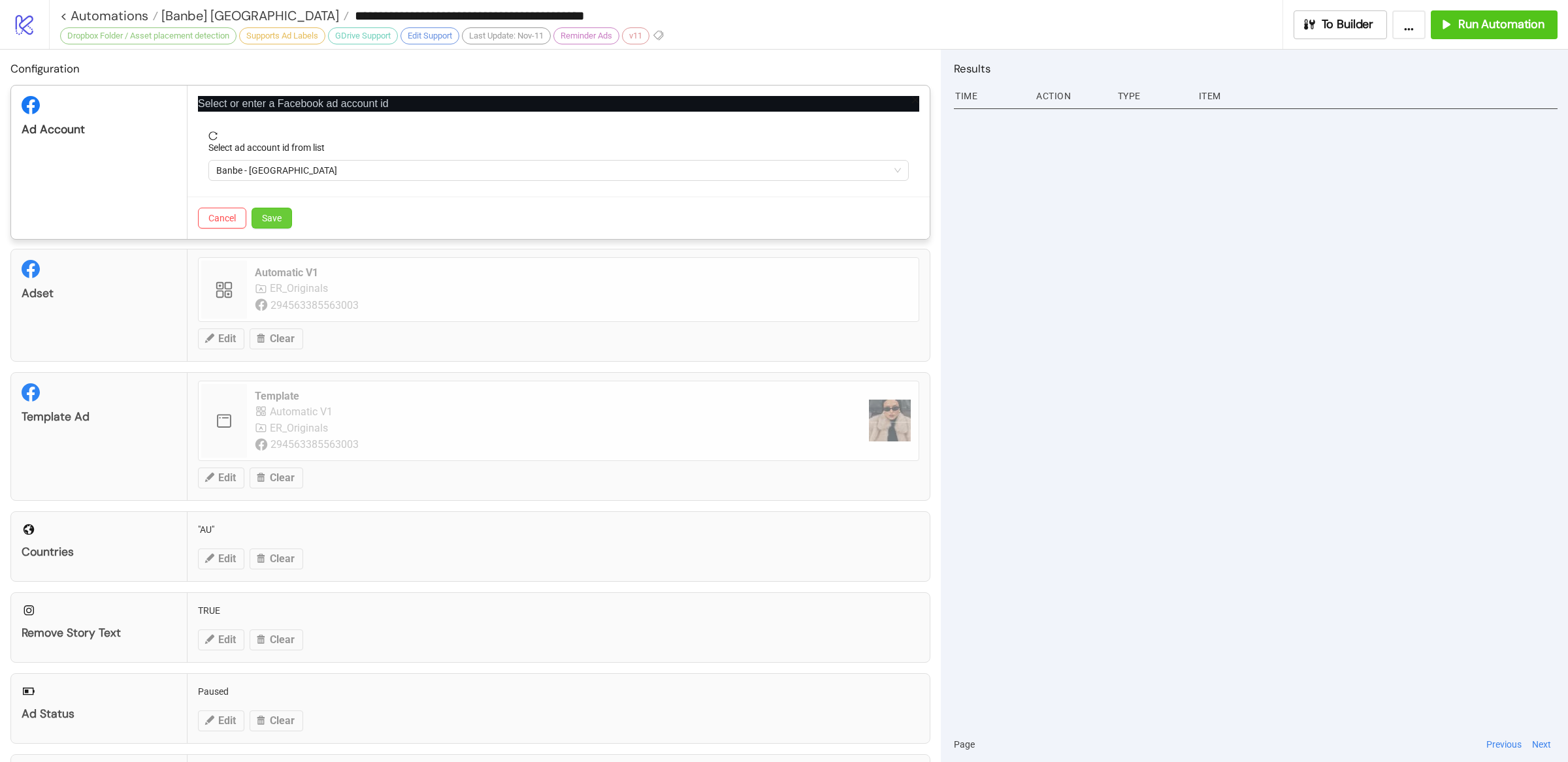
click at [273, 219] on span "Save" at bounding box center [271, 218] width 20 height 10
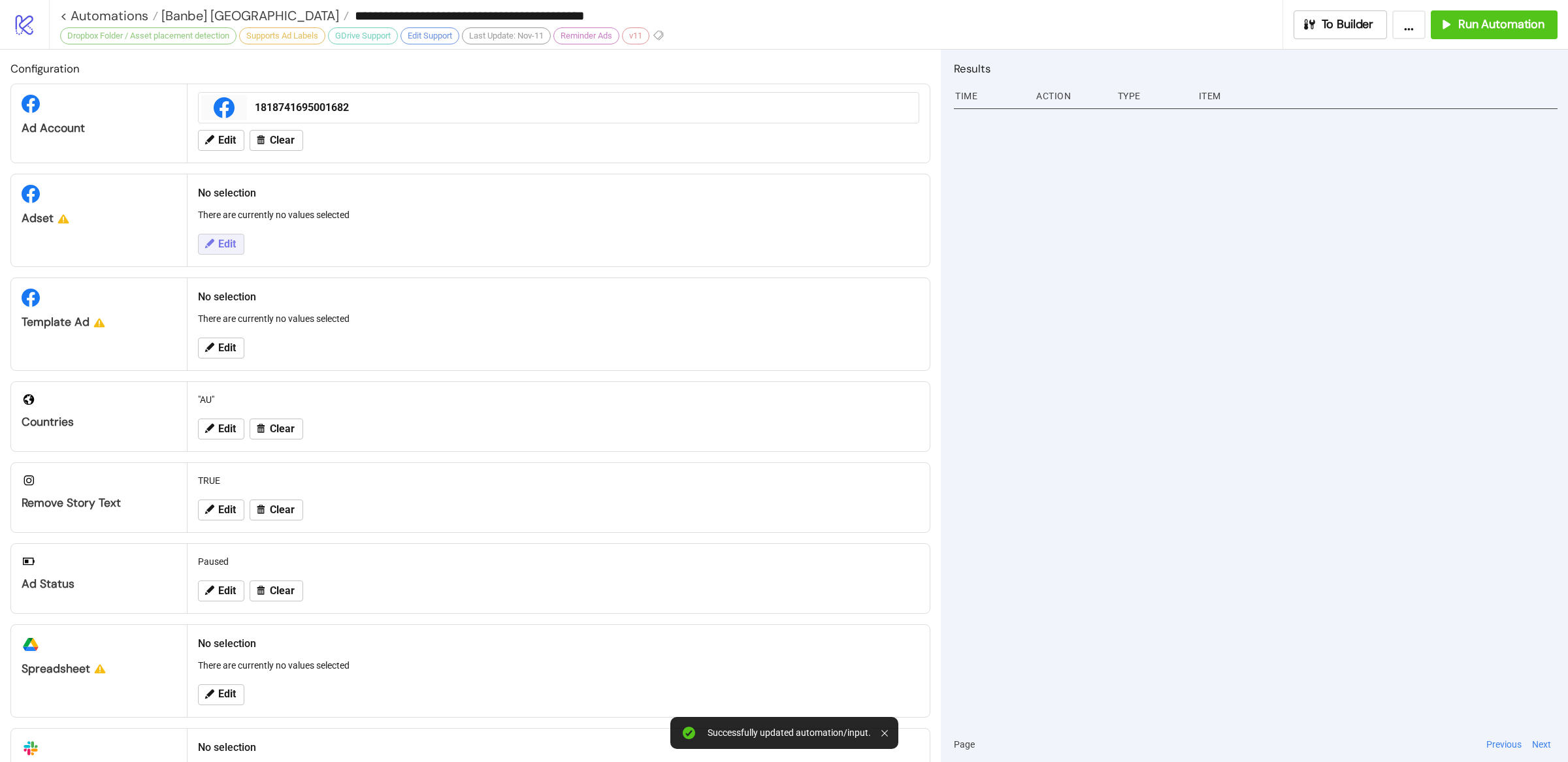
click at [238, 244] on button "Edit" at bounding box center [221, 244] width 47 height 21
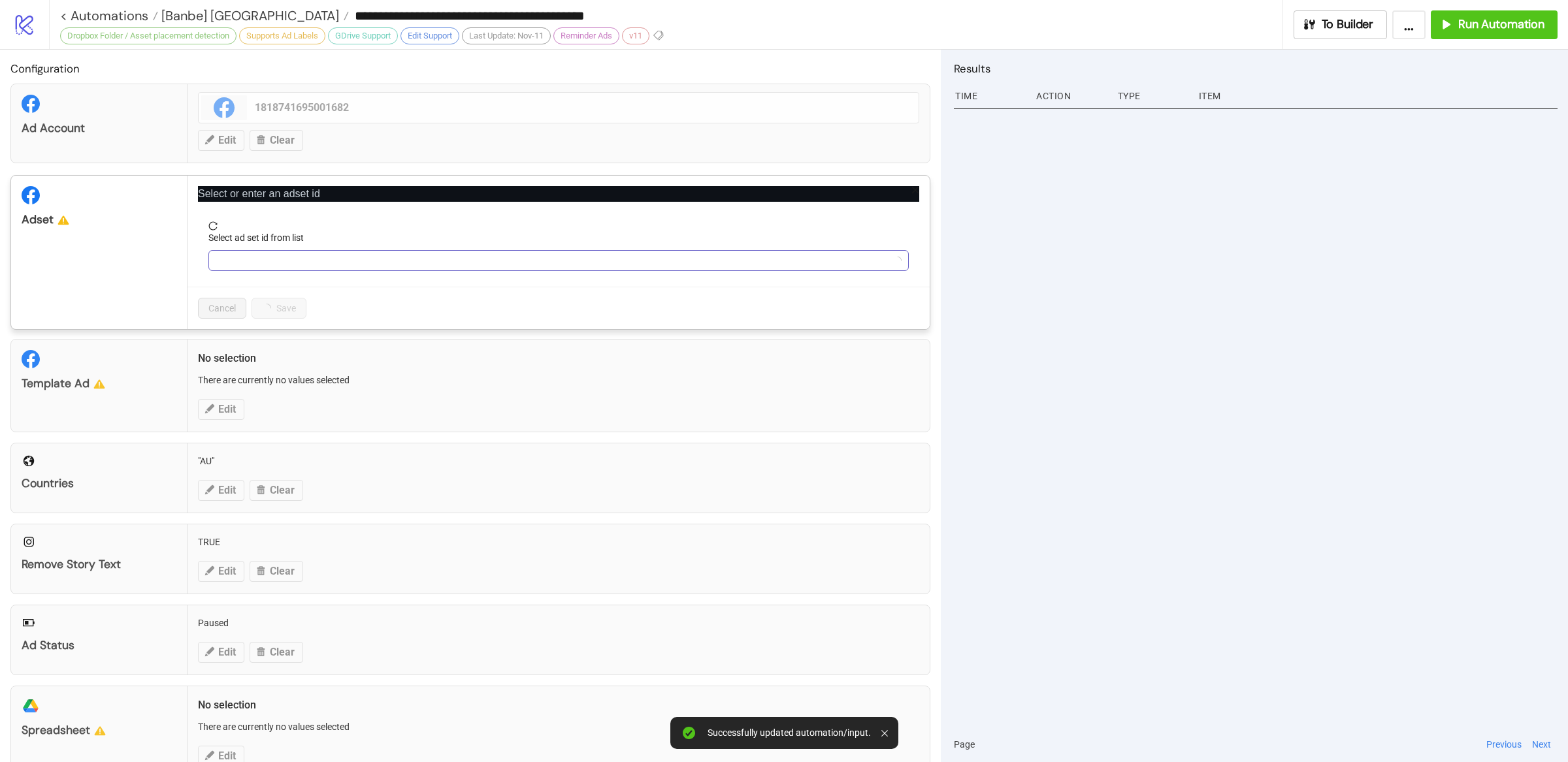
click at [388, 264] on input "Select ad set id from list" at bounding box center [552, 260] width 673 height 20
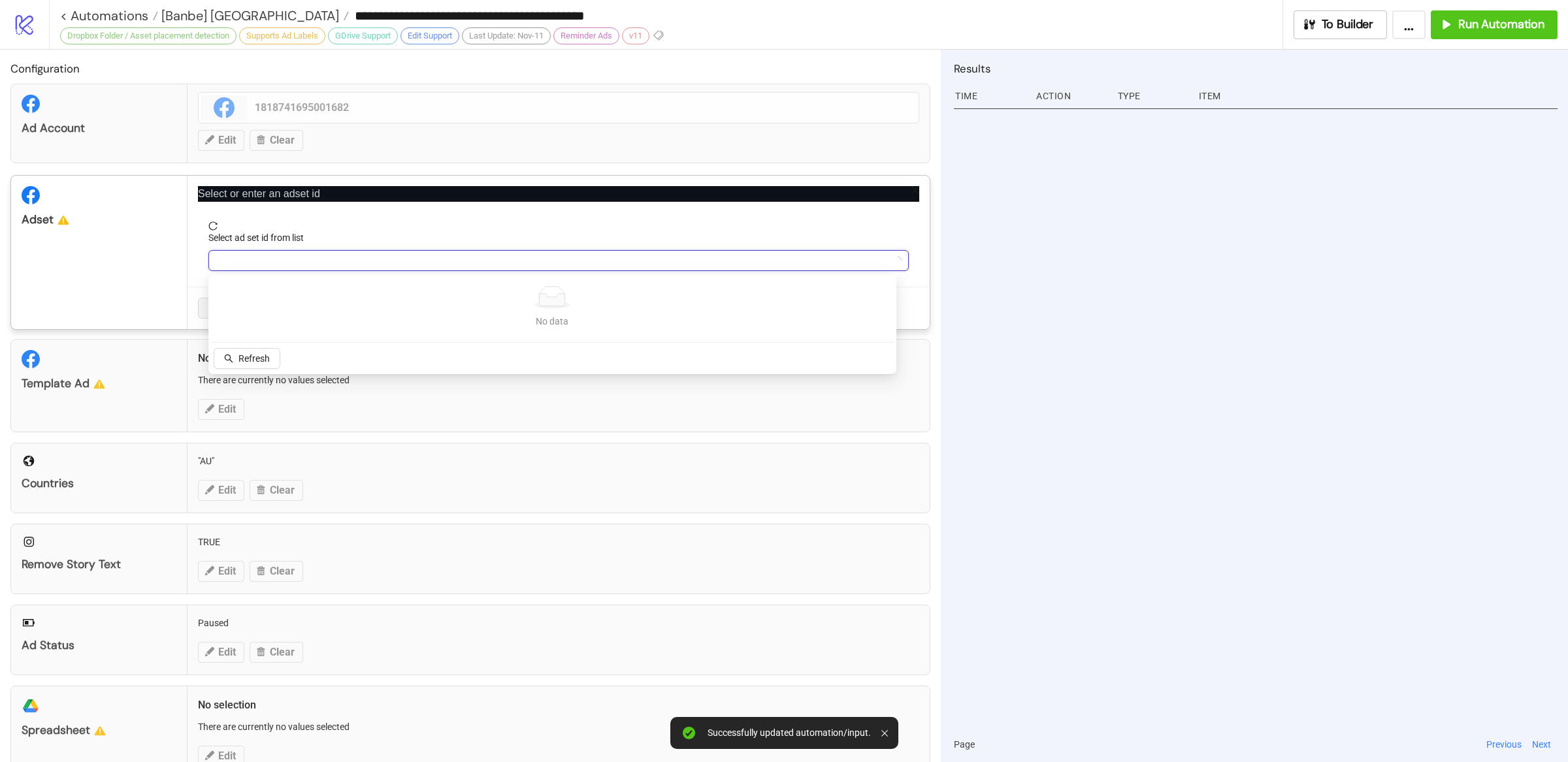
click at [1161, 283] on div at bounding box center [1256, 415] width 604 height 622
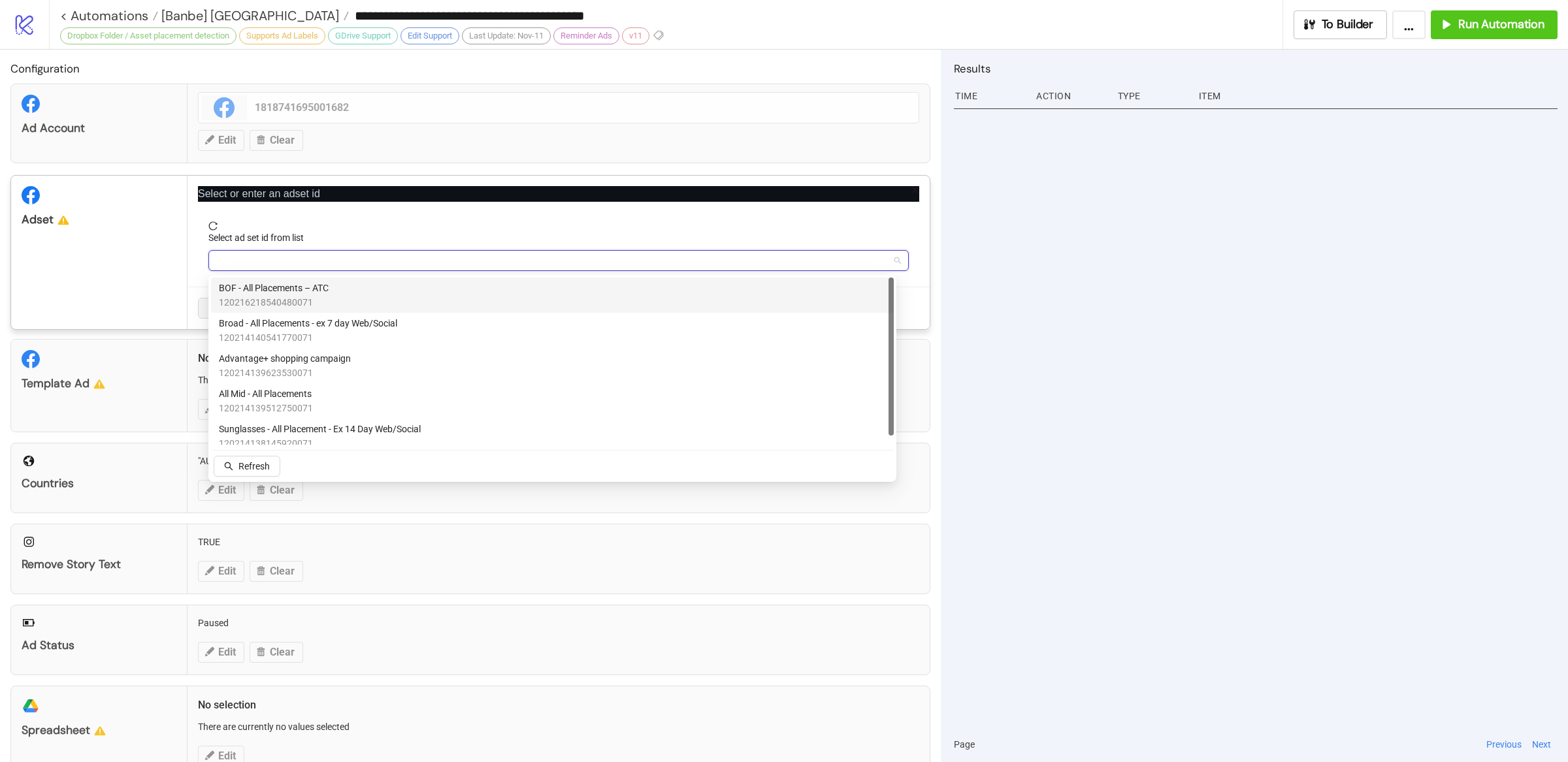
click at [253, 260] on input "Select ad set id from list" at bounding box center [552, 260] width 673 height 20
click at [122, 235] on div "Adset" at bounding box center [99, 252] width 177 height 154
click at [337, 264] on input "Select ad set id from list" at bounding box center [552, 260] width 673 height 20
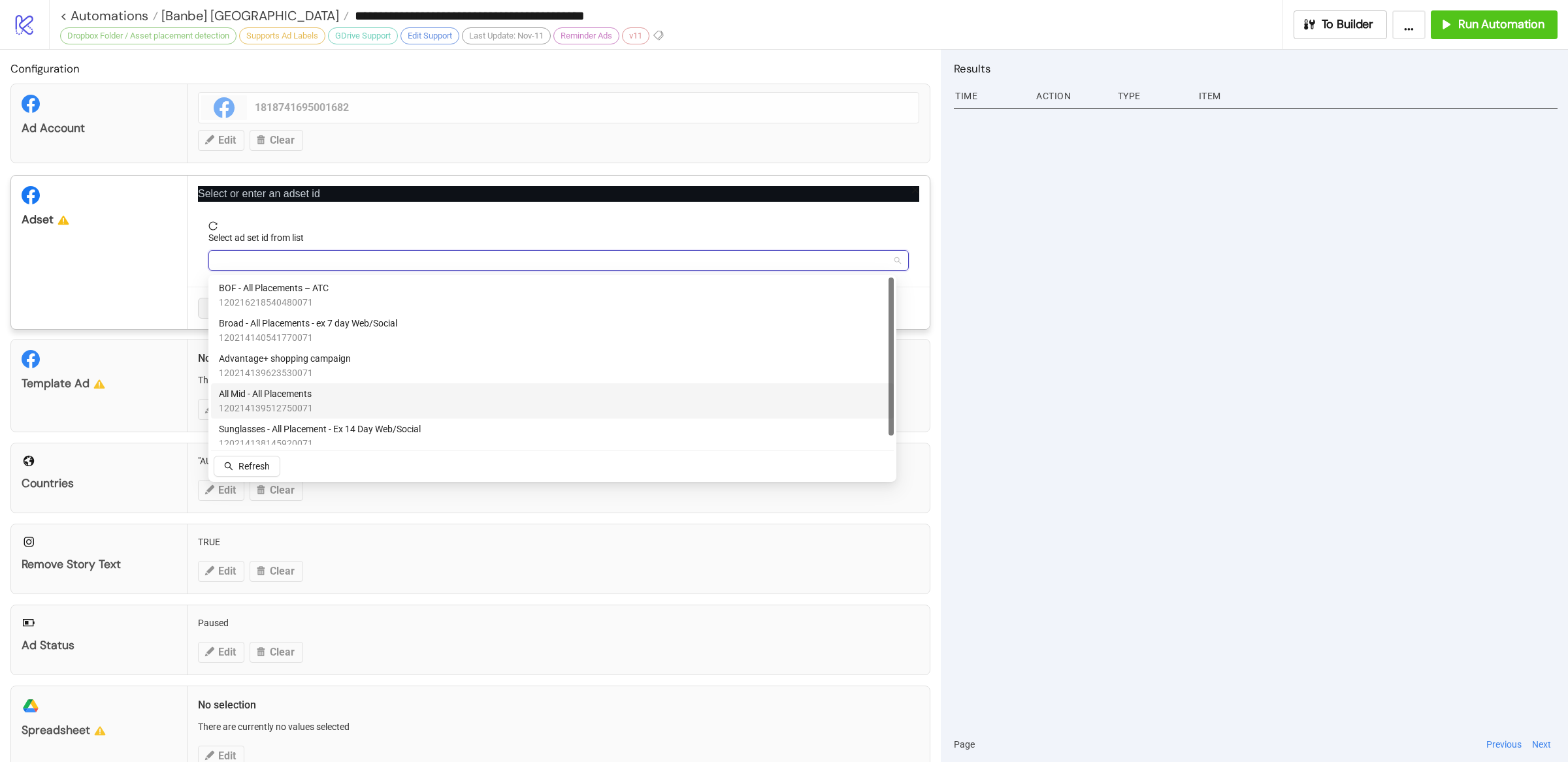
click at [1153, 404] on div at bounding box center [1256, 415] width 604 height 622
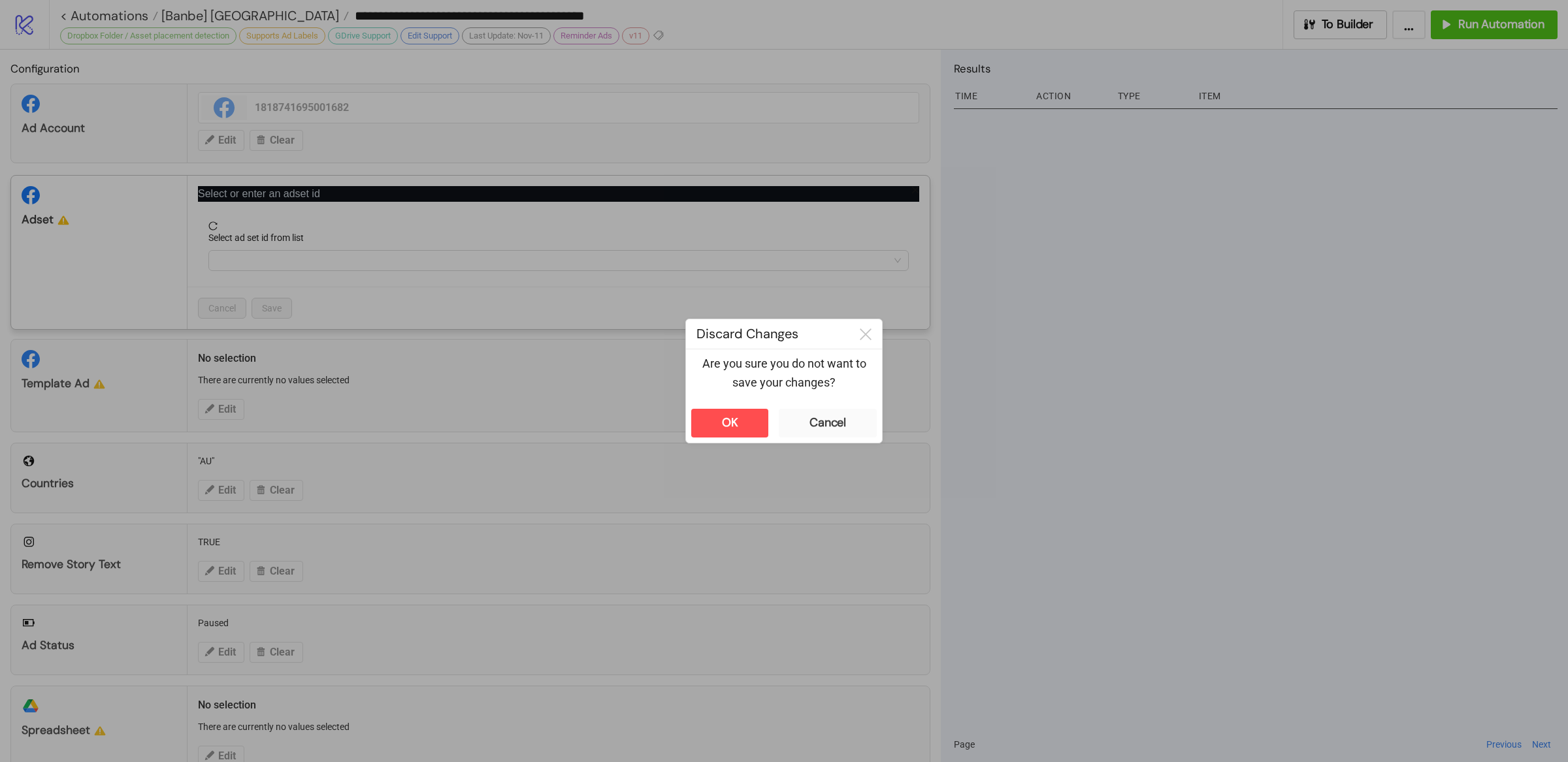
click at [1298, 399] on div "**********" at bounding box center [784, 381] width 1568 height 762
click at [749, 424] on button "OK" at bounding box center [730, 423] width 77 height 28
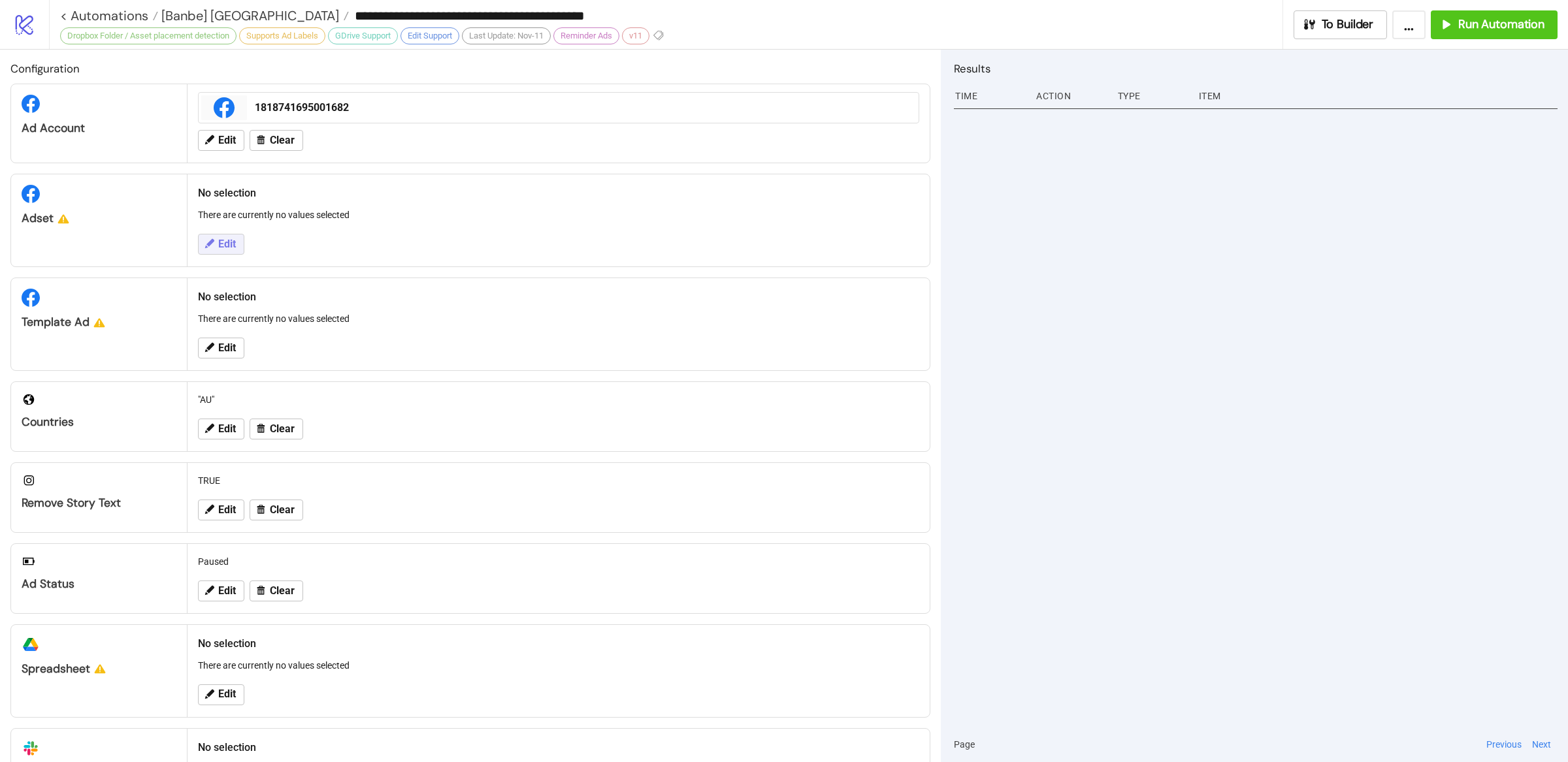
click at [215, 252] on button "Edit" at bounding box center [221, 244] width 47 height 21
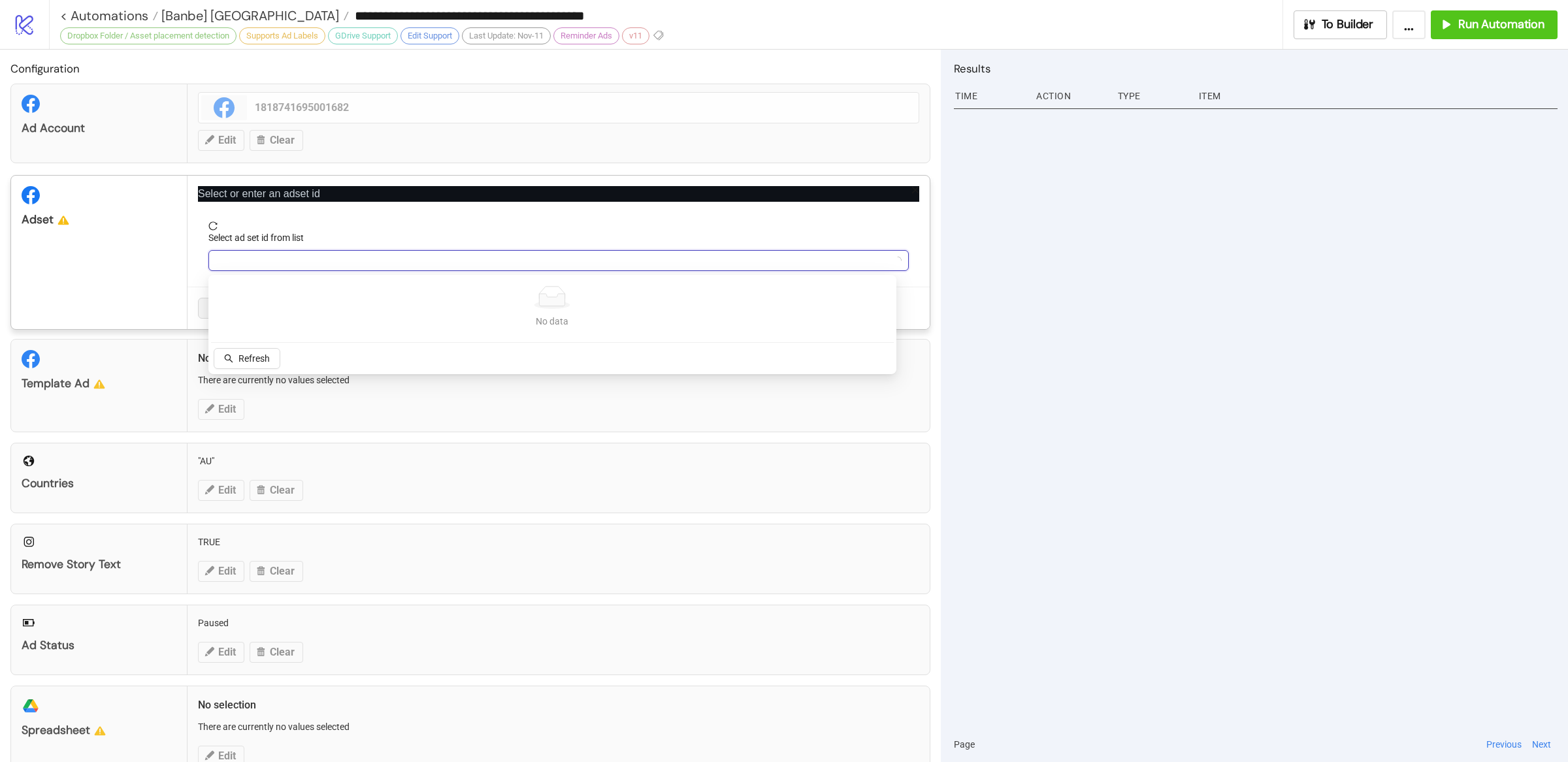
click at [375, 266] on input "Select ad set id from list" at bounding box center [552, 260] width 673 height 20
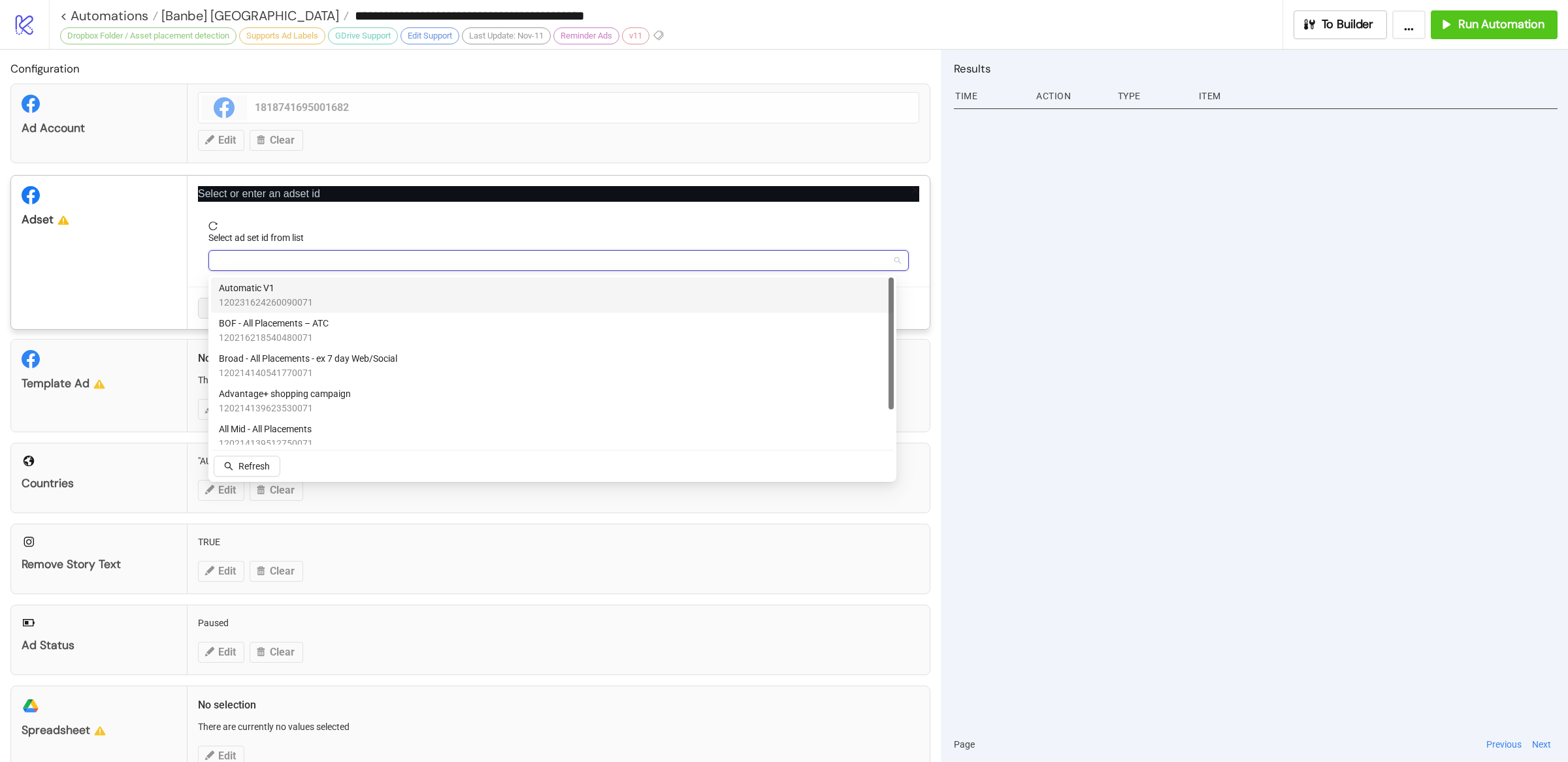
click at [353, 296] on div "Automatic V1 120231624260090071" at bounding box center [552, 295] width 667 height 28
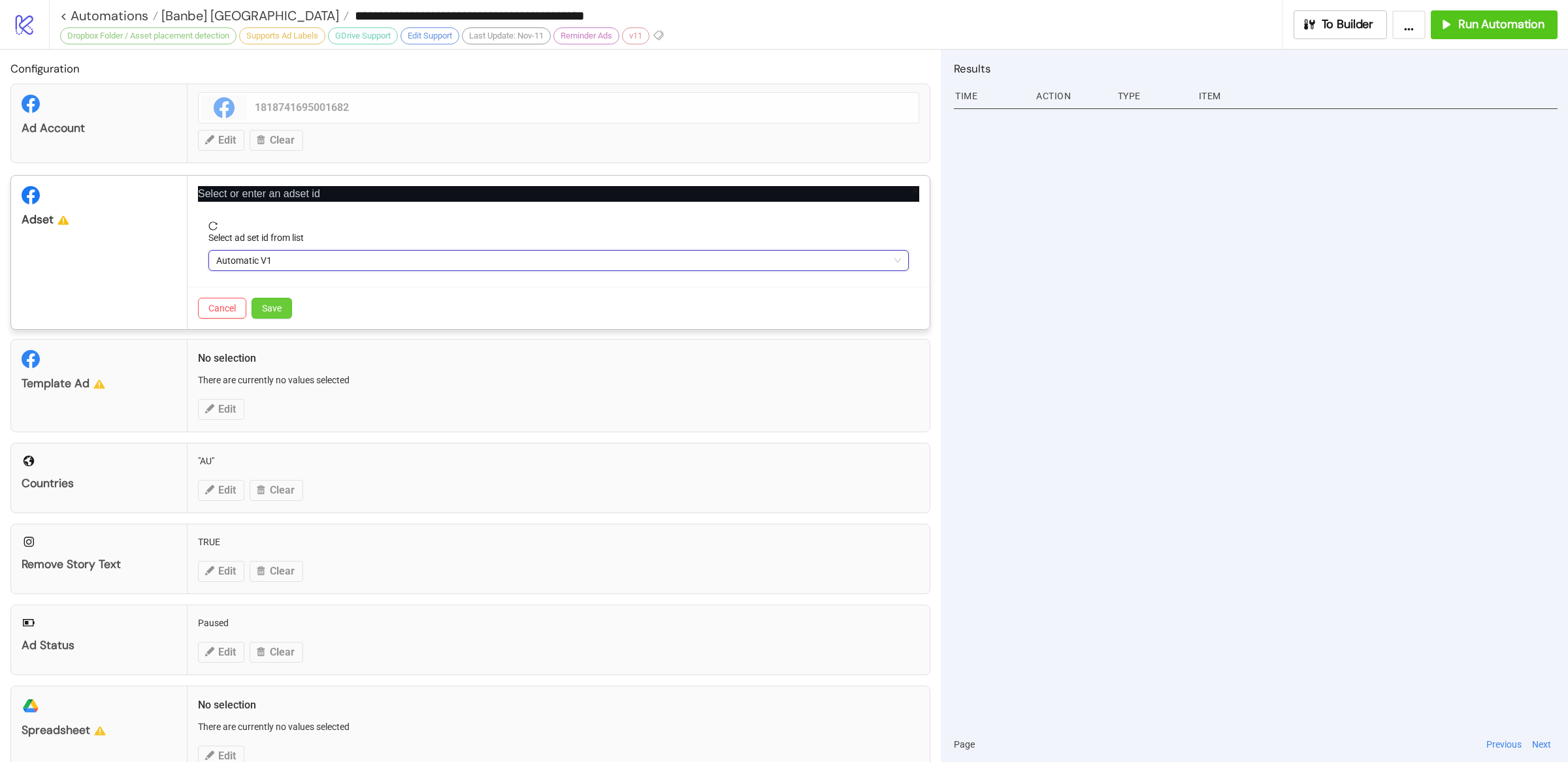
click at [271, 308] on span "Save" at bounding box center [271, 308] width 20 height 10
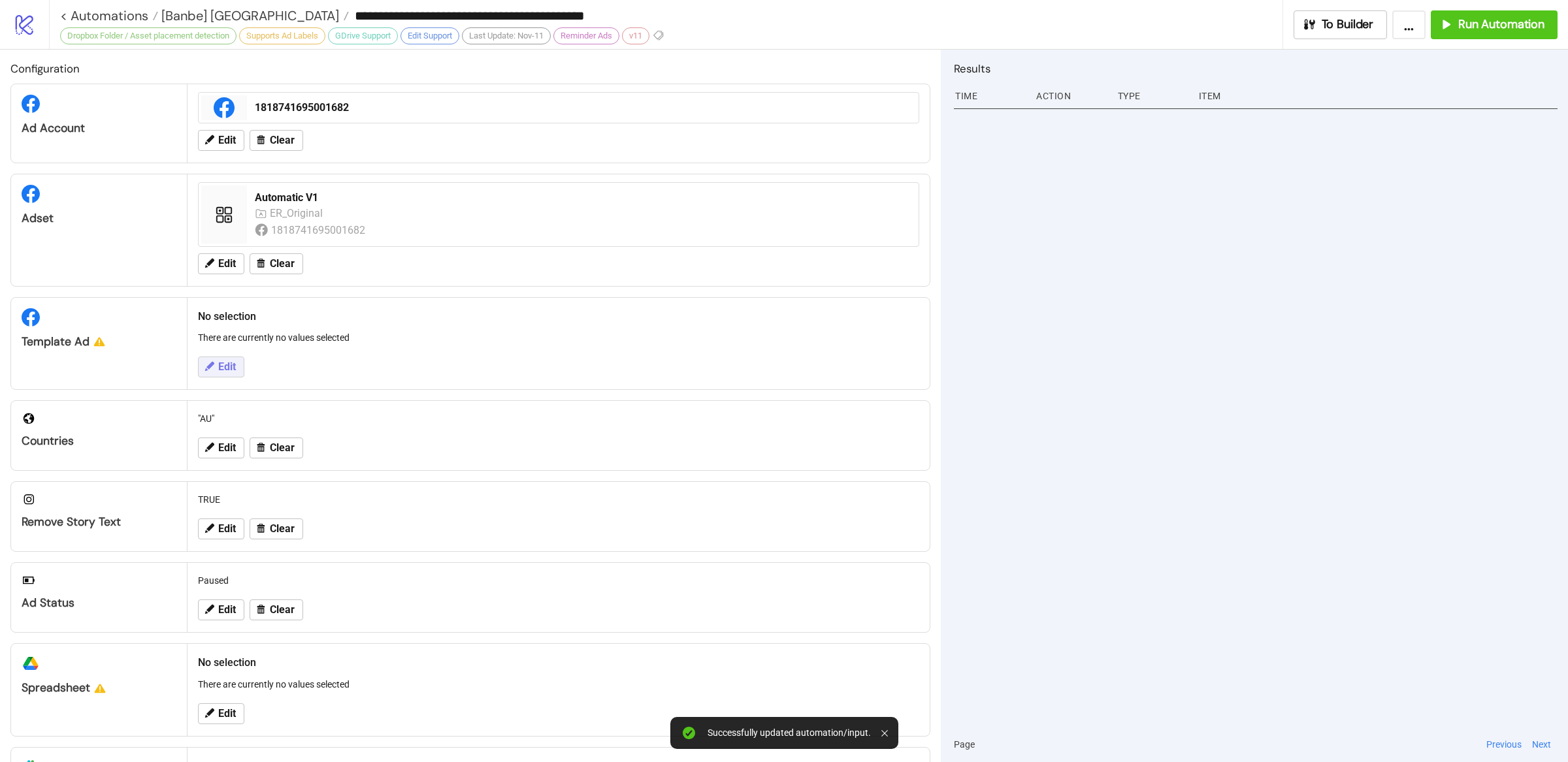
click at [234, 360] on button "Edit" at bounding box center [221, 367] width 47 height 21
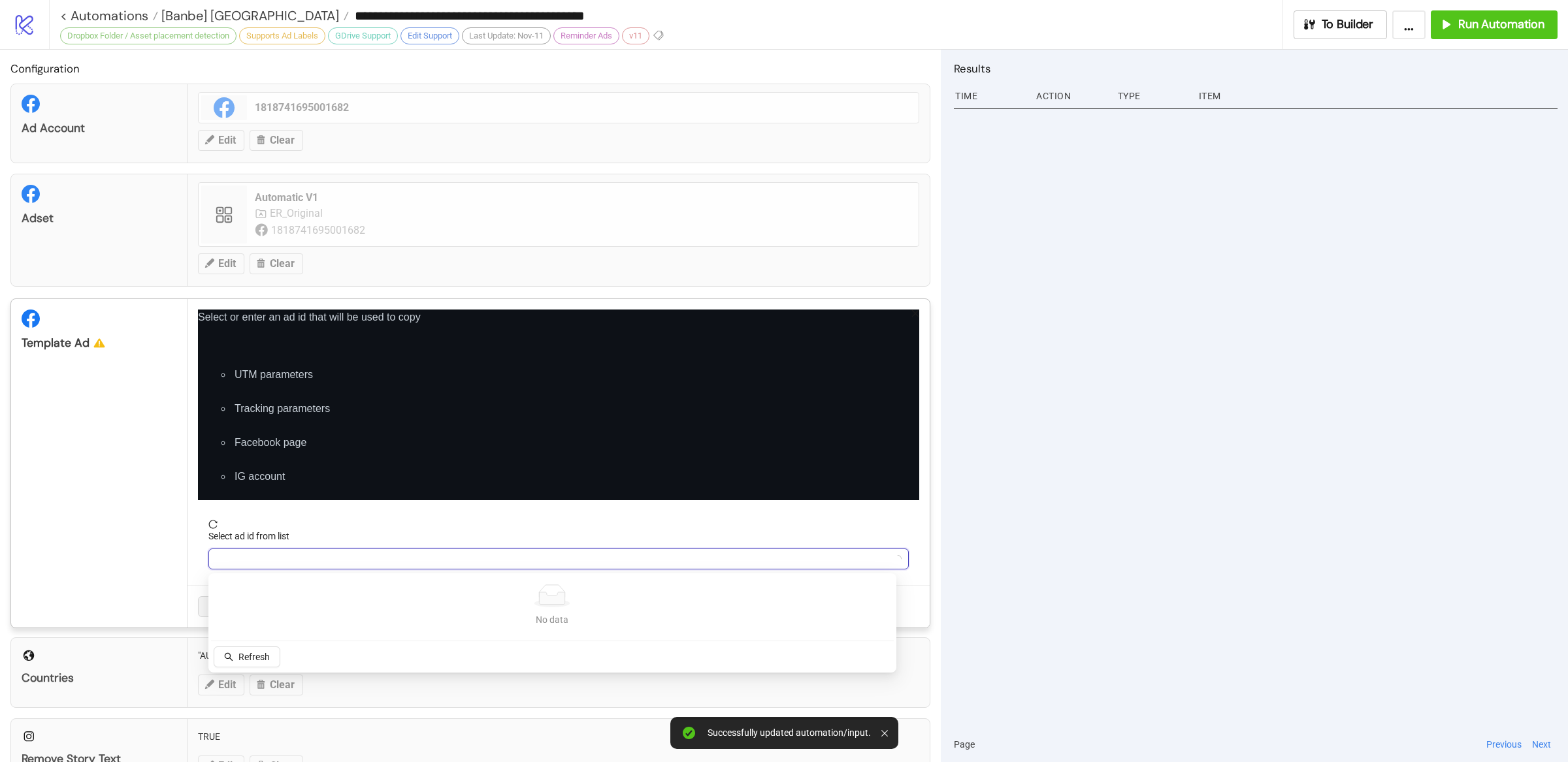
click at [305, 562] on input "Select ad id from list" at bounding box center [552, 558] width 673 height 20
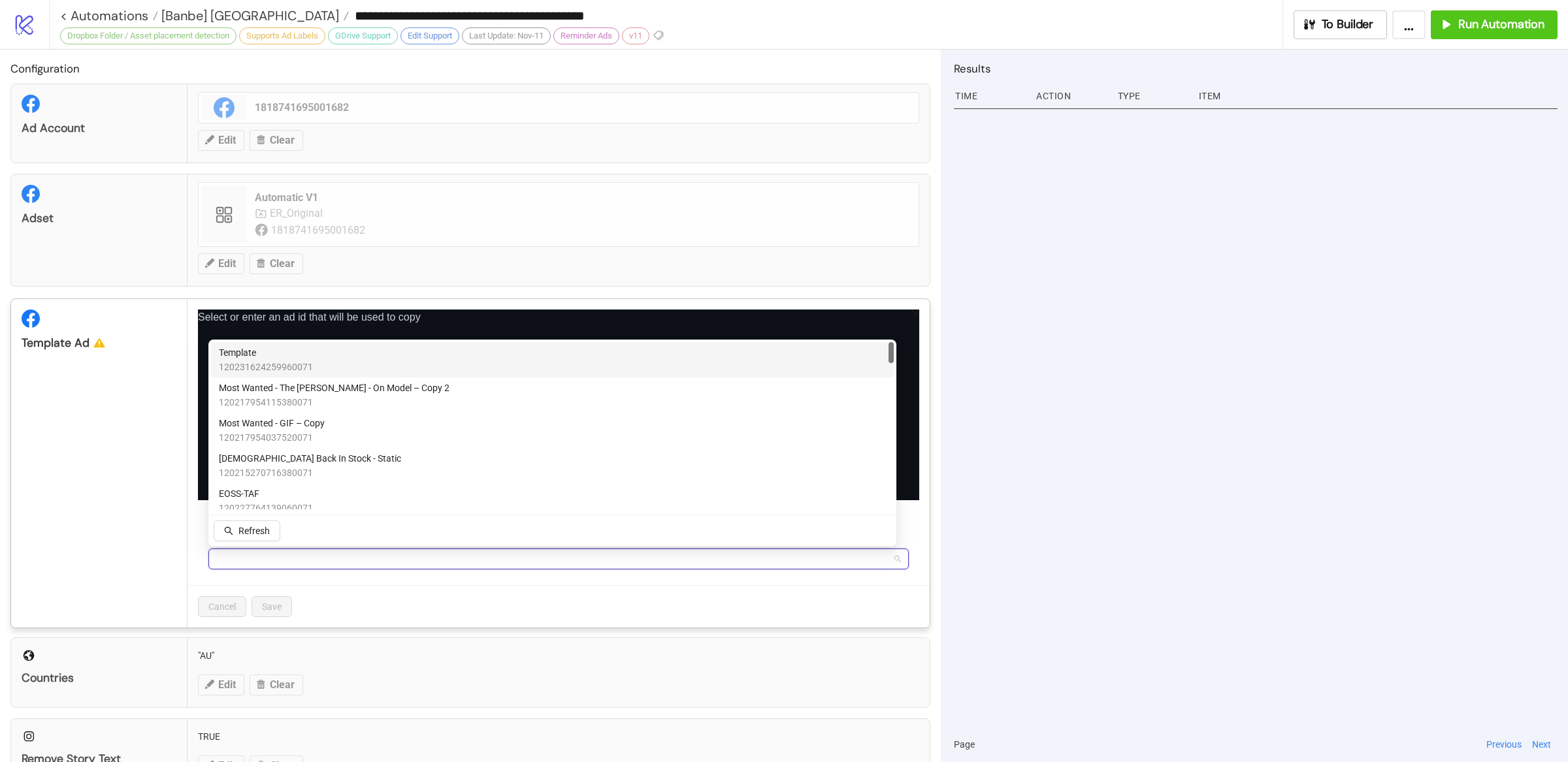
click at [249, 351] on span "Template" at bounding box center [265, 353] width 94 height 14
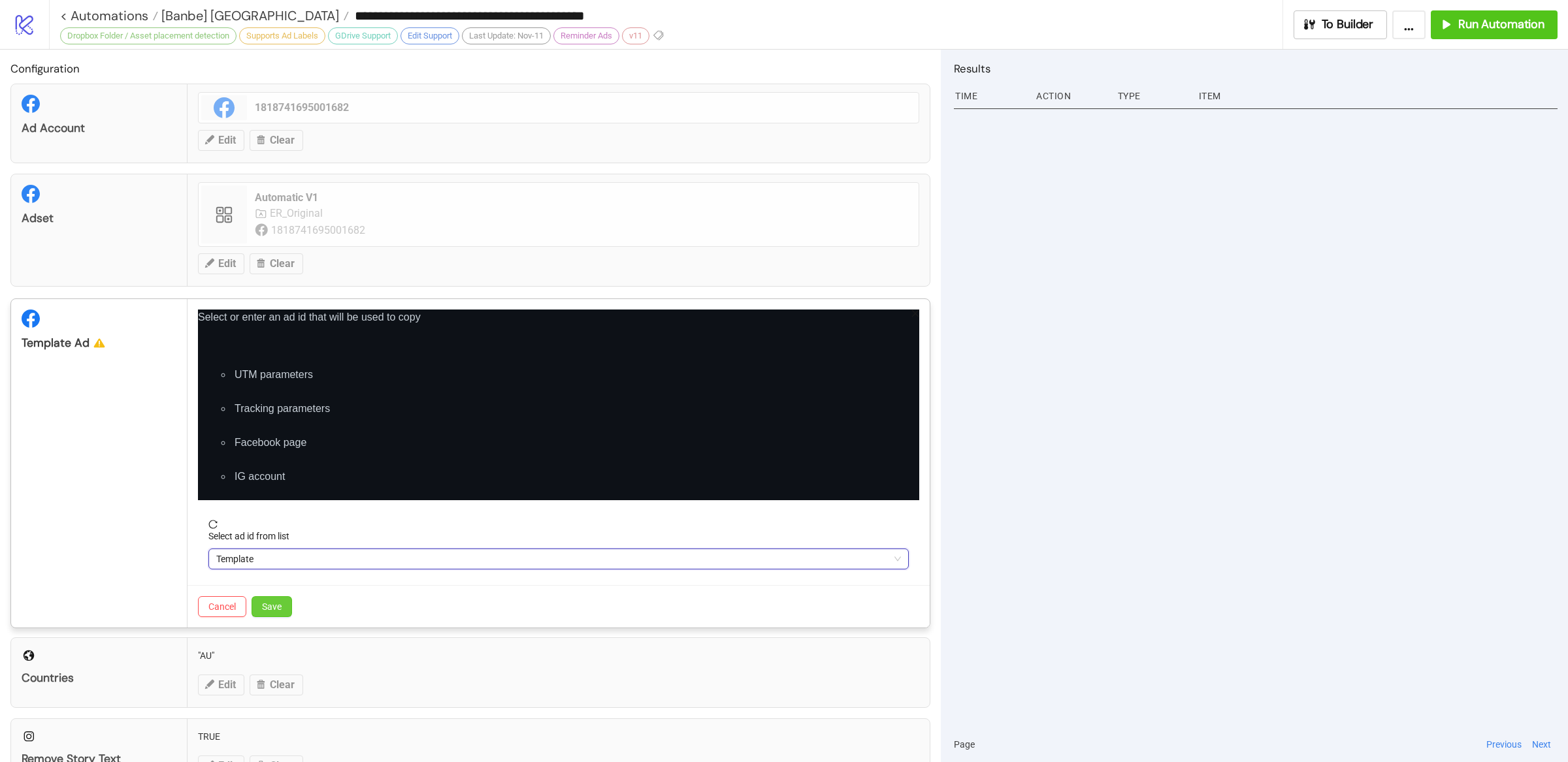
click at [271, 614] on button "Save" at bounding box center [271, 607] width 40 height 21
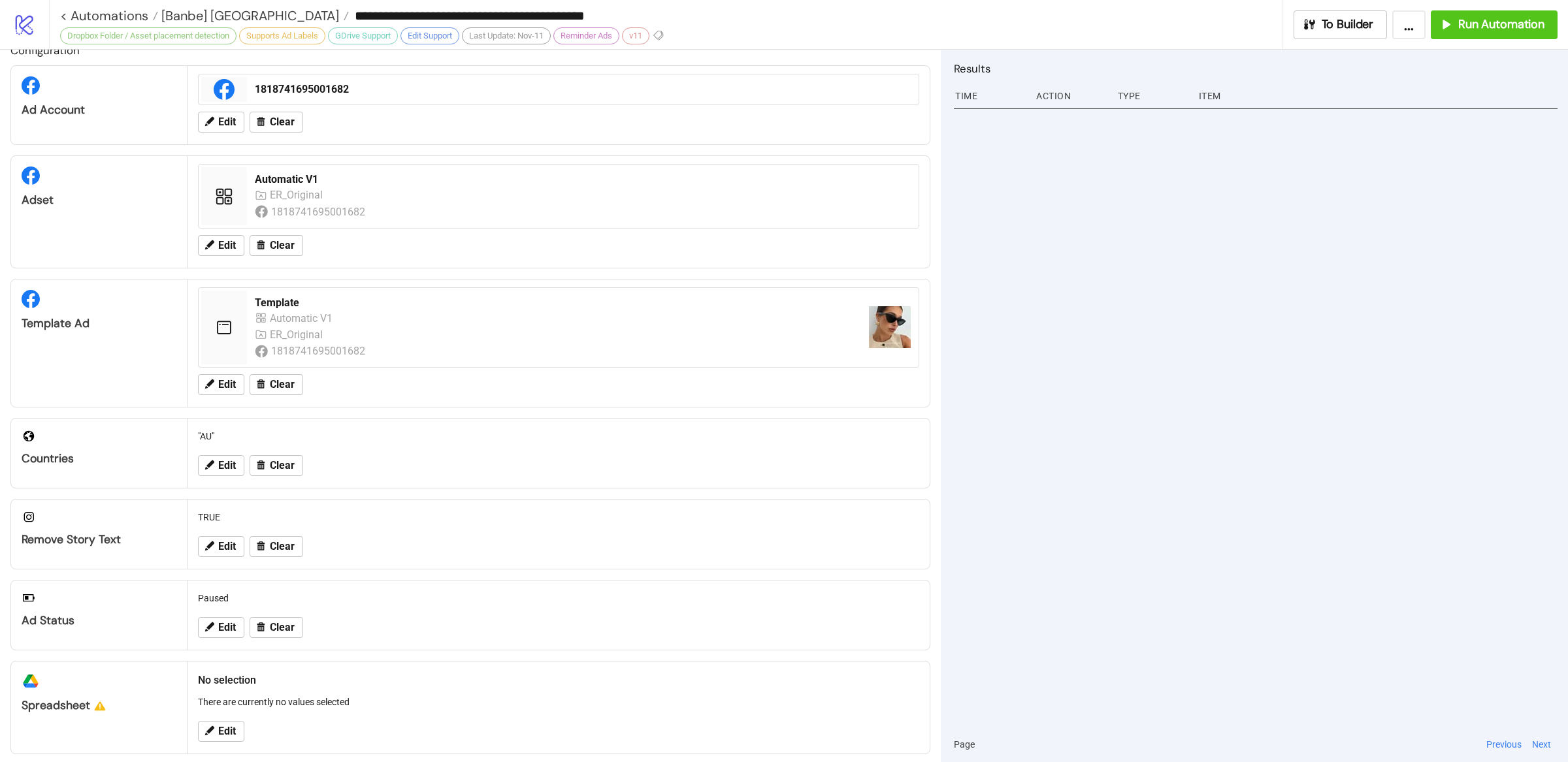
scroll to position [27, 0]
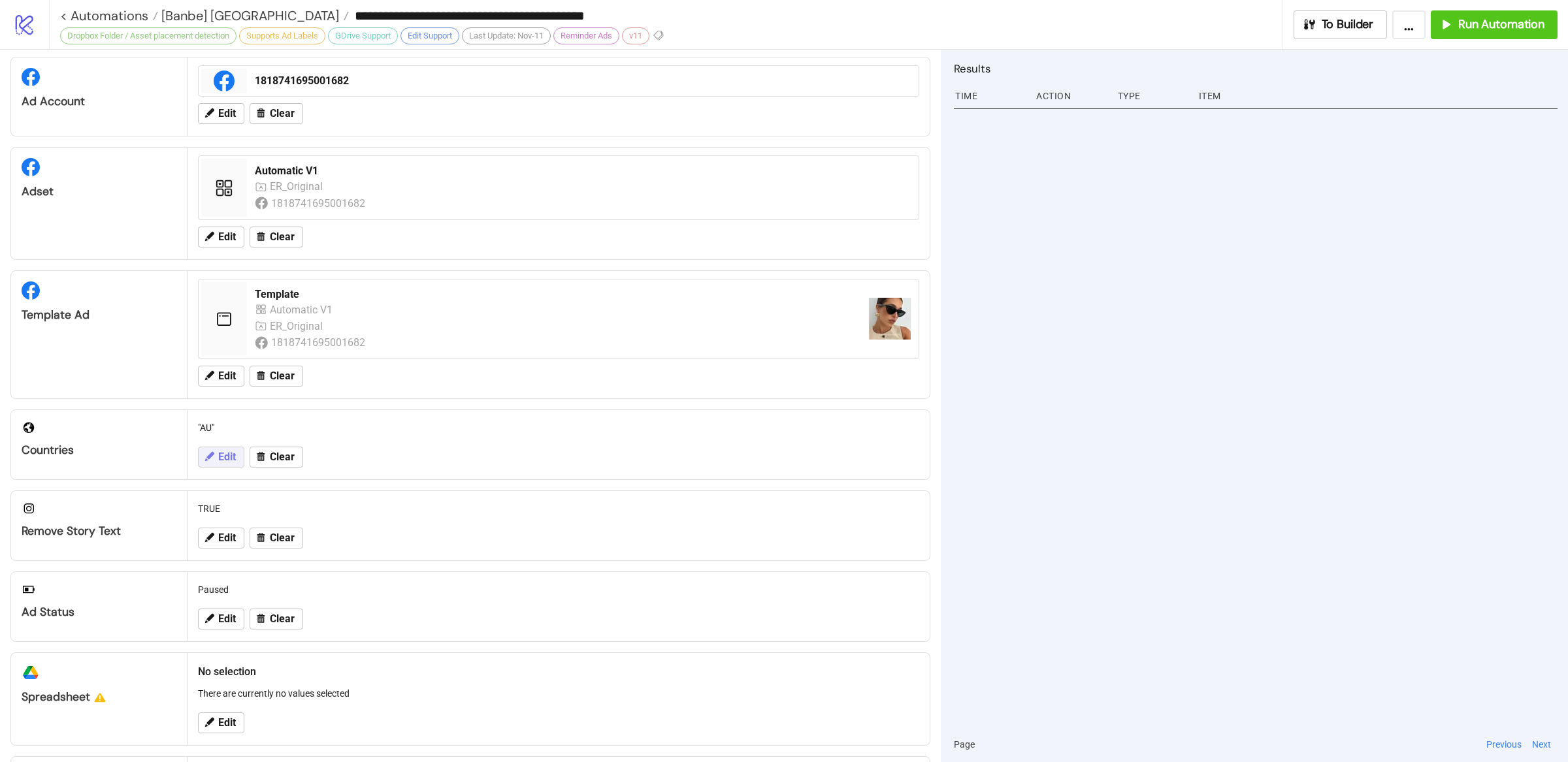
click at [226, 458] on span "Edit" at bounding box center [227, 457] width 17 height 12
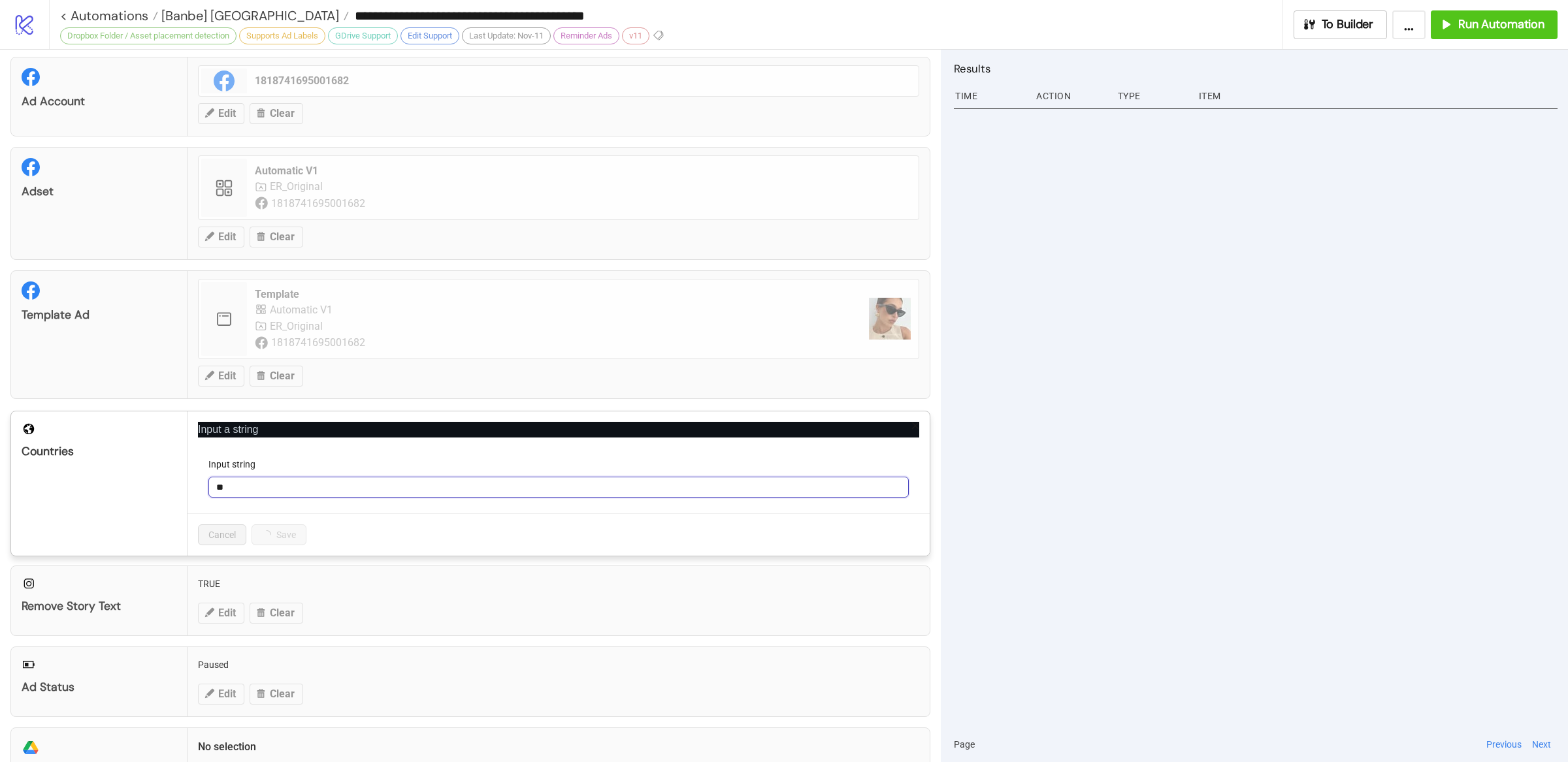
drag, startPoint x: 231, startPoint y: 488, endPoint x: 211, endPoint y: 491, distance: 20.2
click at [211, 491] on input "**" at bounding box center [559, 487] width 701 height 21
type input "**"
click at [271, 537] on span "Save" at bounding box center [271, 535] width 20 height 10
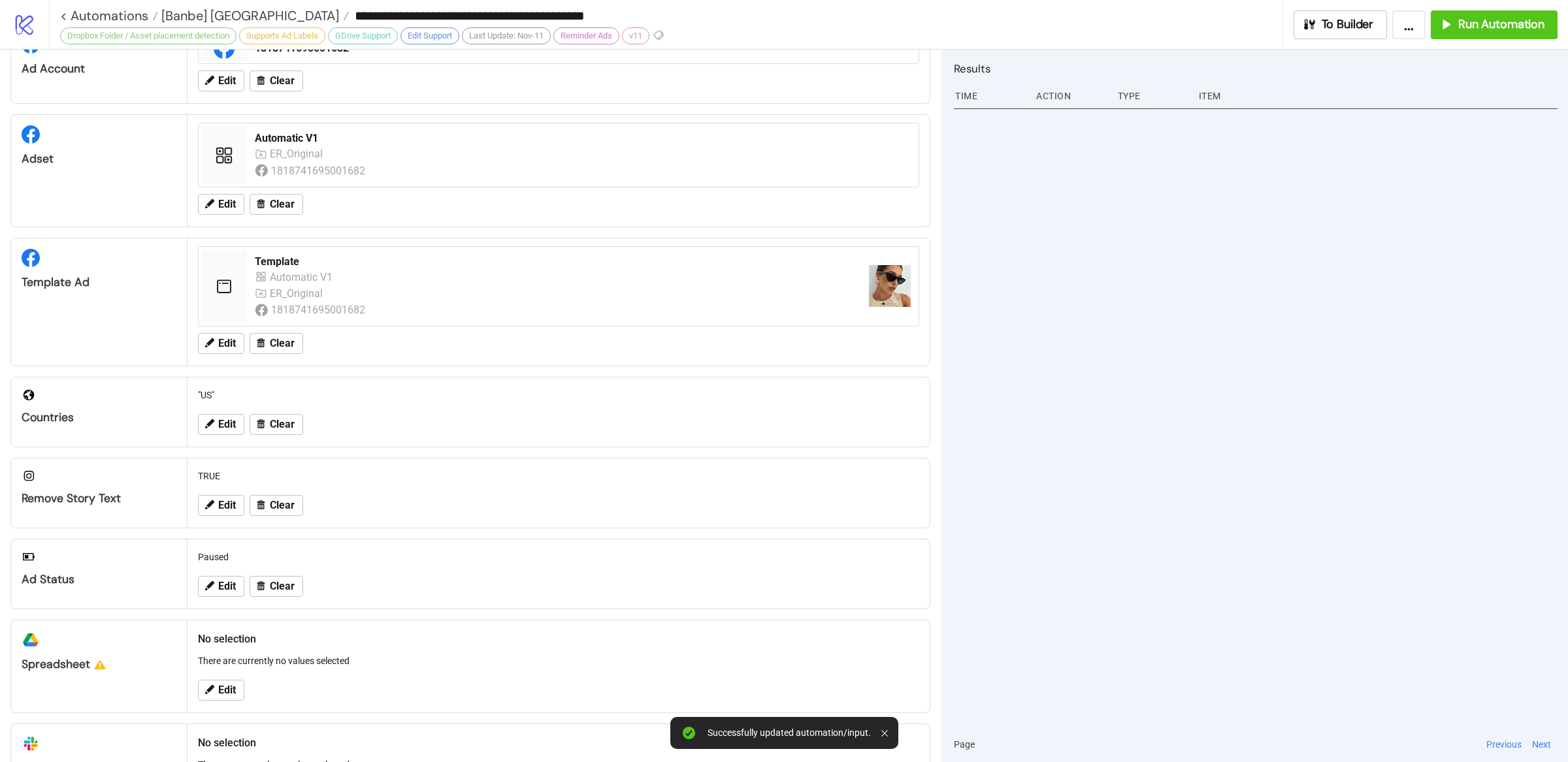
scroll to position [241, 0]
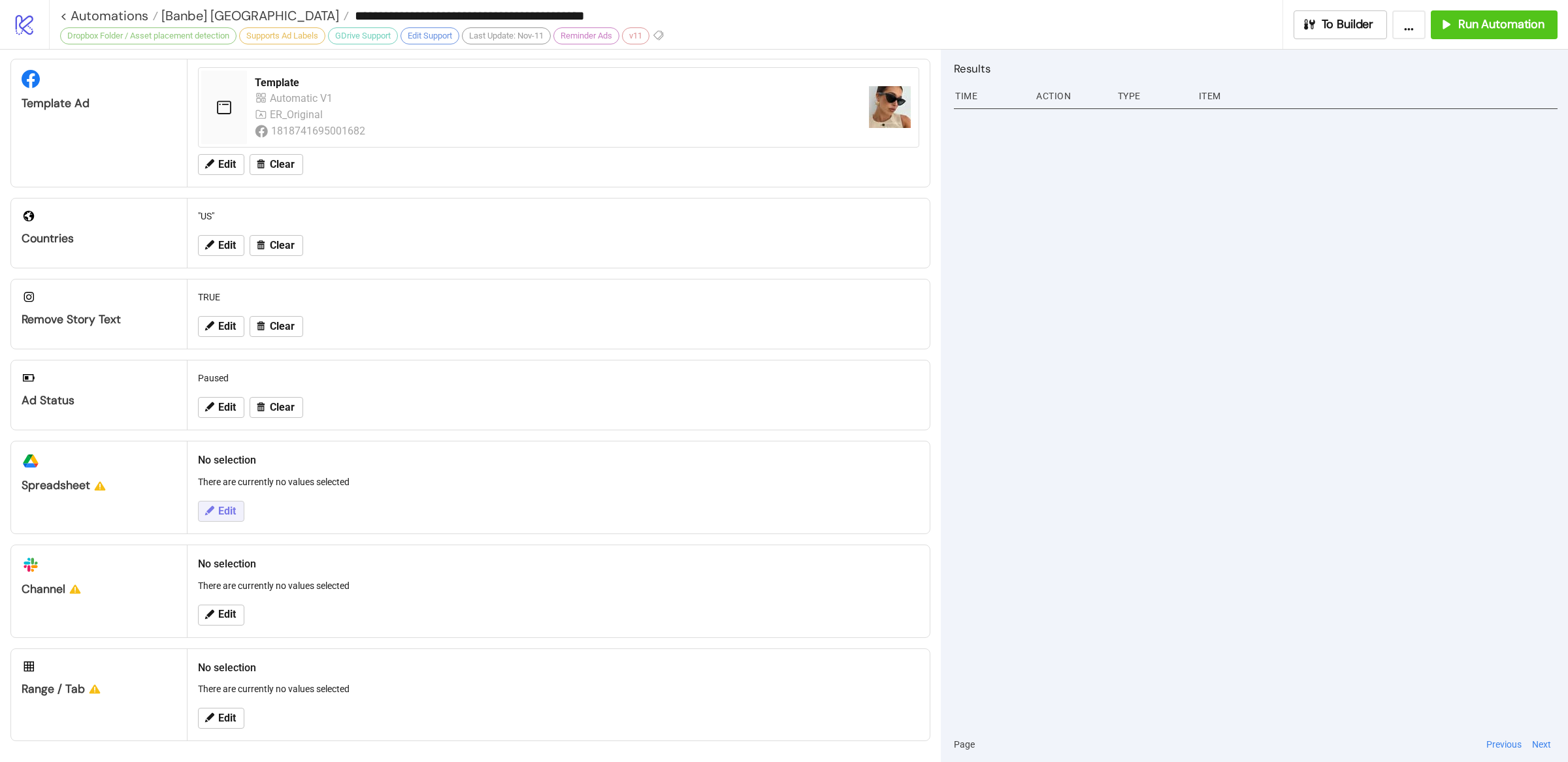
click at [223, 506] on span "Edit" at bounding box center [227, 511] width 17 height 12
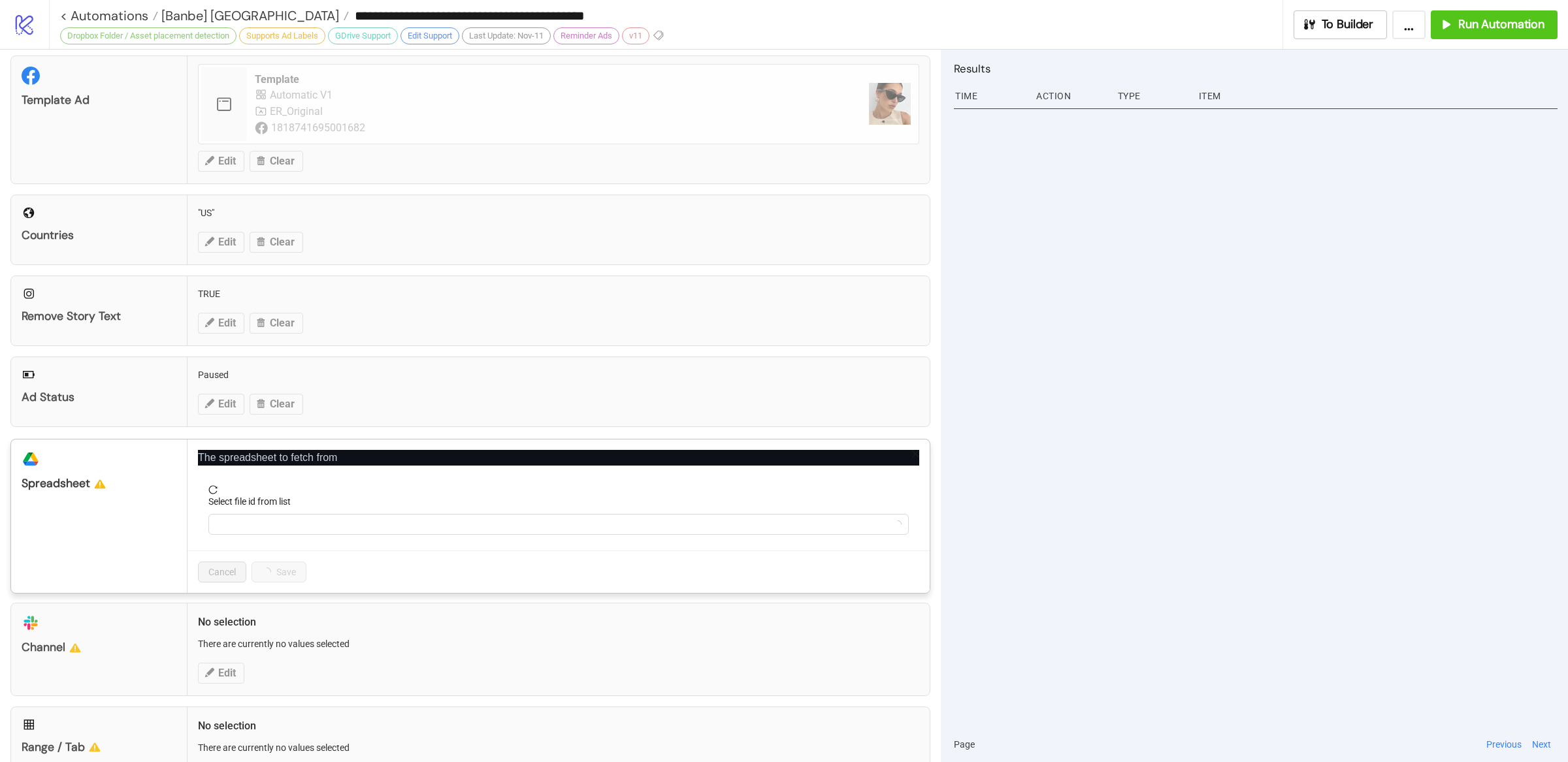
click at [306, 510] on div "Select file id from list" at bounding box center [559, 504] width 701 height 20
click at [312, 520] on input "Select file id from list" at bounding box center [552, 524] width 673 height 20
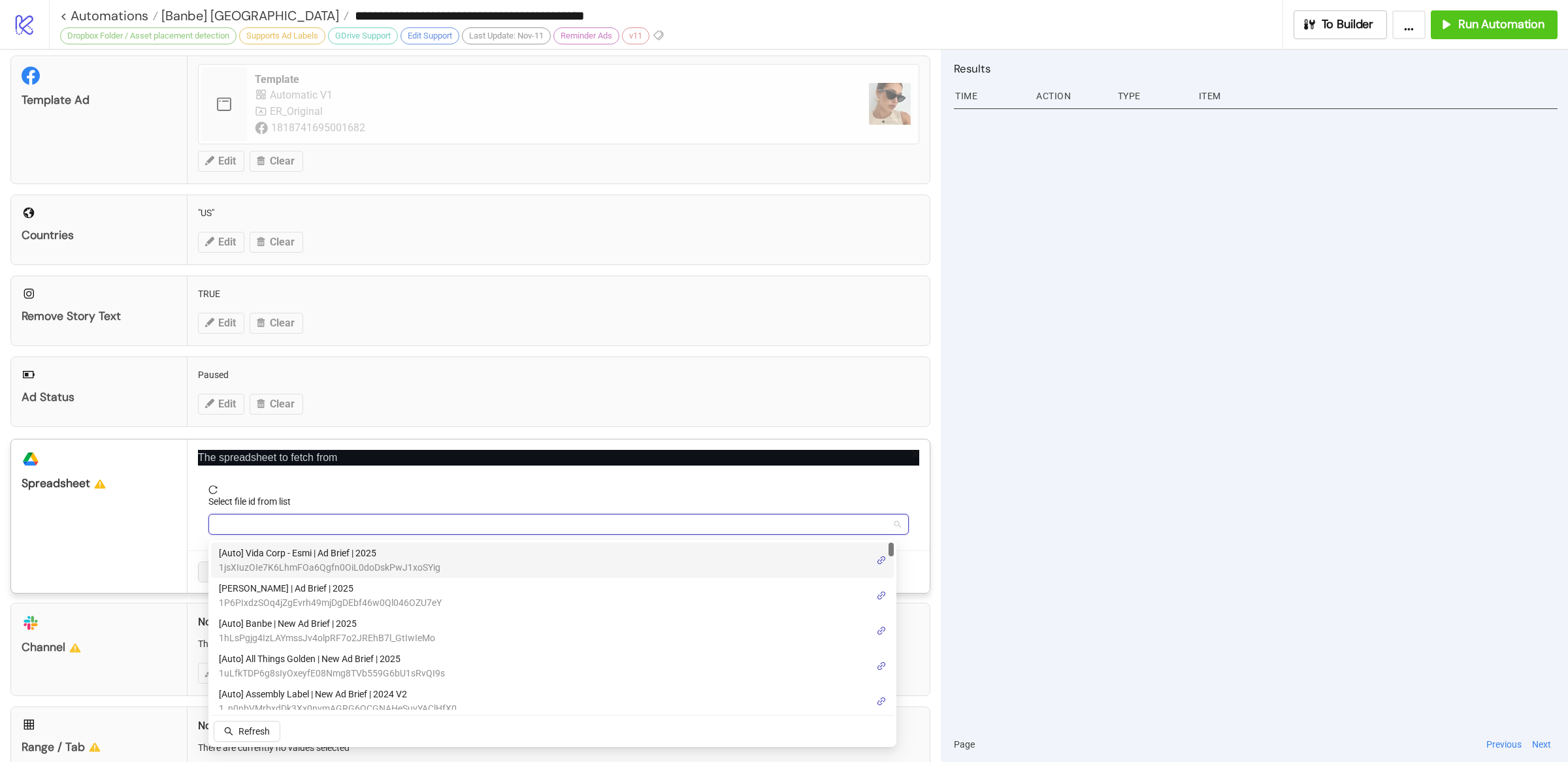
click at [312, 520] on input "Select file id from list" at bounding box center [552, 524] width 673 height 20
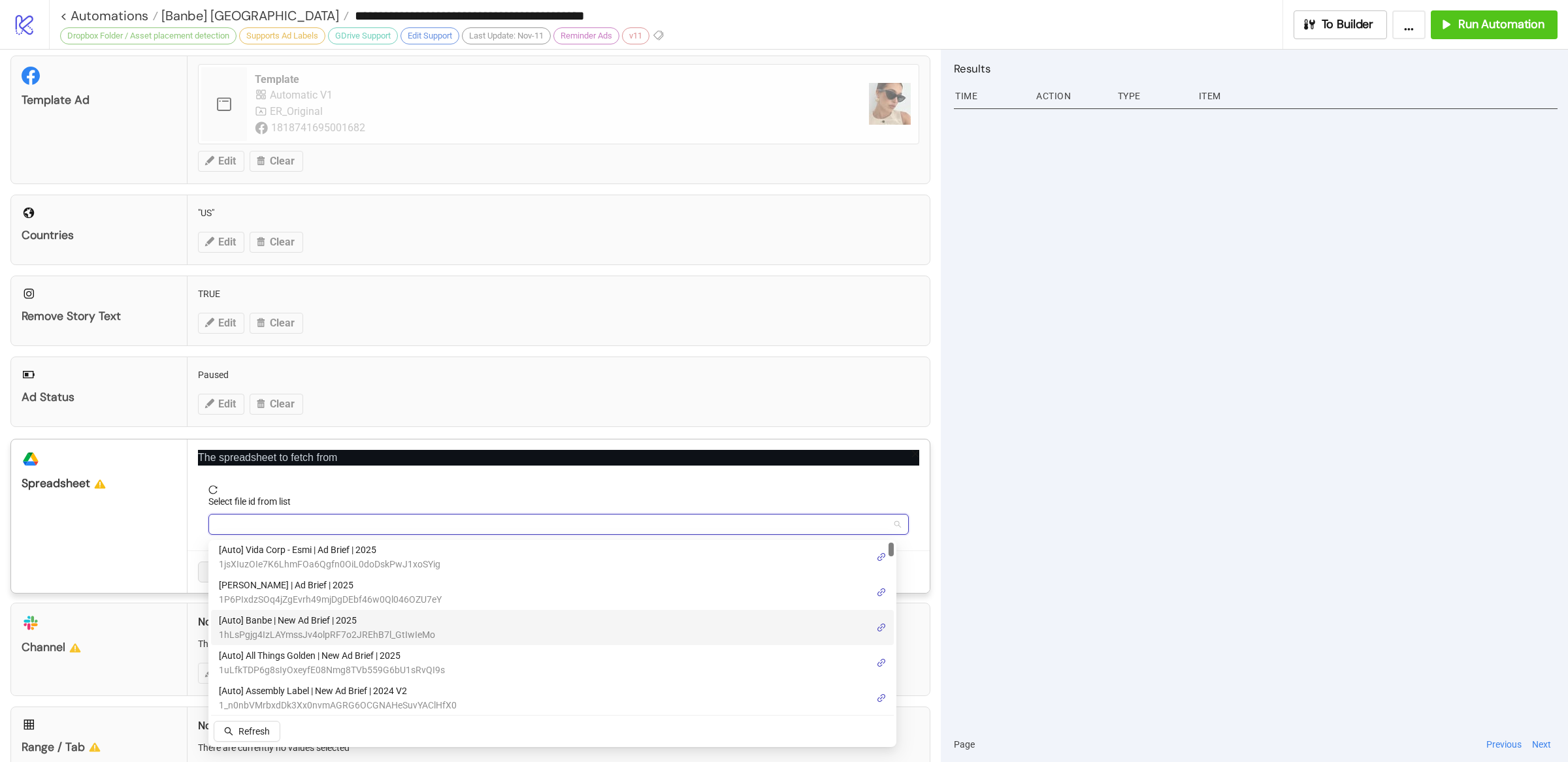
click at [325, 624] on span "[Auto] Banbe | New Ad Brief | 2025" at bounding box center [327, 621] width 216 height 14
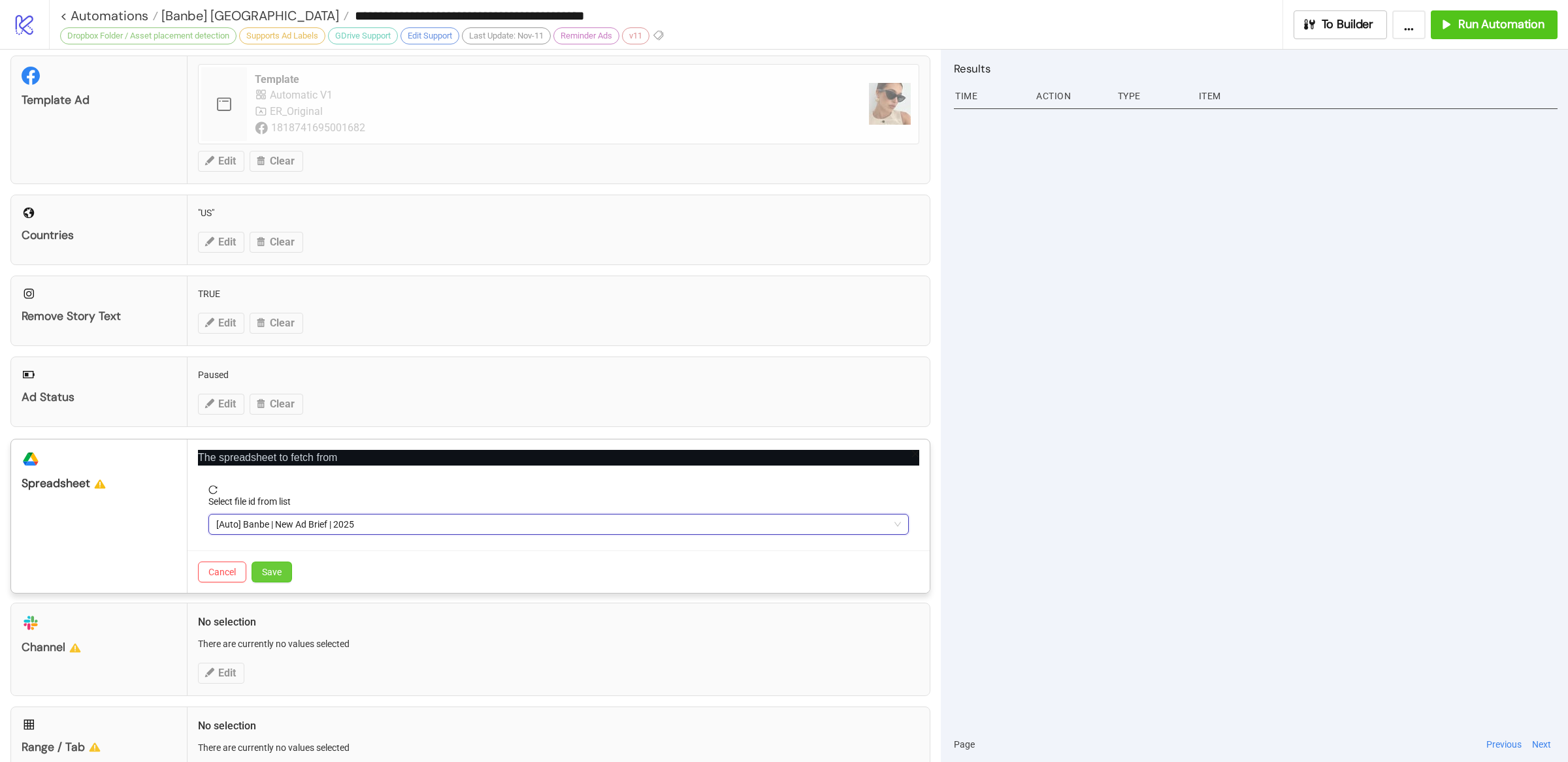
click at [275, 576] on span "Save" at bounding box center [271, 572] width 20 height 10
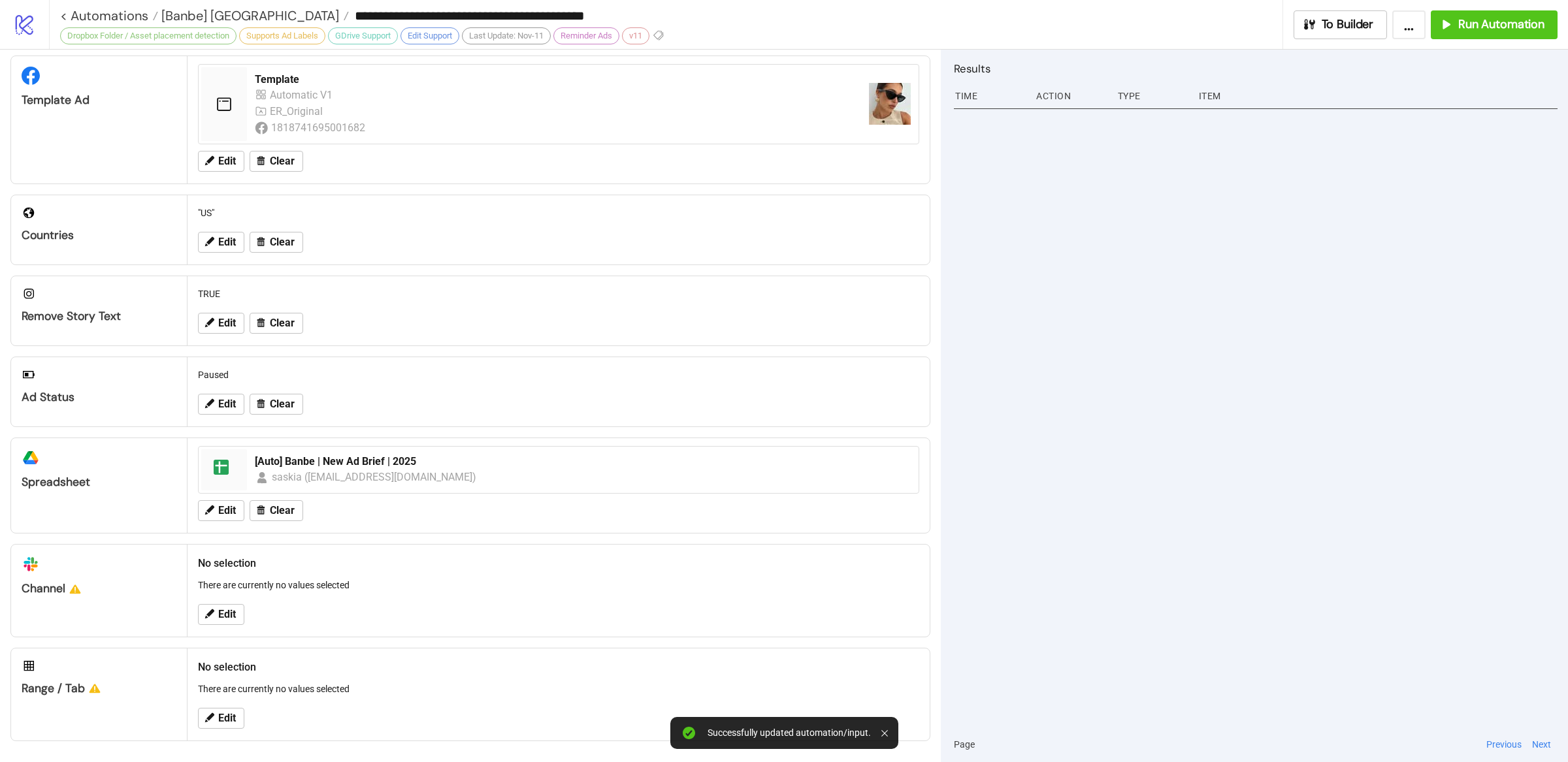
scroll to position [245, 0]
click at [230, 723] on span "Edit" at bounding box center [227, 718] width 17 height 12
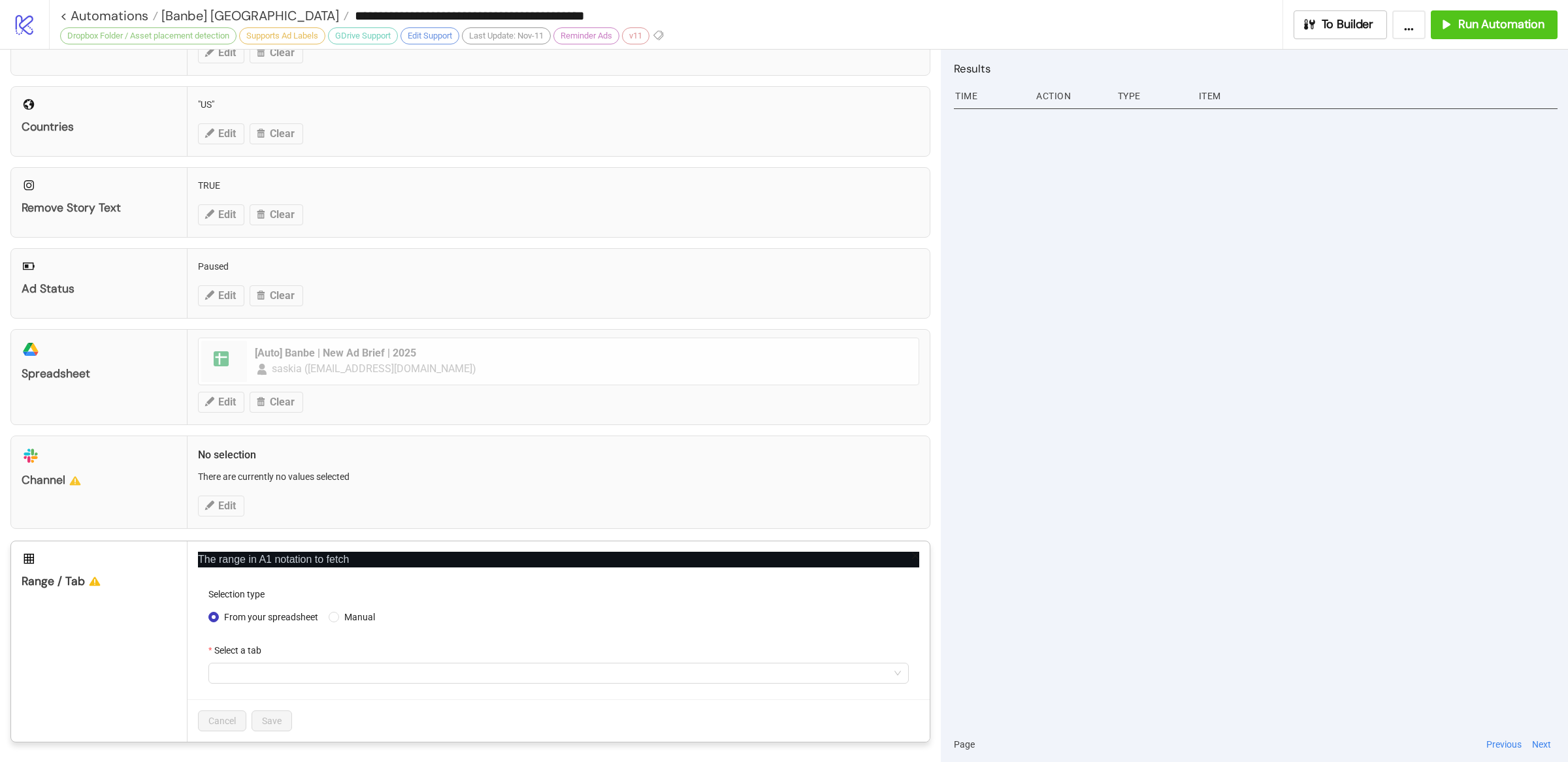
scroll to position [353, 0]
click at [309, 685] on form "Selection type From your spreadsheet Manual Select a tab" at bounding box center [559, 643] width 721 height 112
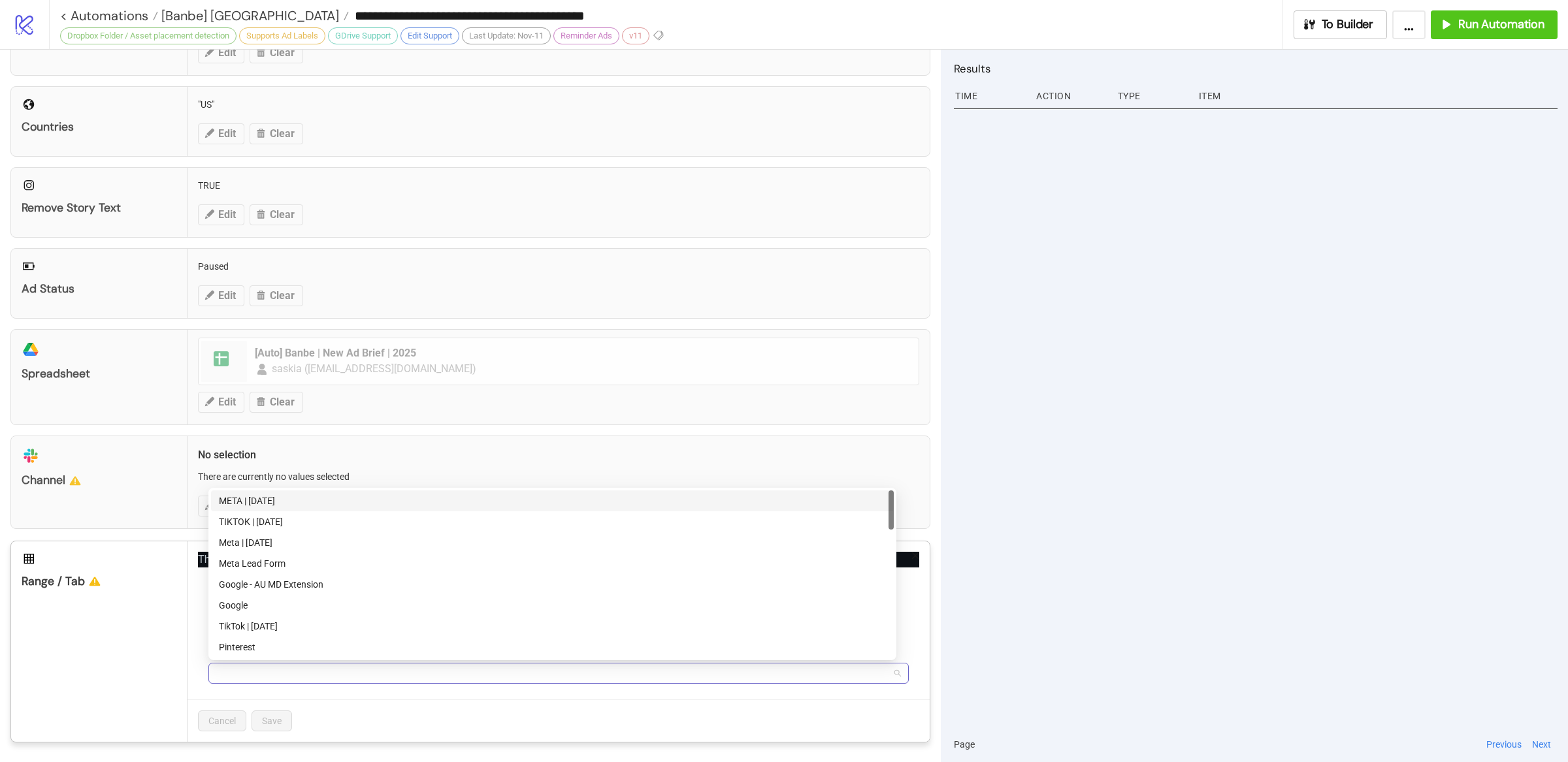
click at [307, 674] on span at bounding box center [559, 673] width 685 height 20
click at [309, 502] on div "META | AUGUST 2025" at bounding box center [552, 501] width 667 height 14
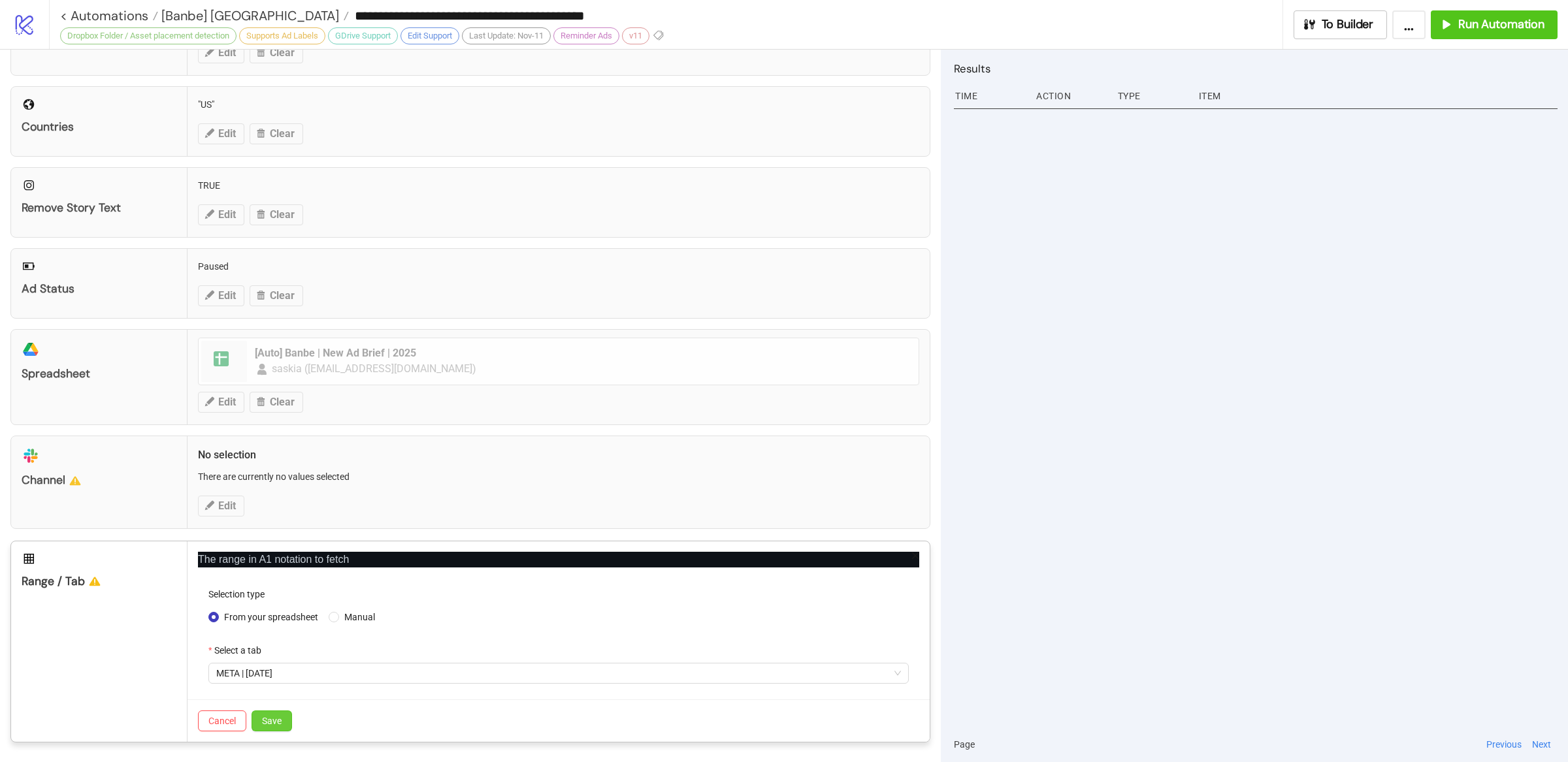
click at [269, 724] on span "Save" at bounding box center [271, 721] width 20 height 10
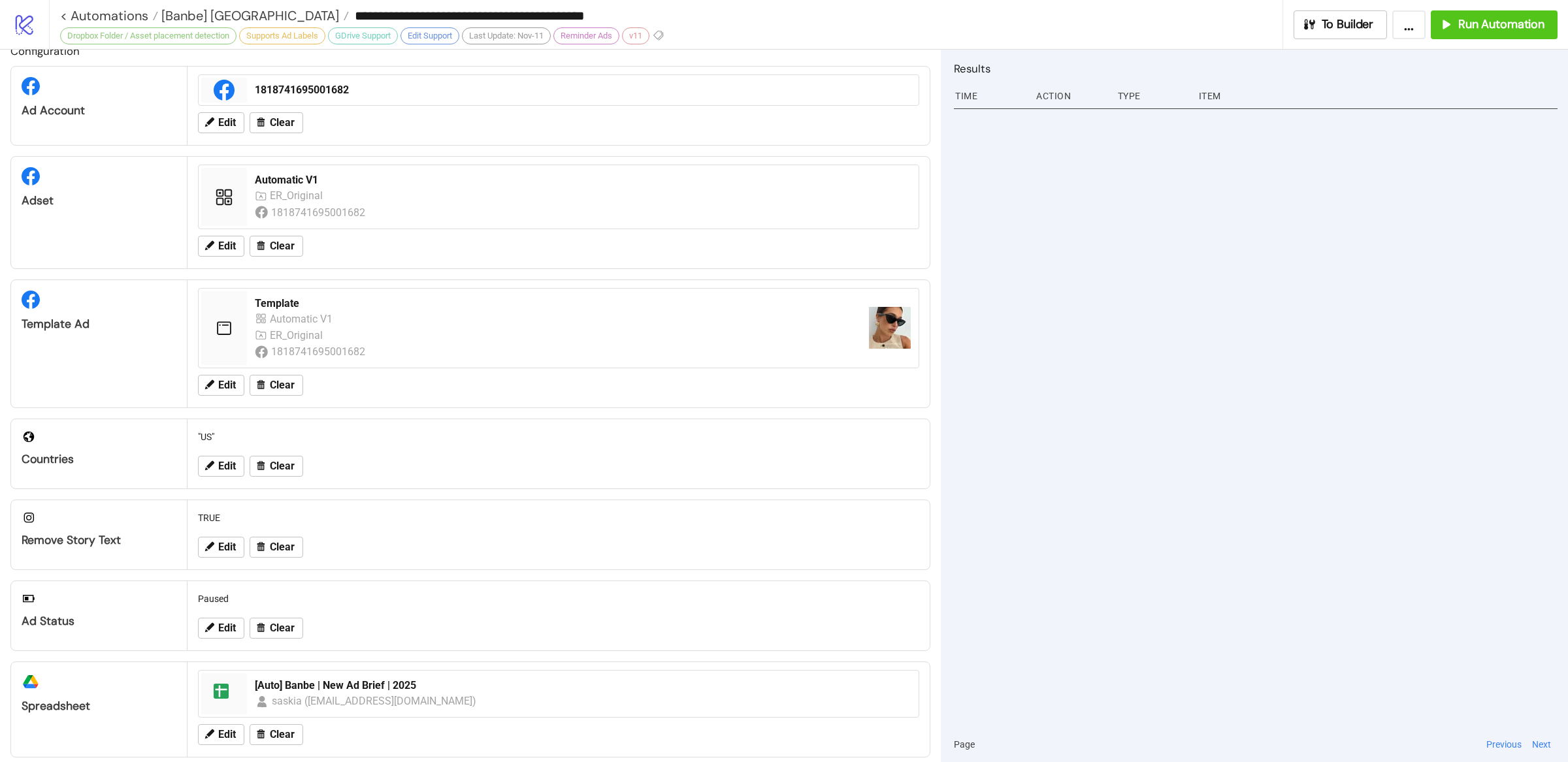
scroll to position [0, 0]
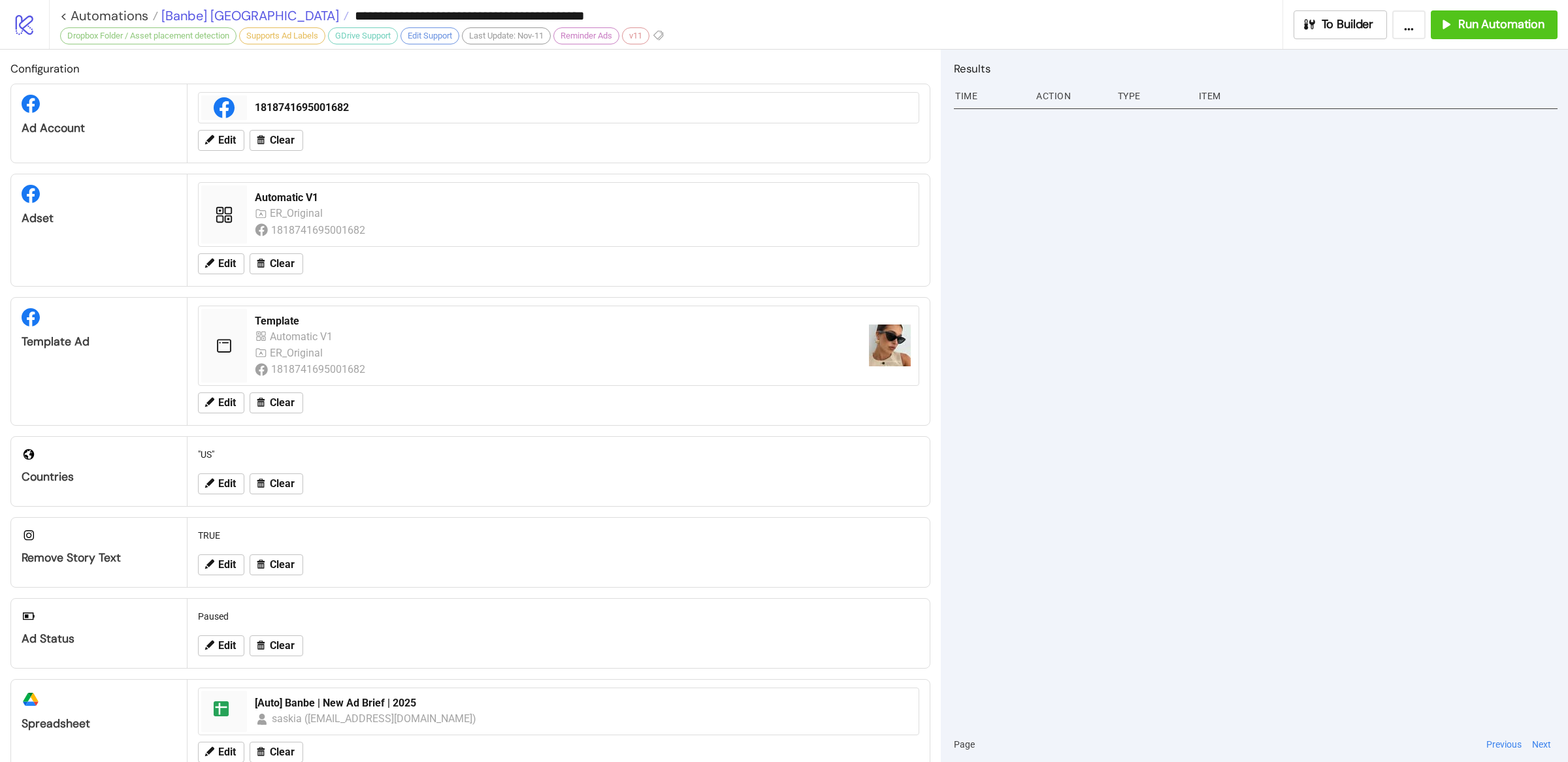
click at [203, 21] on span "[Banbe] US" at bounding box center [248, 16] width 181 height 17
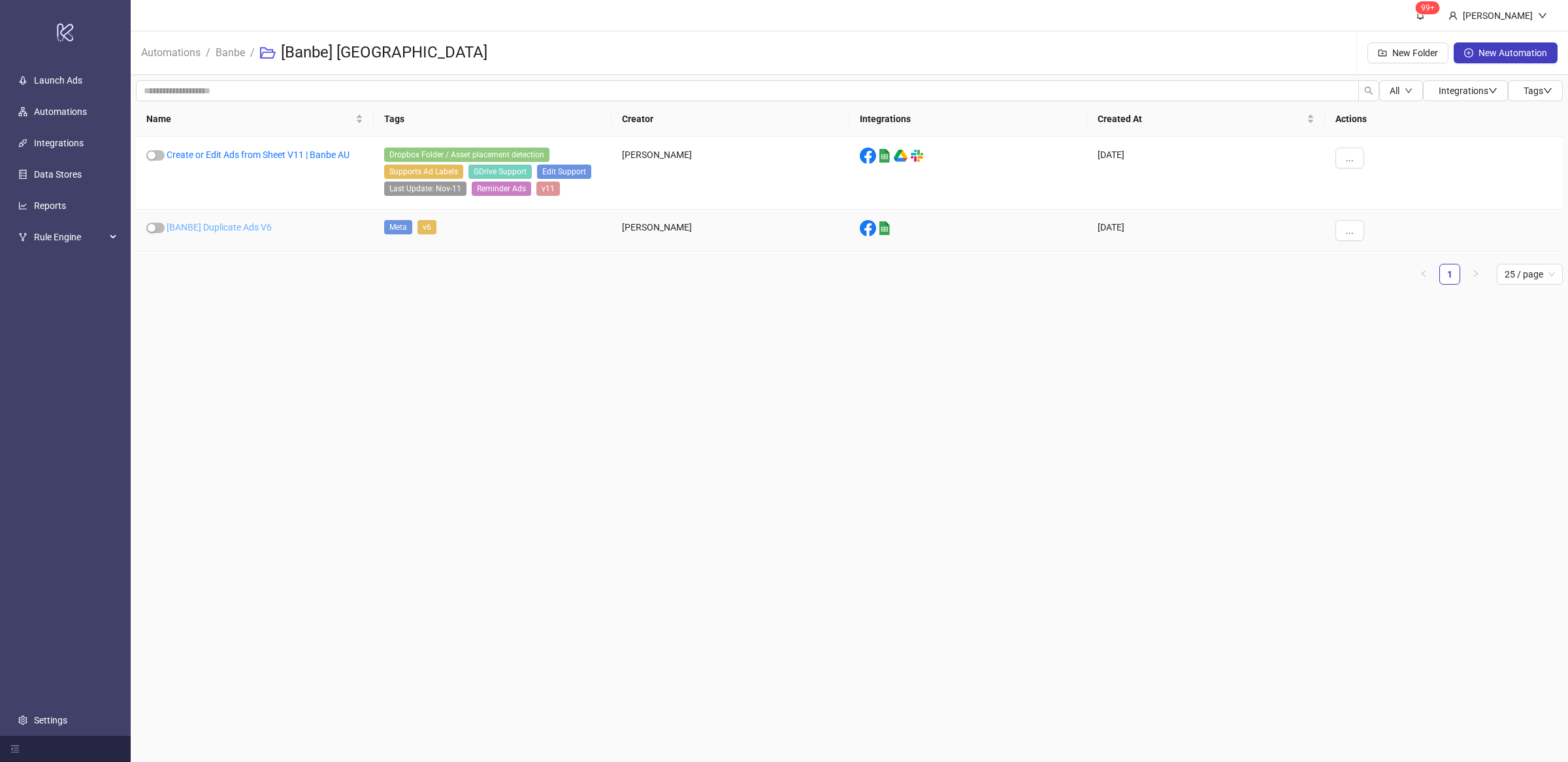
click at [226, 230] on link "[BANBE] Duplicate Ads V6" at bounding box center [219, 227] width 105 height 10
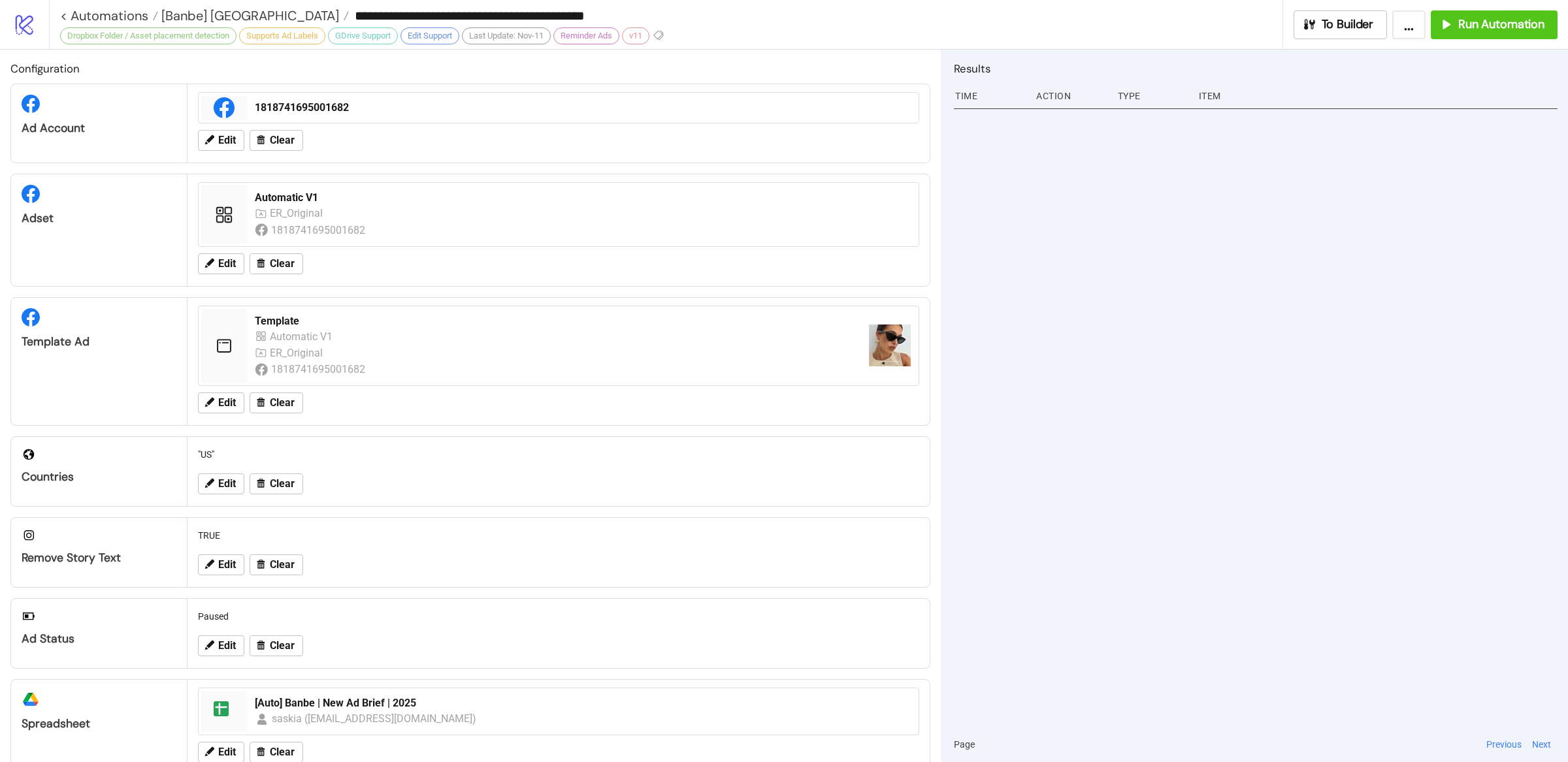
type input "**********"
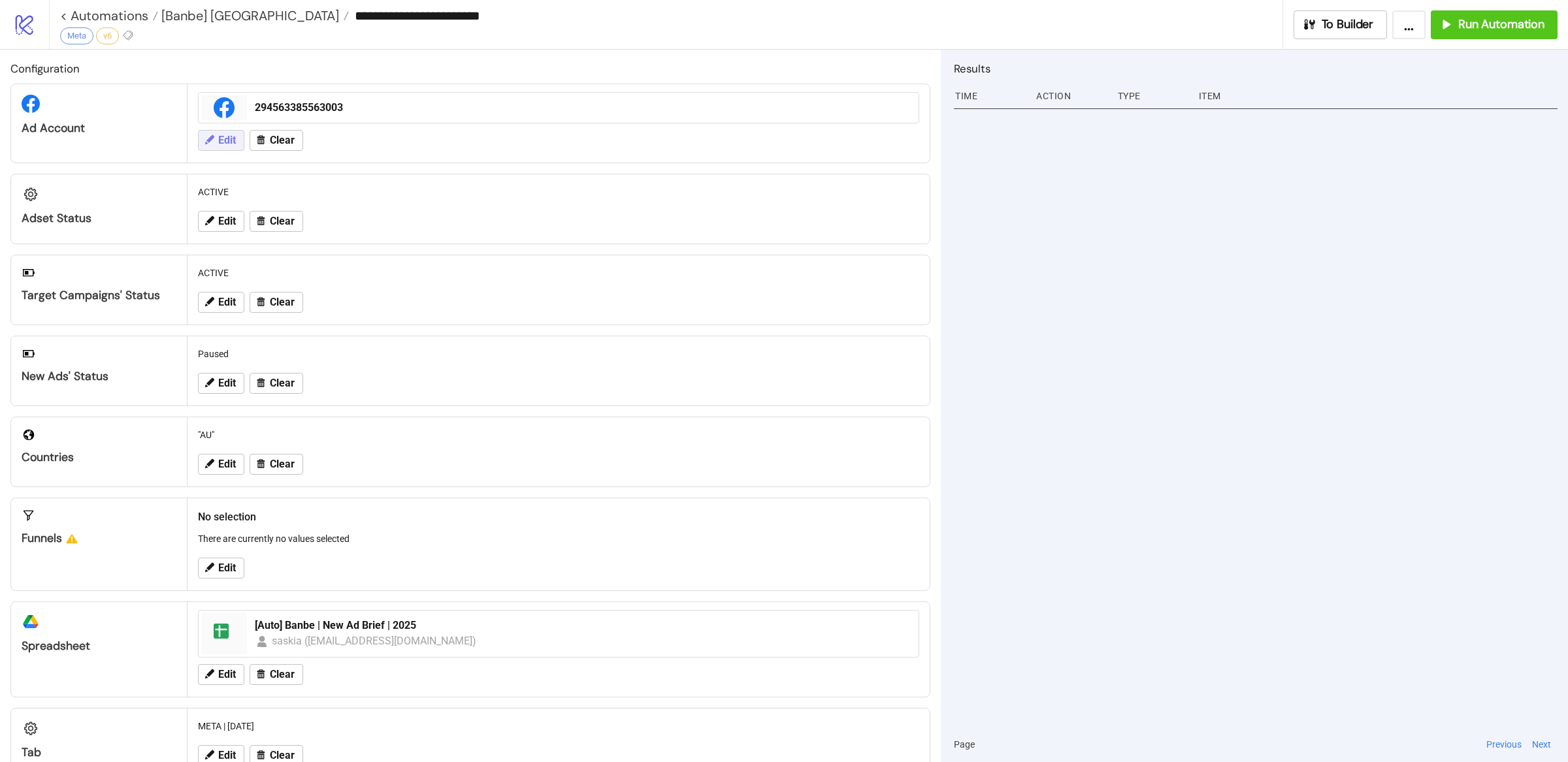
click at [230, 145] on span "Edit" at bounding box center [227, 140] width 17 height 12
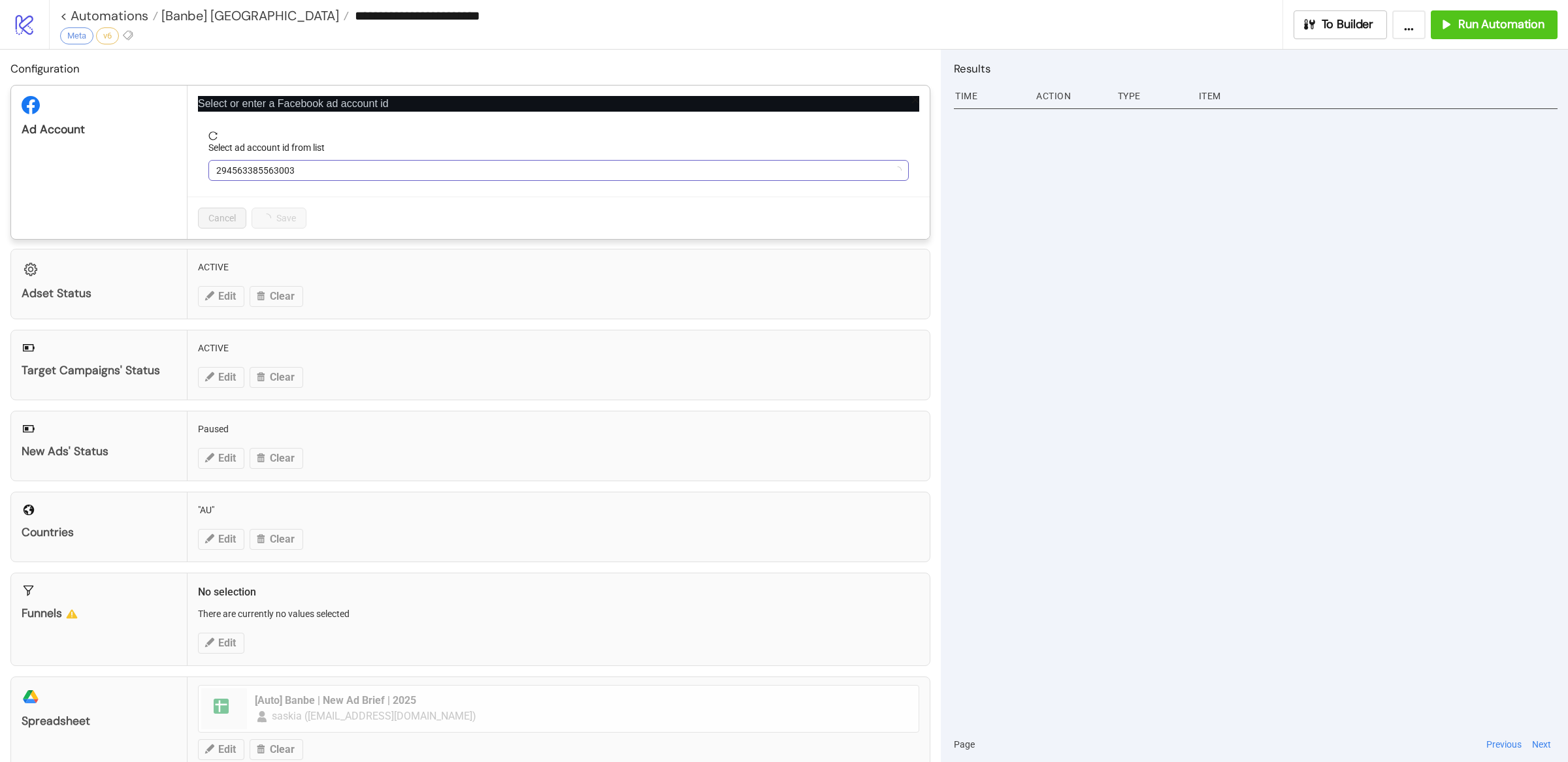
click at [321, 171] on span "294563385563003" at bounding box center [559, 170] width 685 height 20
click at [351, 174] on span "Banbe - AU" at bounding box center [559, 170] width 685 height 20
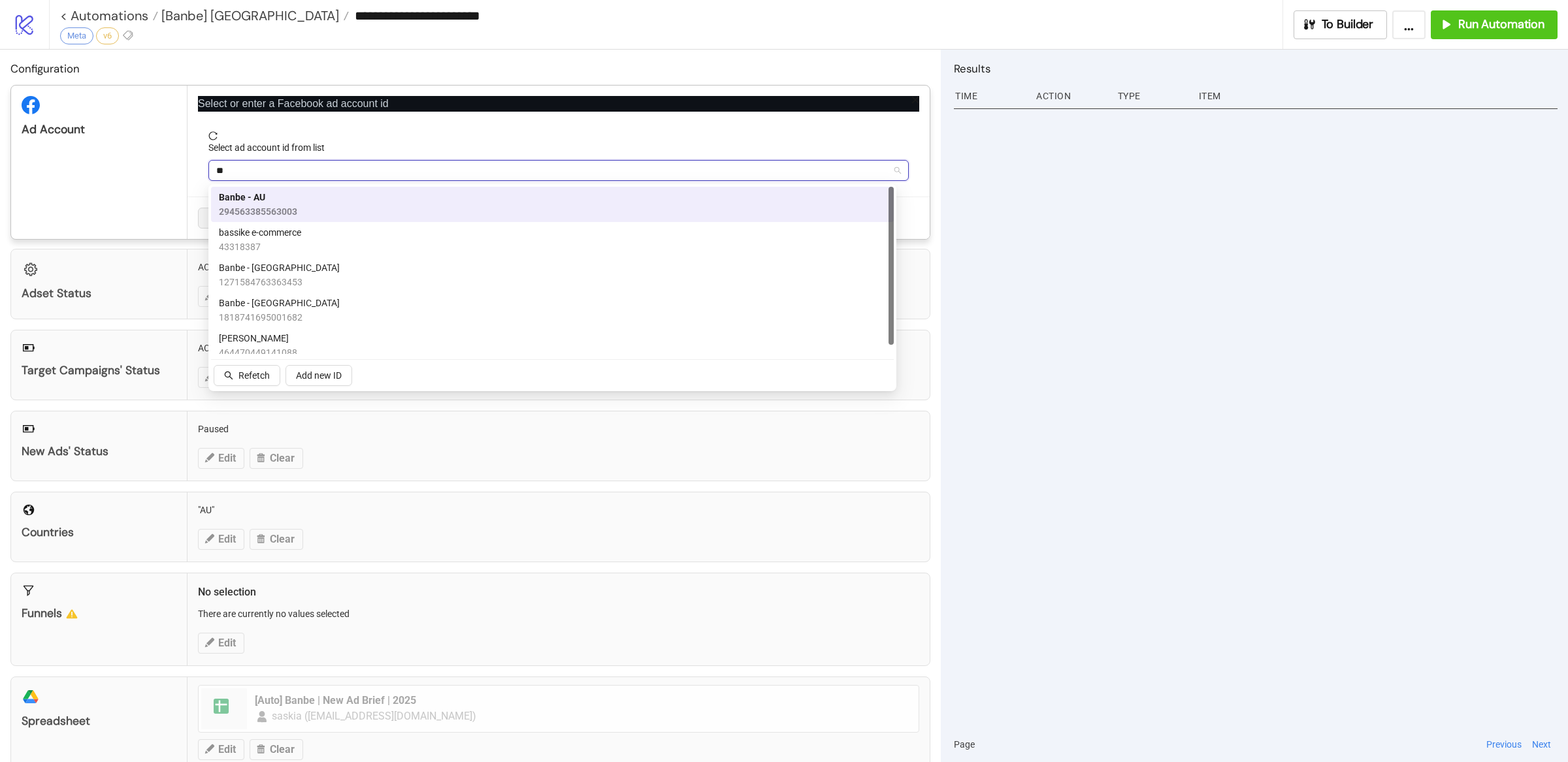
type input "***"
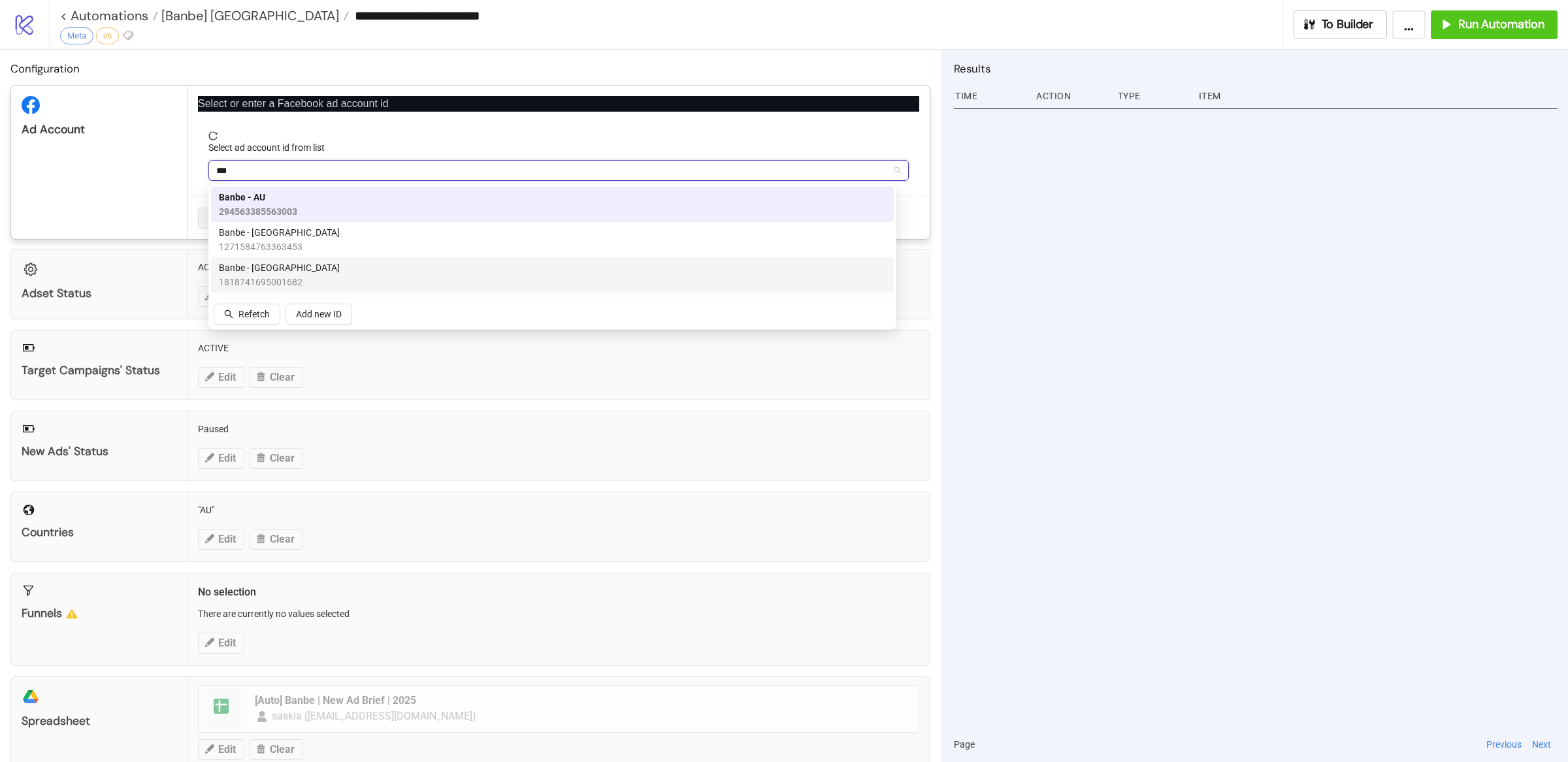
click at [281, 277] on span "1818741695001682" at bounding box center [279, 282] width 121 height 14
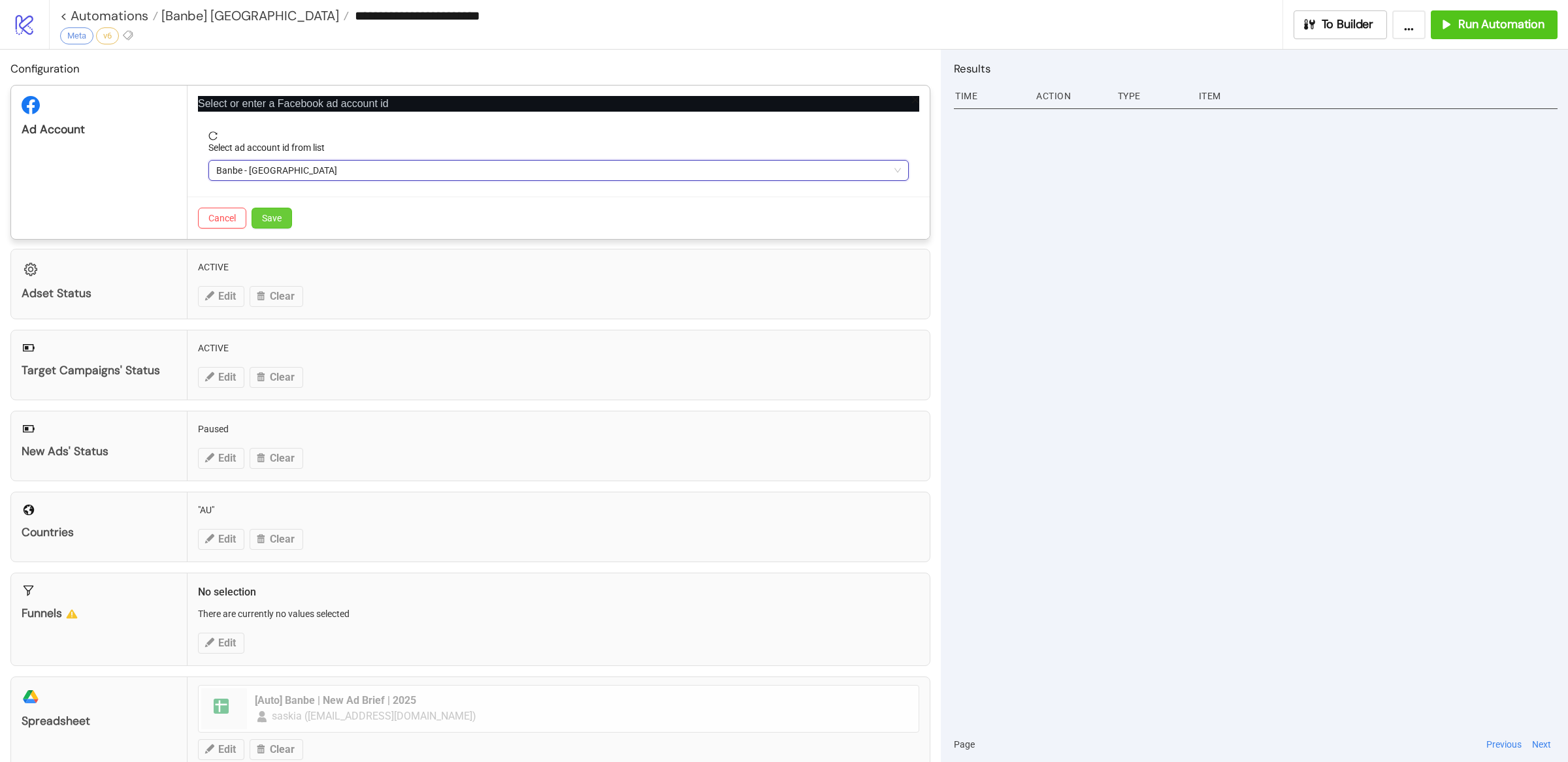
click at [275, 219] on span "Save" at bounding box center [271, 218] width 20 height 10
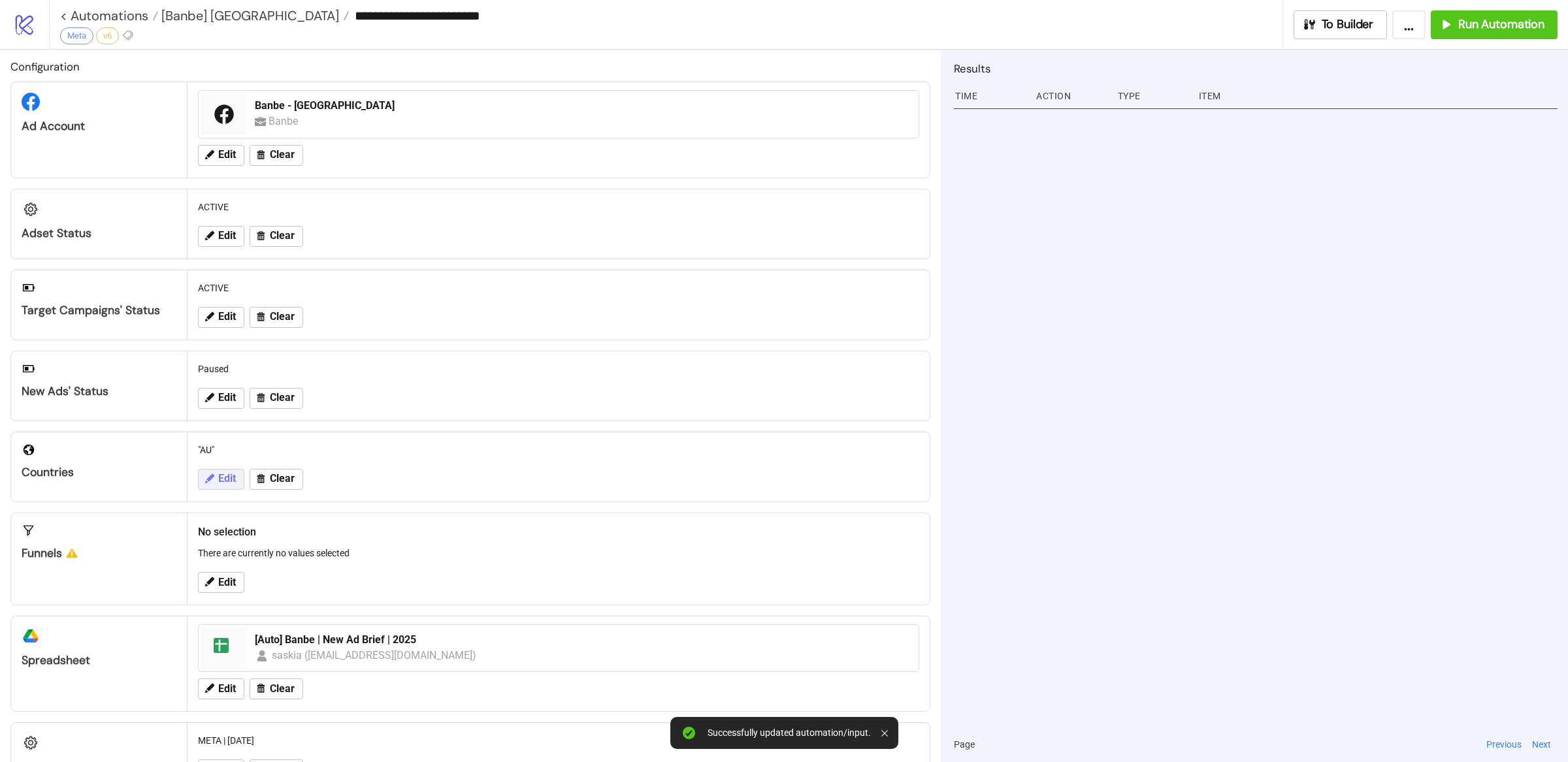
scroll to position [3, 0]
click at [218, 476] on button "Edit" at bounding box center [221, 478] width 47 height 21
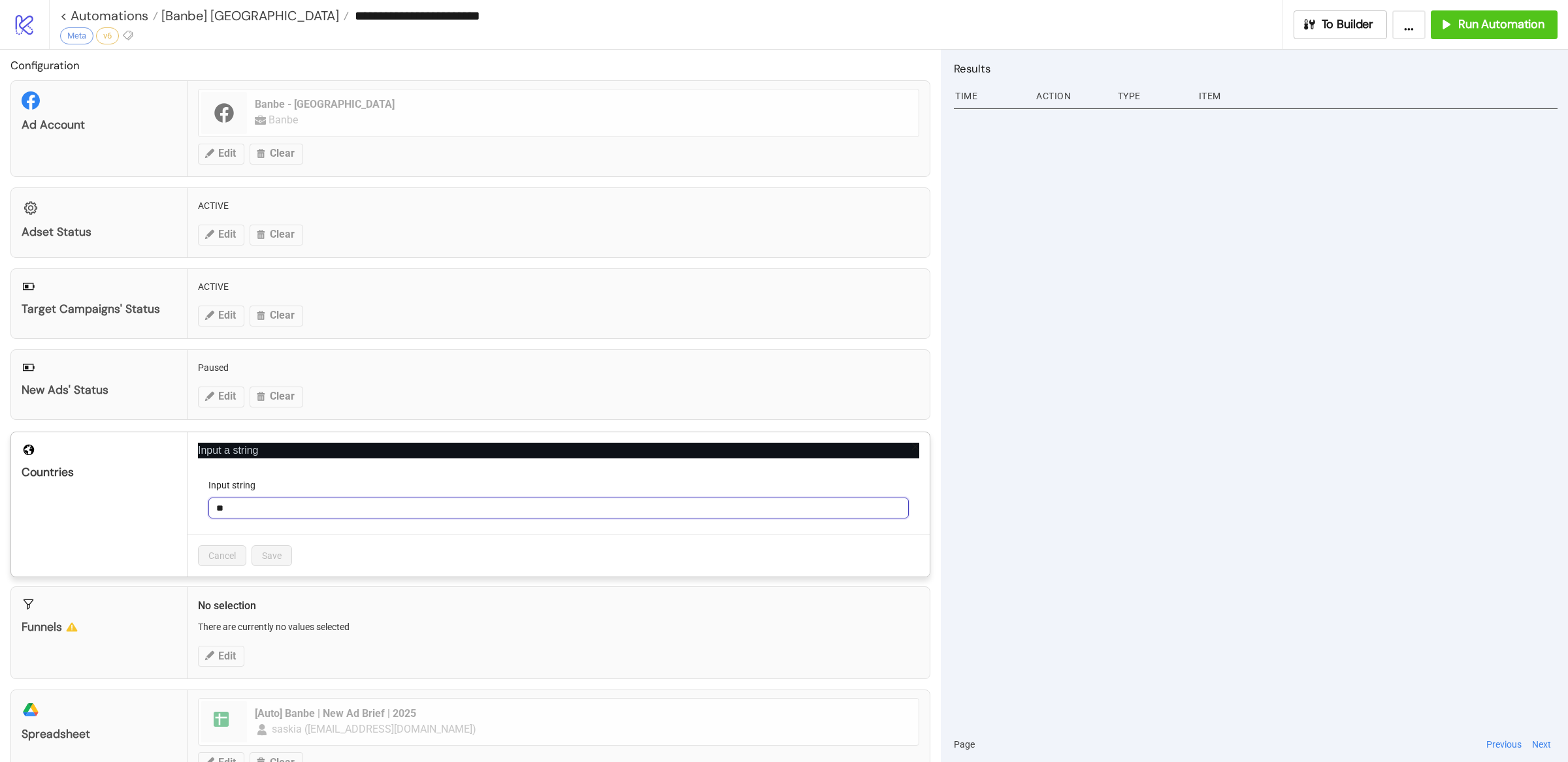
drag, startPoint x: 238, startPoint y: 514, endPoint x: 191, endPoint y: 511, distance: 47.1
click at [189, 511] on div "Input a string Input string ** Cancel Save" at bounding box center [559, 504] width 743 height 144
type input "**"
click at [274, 553] on span "Save" at bounding box center [271, 555] width 20 height 10
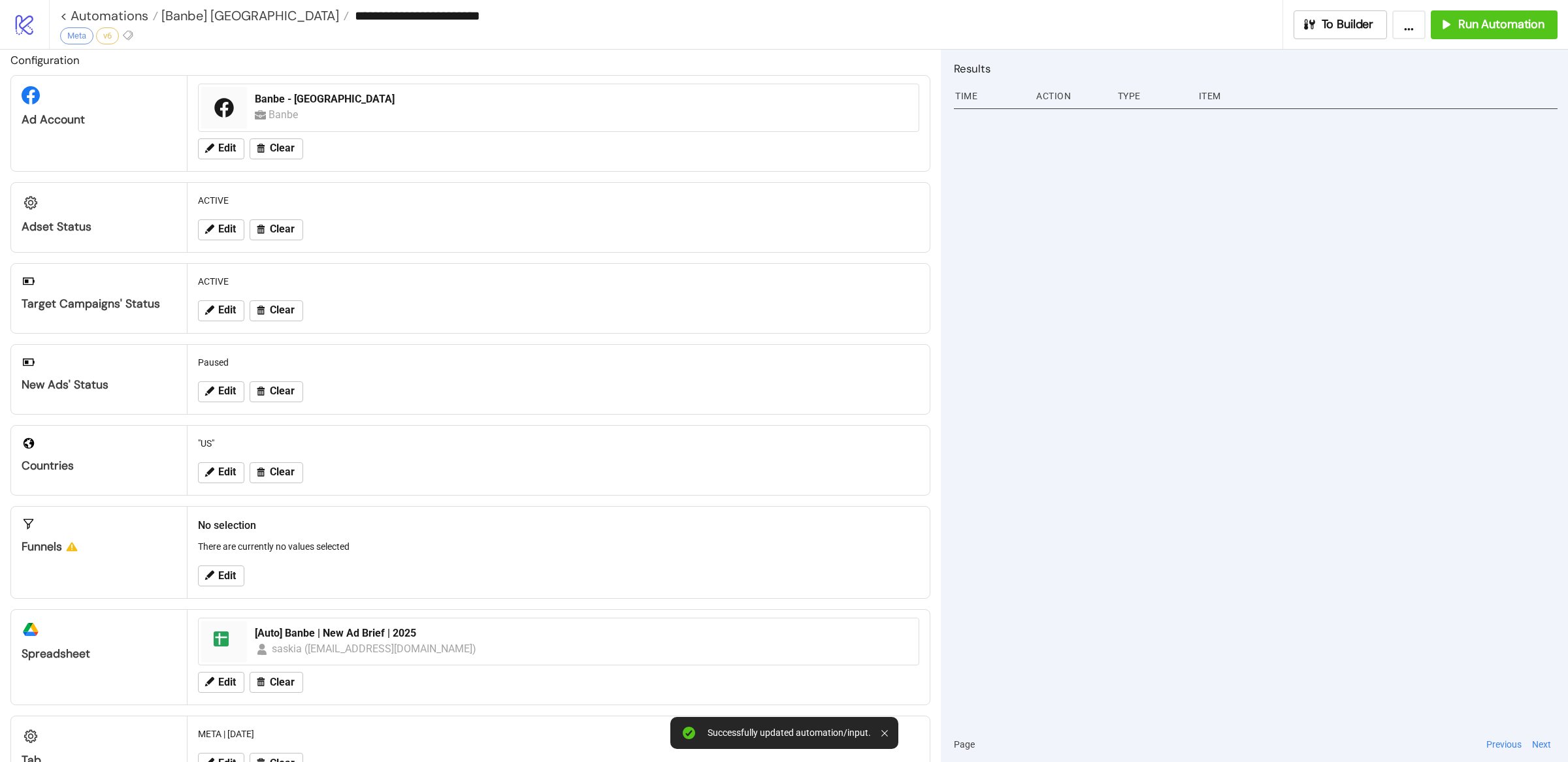
scroll to position [0, 0]
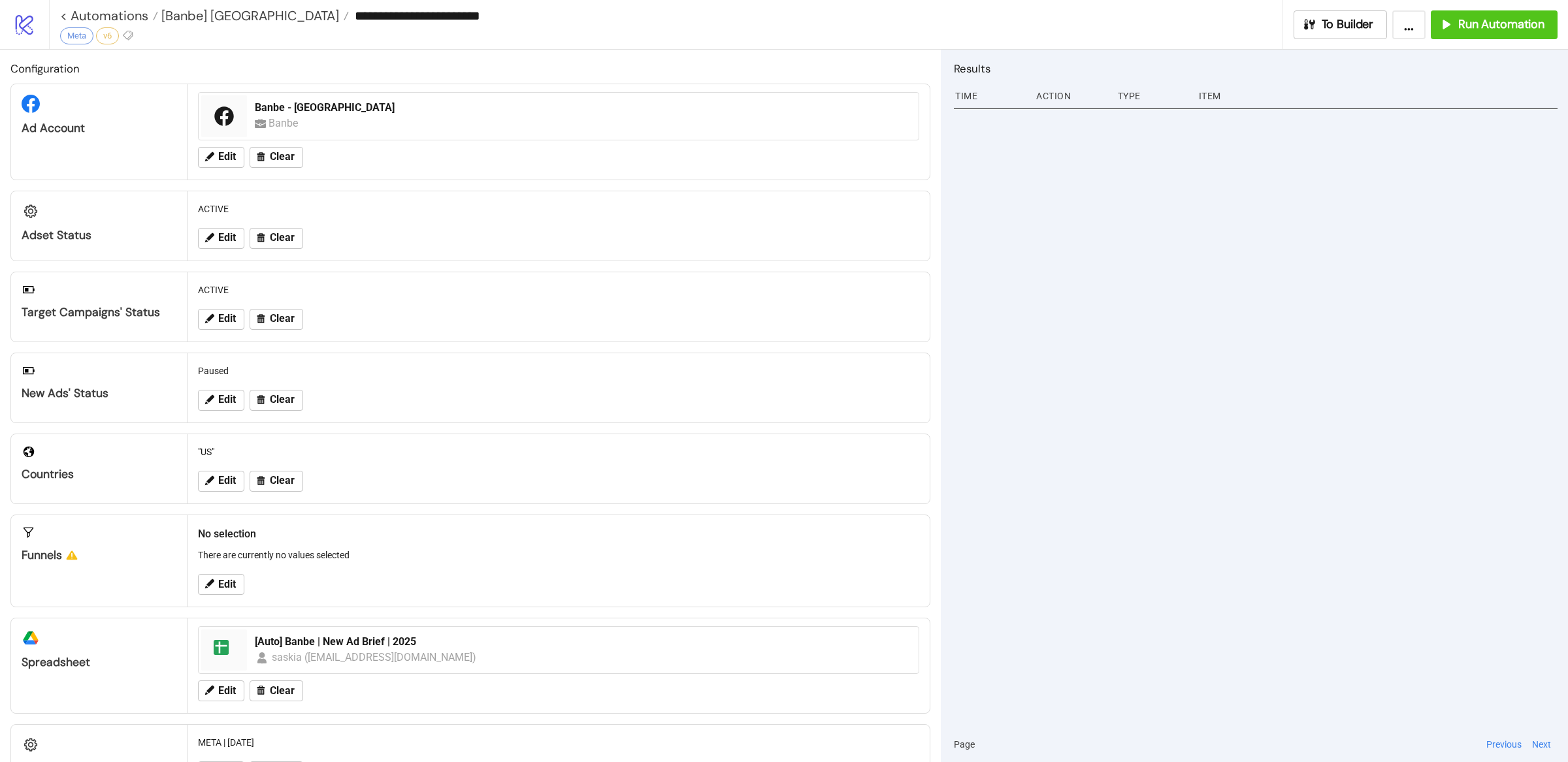
click at [1118, 403] on div at bounding box center [1256, 415] width 604 height 622
click at [189, 17] on span "[Banbe] US" at bounding box center [248, 16] width 181 height 17
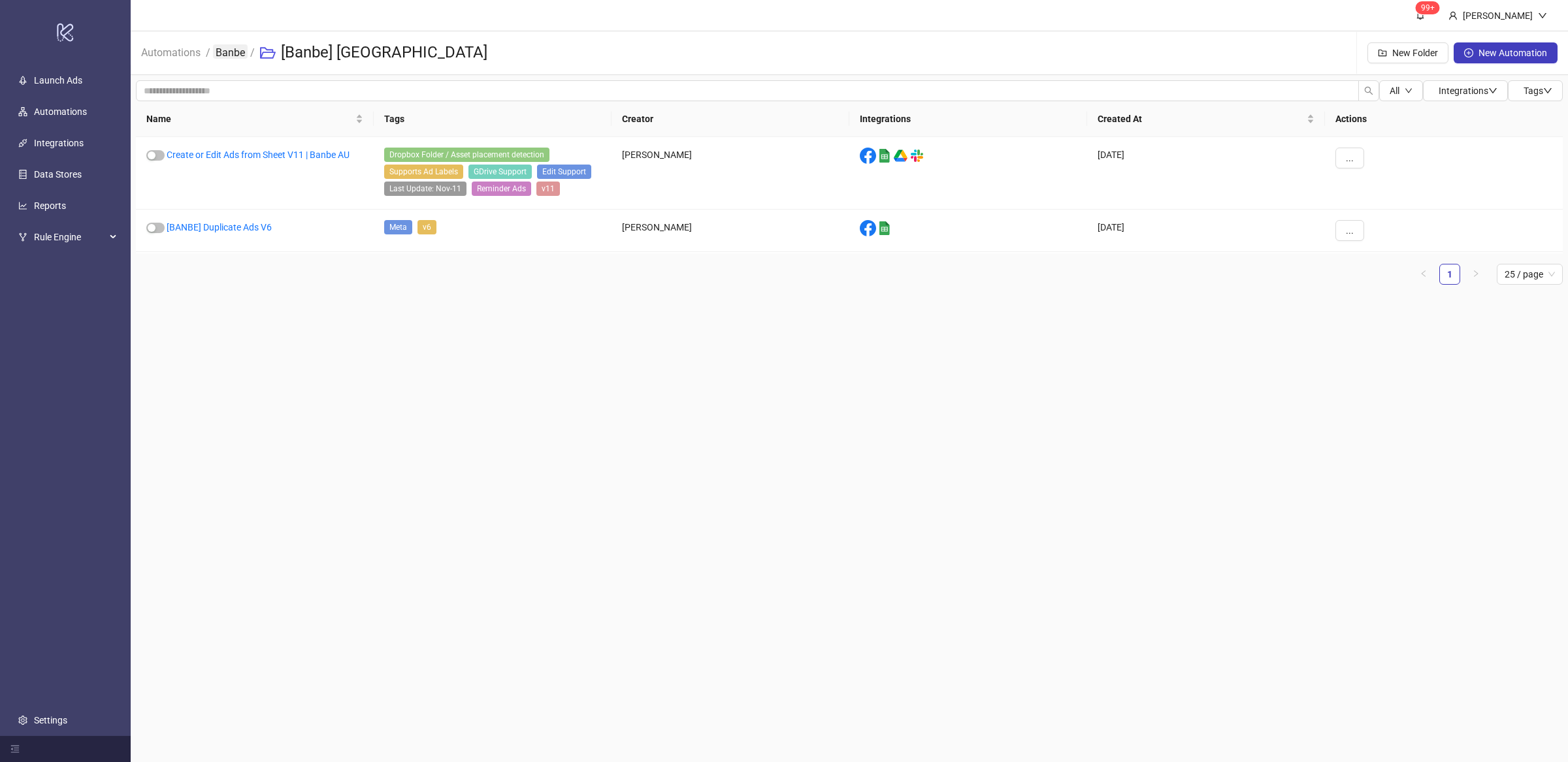
click at [234, 48] on link "Banbe" at bounding box center [230, 51] width 35 height 14
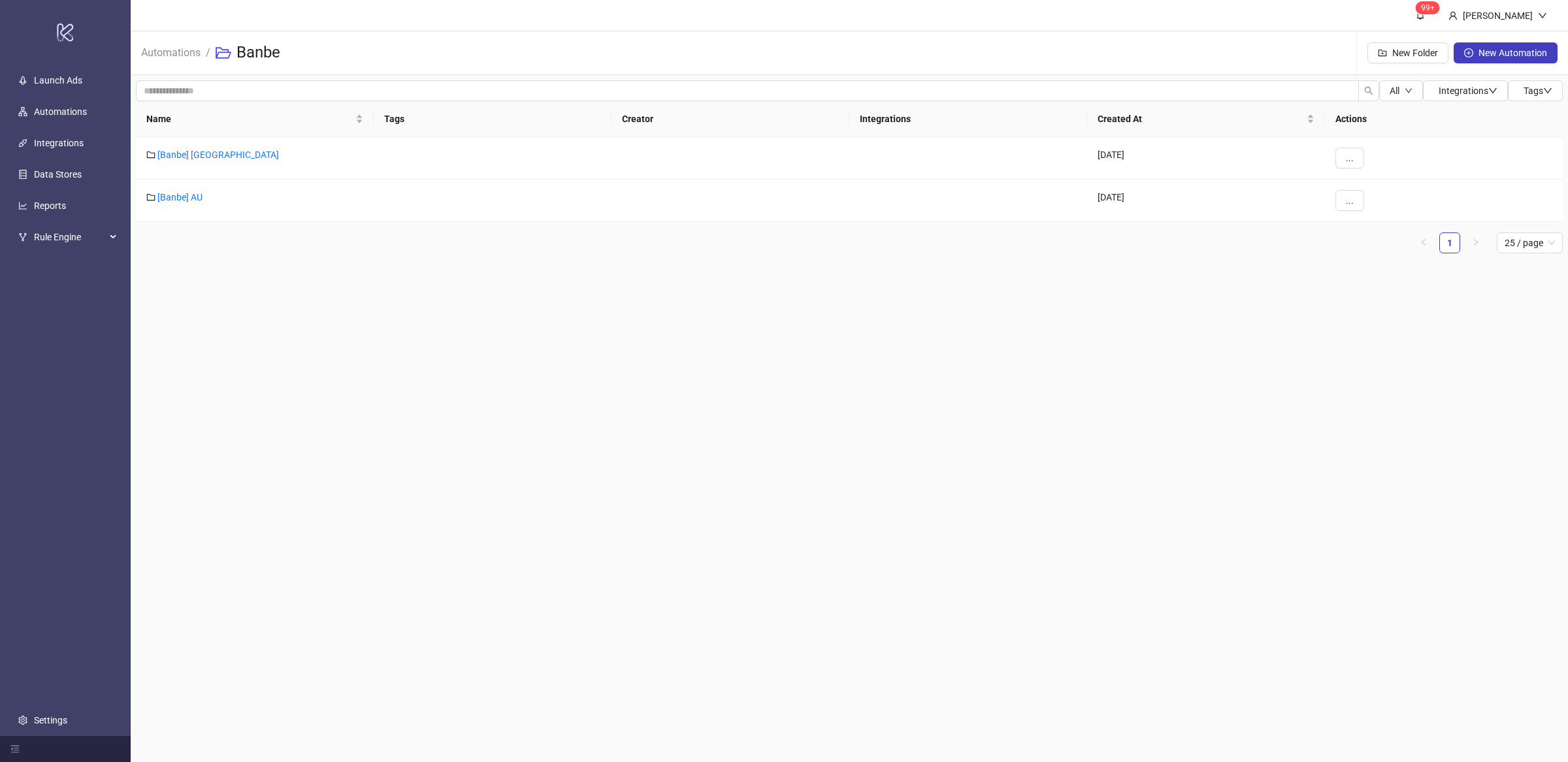
click at [489, 348] on main "99+ Villy Aparicio Automations / Banbe New Folder New Automation All Integratio…" at bounding box center [850, 381] width 1438 height 762
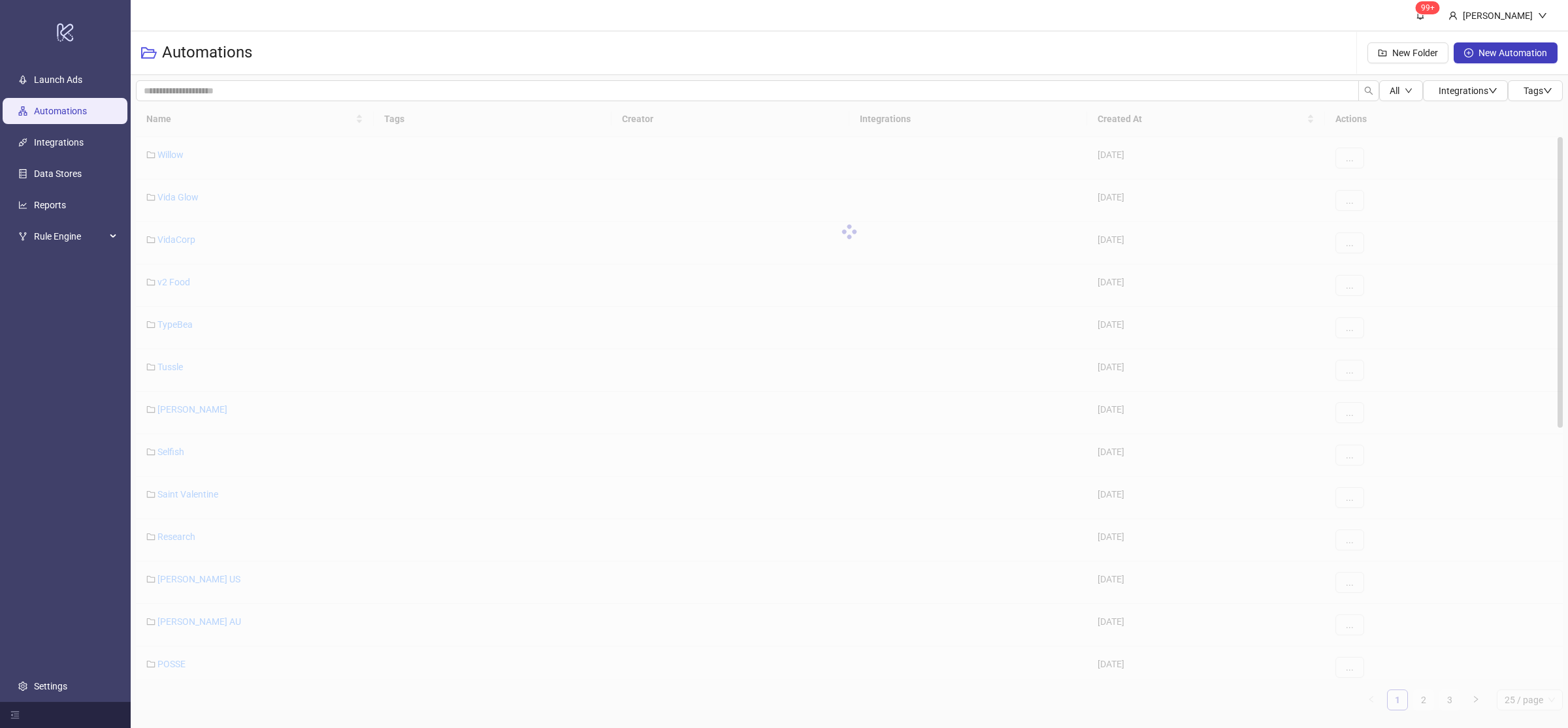
click at [359, 123] on div at bounding box center [849, 231] width 1427 height 261
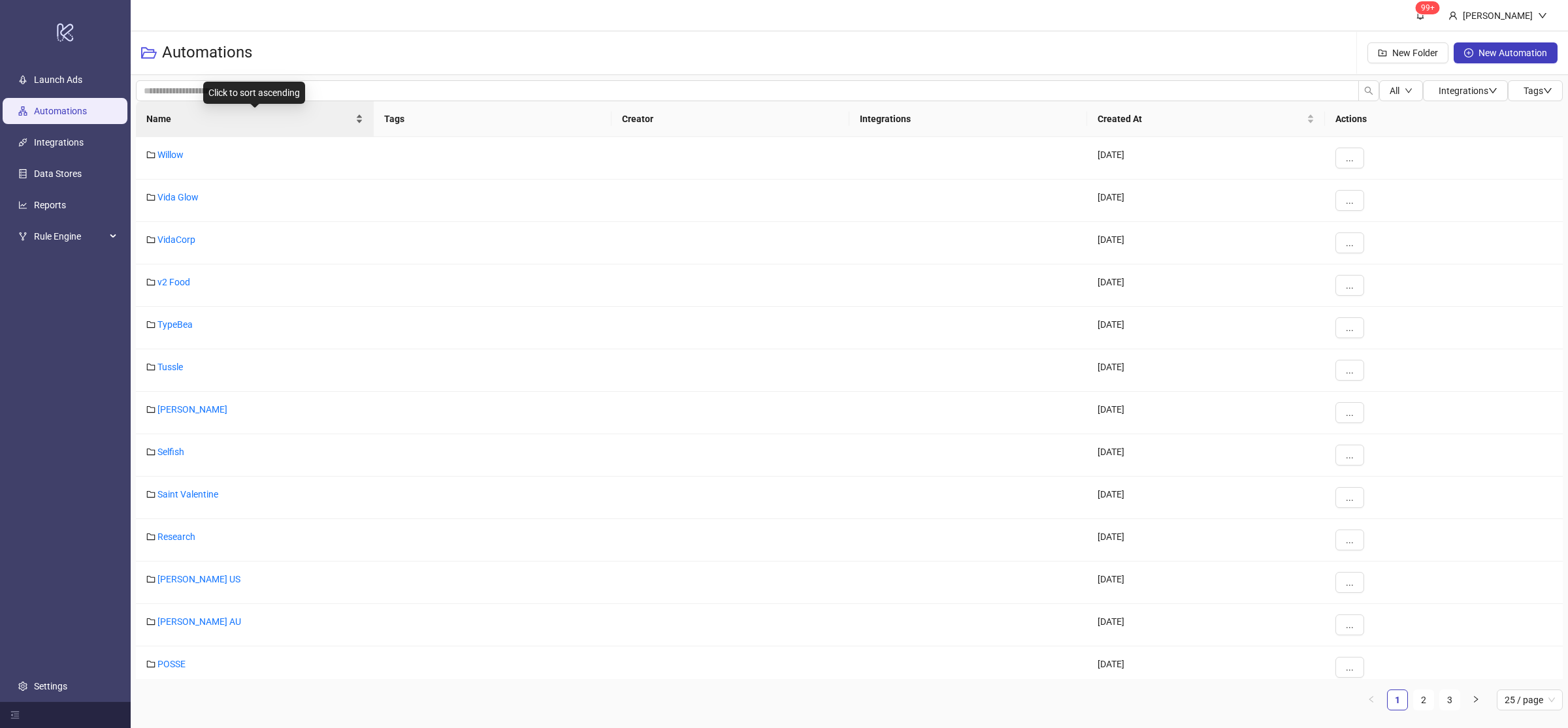
click at [359, 125] on div "Name" at bounding box center [254, 119] width 217 height 14
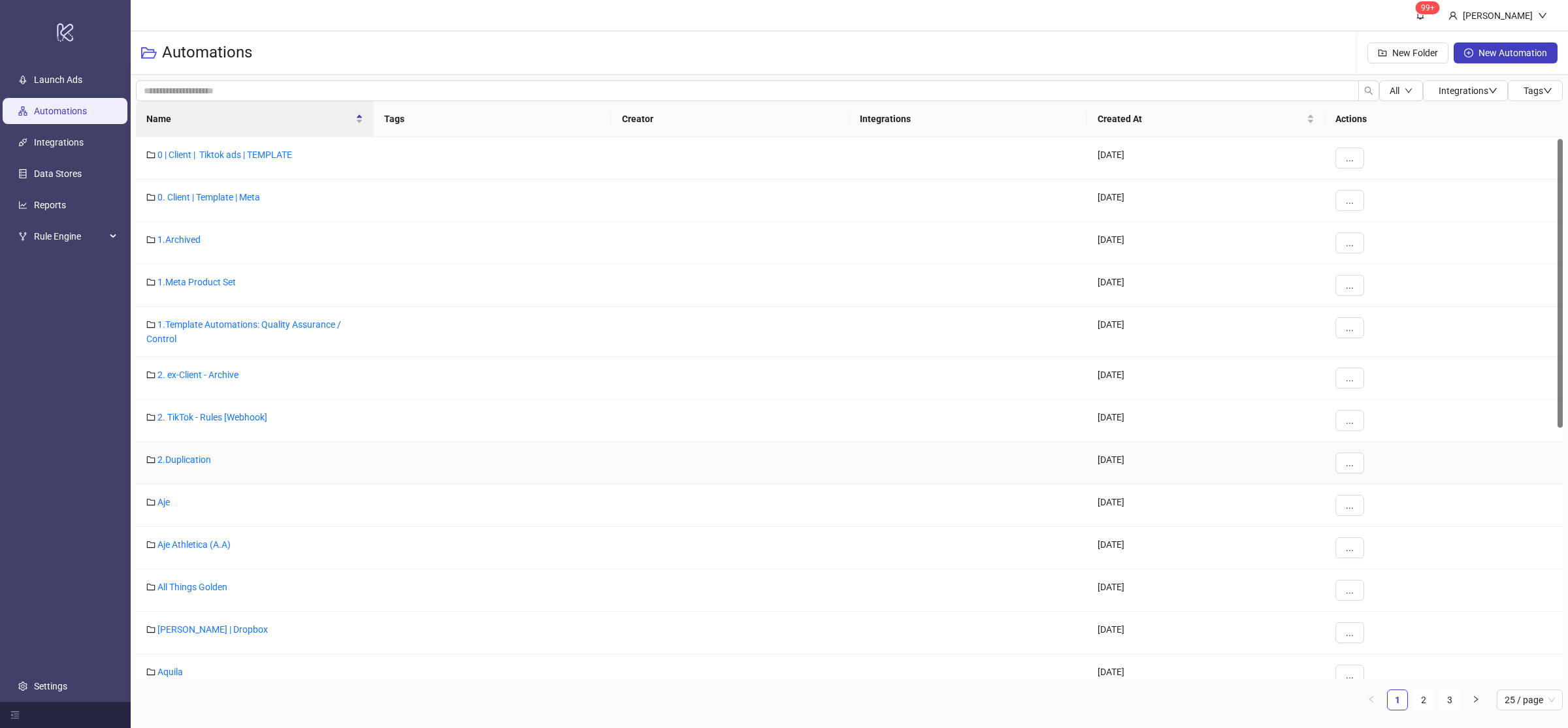
scroll to position [527, 0]
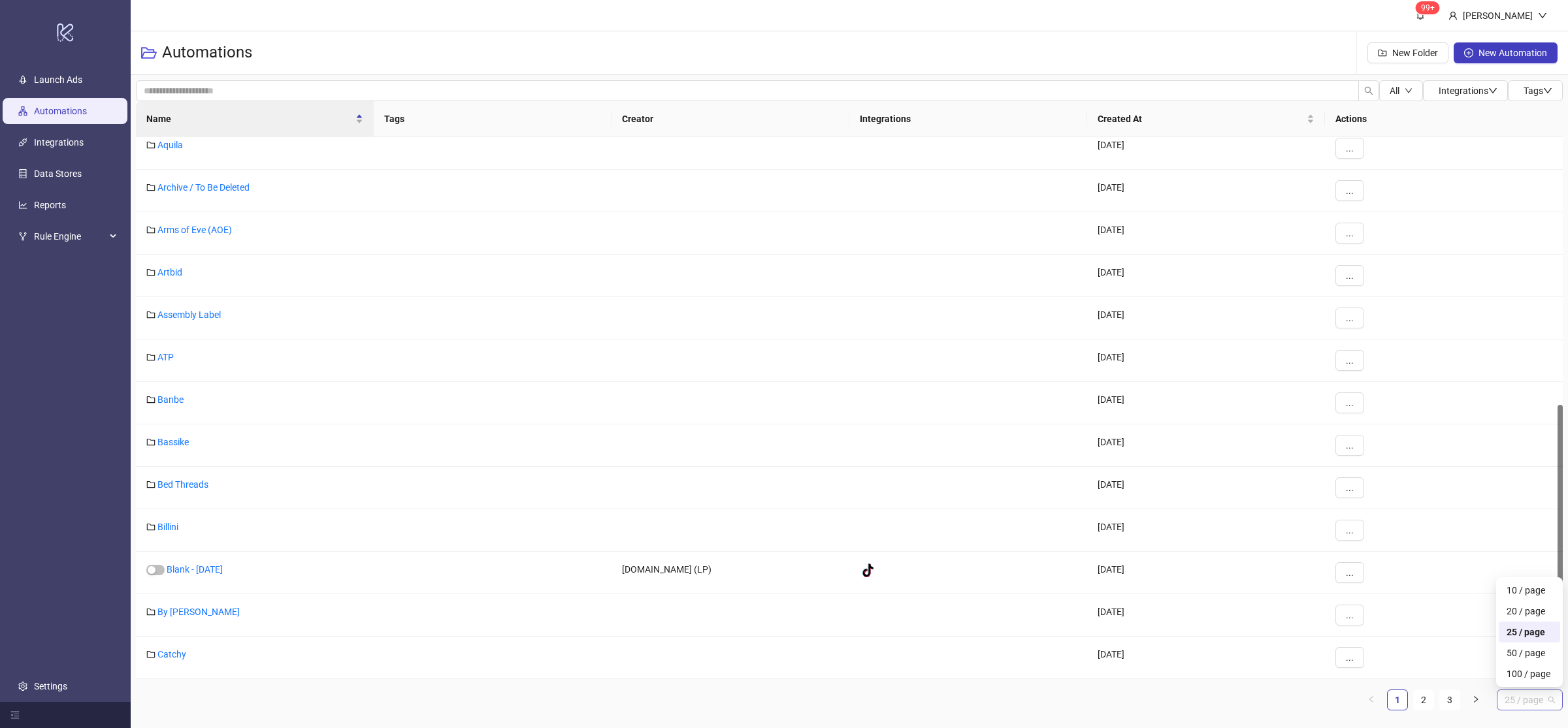
click at [1542, 699] on span "25 / page" at bounding box center [1530, 700] width 51 height 20
click at [1536, 675] on div "100 / page" at bounding box center [1529, 674] width 46 height 14
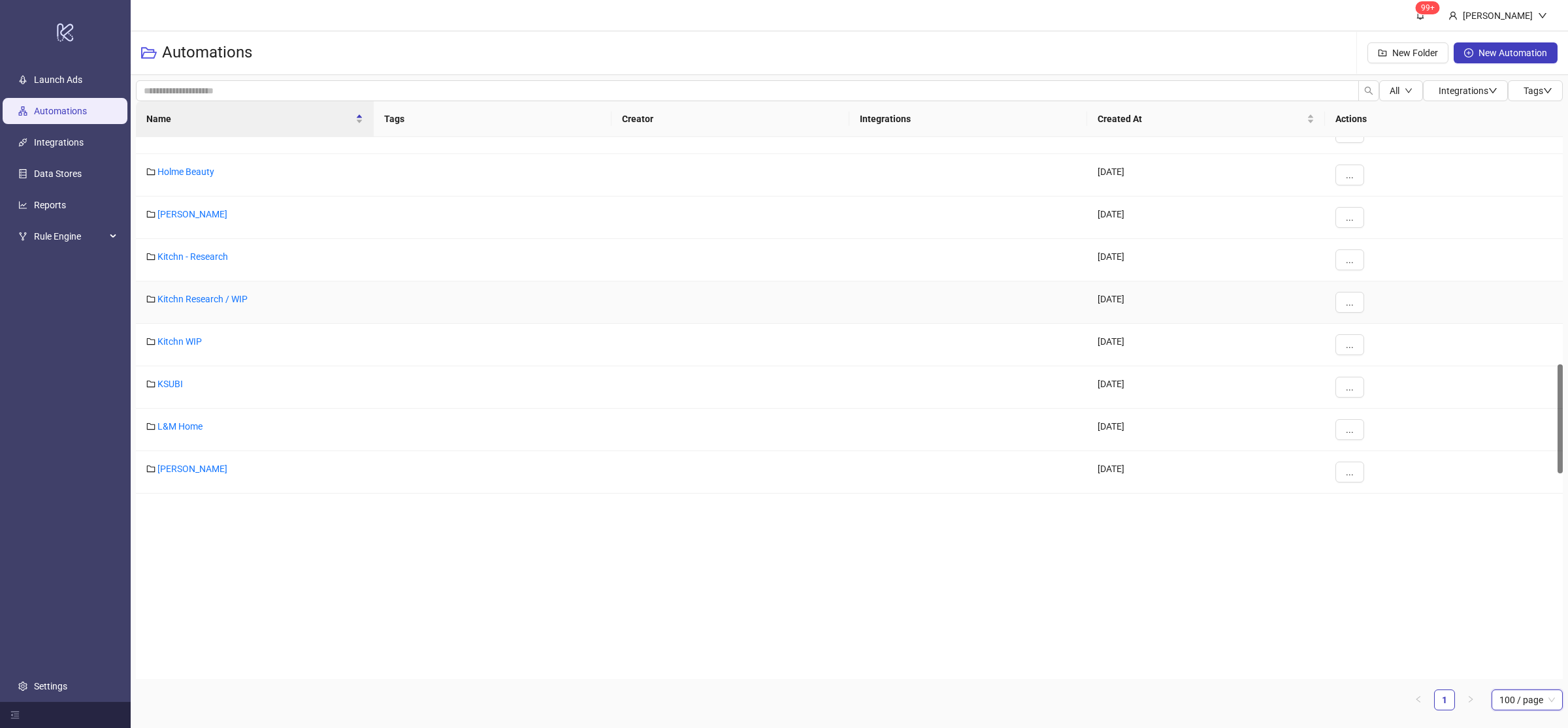
scroll to position [1121, 0]
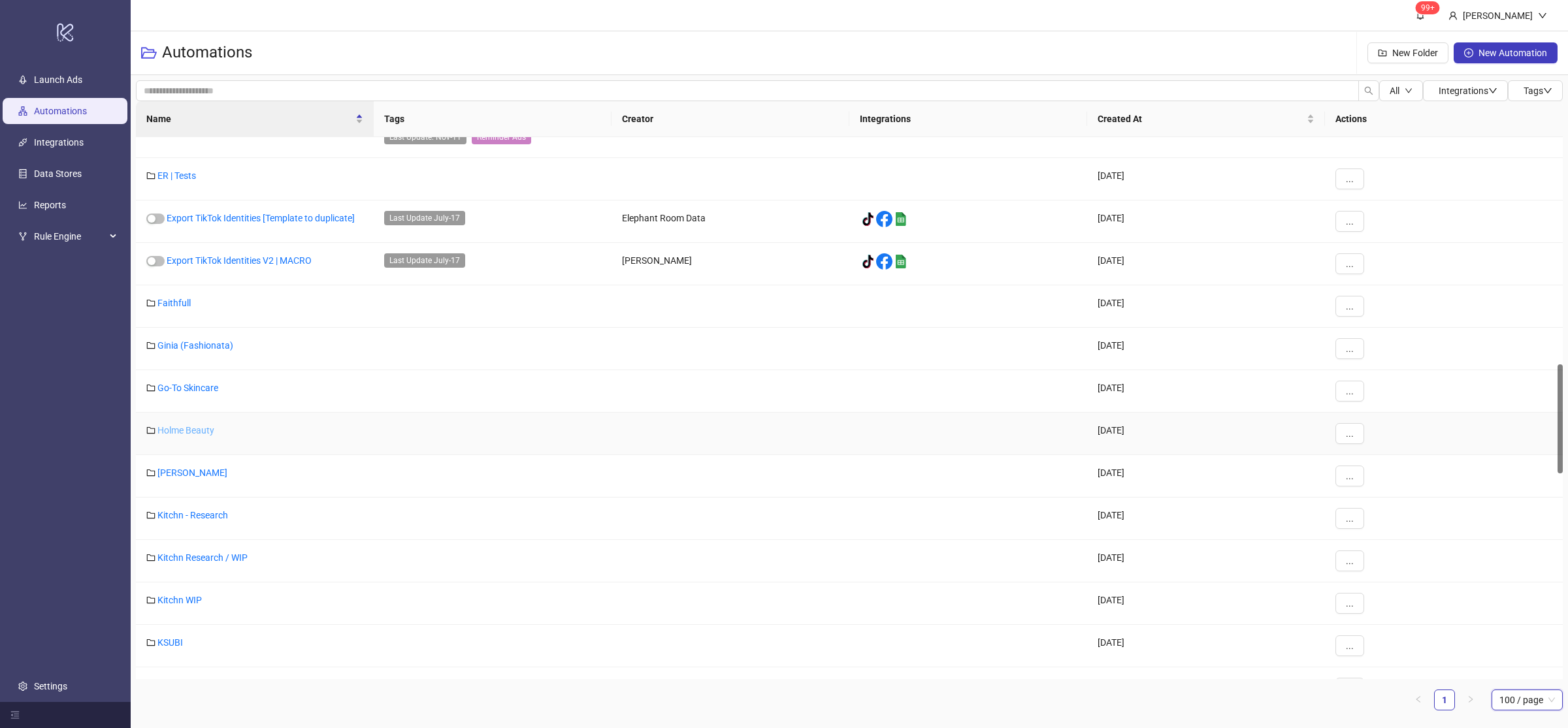
click at [191, 435] on link "Holme Beauty" at bounding box center [186, 430] width 57 height 10
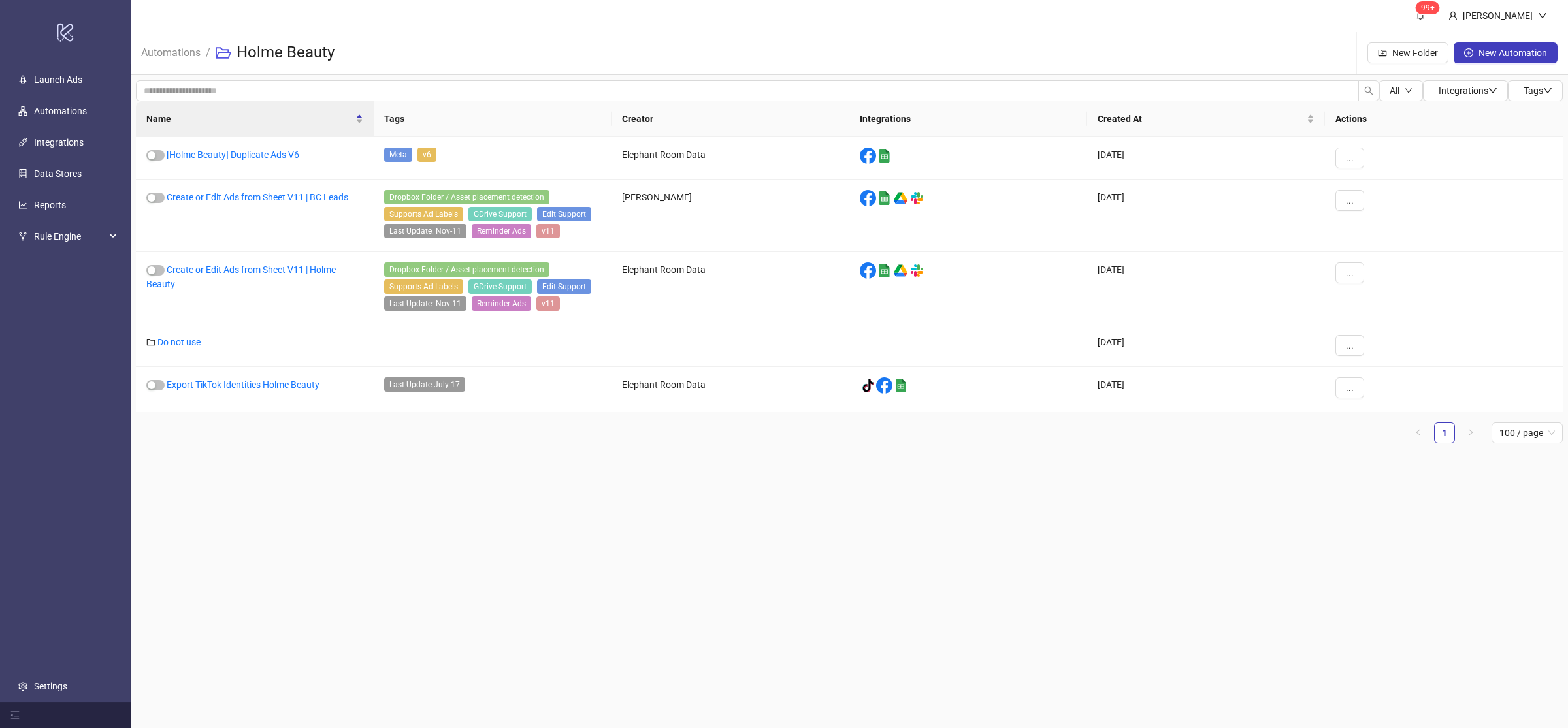
click at [246, 487] on main "99+ [PERSON_NAME] Automations / Holme Beauty New Folder New Automation All Inte…" at bounding box center [850, 364] width 1438 height 728
click at [470, 556] on main "99+ [PERSON_NAME] Automations / Holme Beauty New Folder New Automation All Inte…" at bounding box center [850, 364] width 1438 height 728
click at [271, 272] on link "Create or Edit Ads from Sheet V11 | Holme Beauty" at bounding box center [241, 276] width 189 height 24
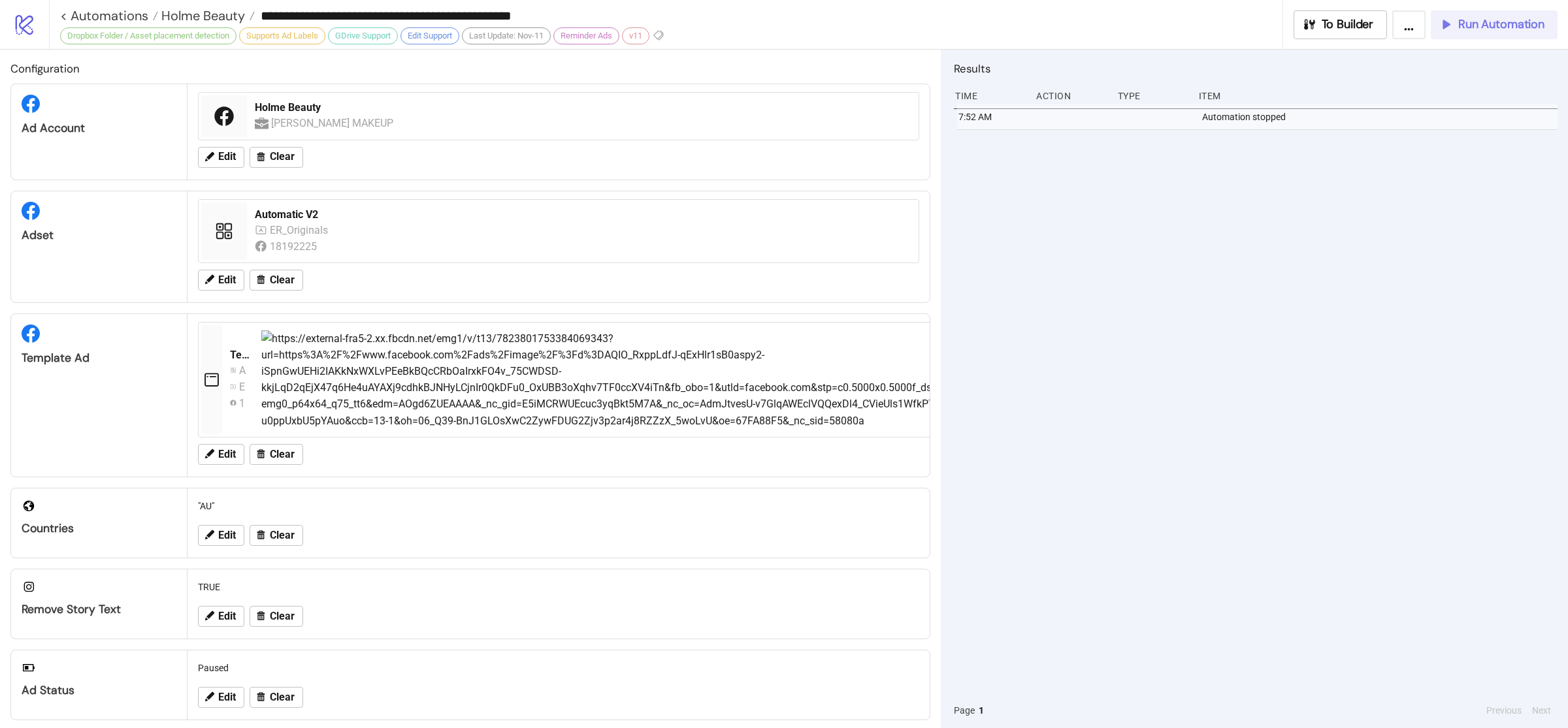
click at [1538, 33] on button "Run Automation" at bounding box center [1494, 24] width 127 height 28
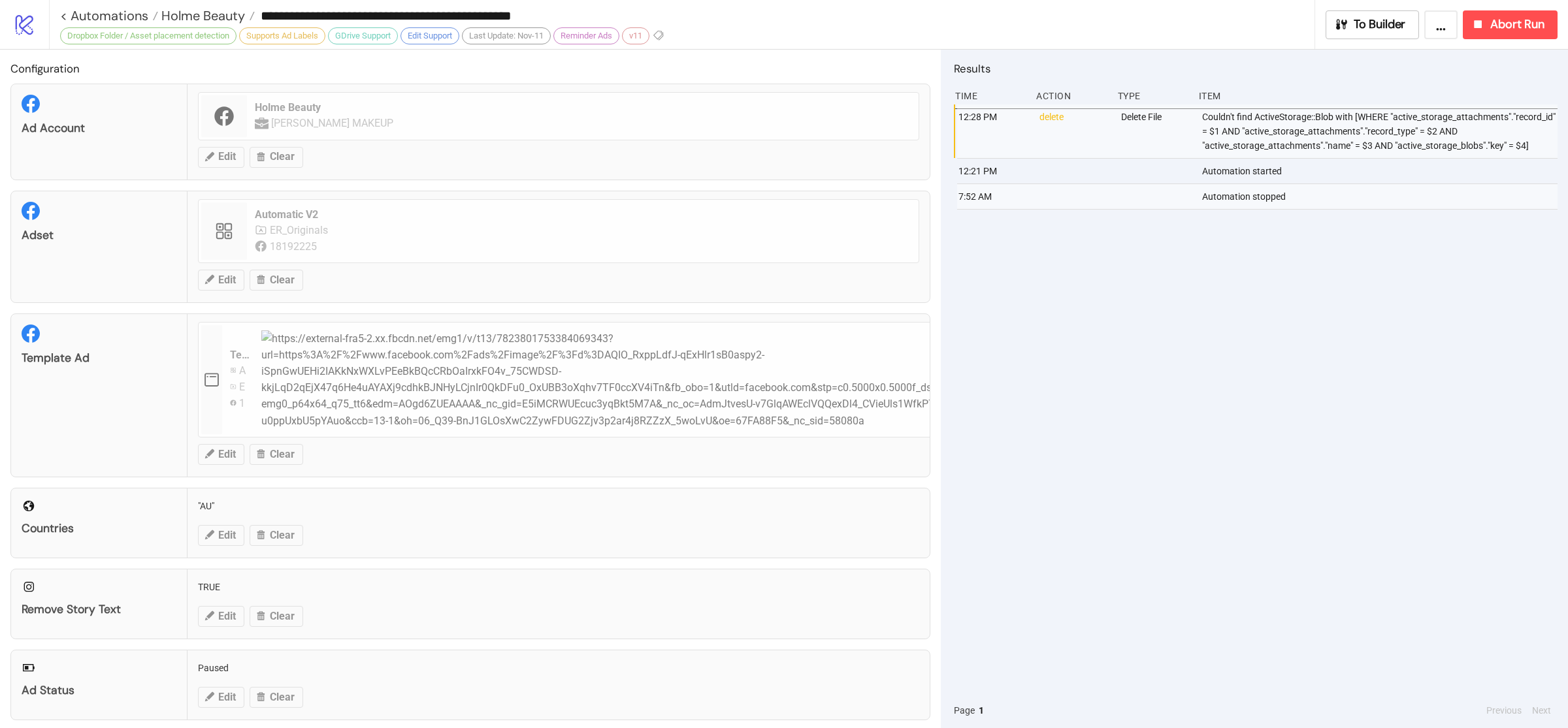
click at [1233, 319] on div "12:28 PM delete Delete File Couldn't find ActiveStorage::Blob with [WHERE "acti…" at bounding box center [1256, 398] width 604 height 588
click at [1127, 442] on div "12:28 PM delete Delete File Couldn't find ActiveStorage::Blob with [WHERE "acti…" at bounding box center [1256, 398] width 604 height 588
click at [1110, 349] on div "12:28 PM delete Delete File Couldn't find ActiveStorage::Blob with [WHERE "acti…" at bounding box center [1256, 398] width 604 height 588
click at [1184, 374] on div "12:28 PM delete Delete File Couldn't find ActiveStorage::Blob with [WHERE "acti…" at bounding box center [1256, 398] width 604 height 588
click at [1149, 368] on div "12:28 PM delete Delete File Couldn't find ActiveStorage::Blob with [WHERE "acti…" at bounding box center [1256, 398] width 604 height 588
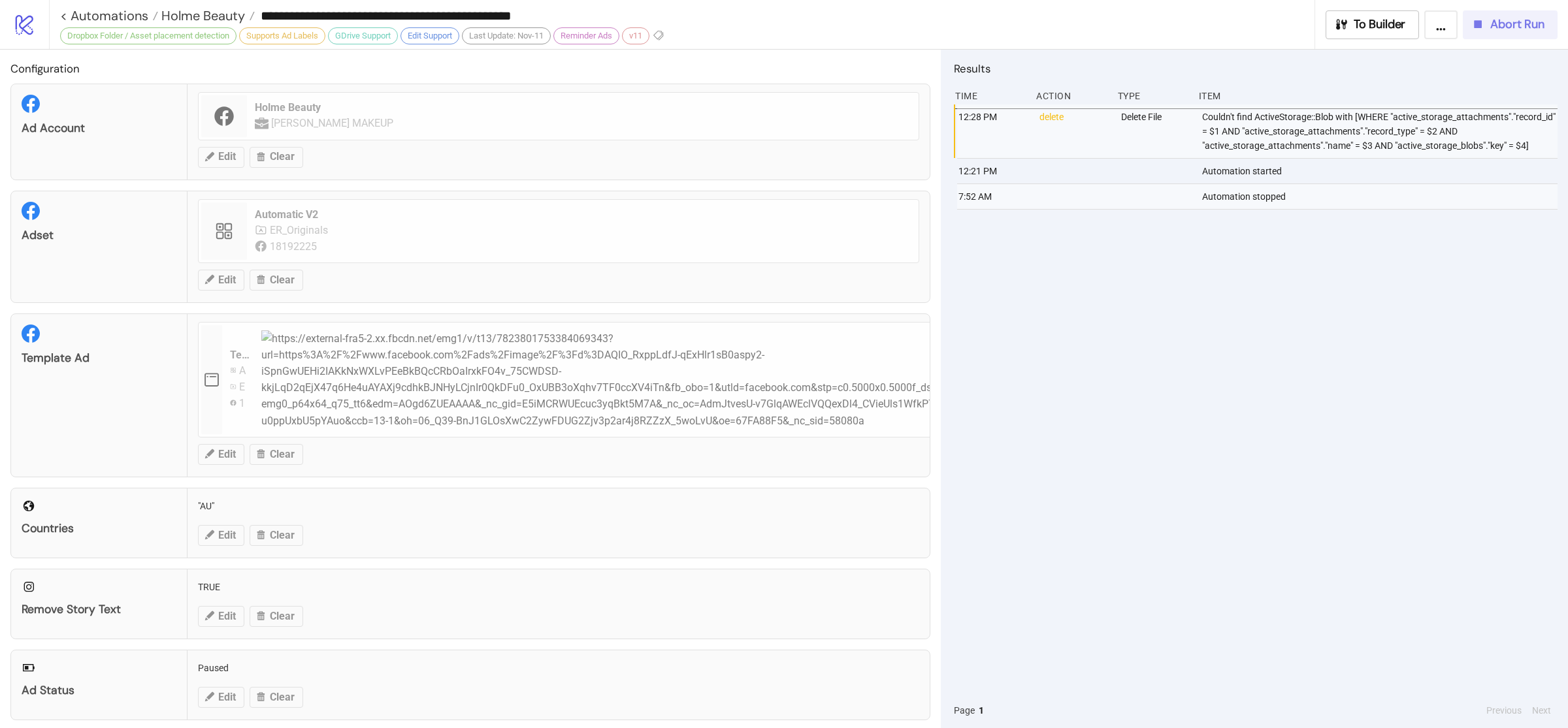
click at [1499, 24] on span "Abort Run" at bounding box center [1517, 24] width 54 height 15
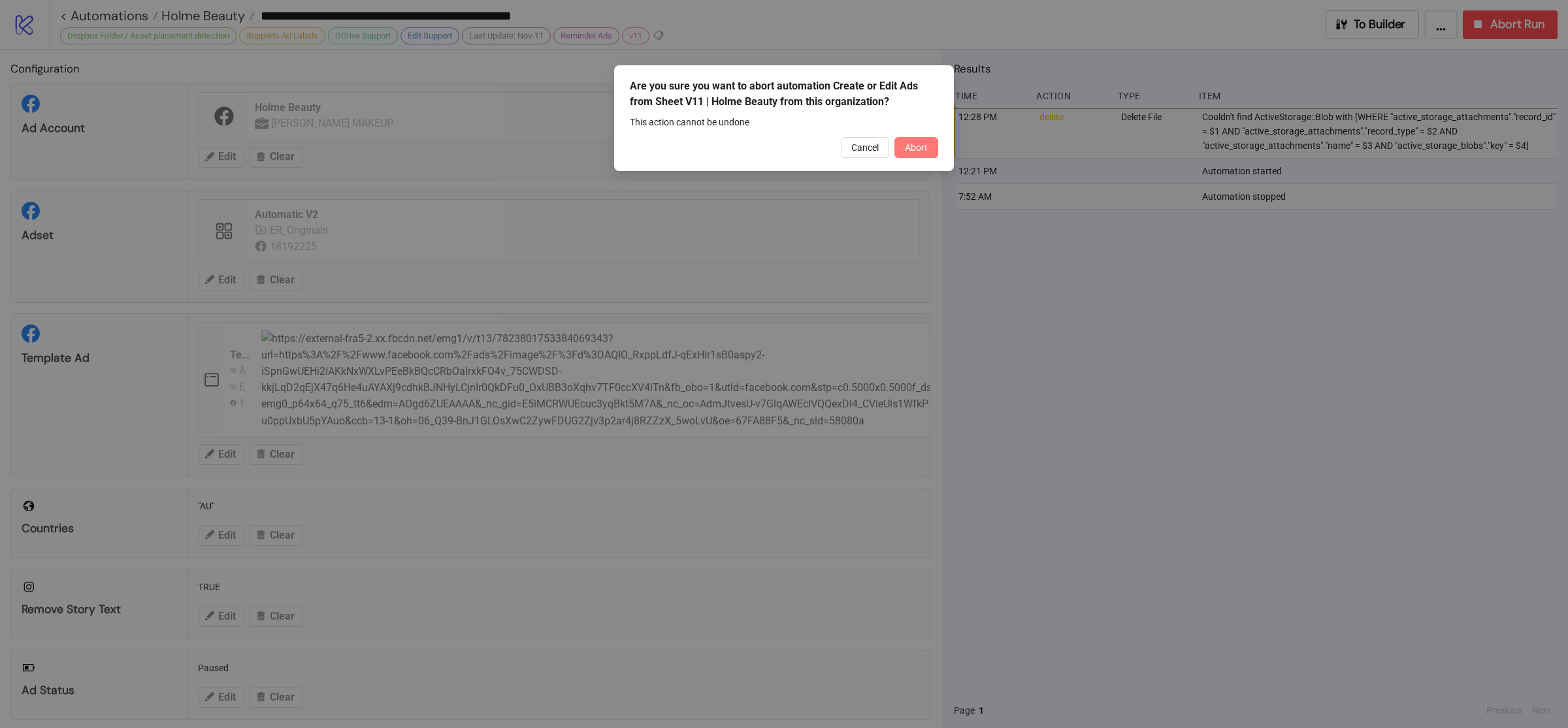
click at [933, 145] on button "Abort" at bounding box center [916, 147] width 43 height 21
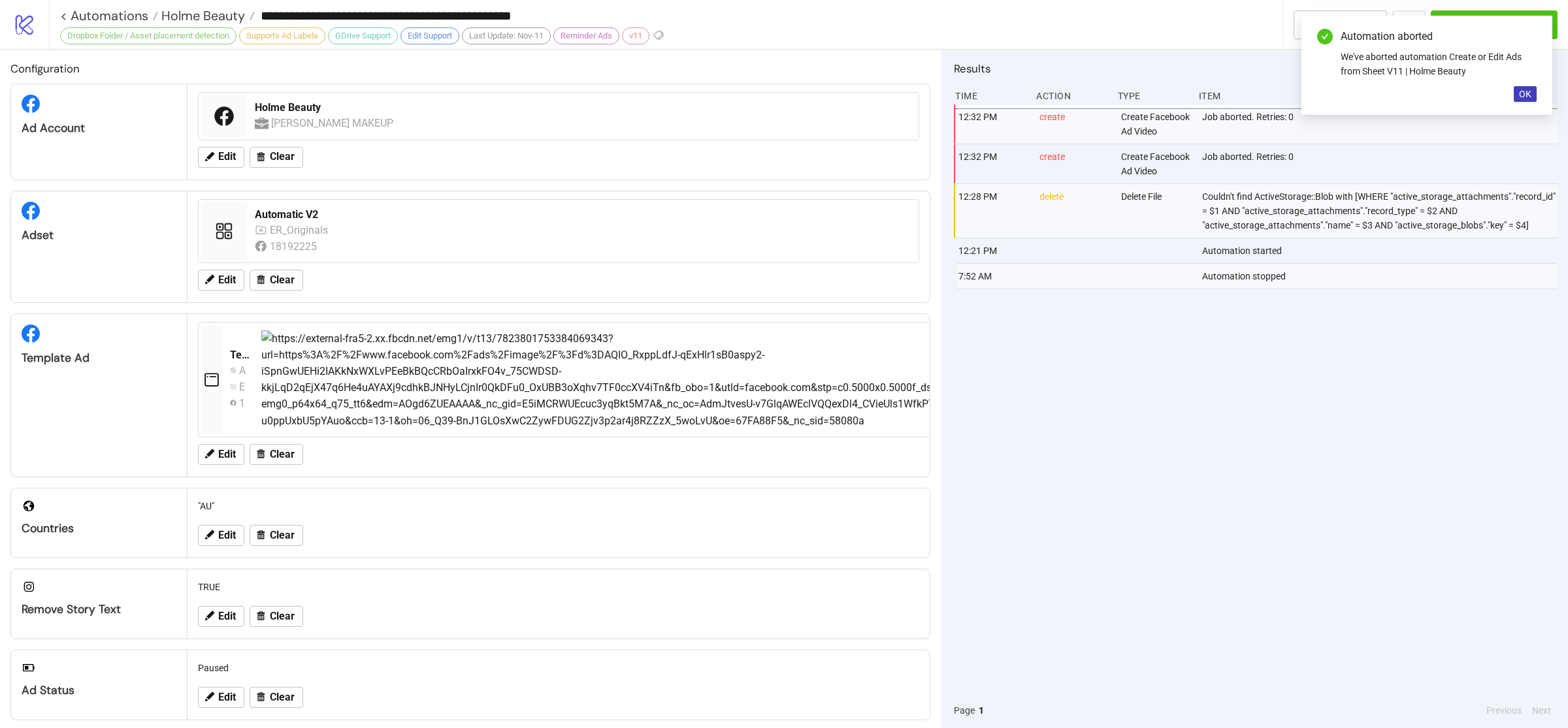
click at [1277, 345] on div "12:32 PM create Create Facebook Ad Video Job aborted. Retries: 0 12:32 PM creat…" at bounding box center [1256, 398] width 604 height 588
click at [1523, 99] on span "OK" at bounding box center [1525, 94] width 13 height 10
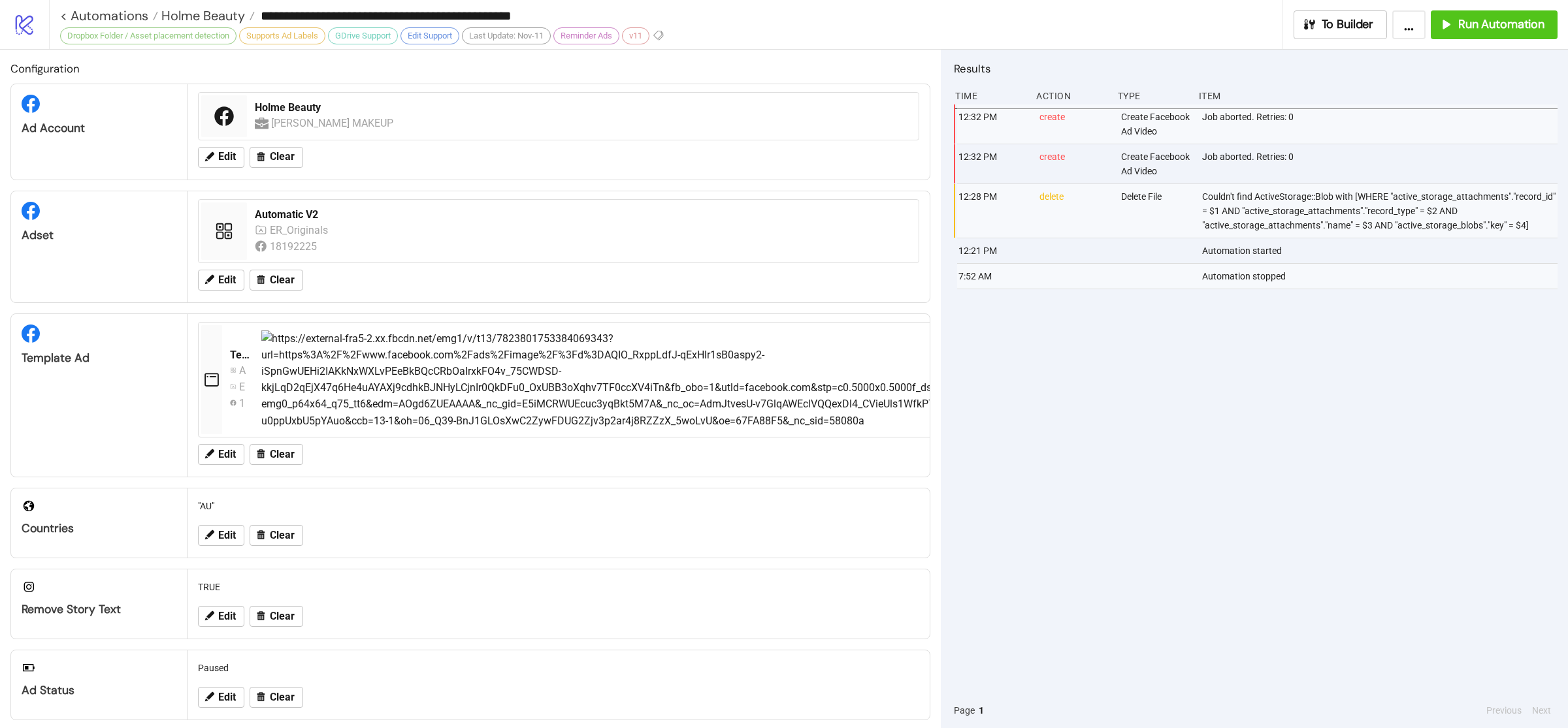
click at [1275, 374] on div "12:32 PM create Create Facebook Ad Video Job aborted. Retries: 0 12:32 PM creat…" at bounding box center [1256, 398] width 604 height 588
click at [1509, 32] on span "Run Automation" at bounding box center [1501, 24] width 86 height 15
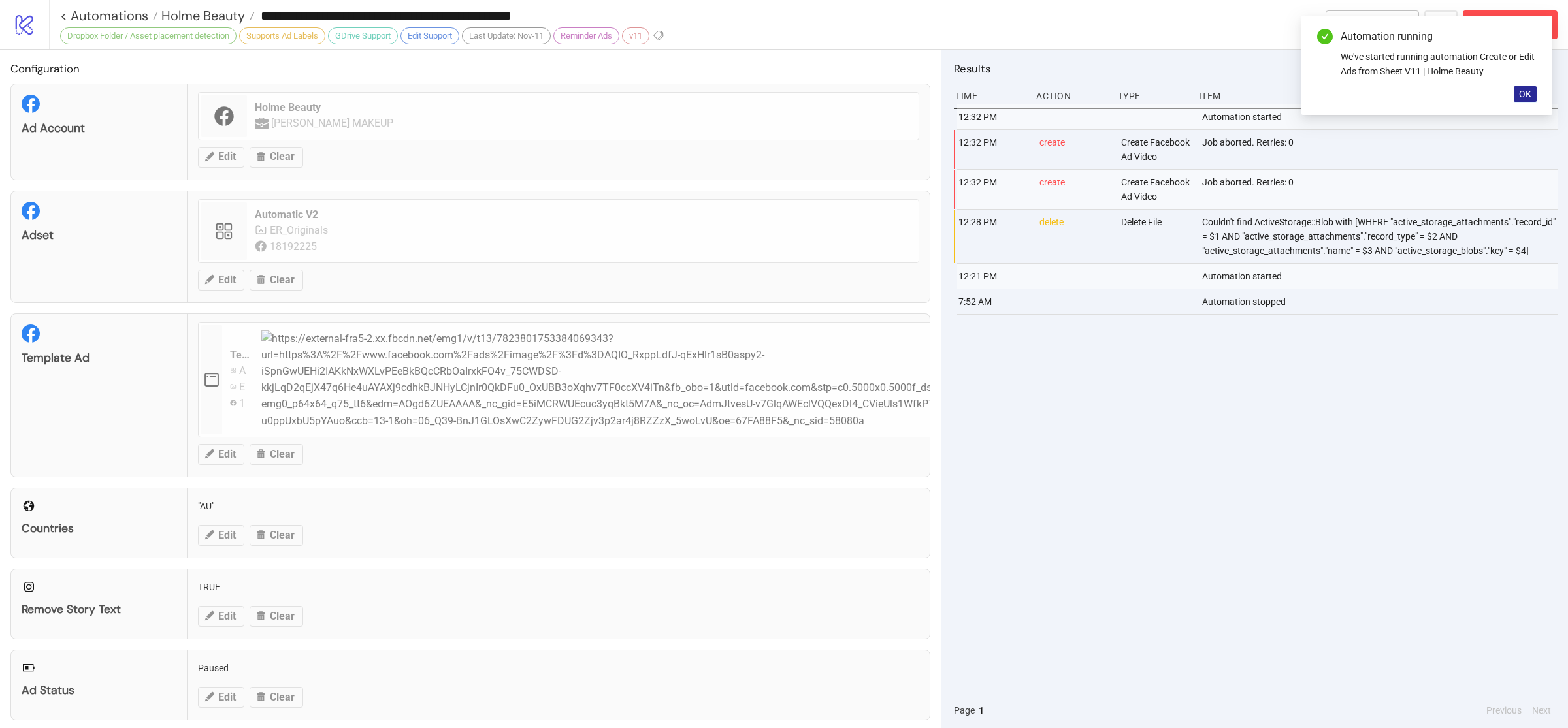
click at [1529, 95] on span "OK" at bounding box center [1525, 94] width 13 height 10
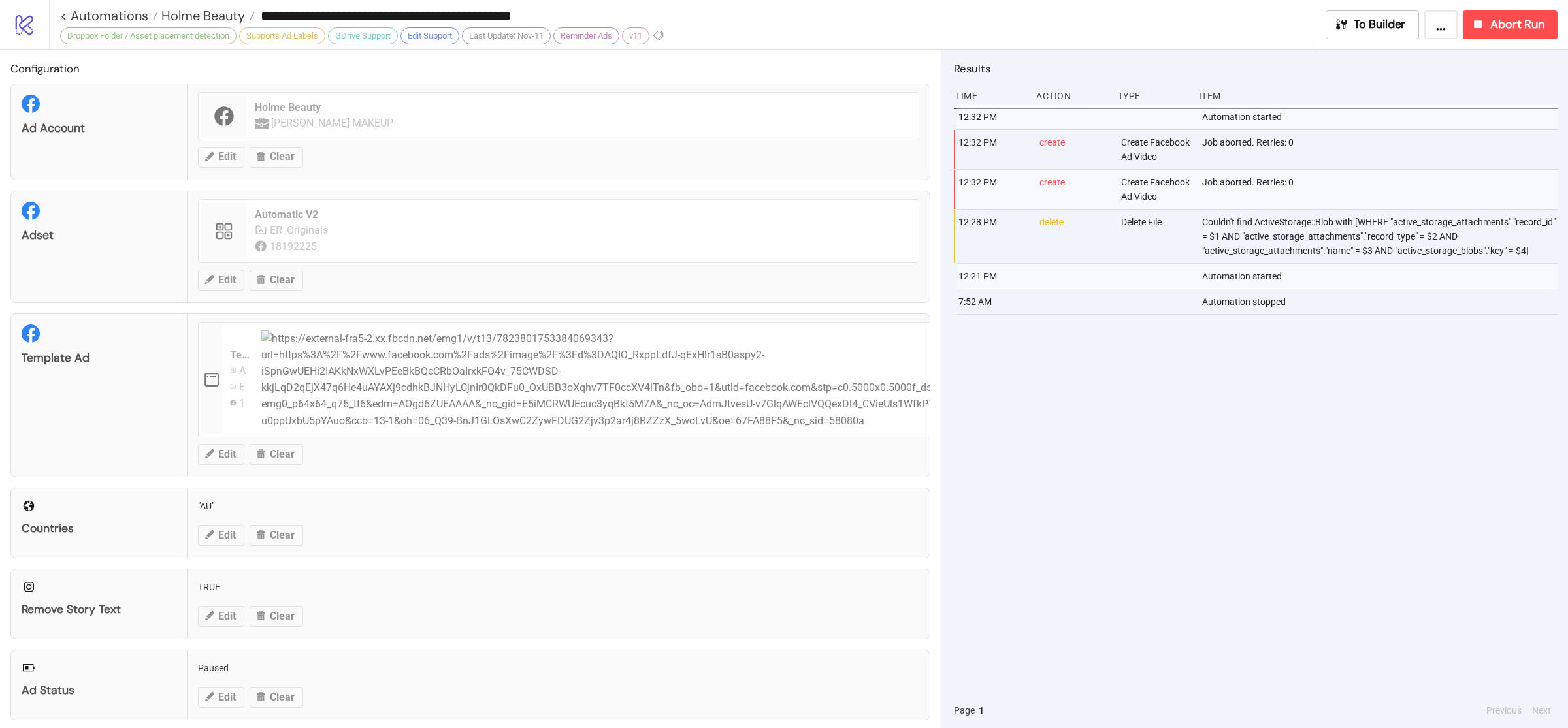
click at [1179, 465] on div "12:32 PM Automation started 12:32 PM create Create Facebook Ad Video Job aborte…" at bounding box center [1256, 398] width 604 height 588
